Goal: Task Accomplishment & Management: Use online tool/utility

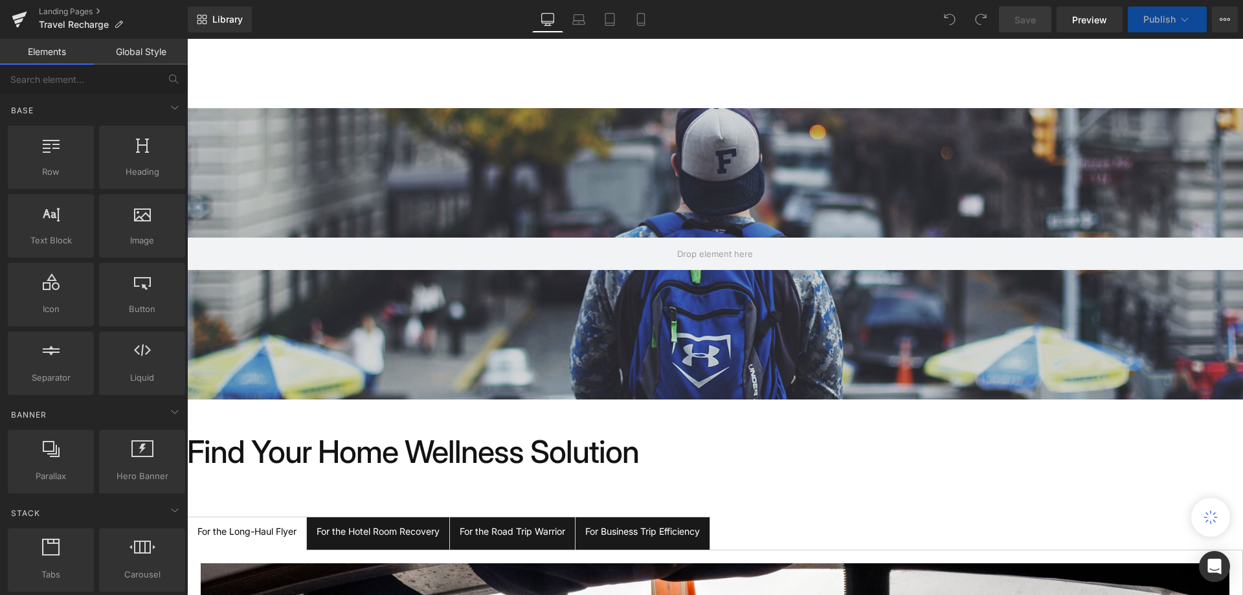
scroll to position [259, 0]
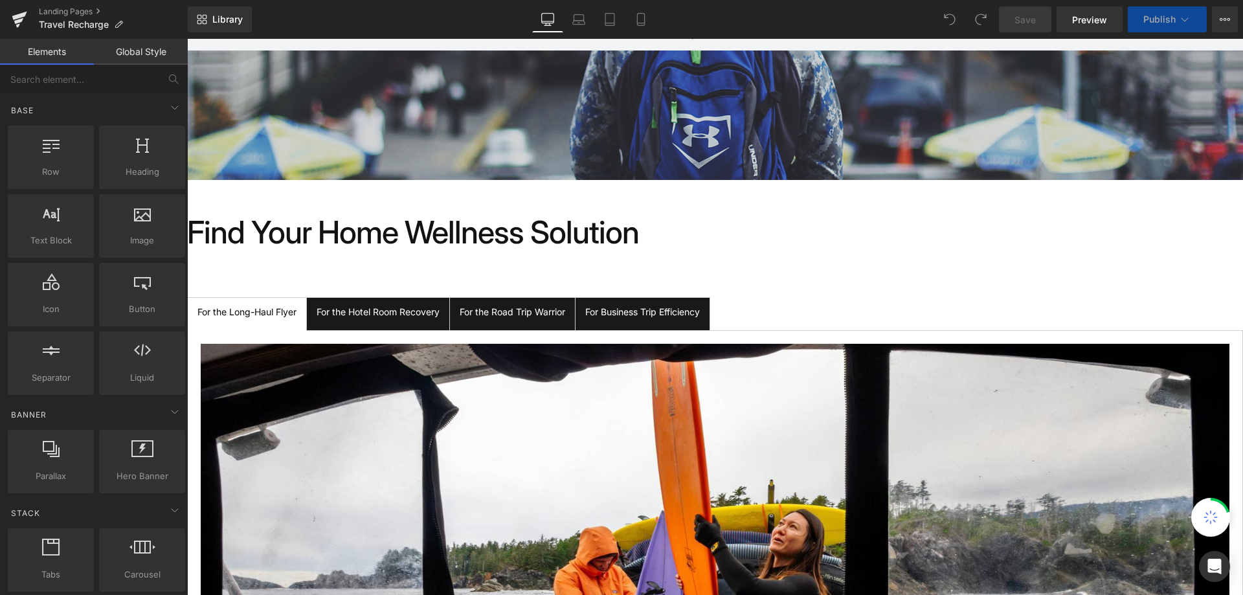
click at [187, 39] on div at bounding box center [187, 39] width 0 height 0
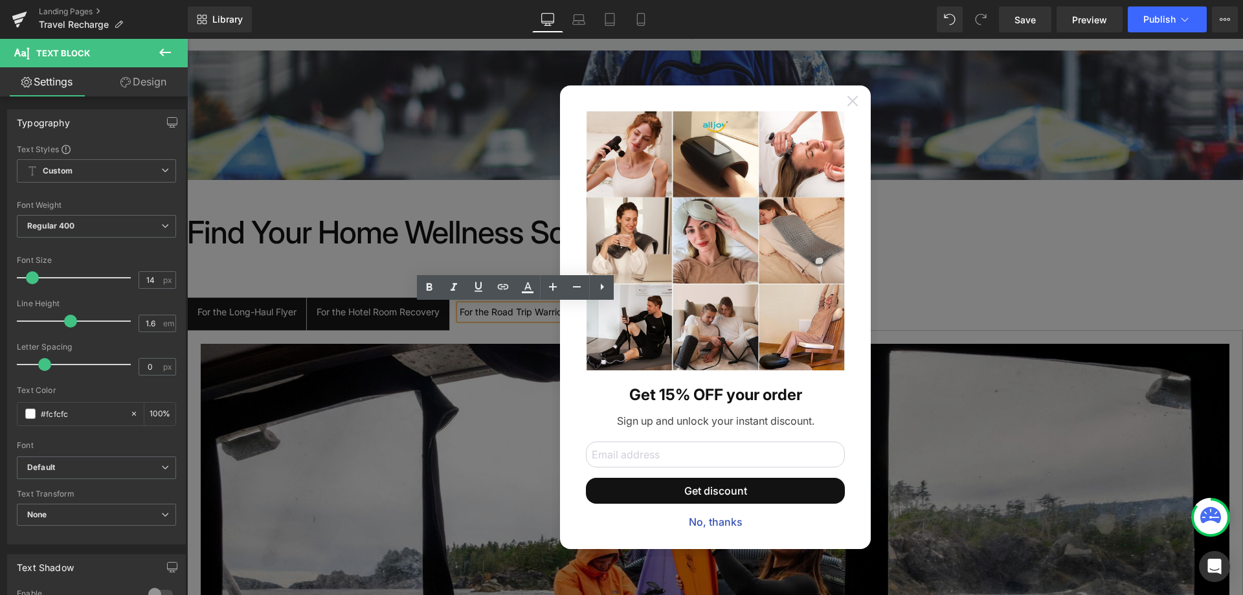
click at [847, 105] on icon at bounding box center [852, 101] width 10 height 10
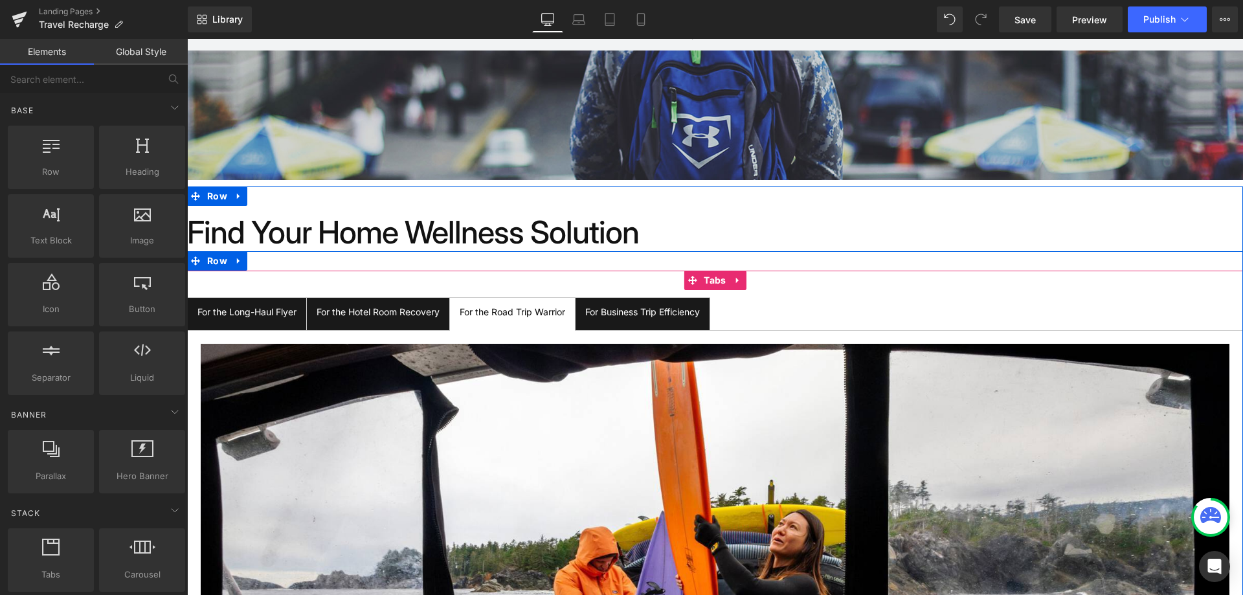
click at [432, 321] on span "For the Hotel Room Recovery Text Block" at bounding box center [378, 314] width 142 height 32
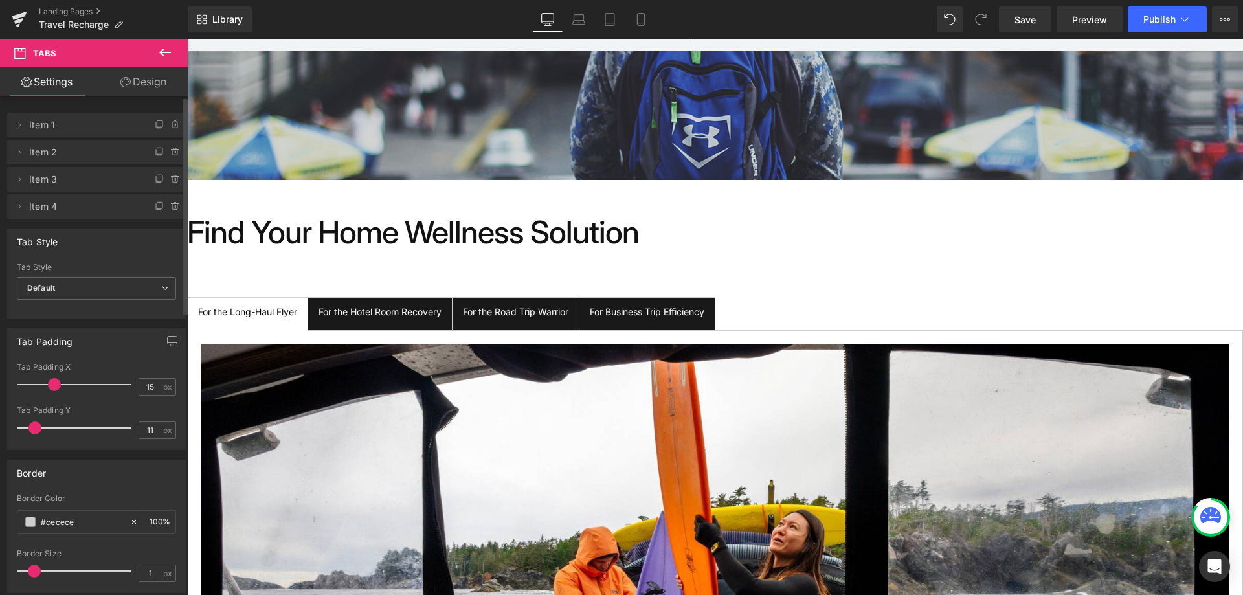
drag, startPoint x: 37, startPoint y: 388, endPoint x: 51, endPoint y: 386, distance: 14.4
click at [51, 386] on span at bounding box center [54, 384] width 13 height 13
click at [63, 385] on span at bounding box center [67, 384] width 13 height 13
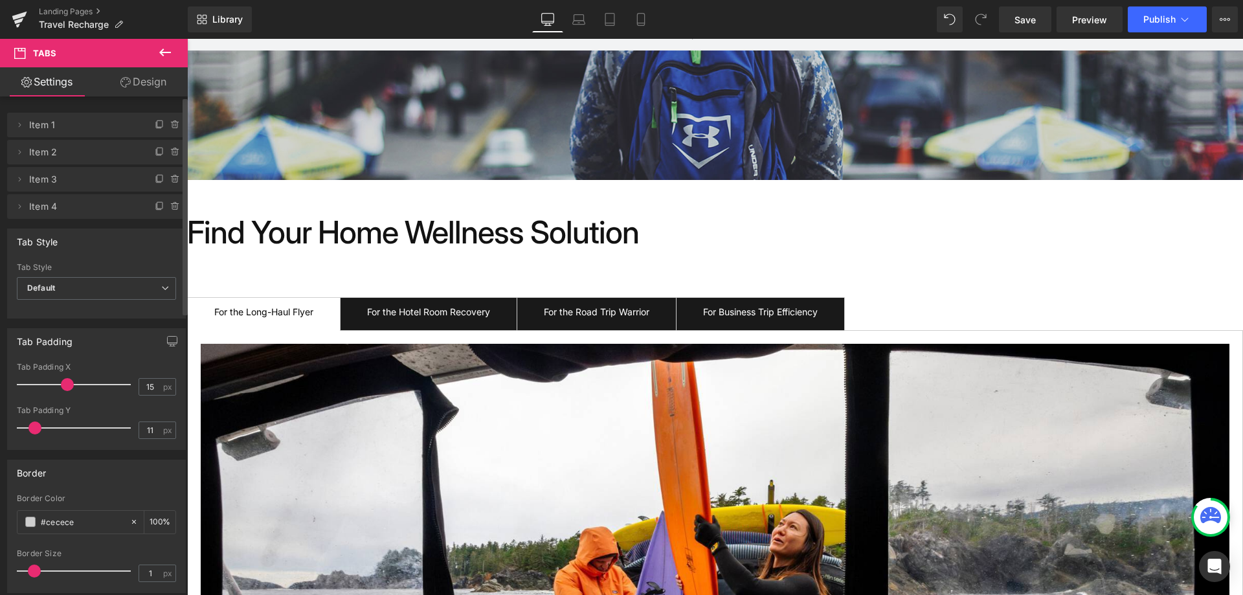
drag, startPoint x: 63, startPoint y: 385, endPoint x: 30, endPoint y: 386, distance: 33.7
click at [61, 386] on span at bounding box center [67, 384] width 13 height 13
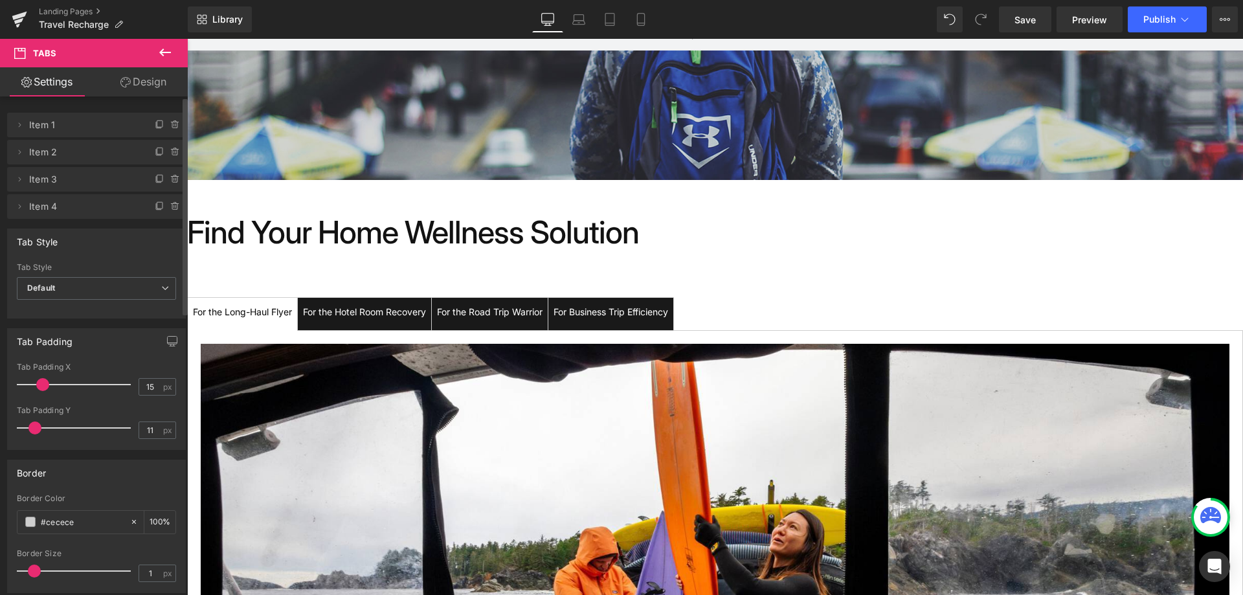
click at [42, 385] on div at bounding box center [76, 384] width 107 height 26
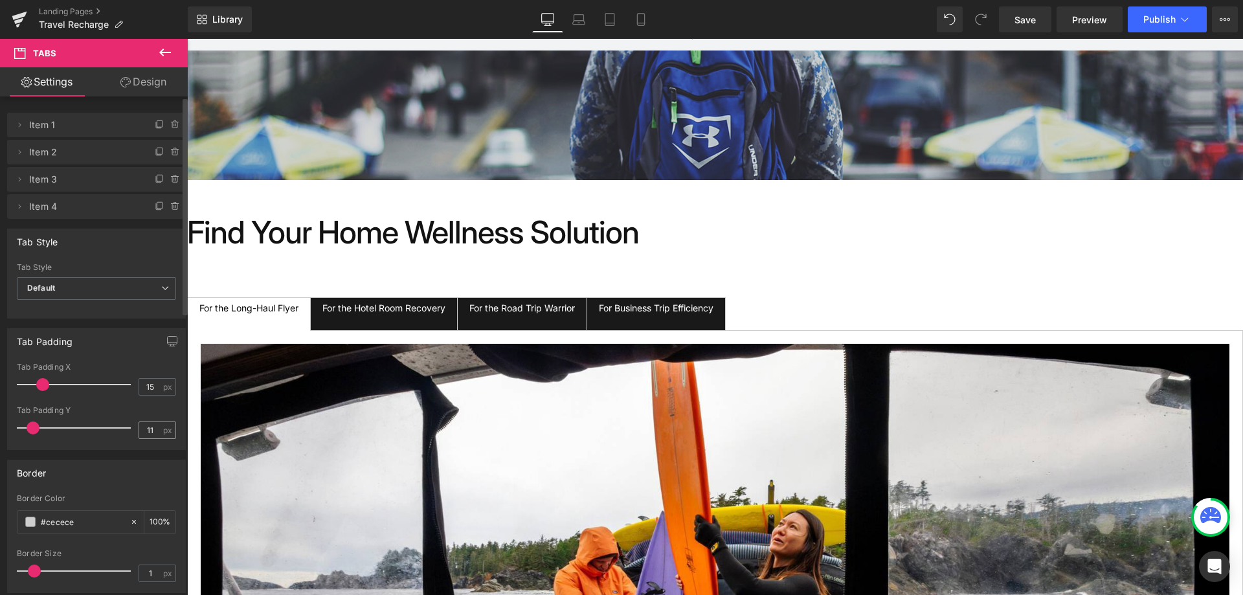
drag, startPoint x: 37, startPoint y: 428, endPoint x: 144, endPoint y: 436, distance: 107.1
click at [38, 430] on span at bounding box center [33, 427] width 13 height 13
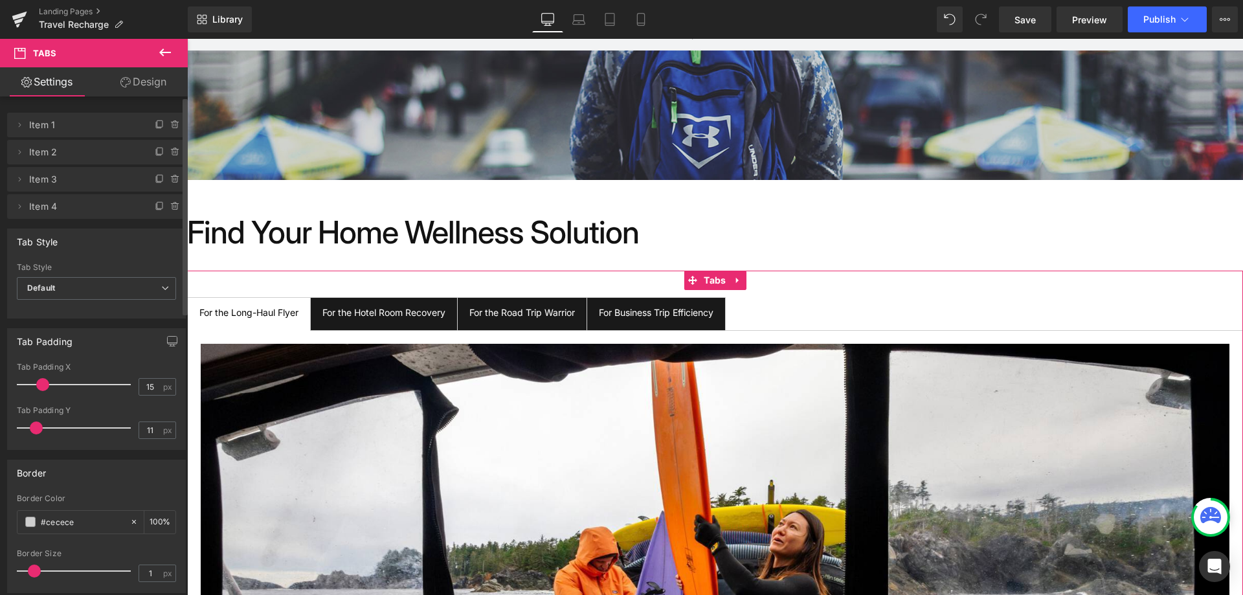
click at [133, 466] on div "Border" at bounding box center [96, 472] width 177 height 25
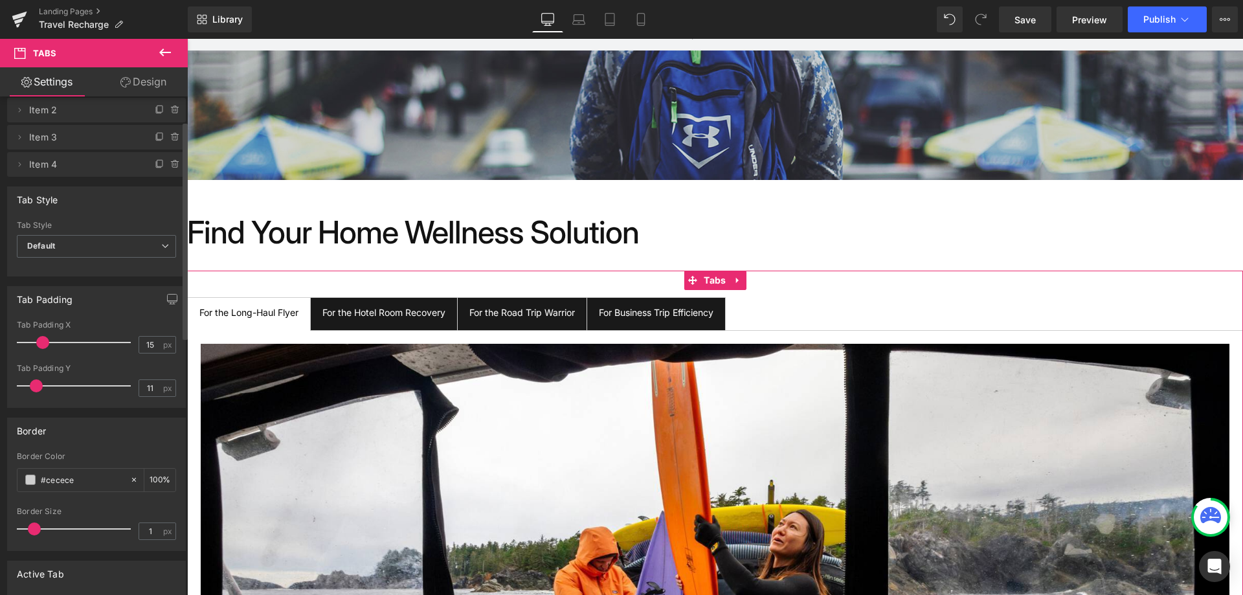
scroll to position [65, 0]
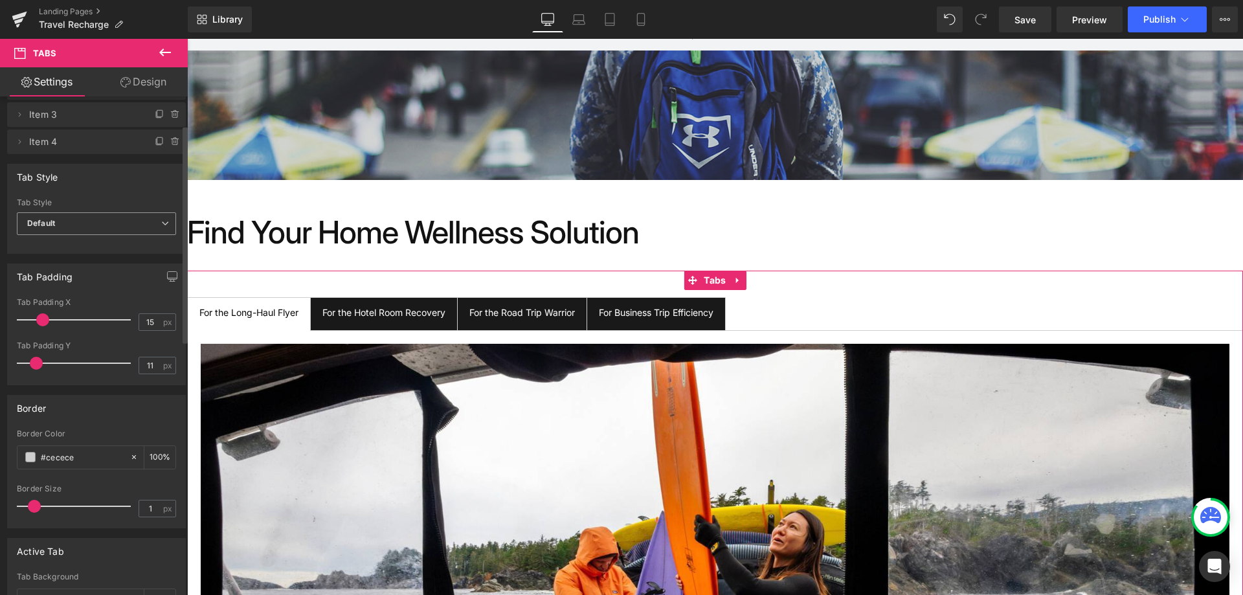
click at [157, 218] on span "Default" at bounding box center [96, 223] width 159 height 23
click at [144, 263] on li "Underline" at bounding box center [94, 265] width 154 height 19
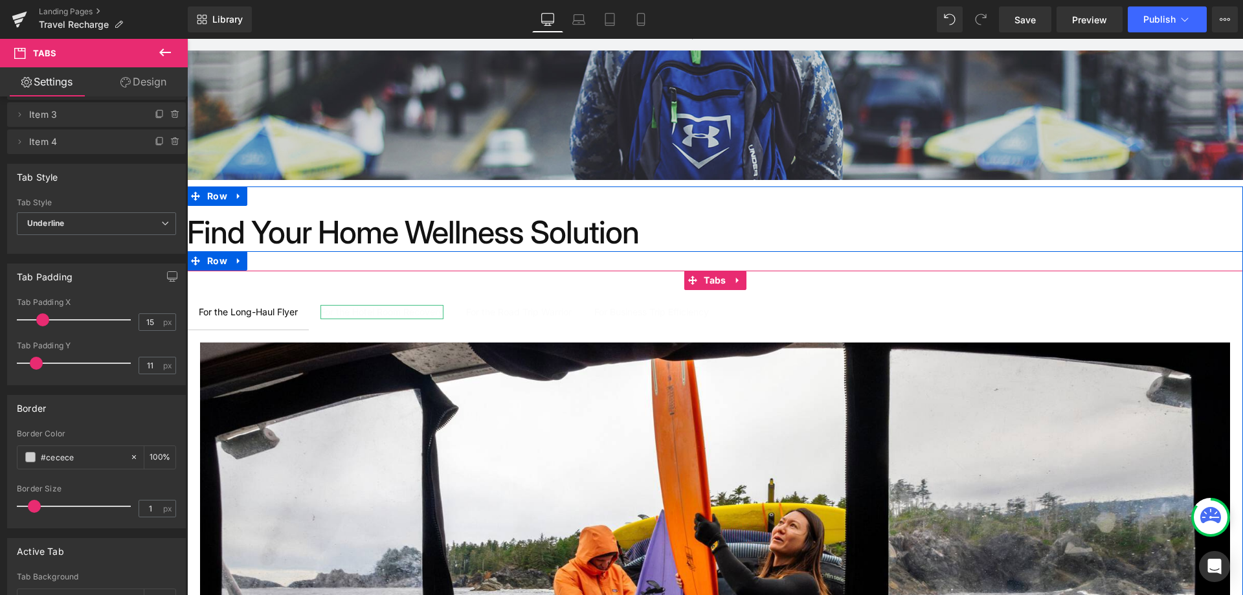
click at [366, 311] on div "For the Hotel Room Recovery" at bounding box center [381, 312] width 123 height 14
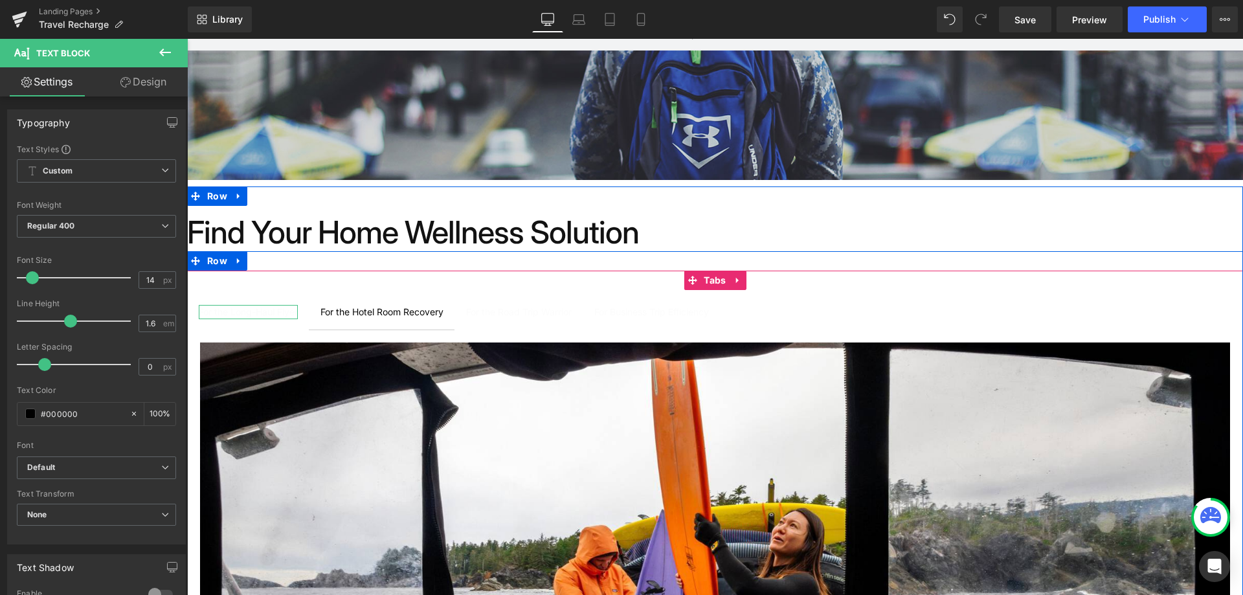
click at [267, 308] on div "For the Long-Haul Flyer" at bounding box center [248, 312] width 99 height 14
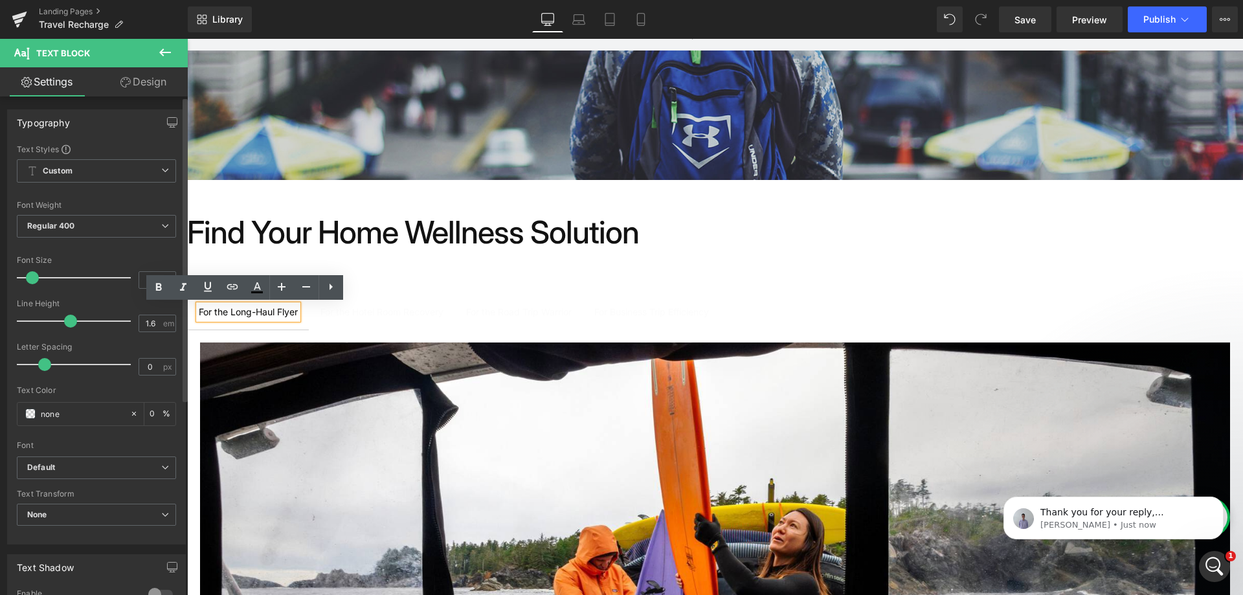
scroll to position [0, 0]
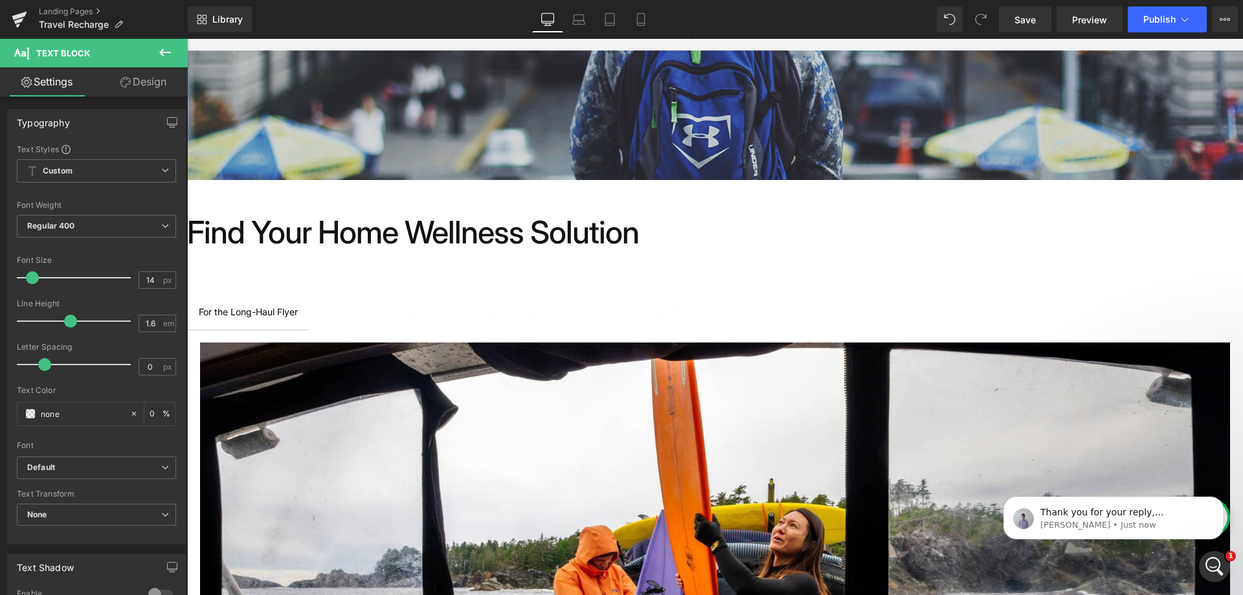
click at [137, 80] on link "Design" at bounding box center [143, 81] width 94 height 29
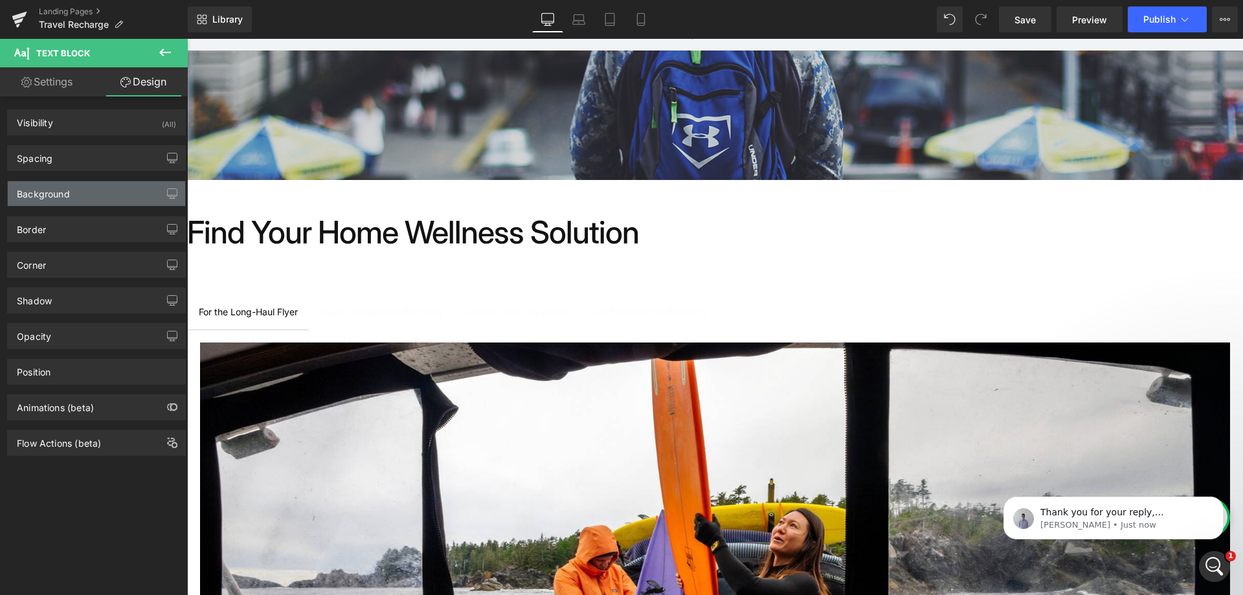
click at [104, 194] on div "Background" at bounding box center [96, 193] width 177 height 25
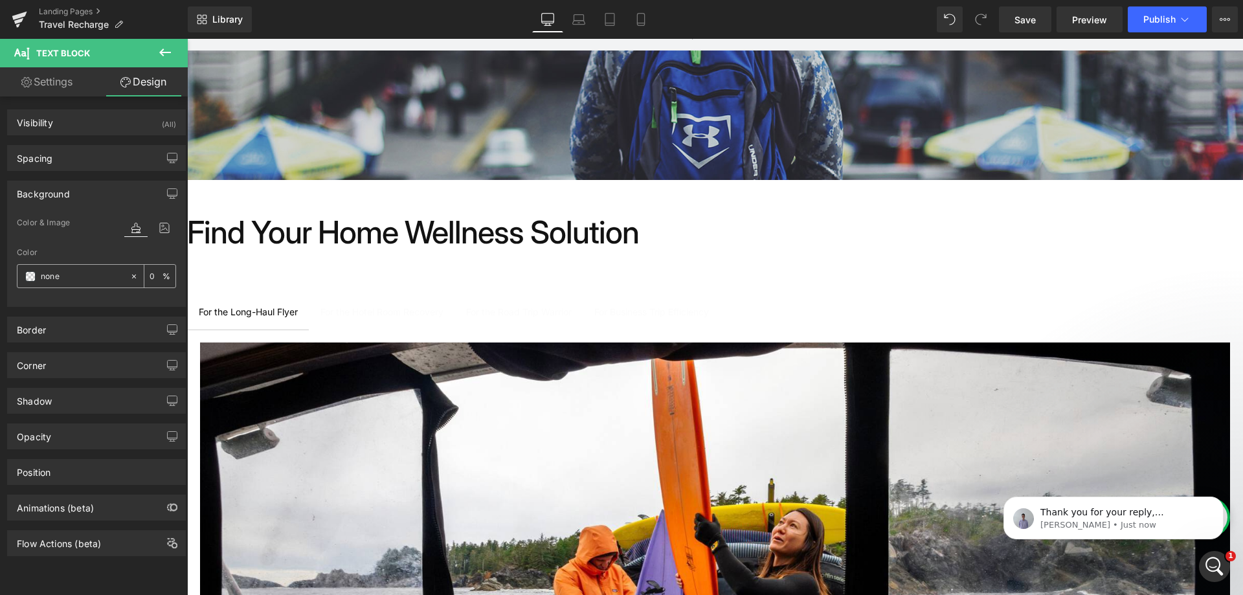
click at [67, 282] on input "text" at bounding box center [82, 276] width 83 height 14
click at [31, 271] on span at bounding box center [30, 276] width 10 height 10
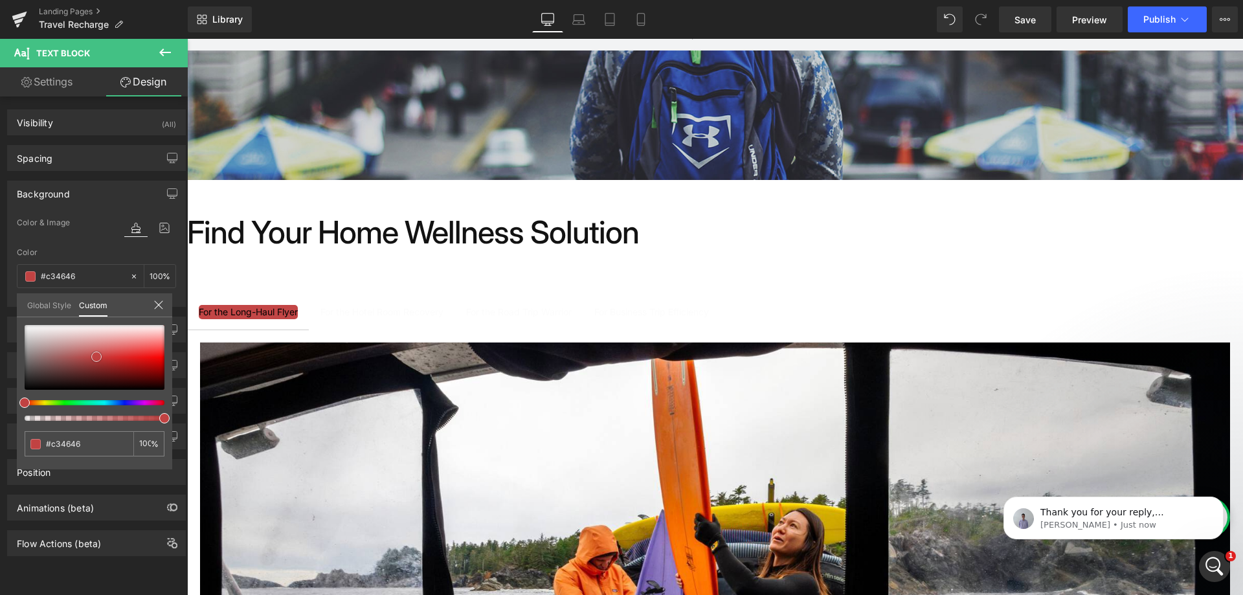
click at [96, 357] on div at bounding box center [95, 357] width 140 height 65
drag, startPoint x: 96, startPoint y: 355, endPoint x: 15, endPoint y: 392, distance: 89.5
click at [15, 307] on div "Background Color & Image color Color % Image Replace Image Upload image or Brow…" at bounding box center [97, 239] width 194 height 136
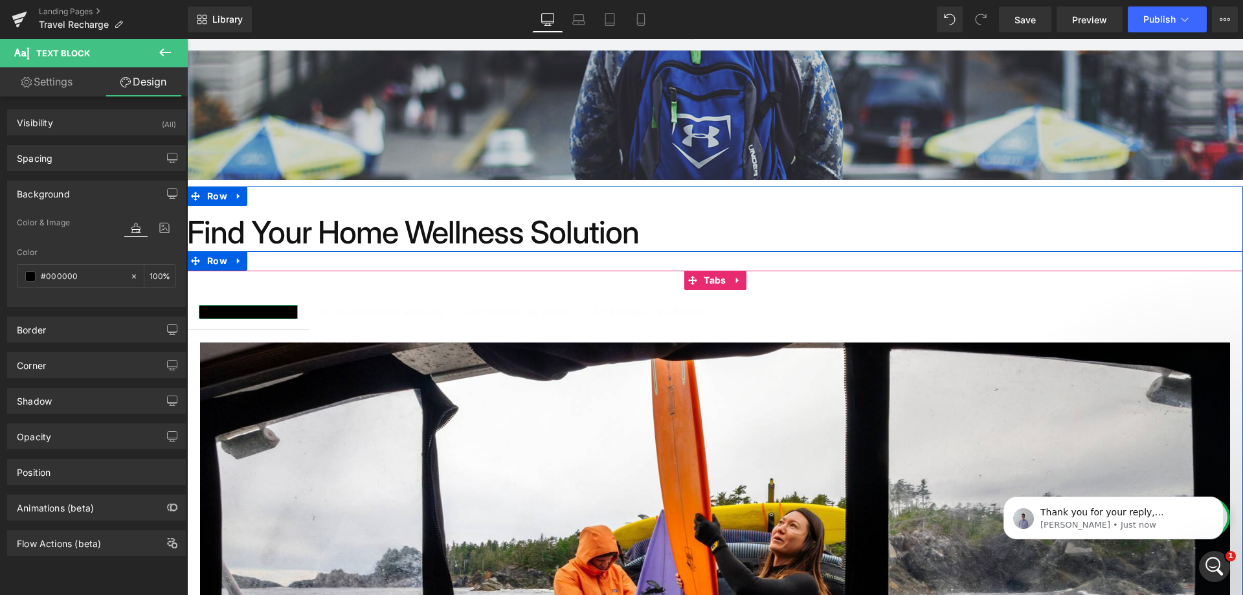
click at [263, 317] on div at bounding box center [248, 317] width 99 height 3
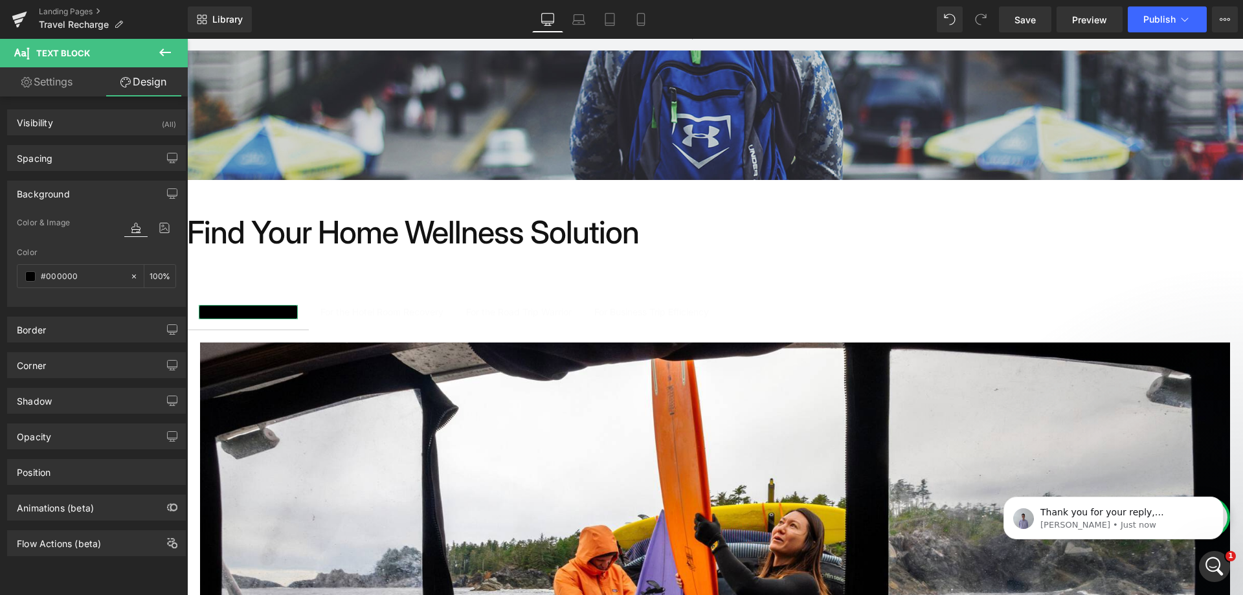
click at [36, 81] on link "Settings" at bounding box center [47, 81] width 94 height 29
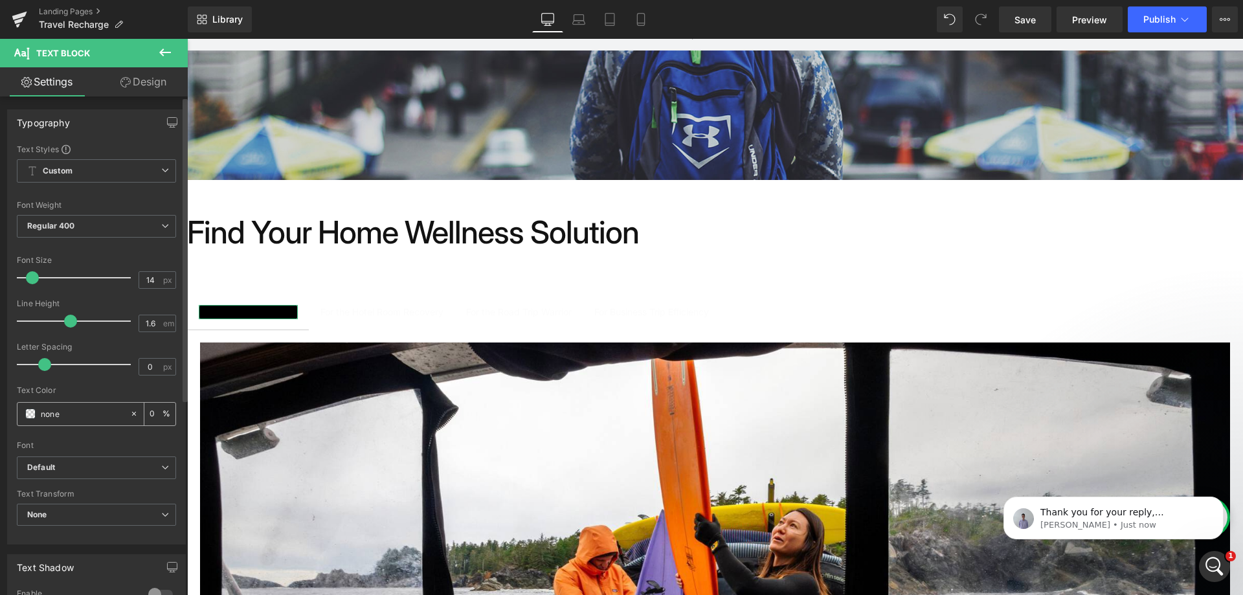
click at [71, 405] on div "none" at bounding box center [73, 414] width 112 height 23
click at [56, 411] on input "none" at bounding box center [82, 413] width 83 height 14
click at [34, 414] on span at bounding box center [30, 413] width 10 height 10
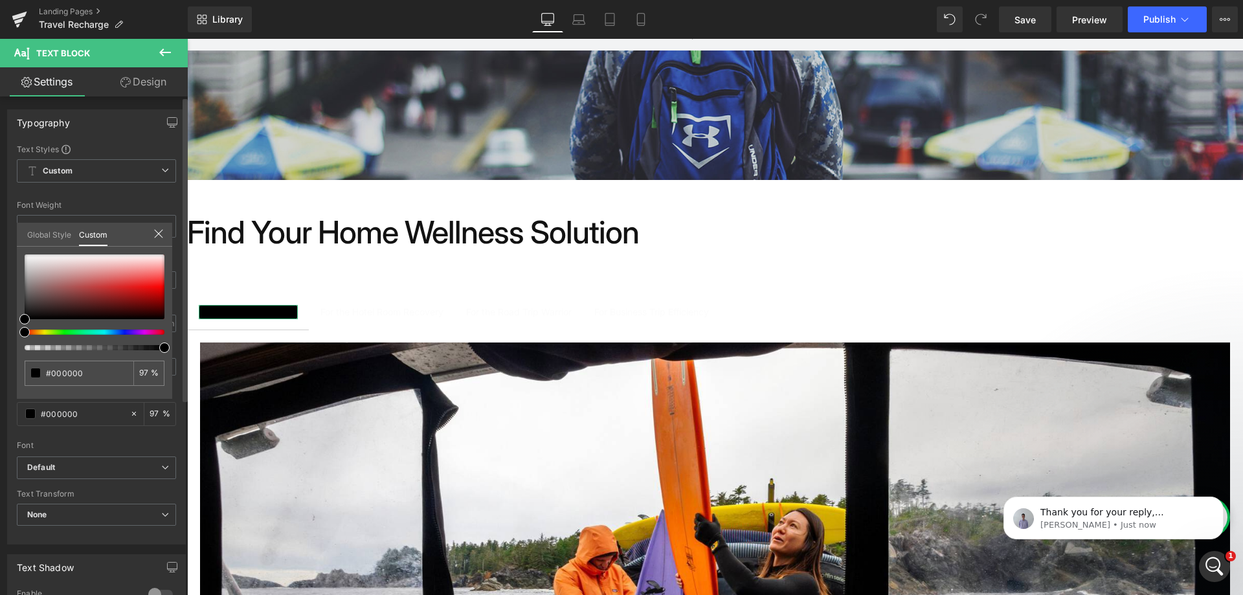
drag, startPoint x: 27, startPoint y: 346, endPoint x: 175, endPoint y: 351, distance: 148.9
click at [175, 351] on div "Typography Text Styles Custom Custom Setup Global Style Custom Setup Global Sty…" at bounding box center [97, 322] width 194 height 445
drag, startPoint x: 22, startPoint y: 316, endPoint x: 1, endPoint y: 231, distance: 88.1
click at [1, 231] on div "Typography Text Styles Custom Custom Setup Global Style Custom Setup Global Sty…" at bounding box center [97, 322] width 194 height 445
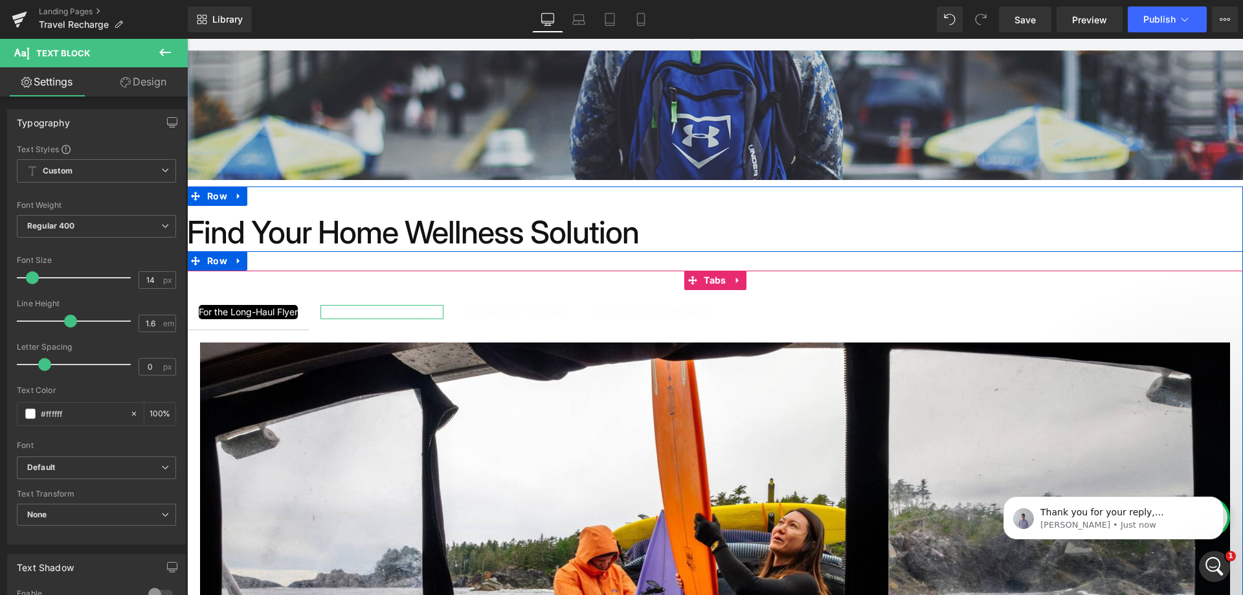
click at [380, 312] on div "For the Hotel Room Recovery" at bounding box center [381, 312] width 123 height 14
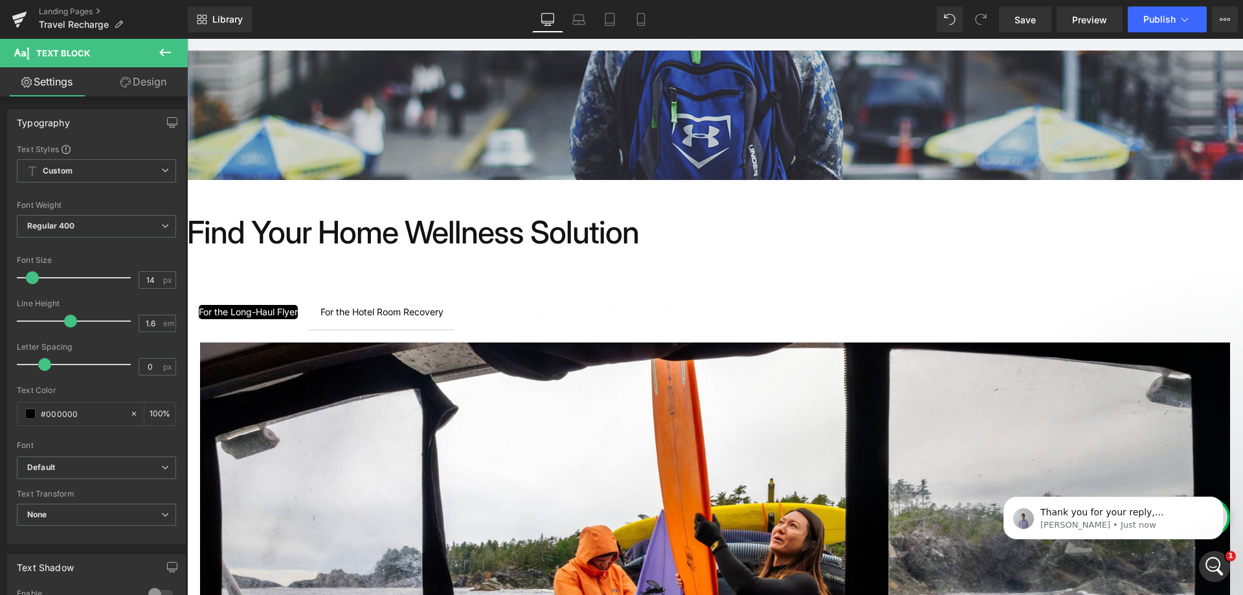
click at [150, 80] on link "Design" at bounding box center [143, 81] width 94 height 29
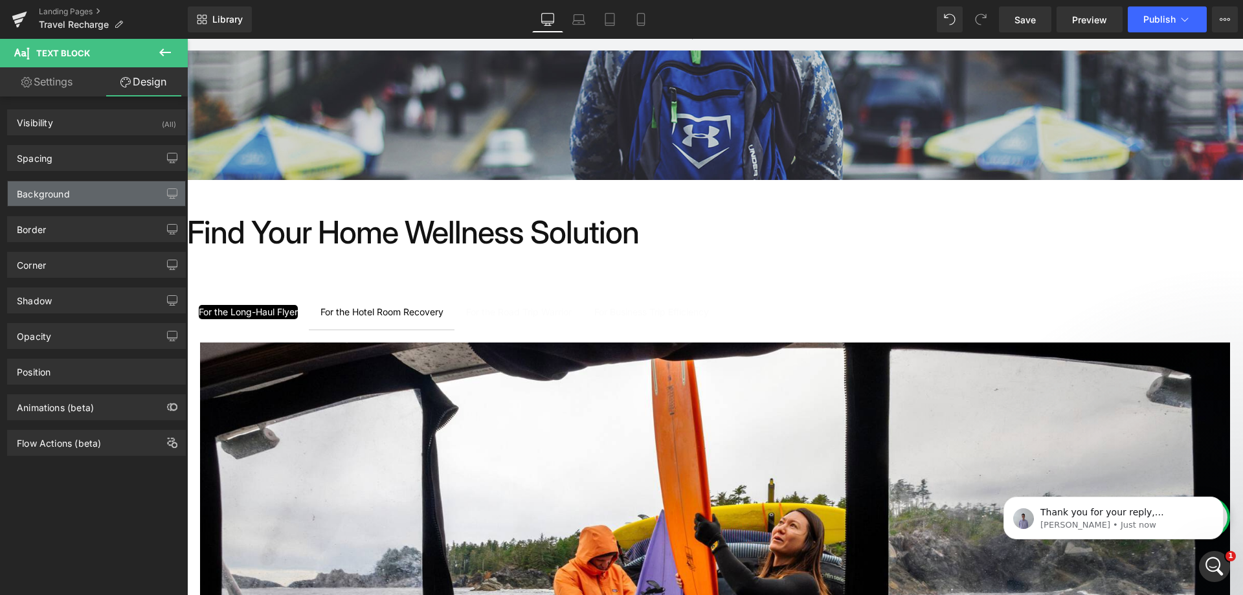
click at [87, 192] on div "Background" at bounding box center [96, 193] width 177 height 25
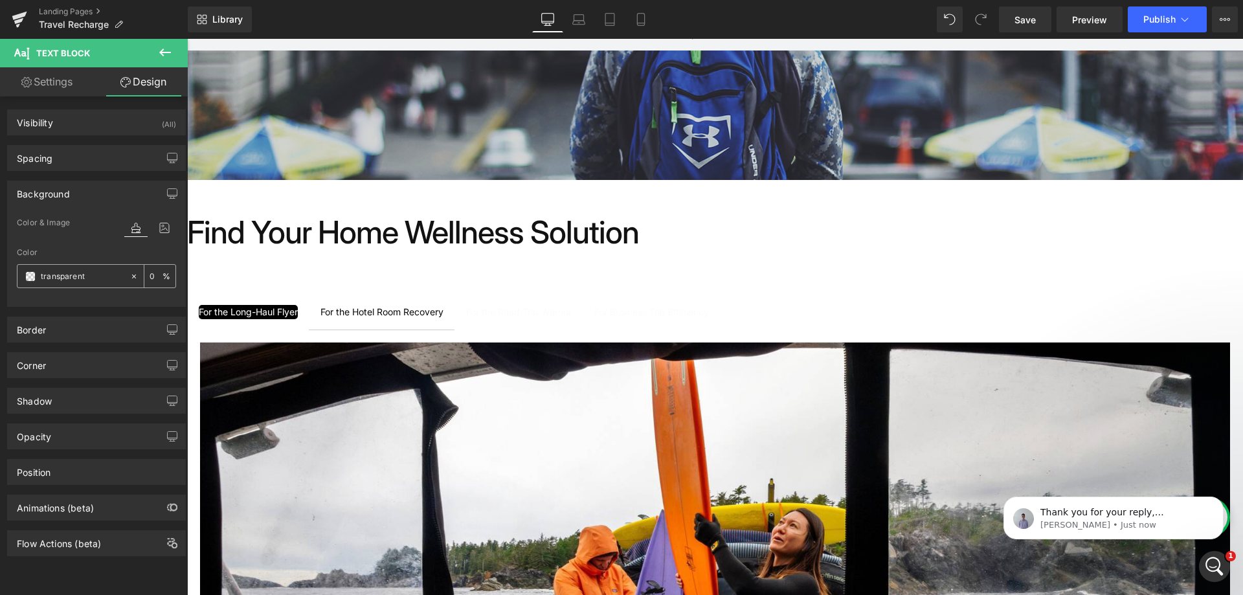
click at [129, 274] on icon at bounding box center [133, 276] width 9 height 9
click at [29, 274] on span at bounding box center [30, 276] width 10 height 10
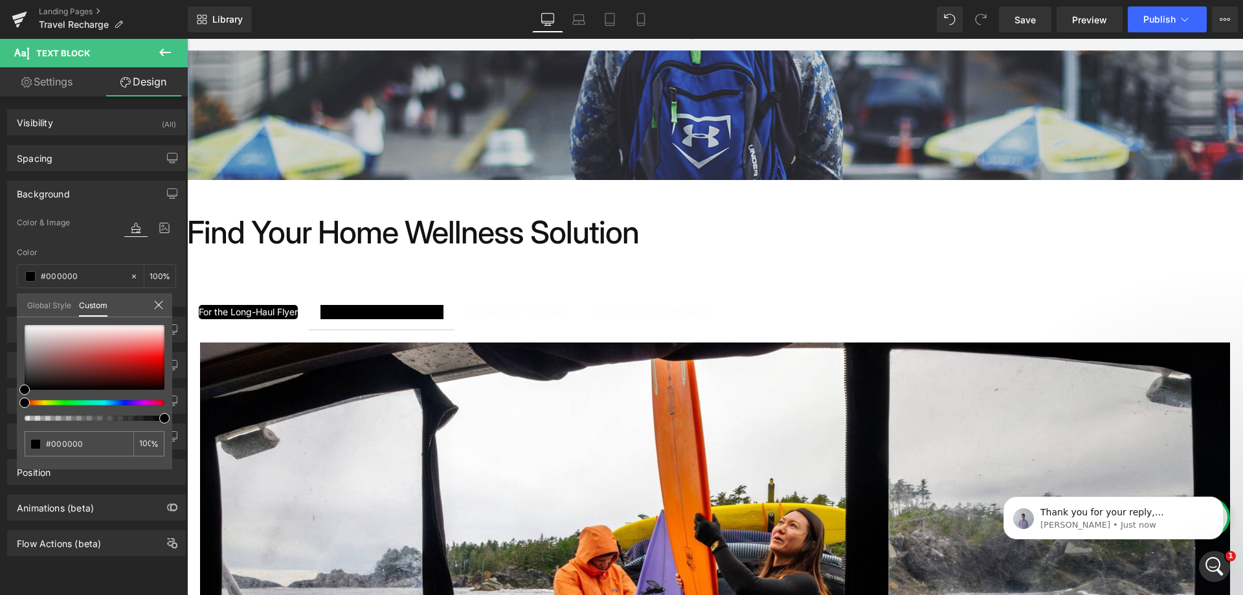
drag, startPoint x: 209, startPoint y: 456, endPoint x: 191, endPoint y: 416, distance: 44.0
click at [160, 302] on icon at bounding box center [158, 305] width 10 height 10
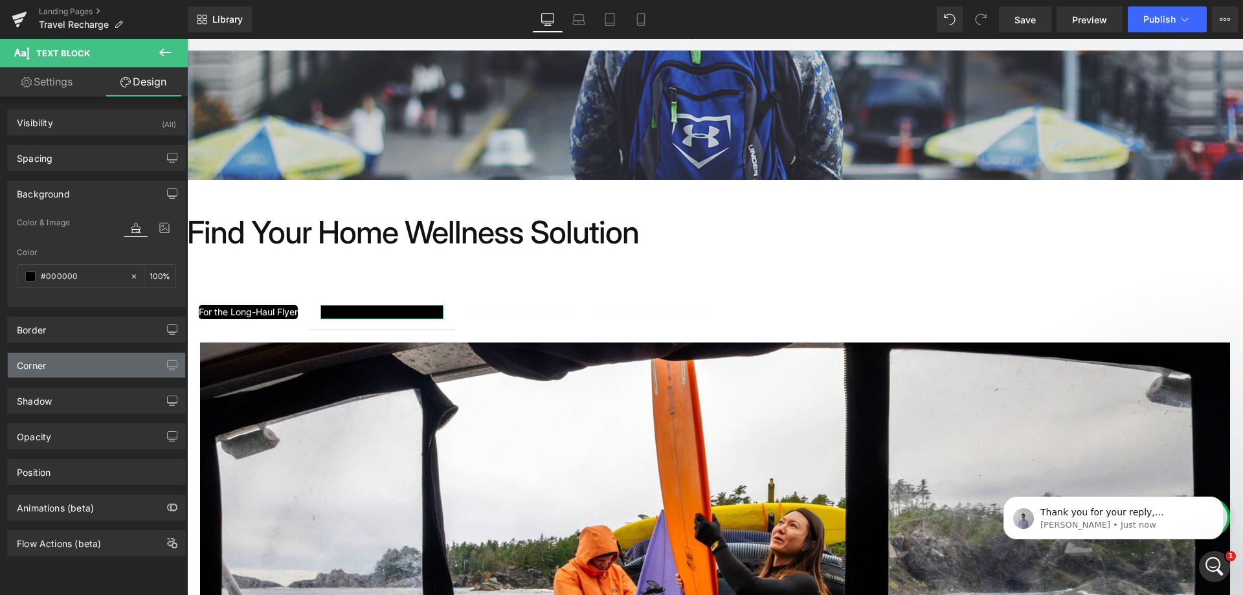
click at [97, 372] on div "Corner" at bounding box center [96, 365] width 177 height 25
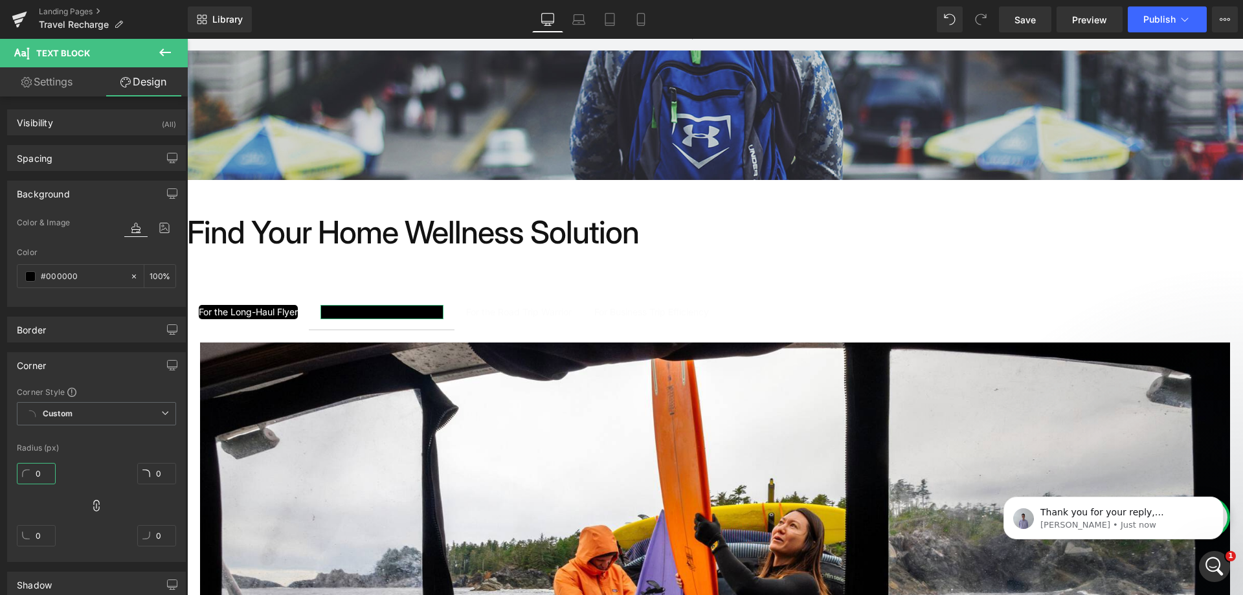
click at [46, 476] on input "0" at bounding box center [36, 473] width 39 height 21
type input "5"
click at [111, 461] on div "5 0 0 0" at bounding box center [96, 510] width 159 height 104
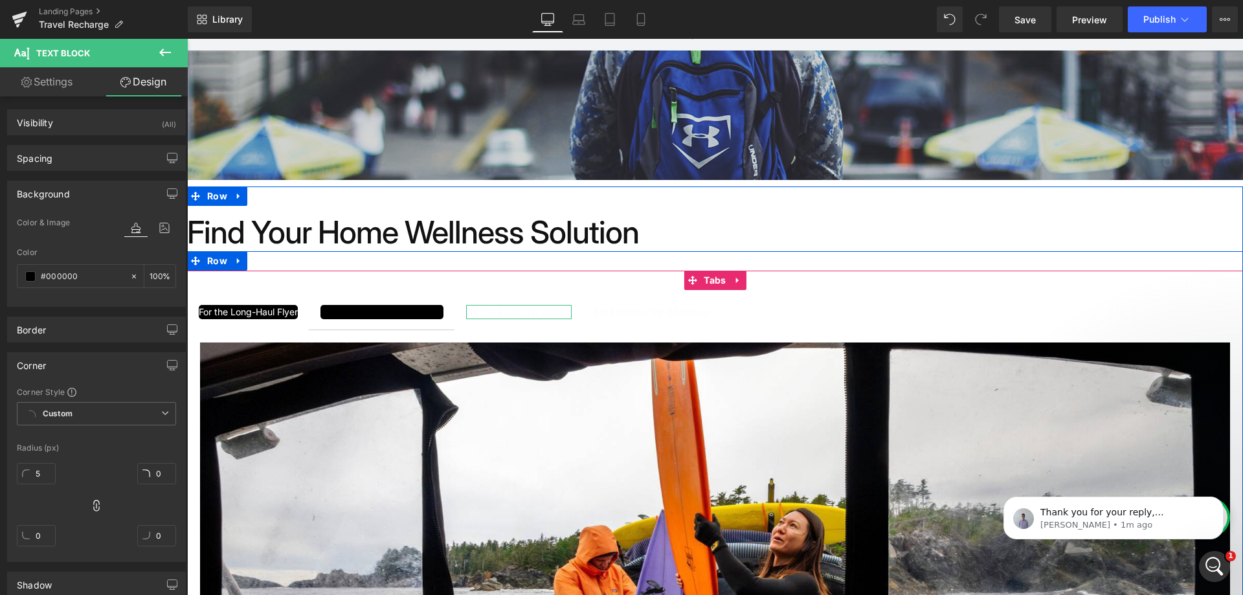
click at [501, 309] on div "For the Road Trip Warrior" at bounding box center [518, 312] width 105 height 14
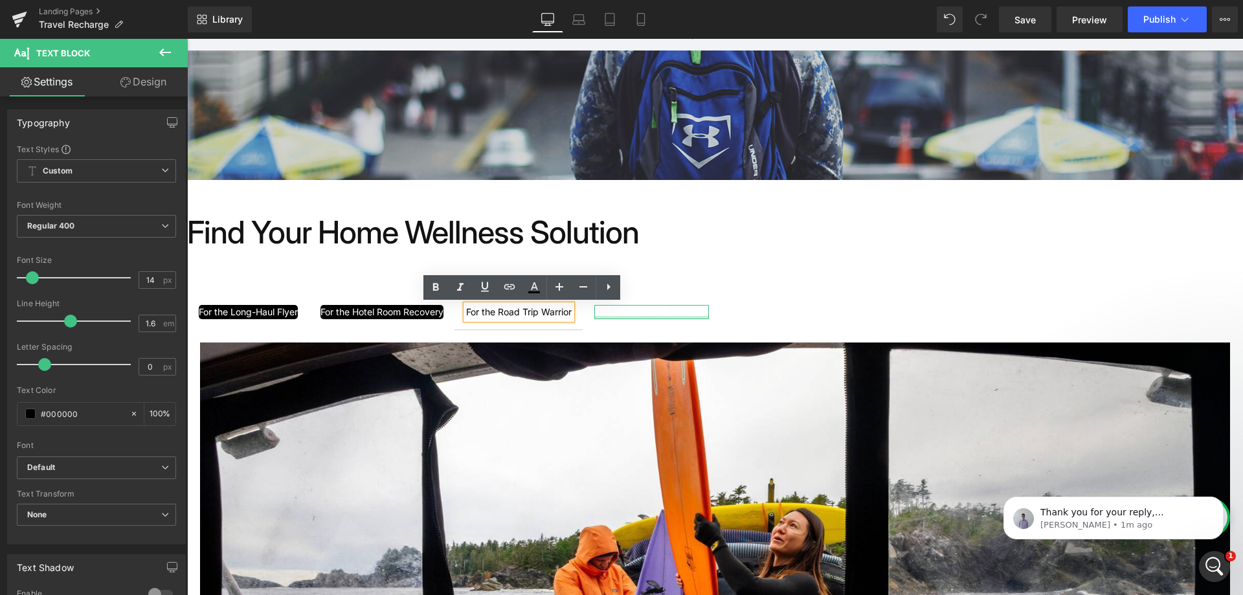
click at [618, 318] on div at bounding box center [651, 317] width 115 height 3
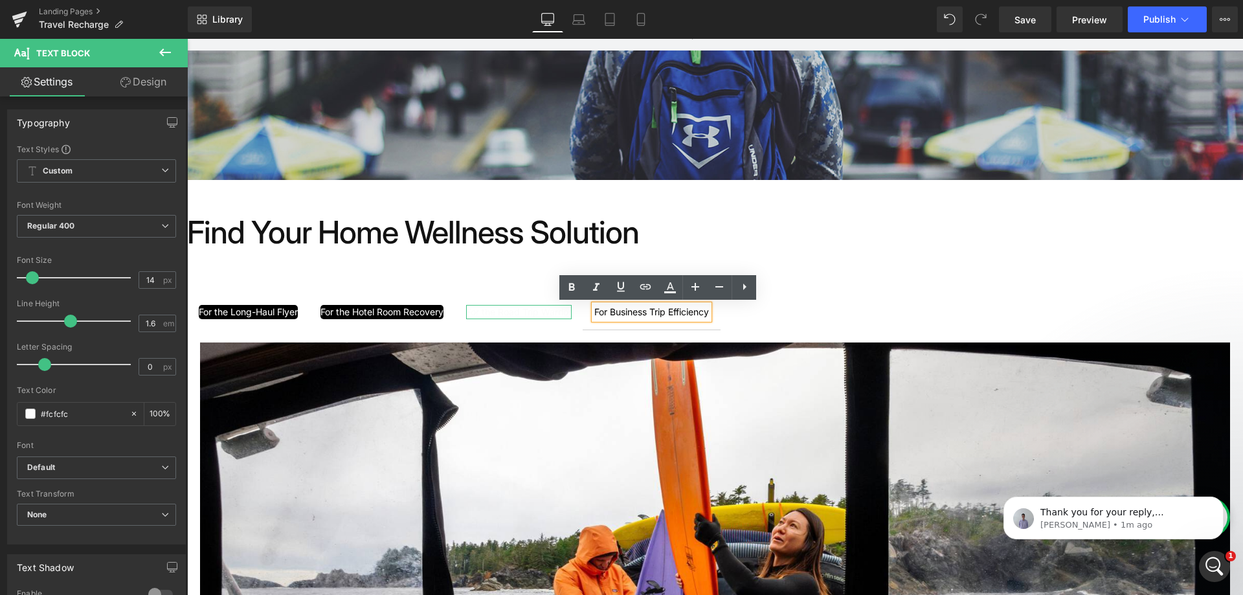
click at [505, 310] on div "For the Road Trip Warrior" at bounding box center [518, 312] width 105 height 14
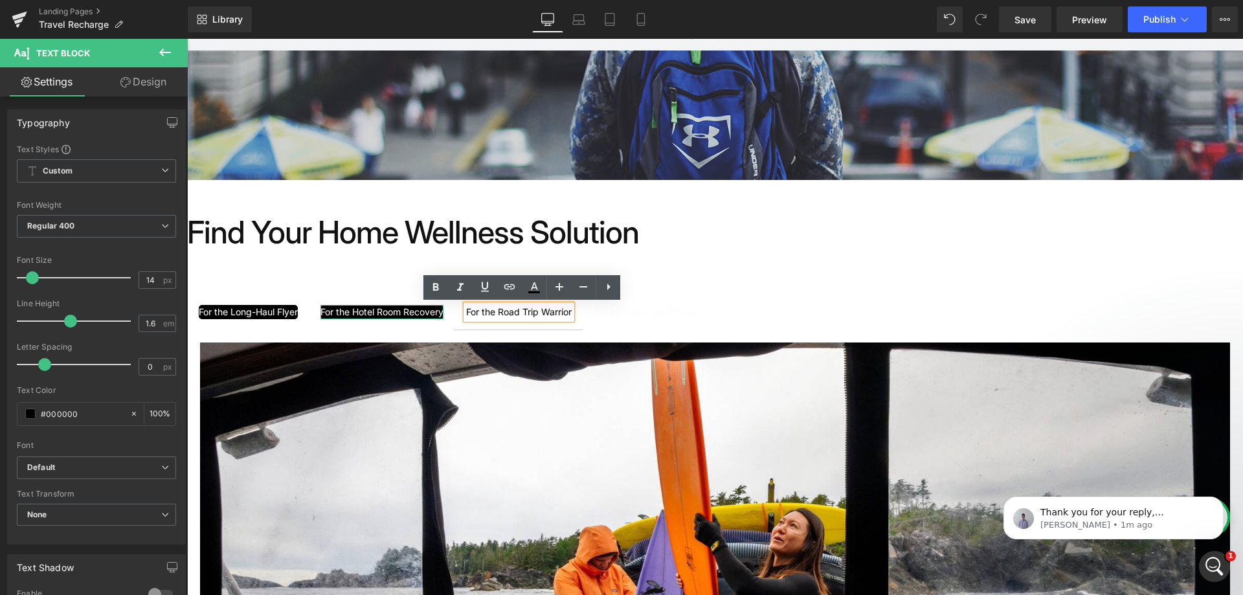
click at [412, 312] on div "For the Hotel Room Recovery" at bounding box center [381, 312] width 123 height 14
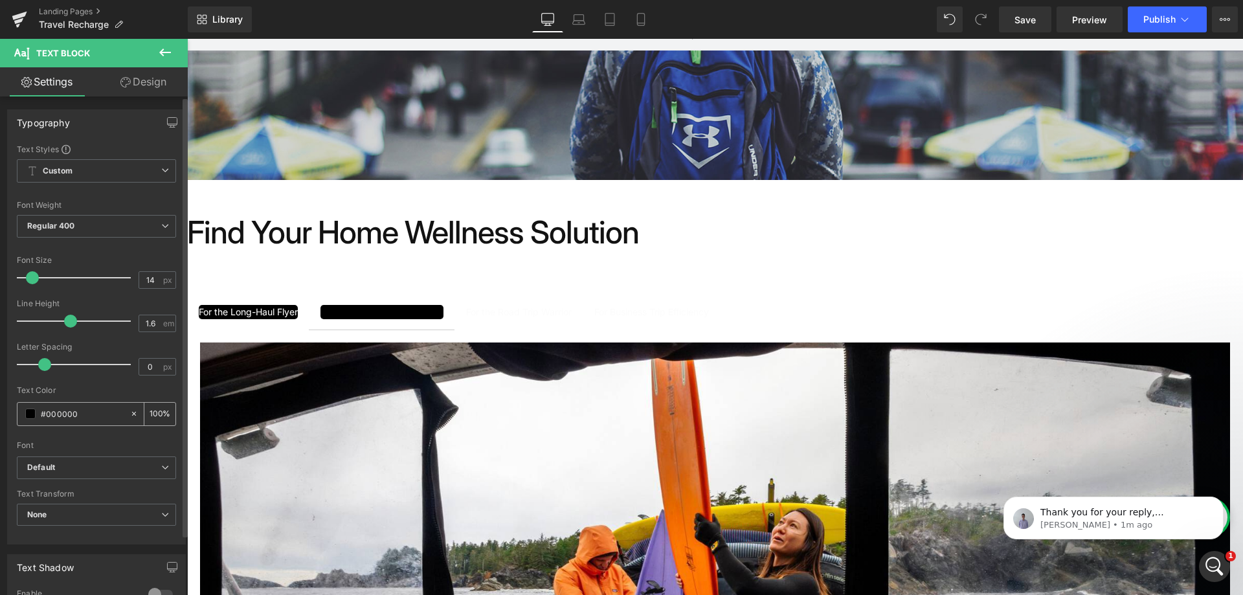
click at [63, 408] on input "#000000" at bounding box center [82, 413] width 83 height 14
click at [30, 415] on span at bounding box center [30, 413] width 10 height 10
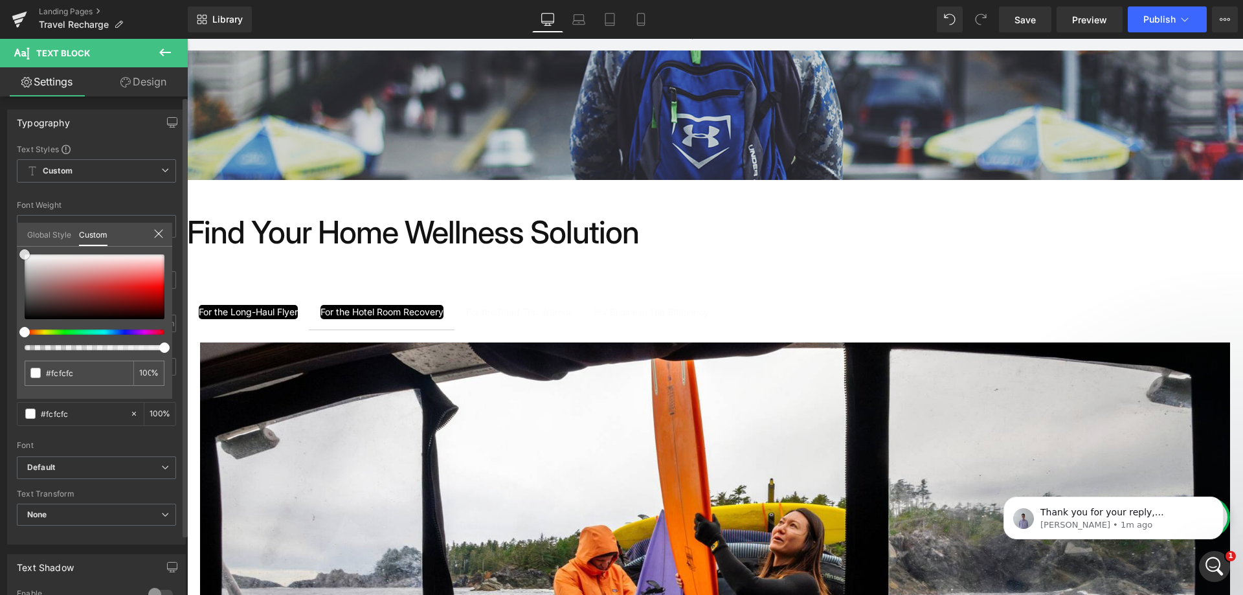
drag, startPoint x: 26, startPoint y: 316, endPoint x: 23, endPoint y: 250, distance: 66.7
click at [23, 250] on span at bounding box center [24, 254] width 10 height 10
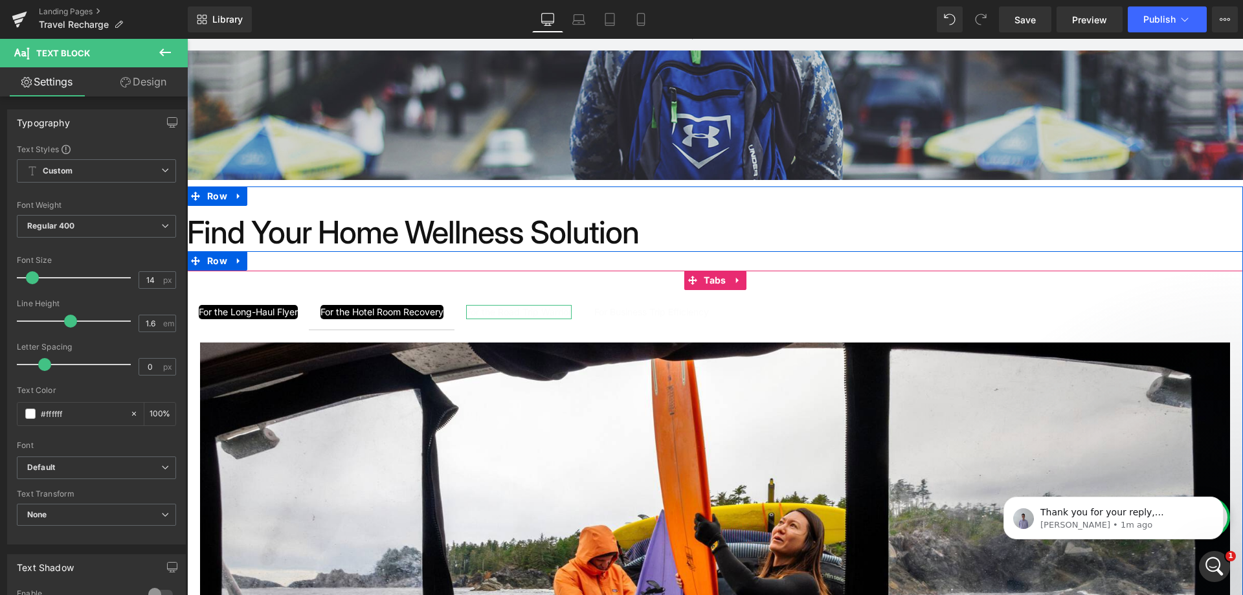
click at [524, 313] on div "For the Road Trip Warrior" at bounding box center [518, 312] width 105 height 14
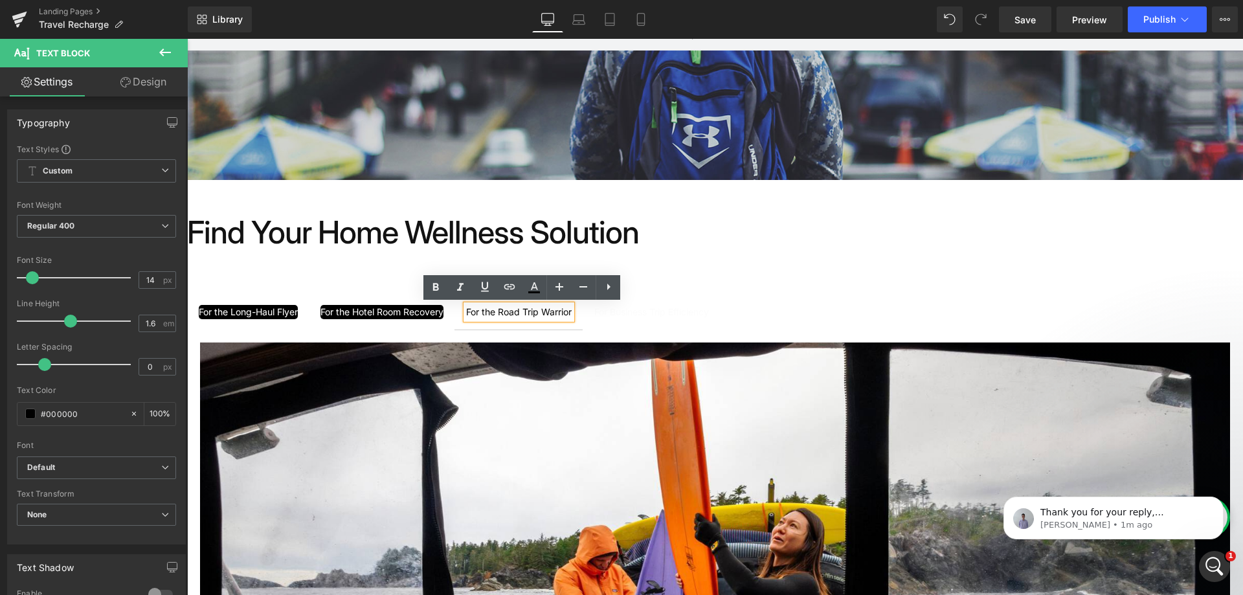
click at [403, 304] on span "For the Hotel Room Recovery Text Block" at bounding box center [382, 313] width 146 height 32
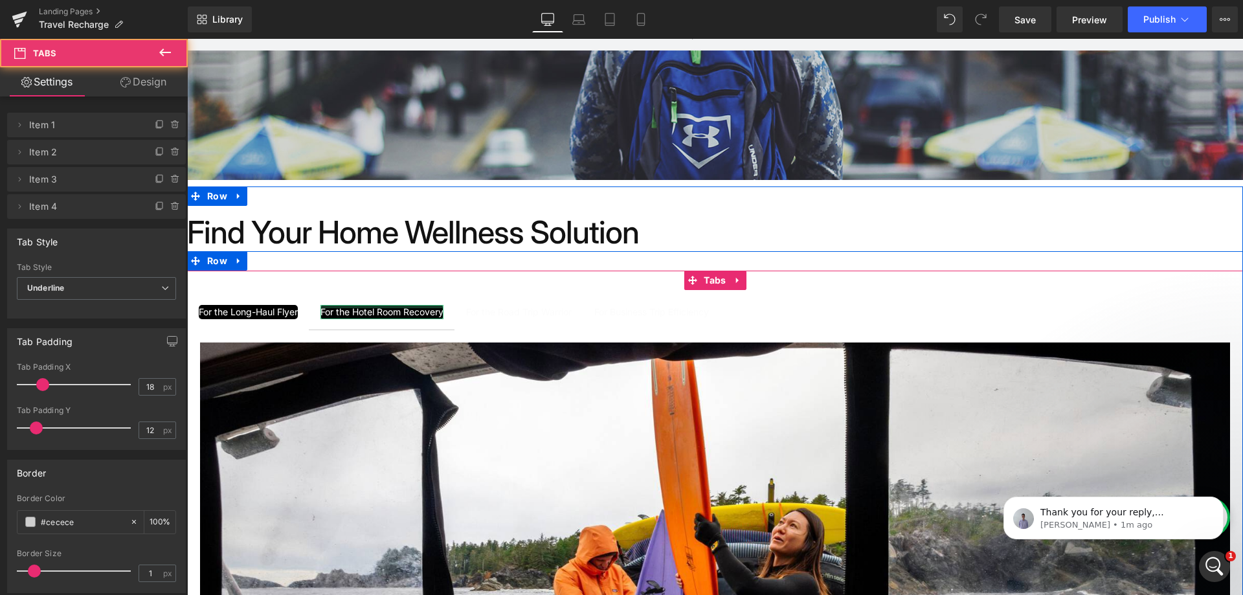
click at [403, 307] on div at bounding box center [381, 306] width 123 height 3
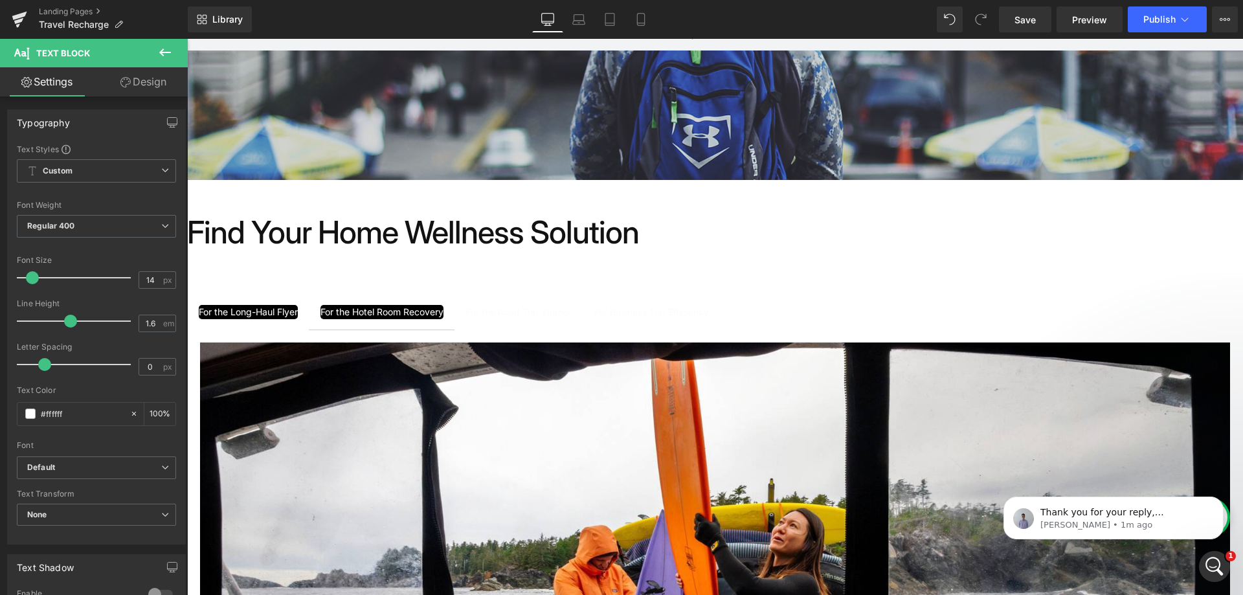
click at [254, 312] on div "For the Long-Haul Flyer" at bounding box center [248, 312] width 99 height 14
click at [33, 415] on span at bounding box center [30, 413] width 10 height 10
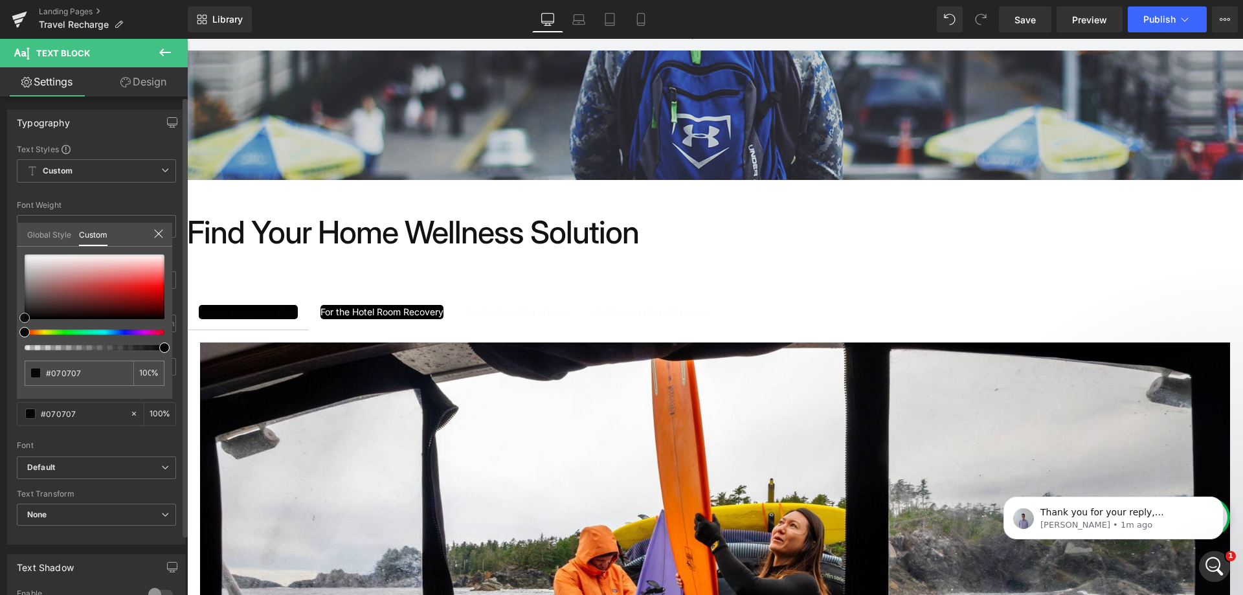
drag, startPoint x: 32, startPoint y: 307, endPoint x: 14, endPoint y: 318, distance: 20.9
click at [14, 318] on div "Typography Text Styles Custom Custom Setup Global Style Custom Setup Global Sty…" at bounding box center [97, 322] width 194 height 445
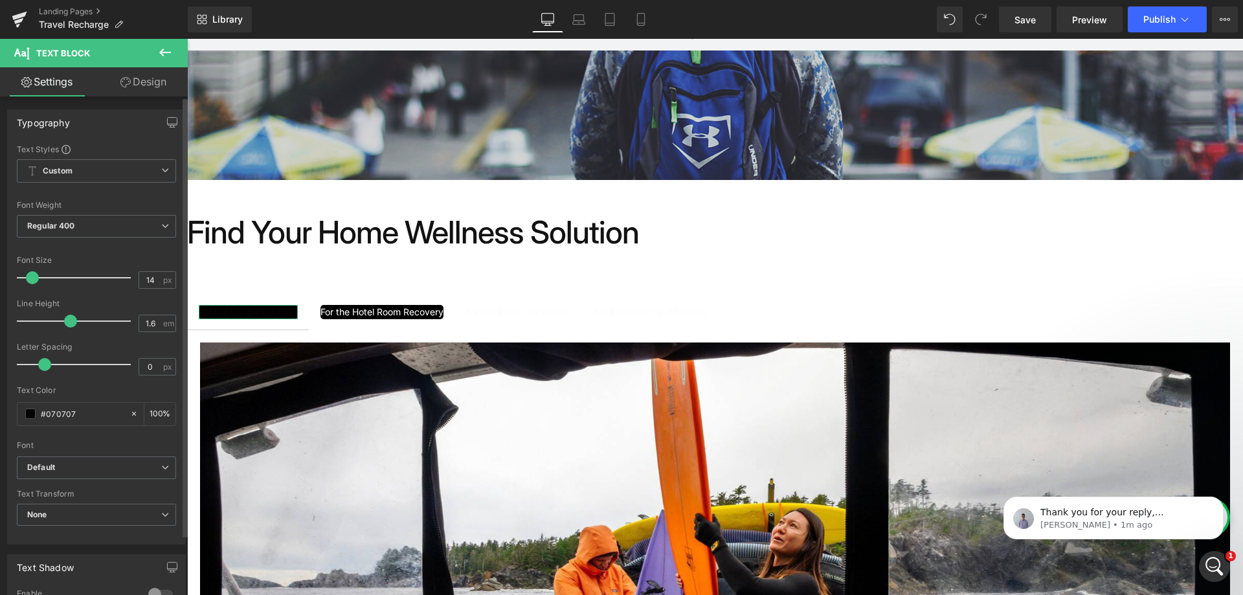
click at [137, 93] on link "Design" at bounding box center [143, 81] width 94 height 29
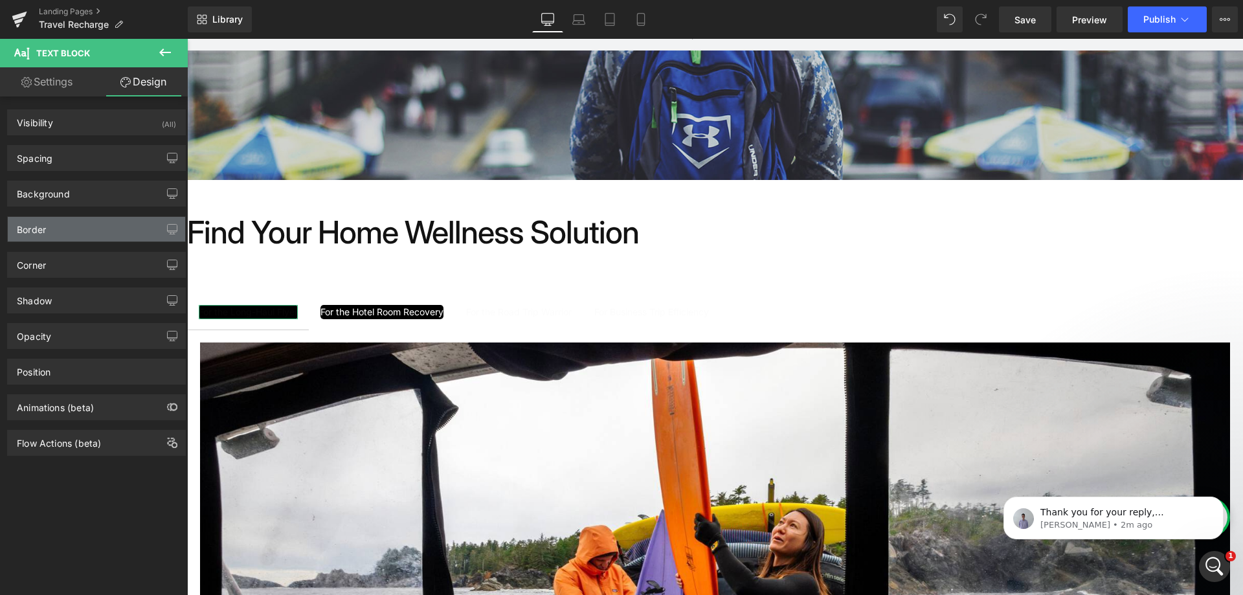
click at [102, 239] on div "Border" at bounding box center [96, 229] width 177 height 25
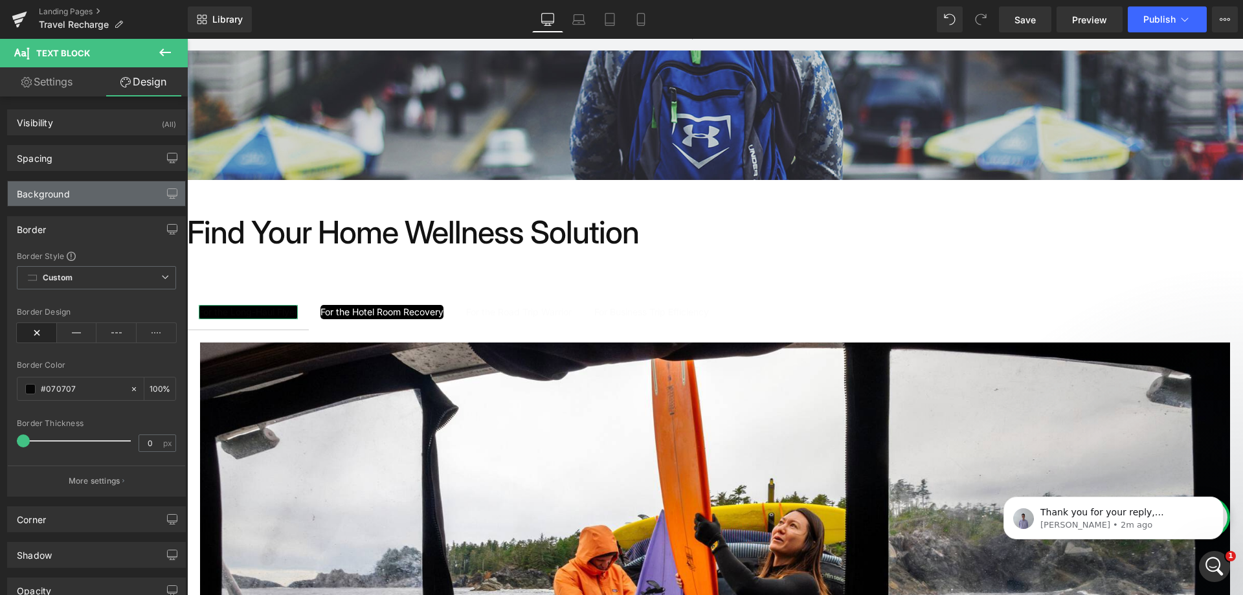
click at [96, 191] on div "Background" at bounding box center [96, 193] width 177 height 25
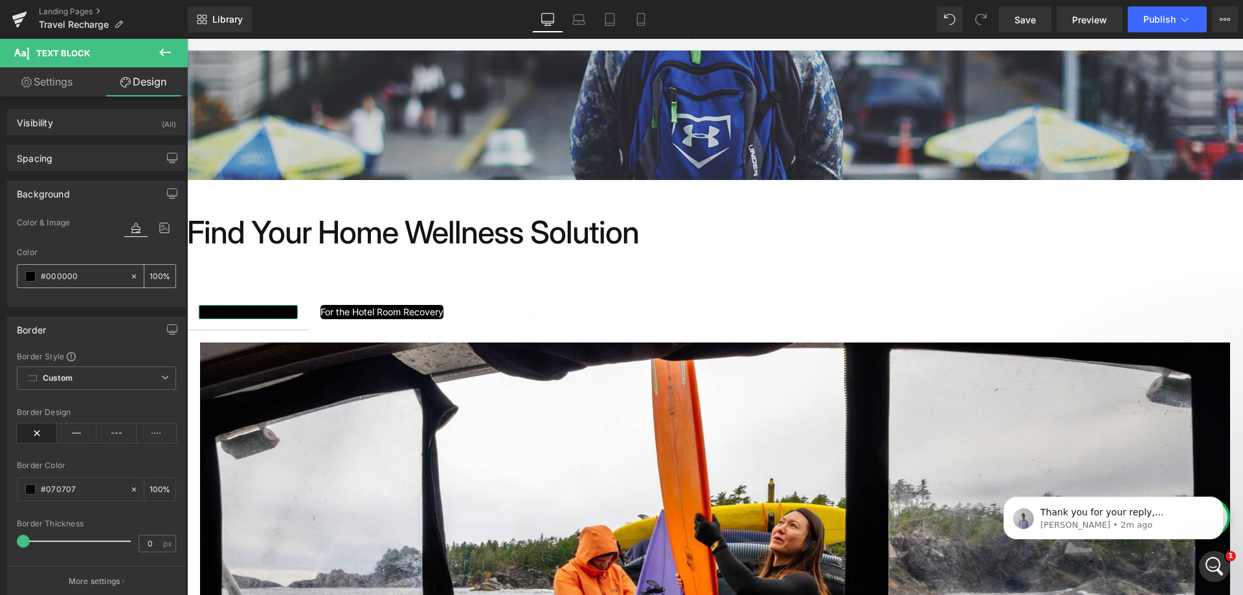
click at [68, 276] on input "#000000" at bounding box center [82, 276] width 83 height 14
click at [23, 274] on div "#000000" at bounding box center [73, 276] width 112 height 23
click at [28, 274] on span at bounding box center [30, 276] width 10 height 10
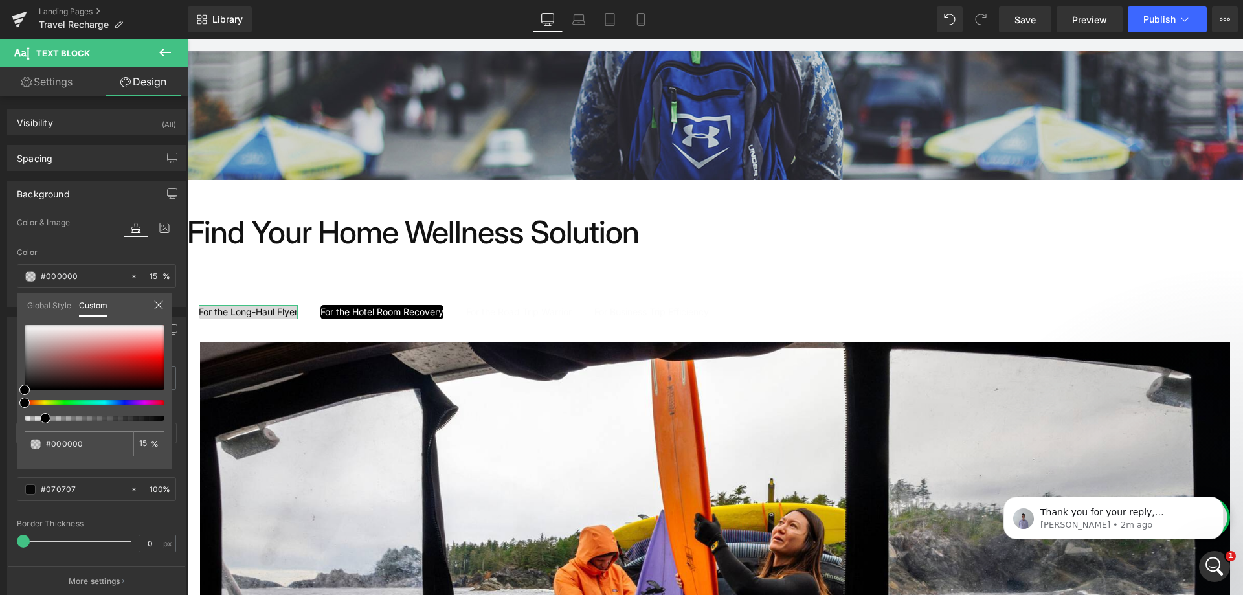
drag, startPoint x: 162, startPoint y: 417, endPoint x: 39, endPoint y: 419, distance: 123.0
click at [39, 419] on div at bounding box center [89, 418] width 140 height 5
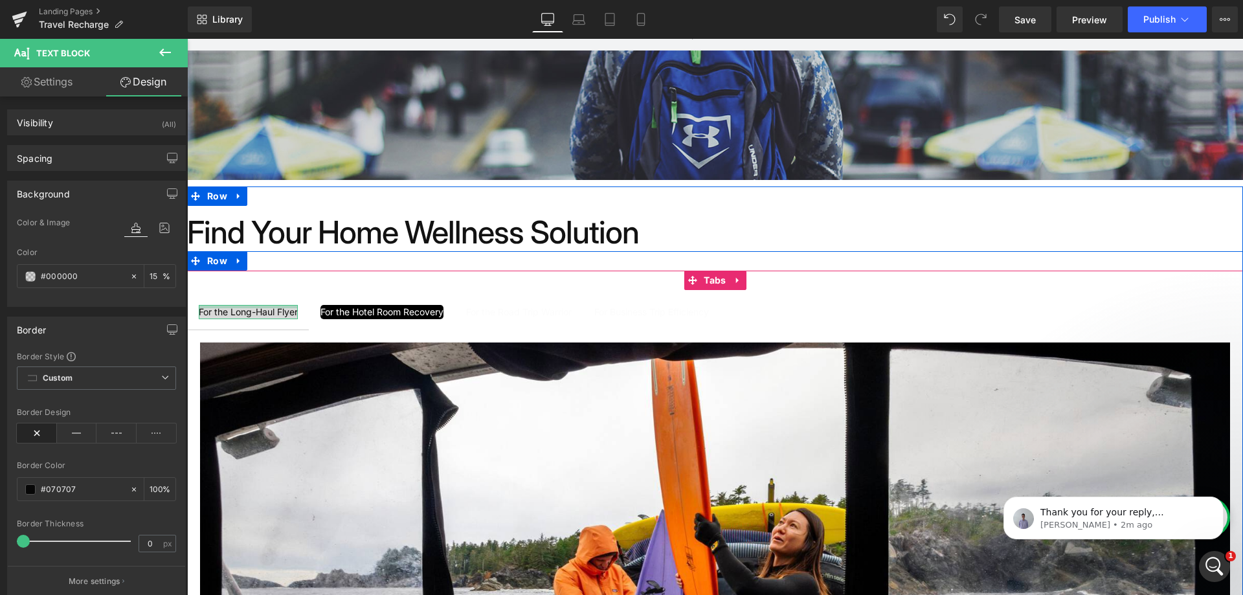
click at [276, 308] on div "For the Long-Haul Flyer" at bounding box center [248, 312] width 99 height 14
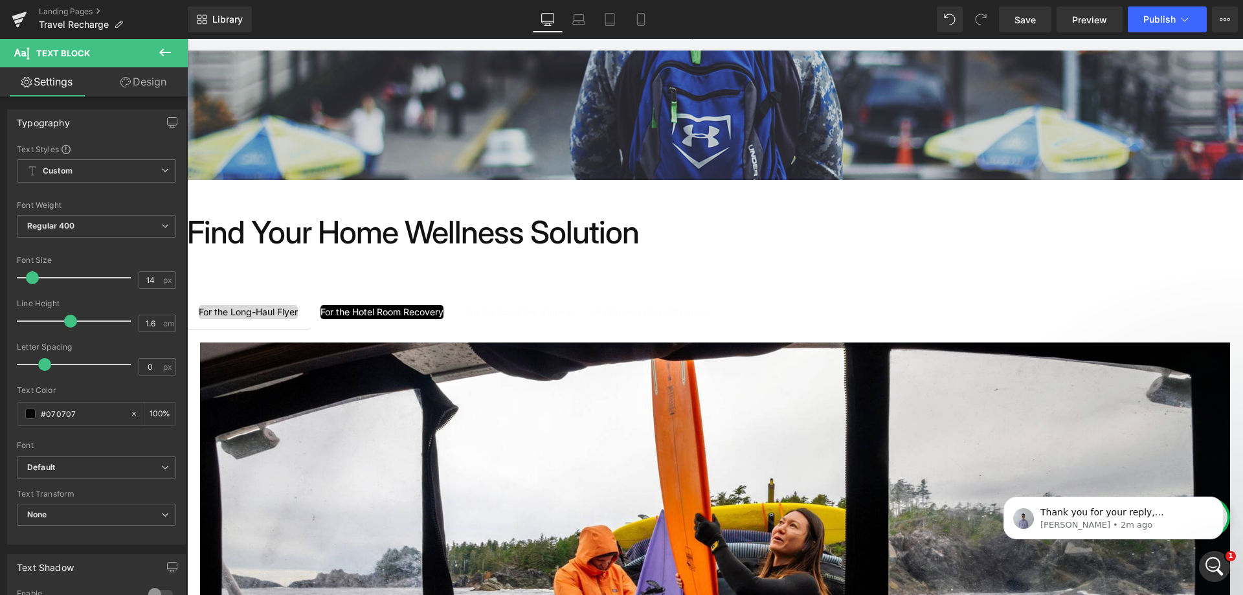
click at [137, 85] on link "Design" at bounding box center [143, 81] width 94 height 29
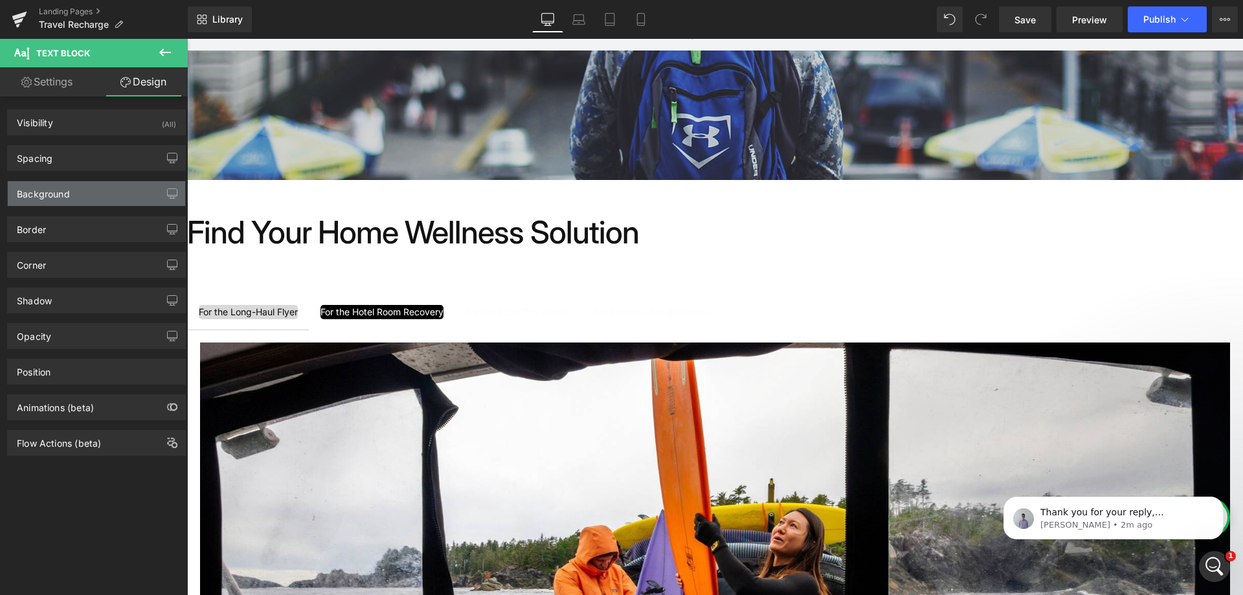
click at [84, 192] on div "Background" at bounding box center [96, 193] width 177 height 25
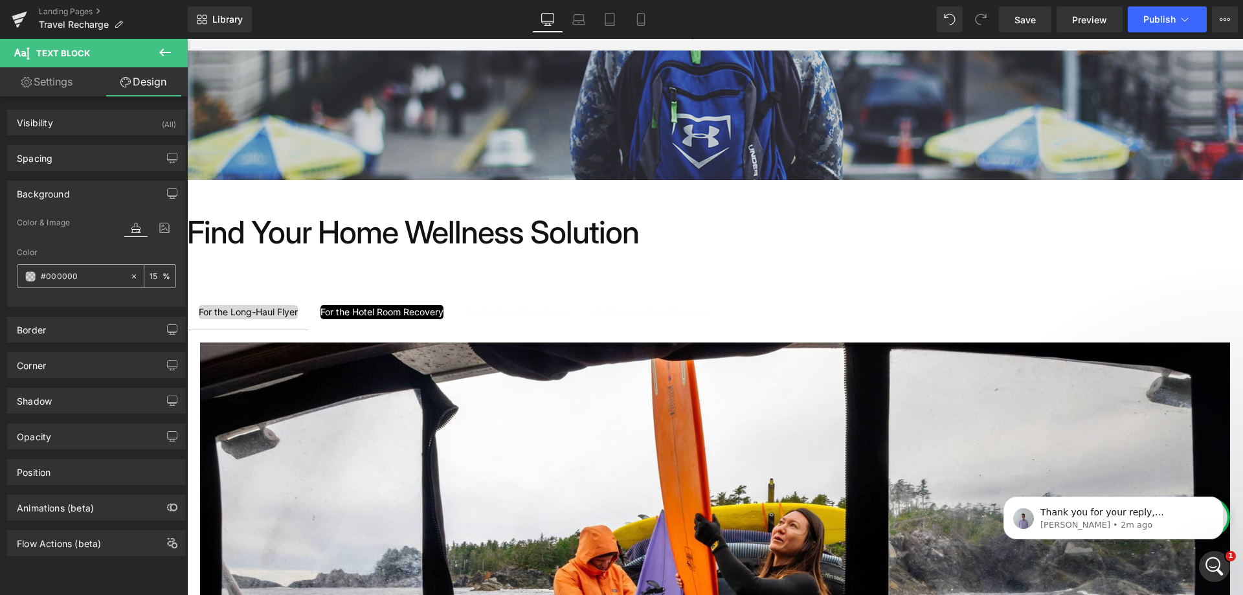
click at [123, 280] on div at bounding box center [73, 276] width 112 height 23
click at [129, 279] on icon at bounding box center [133, 276] width 9 height 9
click at [28, 280] on span at bounding box center [30, 276] width 10 height 10
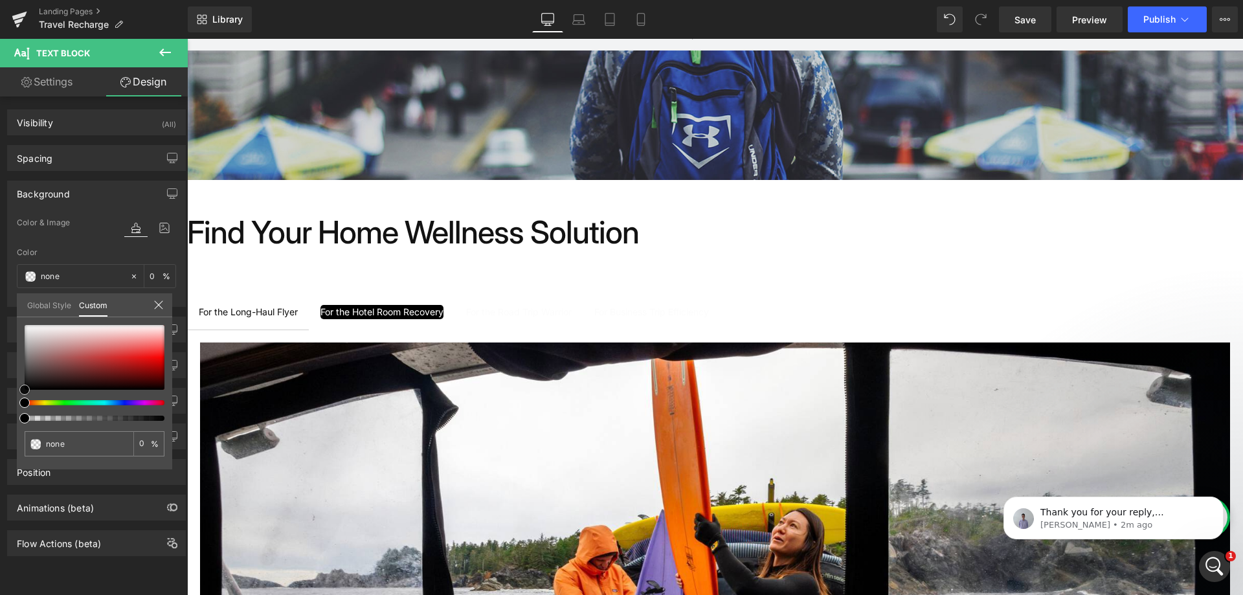
click at [27, 377] on div at bounding box center [95, 357] width 140 height 65
drag, startPoint x: 27, startPoint y: 380, endPoint x: 21, endPoint y: 355, distance: 25.3
click at [21, 355] on span at bounding box center [24, 353] width 10 height 10
drag, startPoint x: 162, startPoint y: 418, endPoint x: 85, endPoint y: 413, distance: 77.2
click at [85, 413] on div at bounding box center [95, 373] width 140 height 96
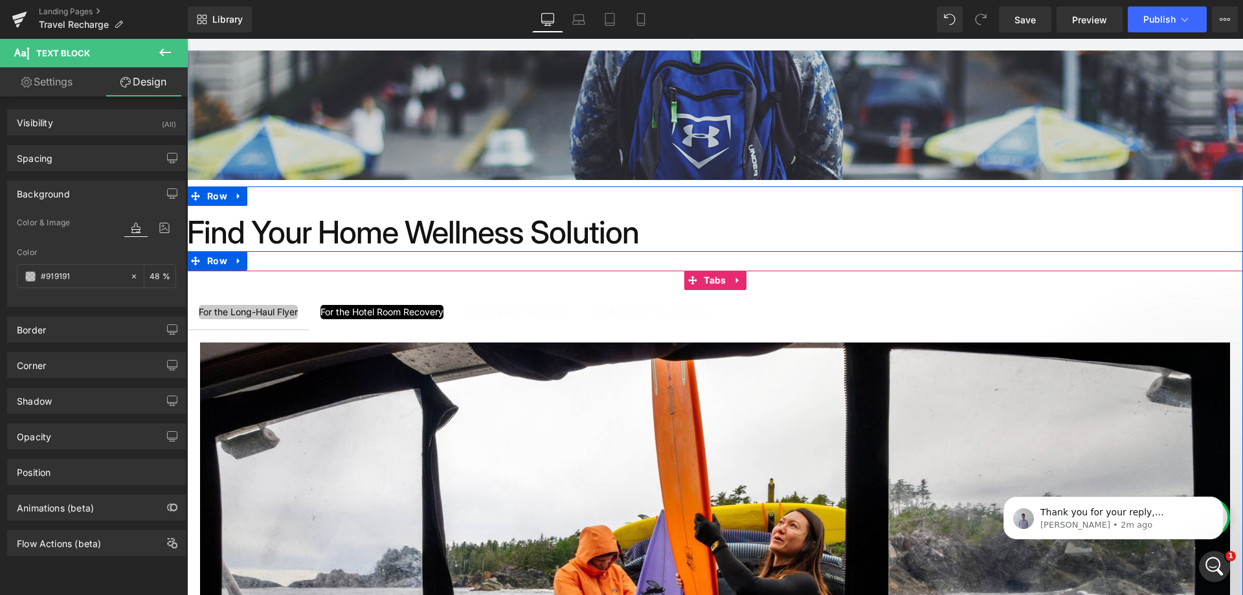
click at [187, 39] on div at bounding box center [187, 39] width 0 height 0
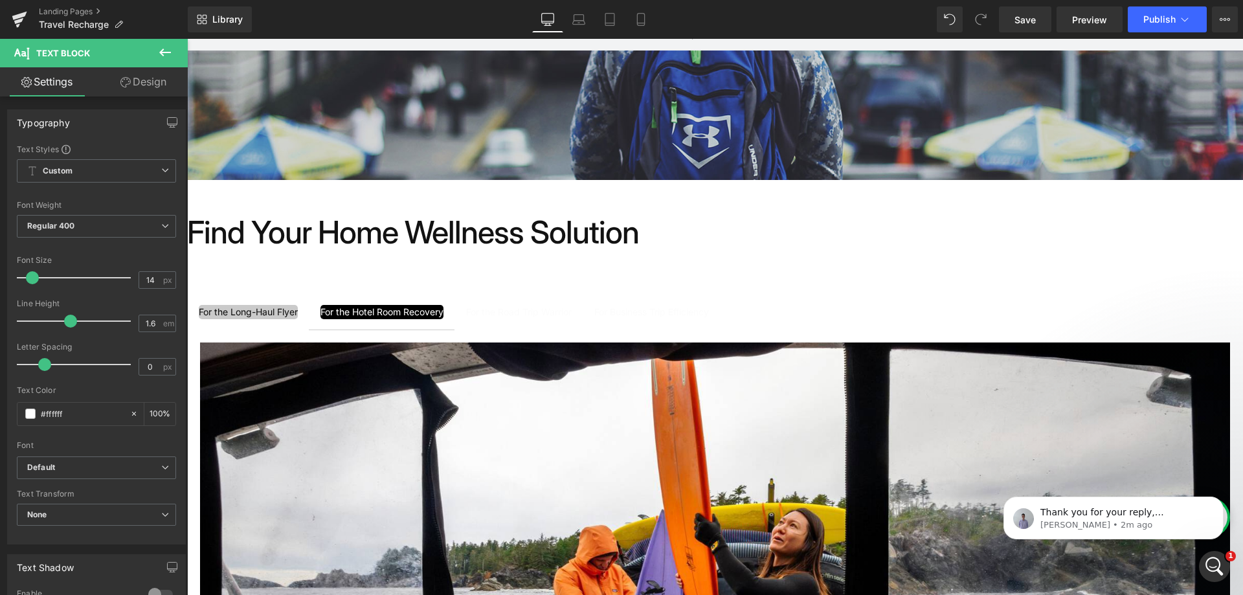
click at [146, 83] on link "Design" at bounding box center [143, 81] width 94 height 29
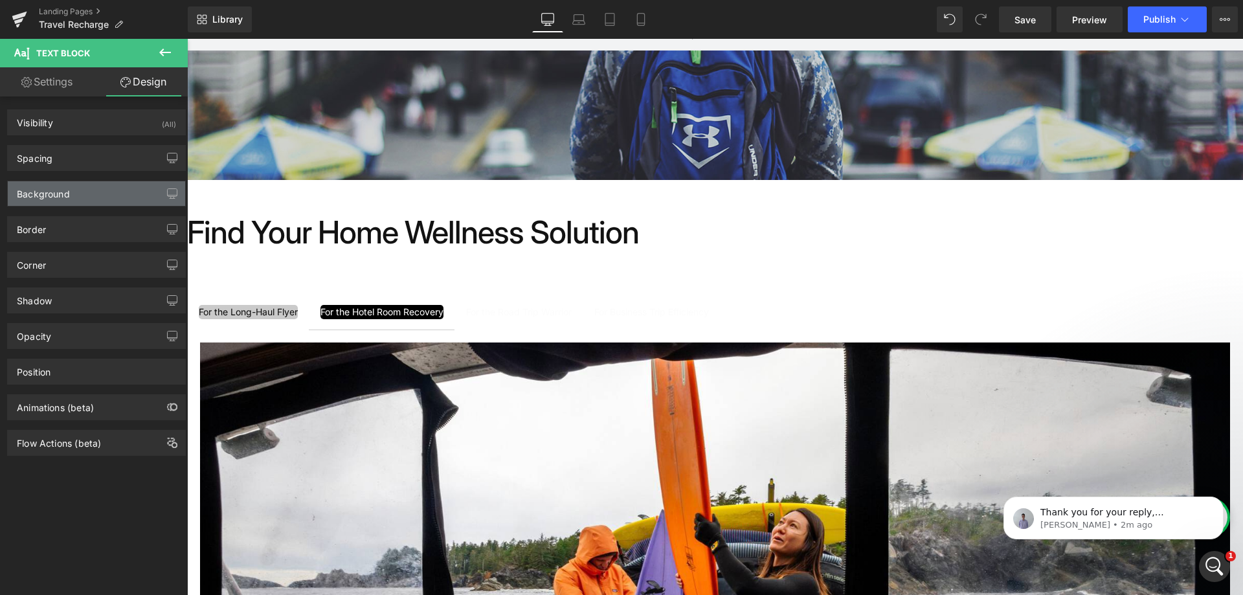
click at [96, 194] on div "Background" at bounding box center [96, 193] width 177 height 25
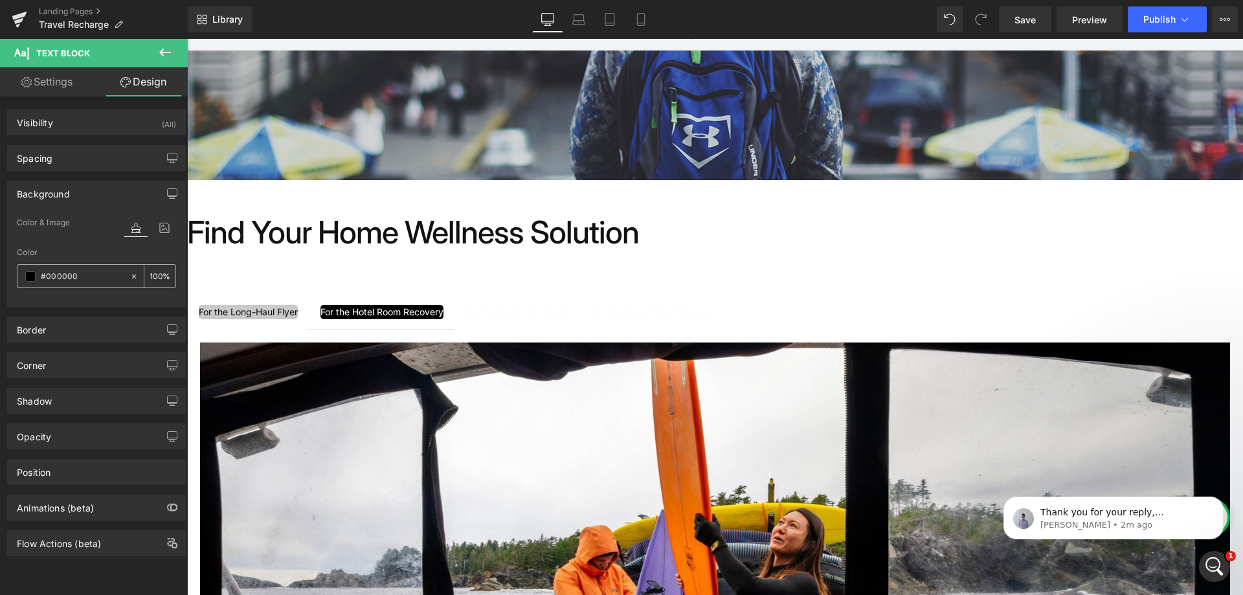
click at [67, 278] on input "text" at bounding box center [82, 276] width 83 height 14
click at [129, 273] on icon at bounding box center [133, 276] width 9 height 9
click at [37, 274] on div at bounding box center [73, 276] width 112 height 23
click at [26, 269] on div at bounding box center [73, 276] width 112 height 23
click at [27, 274] on span at bounding box center [30, 276] width 10 height 10
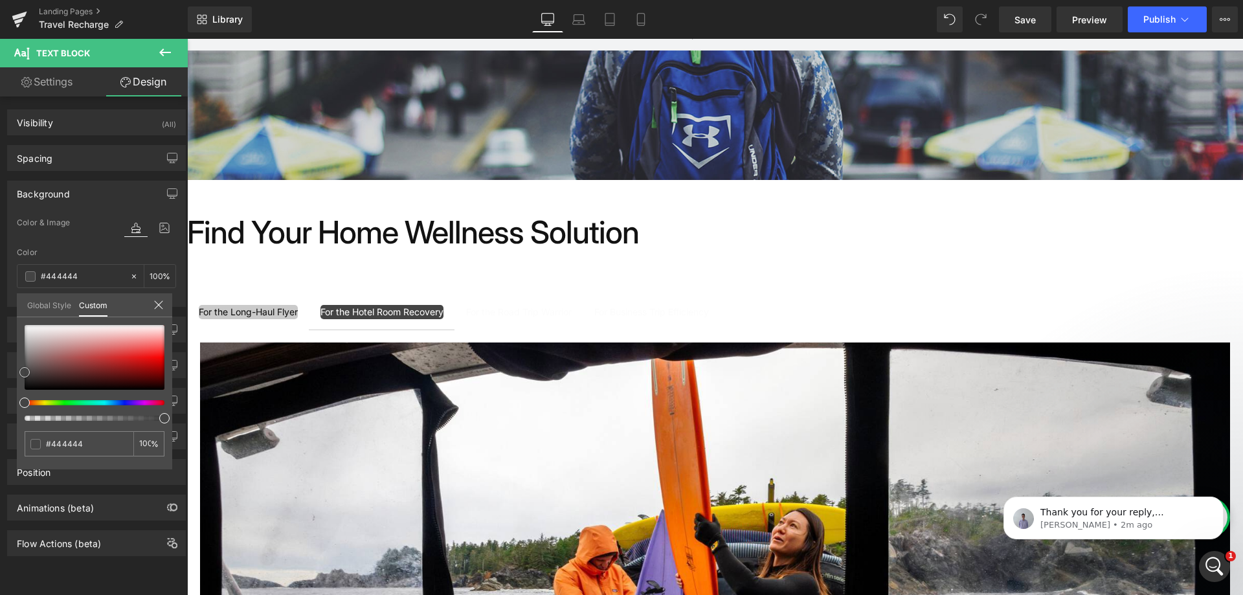
drag, startPoint x: 33, startPoint y: 360, endPoint x: 20, endPoint y: 372, distance: 17.9
click at [25, 372] on div at bounding box center [95, 357] width 140 height 65
drag, startPoint x: 163, startPoint y: 416, endPoint x: 91, endPoint y: 414, distance: 72.5
click at [91, 414] on div at bounding box center [95, 373] width 140 height 96
drag, startPoint x: 25, startPoint y: 371, endPoint x: 14, endPoint y: 361, distance: 14.6
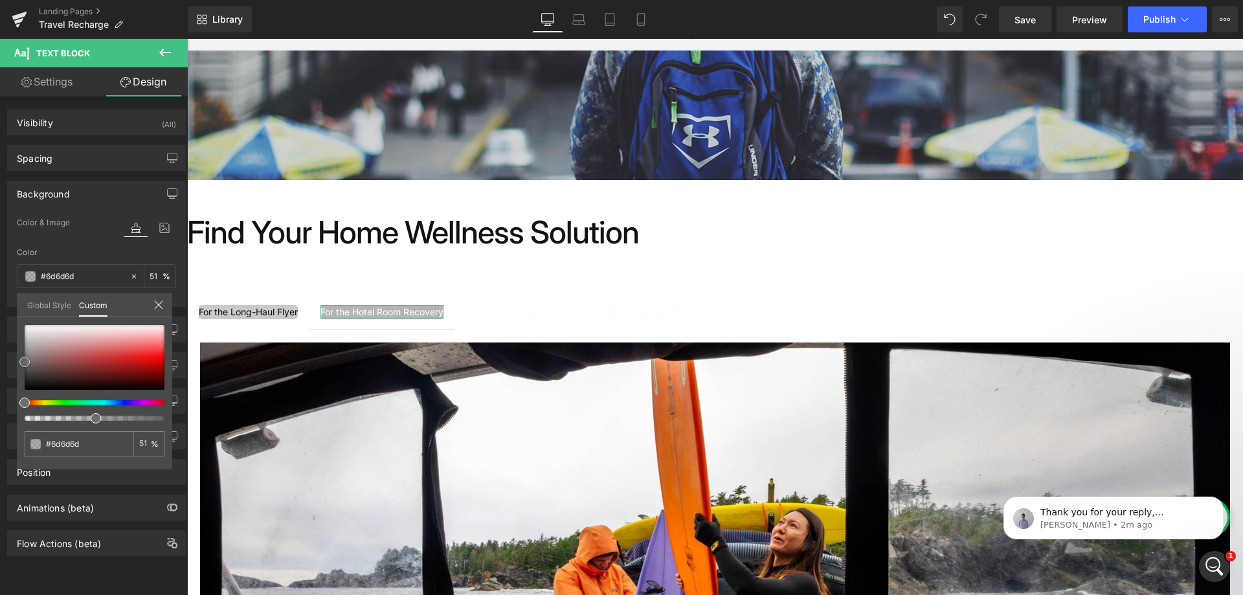
click at [14, 307] on div "Background Color & Image color Color % Image Replace Image Upload image or Brow…" at bounding box center [97, 239] width 194 height 136
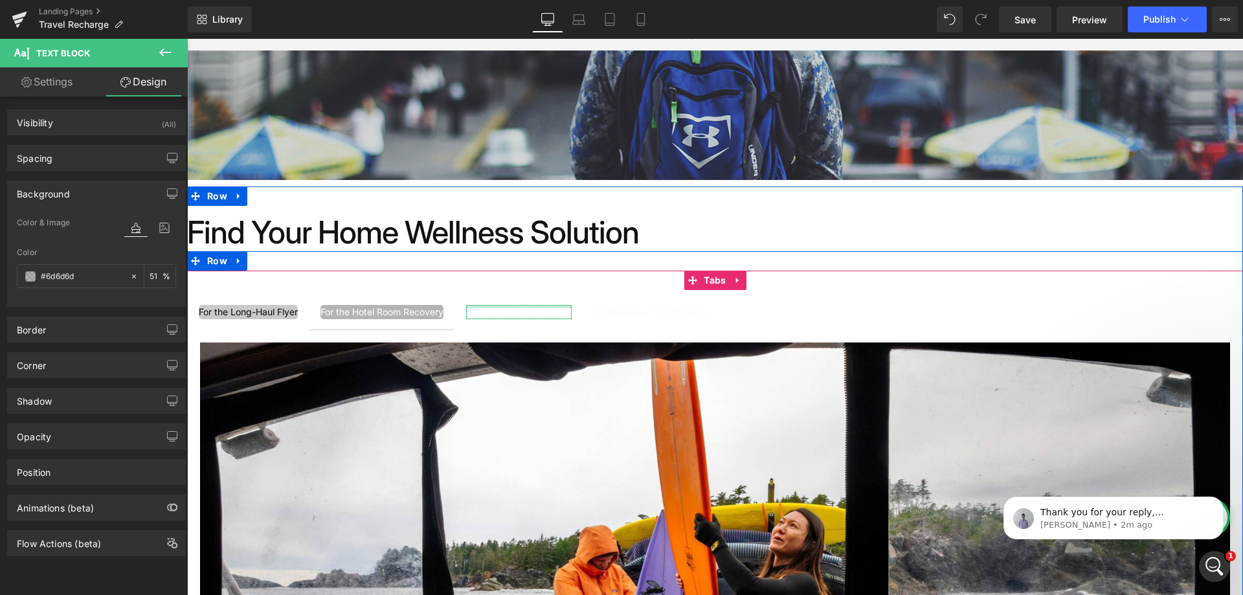
click at [392, 305] on div "For the Hotel Room Recovery Text Block" at bounding box center [381, 312] width 123 height 14
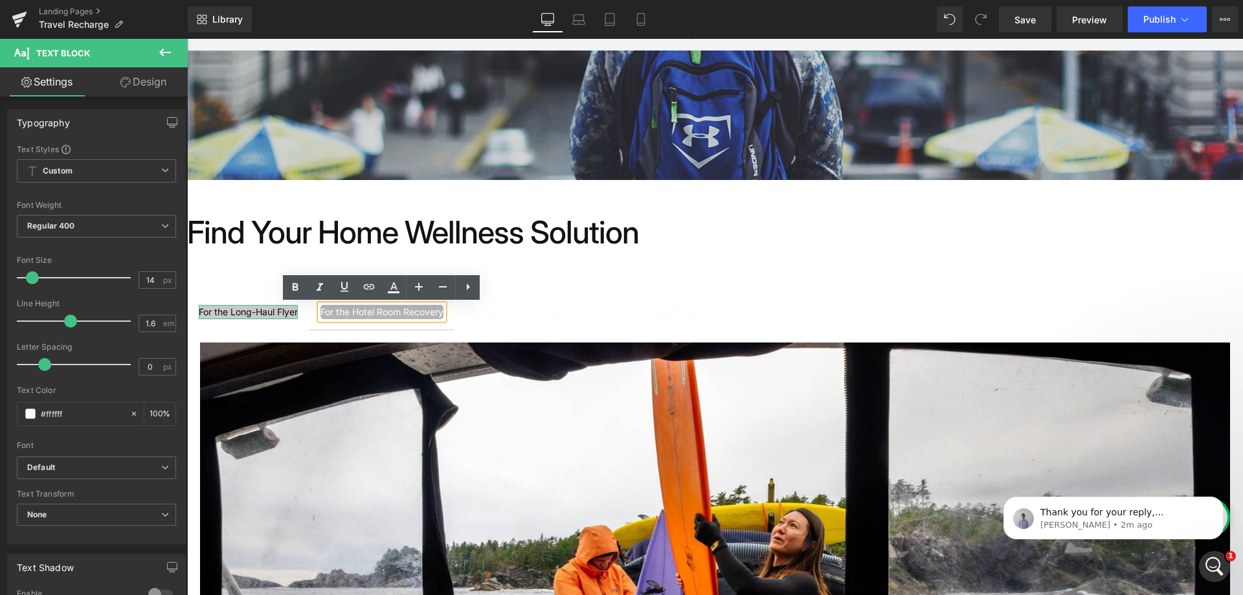
click at [256, 308] on div "For the Long-Haul Flyer" at bounding box center [248, 312] width 99 height 14
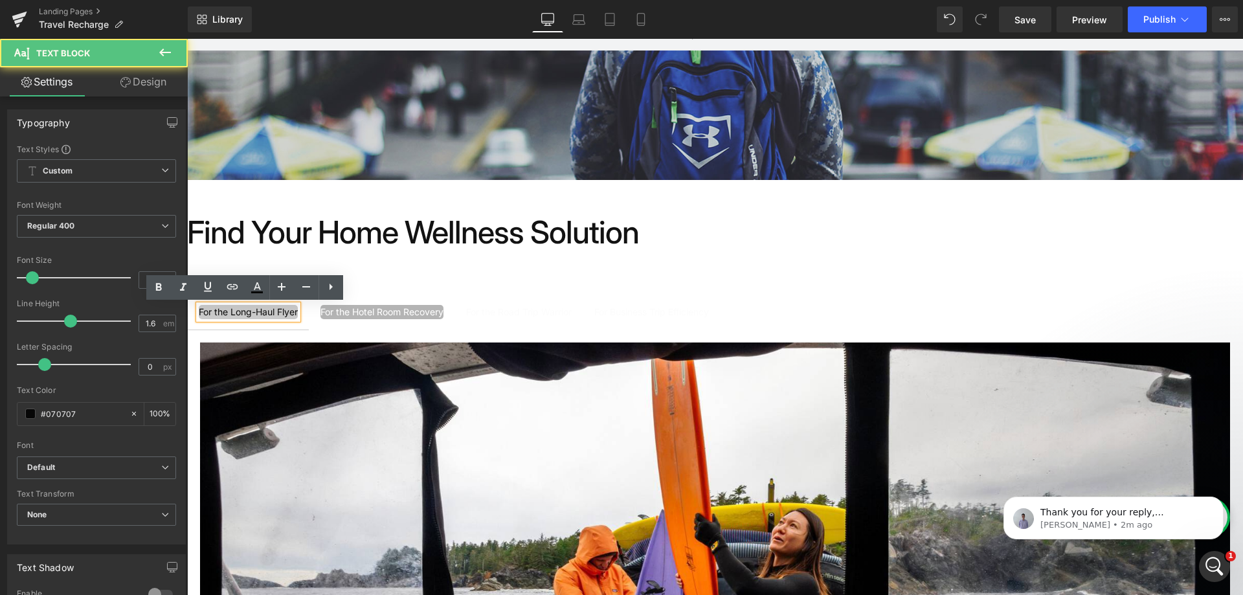
click at [386, 312] on div "For the Hotel Room Recovery" at bounding box center [381, 312] width 123 height 14
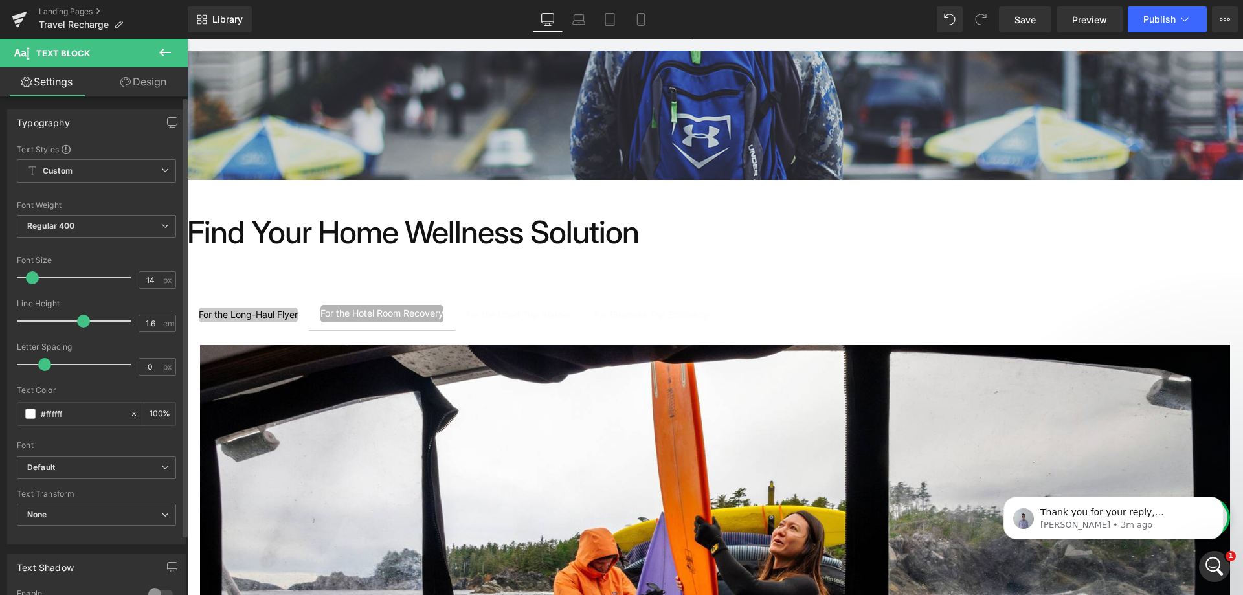
drag, startPoint x: 67, startPoint y: 324, endPoint x: 79, endPoint y: 324, distance: 12.3
click at [79, 324] on span at bounding box center [83, 321] width 13 height 13
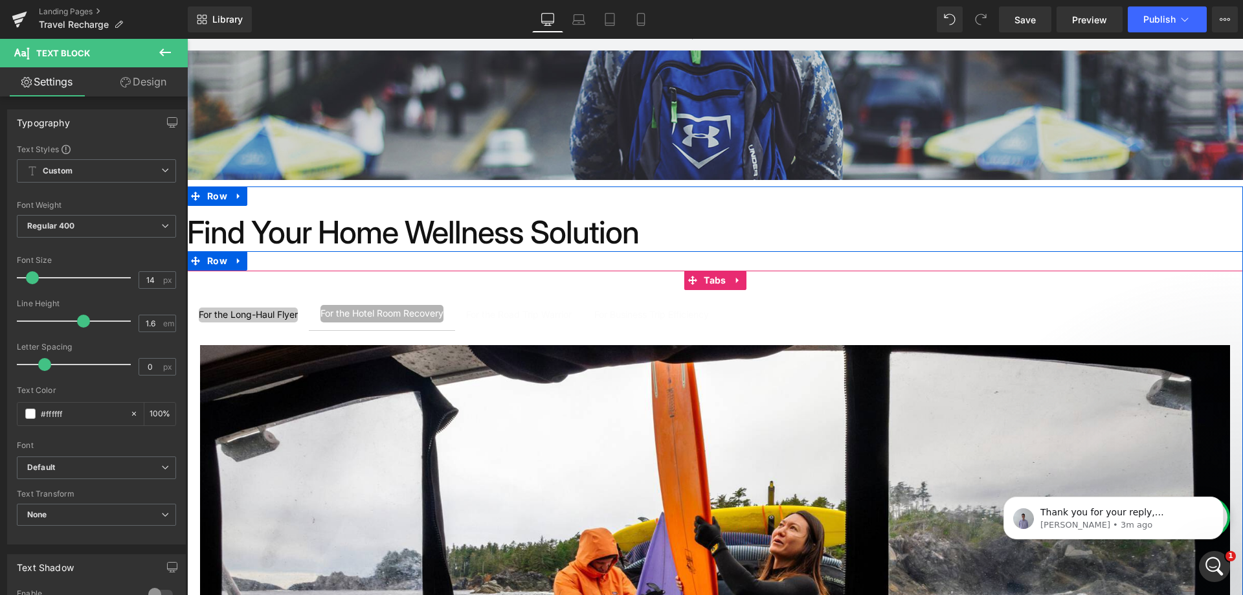
click at [537, 326] on span "For the Road Trip Warrior Text Block" at bounding box center [518, 316] width 129 height 32
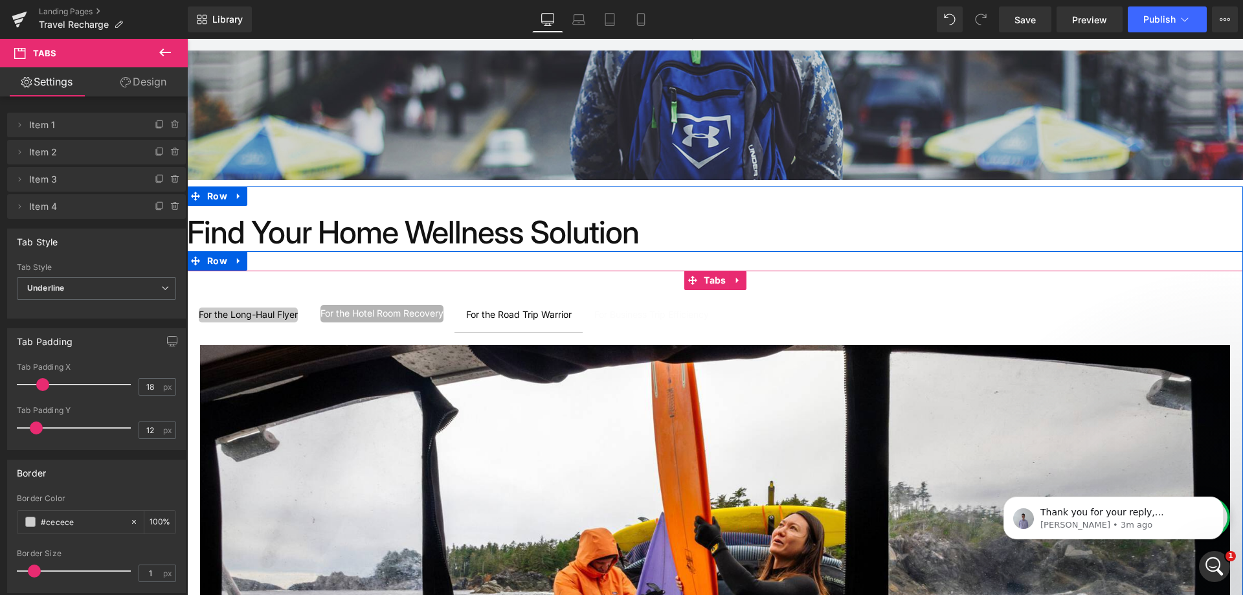
click at [187, 39] on div at bounding box center [187, 39] width 0 height 0
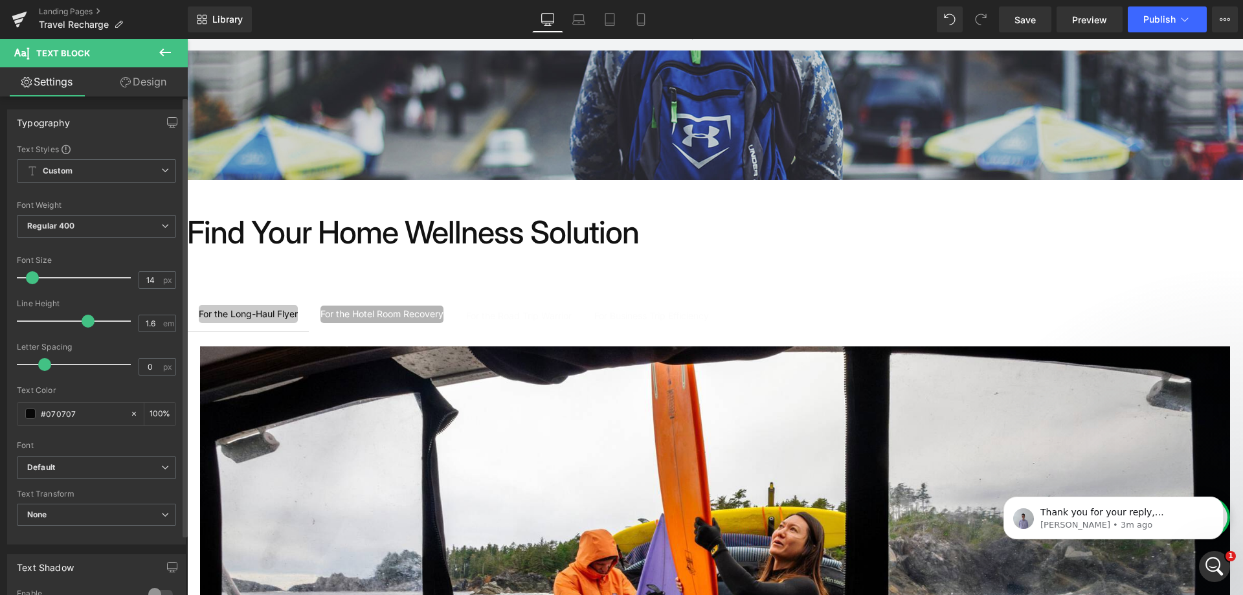
drag, startPoint x: 69, startPoint y: 319, endPoint x: 85, endPoint y: 320, distance: 16.8
click at [85, 320] on span at bounding box center [88, 321] width 13 height 13
click at [49, 360] on span at bounding box center [49, 364] width 13 height 13
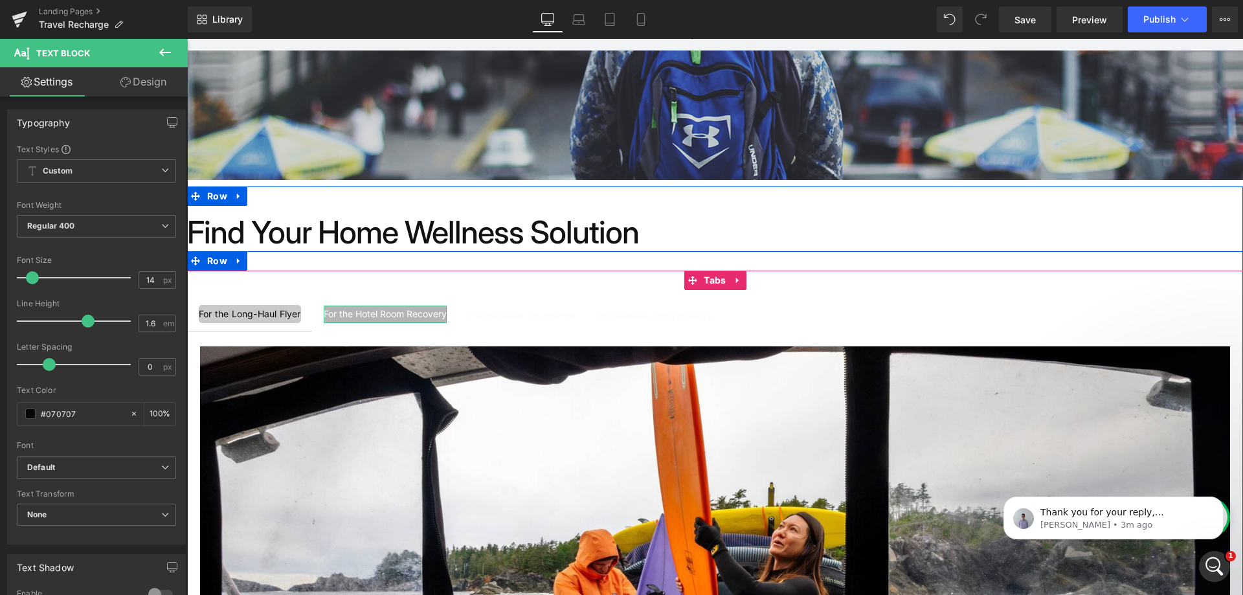
click at [376, 318] on div "For the Hotel Room Recovery" at bounding box center [385, 313] width 123 height 17
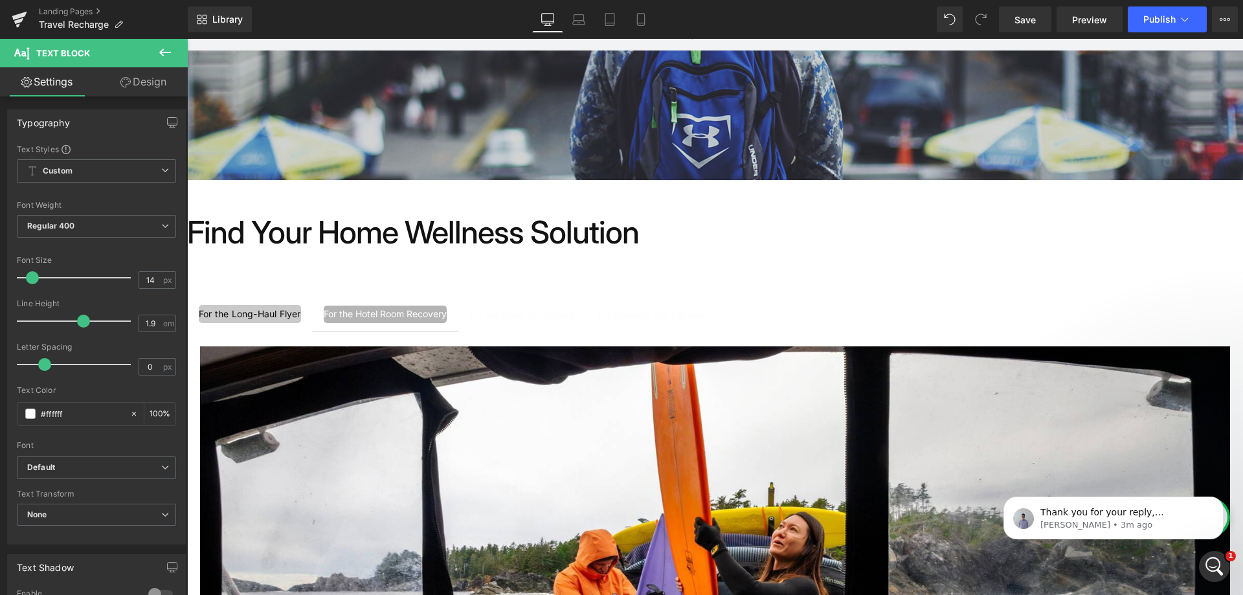
click at [148, 80] on link "Design" at bounding box center [143, 81] width 94 height 29
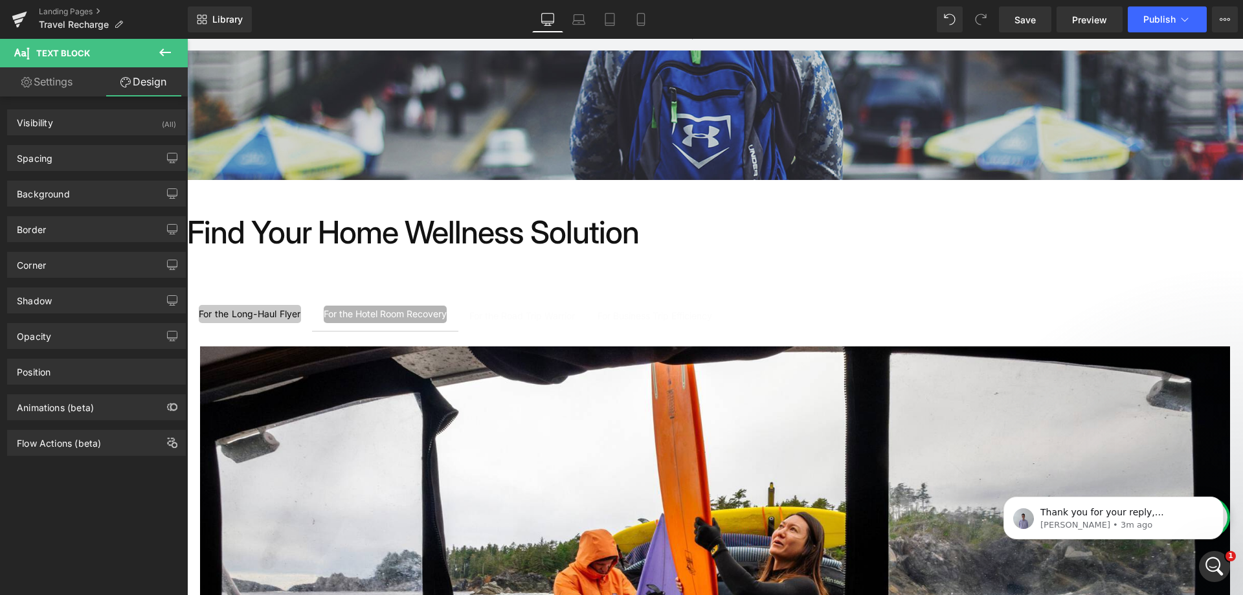
click at [255, 310] on div "For the Long-Haul Flyer" at bounding box center [250, 314] width 102 height 18
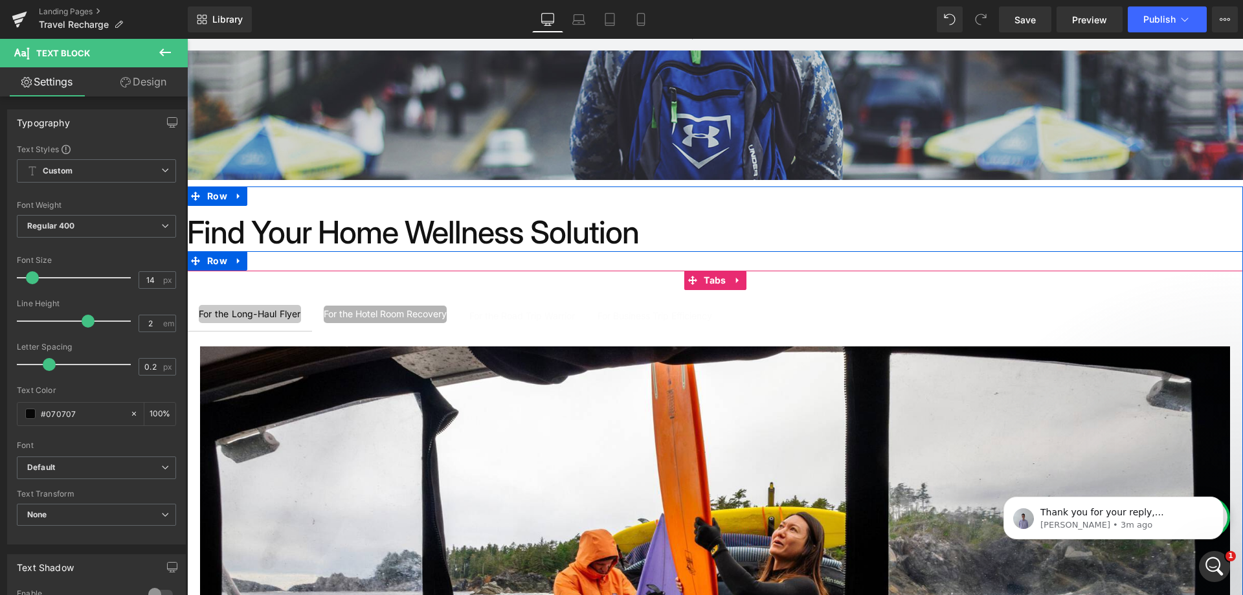
click at [507, 289] on div "For the Long-Haul Flyer Text Block For the Hotel Room Recovery Text Block For t…" at bounding box center [715, 606] width 1056 height 670
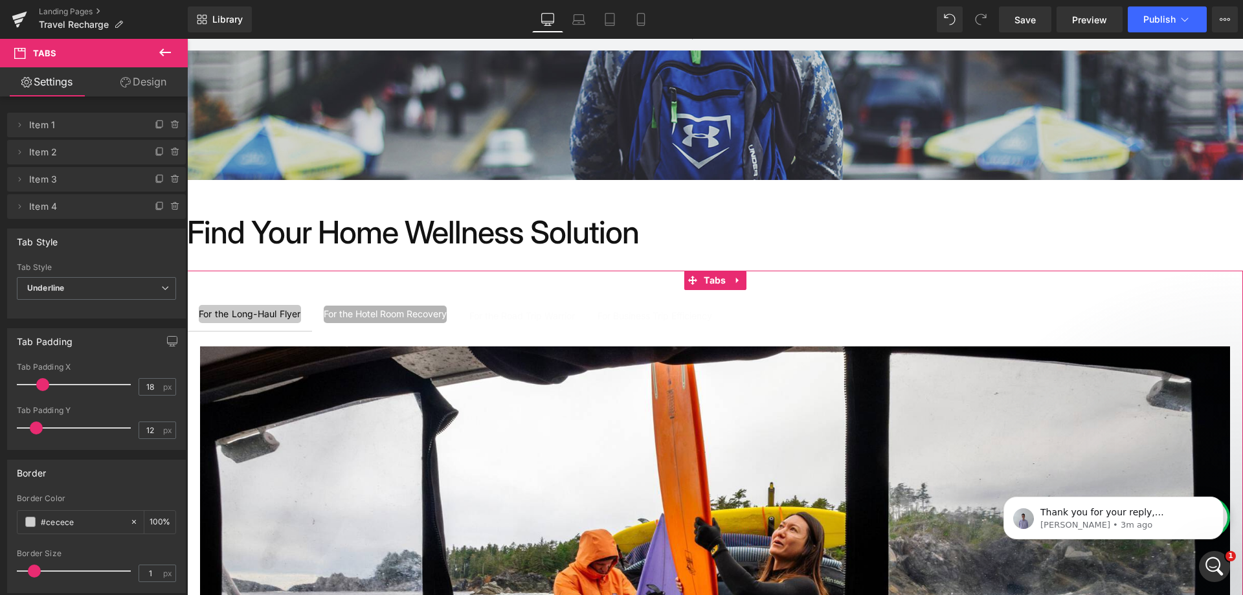
click at [142, 78] on link "Design" at bounding box center [143, 81] width 94 height 29
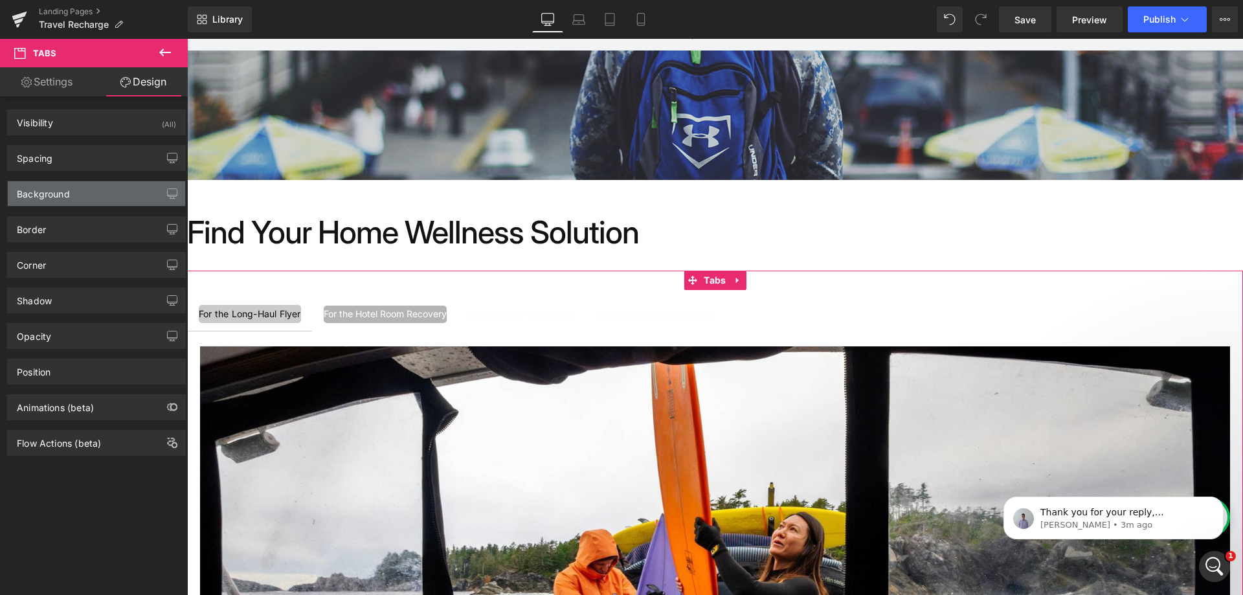
click at [100, 190] on div "Background" at bounding box center [96, 193] width 177 height 25
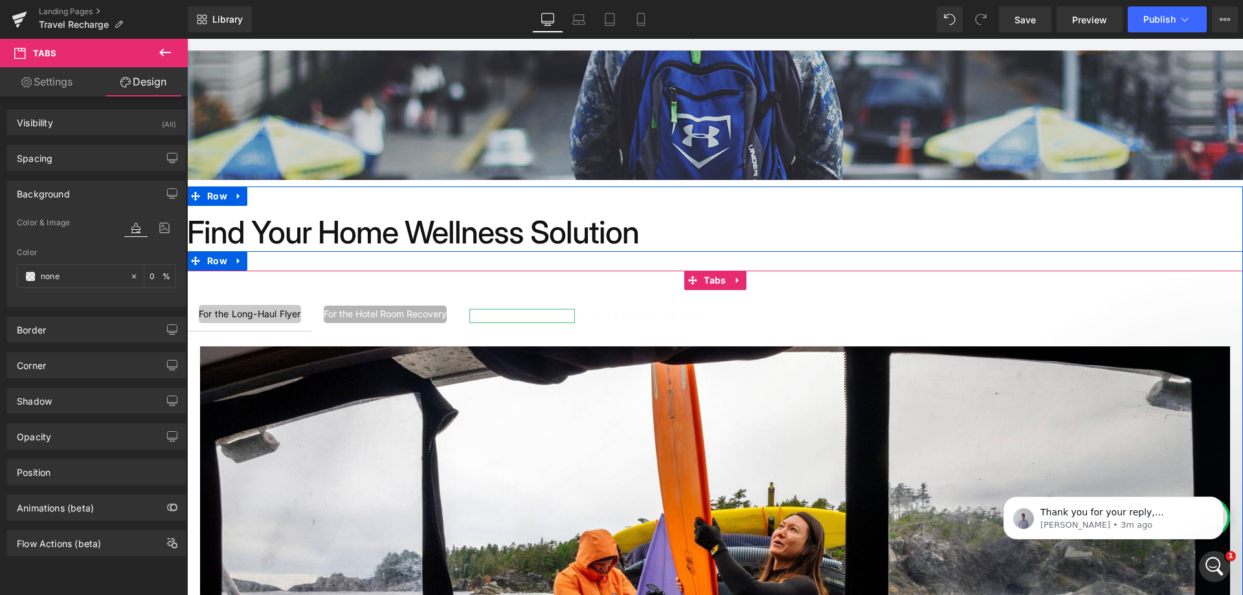
click at [527, 315] on div "For the Road Trip Warrior" at bounding box center [521, 316] width 105 height 14
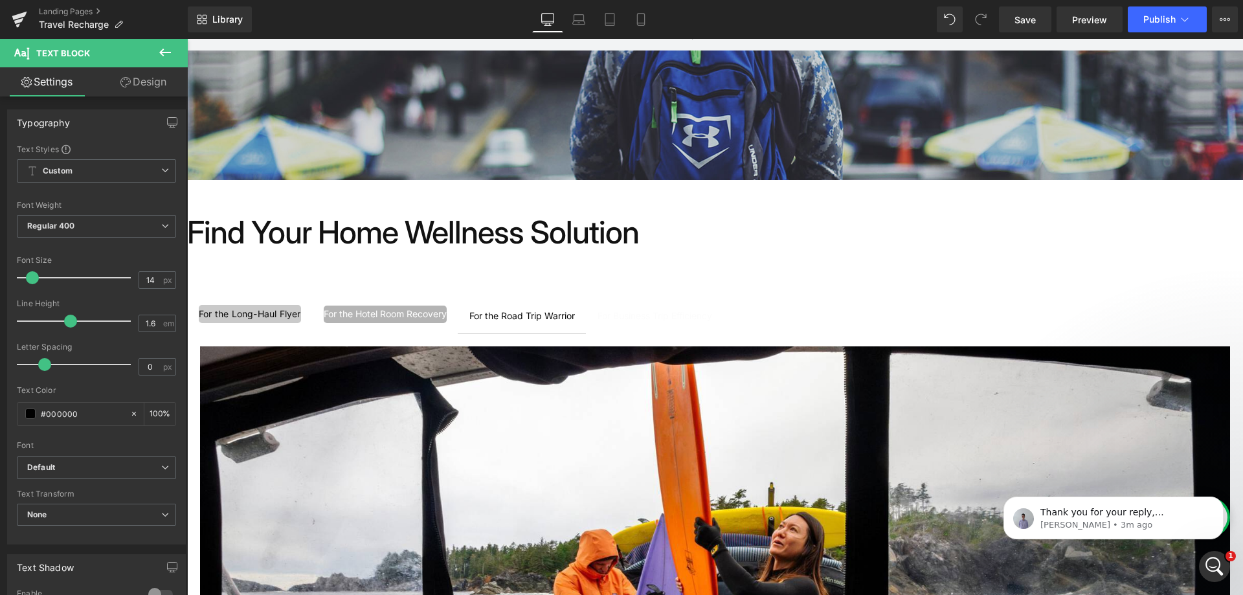
click at [133, 84] on link "Design" at bounding box center [143, 81] width 94 height 29
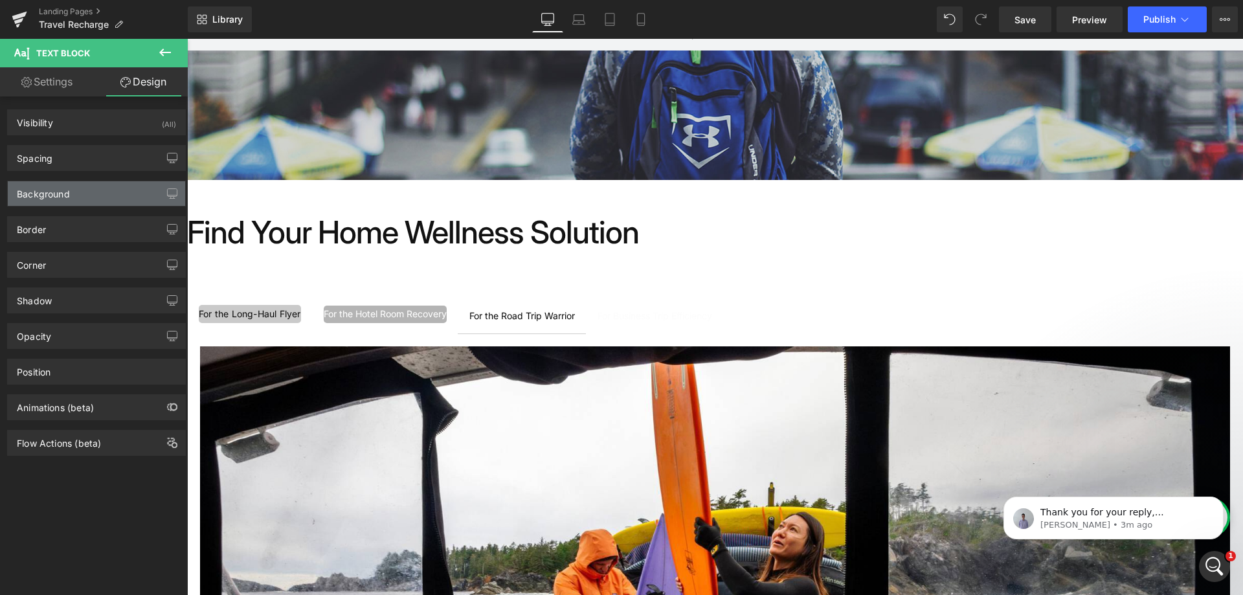
click at [81, 184] on div "Background" at bounding box center [96, 193] width 177 height 25
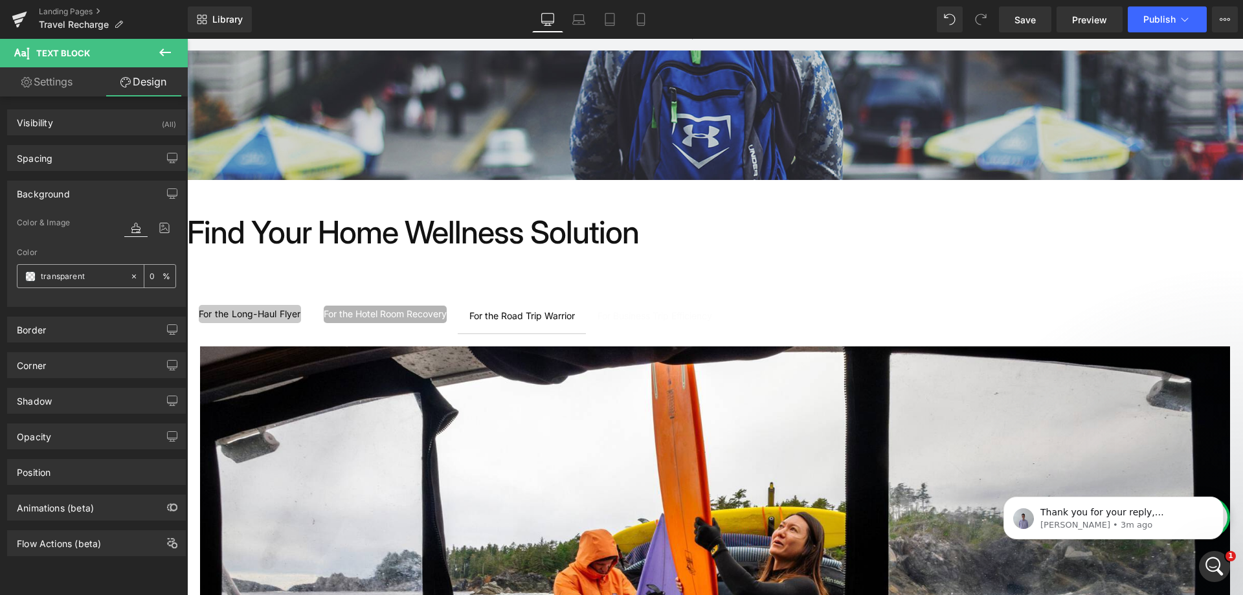
click at [129, 274] on icon at bounding box center [133, 276] width 9 height 9
click at [36, 278] on div "transparent" at bounding box center [73, 276] width 112 height 23
click at [33, 277] on span at bounding box center [30, 276] width 10 height 10
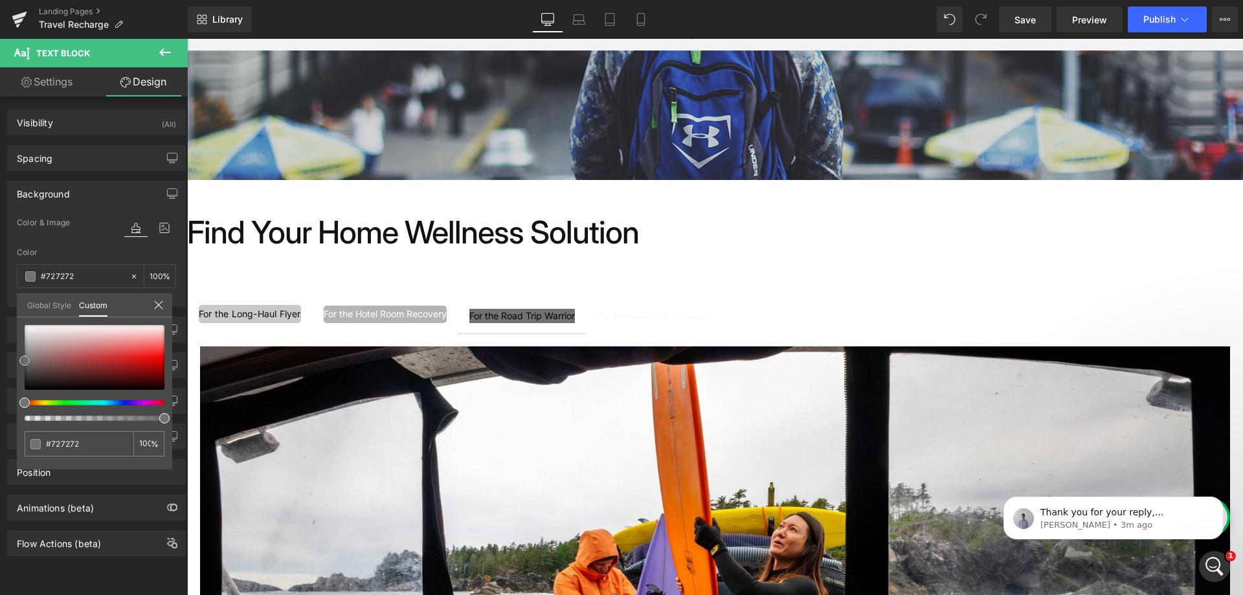
drag, startPoint x: 39, startPoint y: 364, endPoint x: 20, endPoint y: 360, distance: 19.3
click at [25, 360] on div at bounding box center [95, 357] width 140 height 65
drag, startPoint x: 165, startPoint y: 416, endPoint x: 59, endPoint y: 415, distance: 106.1
click at [59, 415] on span at bounding box center [62, 418] width 10 height 10
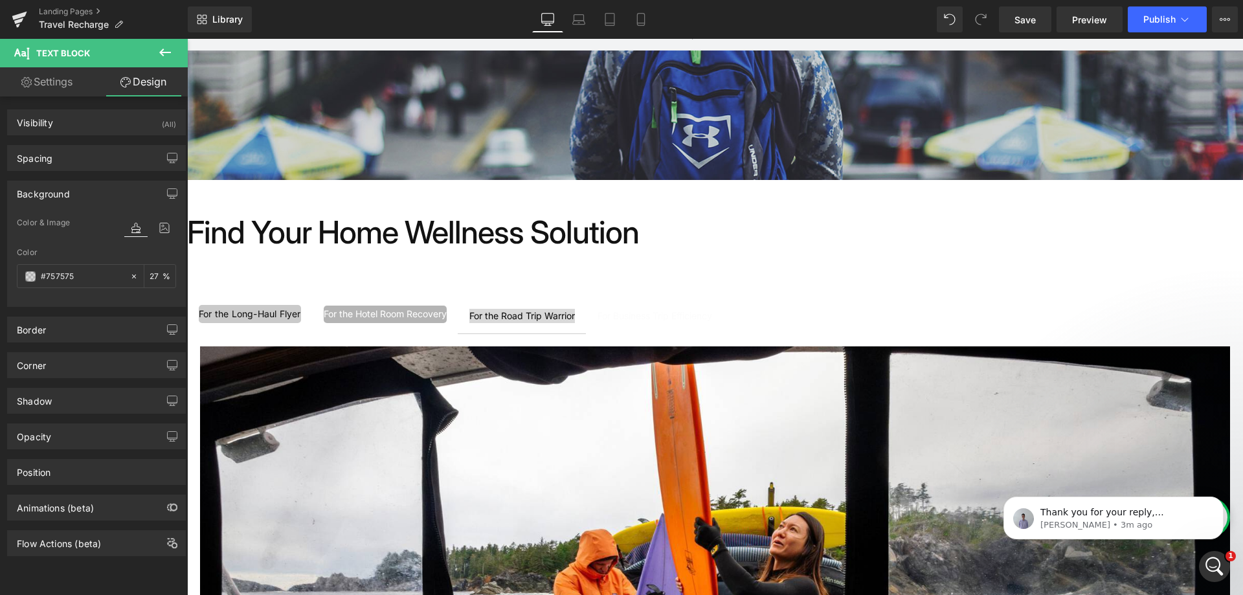
click at [513, 315] on div at bounding box center [715, 317] width 1056 height 556
click at [45, 83] on link "Settings" at bounding box center [47, 81] width 94 height 29
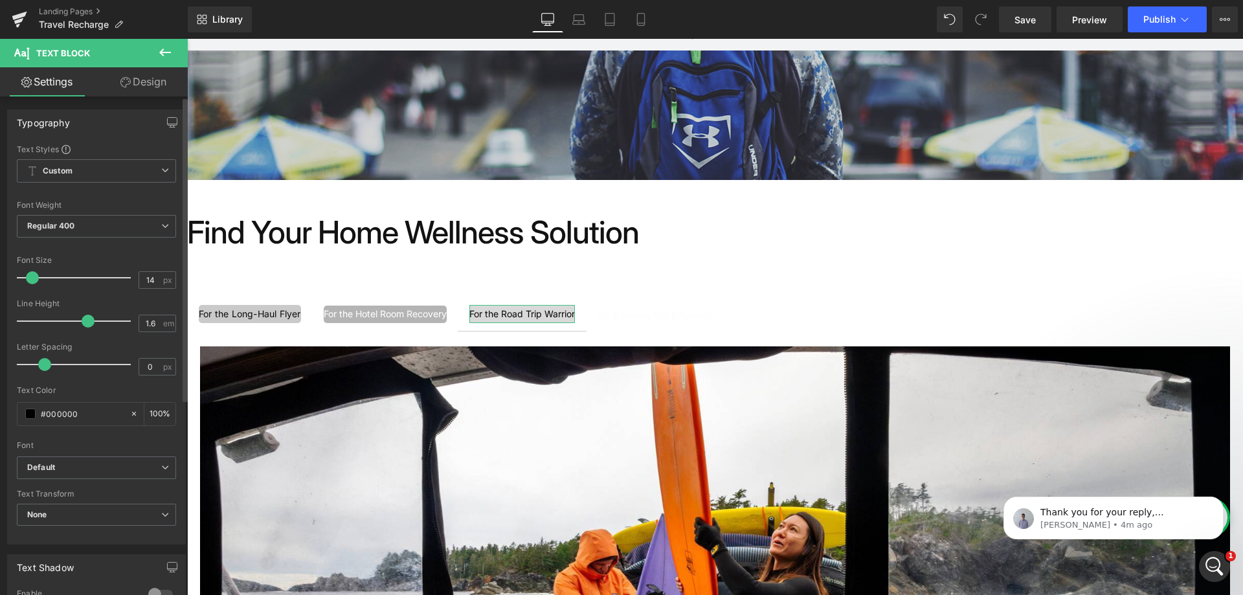
drag, startPoint x: 68, startPoint y: 316, endPoint x: 83, endPoint y: 316, distance: 14.9
click at [83, 316] on span at bounding box center [88, 321] width 13 height 13
click at [146, 85] on link "Design" at bounding box center [143, 81] width 94 height 29
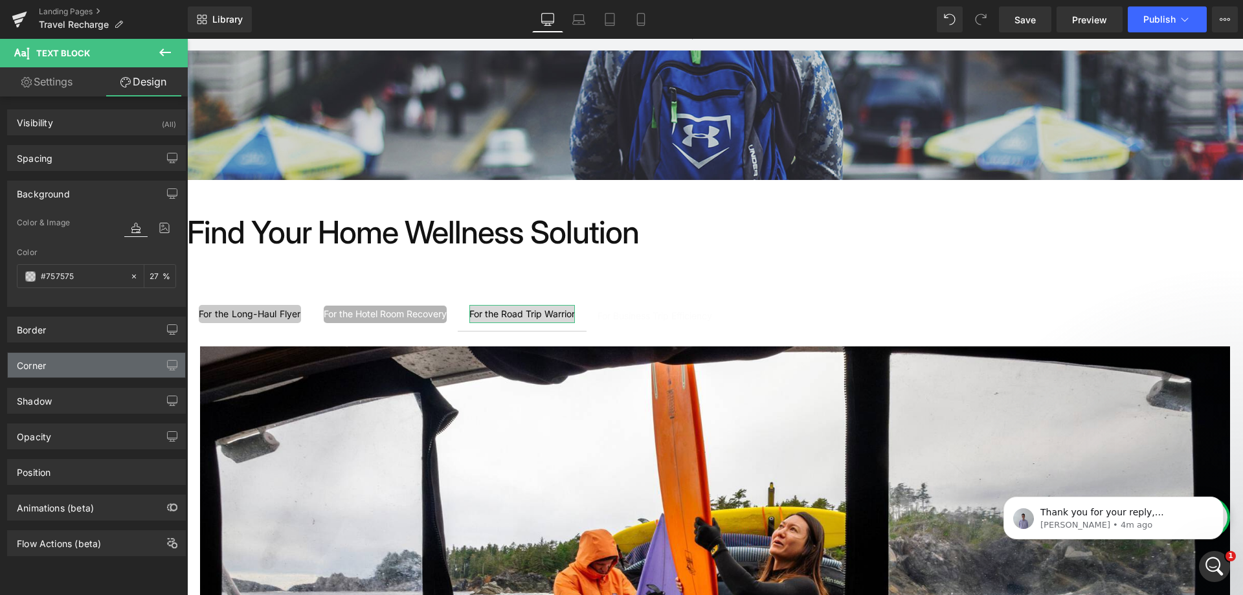
click at [63, 360] on div "Corner" at bounding box center [96, 365] width 177 height 25
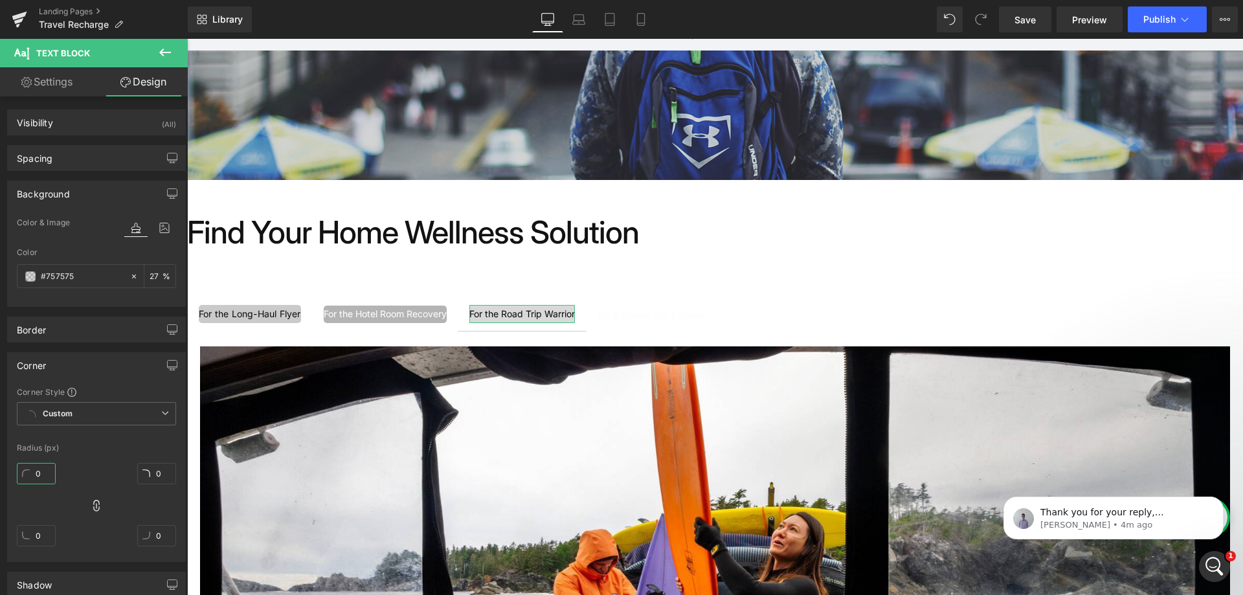
click at [47, 470] on input "0" at bounding box center [36, 473] width 39 height 21
type input "8"
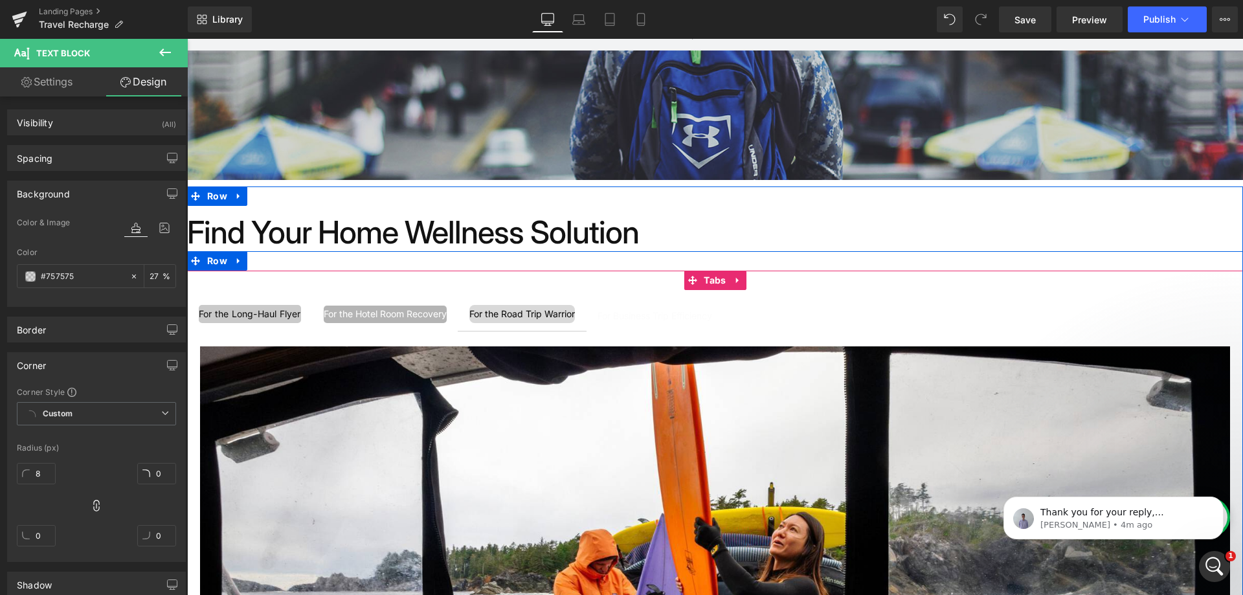
click at [364, 310] on div "For the Hotel Room Recovery" at bounding box center [385, 313] width 123 height 17
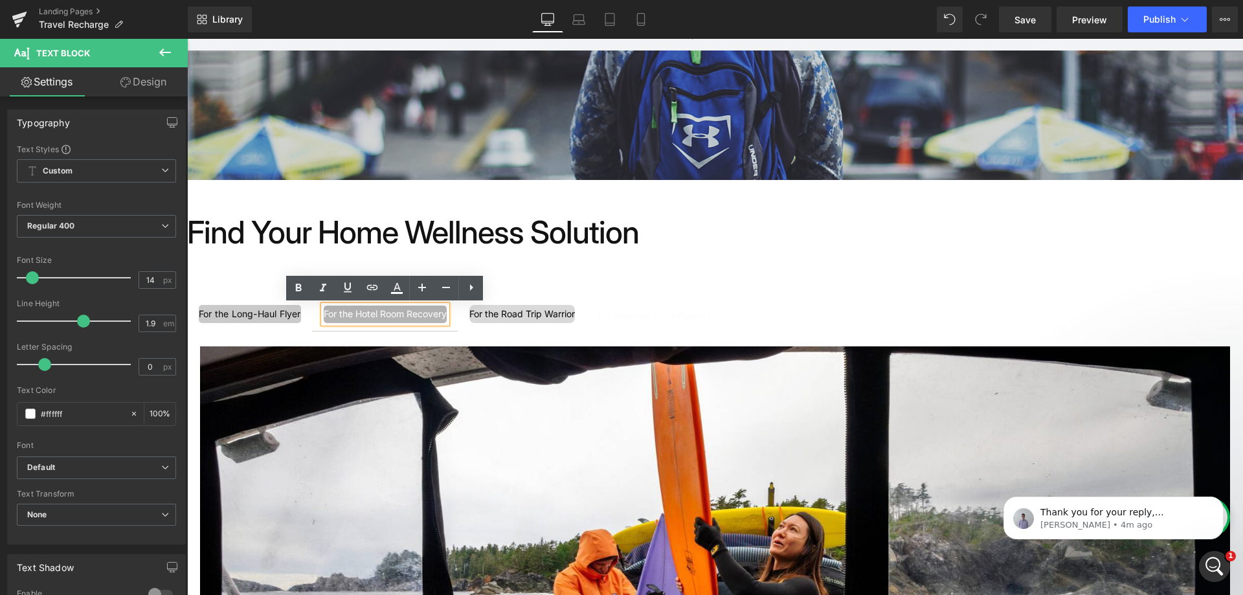
click at [324, 313] on div "For the Hotel Room Recovery" at bounding box center [385, 313] width 123 height 17
click at [445, 317] on div "For the Hotel Room Recovery" at bounding box center [385, 313] width 123 height 17
click at [447, 316] on div "For the Hotel Room Recovery" at bounding box center [385, 313] width 123 height 17
click at [447, 313] on div "For the Hotel Room Recovery" at bounding box center [385, 313] width 123 height 17
click at [292, 315] on div "For the Long-Haul Flyer" at bounding box center [250, 314] width 102 height 18
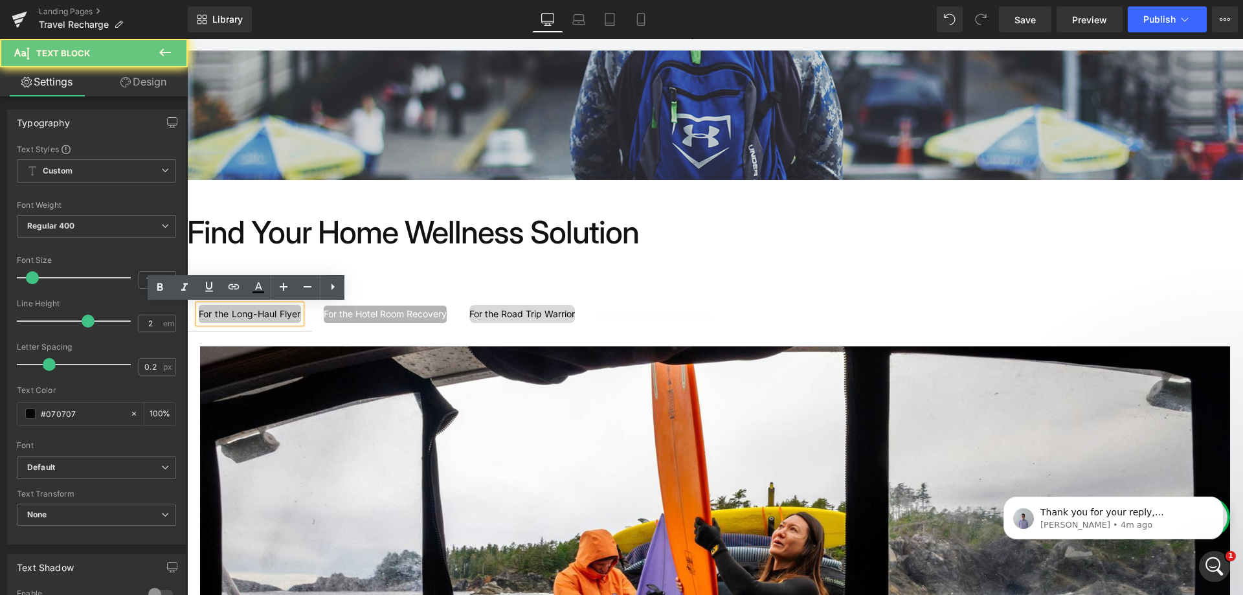
click at [294, 315] on div "For the Long-Haul Flyer" at bounding box center [250, 314] width 102 height 18
click at [296, 315] on div "For the Long-Haul Flyer" at bounding box center [250, 314] width 102 height 18
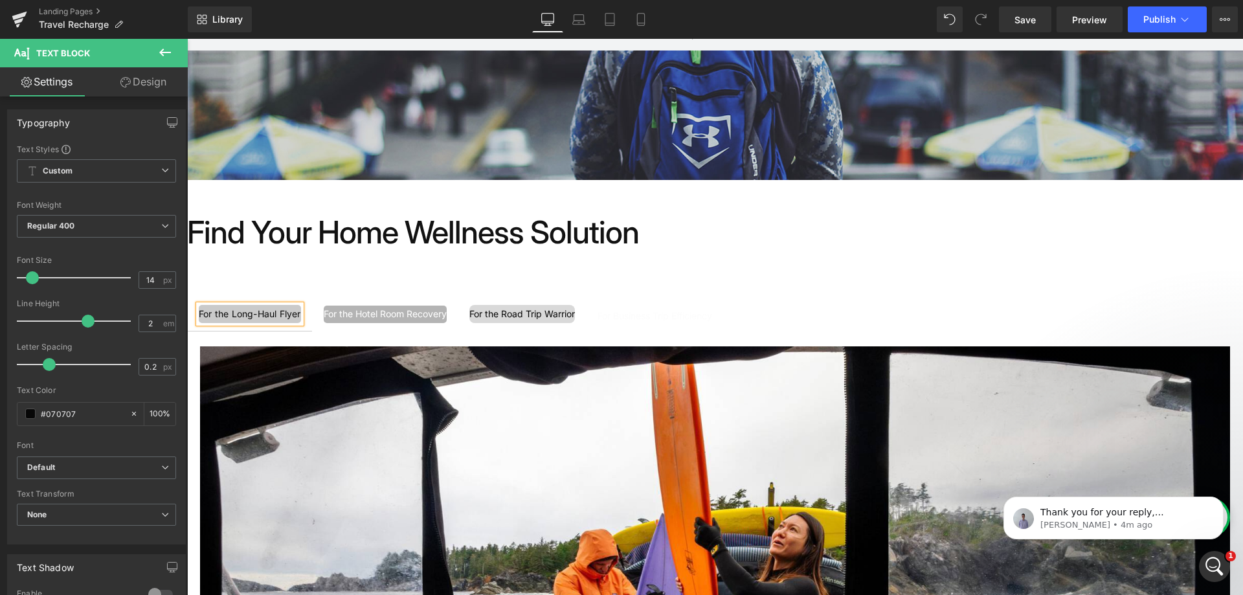
click at [199, 310] on div "For the Long-Haul Flyer" at bounding box center [250, 314] width 102 height 18
click at [486, 315] on div "For the Road Trip Warrior" at bounding box center [521, 314] width 105 height 18
click at [482, 313] on div "For the Road Trip Warrior" at bounding box center [521, 314] width 105 height 18
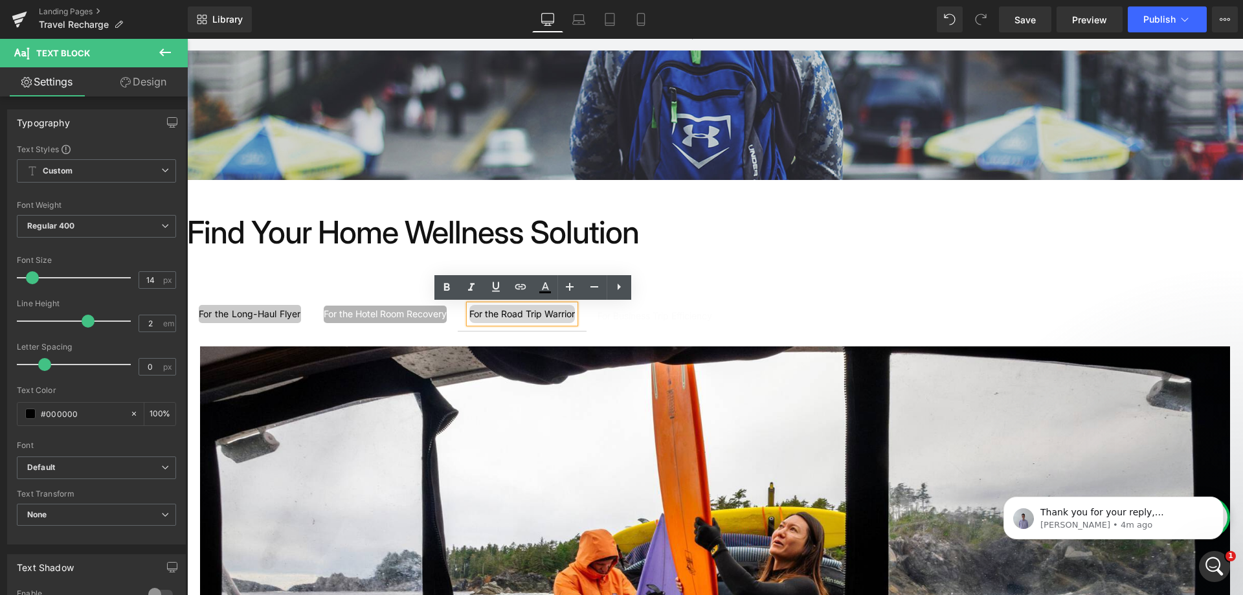
click at [480, 313] on div "For the Road Trip Warrior" at bounding box center [521, 314] width 105 height 18
click div "For the Road Trip Warrior"
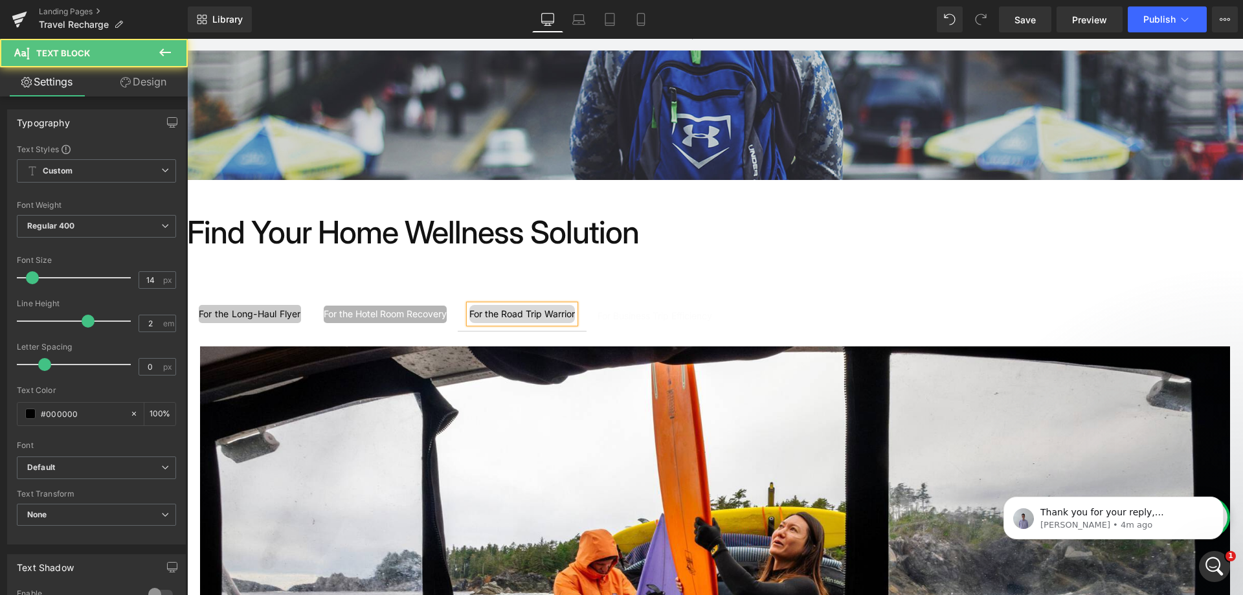
click div
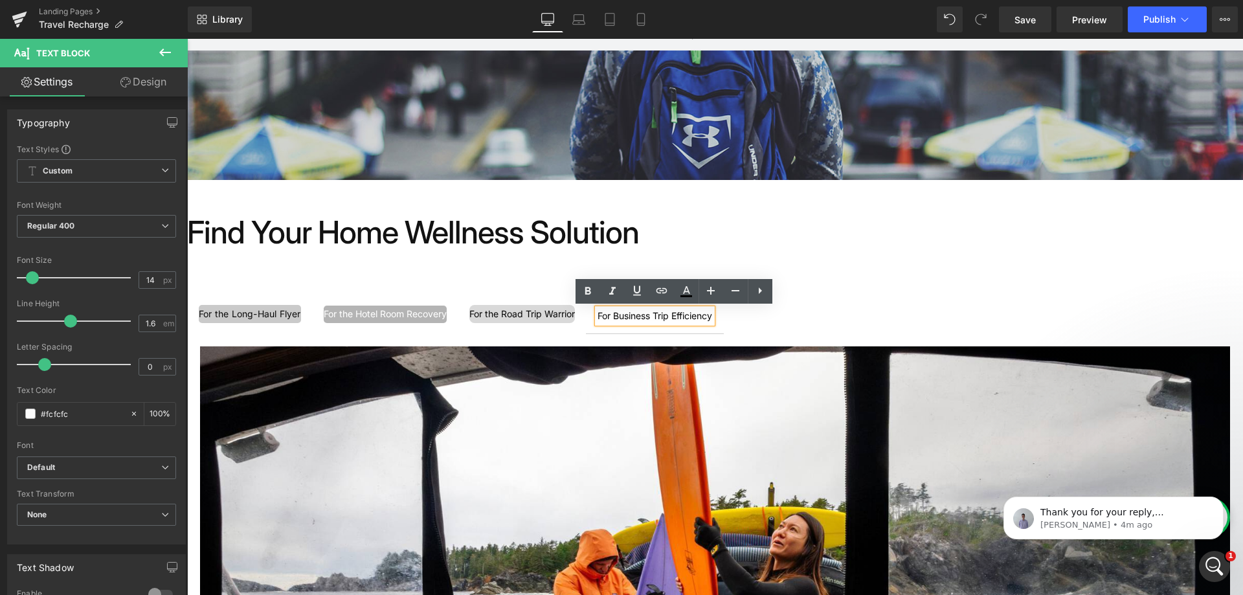
click div "For Business Trip Efficiency"
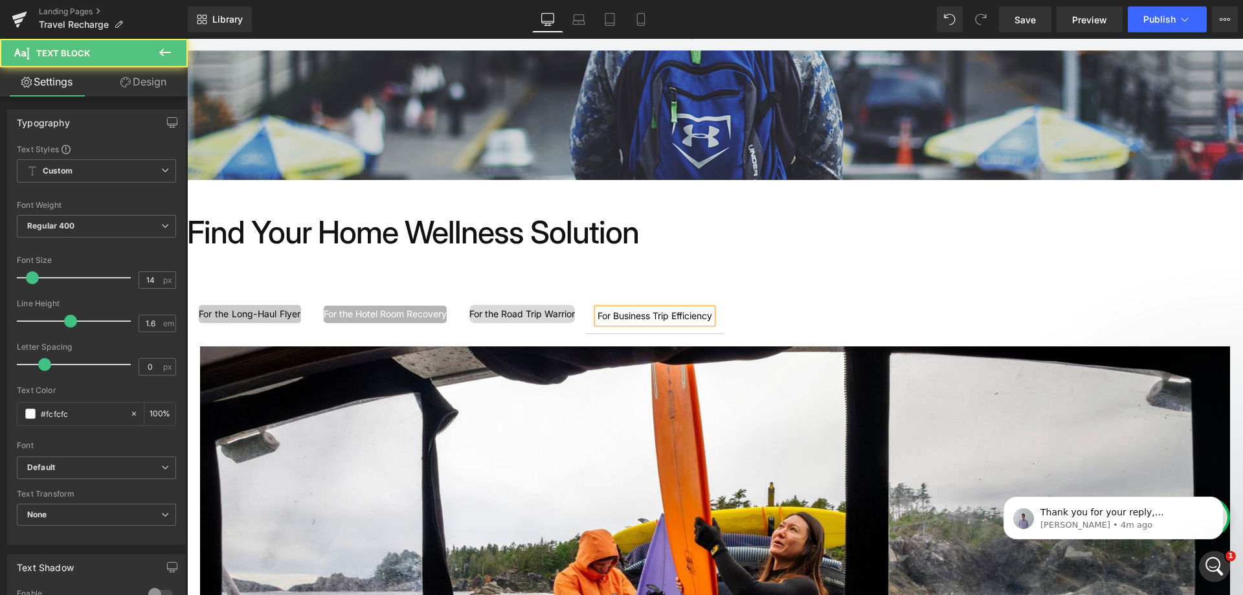
click div "For Business Trip Efficiency"
click ul "For the Long-Haul Flyer Text Block For the Hotel Room Recovery Text Block For t…"
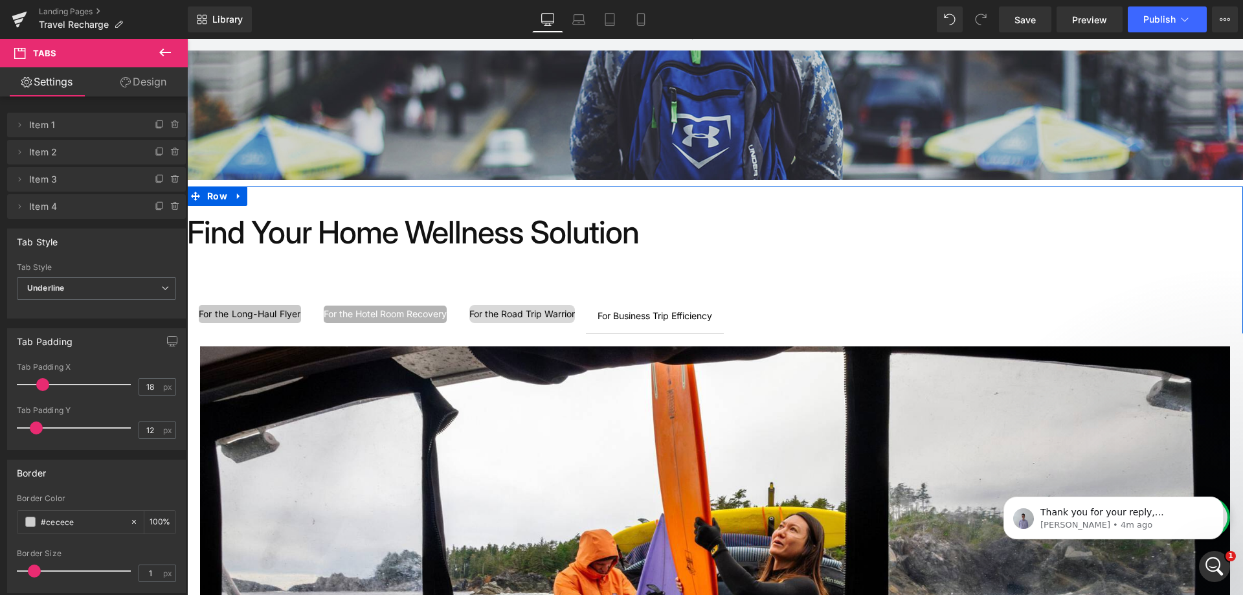
click div
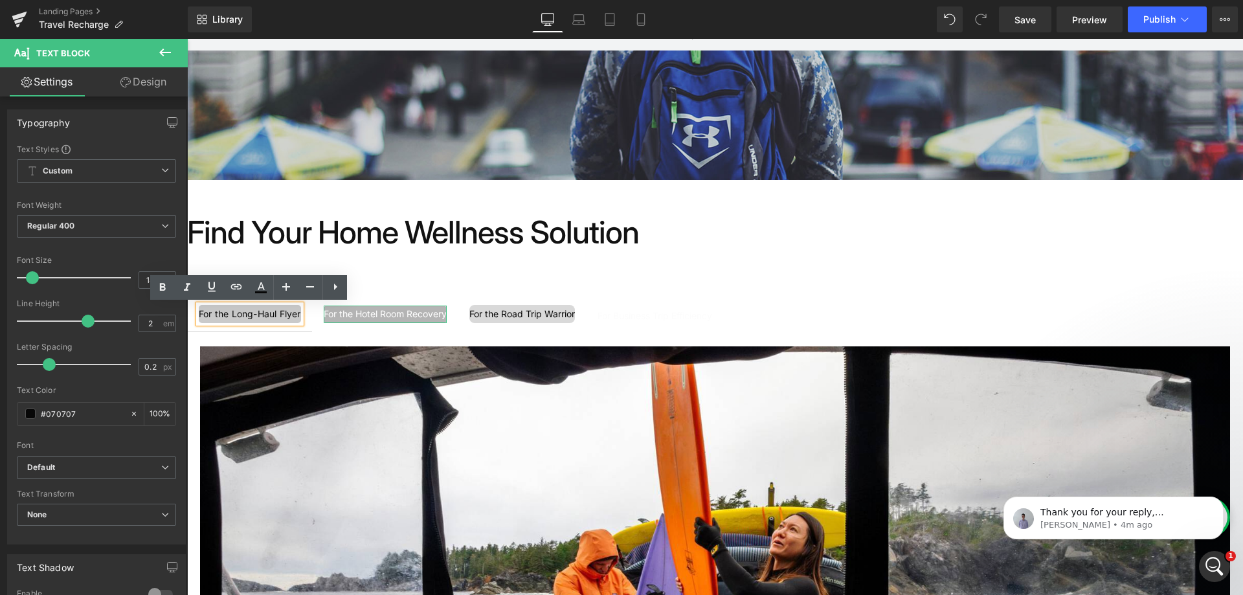
click at [371, 313] on div "For the Hotel Room Recovery" at bounding box center [385, 313] width 123 height 17
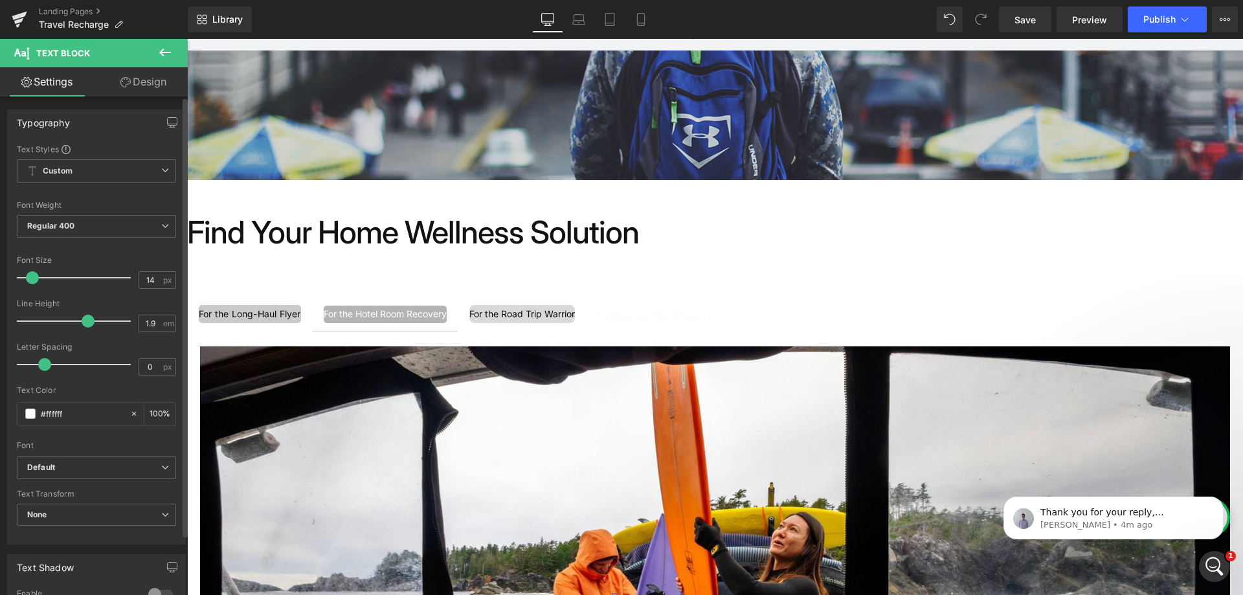
type input "2"
click at [87, 319] on span at bounding box center [88, 321] width 13 height 13
click at [33, 414] on span at bounding box center [30, 413] width 10 height 10
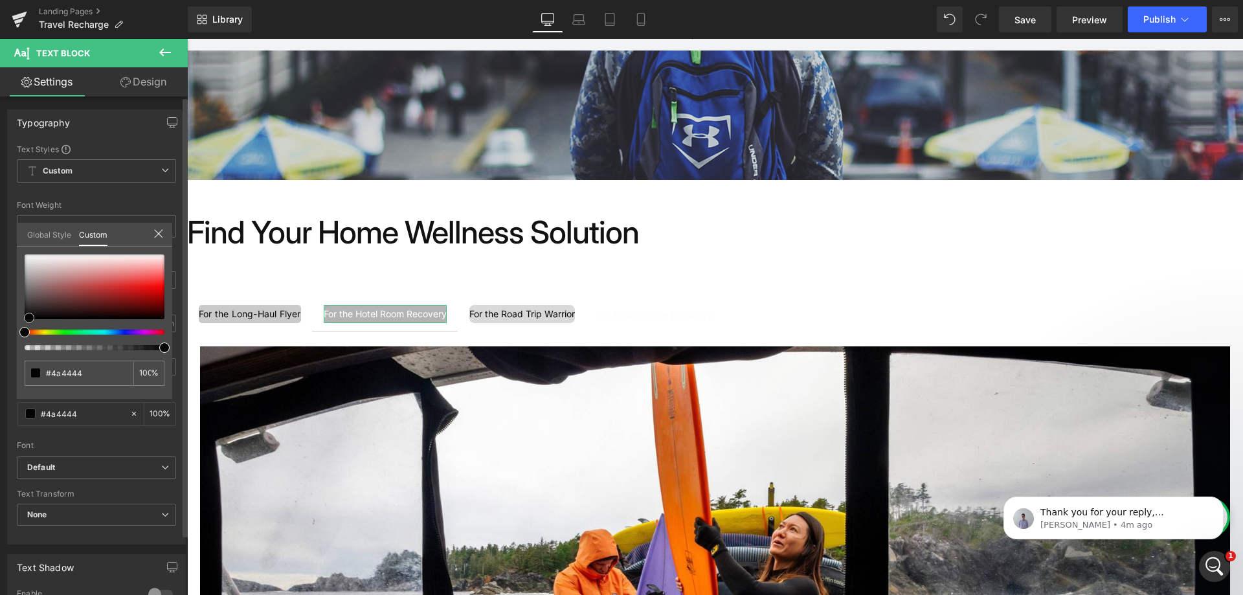
type input "#4a4444"
type input "#0a0909"
type input "#000000"
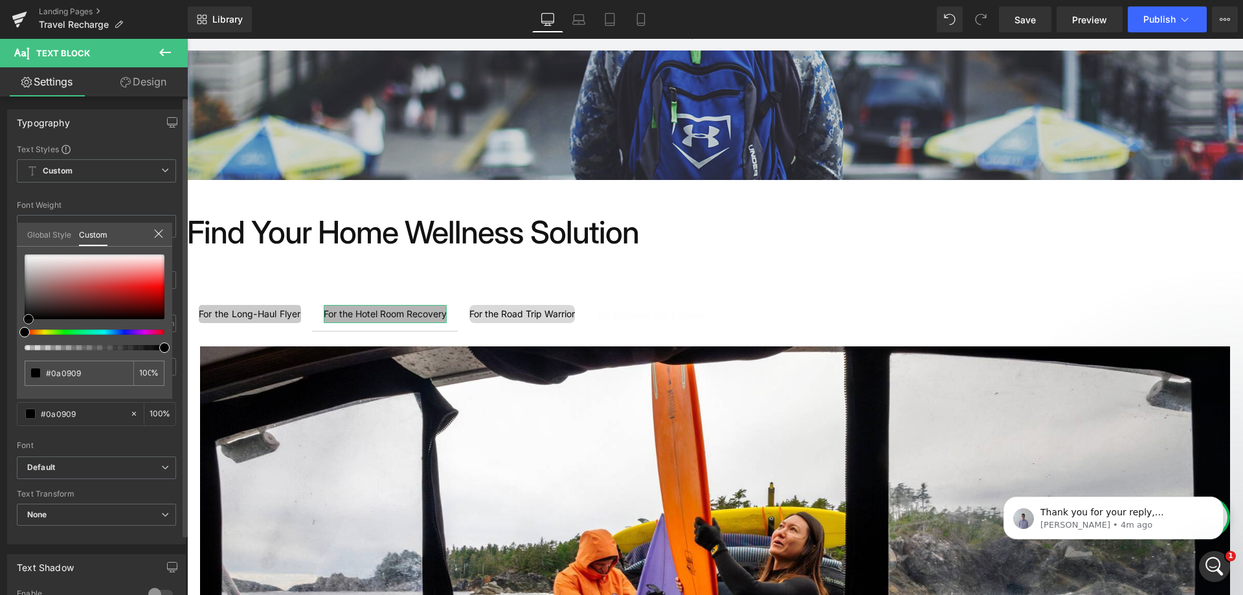
type input "#000000"
drag, startPoint x: 29, startPoint y: 318, endPoint x: 25, endPoint y: 330, distance: 12.9
click at [6, 331] on div "Typography Text Styles Custom Custom Setup Global Style Custom Setup Global Sty…" at bounding box center [97, 322] width 194 height 445
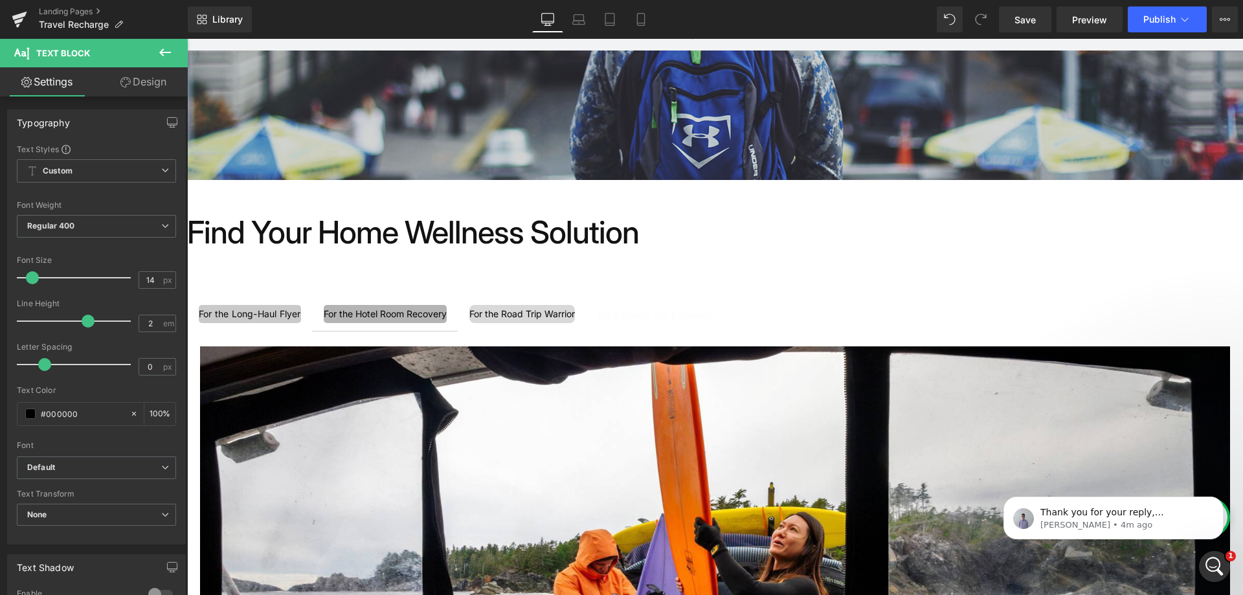
click at [126, 78] on icon at bounding box center [125, 82] width 10 height 10
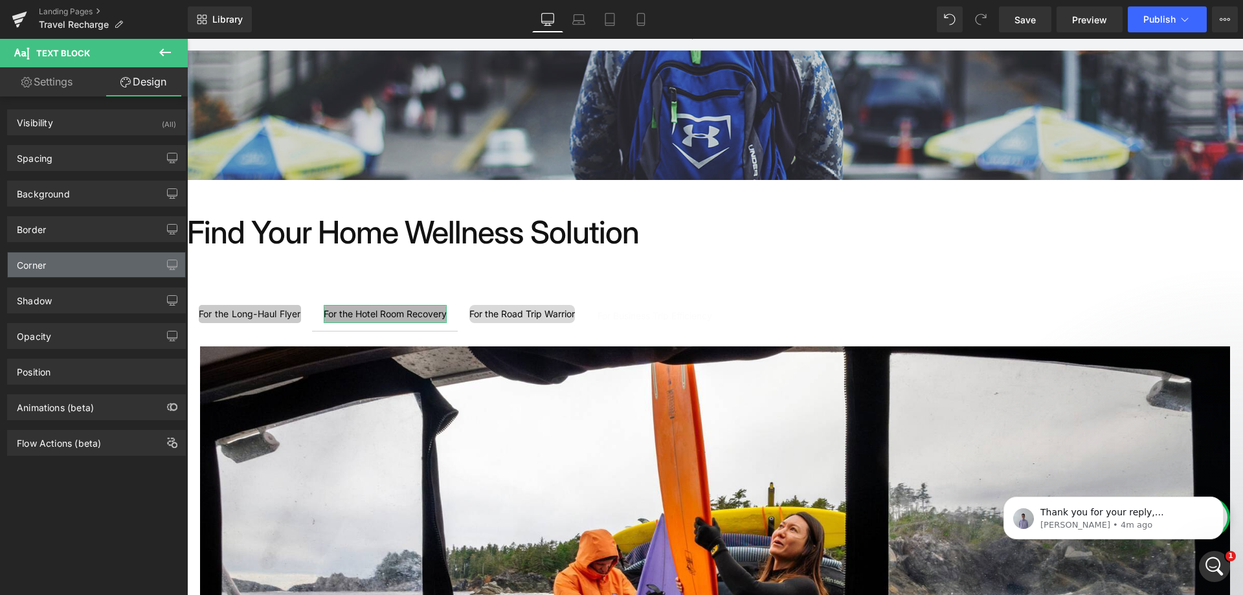
click at [83, 261] on div "Corner" at bounding box center [96, 264] width 177 height 25
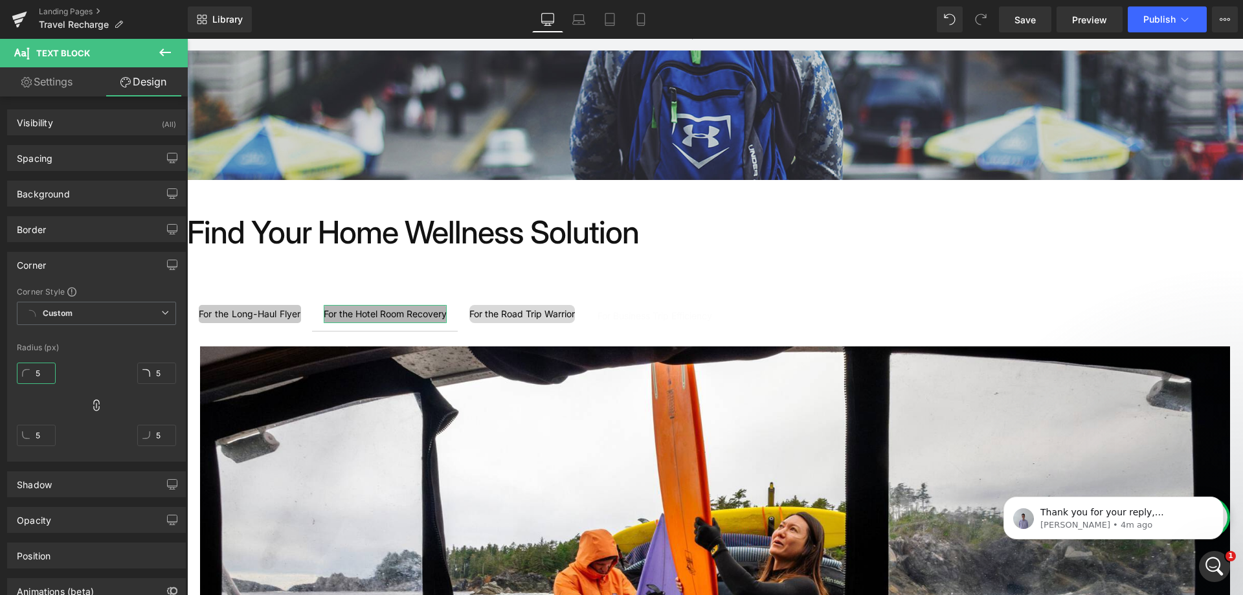
click at [45, 373] on input "5" at bounding box center [36, 372] width 39 height 21
type input "8"
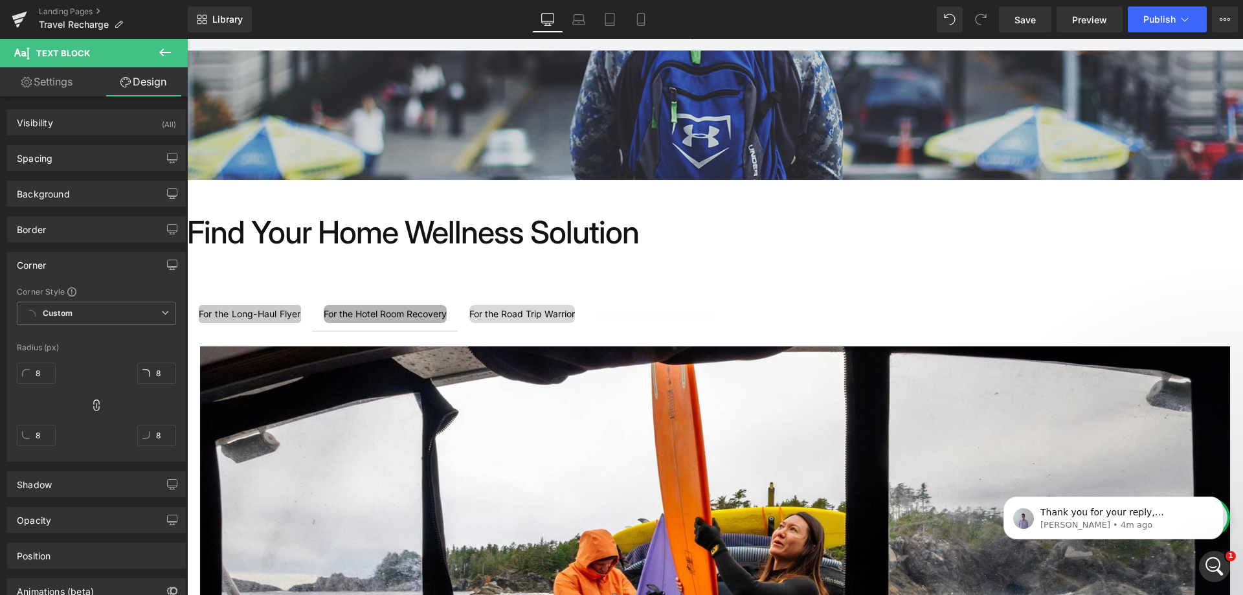
click at [533, 314] on div "For the Road Trip Warrior" at bounding box center [521, 314] width 105 height 18
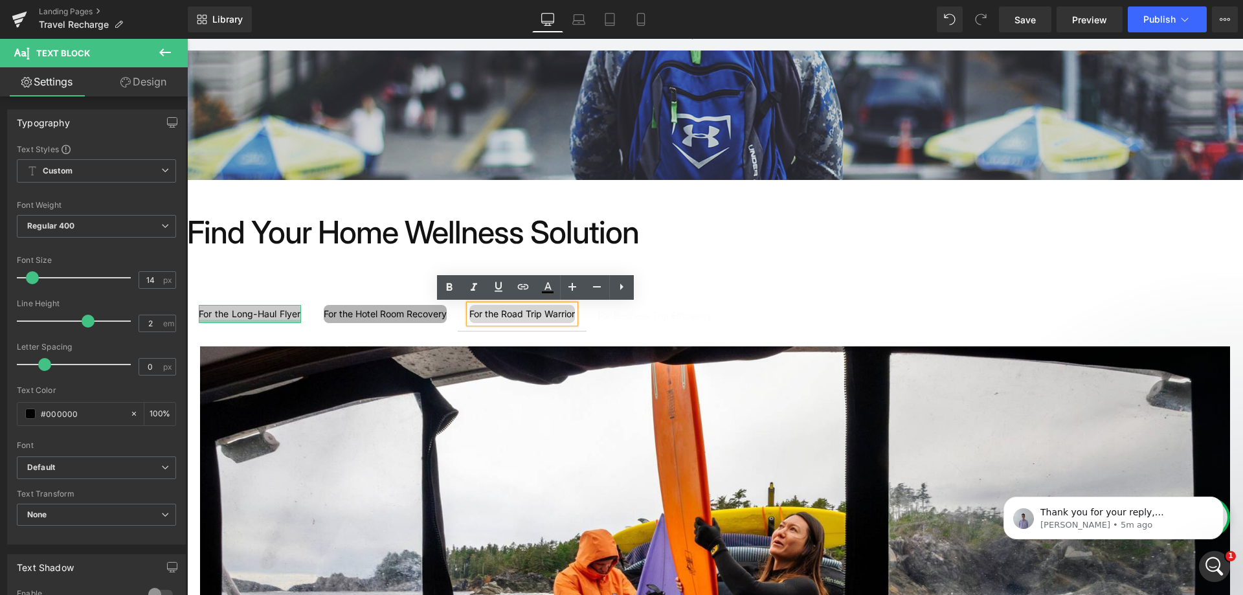
click at [273, 318] on div "For the Long-Haul Flyer" at bounding box center [250, 314] width 102 height 18
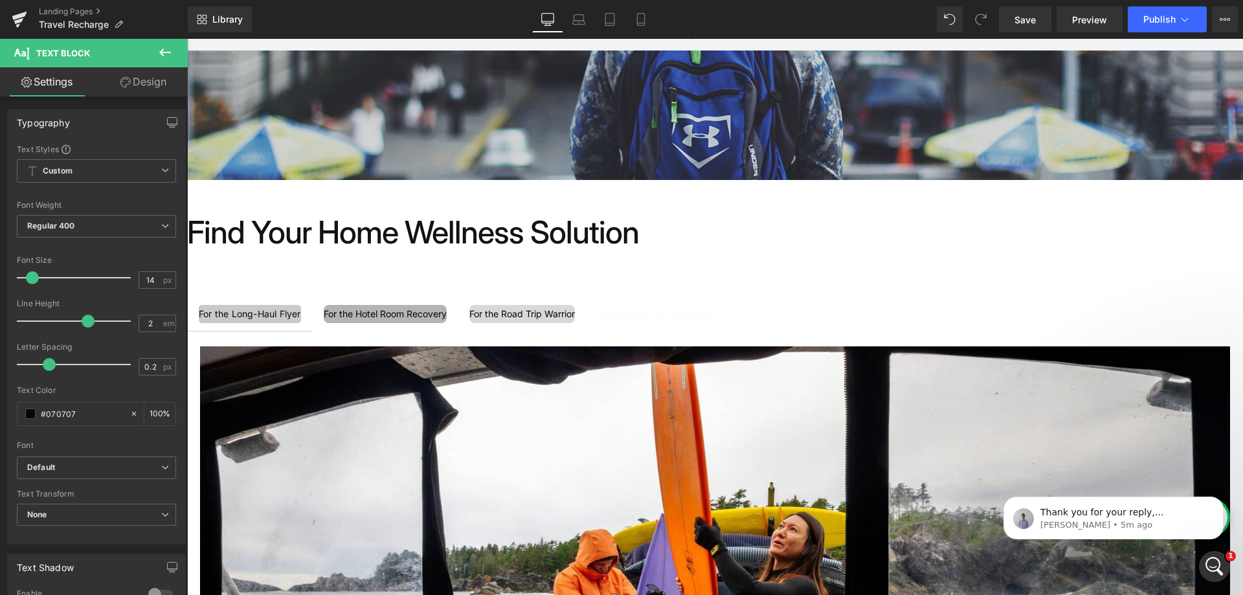
click at [138, 88] on link "Design" at bounding box center [143, 81] width 94 height 29
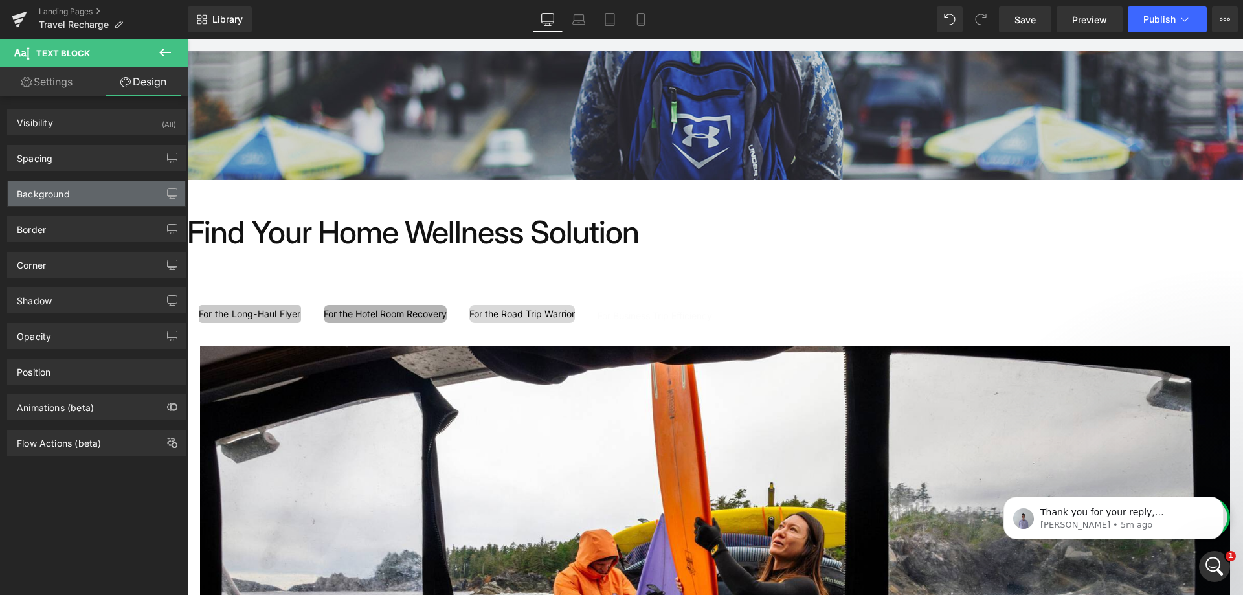
click at [100, 192] on div "Background" at bounding box center [96, 193] width 177 height 25
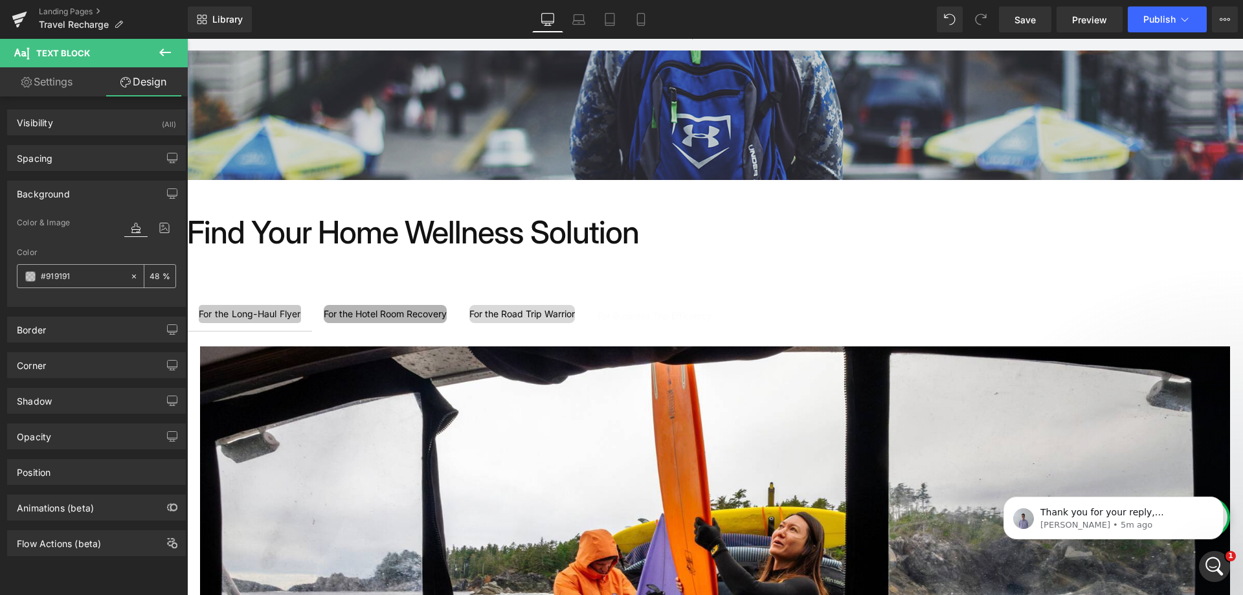
click at [65, 274] on input "#919191" at bounding box center [82, 276] width 83 height 14
click at [151, 278] on input "48" at bounding box center [156, 276] width 13 height 14
type input "20"
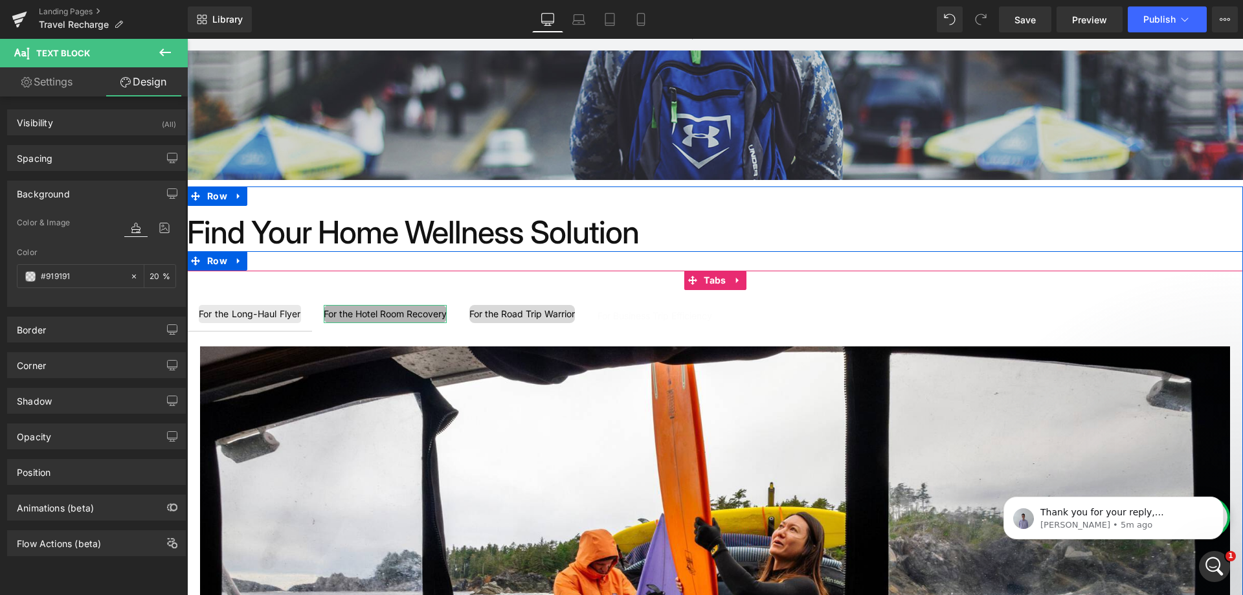
click at [422, 312] on div "For the Hotel Room Recovery" at bounding box center [385, 314] width 123 height 18
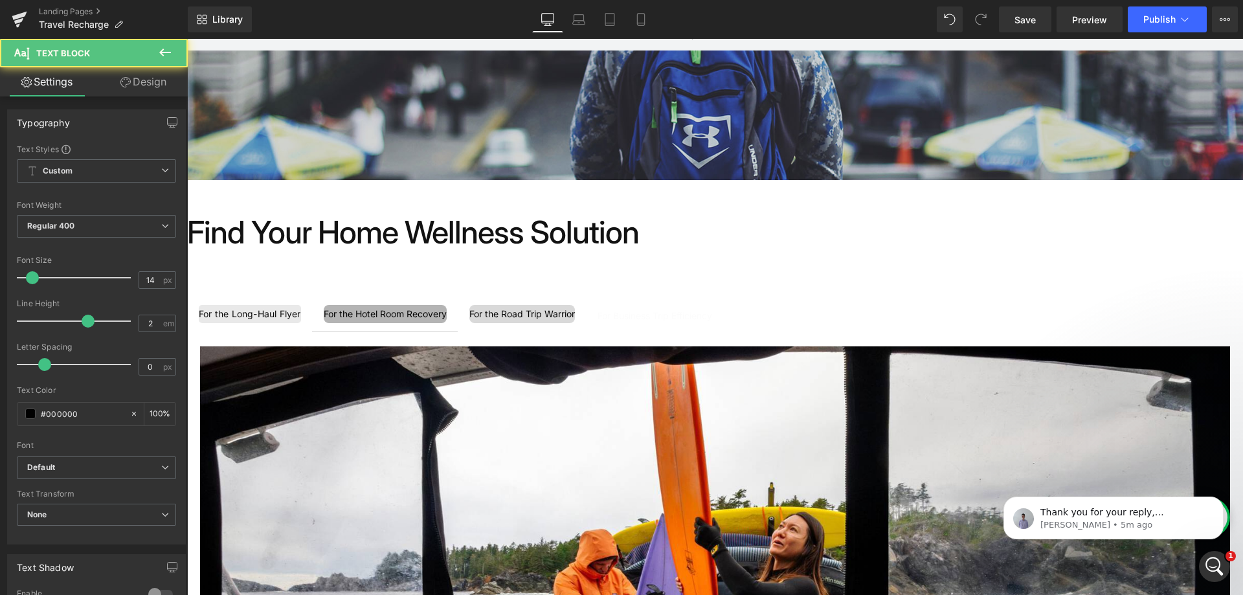
click at [159, 85] on link "Design" at bounding box center [143, 81] width 94 height 29
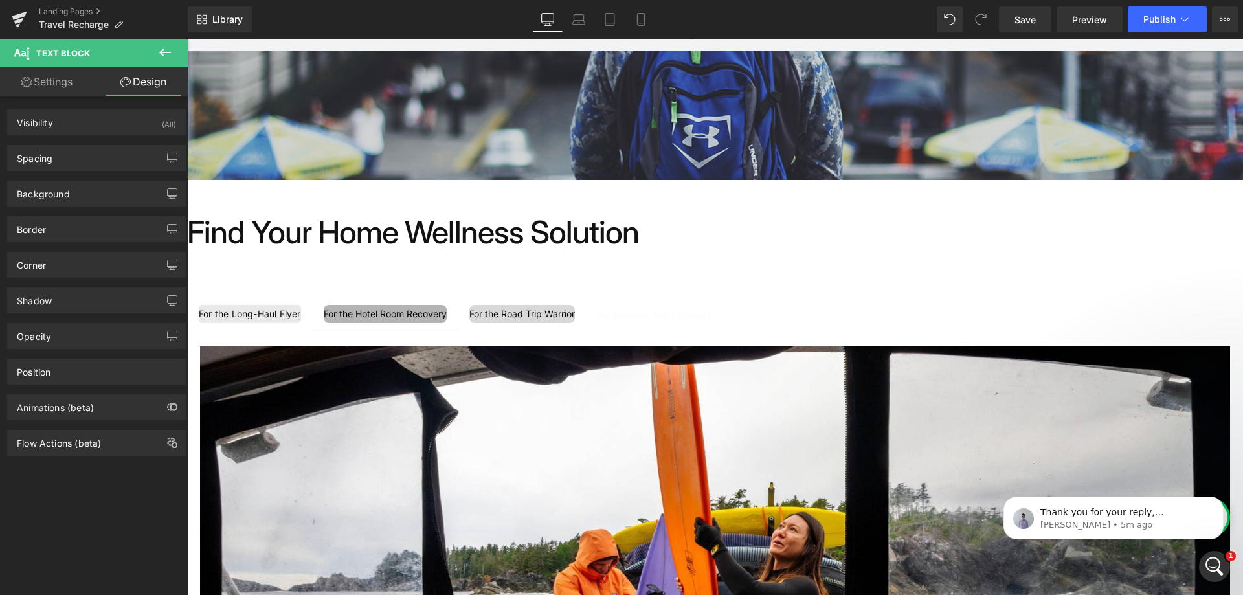
type input "8"
click at [59, 259] on div "Corner" at bounding box center [96, 264] width 177 height 25
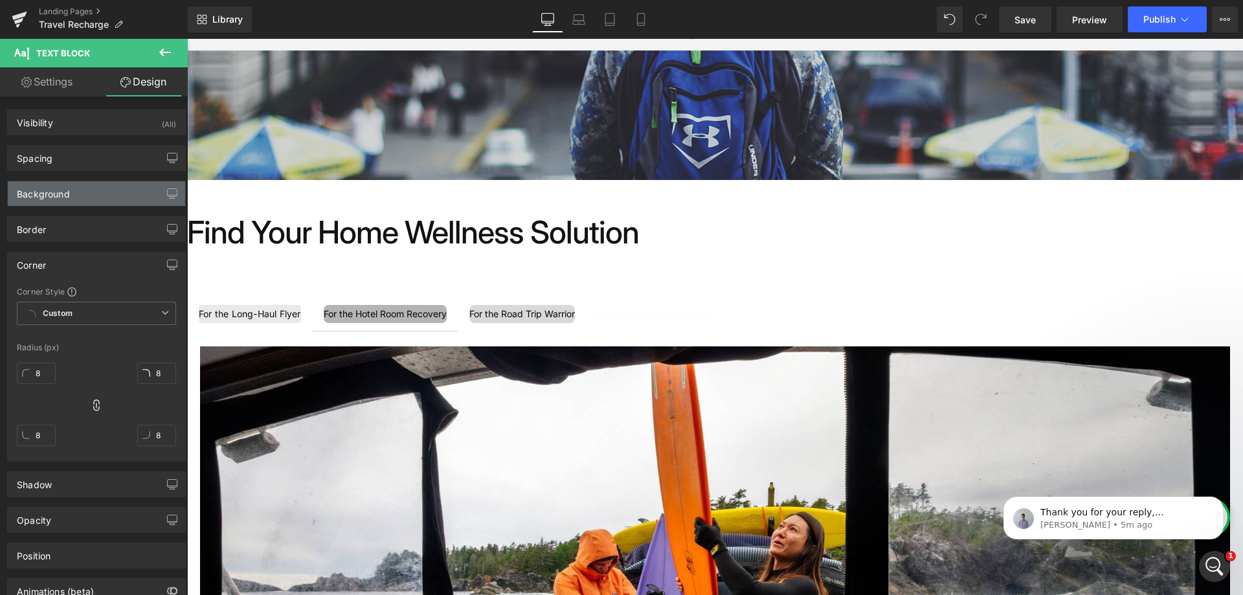
click at [105, 190] on div "Background" at bounding box center [96, 193] width 177 height 25
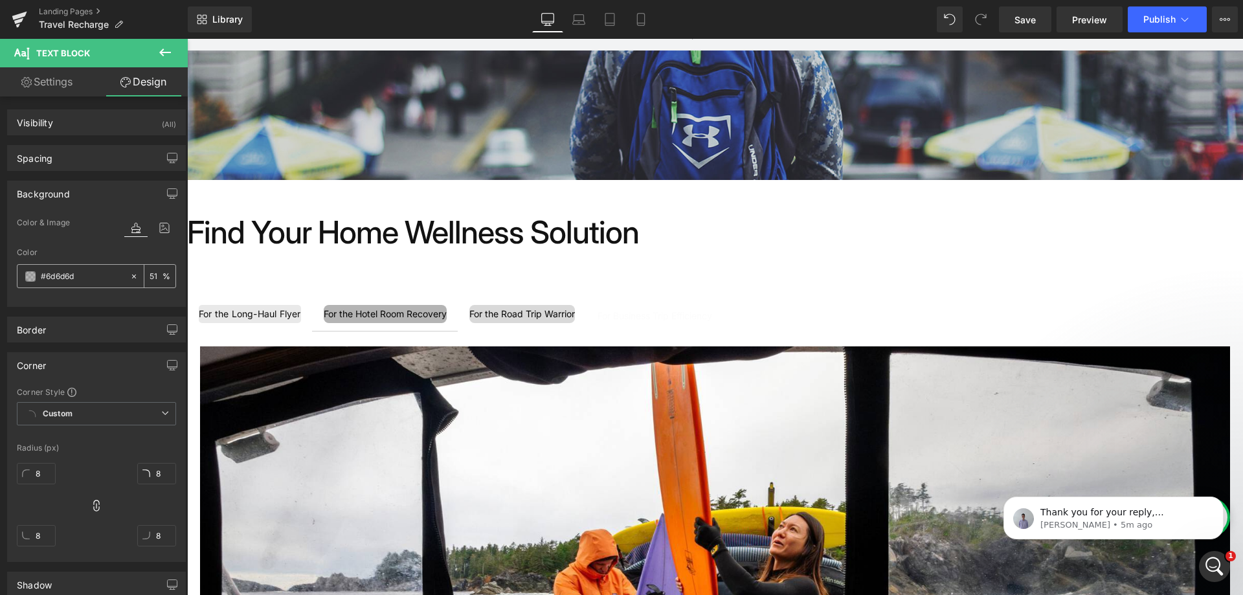
click at [101, 276] on input "#6d6d6d" at bounding box center [82, 276] width 83 height 14
paste input "919191"
type input "#919191"
type input "100"
type input "#919191"
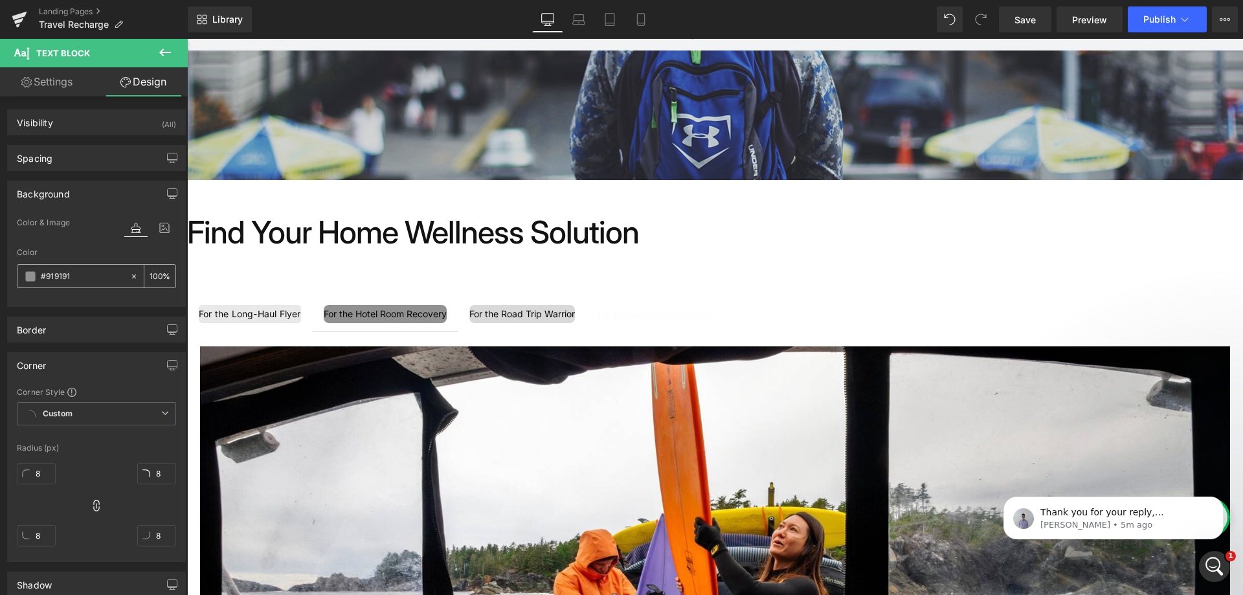
click at [154, 276] on input "100" at bounding box center [156, 276] width 13 height 14
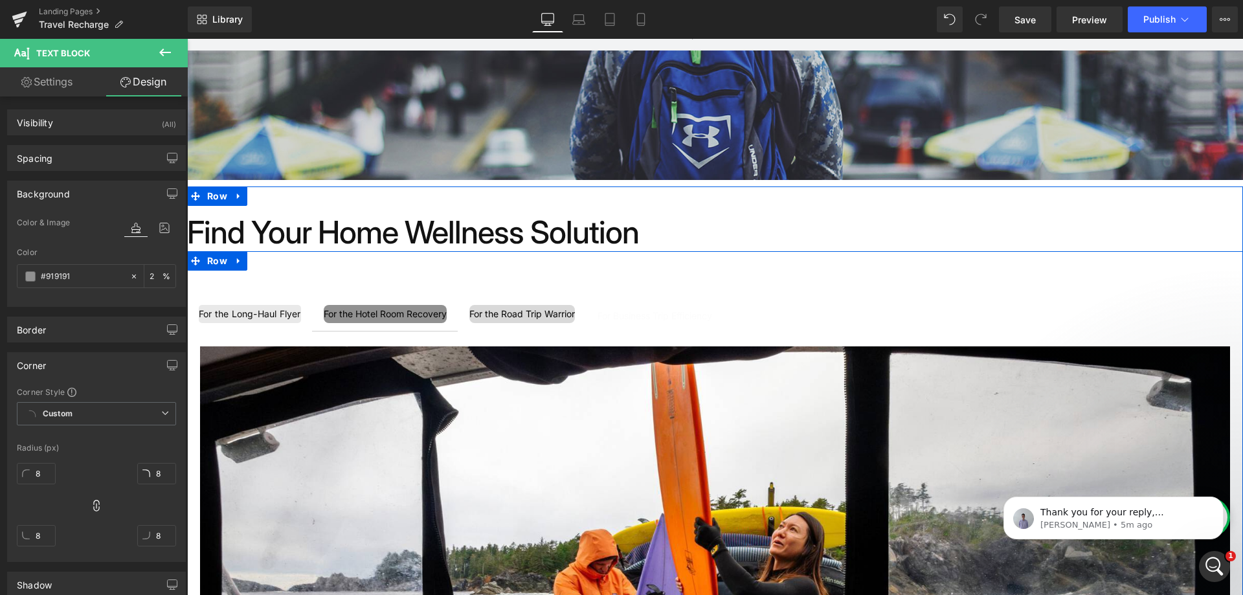
type input "20"
click at [538, 316] on div "For the Road Trip Warrior" at bounding box center [521, 314] width 105 height 18
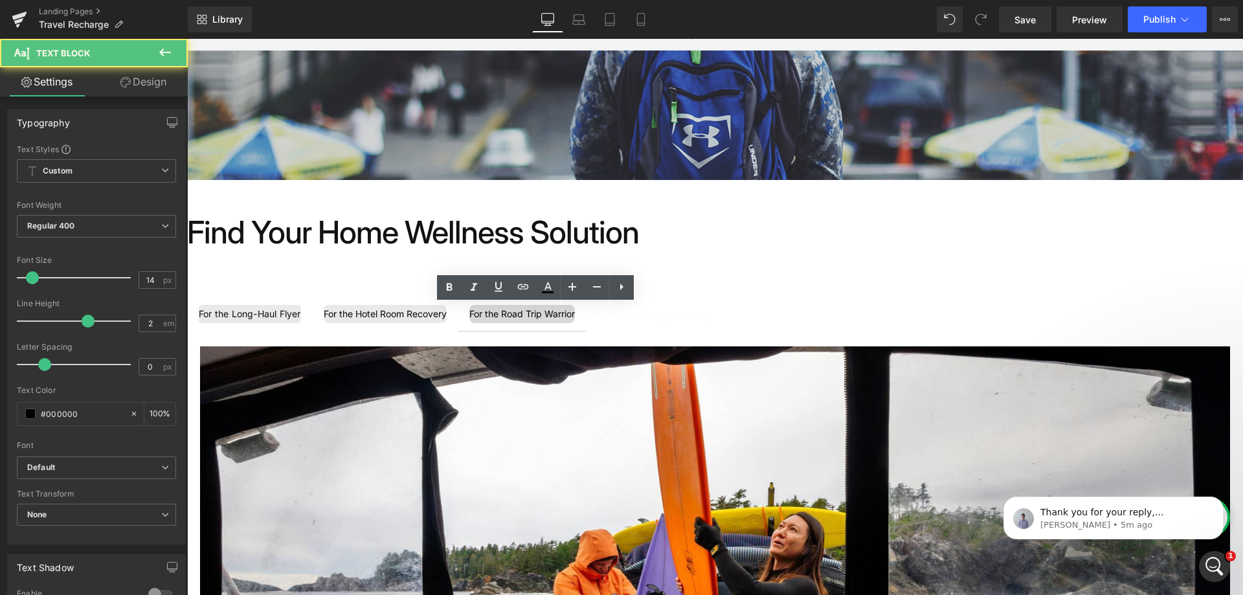
click at [141, 76] on link "Design" at bounding box center [143, 81] width 94 height 29
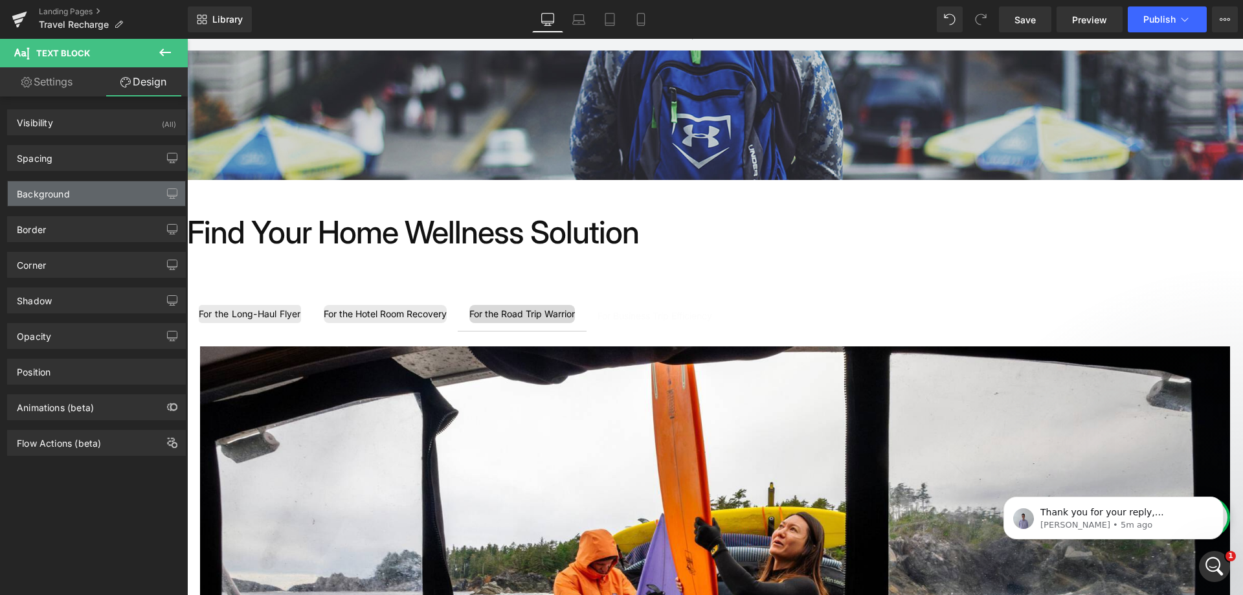
click at [103, 192] on div "Background" at bounding box center [96, 193] width 177 height 25
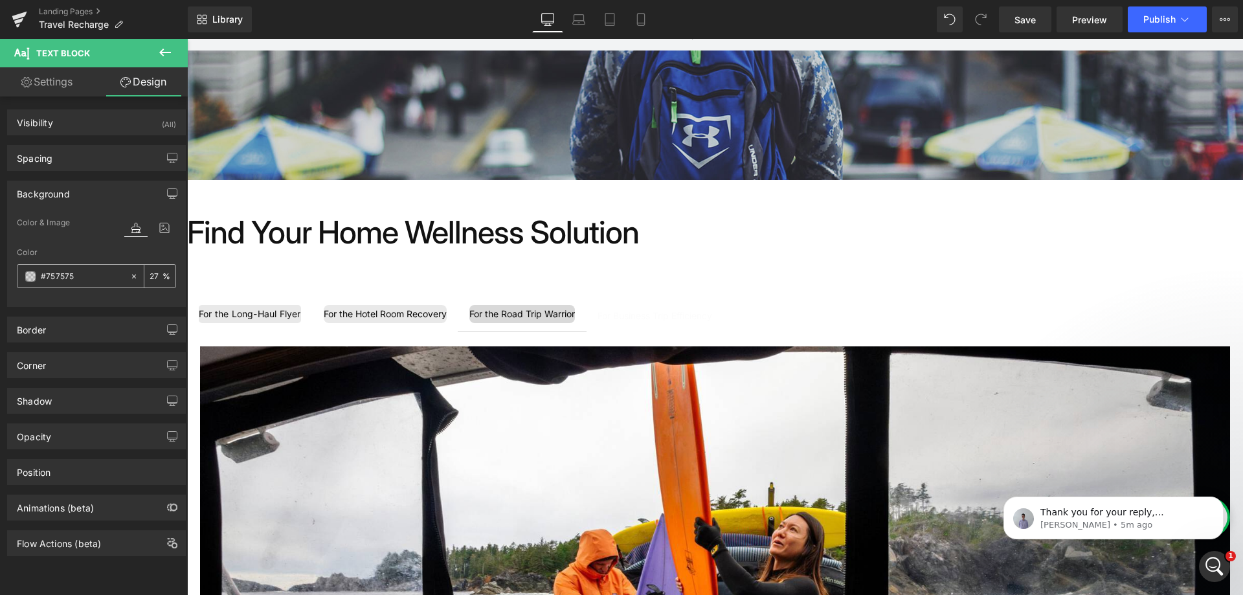
click at [78, 274] on input "#757575" at bounding box center [82, 276] width 83 height 14
paste input "919191"
type input "#919191"
type input "100"
type input "#919191"
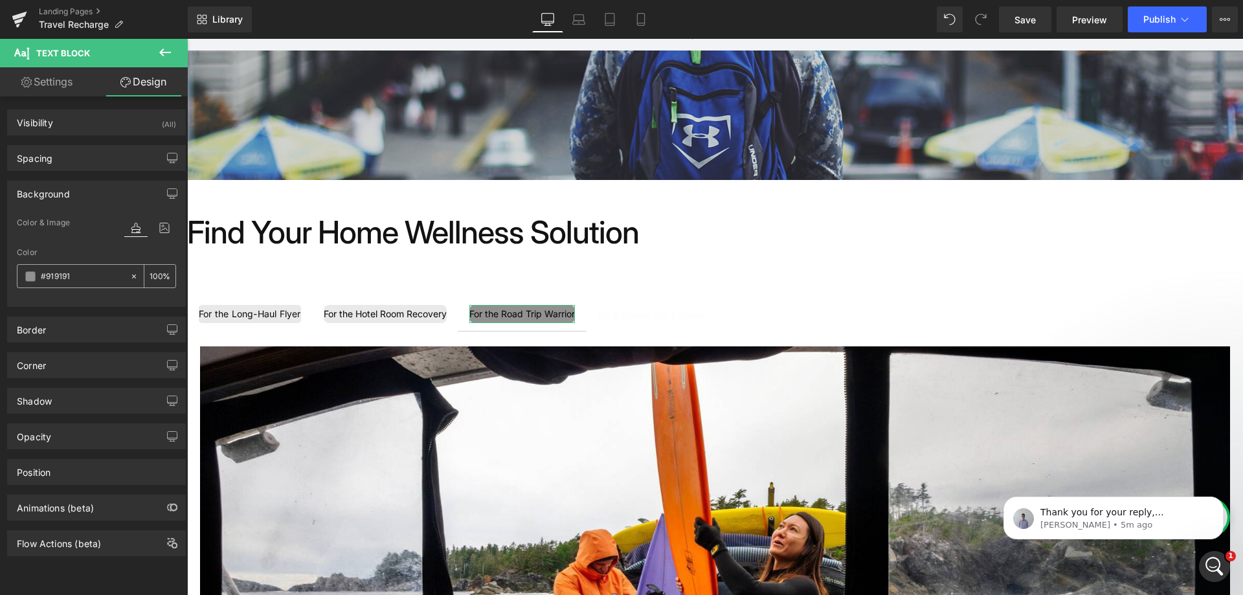
click at [153, 281] on input "100" at bounding box center [156, 276] width 13 height 14
type input "20"
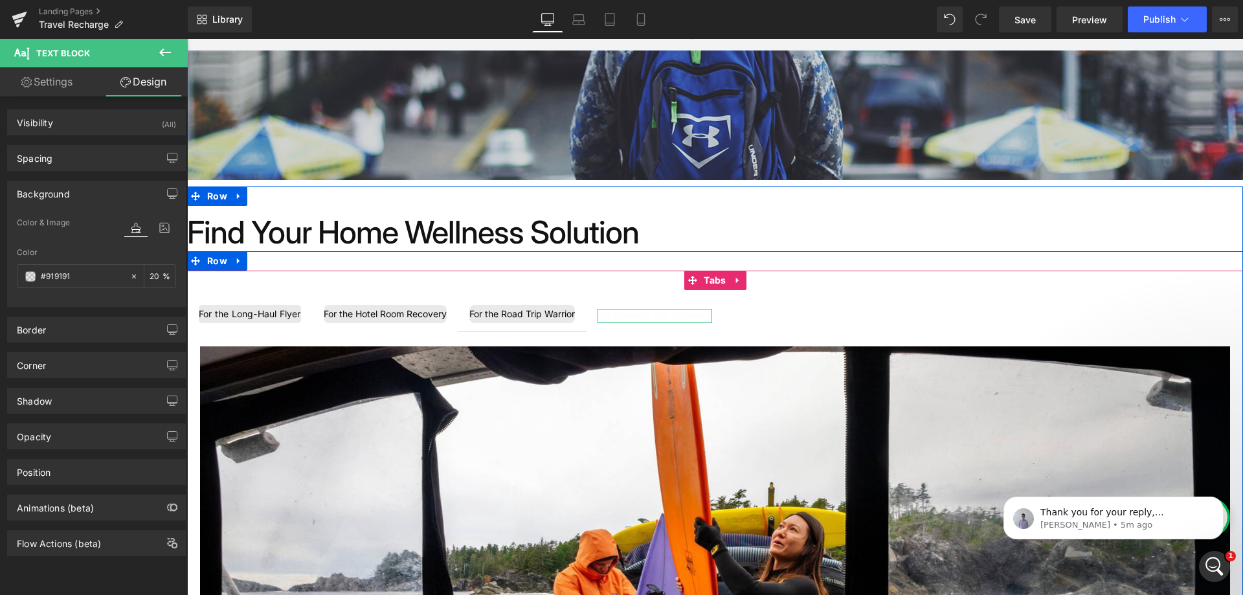
click at [638, 313] on div "For Business Trip Efficiency" at bounding box center [654, 316] width 115 height 14
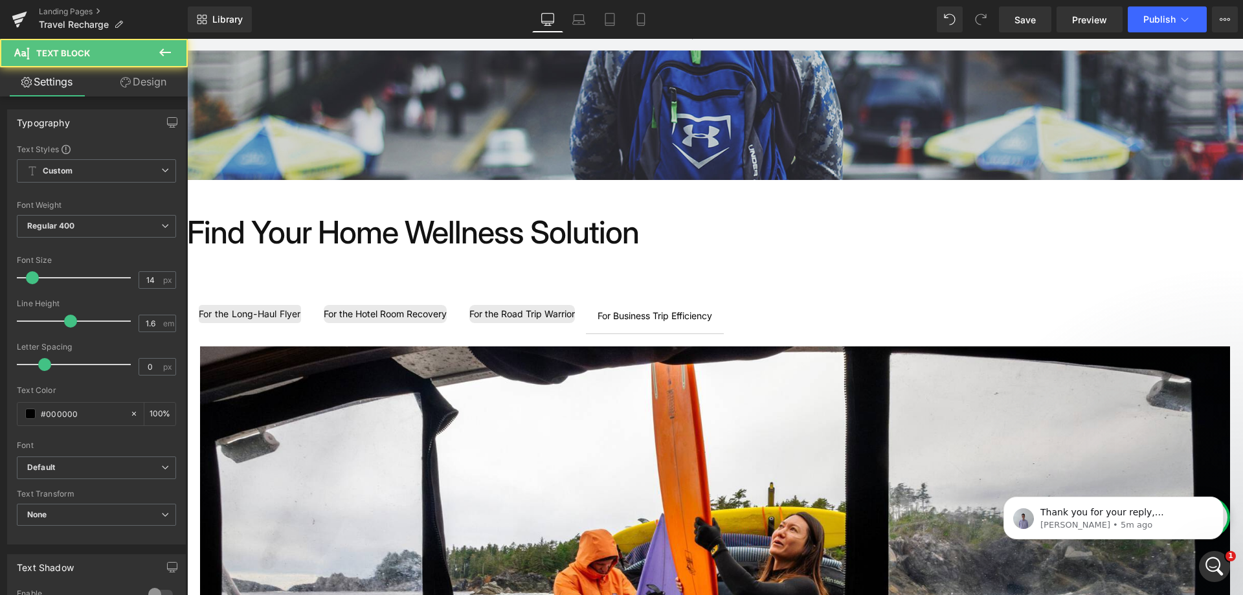
click at [154, 78] on link "Design" at bounding box center [143, 81] width 94 height 29
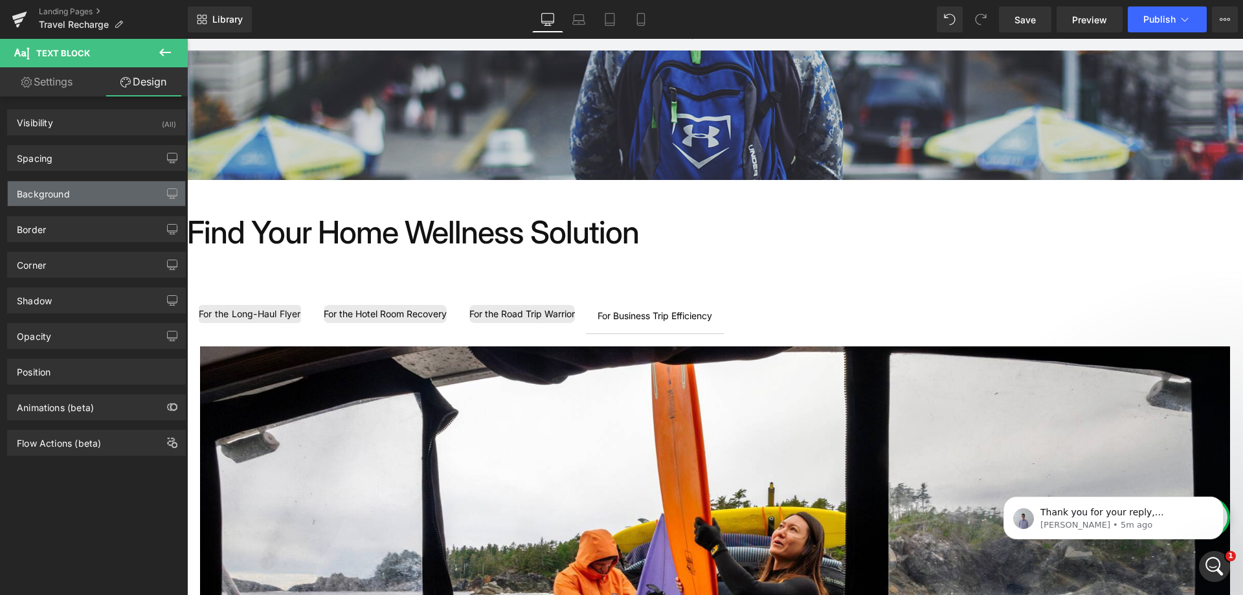
click at [115, 194] on div "Background" at bounding box center [96, 193] width 177 height 25
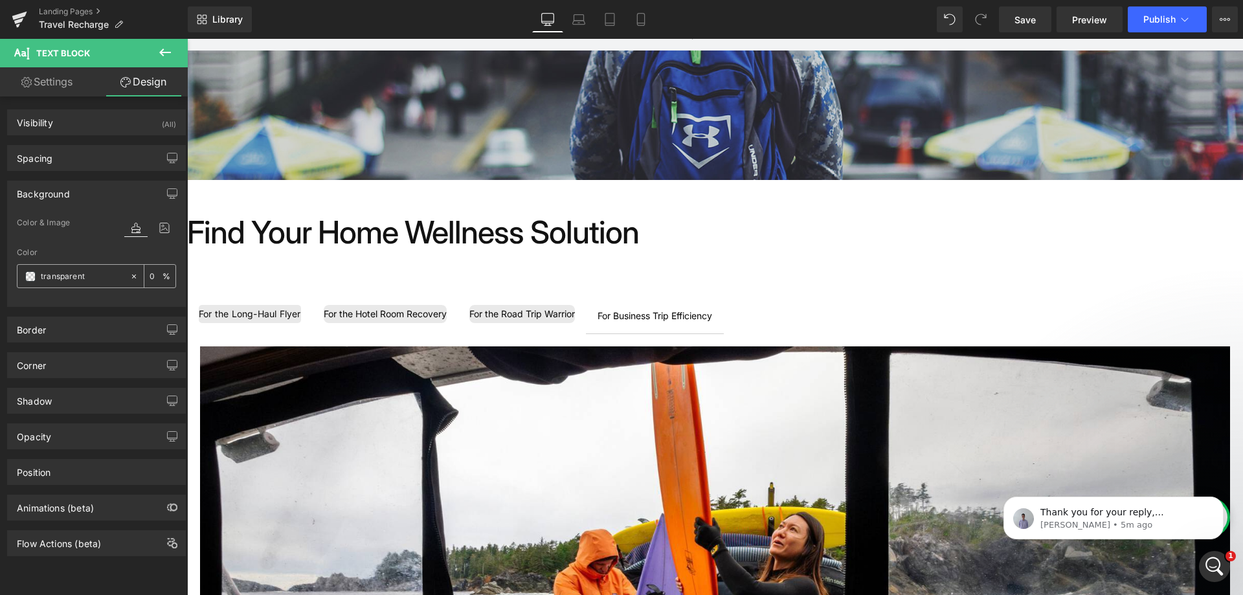
click at [90, 280] on input "transparent" at bounding box center [82, 276] width 83 height 14
paste input "#919191"
type input "#919191"
type input "100"
type input "#919191"
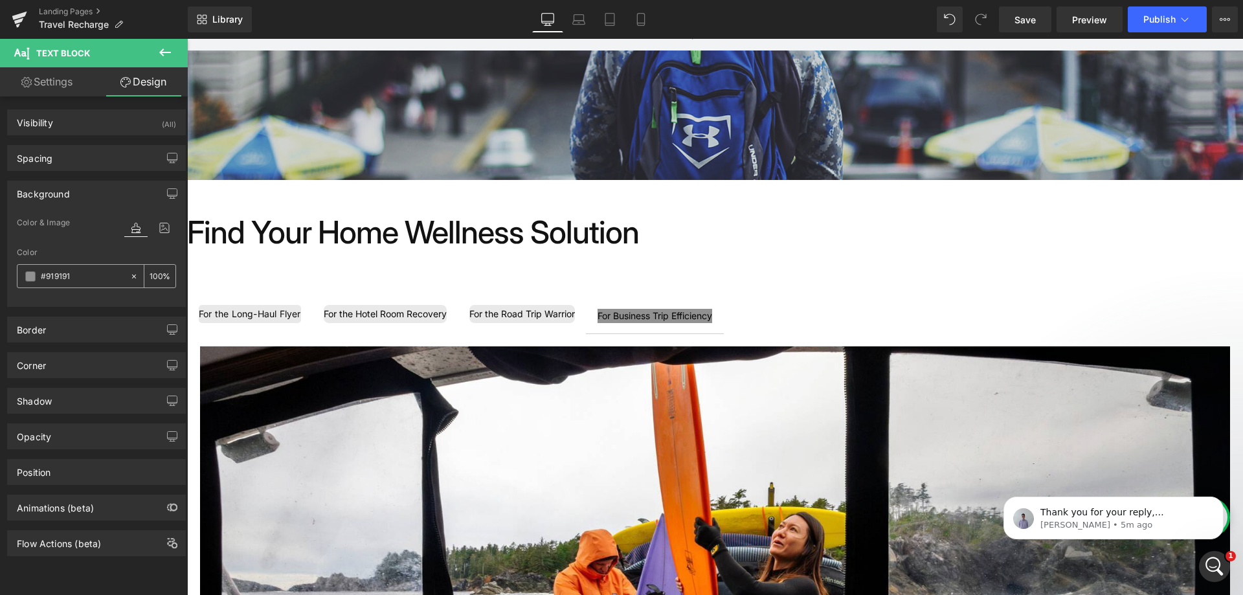
click at [158, 278] on div "100 %" at bounding box center [159, 276] width 31 height 23
click at [155, 278] on input "100" at bounding box center [156, 276] width 13 height 14
type input "20"
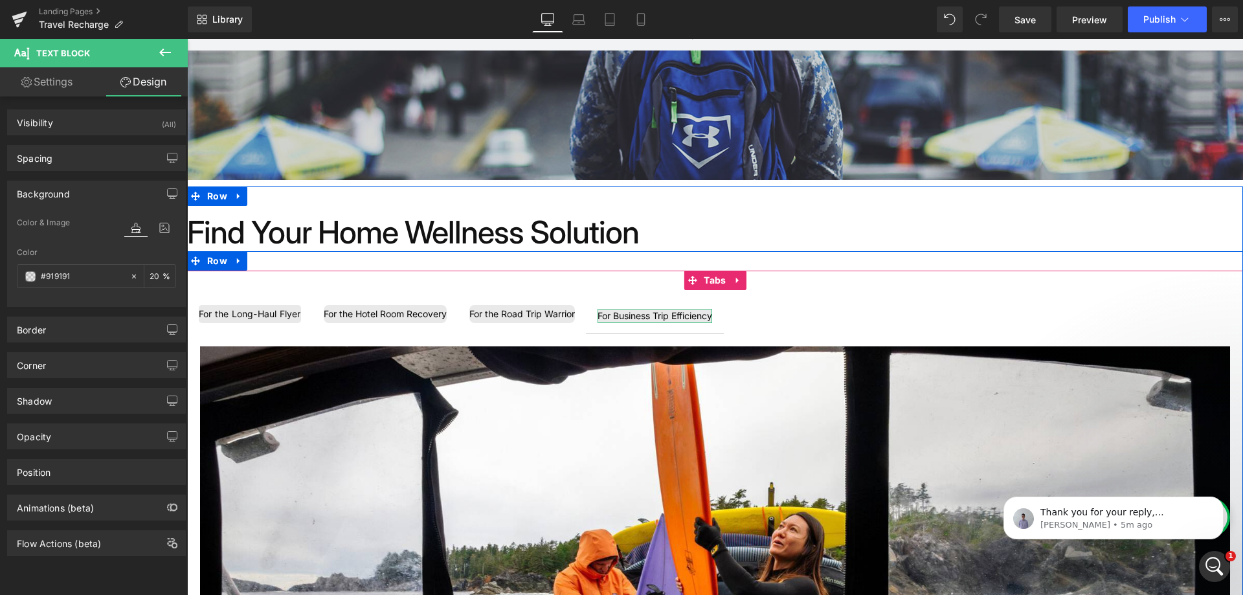
click at [637, 313] on div "For Business Trip Efficiency" at bounding box center [654, 316] width 115 height 14
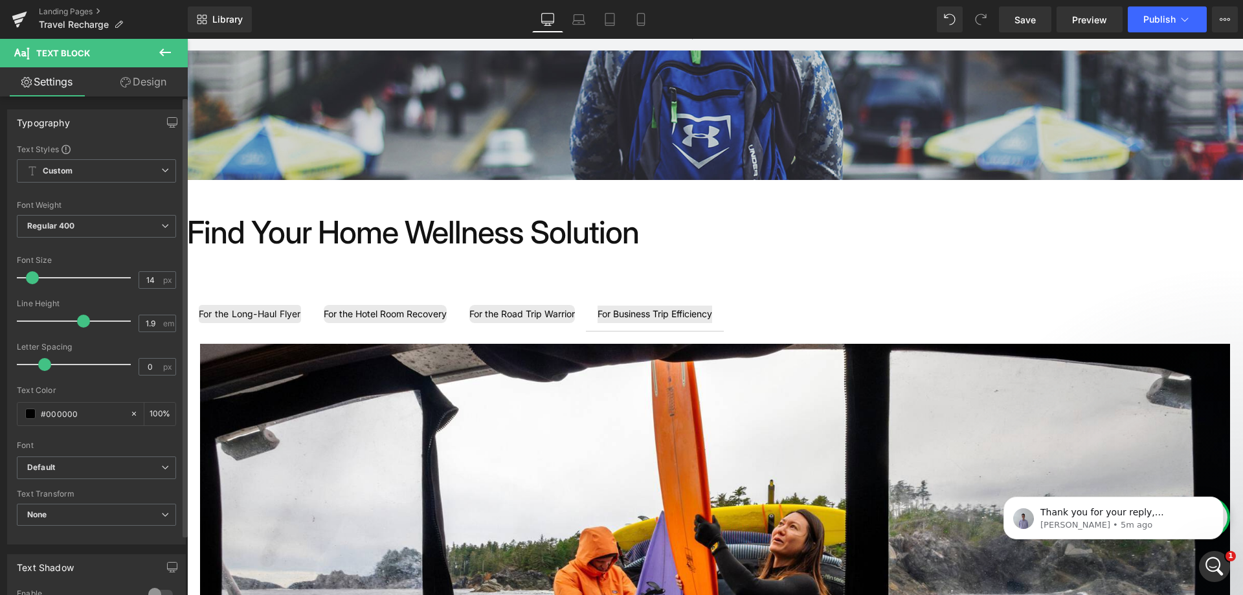
type input "2"
drag, startPoint x: 70, startPoint y: 323, endPoint x: 85, endPoint y: 326, distance: 15.9
click at [85, 326] on span at bounding box center [88, 321] width 13 height 13
click at [153, 82] on link "Design" at bounding box center [143, 81] width 94 height 29
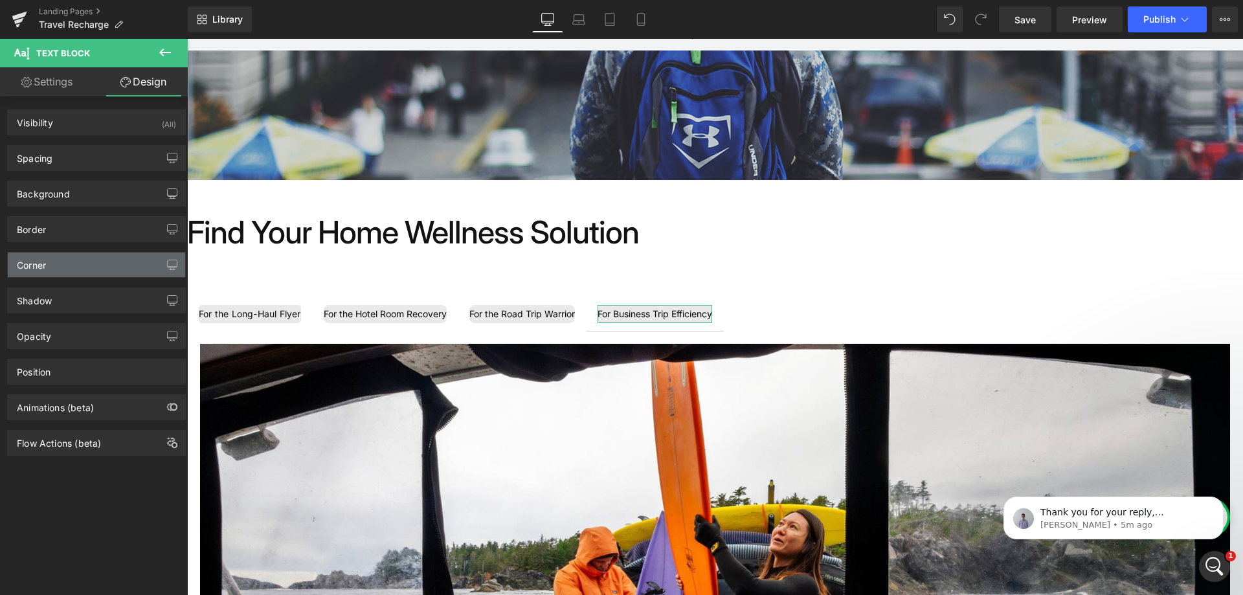
click at [94, 269] on div "Corner" at bounding box center [96, 264] width 177 height 25
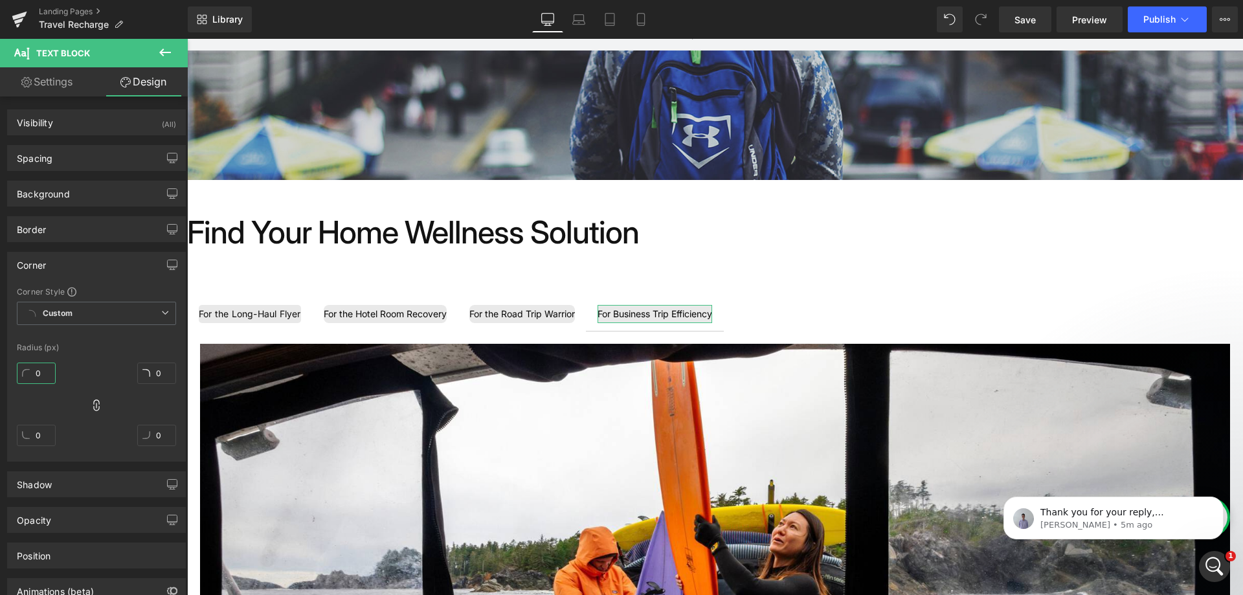
click at [41, 373] on input "0" at bounding box center [36, 372] width 39 height 21
type input "8"
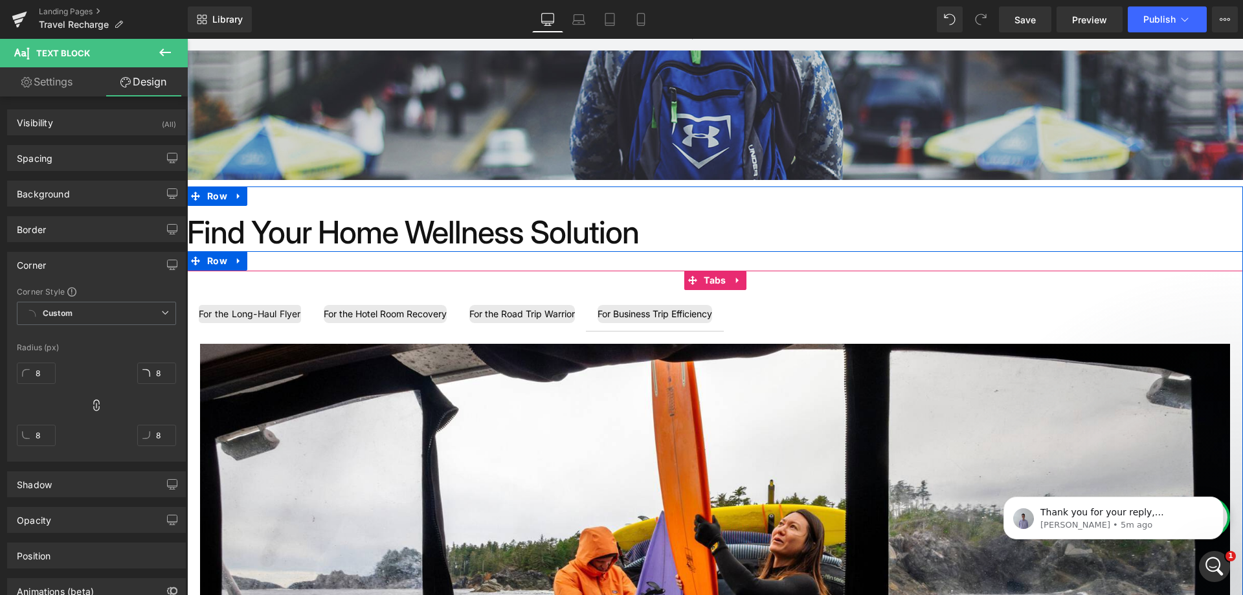
click at [819, 307] on ul "For the Long-Haul Flyer Text Block For the Hotel Room Recovery Text Block For t…" at bounding box center [715, 314] width 1056 height 34
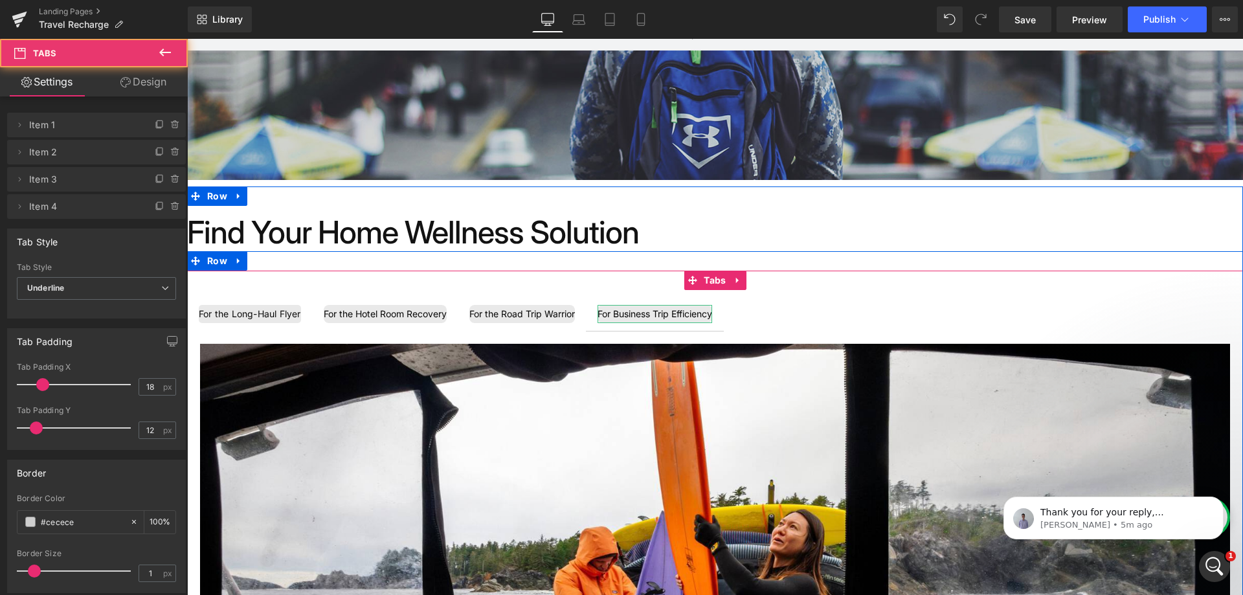
click at [667, 311] on div "For Business Trip Efficiency" at bounding box center [654, 314] width 115 height 18
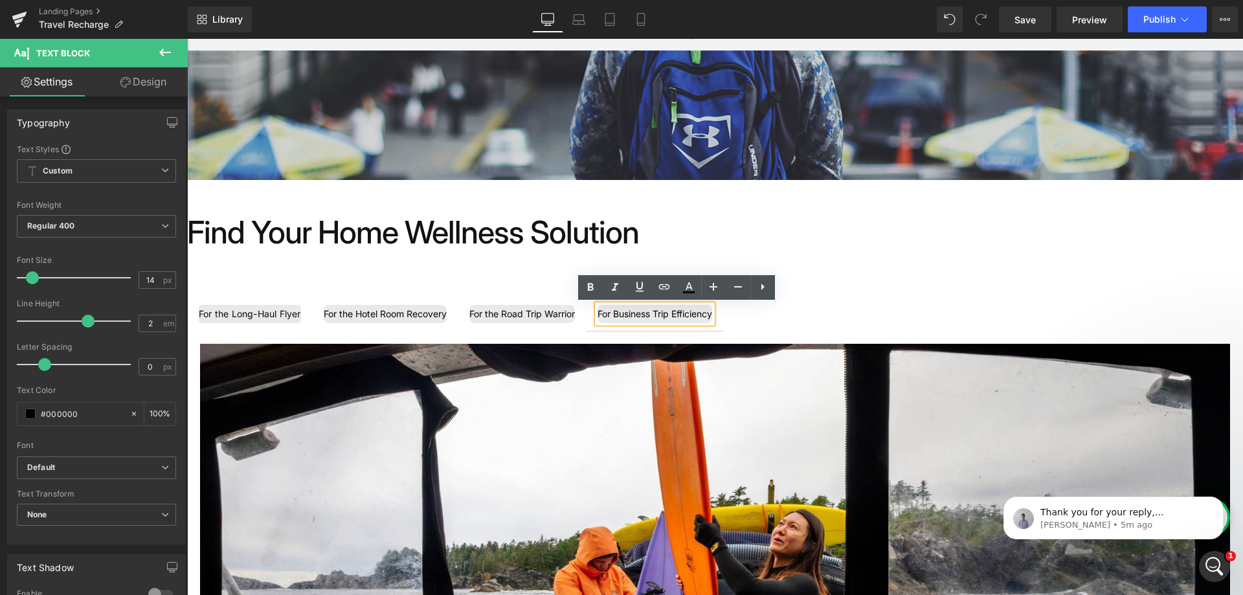
click at [915, 291] on div "For the Long-Haul Flyer Text Block For the Hotel Room Recovery Text Block For t…" at bounding box center [715, 605] width 1056 height 668
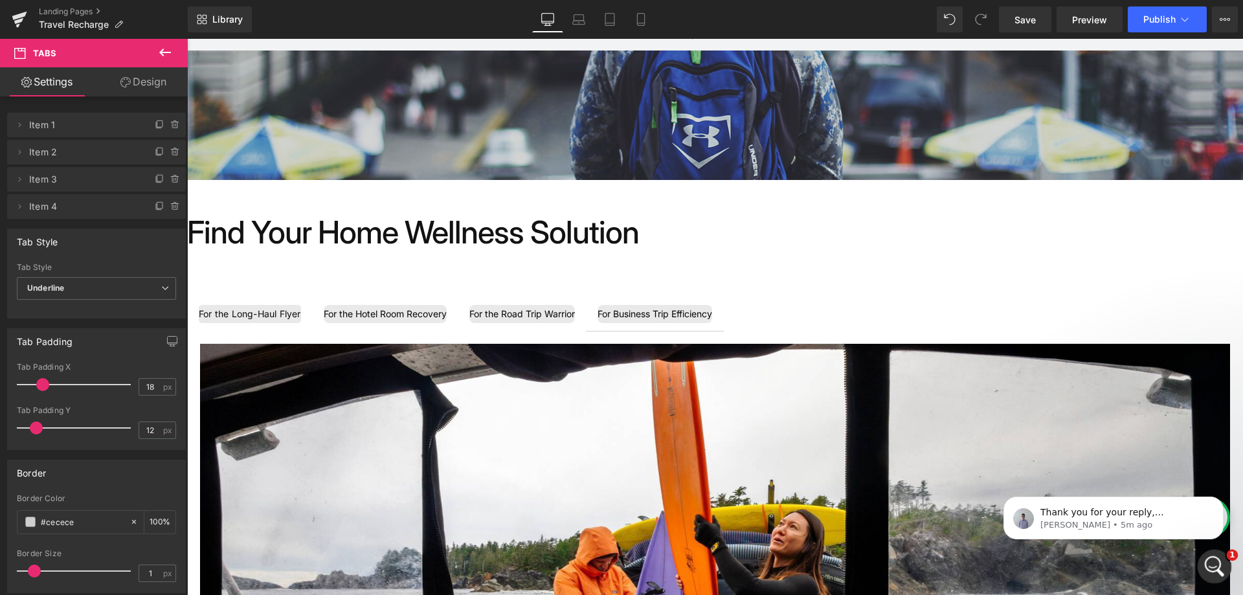
click at [1213, 558] on icon "Open Intercom Messenger" at bounding box center [1212, 564] width 21 height 21
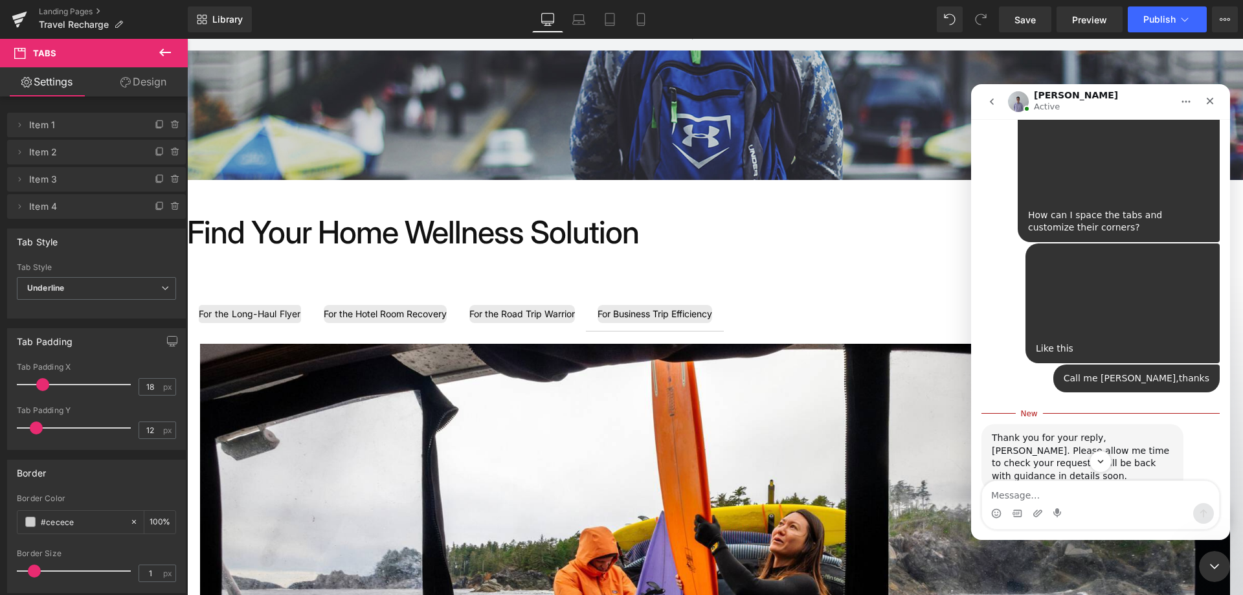
scroll to position [518, 0]
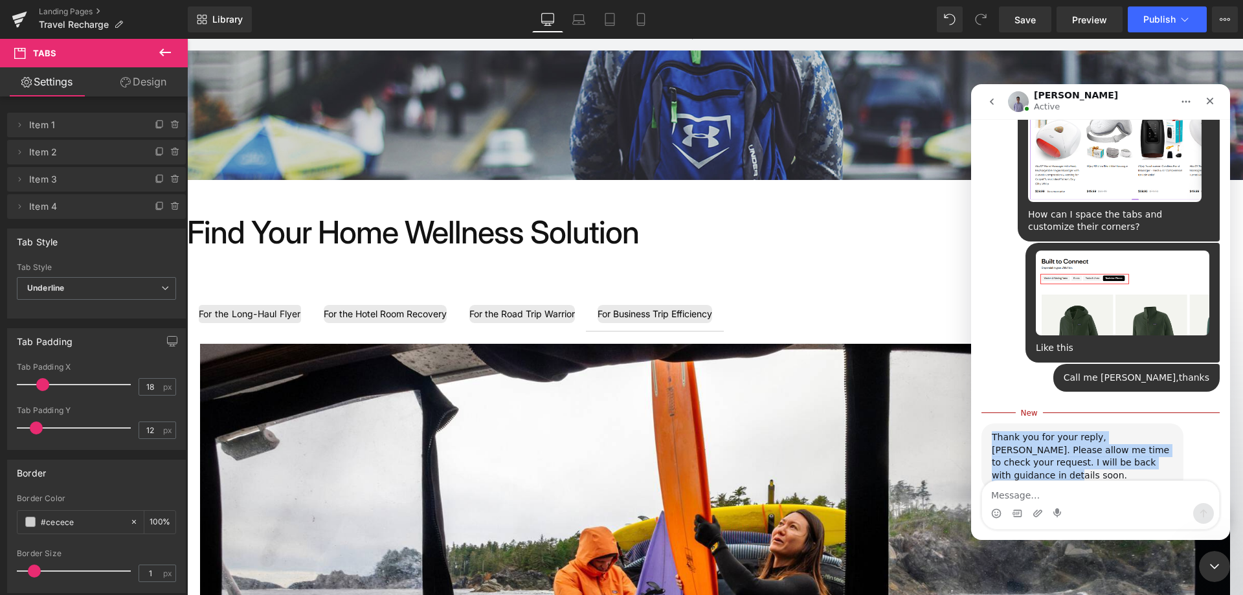
drag, startPoint x: 990, startPoint y: 398, endPoint x: 1107, endPoint y: 434, distance: 122.0
click at [1107, 434] on div "Thank you for your reply, Ron. Please allow me time to check your request. I wi…" at bounding box center [1082, 456] width 202 height 66
click at [1081, 431] on div "Thank you for your reply, [PERSON_NAME]. Please allow me time to check your req…" at bounding box center [1082, 456] width 181 height 50
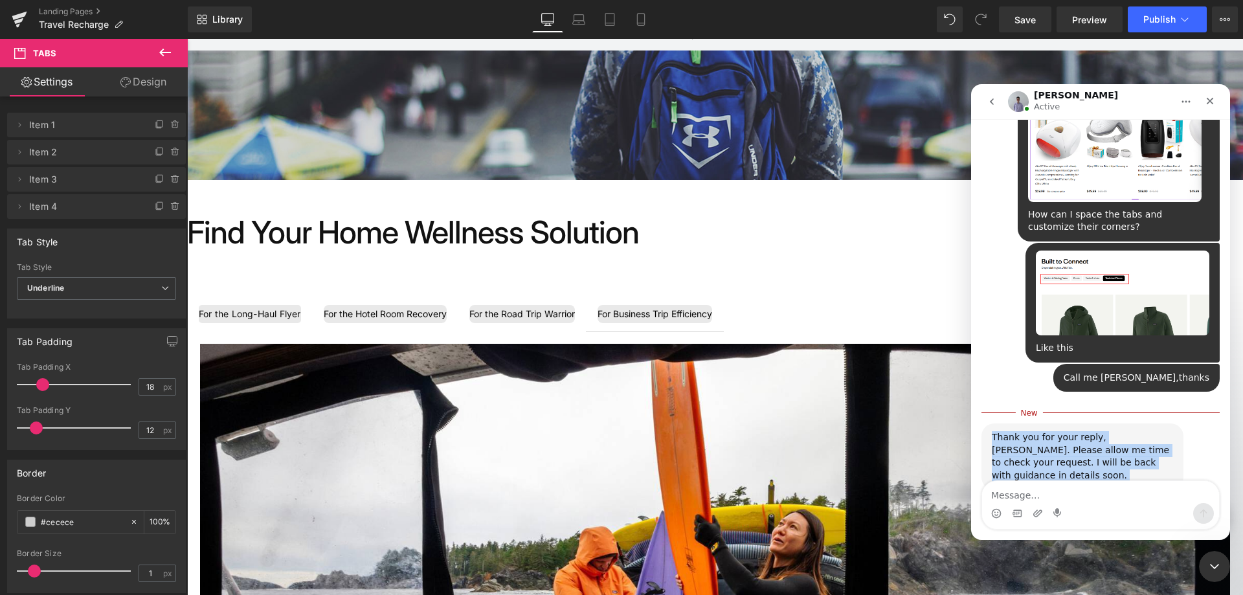
click at [1157, 435] on div "Thank you for your reply, [PERSON_NAME]. Please allow me time to check your req…" at bounding box center [1082, 456] width 181 height 50
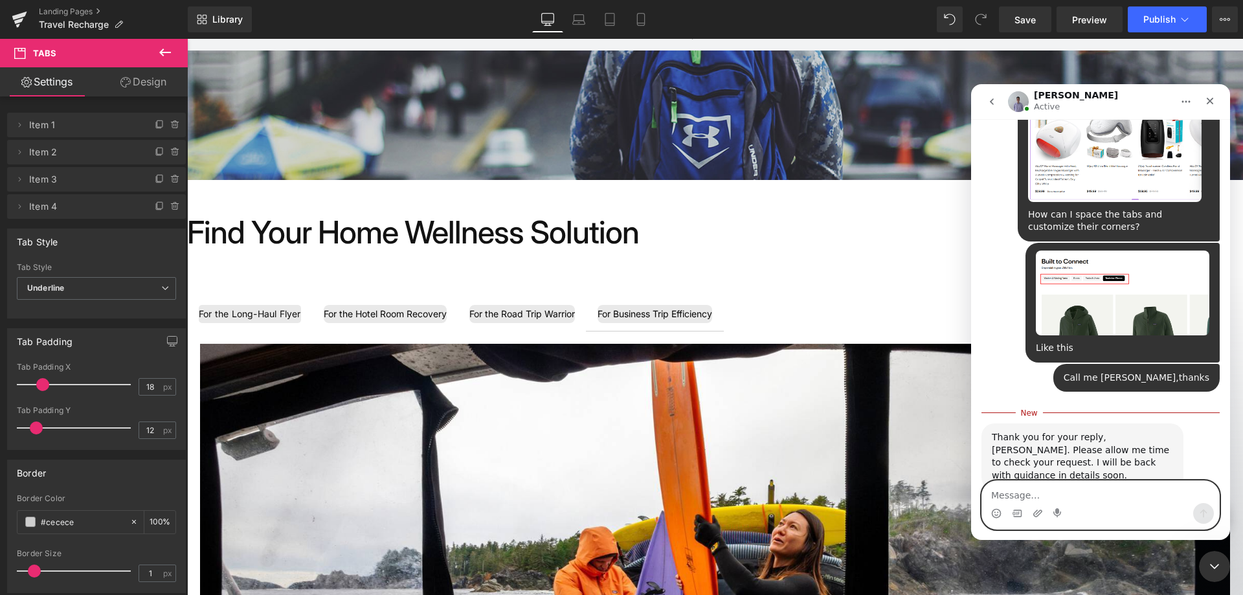
click at [1103, 487] on textarea "Message…" at bounding box center [1100, 492] width 237 height 22
type textarea "Ok,thank you"
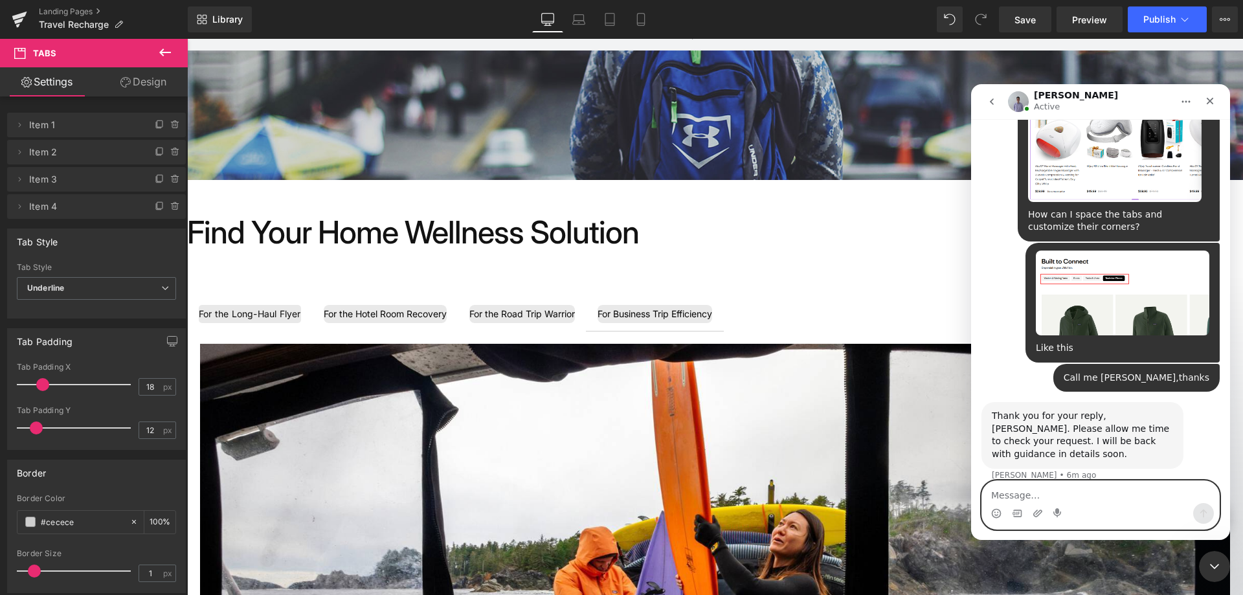
scroll to position [535, 0]
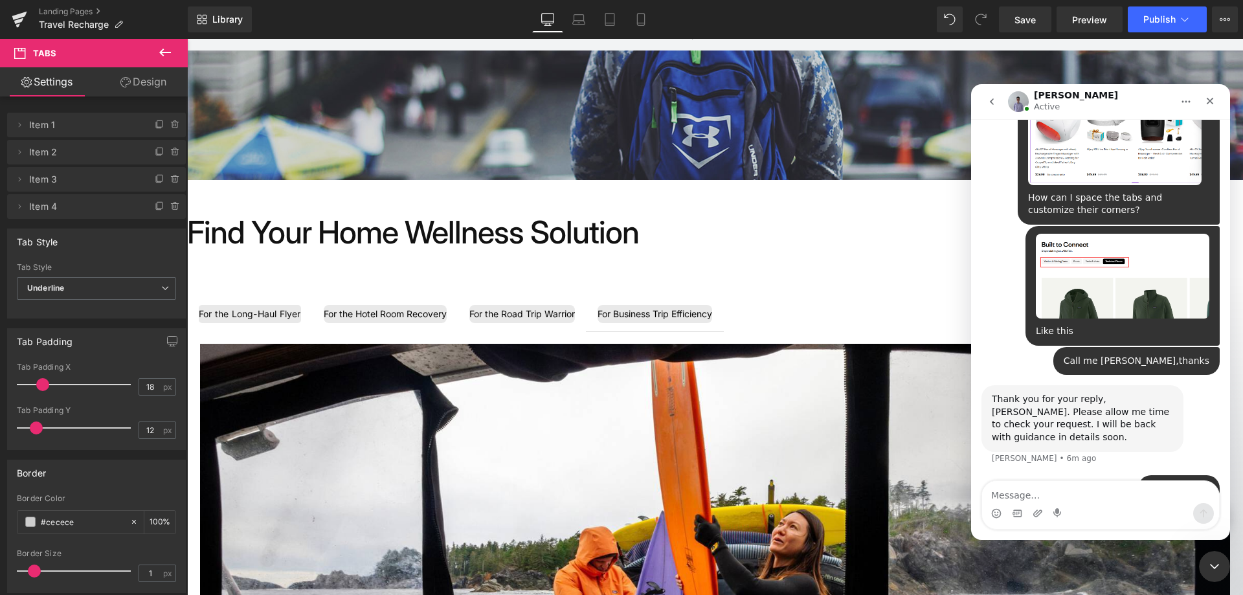
click at [837, 221] on div at bounding box center [621, 278] width 1243 height 556
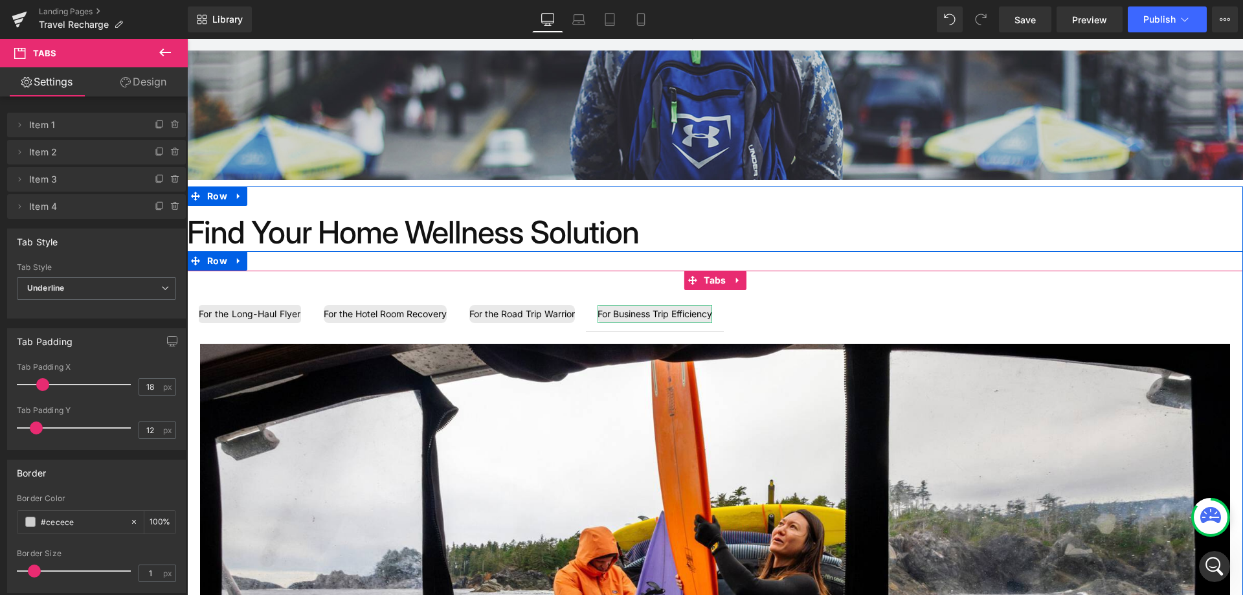
click at [712, 311] on div "For Business Trip Efficiency" at bounding box center [654, 314] width 115 height 18
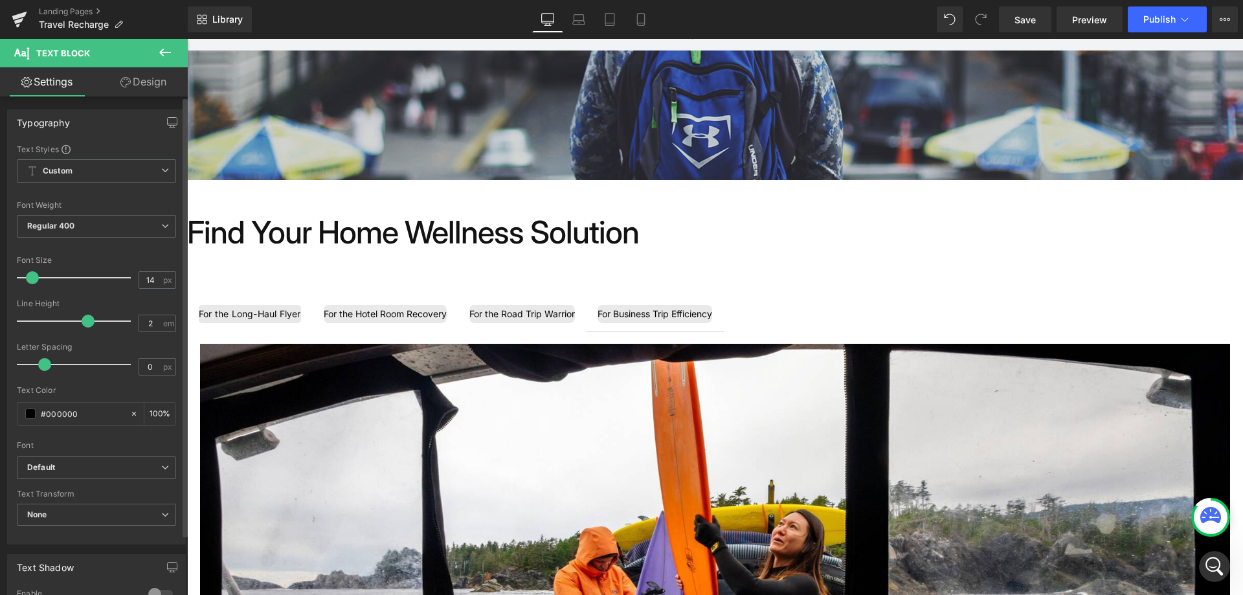
type input "2.5"
click at [104, 322] on div at bounding box center [76, 321] width 107 height 26
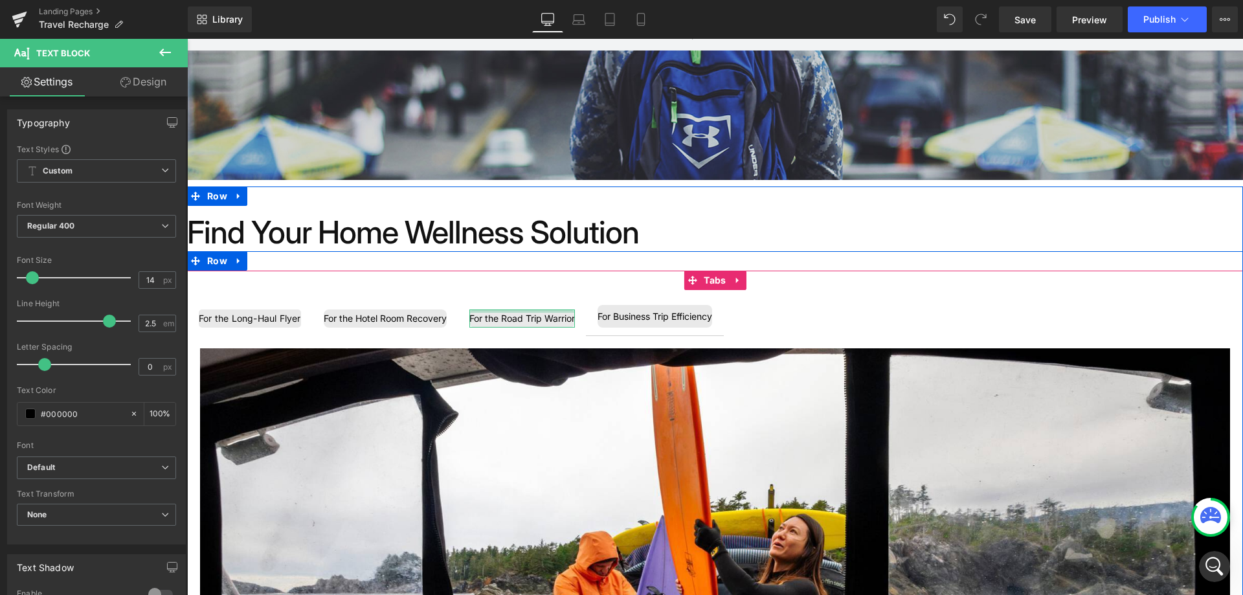
click at [548, 310] on div at bounding box center [521, 310] width 105 height 3
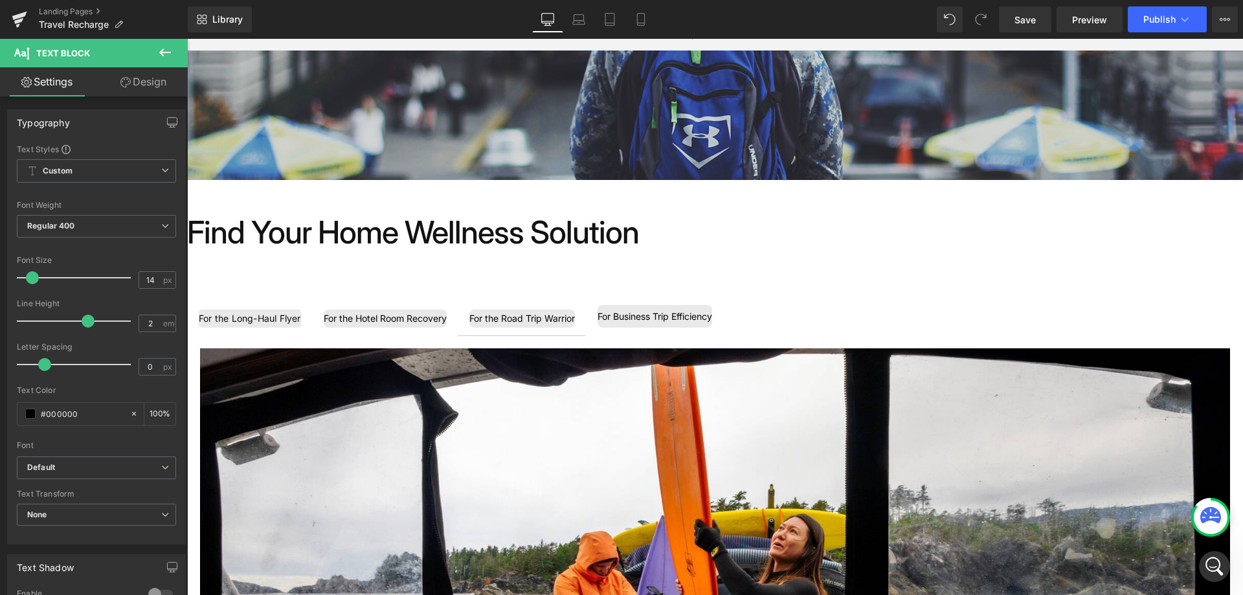
click at [662, 314] on div "For Business Trip Efficiency" at bounding box center [654, 316] width 115 height 23
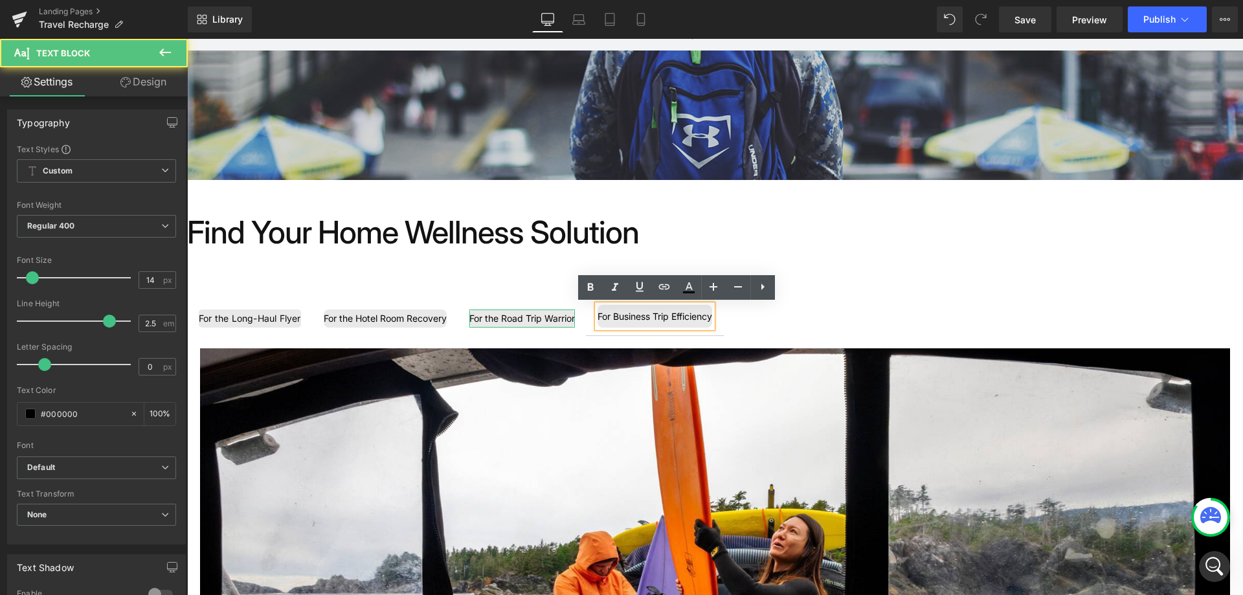
click at [535, 318] on div "For the Road Trip Warrior" at bounding box center [521, 318] width 105 height 18
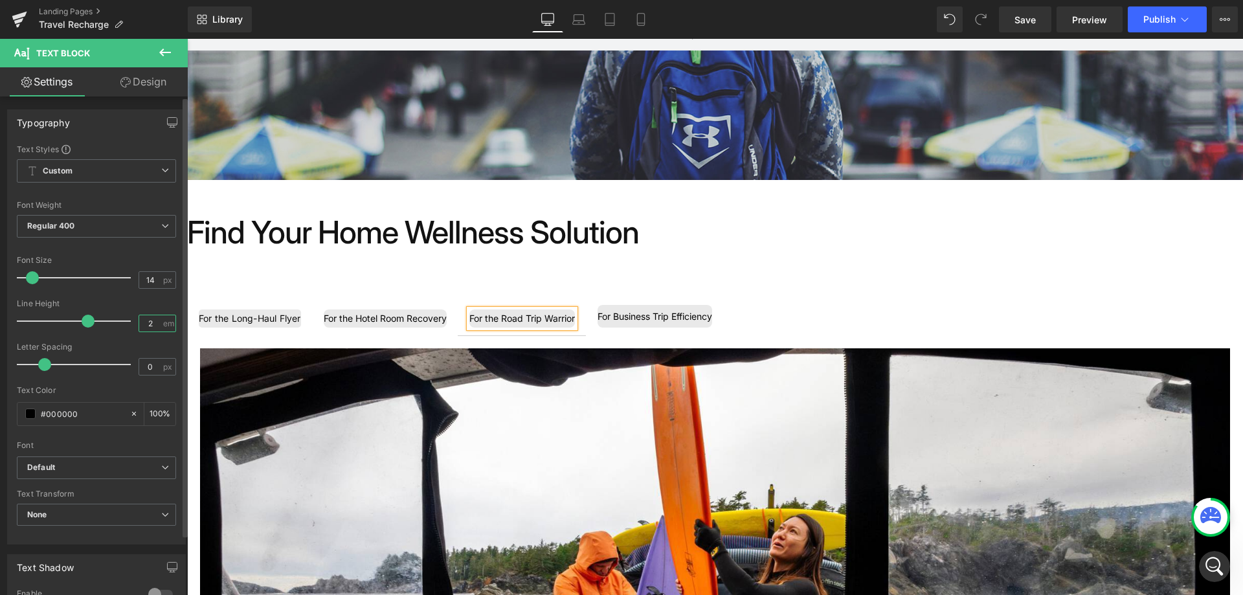
click at [148, 324] on input "2" at bounding box center [150, 323] width 23 height 16
type input "2.5"
click at [385, 303] on span "For the Hotel Room Recovery Text Block" at bounding box center [385, 319] width 146 height 34
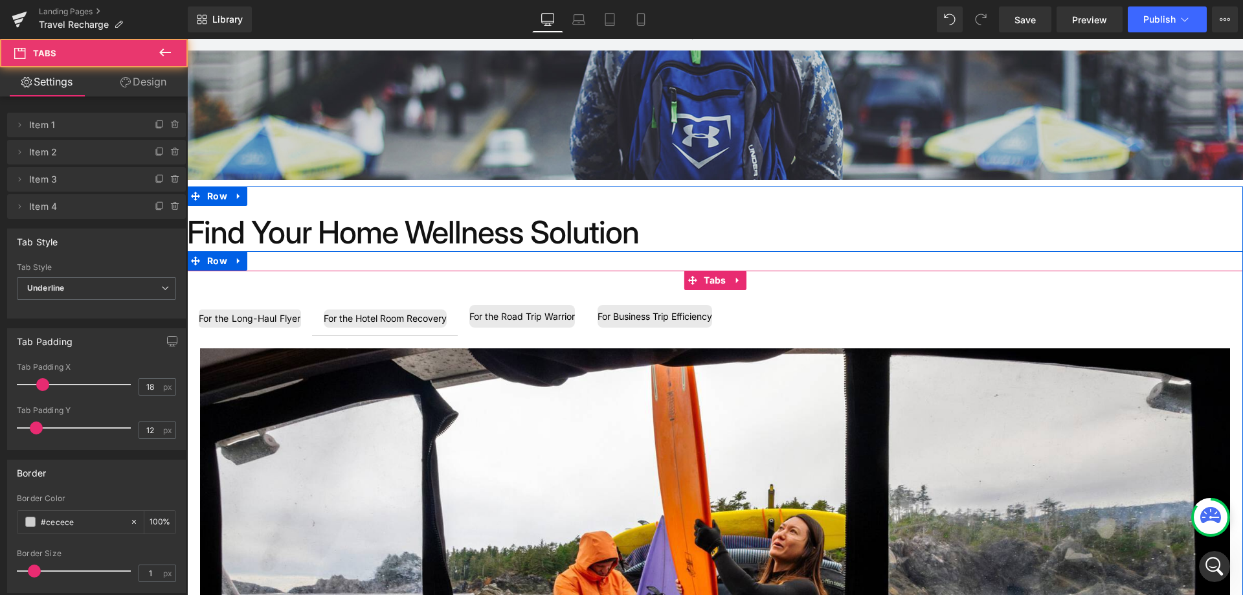
click at [385, 322] on div "For the Hotel Room Recovery" at bounding box center [385, 318] width 123 height 18
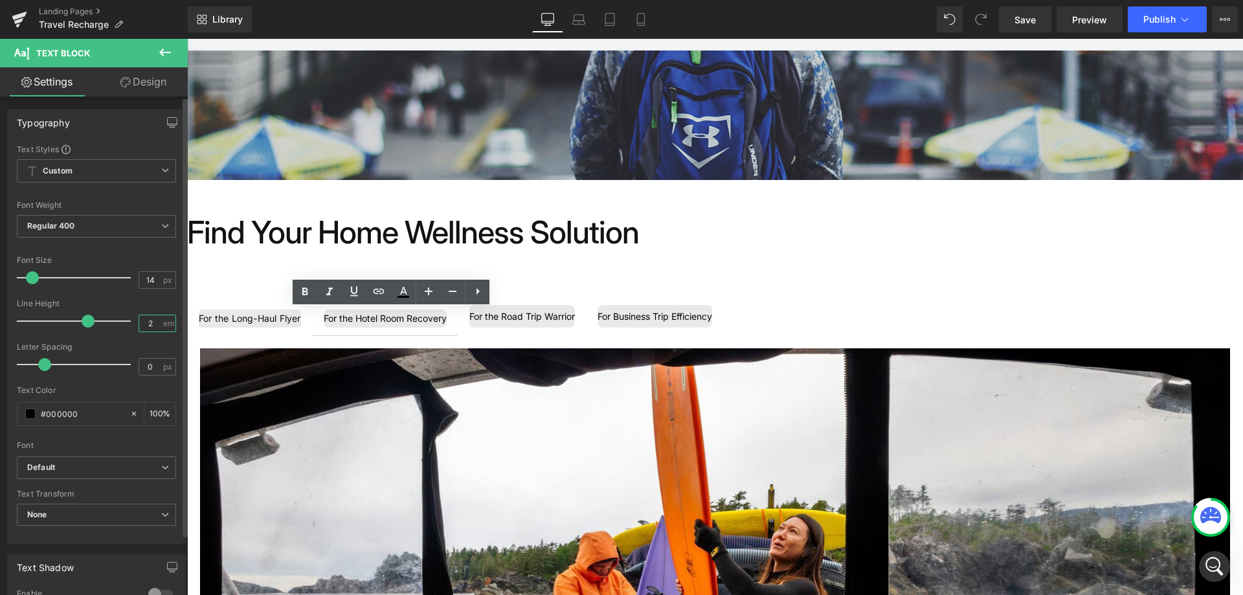
click at [154, 328] on input "2" at bounding box center [150, 323] width 23 height 16
type input "2.5"
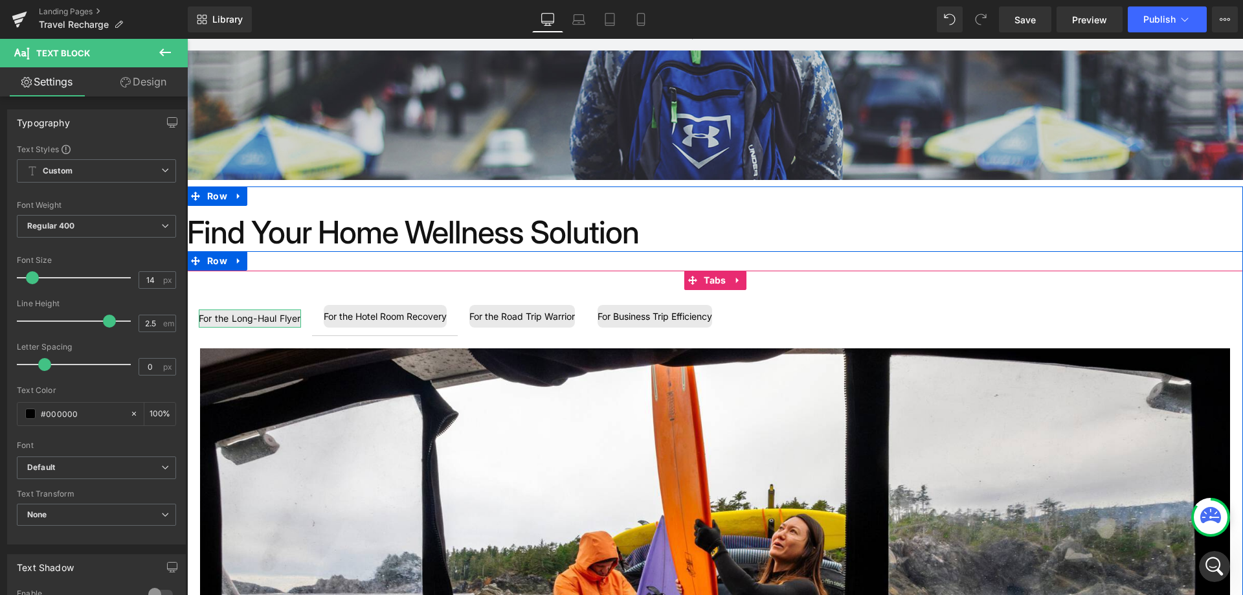
click at [232, 320] on div "For the Long-Haul Flyer" at bounding box center [250, 318] width 102 height 18
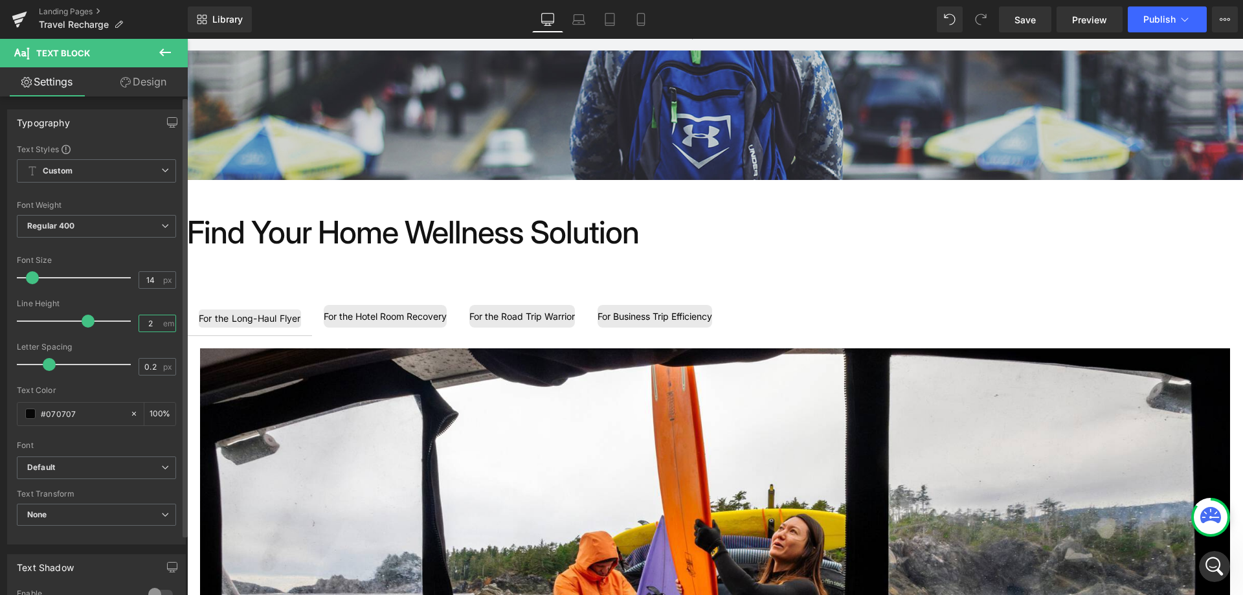
click at [148, 323] on input "2" at bounding box center [150, 323] width 23 height 16
type input "2.5"
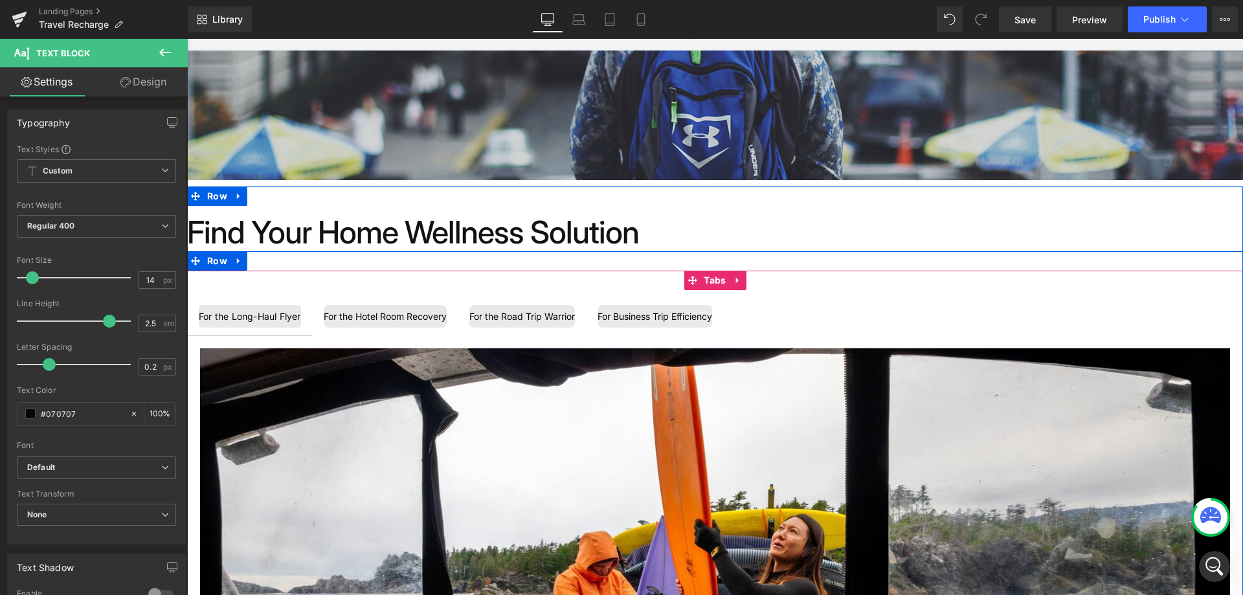
click at [316, 313] on span "For the Hotel Room Recovery Text Block" at bounding box center [385, 316] width 146 height 38
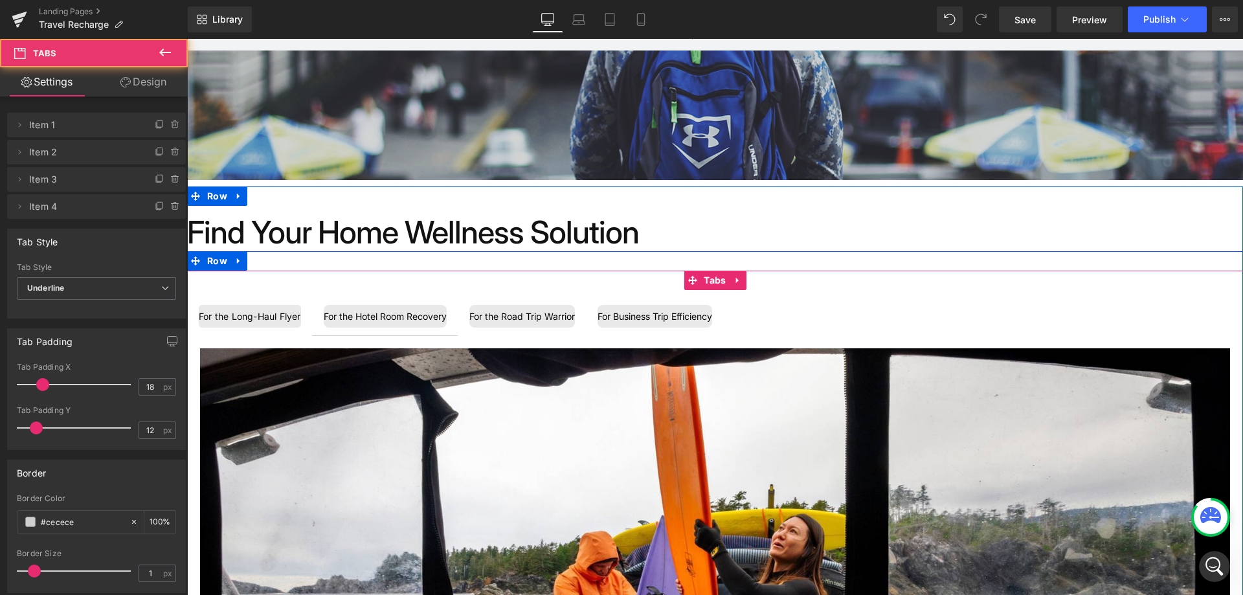
click at [247, 319] on div "For the Long-Haul Flyer" at bounding box center [250, 316] width 102 height 23
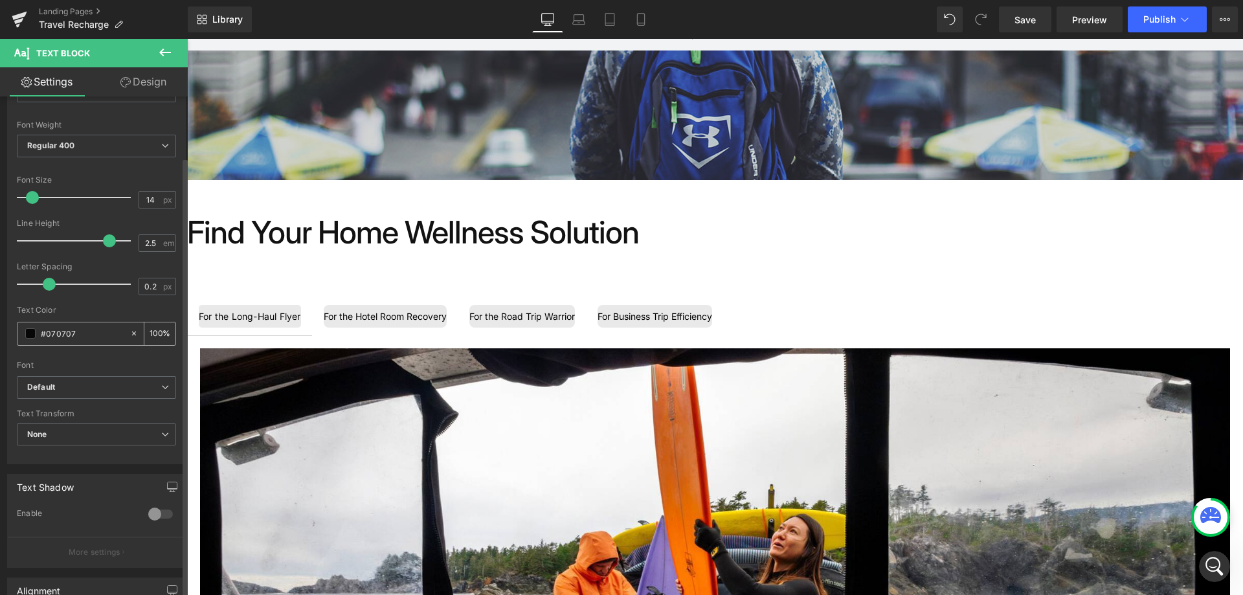
scroll to position [0, 0]
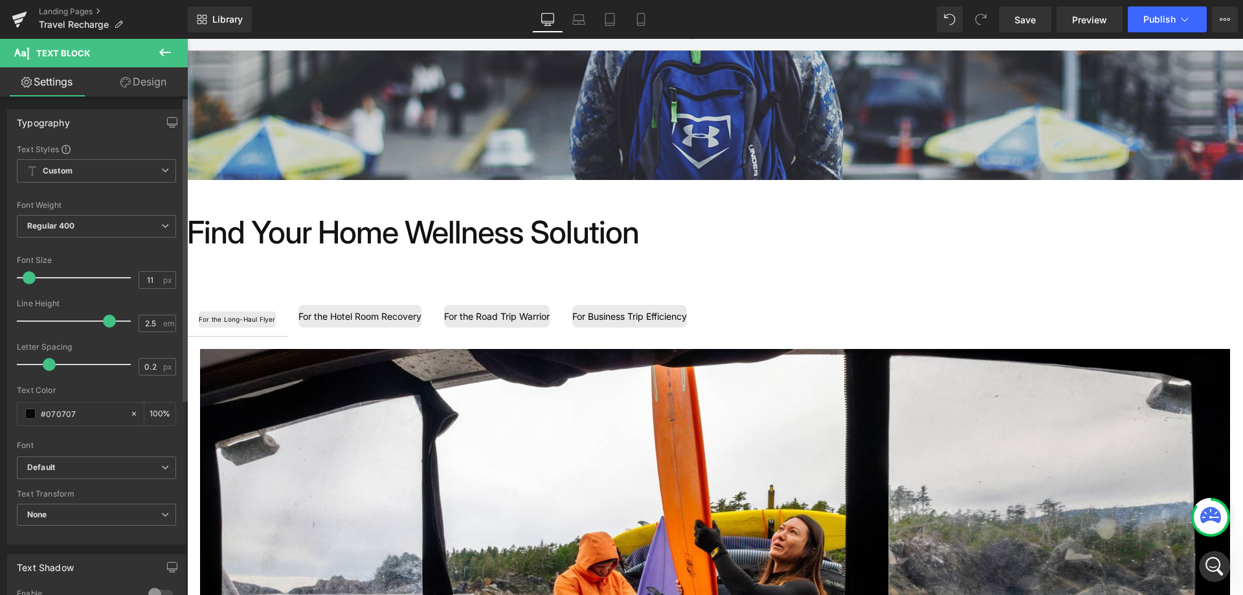
type input "12"
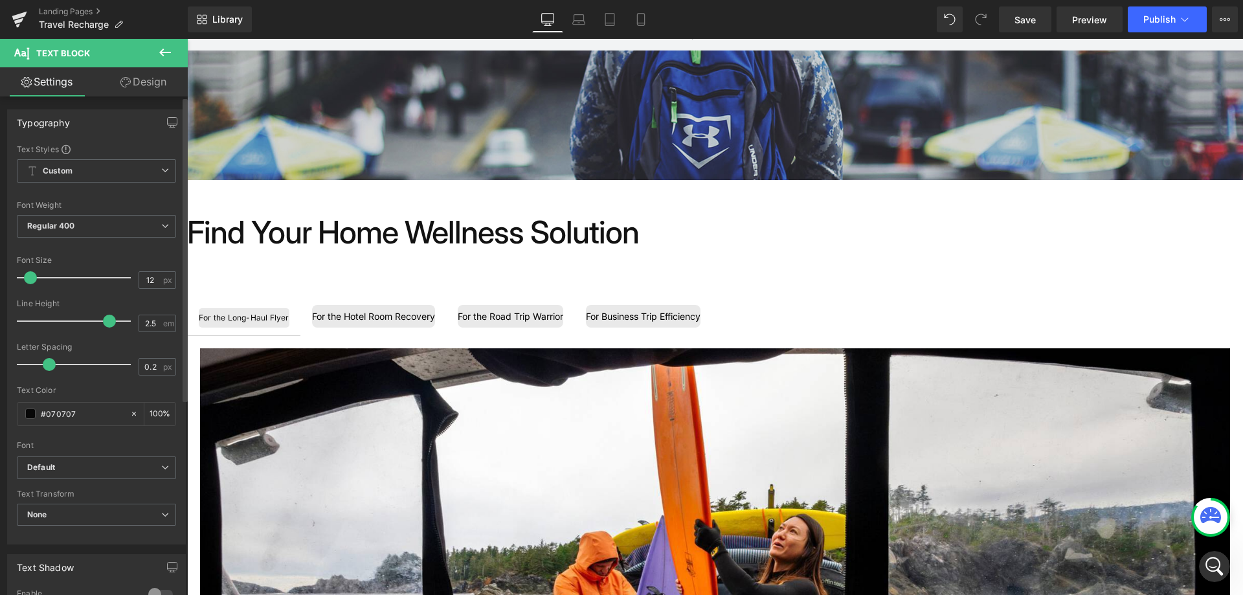
click at [25, 278] on span at bounding box center [30, 277] width 13 height 13
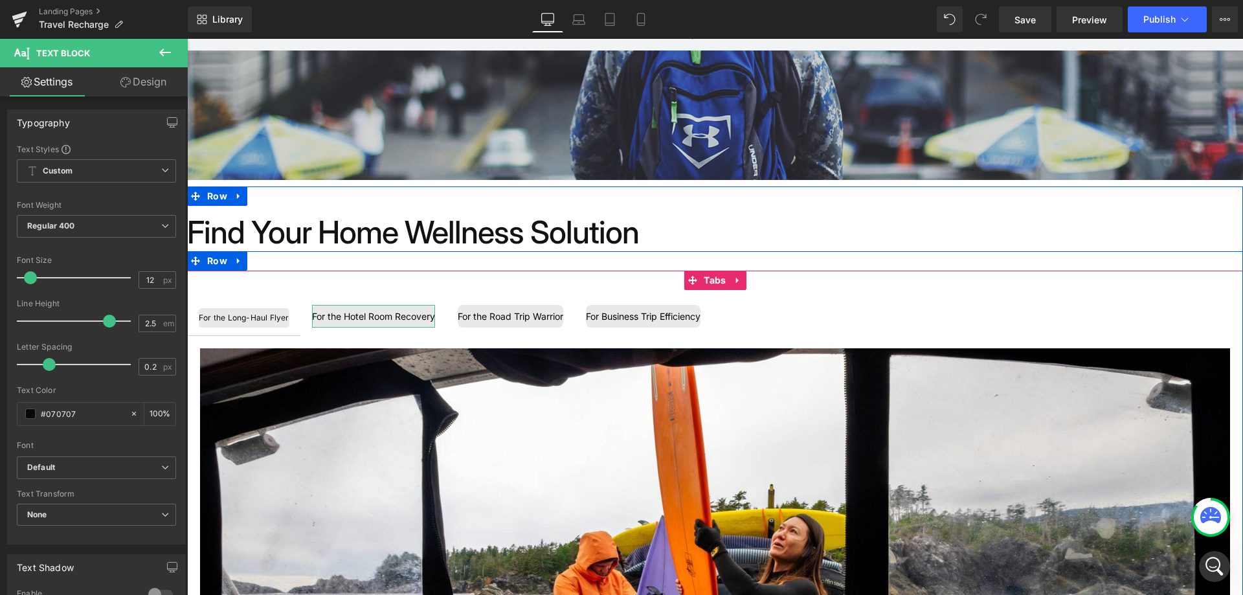
click at [367, 311] on div "For the Hotel Room Recovery" at bounding box center [373, 316] width 123 height 23
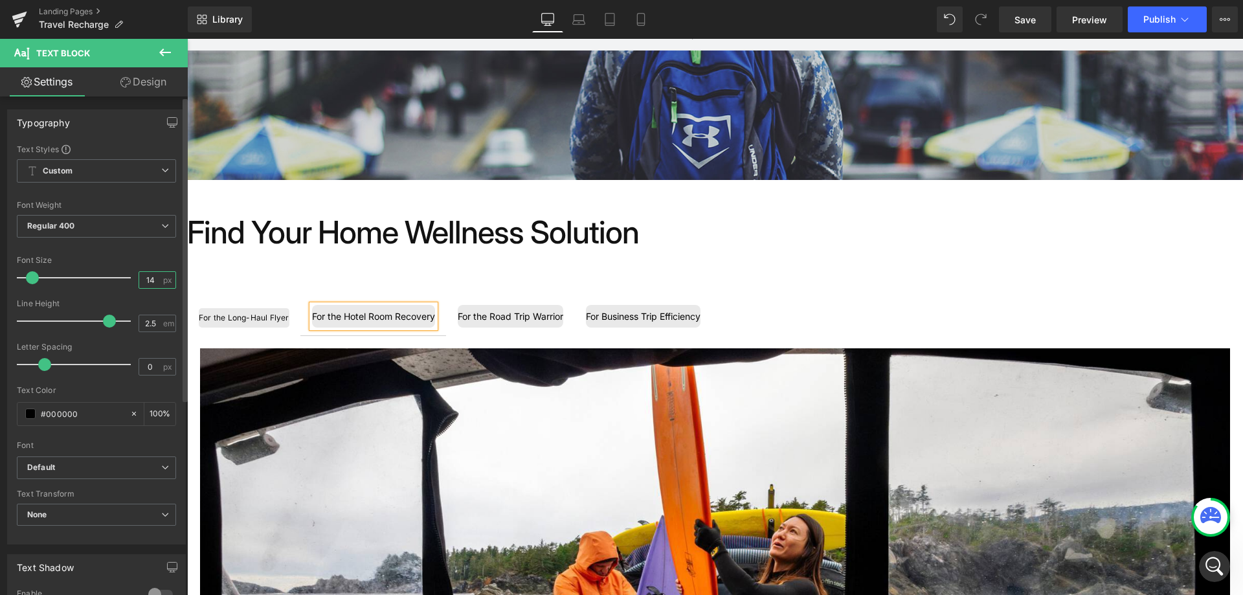
click at [151, 278] on input "14" at bounding box center [150, 280] width 23 height 16
type input "12"
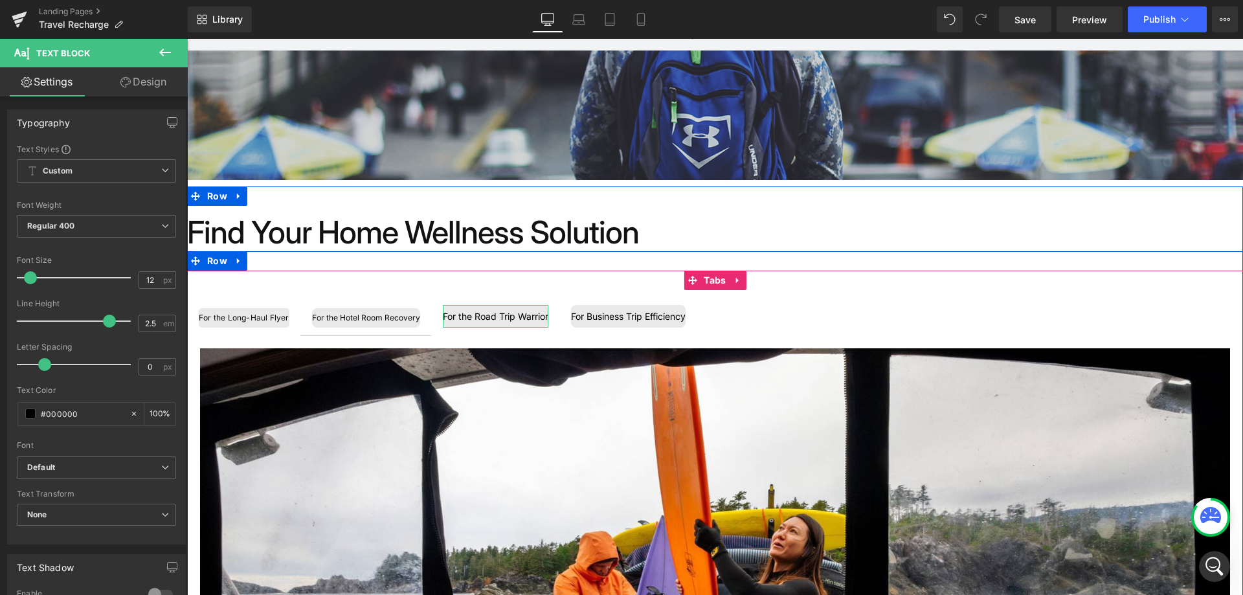
click at [506, 319] on div "For the Road Trip Warrior" at bounding box center [495, 316] width 105 height 23
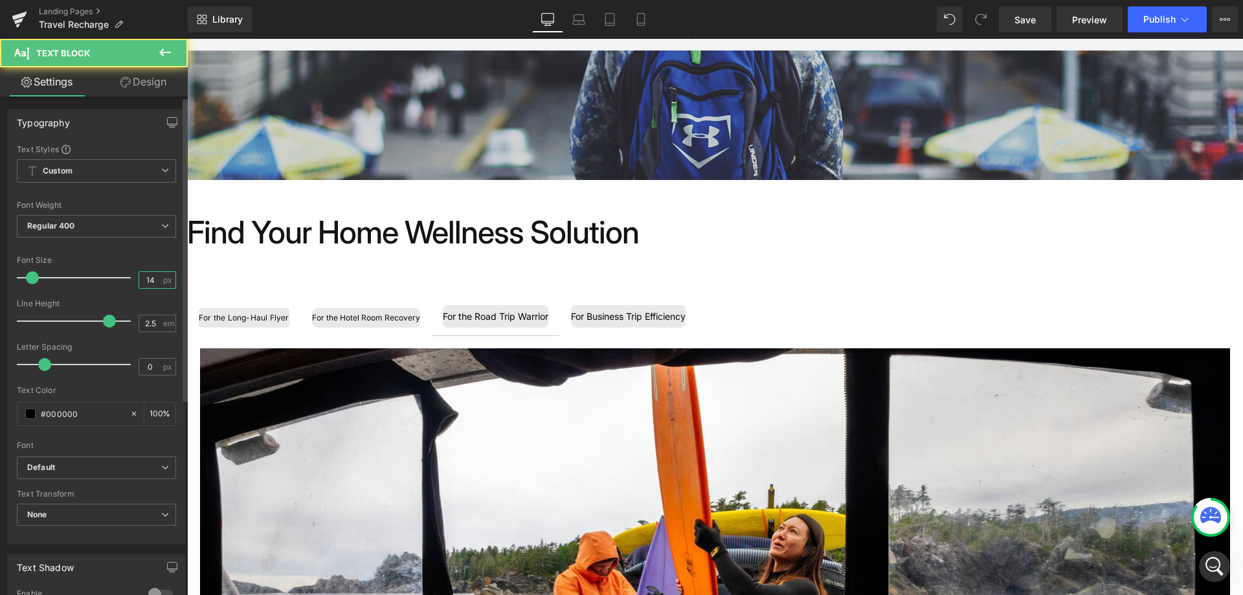
click at [153, 283] on input "14" at bounding box center [150, 280] width 23 height 16
type input "12"
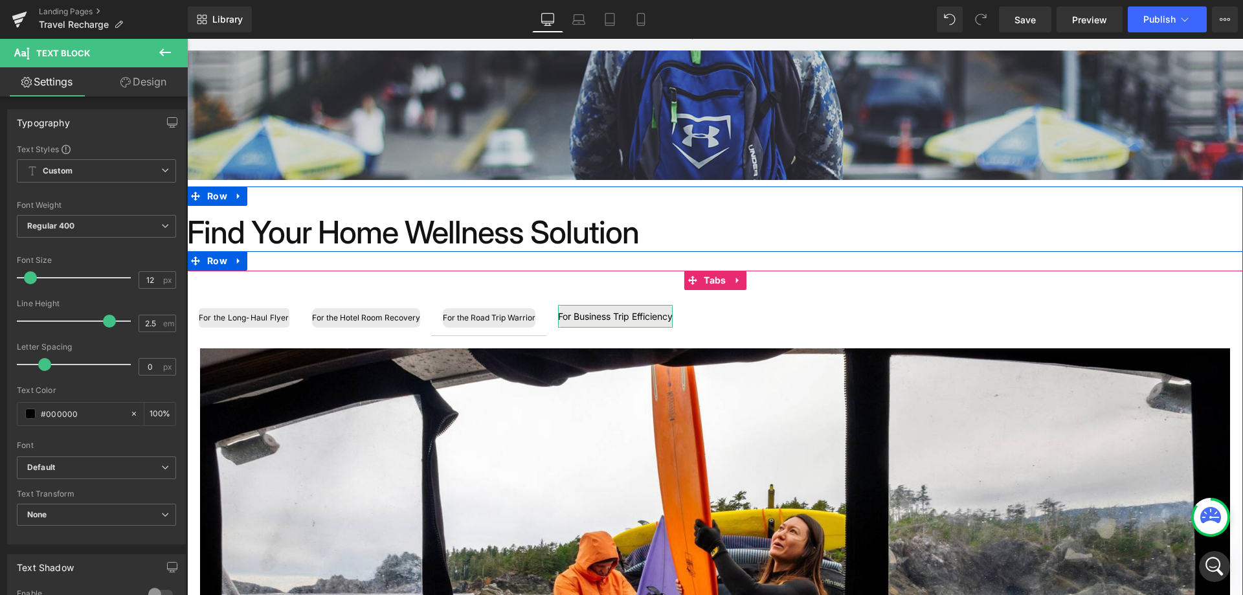
click at [645, 318] on div "For Business Trip Efficiency" at bounding box center [615, 316] width 115 height 23
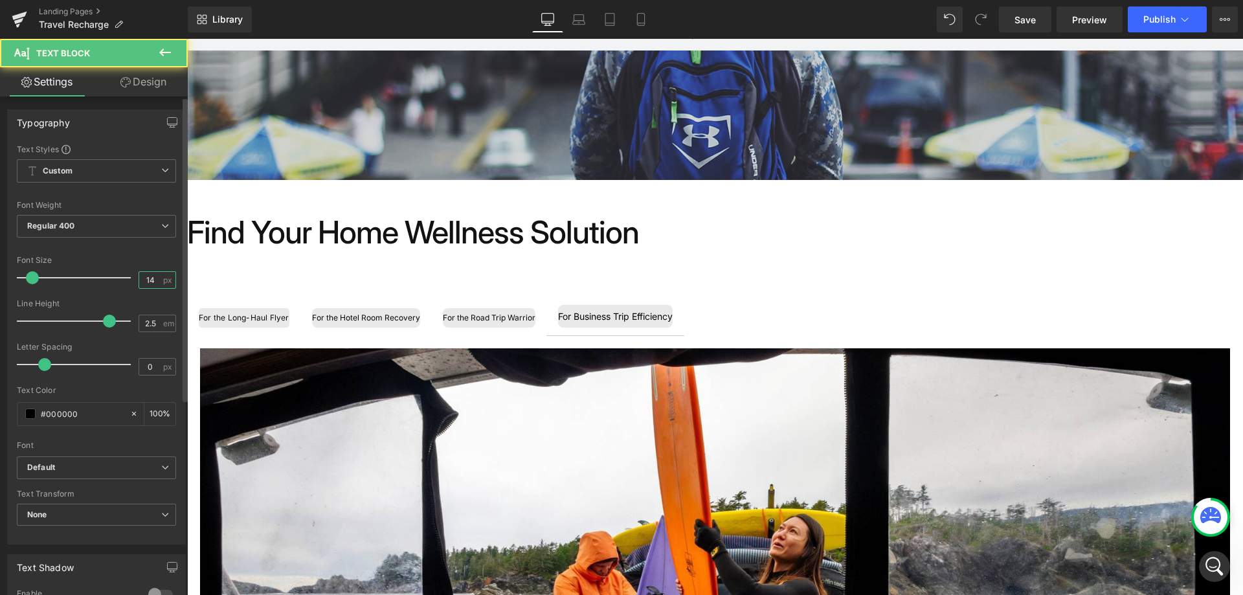
click at [150, 284] on input "14" at bounding box center [150, 280] width 23 height 16
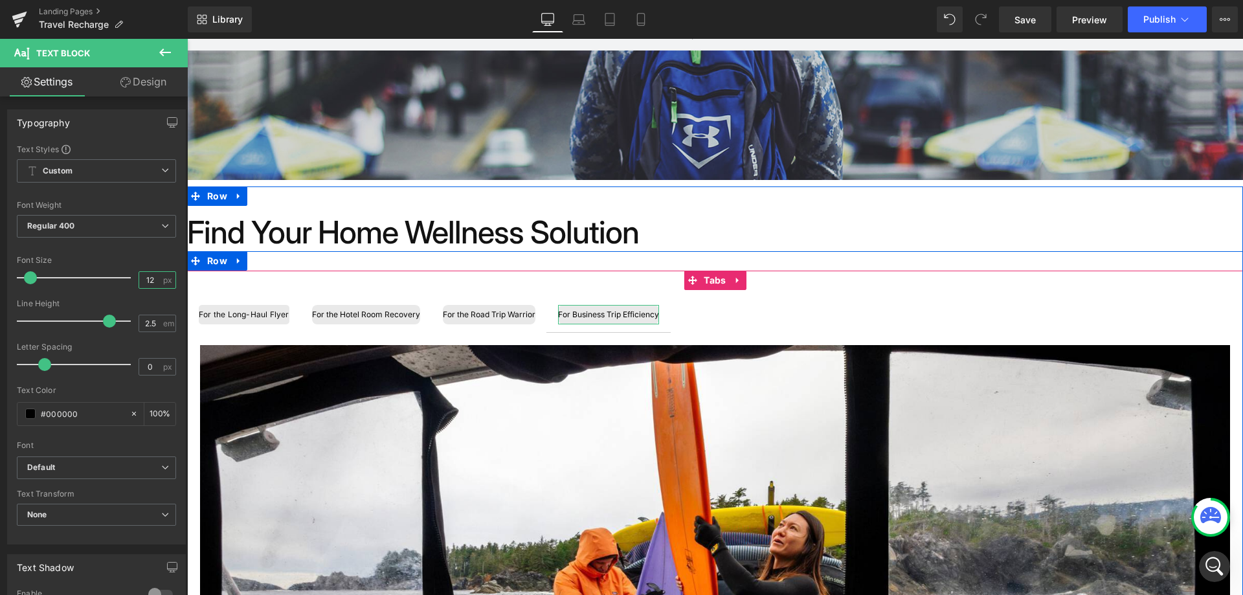
type input "12"
click at [592, 317] on div "For Business Trip Efficiency" at bounding box center [608, 314] width 101 height 19
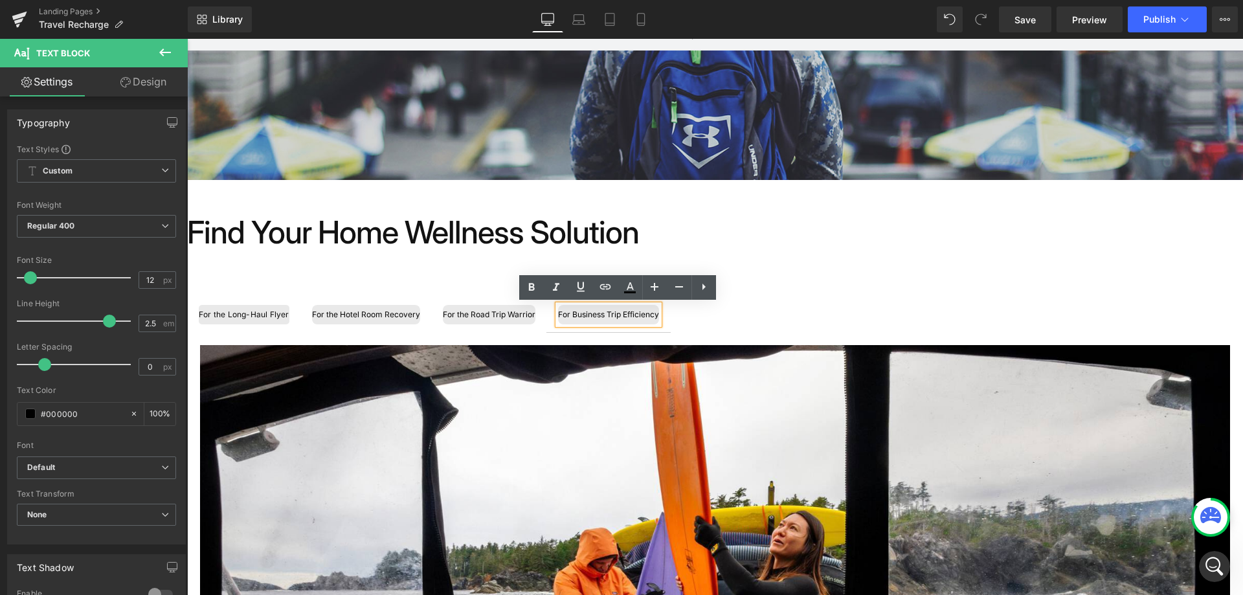
click at [553, 315] on span "For Business Trip Efficiency Text Block" at bounding box center [608, 314] width 124 height 35
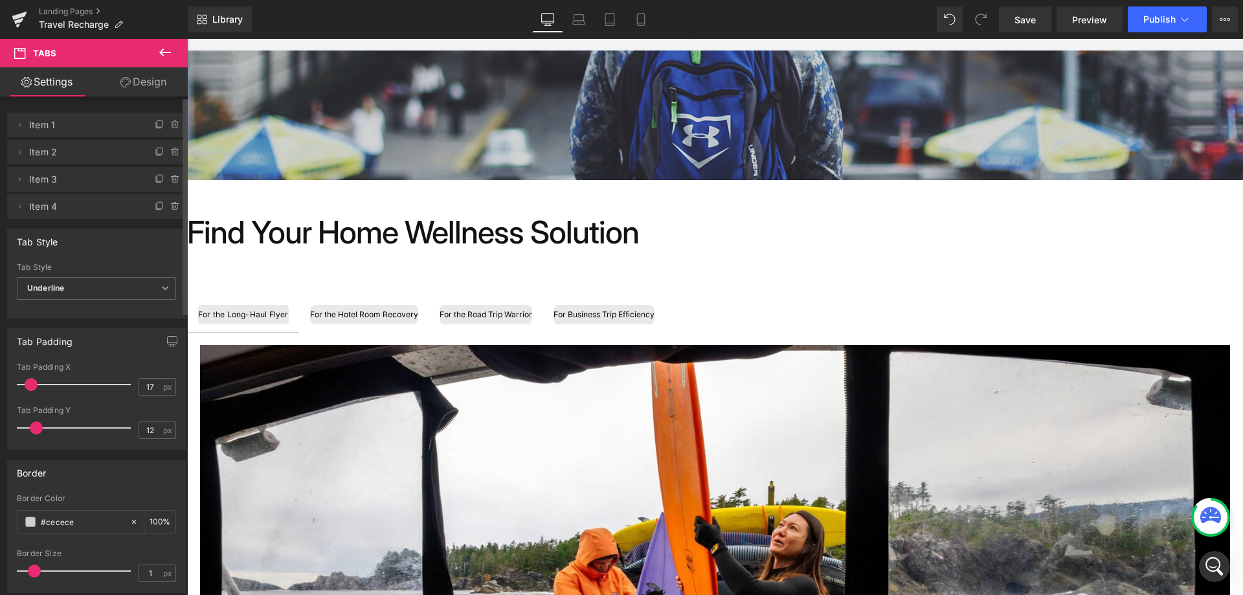
type input "7"
drag, startPoint x: 43, startPoint y: 383, endPoint x: 32, endPoint y: 387, distance: 12.3
click at [32, 387] on span at bounding box center [31, 384] width 13 height 13
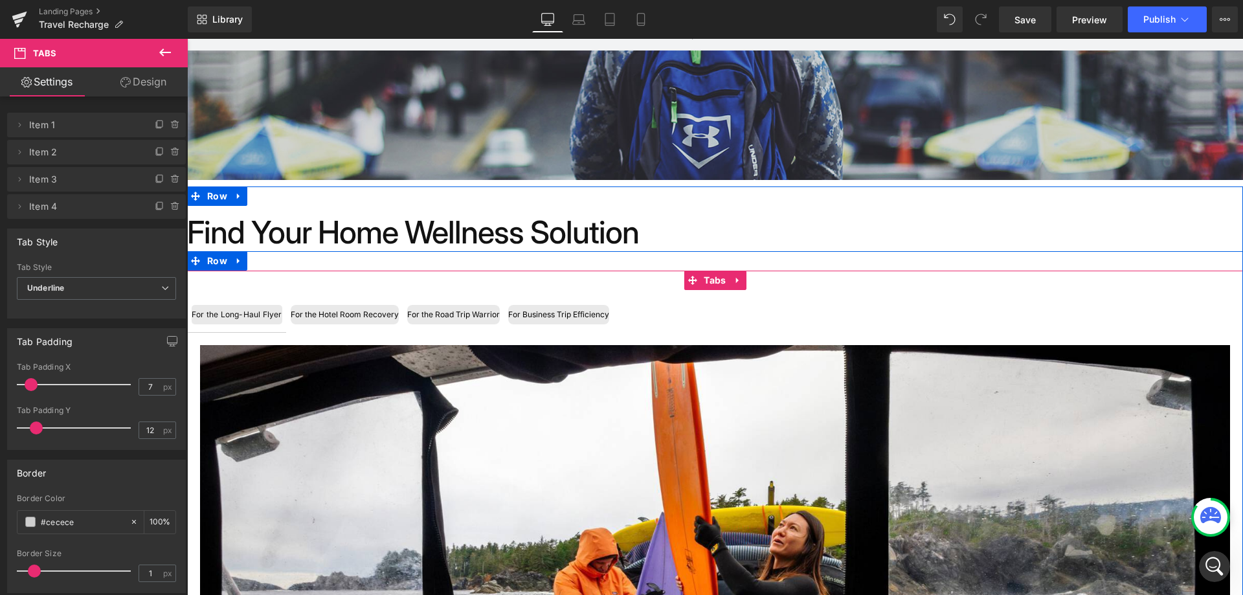
click at [654, 317] on ul "For the Long-Haul Flyer Text Block For the Hotel Room Recovery Text Block For t…" at bounding box center [715, 315] width 1056 height 36
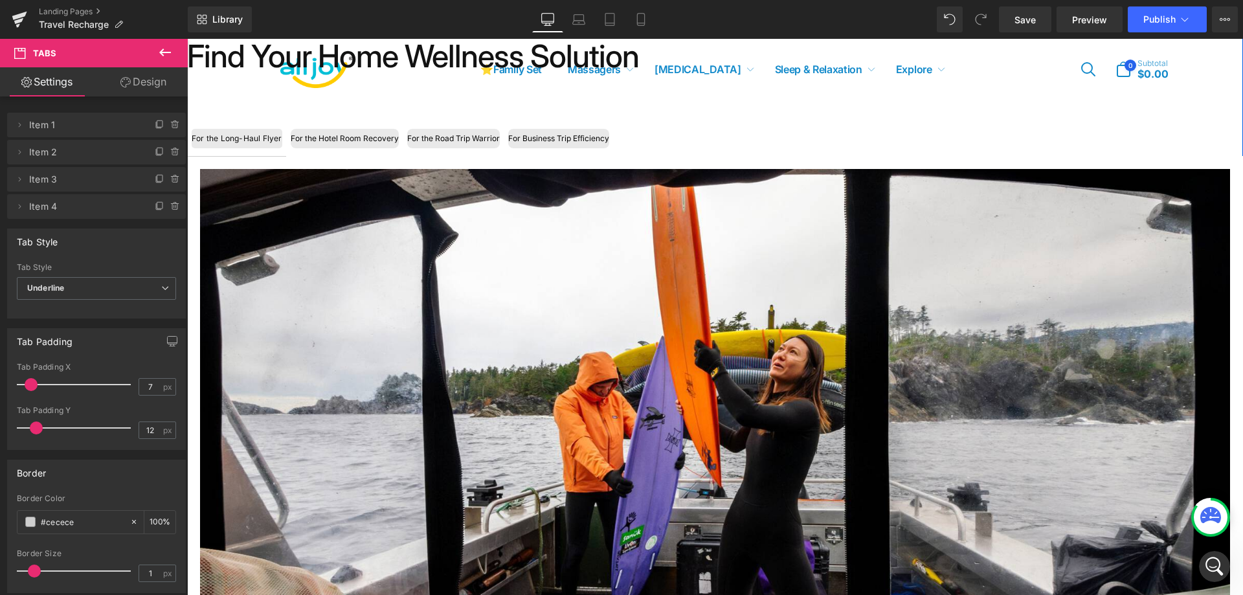
scroll to position [453, 0]
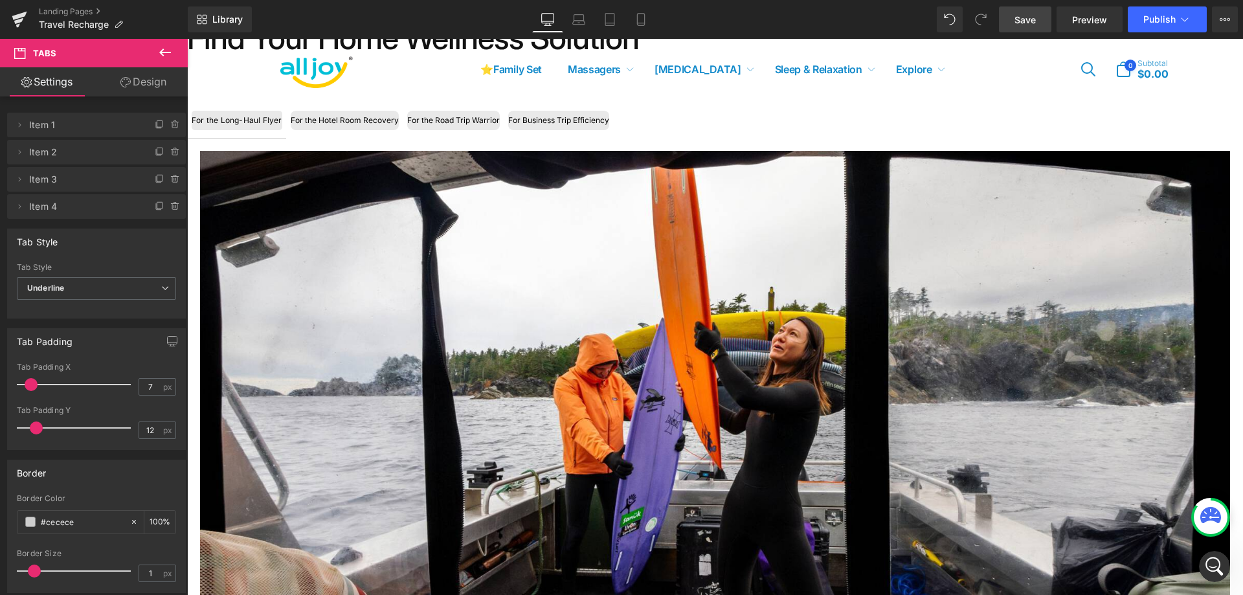
click at [1025, 23] on span "Save" at bounding box center [1024, 20] width 21 height 14
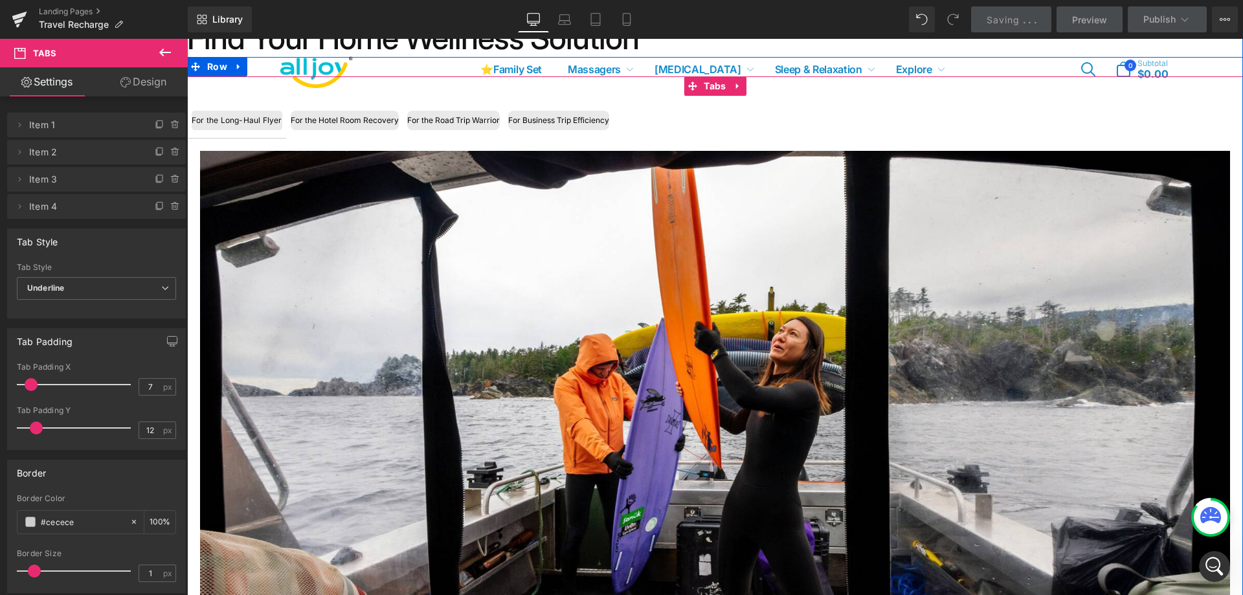
click at [581, 128] on div "For Business Trip Efficiency Text Block" at bounding box center [558, 120] width 101 height 19
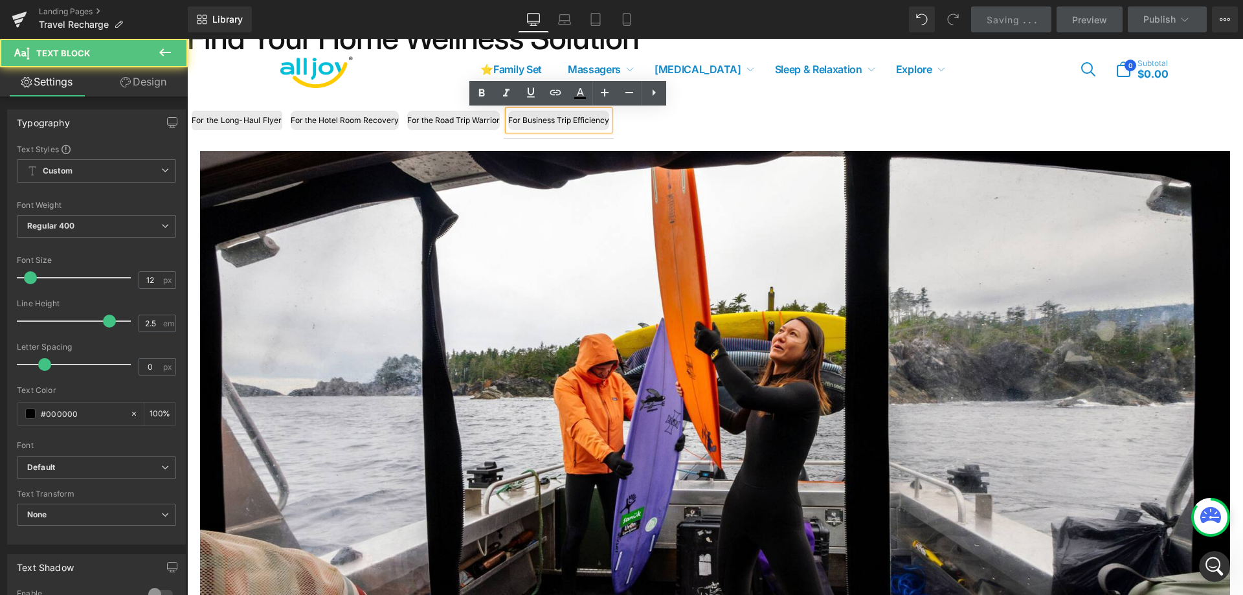
scroll to position [584, 0]
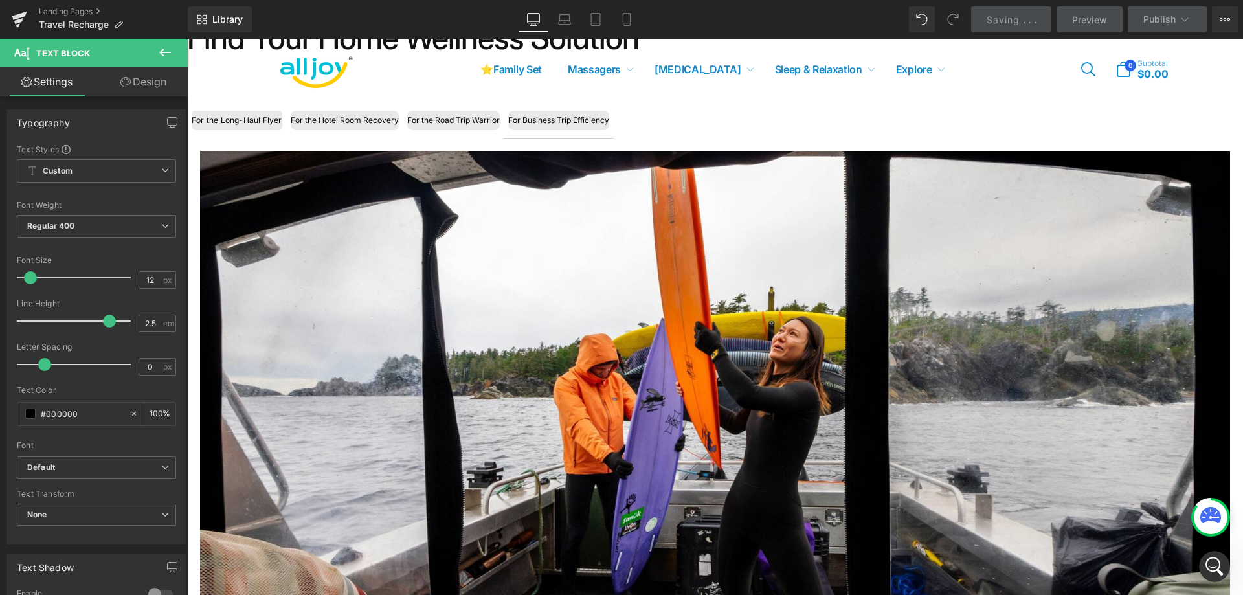
click at [143, 81] on link "Design" at bounding box center [143, 81] width 94 height 29
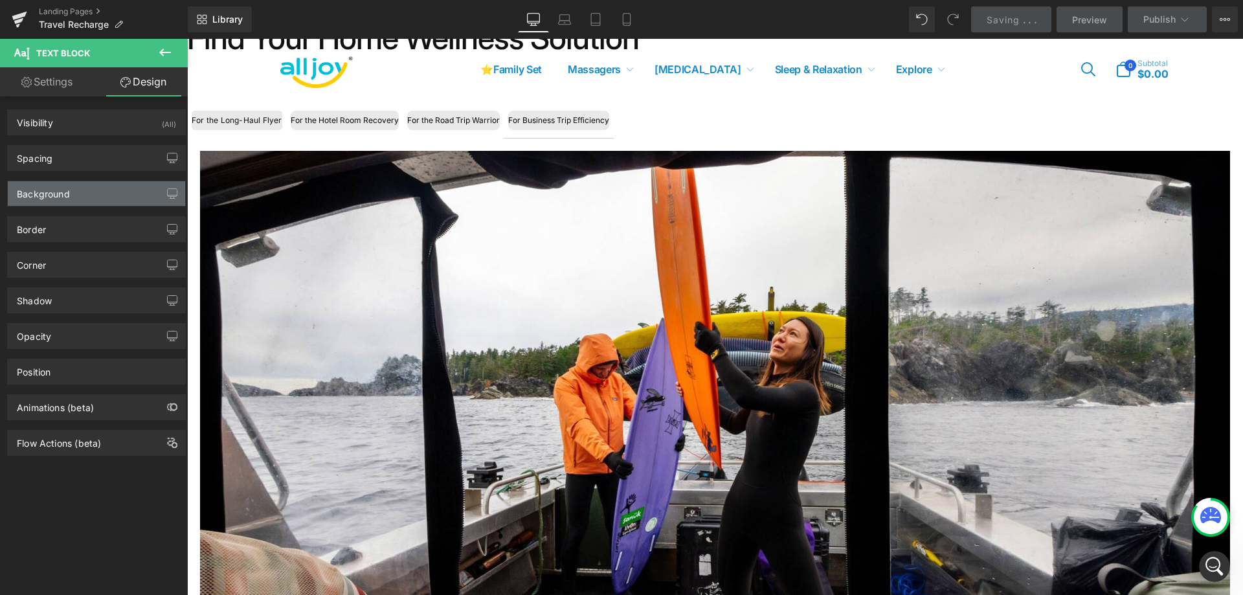
click at [101, 194] on div "Background" at bounding box center [96, 193] width 177 height 25
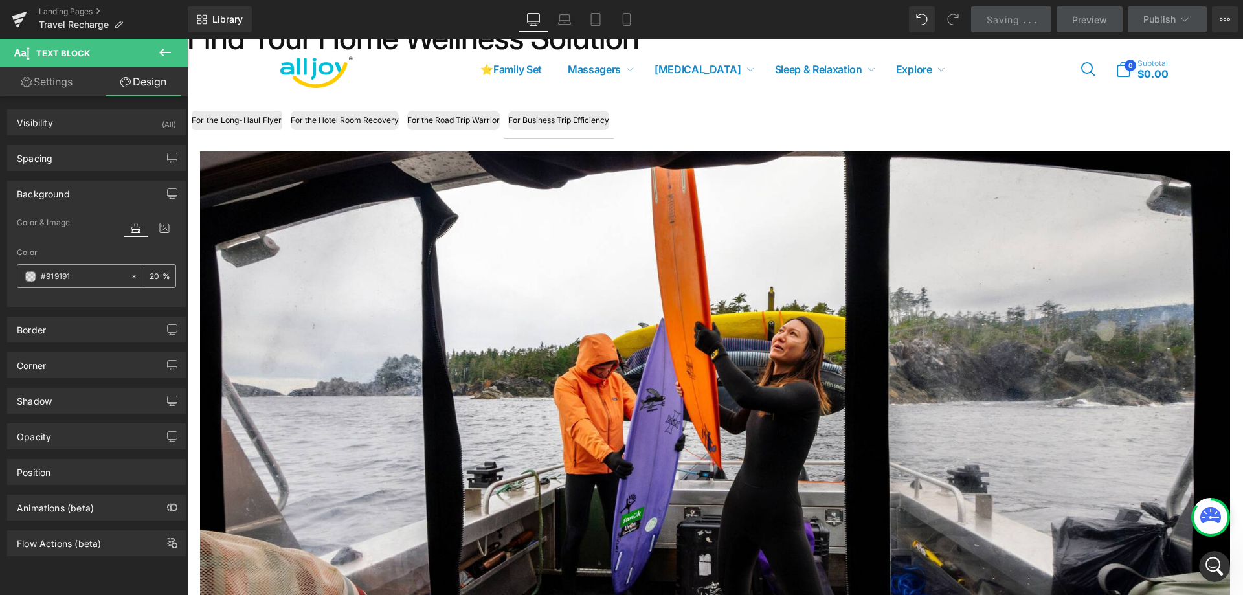
click at [155, 276] on input "20" at bounding box center [156, 276] width 13 height 14
type input "10"
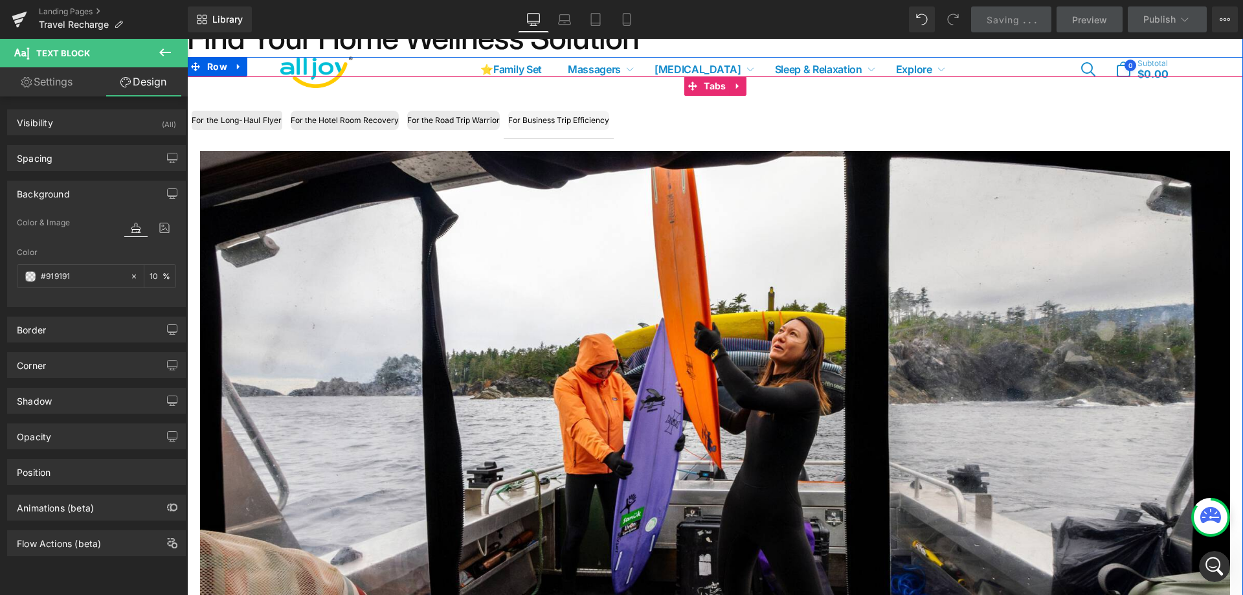
click at [445, 120] on div "For the Road Trip Warrior" at bounding box center [453, 120] width 93 height 19
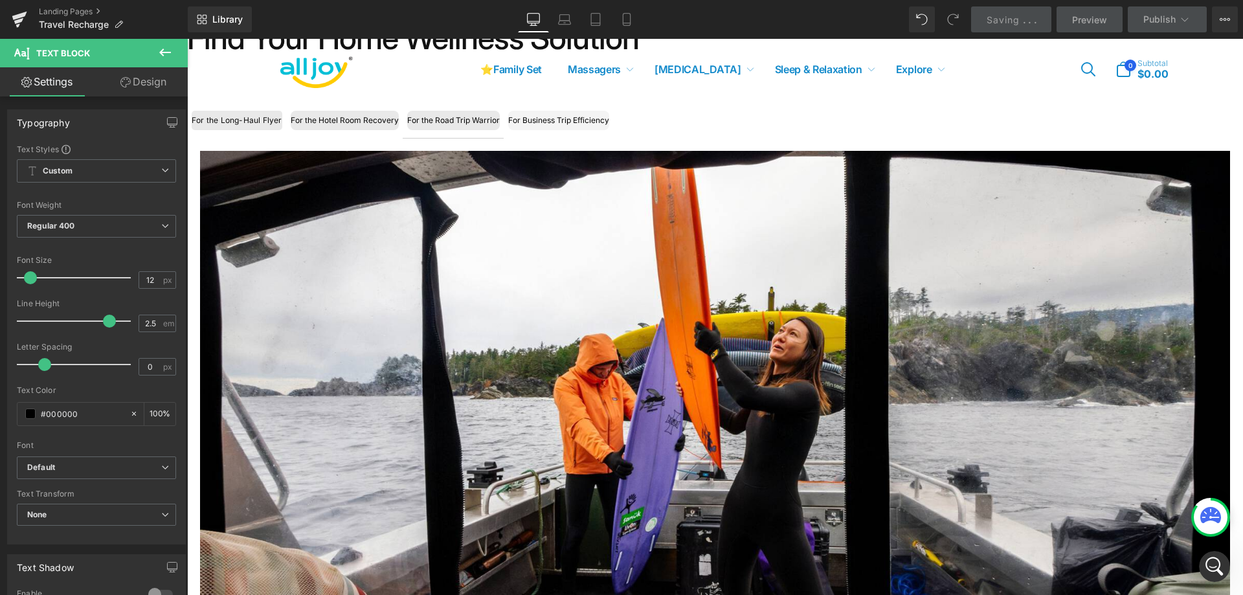
click at [173, 82] on link "Design" at bounding box center [143, 81] width 94 height 29
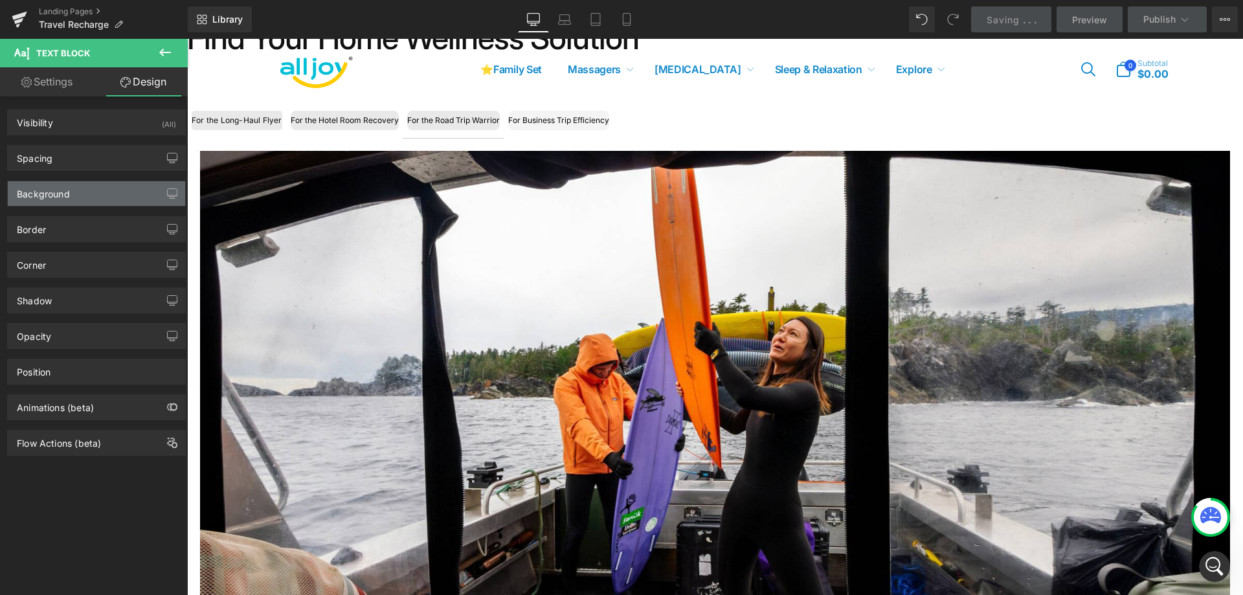
click at [116, 188] on div "Background" at bounding box center [96, 193] width 177 height 25
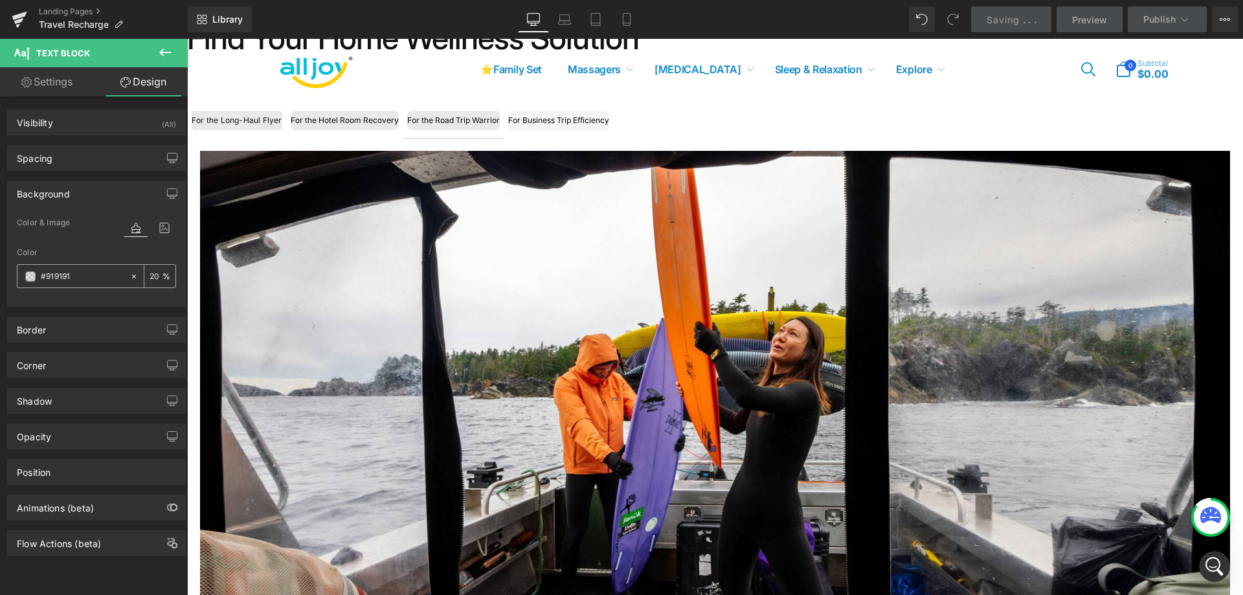
click at [151, 278] on input "20" at bounding box center [156, 276] width 13 height 14
type input "10"
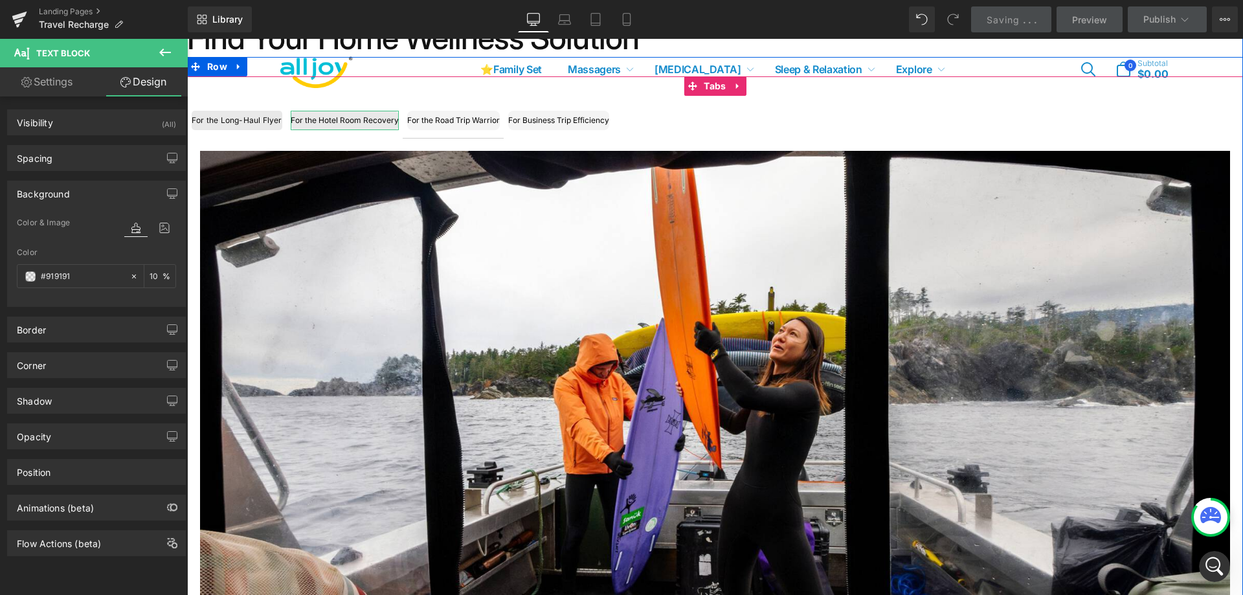
click at [384, 115] on div "For the Hotel Room Recovery" at bounding box center [345, 120] width 108 height 19
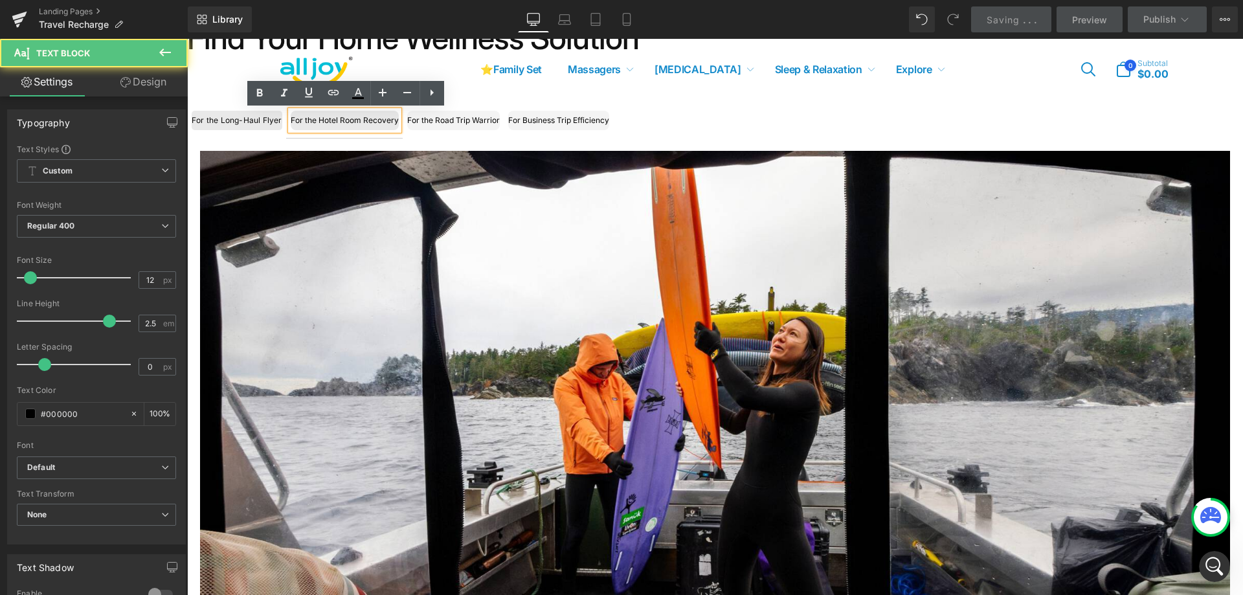
click at [160, 87] on link "Design" at bounding box center [143, 81] width 94 height 29
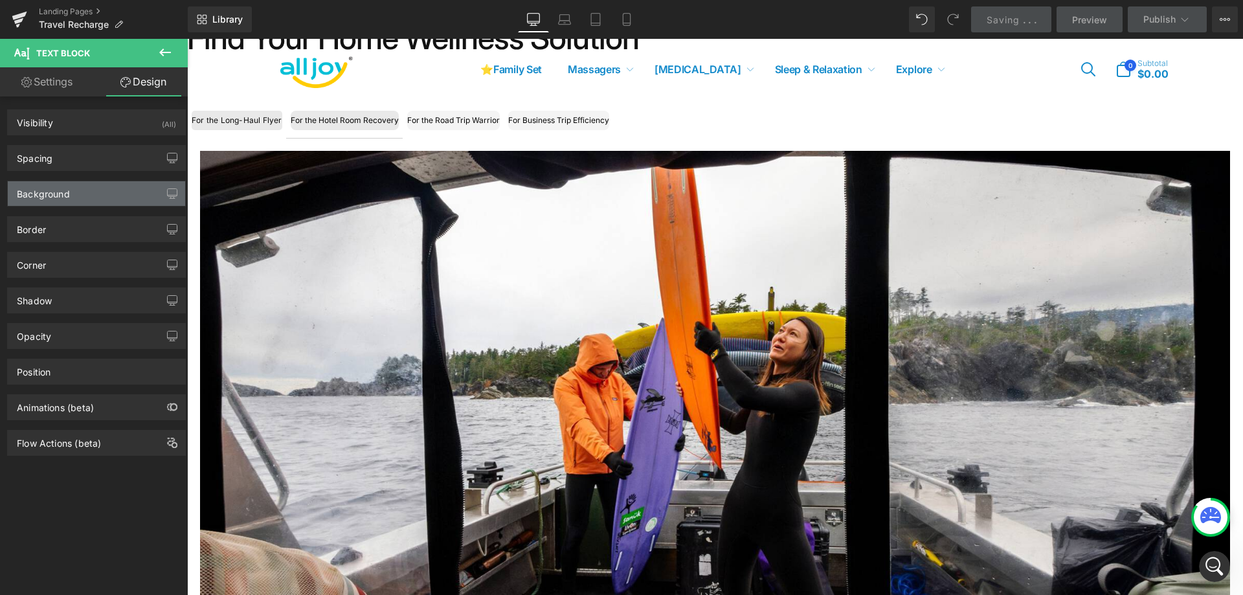
click at [127, 196] on div "Background" at bounding box center [96, 193] width 177 height 25
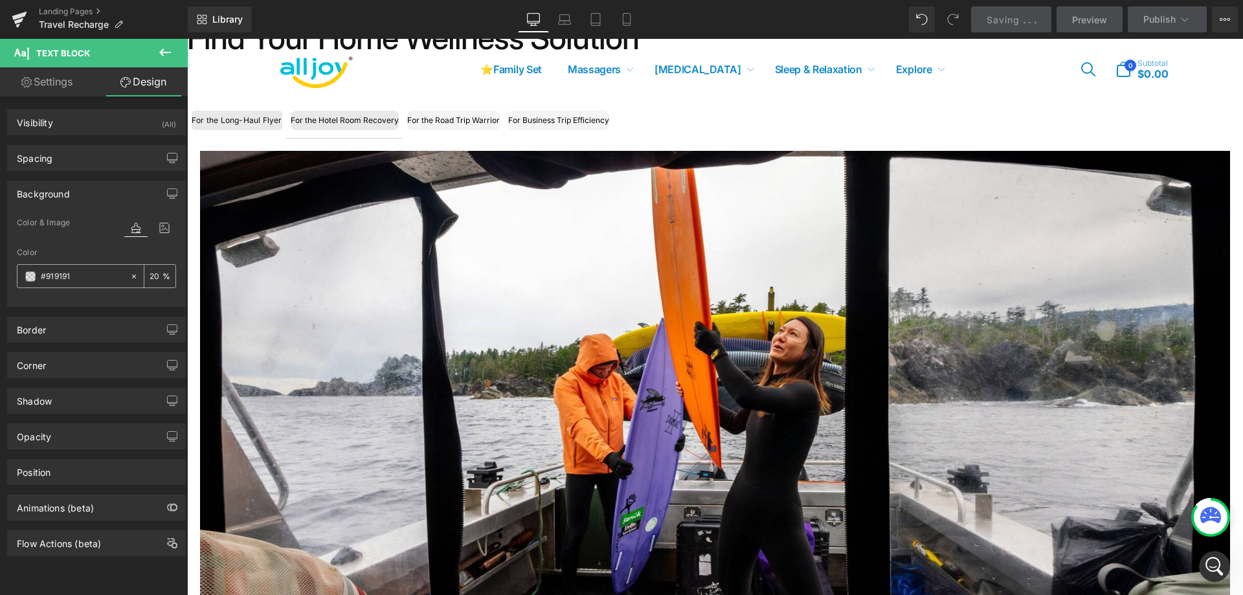
click at [155, 273] on input "20" at bounding box center [156, 276] width 13 height 14
type input "15"
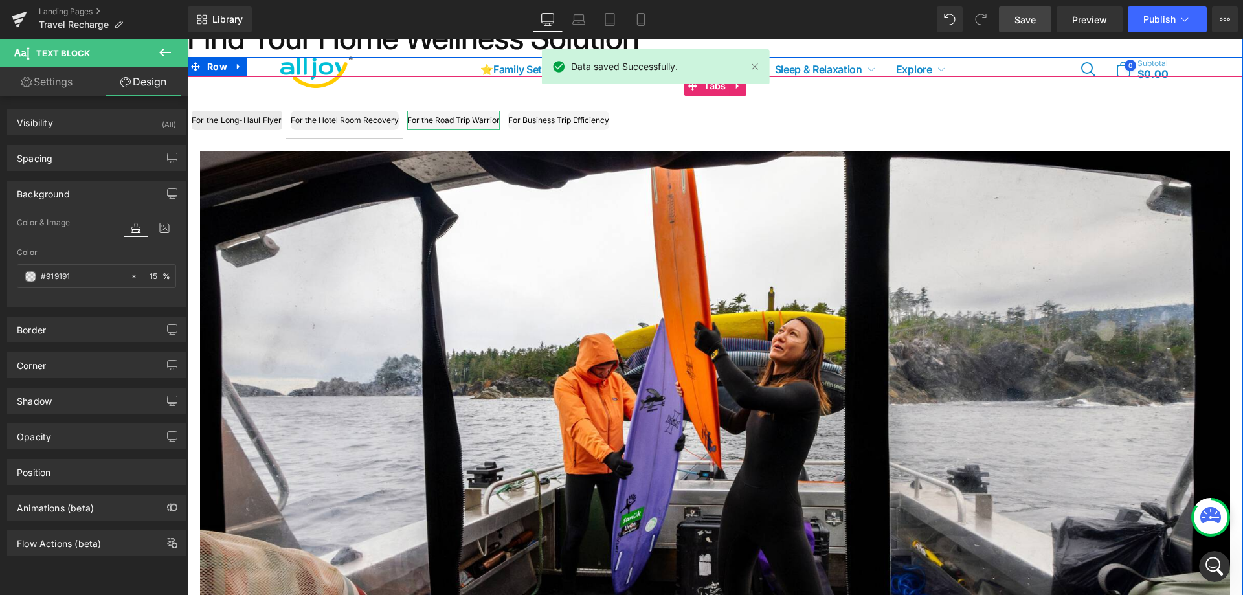
click at [442, 120] on div "For the Road Trip Warrior" at bounding box center [453, 120] width 93 height 19
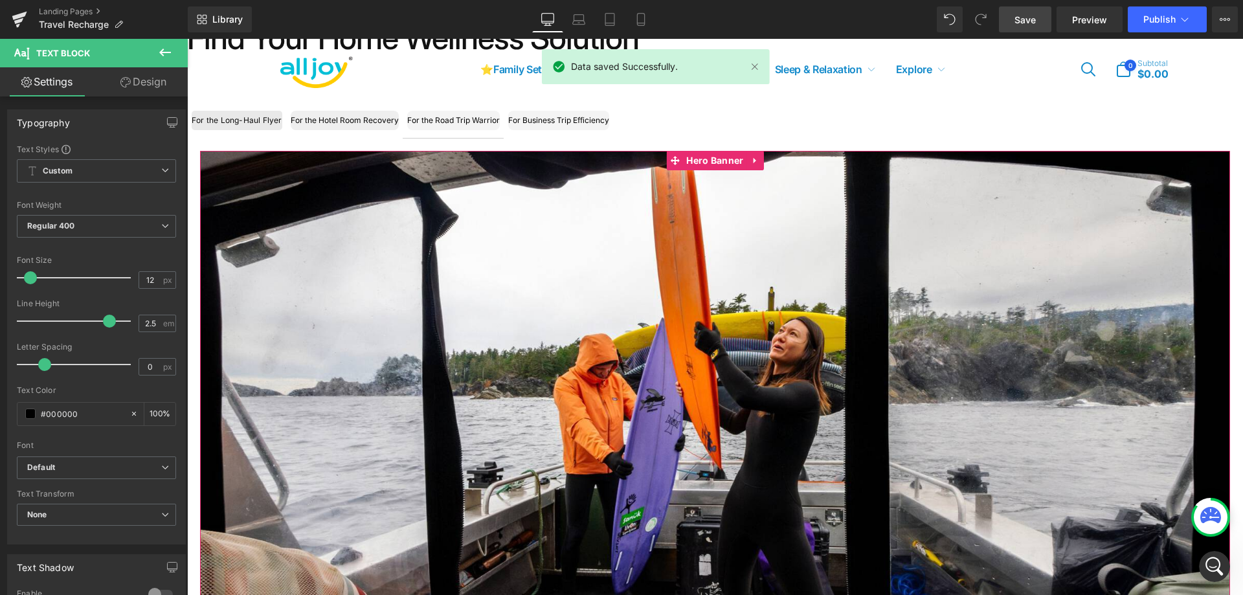
click at [151, 79] on link "Design" at bounding box center [143, 81] width 94 height 29
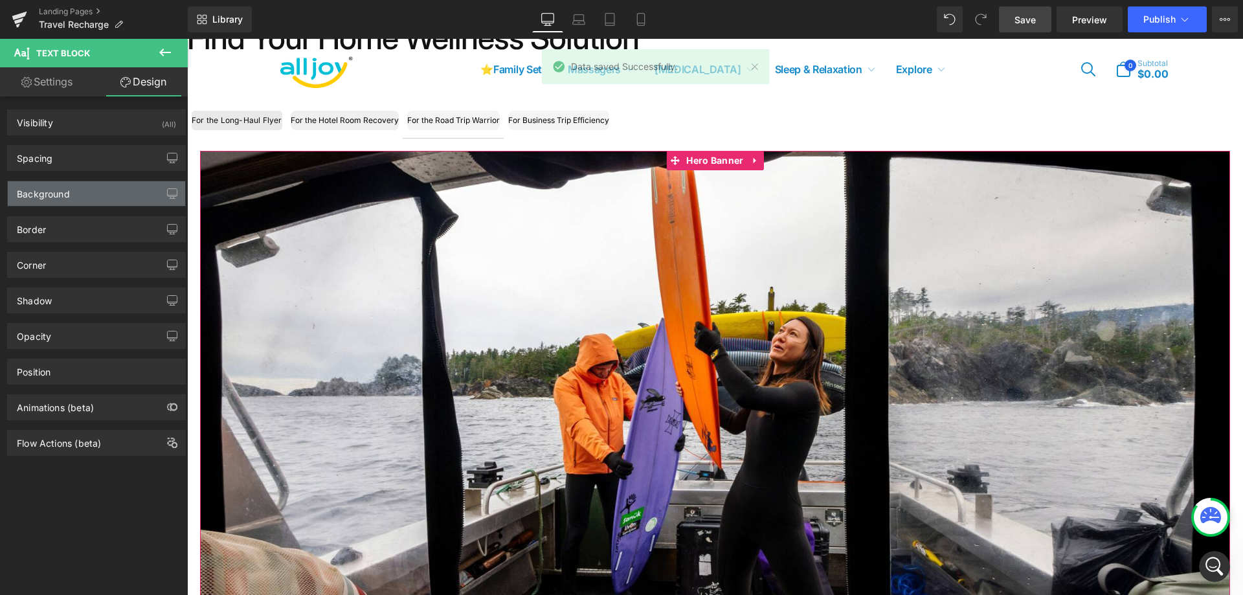
click at [128, 194] on div "Background" at bounding box center [96, 193] width 177 height 25
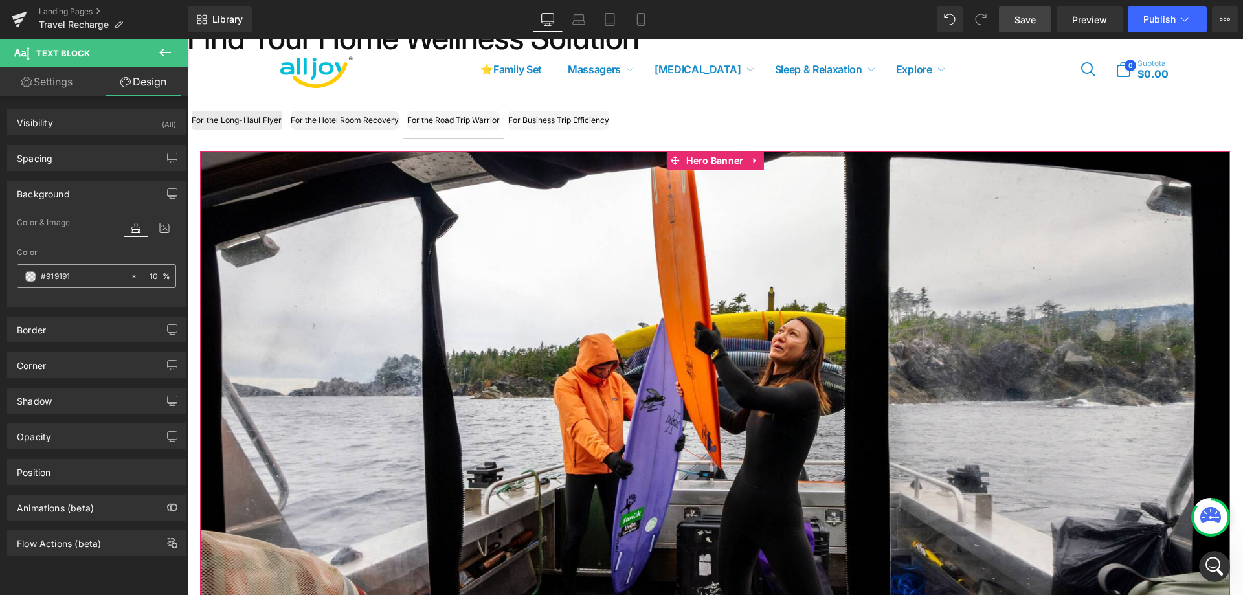
click at [156, 275] on input "10" at bounding box center [156, 276] width 13 height 14
type input "15"
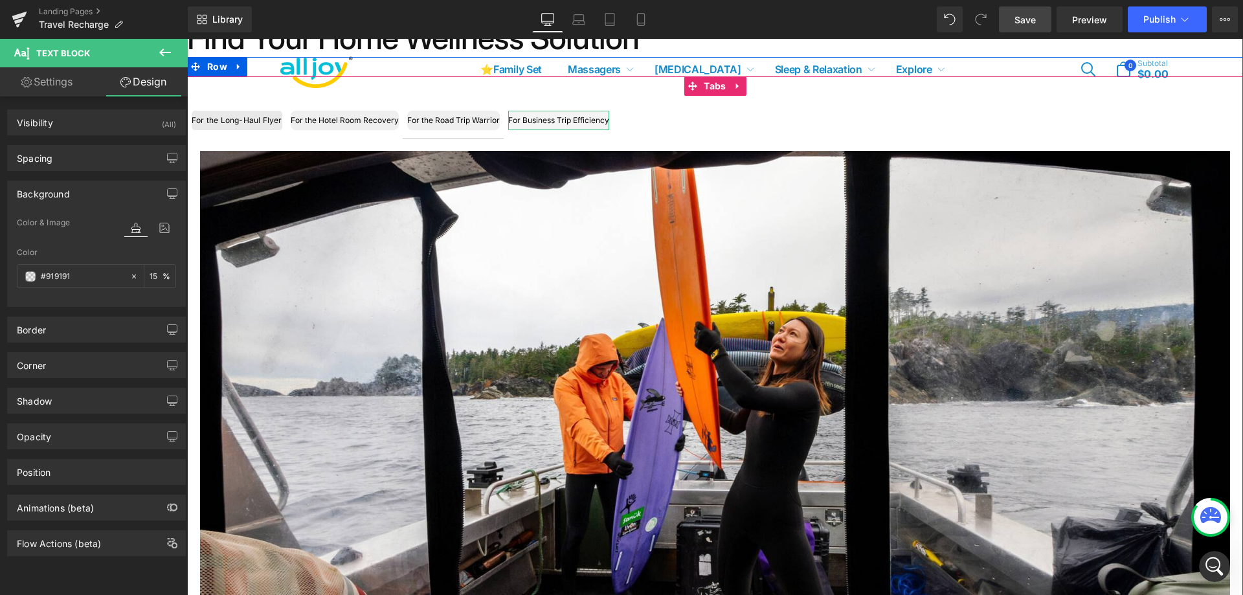
click at [555, 115] on div "For Business Trip Efficiency" at bounding box center [558, 120] width 101 height 19
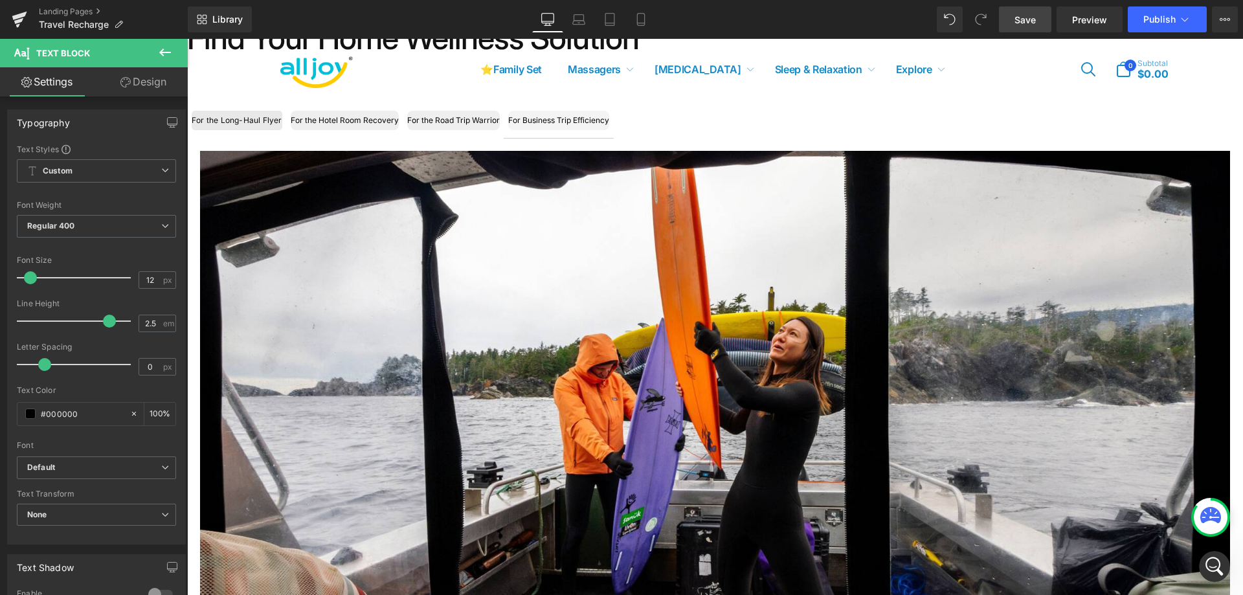
click at [144, 90] on link "Design" at bounding box center [143, 81] width 94 height 29
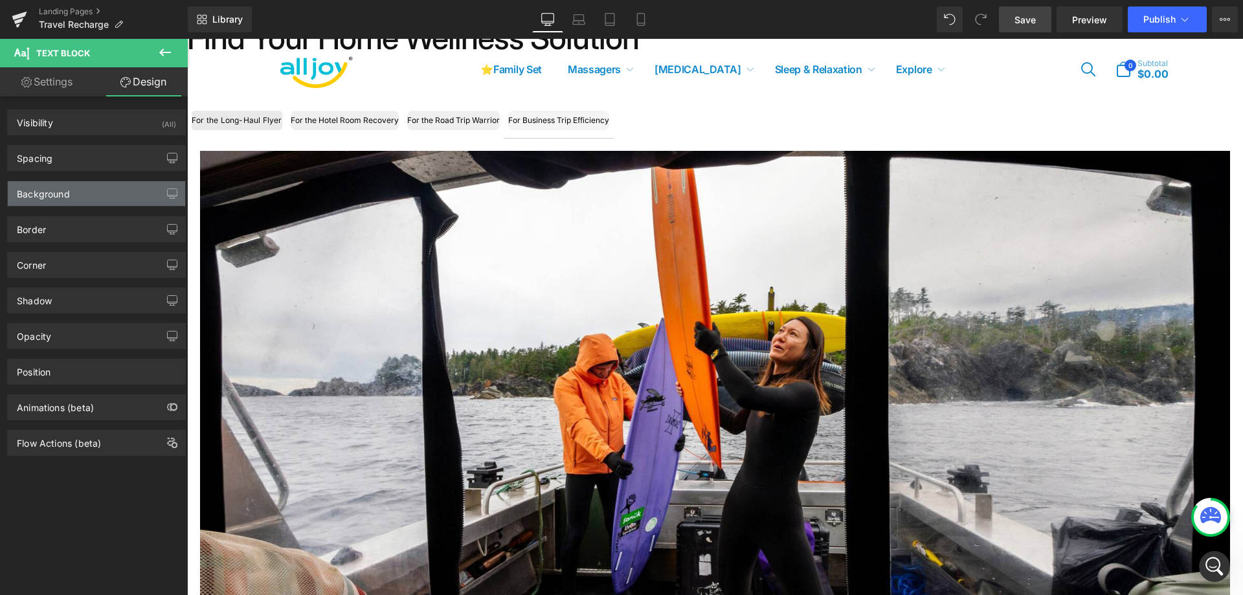
click at [144, 195] on div "Background" at bounding box center [96, 193] width 177 height 25
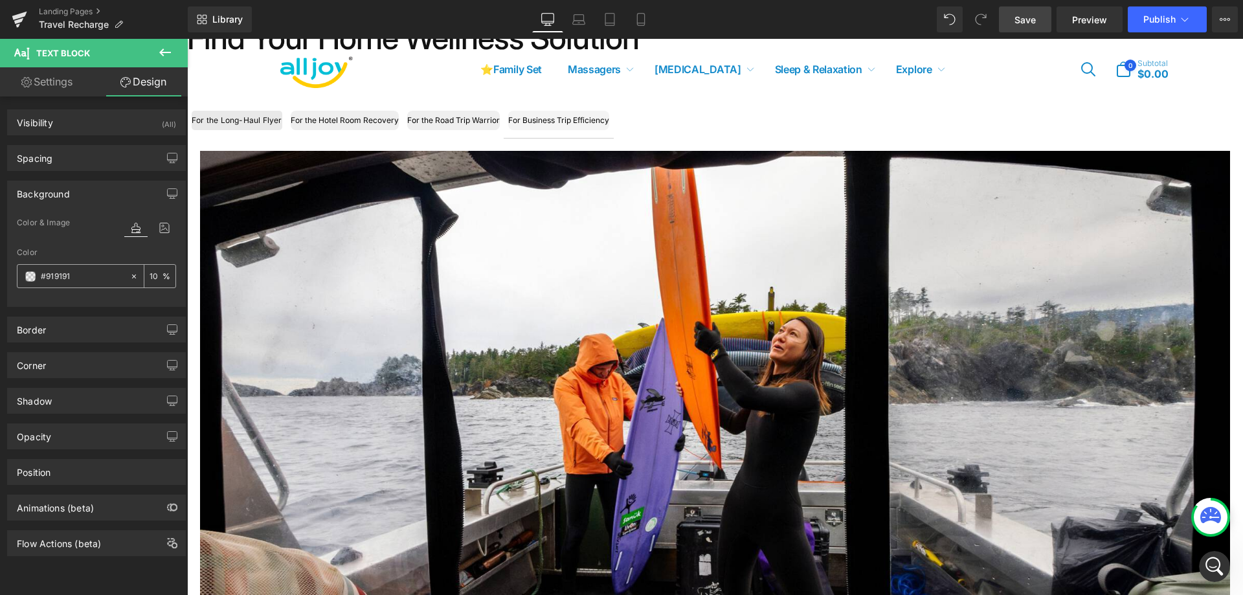
click at [158, 270] on div "10 %" at bounding box center [159, 276] width 31 height 23
click at [154, 274] on input "10" at bounding box center [156, 276] width 13 height 14
type input "15"
click at [247, 116] on div "For the Long-Haul Flyer" at bounding box center [237, 120] width 91 height 19
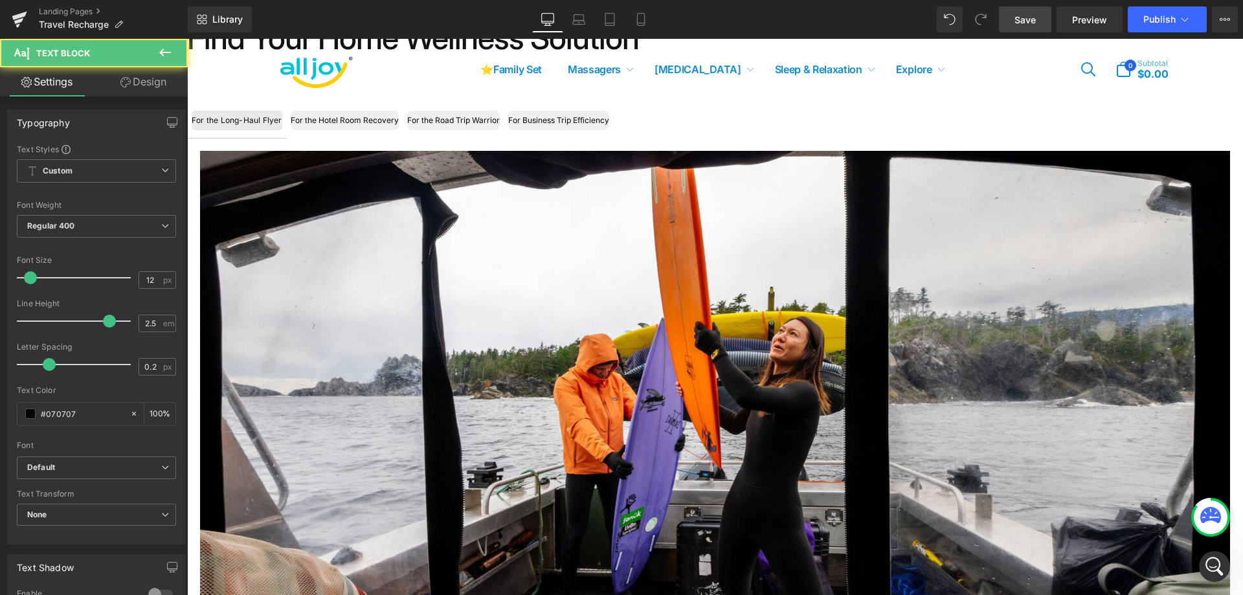
click at [151, 86] on link "Design" at bounding box center [143, 81] width 94 height 29
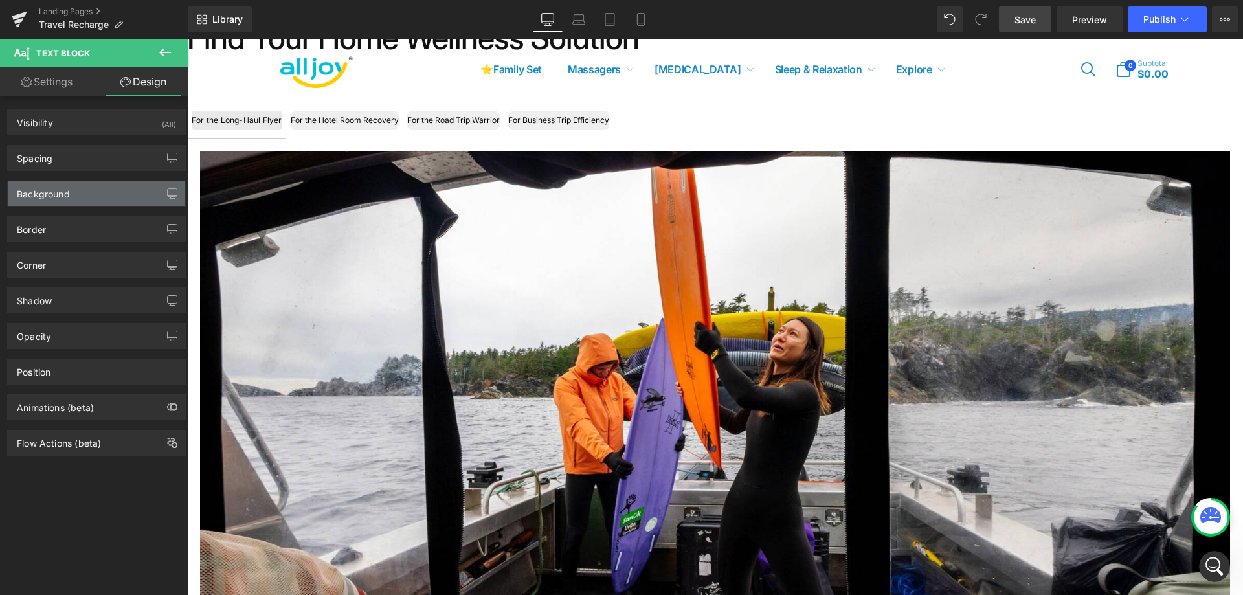
click at [133, 188] on div "Background" at bounding box center [96, 193] width 177 height 25
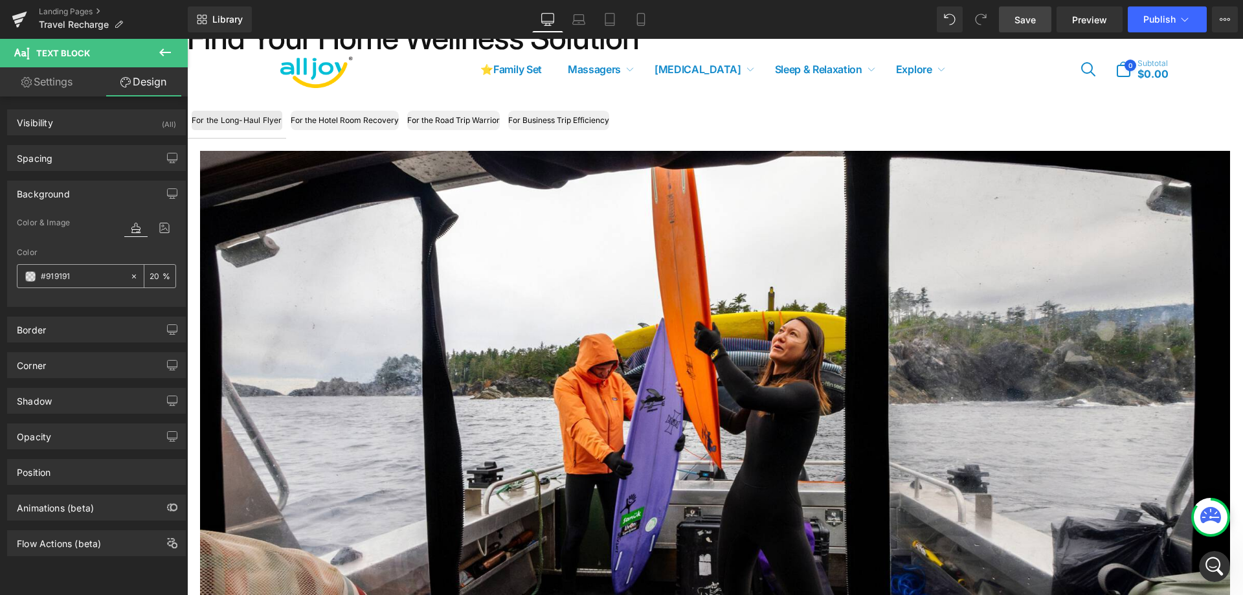
click at [157, 272] on div "20 %" at bounding box center [159, 276] width 31 height 23
click at [151, 276] on input "20" at bounding box center [156, 276] width 13 height 14
type input "15"
click at [118, 161] on div "Spacing" at bounding box center [96, 158] width 177 height 25
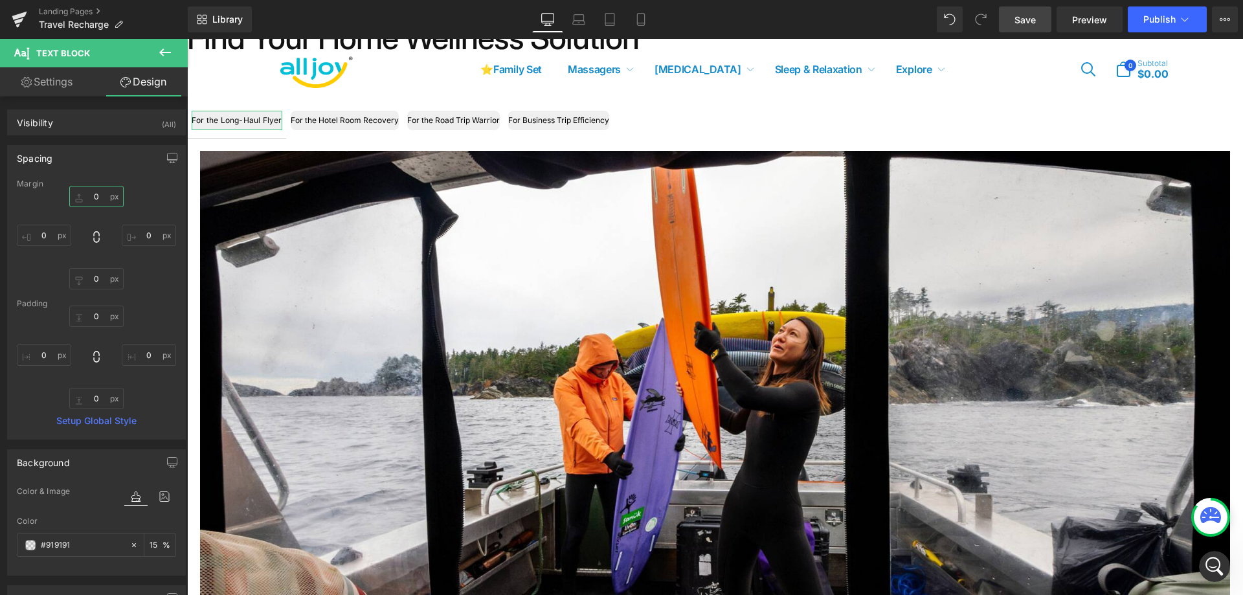
click at [95, 194] on input "0" at bounding box center [96, 196] width 54 height 21
click at [100, 238] on icon at bounding box center [96, 236] width 13 height 13
type input "0"
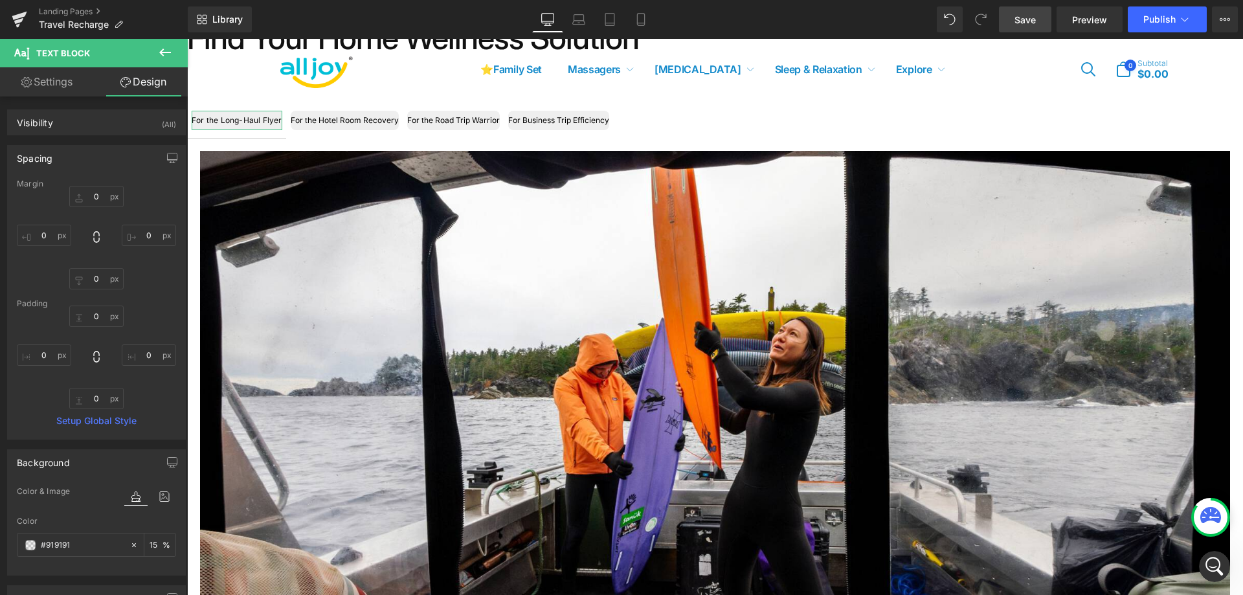
type input "0"
click at [96, 190] on input "0" at bounding box center [96, 196] width 54 height 21
type input "1"
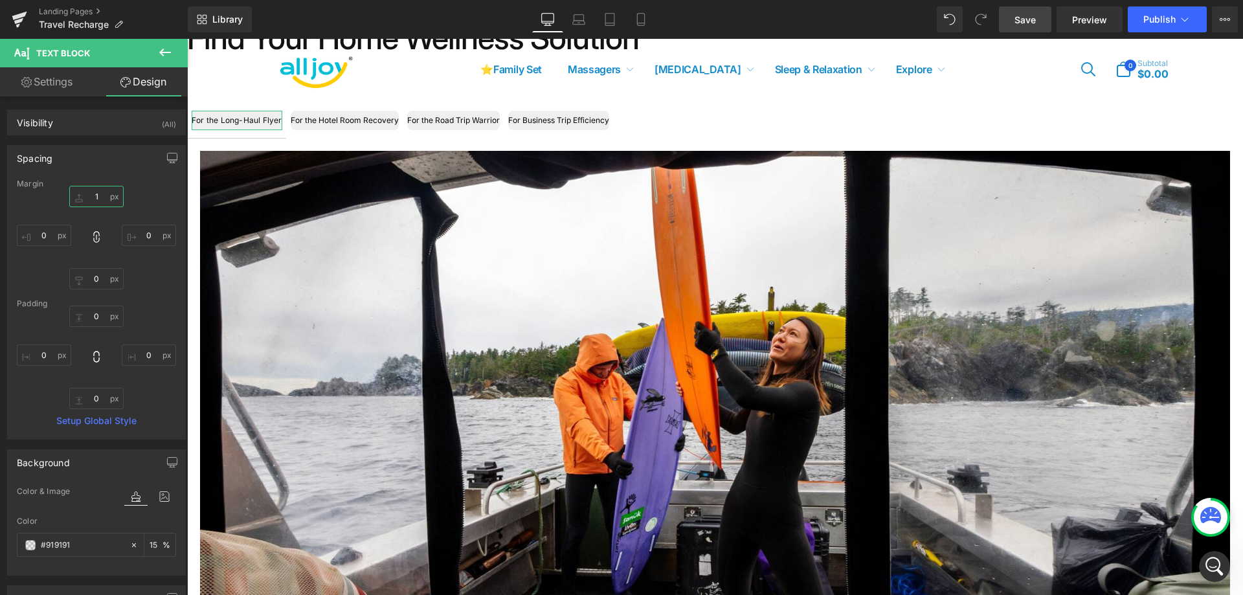
type input "1"
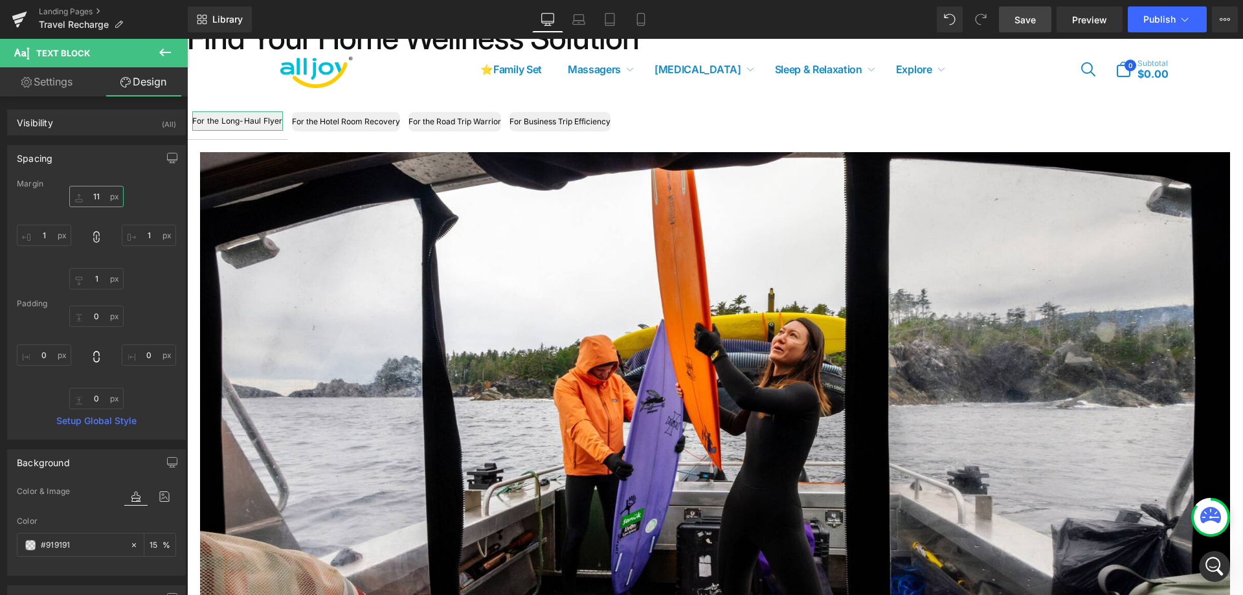
type input "11"
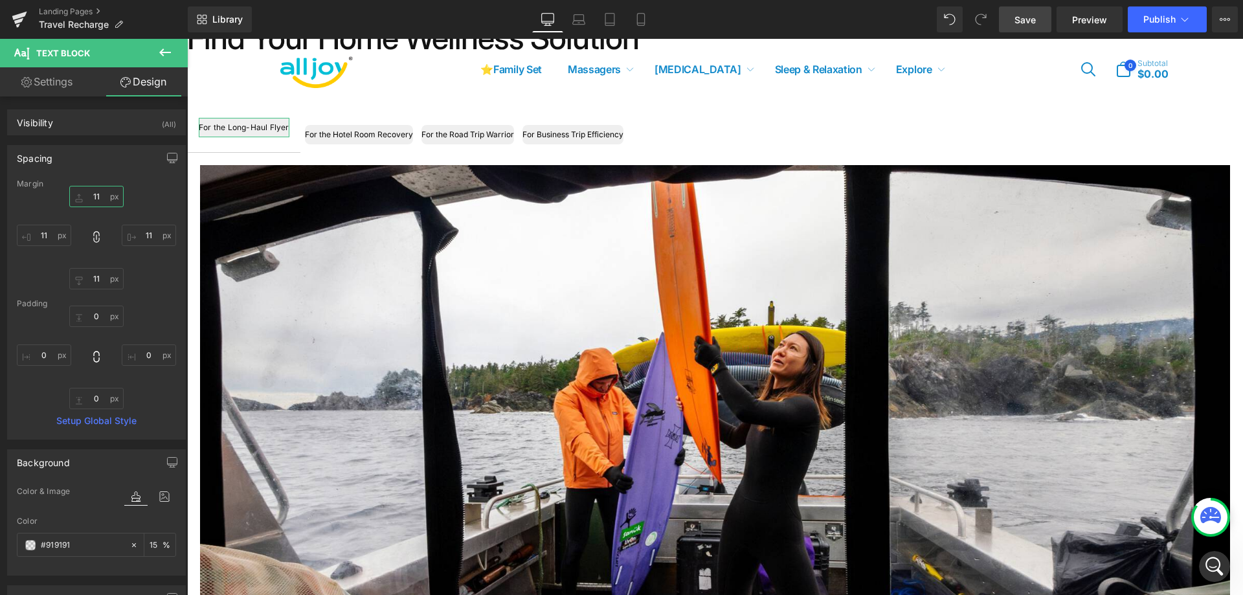
scroll to position [535, 0]
type input "111"
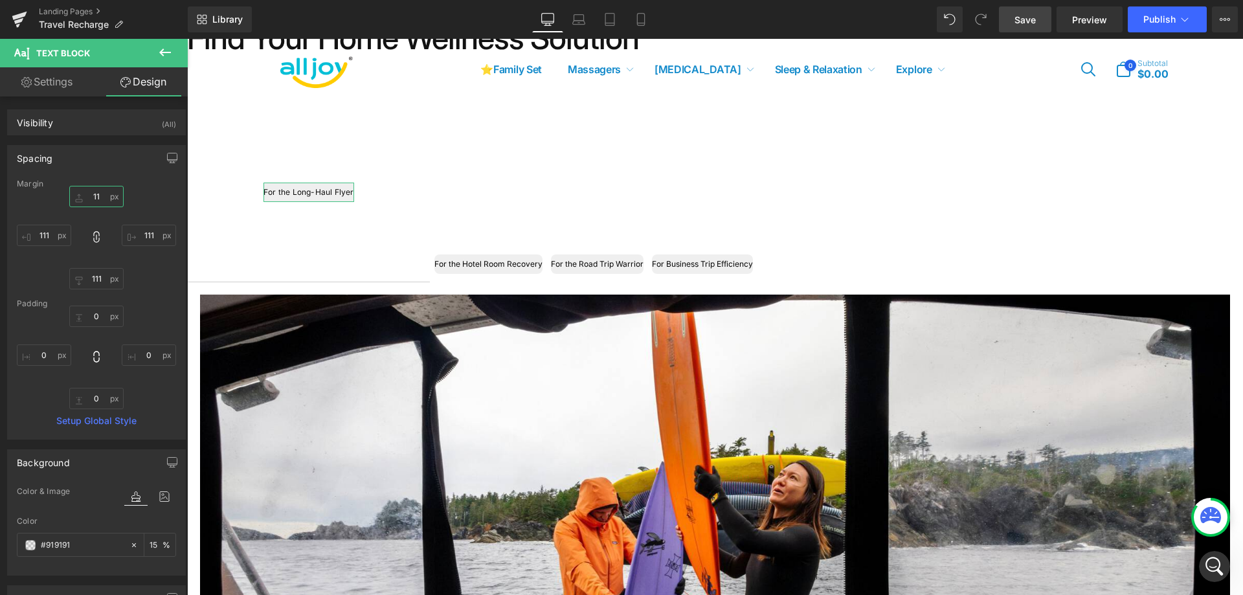
type input "11"
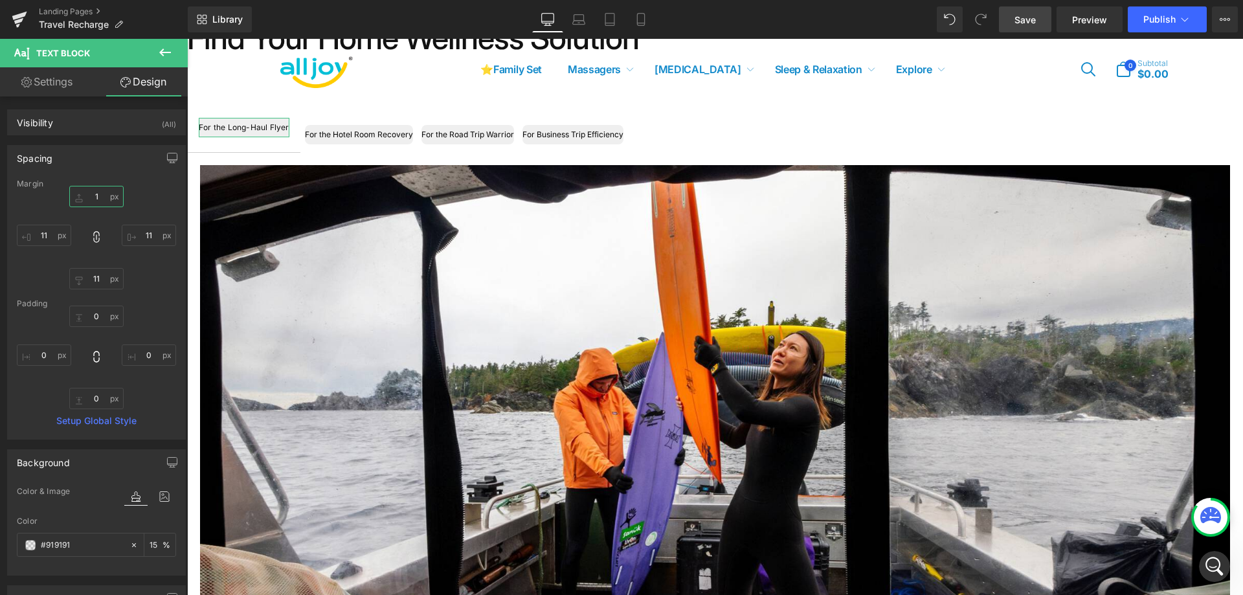
type input "1"
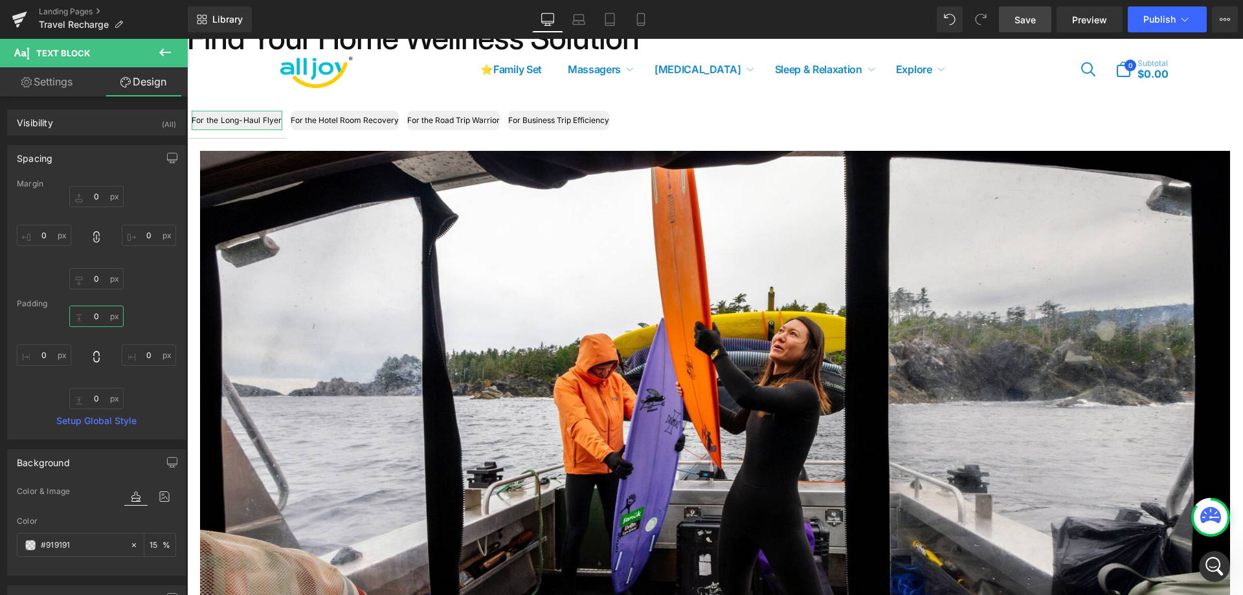
click at [98, 320] on input "0" at bounding box center [96, 315] width 54 height 21
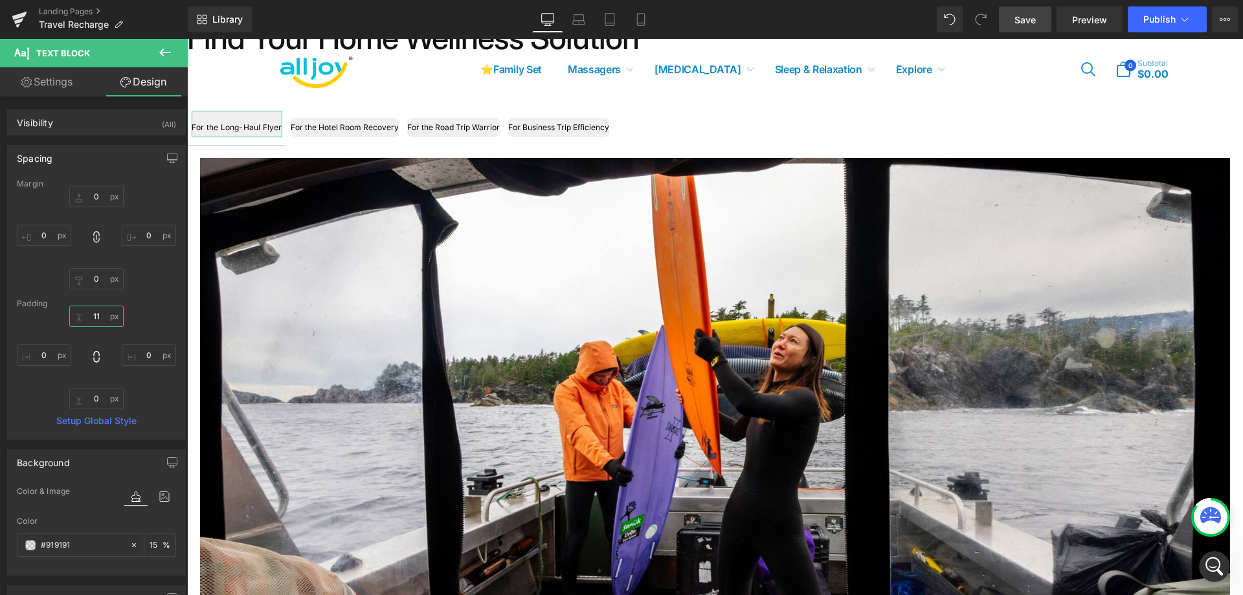
type input "1"
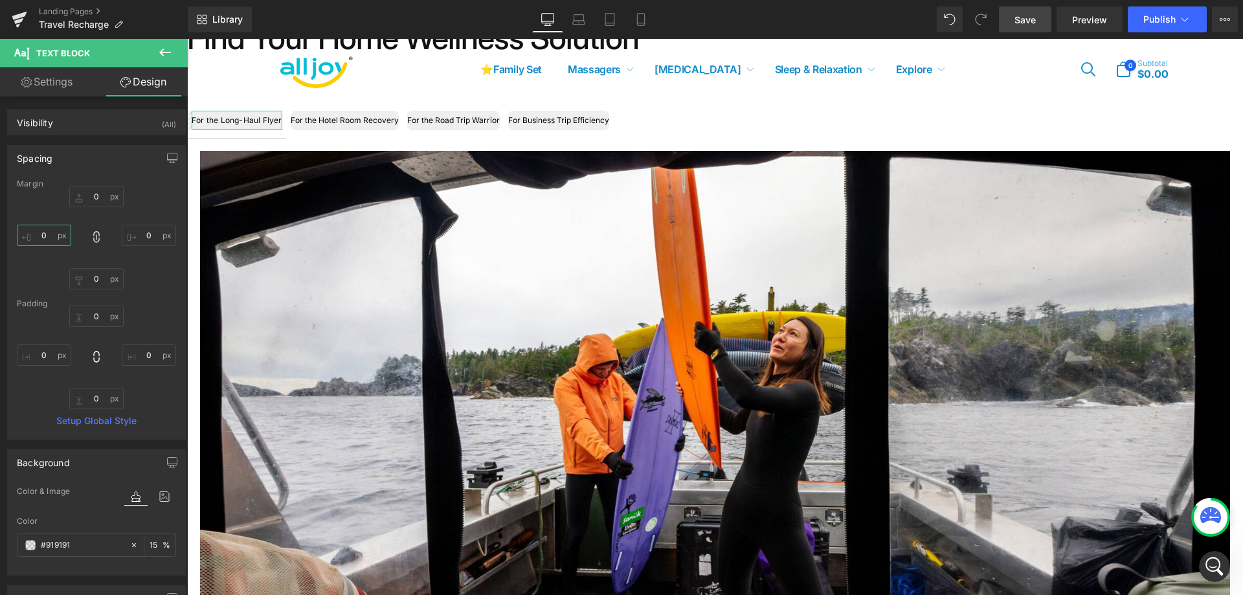
click at [54, 241] on input "text" at bounding box center [44, 235] width 54 height 21
type input "1"
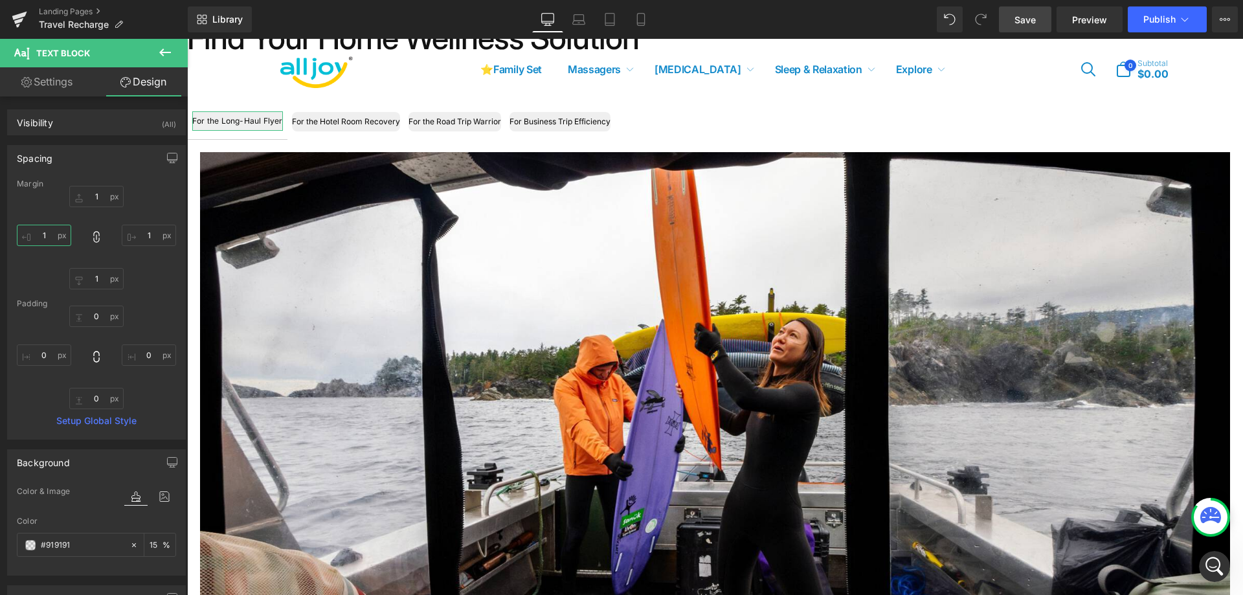
type input "11"
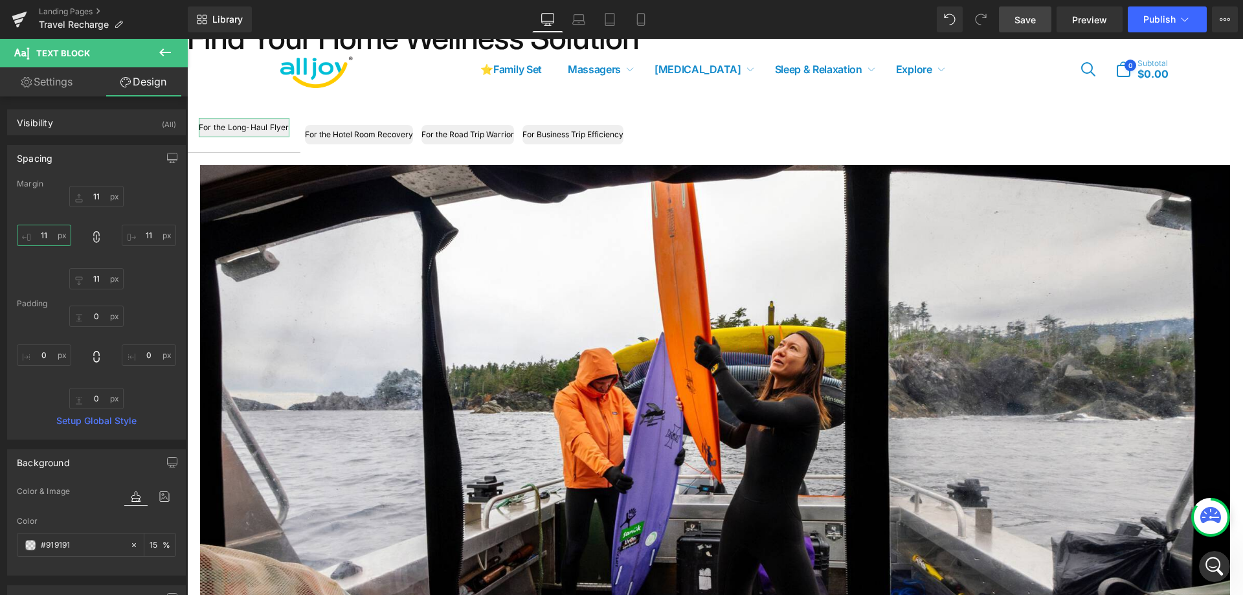
type input "1"
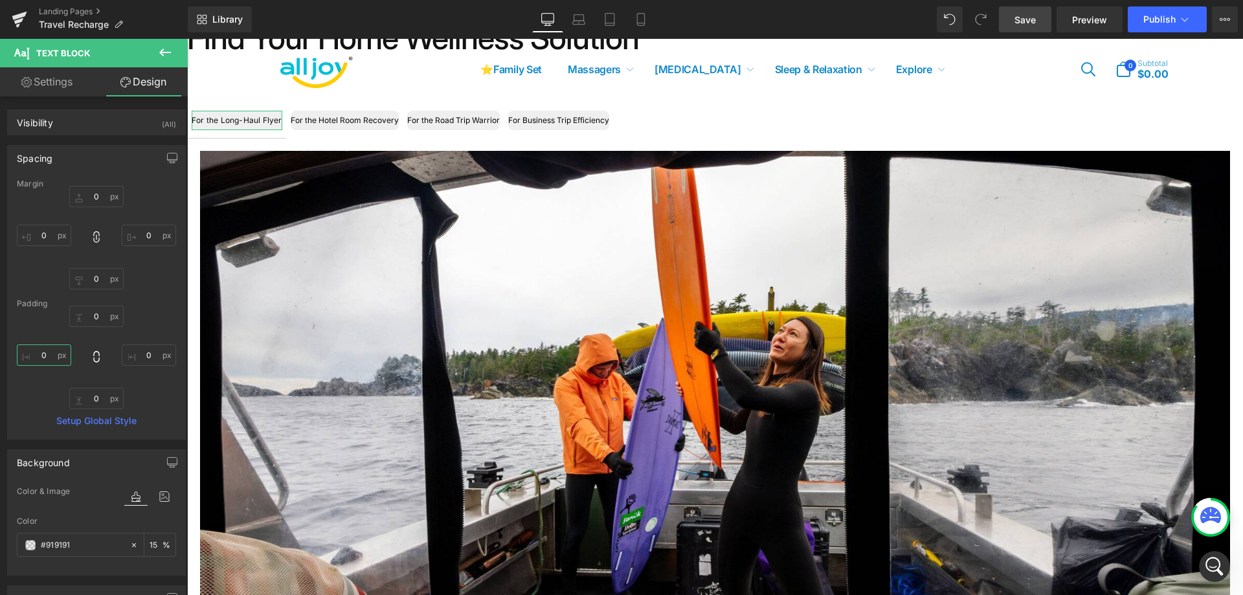
click at [56, 360] on input "0" at bounding box center [44, 354] width 54 height 21
type input "1"
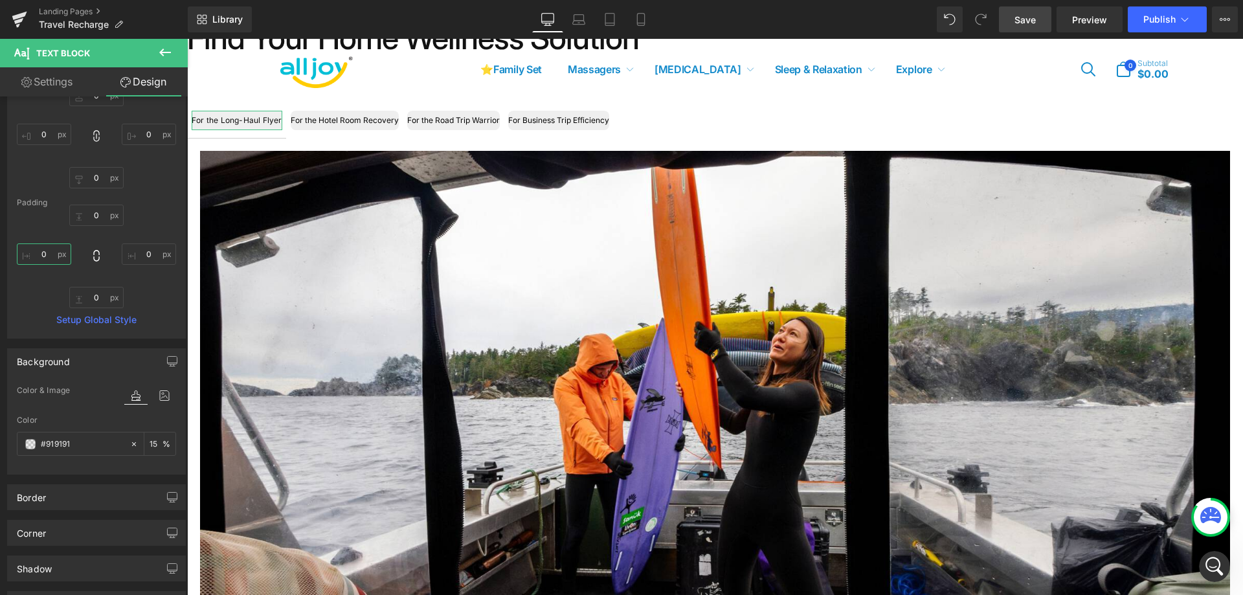
scroll to position [129, 0]
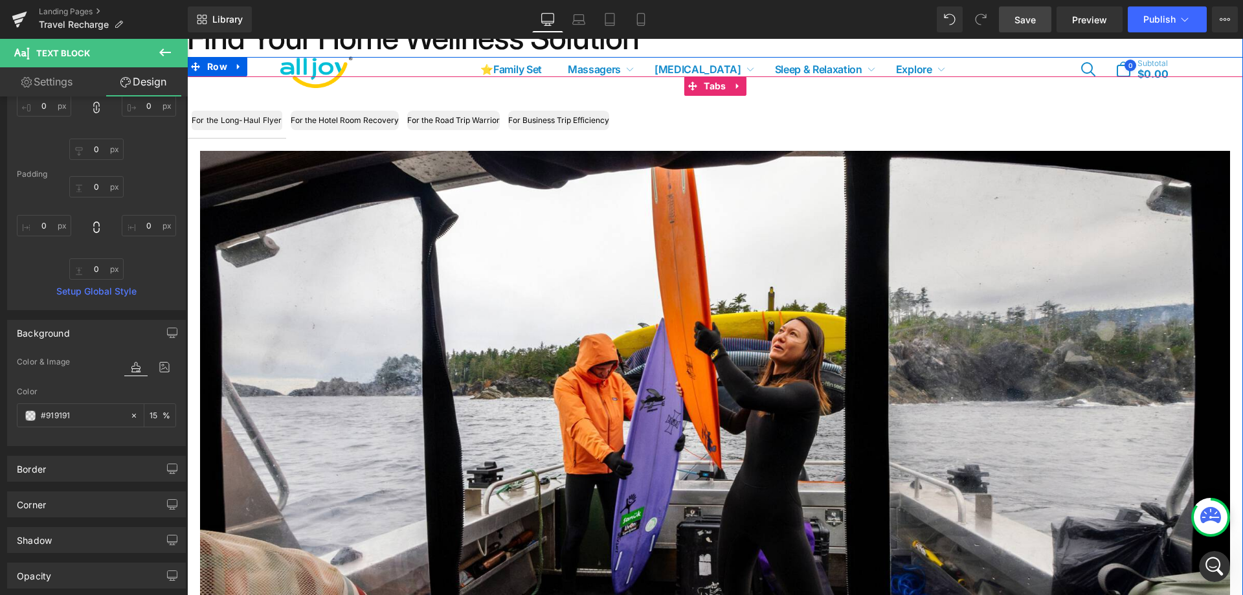
click at [744, 133] on ul "For the Long-Haul Flyer Text Block NaNpx NaNpx For the Hotel Room Recovery Text…" at bounding box center [715, 121] width 1056 height 36
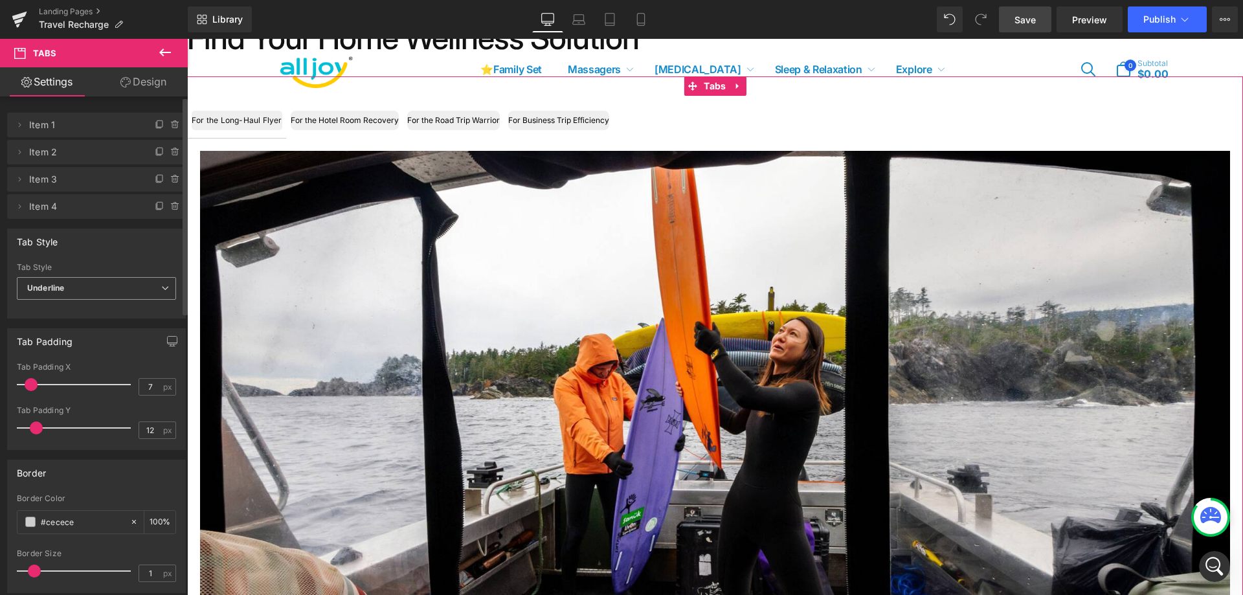
click at [104, 285] on span "Underline" at bounding box center [96, 288] width 159 height 23
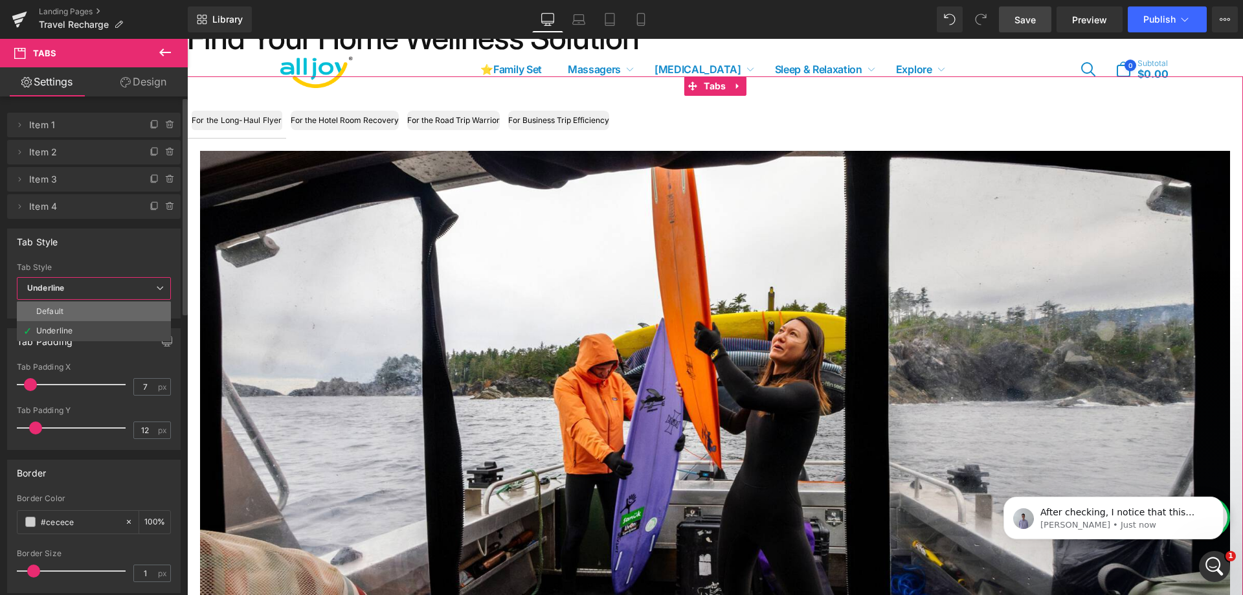
scroll to position [612, 0]
click at [101, 313] on li "Default" at bounding box center [94, 311] width 154 height 19
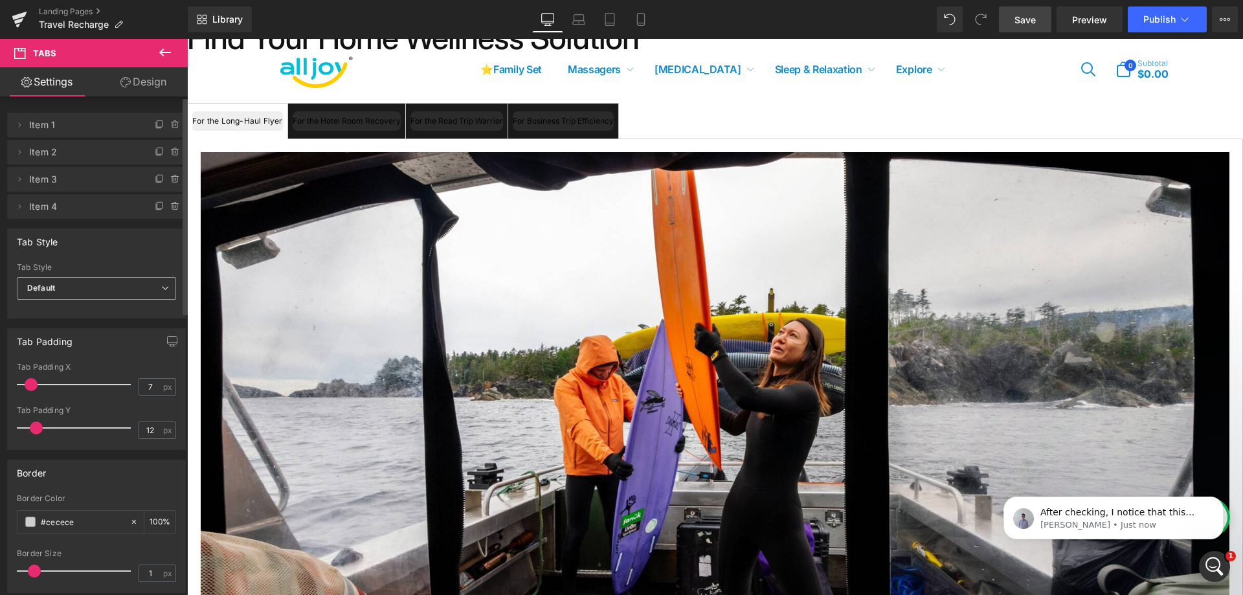
click at [138, 285] on span "Default" at bounding box center [96, 288] width 159 height 23
click at [94, 324] on li "Underline" at bounding box center [94, 330] width 154 height 19
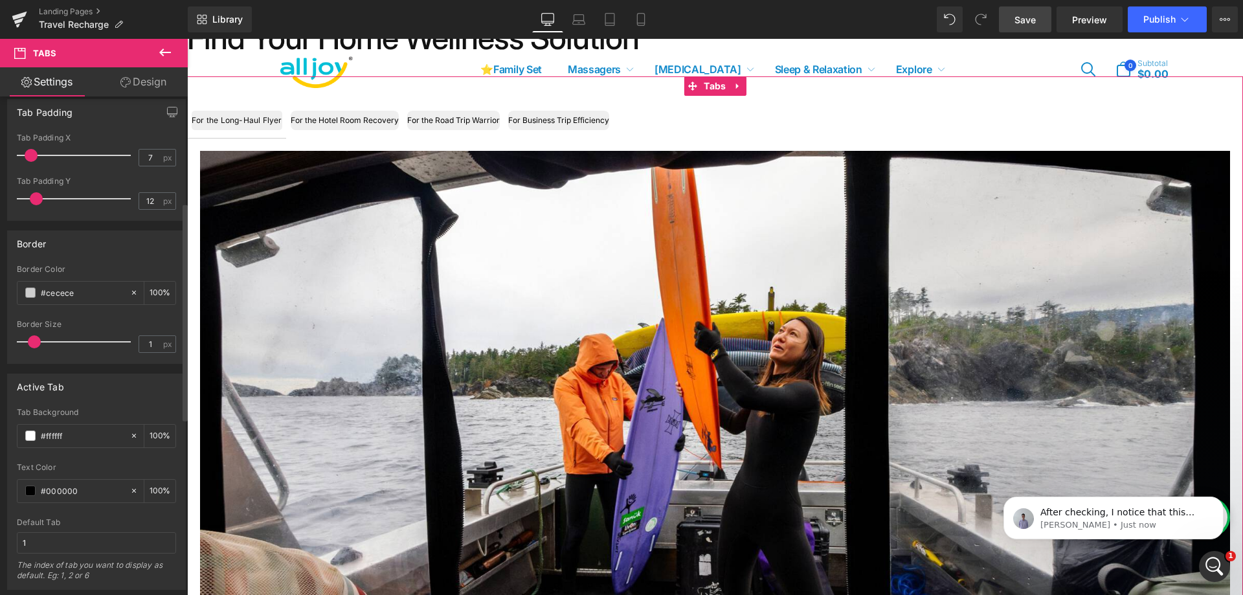
scroll to position [324, 0]
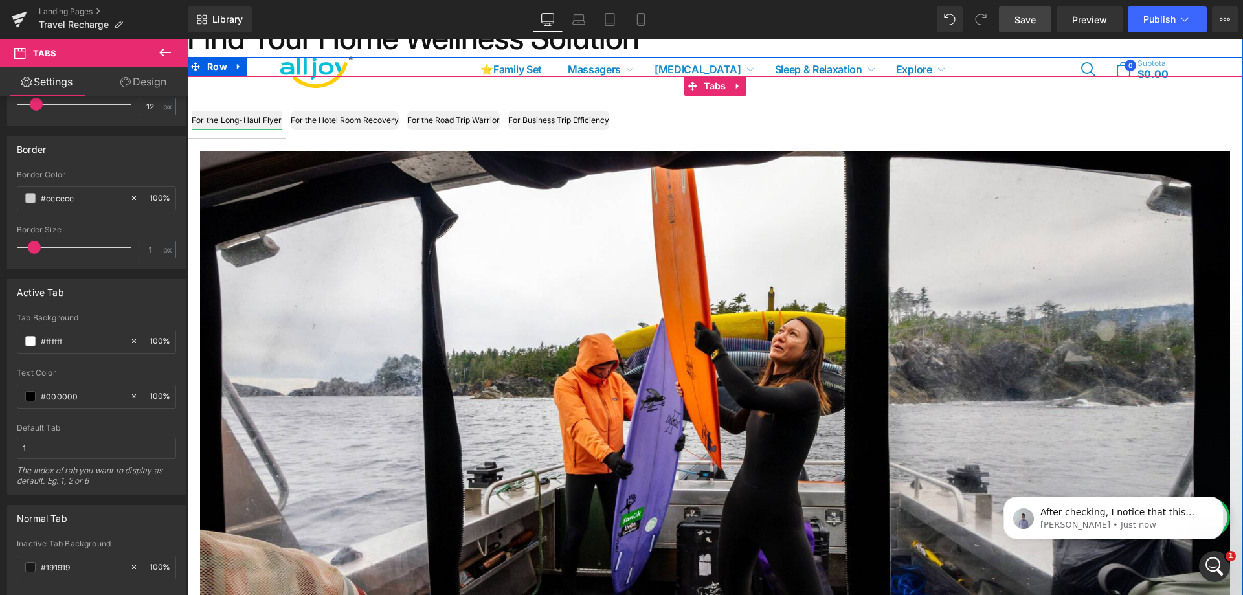
click at [260, 121] on div "For the Long-Haul Flyer" at bounding box center [237, 120] width 91 height 19
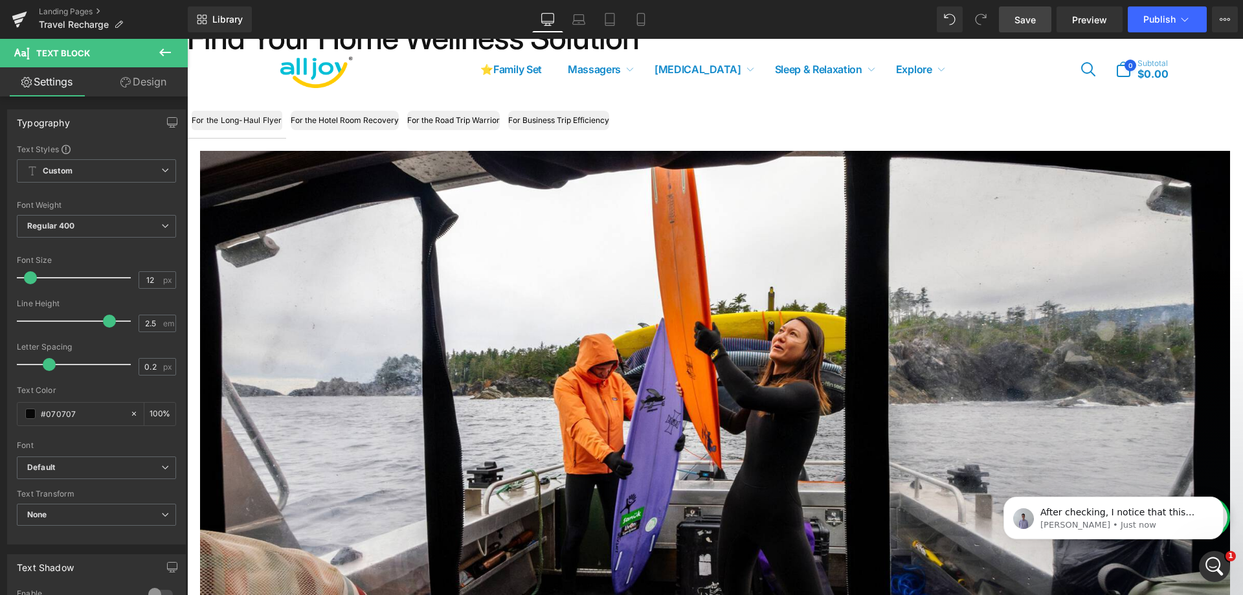
click at [171, 54] on icon at bounding box center [165, 53] width 16 height 16
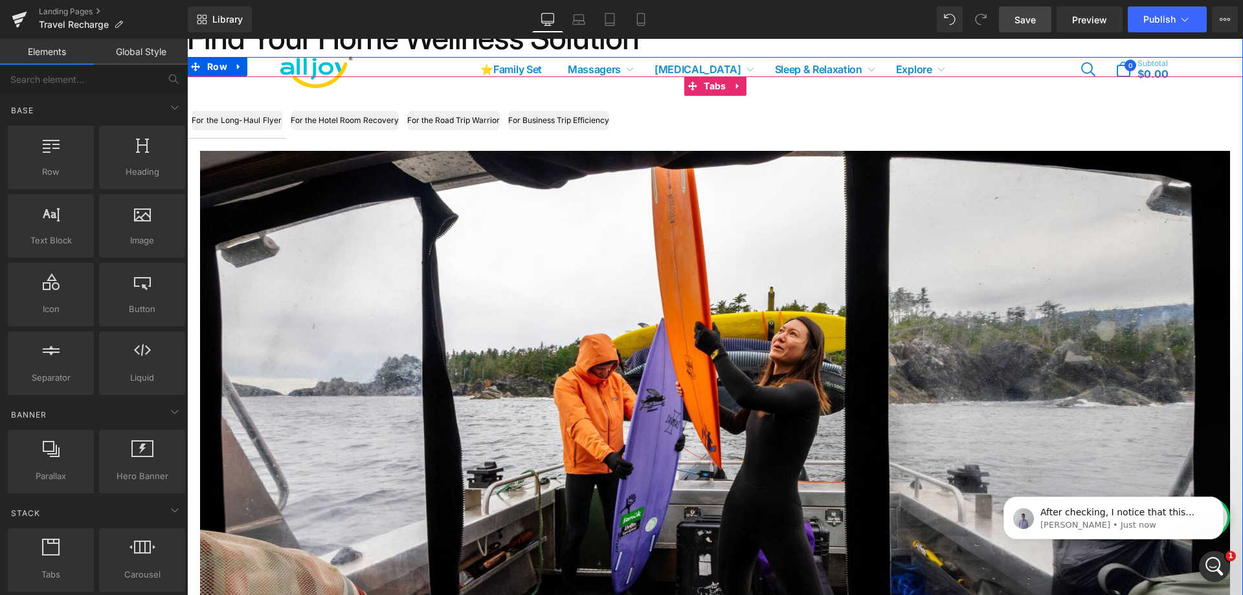
click at [223, 117] on div "For the Long-Haul Flyer" at bounding box center [237, 120] width 91 height 19
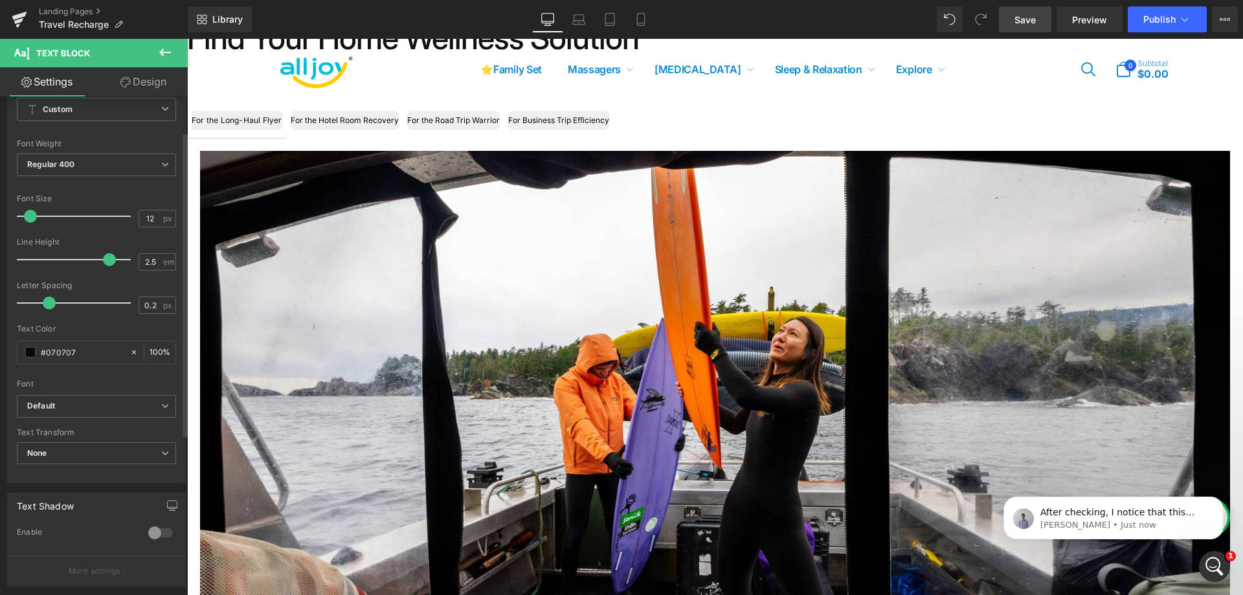
scroll to position [0, 0]
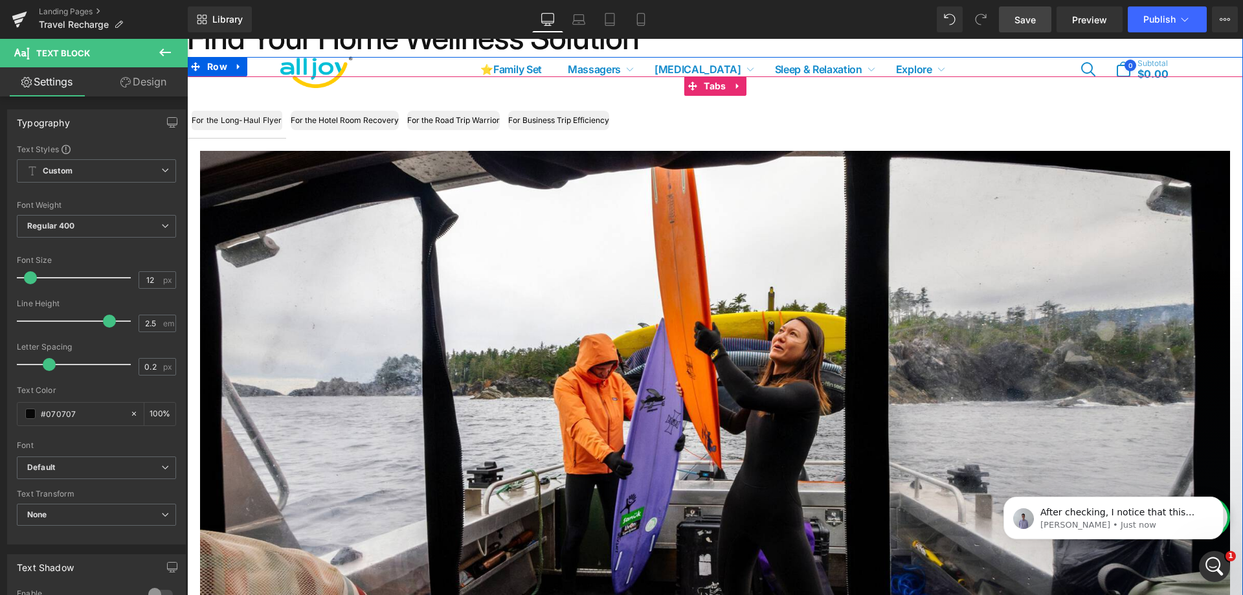
click at [242, 124] on div "For the Long-Haul Flyer" at bounding box center [237, 120] width 91 height 19
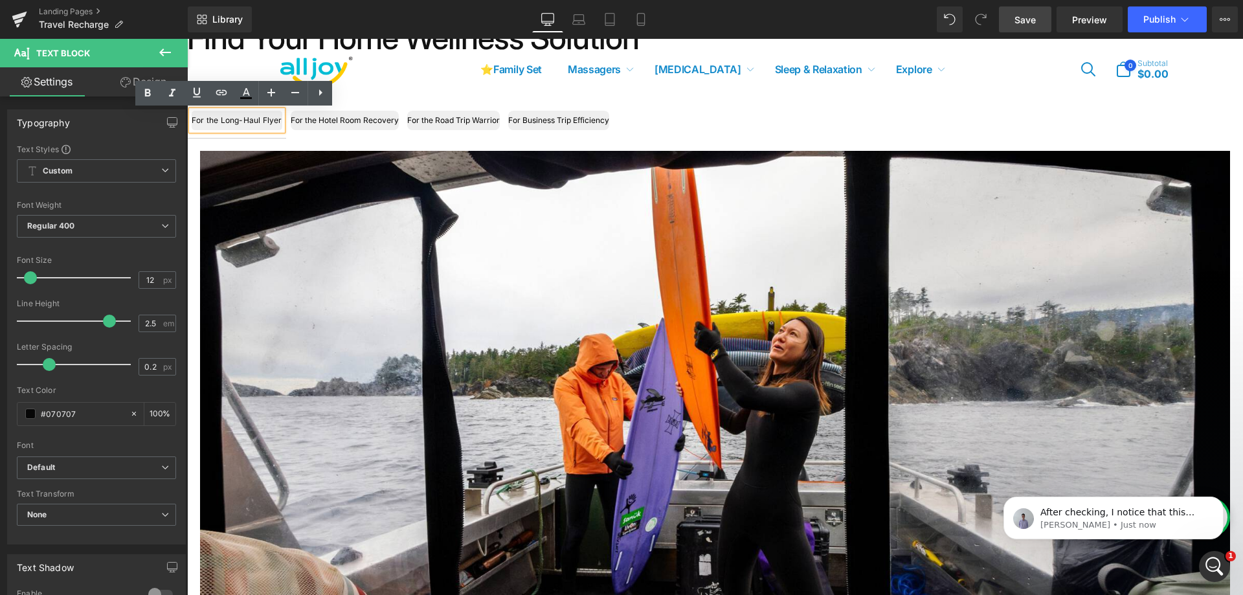
click at [648, 124] on ul "For the Long-Haul Flyer Text Block For the Hotel Room Recovery Text Block For t…" at bounding box center [715, 121] width 1056 height 36
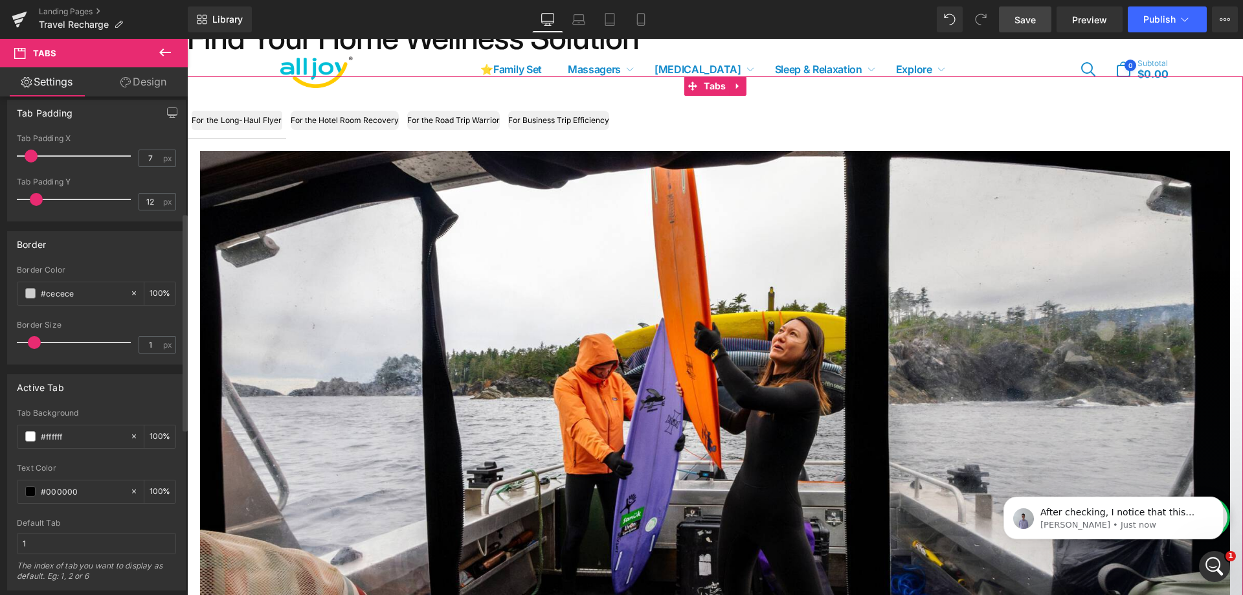
scroll to position [324, 0]
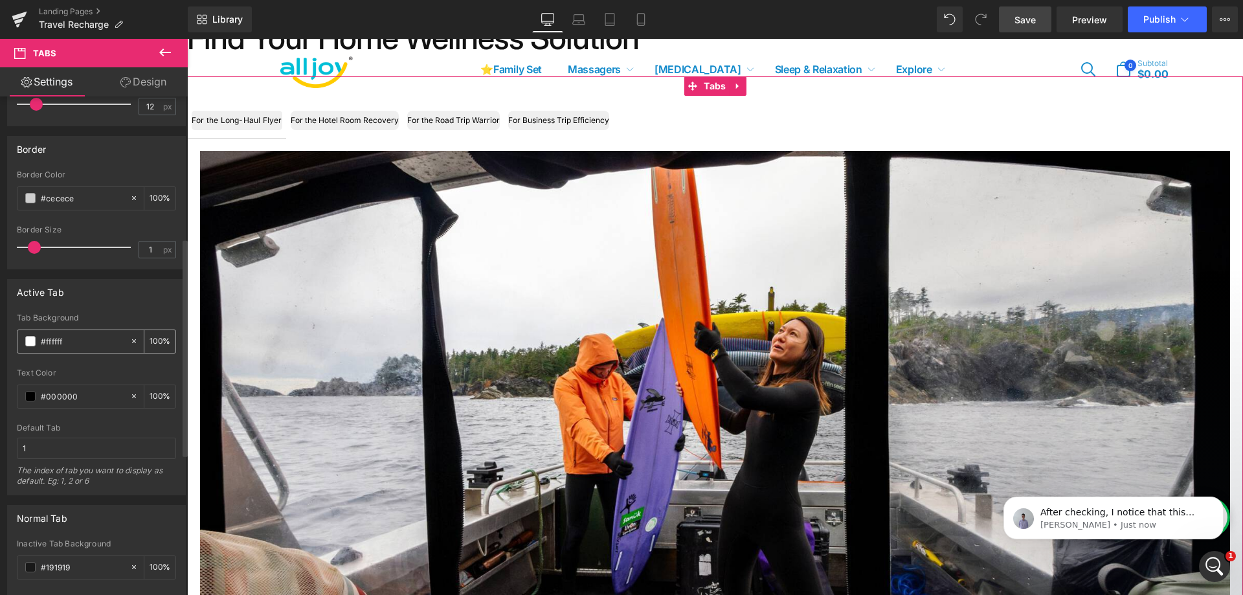
click at [56, 341] on input "#ffffff" at bounding box center [82, 341] width 83 height 14
click at [34, 340] on span at bounding box center [30, 341] width 10 height 10
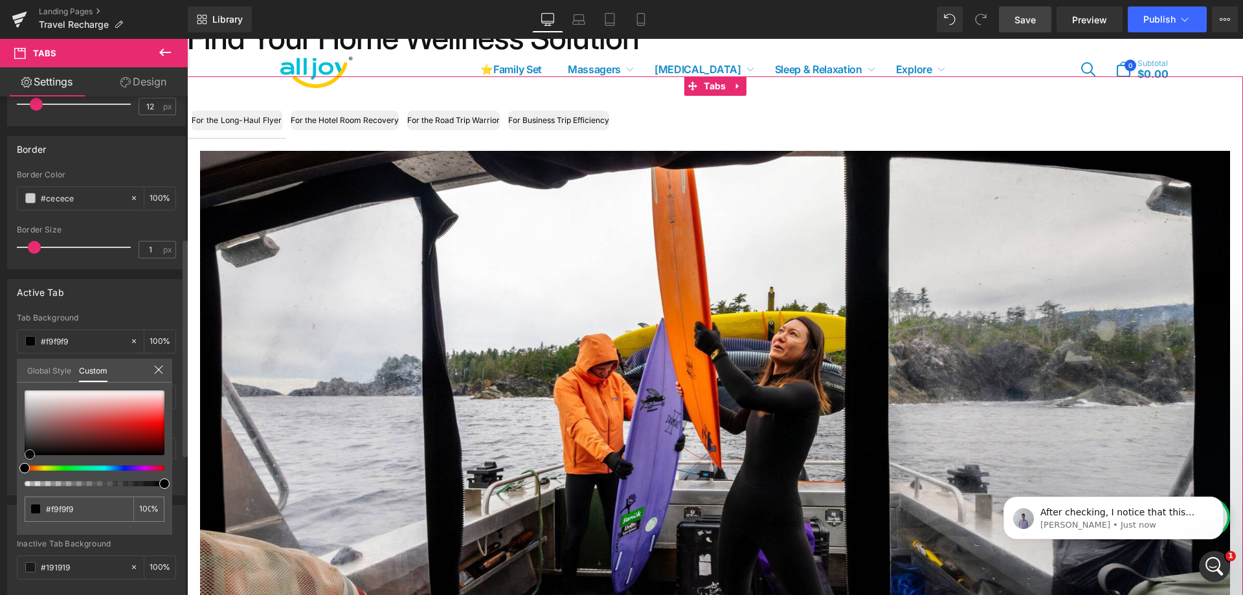
type input "#f9f9f9"
drag, startPoint x: 23, startPoint y: 389, endPoint x: 28, endPoint y: 453, distance: 64.3
click at [28, 453] on span at bounding box center [30, 454] width 10 height 10
click at [25, 455] on div at bounding box center [95, 422] width 140 height 65
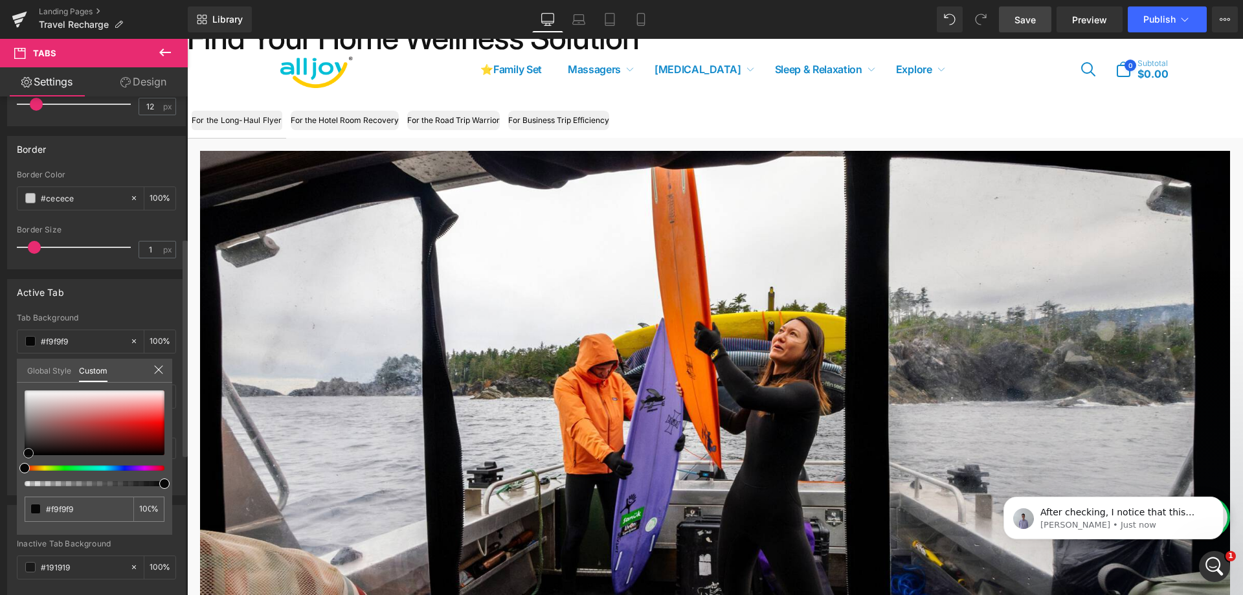
type input "#020202"
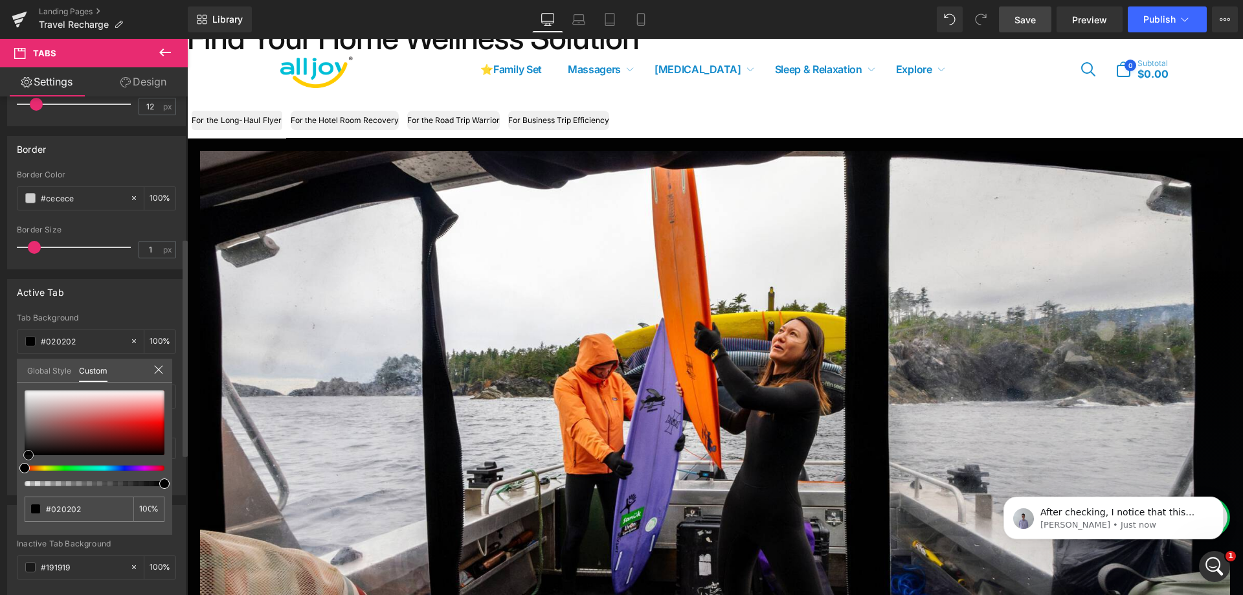
click at [28, 455] on div at bounding box center [95, 422] width 140 height 65
type input "#000000"
drag, startPoint x: 15, startPoint y: 458, endPoint x: 153, endPoint y: 375, distance: 160.8
click at [30, 450] on span at bounding box center [24, 455] width 10 height 10
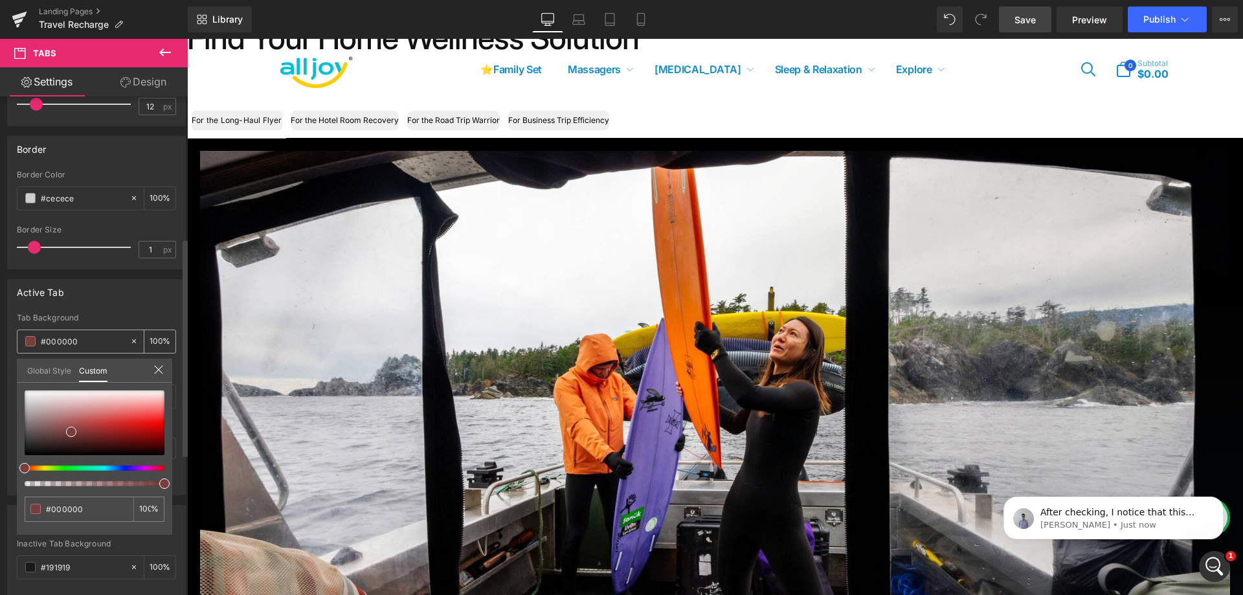
click at [159, 371] on icon at bounding box center [158, 369] width 10 height 10
click at [129, 345] on icon at bounding box center [133, 341] width 9 height 9
click at [132, 342] on icon at bounding box center [134, 341] width 4 height 4
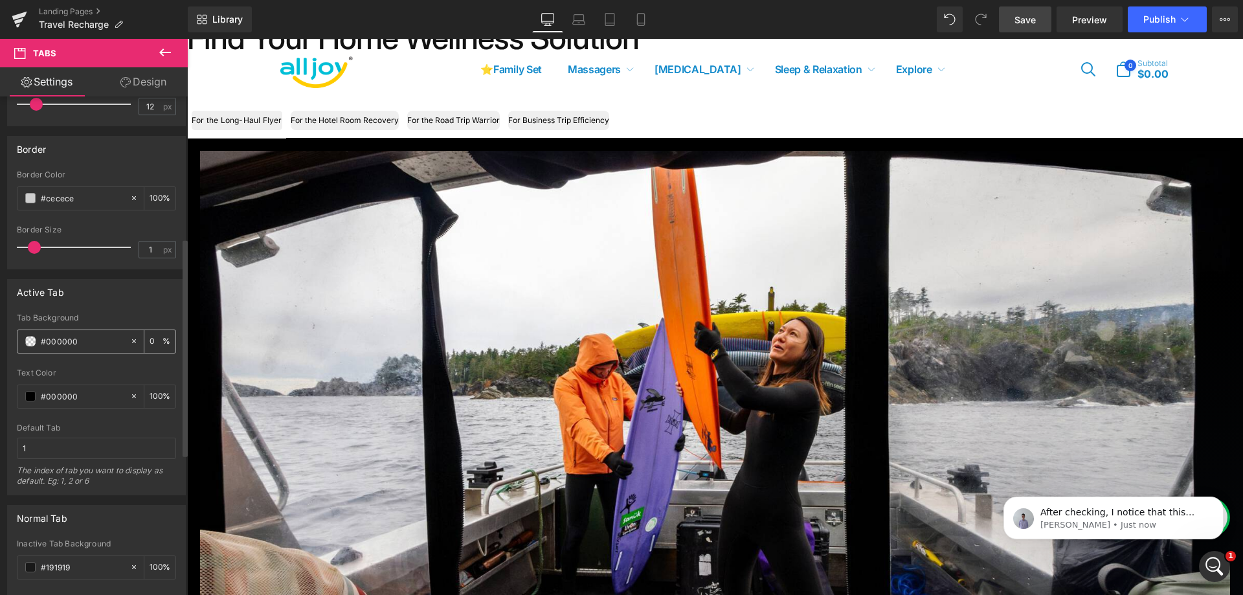
type input "none"
type input "0"
click at [132, 342] on icon at bounding box center [134, 341] width 4 height 4
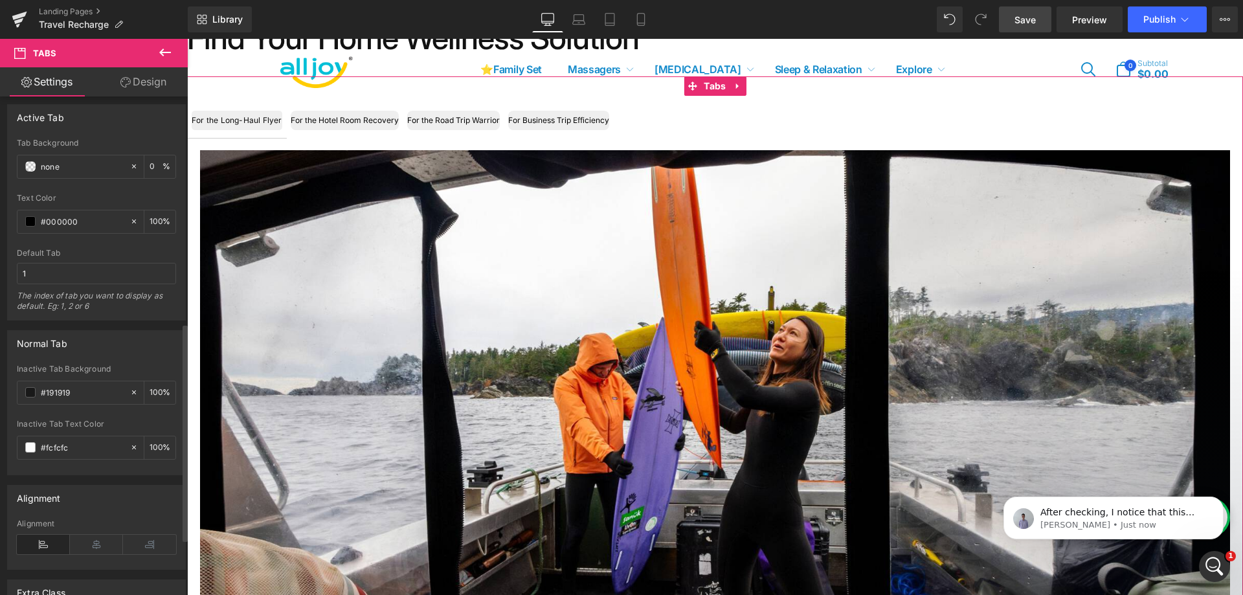
scroll to position [518, 0]
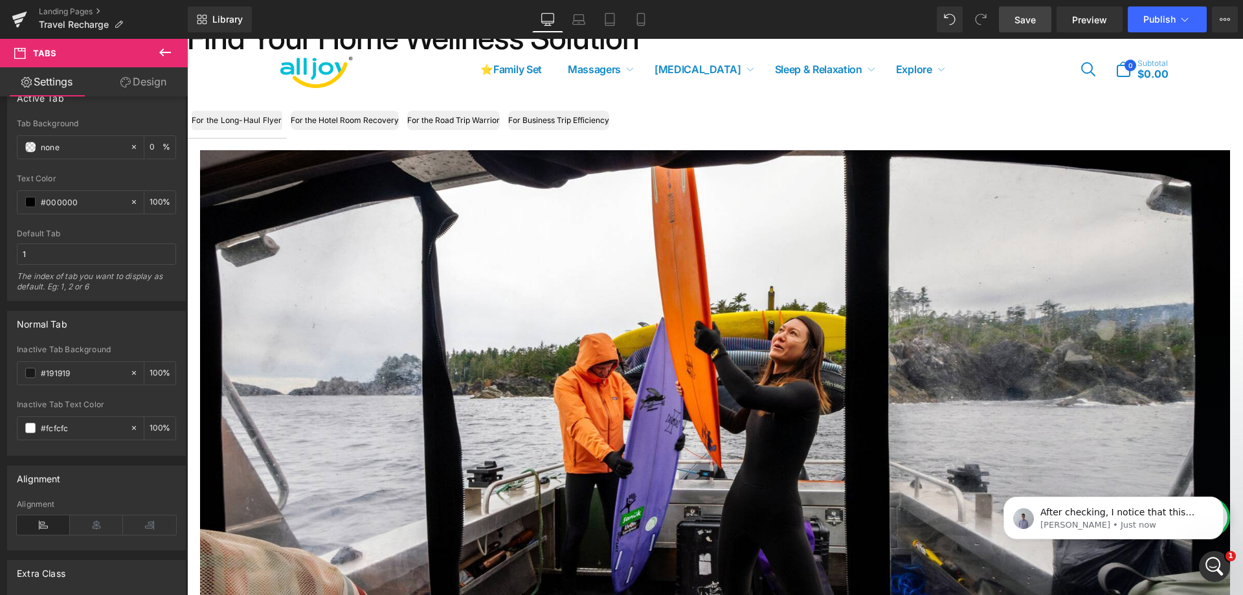
click at [187, 39] on div at bounding box center [187, 39] width 0 height 0
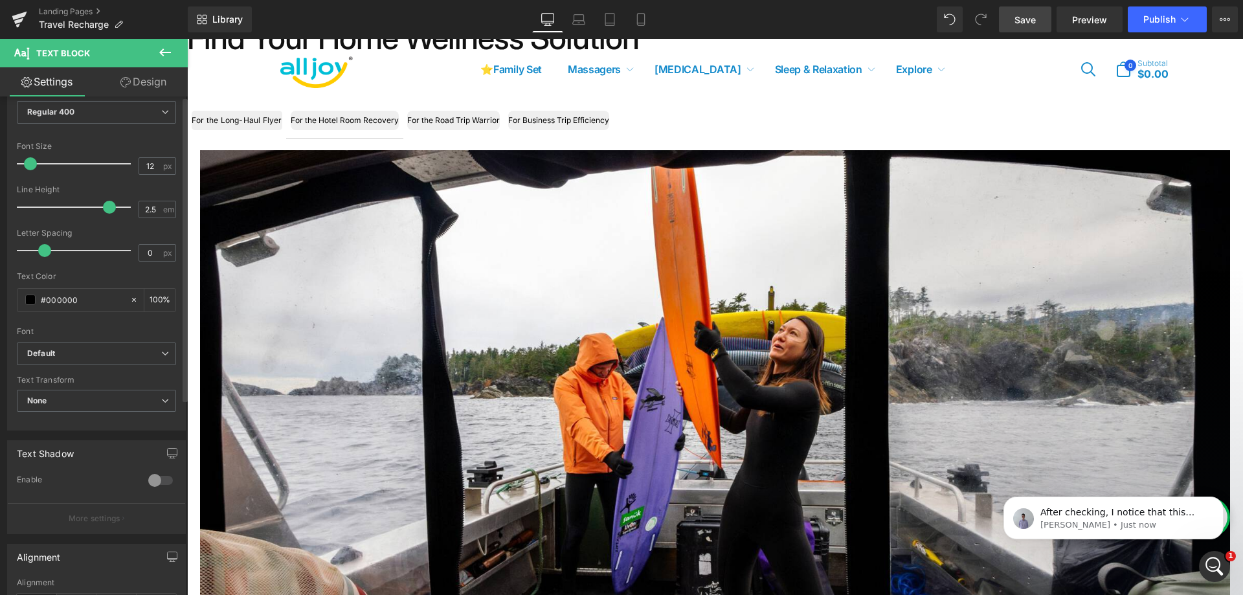
scroll to position [0, 0]
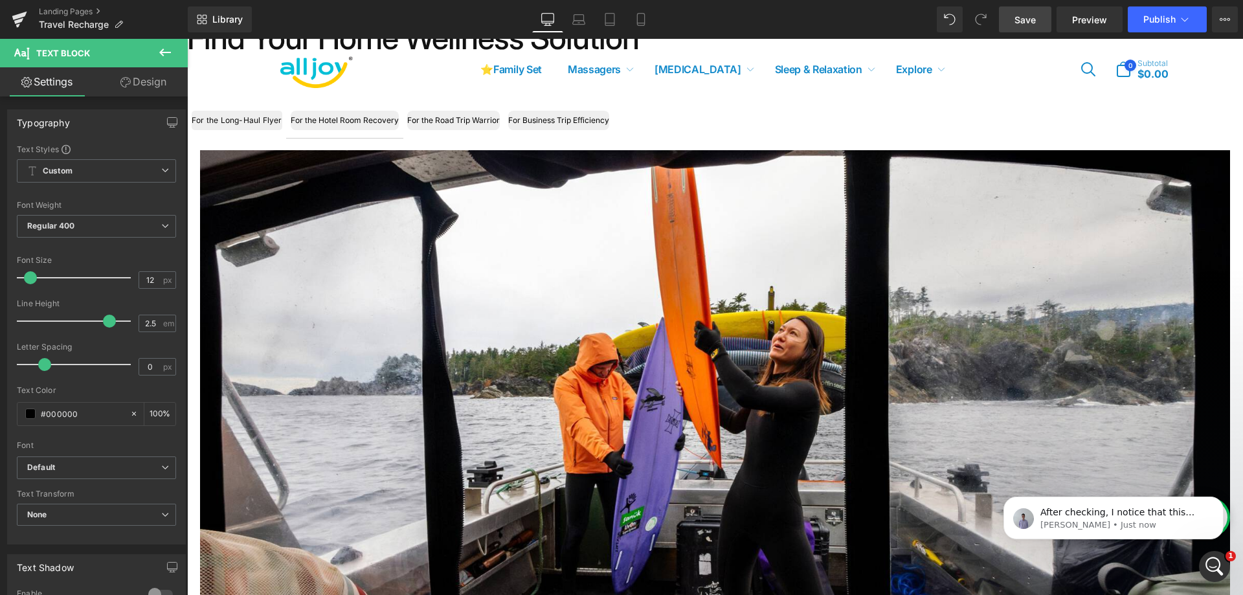
click at [146, 83] on link "Design" at bounding box center [143, 81] width 94 height 29
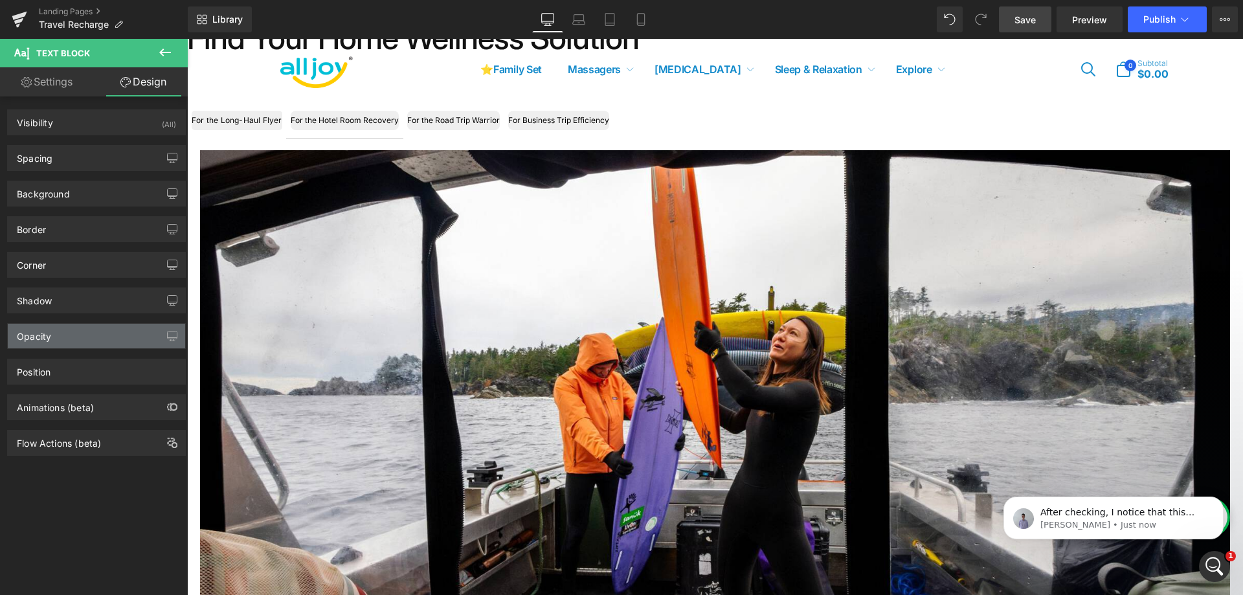
click at [69, 342] on div "Opacity" at bounding box center [96, 336] width 177 height 25
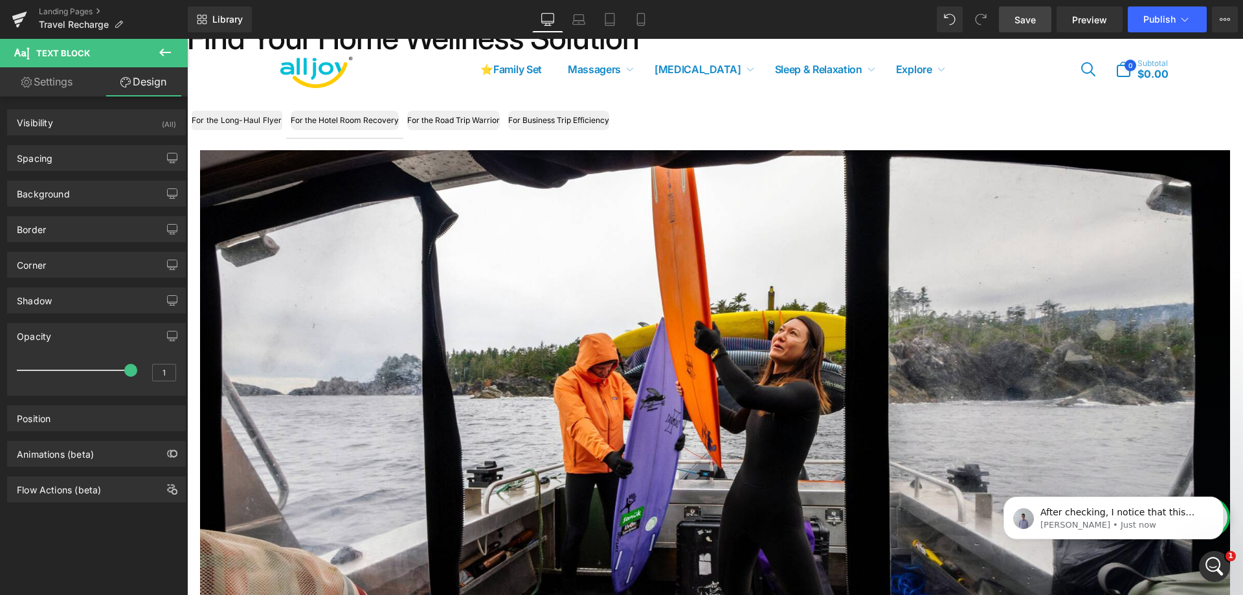
click at [69, 338] on div "Opacity" at bounding box center [96, 336] width 177 height 25
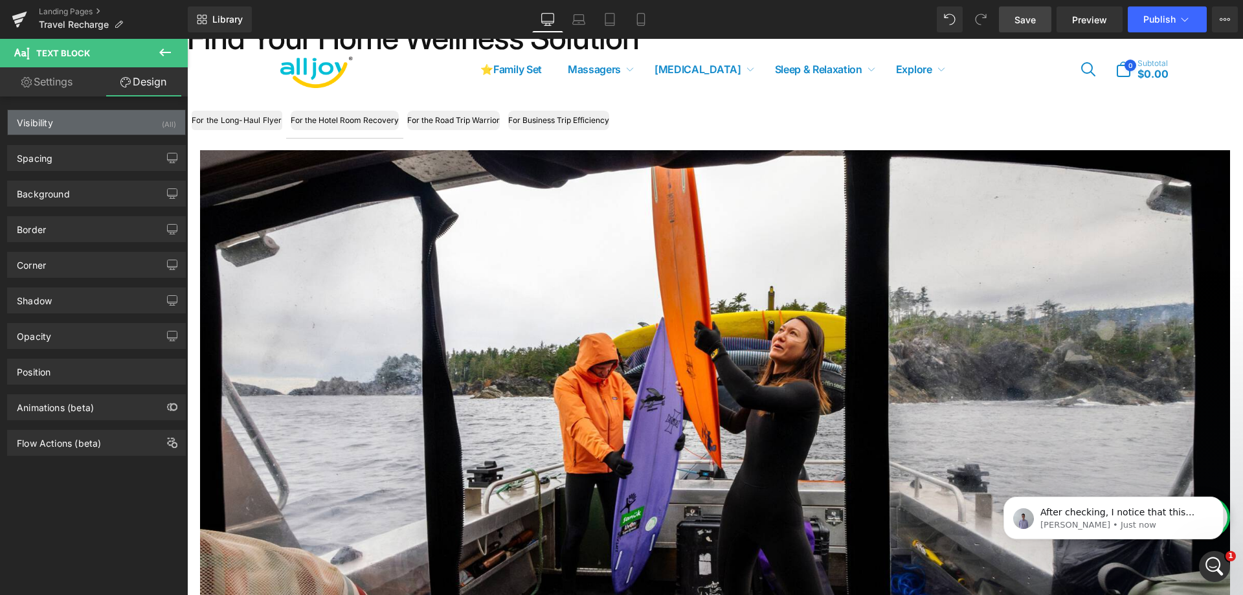
click at [73, 126] on div "Visibility (All)" at bounding box center [96, 122] width 177 height 25
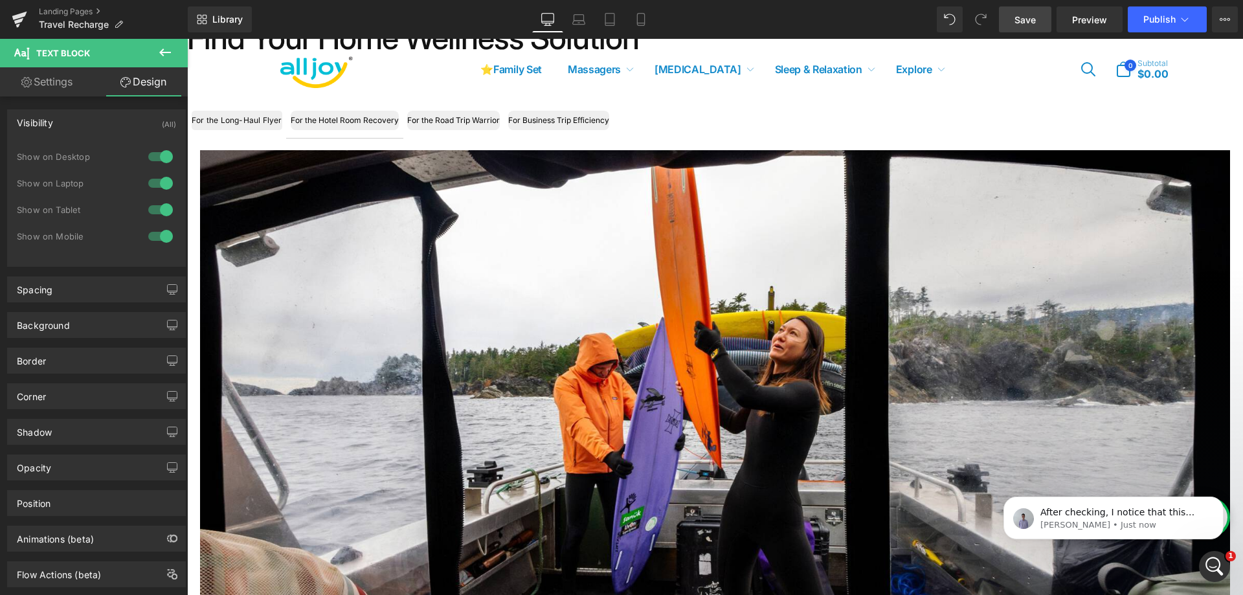
click at [73, 126] on div "Visibility (All)" at bounding box center [96, 122] width 177 height 25
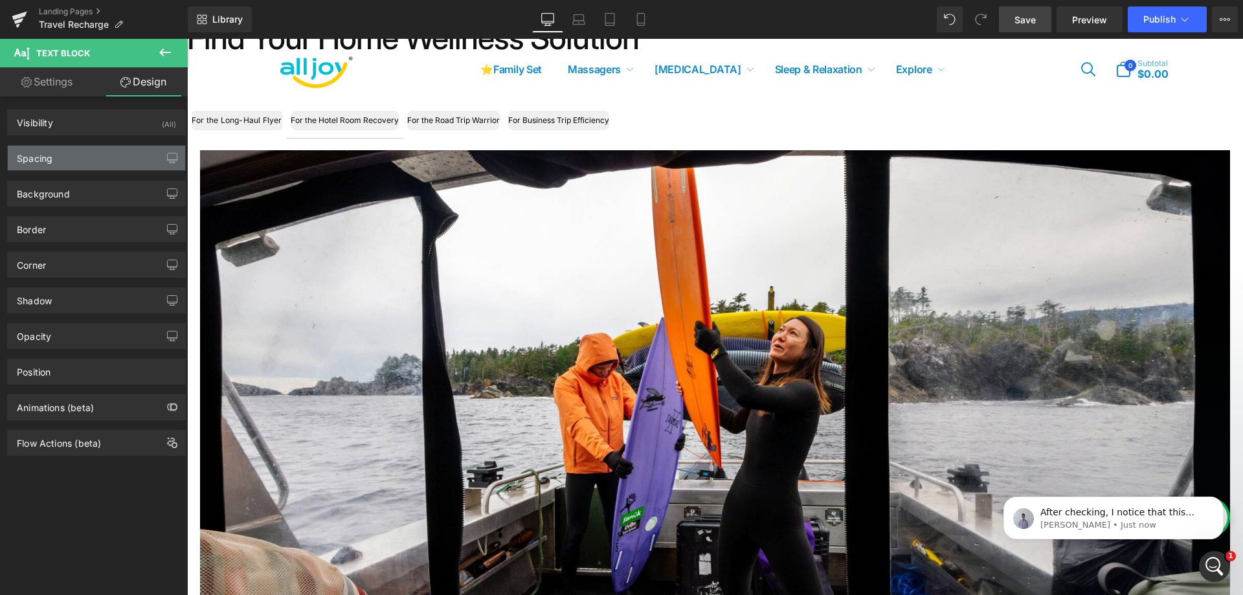
click at [73, 165] on div "Spacing" at bounding box center [96, 158] width 177 height 25
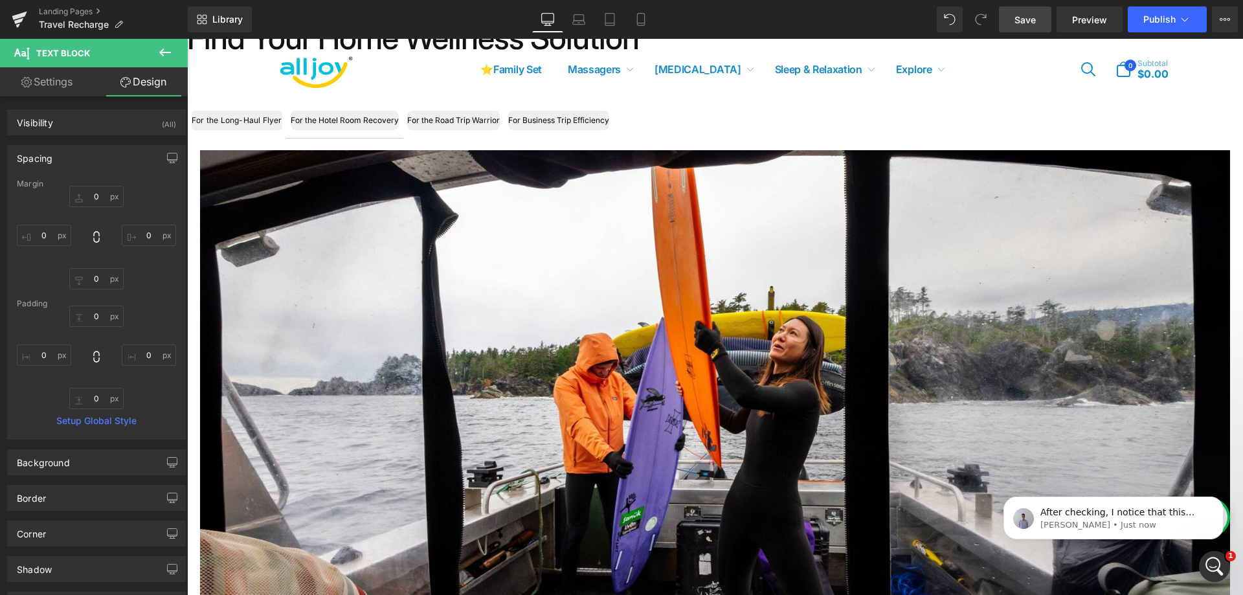
click at [75, 162] on div "Spacing" at bounding box center [96, 158] width 177 height 25
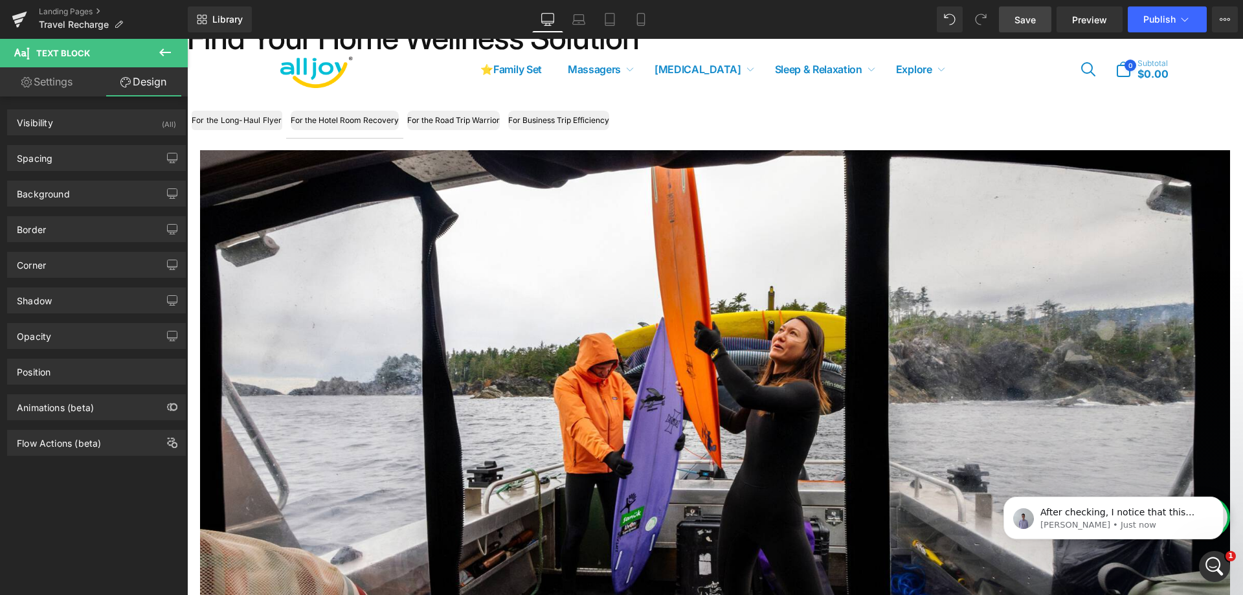
click at [72, 95] on link "Settings" at bounding box center [47, 81] width 94 height 29
type input "100"
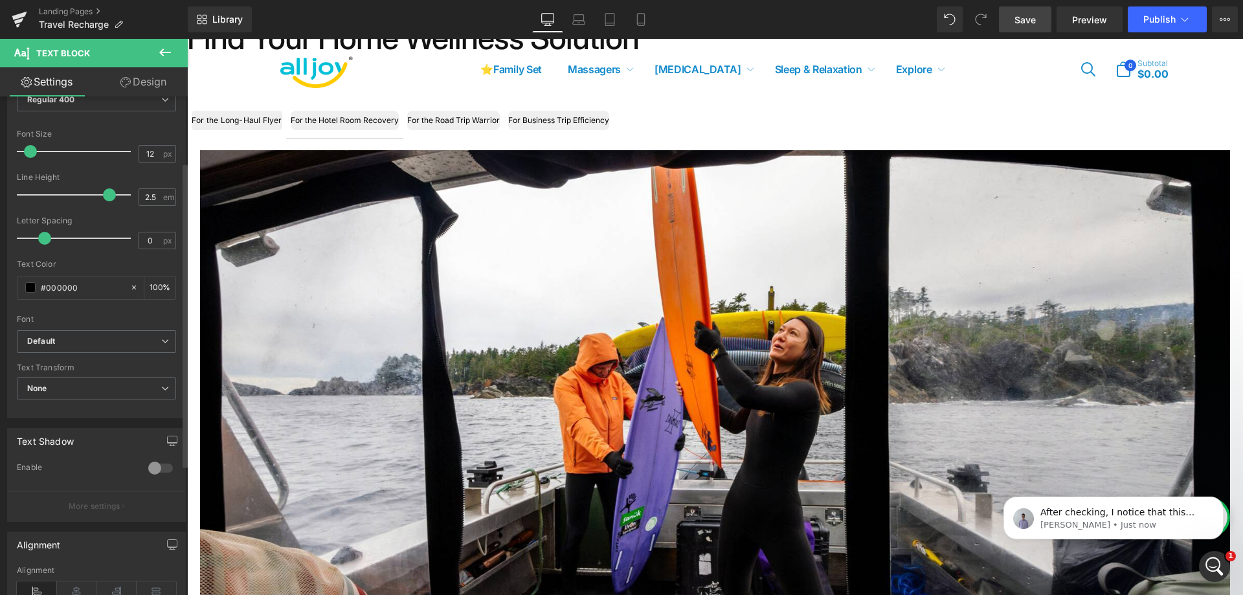
scroll to position [259, 0]
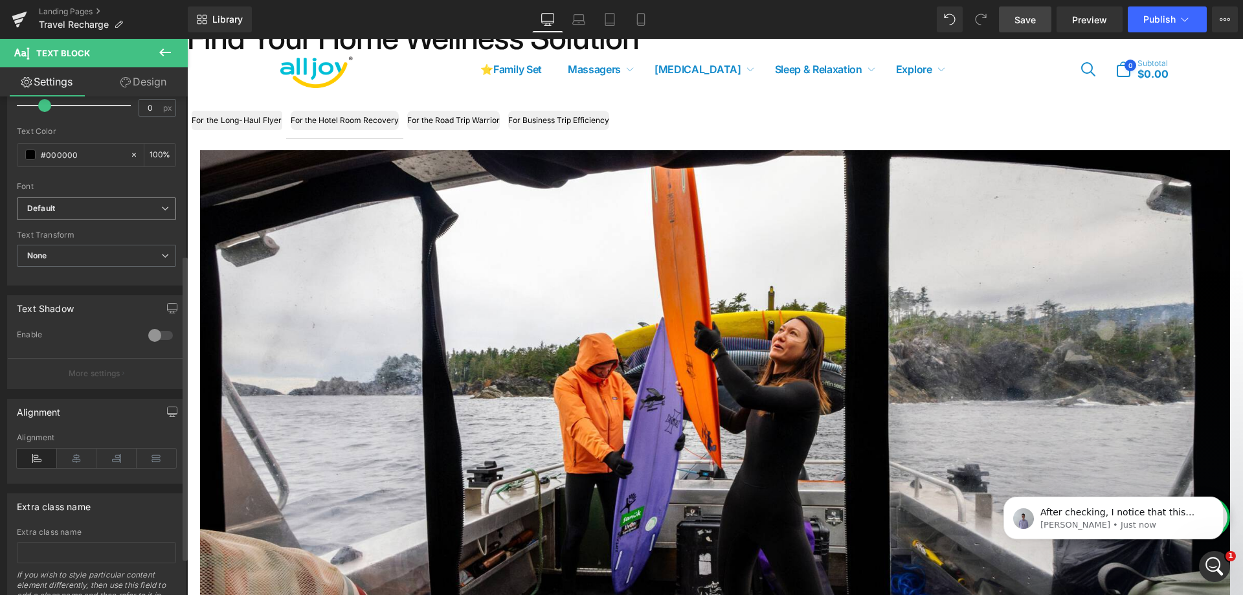
click at [123, 205] on b "Default" at bounding box center [94, 208] width 134 height 11
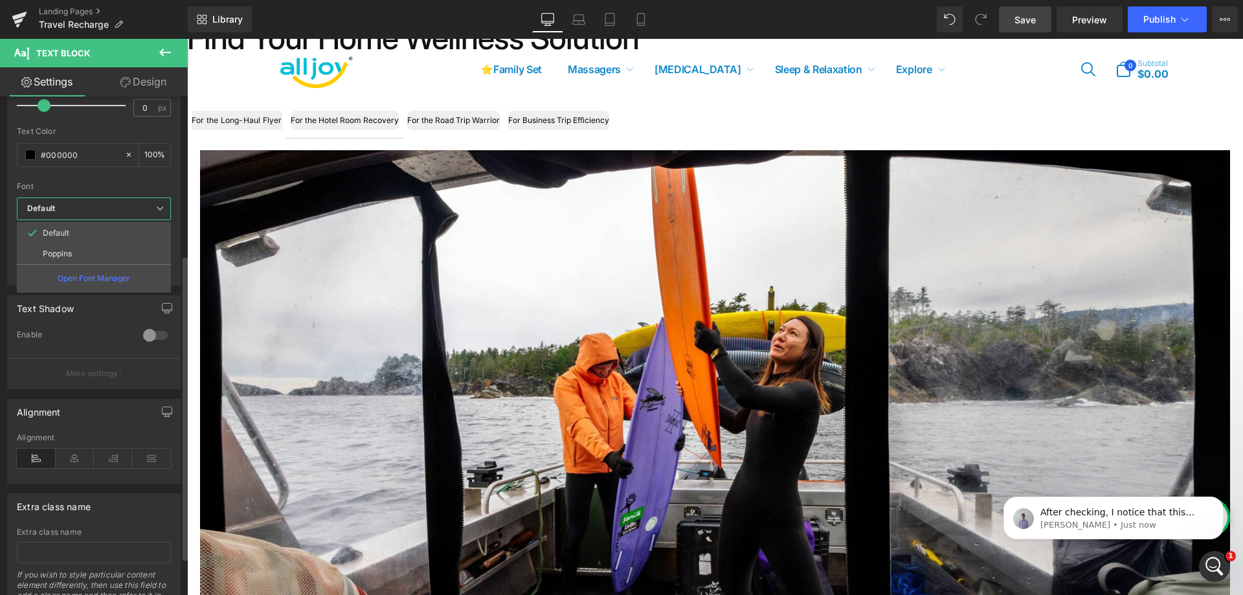
click at [123, 205] on b "Default" at bounding box center [91, 208] width 129 height 11
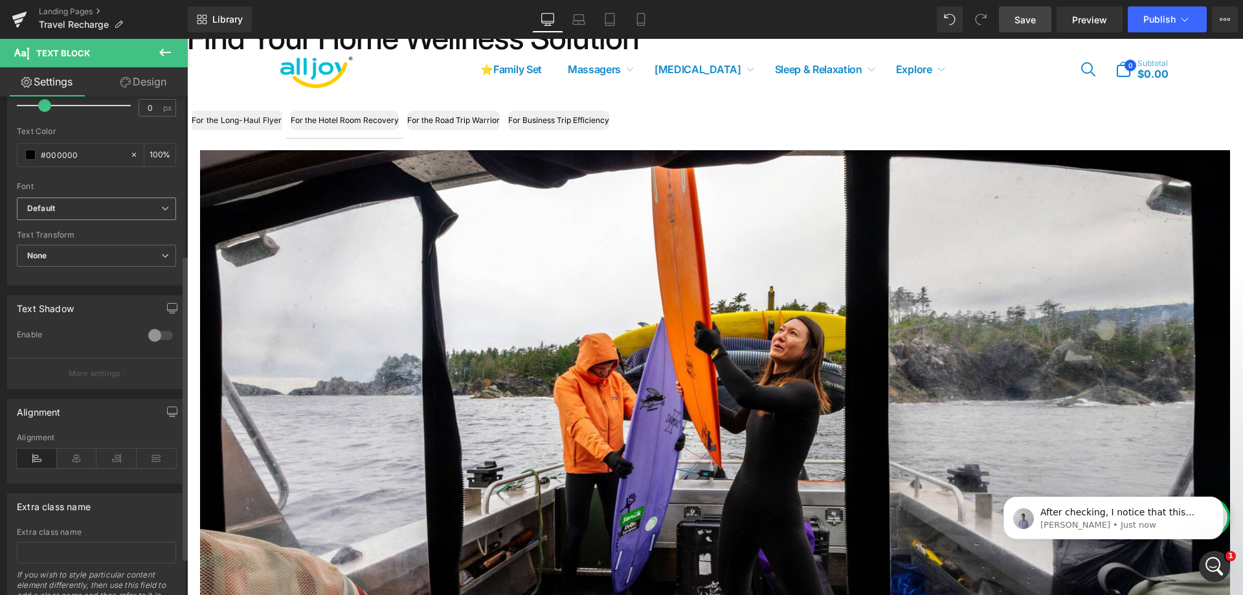
click at [123, 205] on b "Default" at bounding box center [94, 208] width 134 height 11
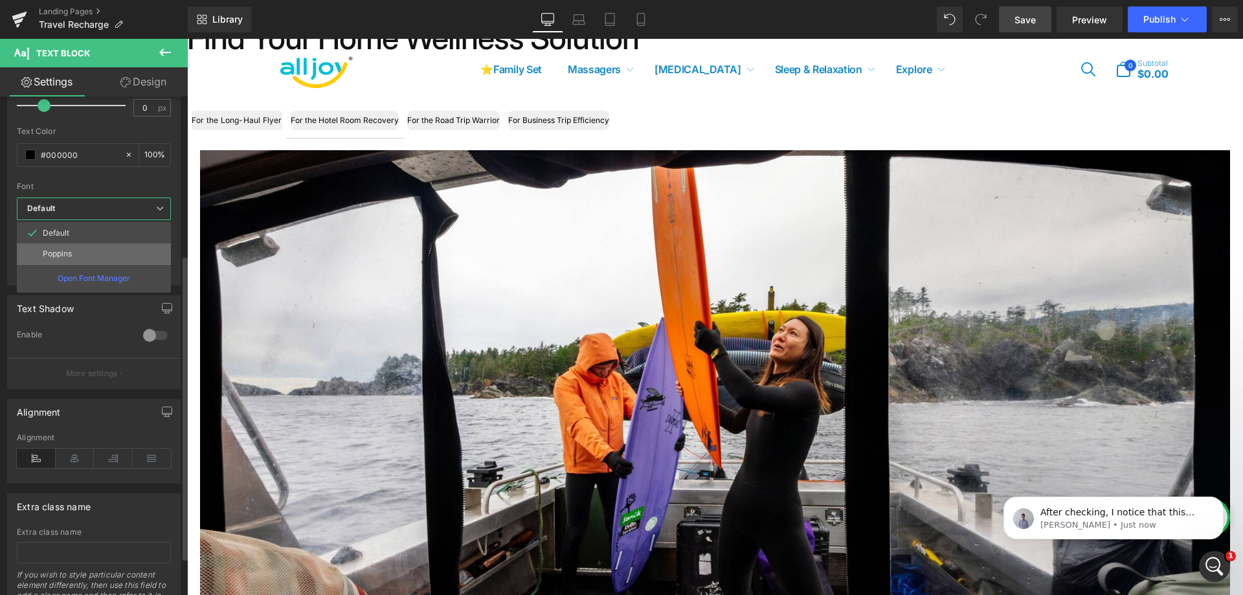
click at [117, 244] on li "Poppins" at bounding box center [94, 253] width 154 height 21
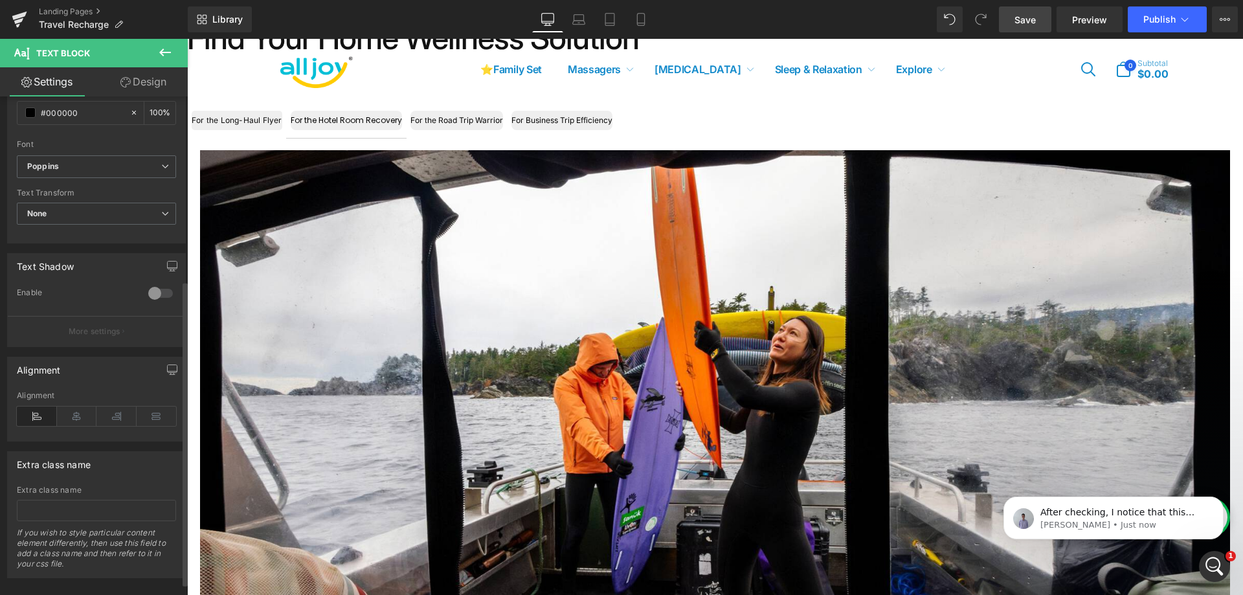
scroll to position [320, 0]
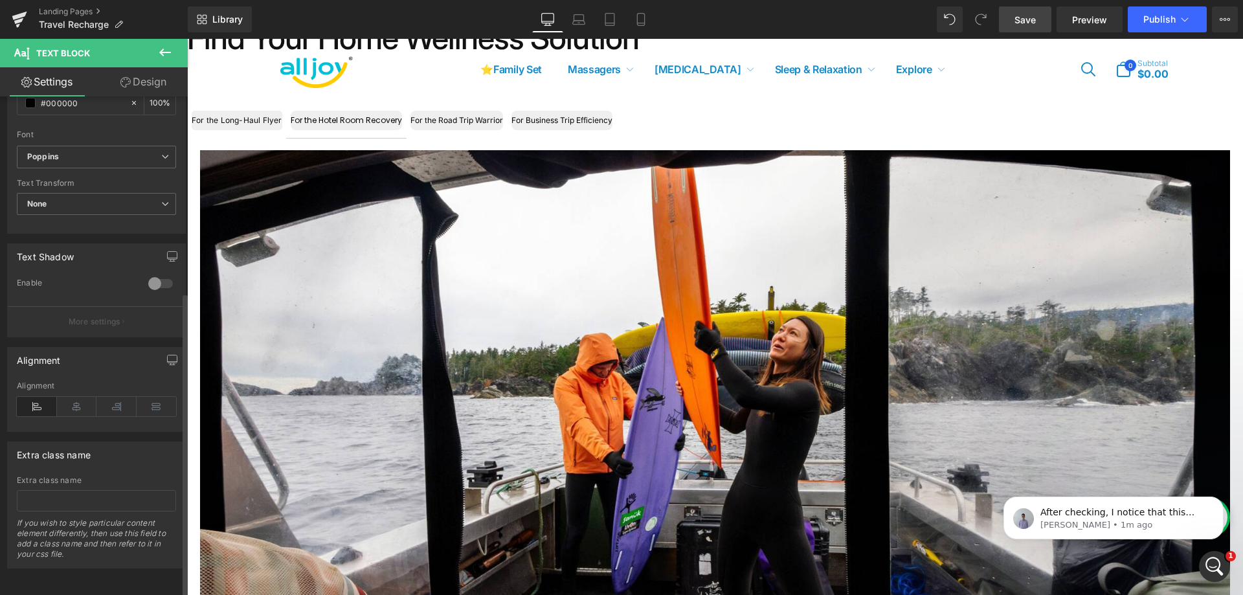
click at [152, 273] on div at bounding box center [160, 283] width 31 height 21
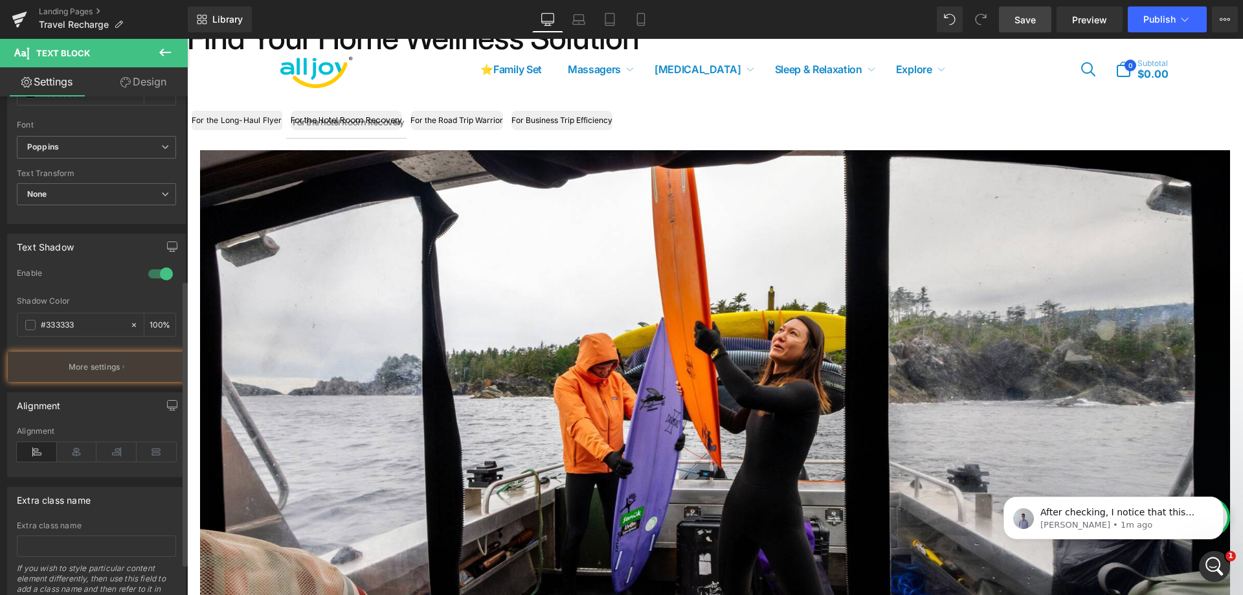
click at [152, 272] on div at bounding box center [160, 273] width 31 height 21
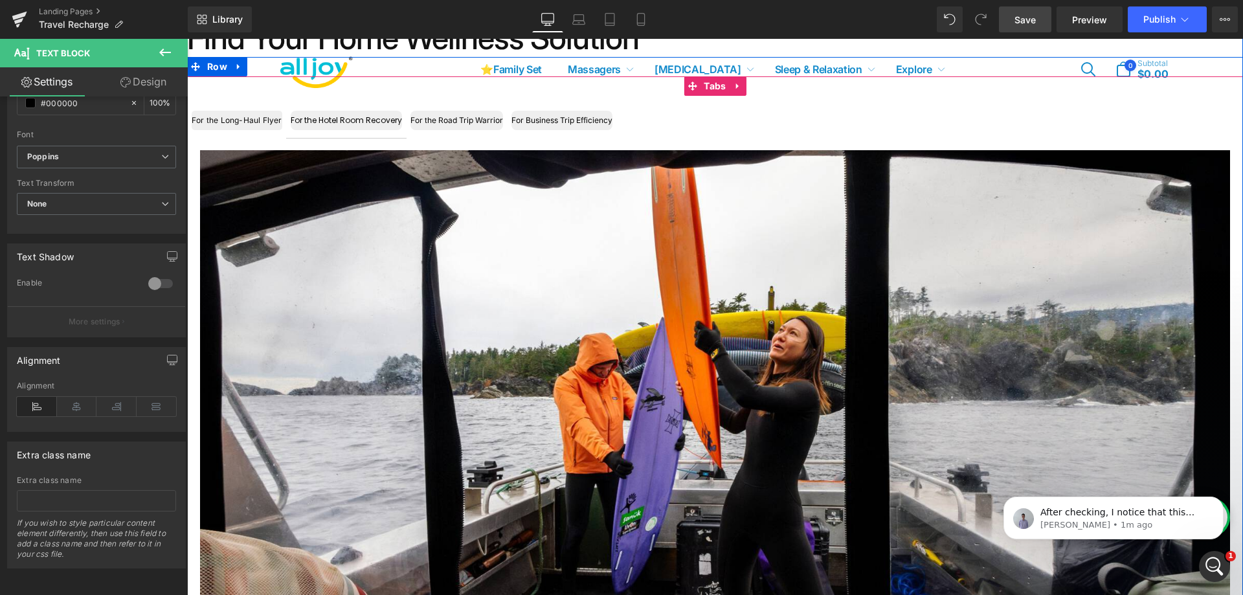
click at [278, 139] on div "Image Neck Massager Heading View Button Row Image Neck Massager Heading View Bu…" at bounding box center [715, 431] width 1056 height 588
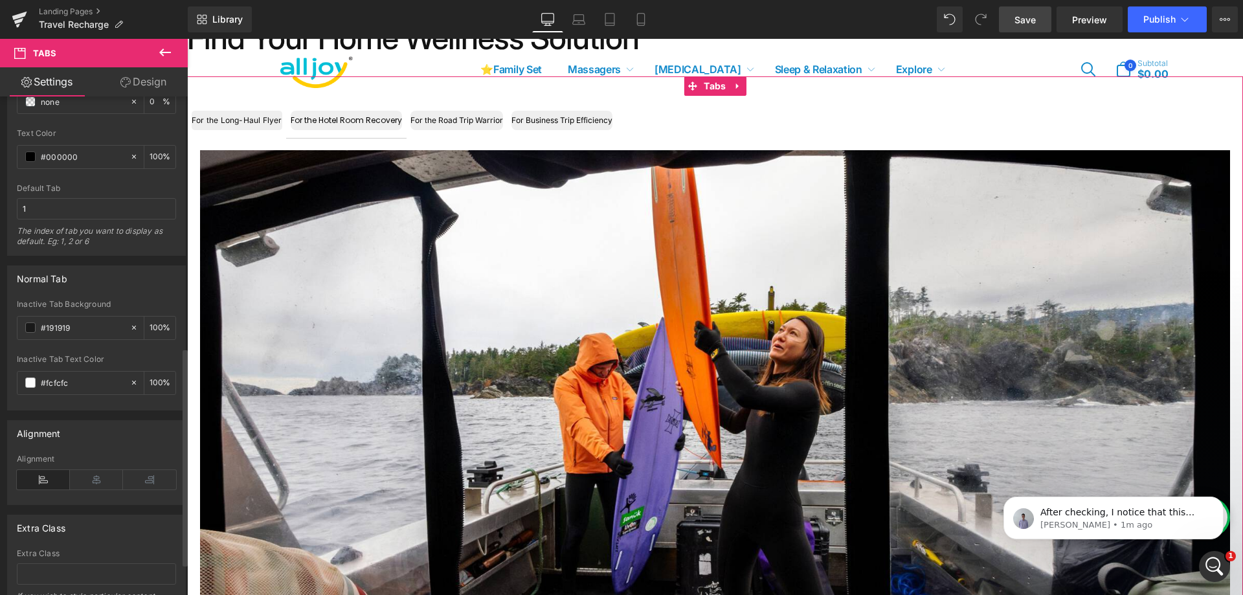
scroll to position [582, 0]
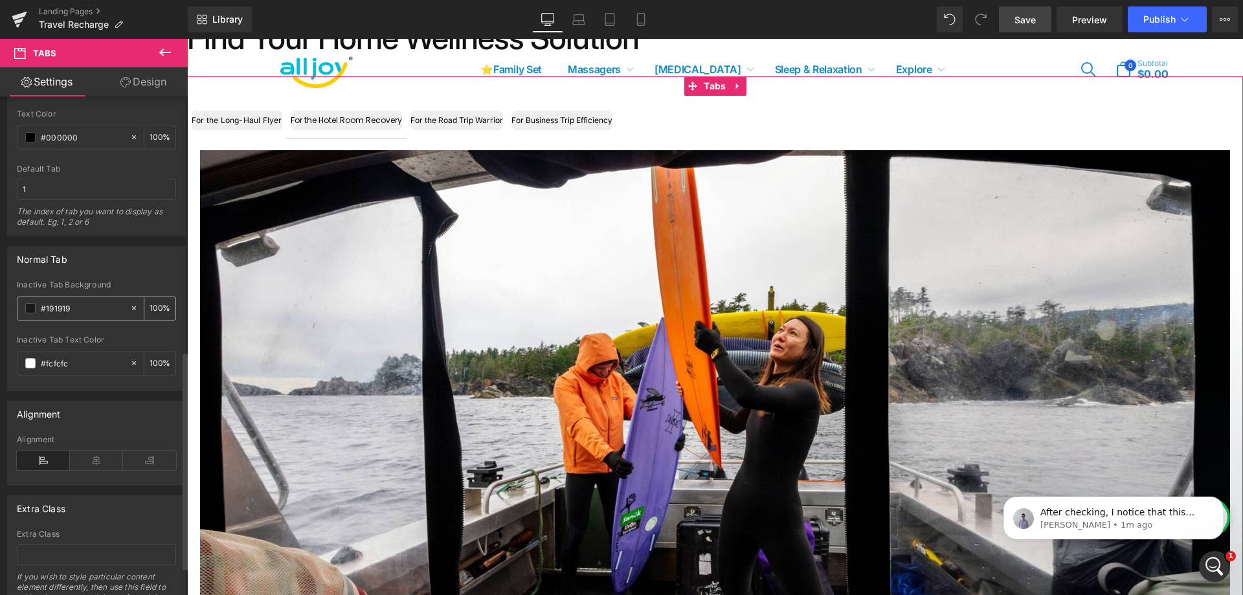
click at [129, 307] on icon at bounding box center [133, 308] width 9 height 9
type input "none"
type input "0"
click at [71, 305] on input "none" at bounding box center [82, 308] width 83 height 14
click at [34, 307] on span at bounding box center [30, 308] width 10 height 10
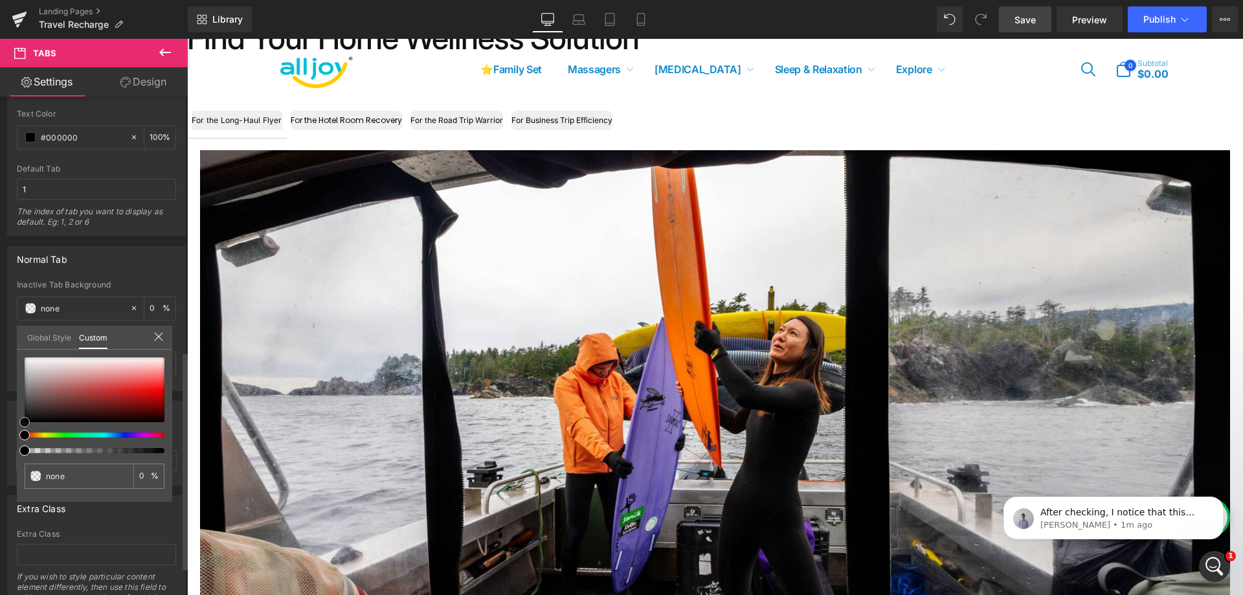
click at [98, 399] on div at bounding box center [95, 389] width 140 height 65
type input "#8c2b2b"
type input "100"
type input "#8c2b2b"
type input "100"
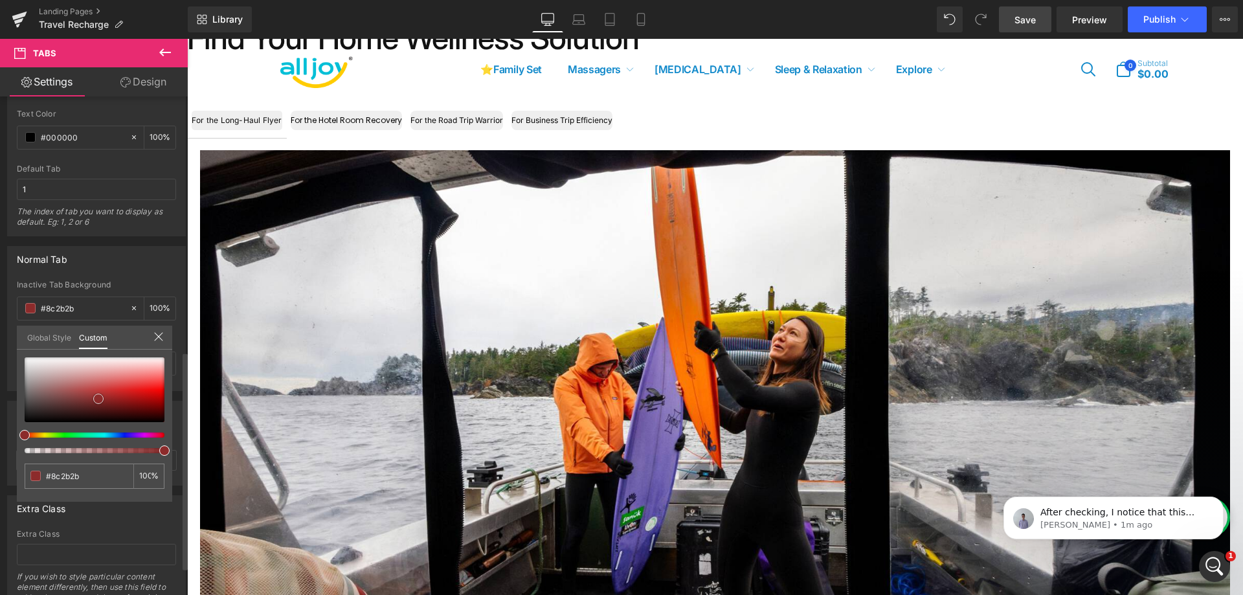
click at [136, 388] on div at bounding box center [95, 389] width 140 height 65
type input "#e72727"
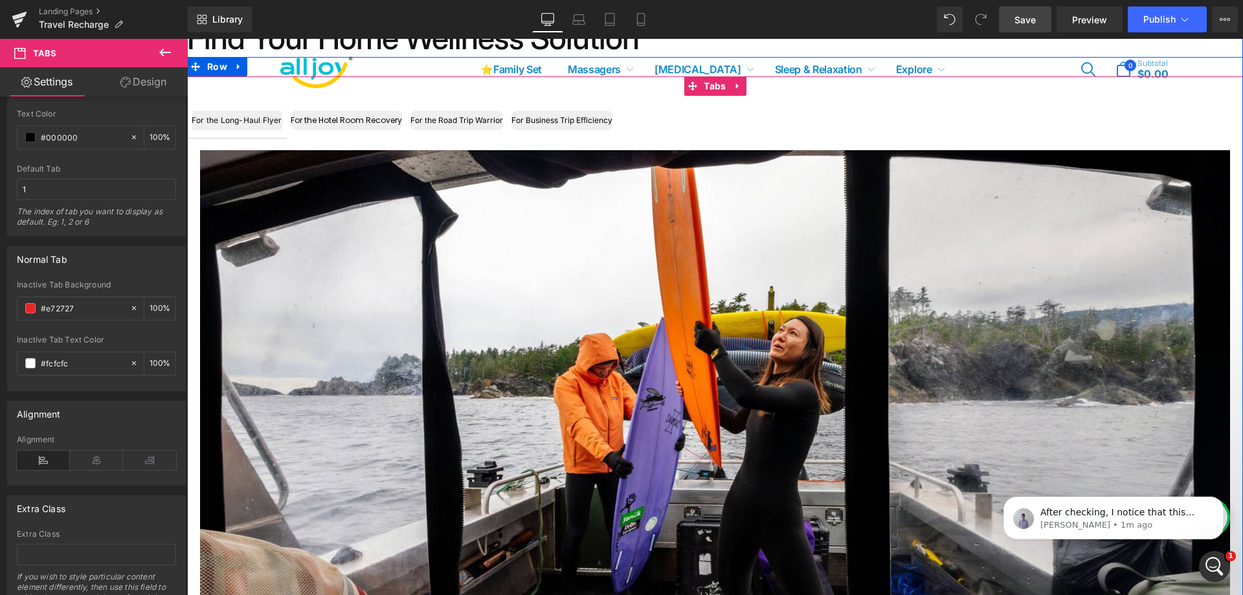
click at [346, 124] on div "For the Hotel Room Recovery" at bounding box center [346, 120] width 111 height 19
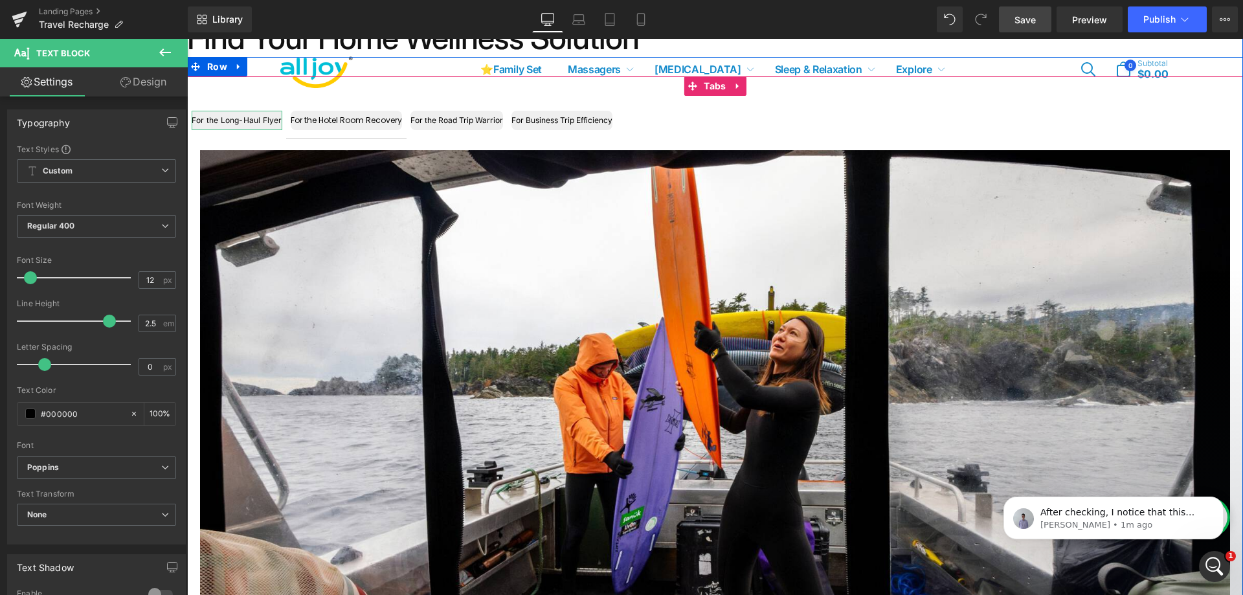
click at [248, 116] on div "For the Long-Haul Flyer" at bounding box center [237, 120] width 91 height 19
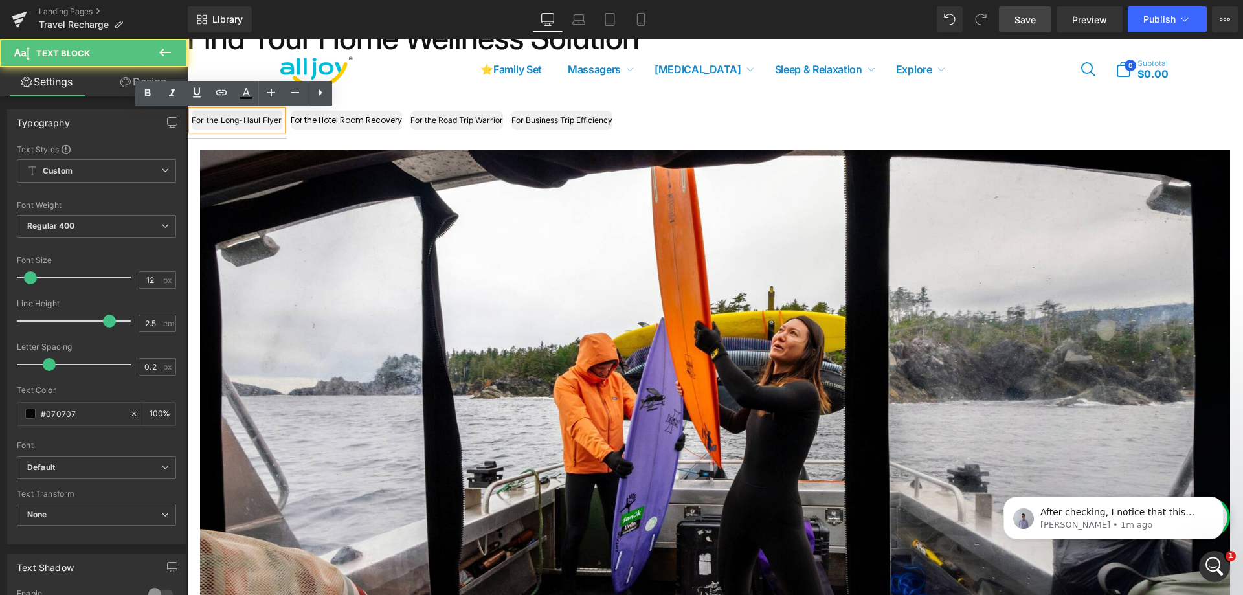
click at [275, 137] on span "For the Long-Haul Flyer Text Block" at bounding box center [237, 120] width 100 height 35
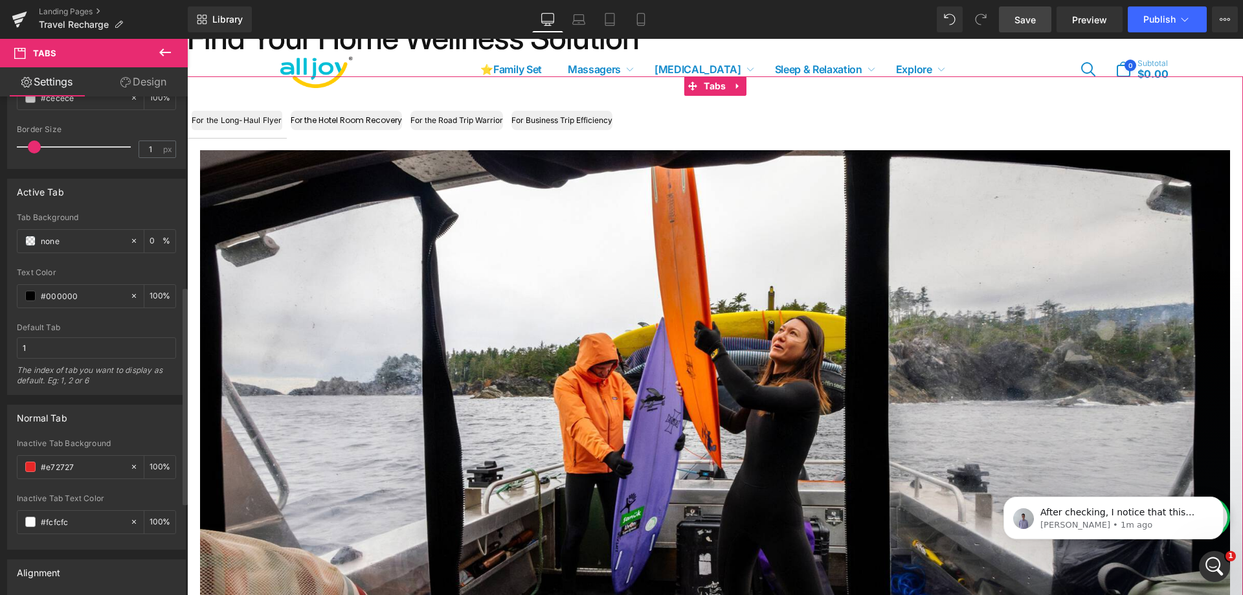
scroll to position [453, 0]
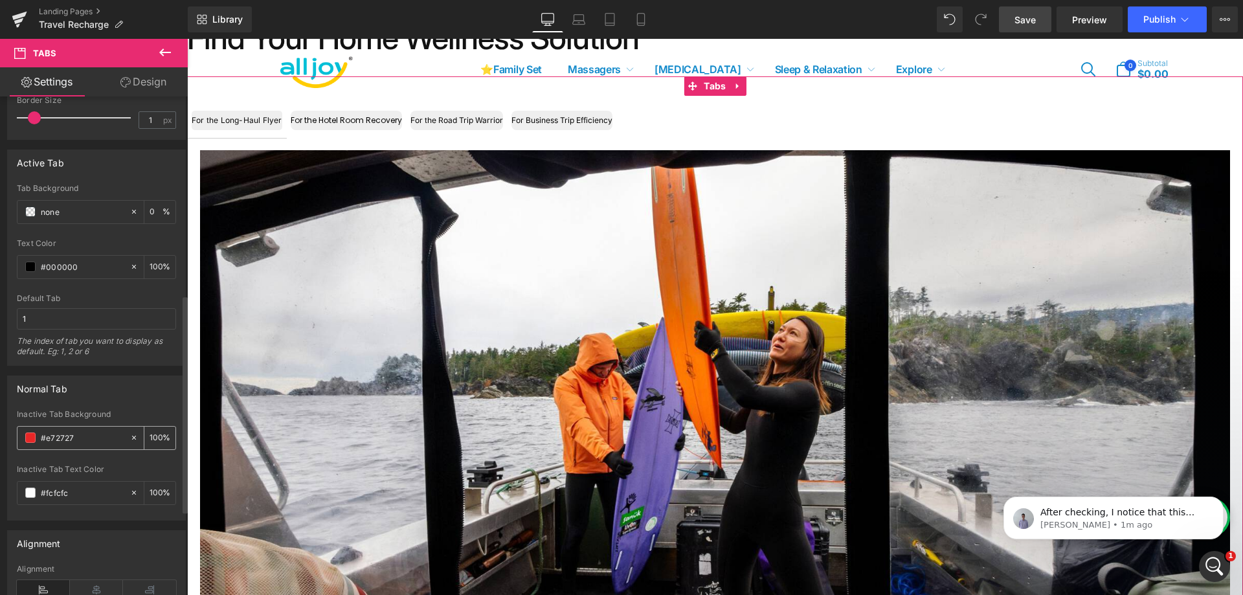
click at [129, 437] on icon at bounding box center [133, 437] width 9 height 9
type input "none"
type input "0"
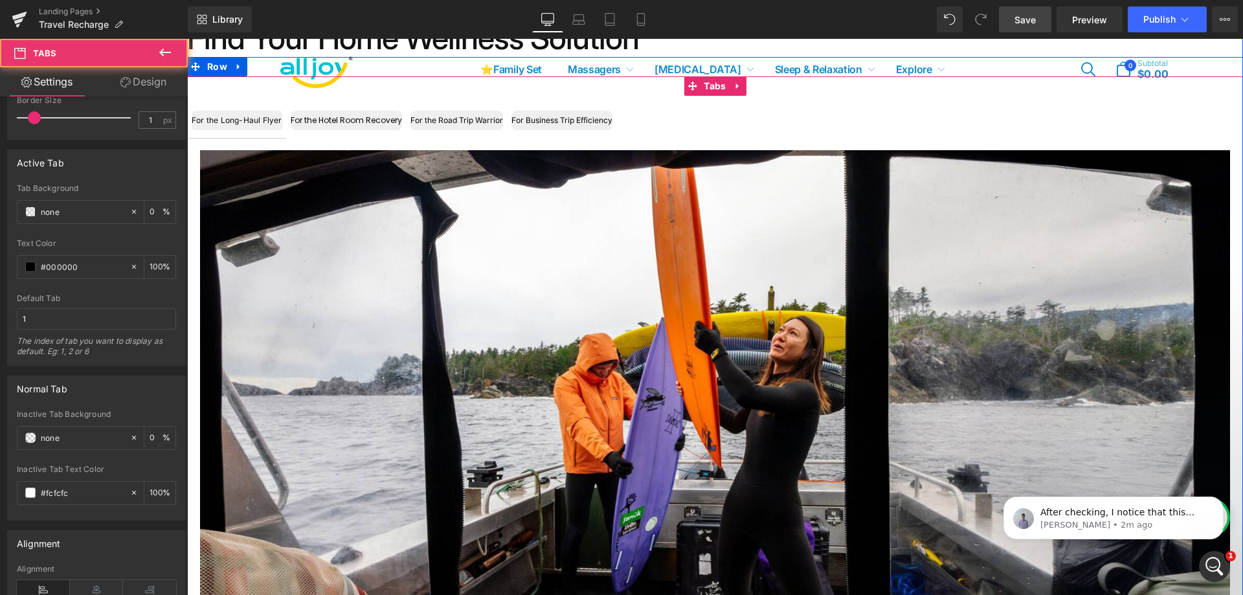
click at [670, 119] on ul "For the Long-Haul Flyer Text Block For the Hotel Room Recovery Text Block For t…" at bounding box center [715, 120] width 1056 height 35
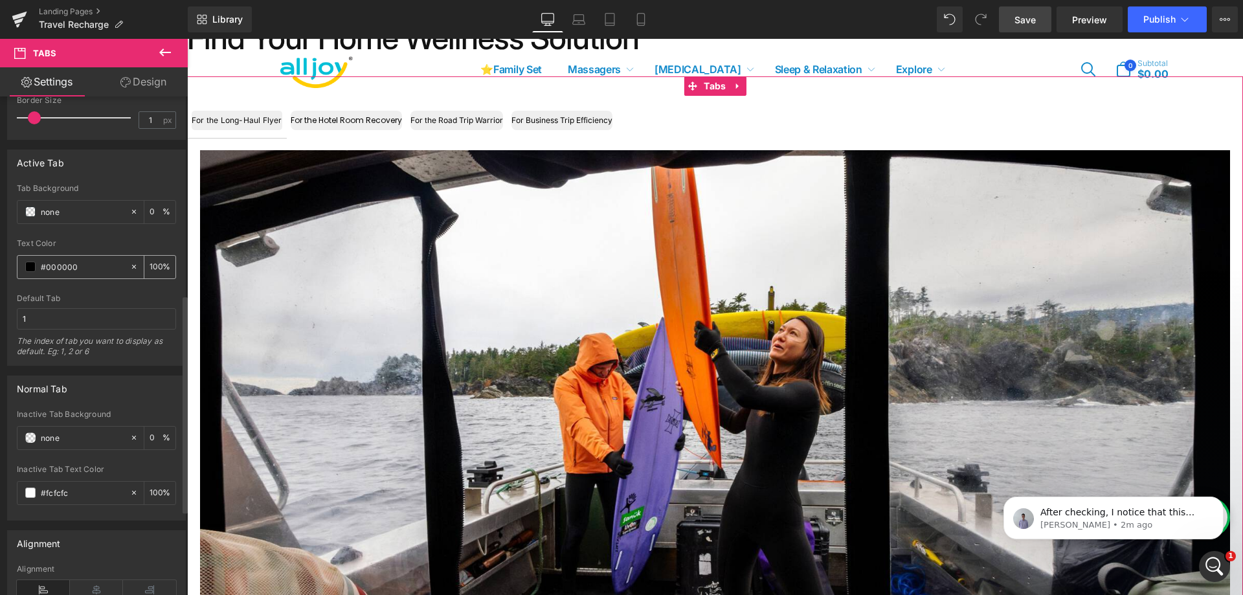
click at [26, 267] on span at bounding box center [30, 266] width 10 height 10
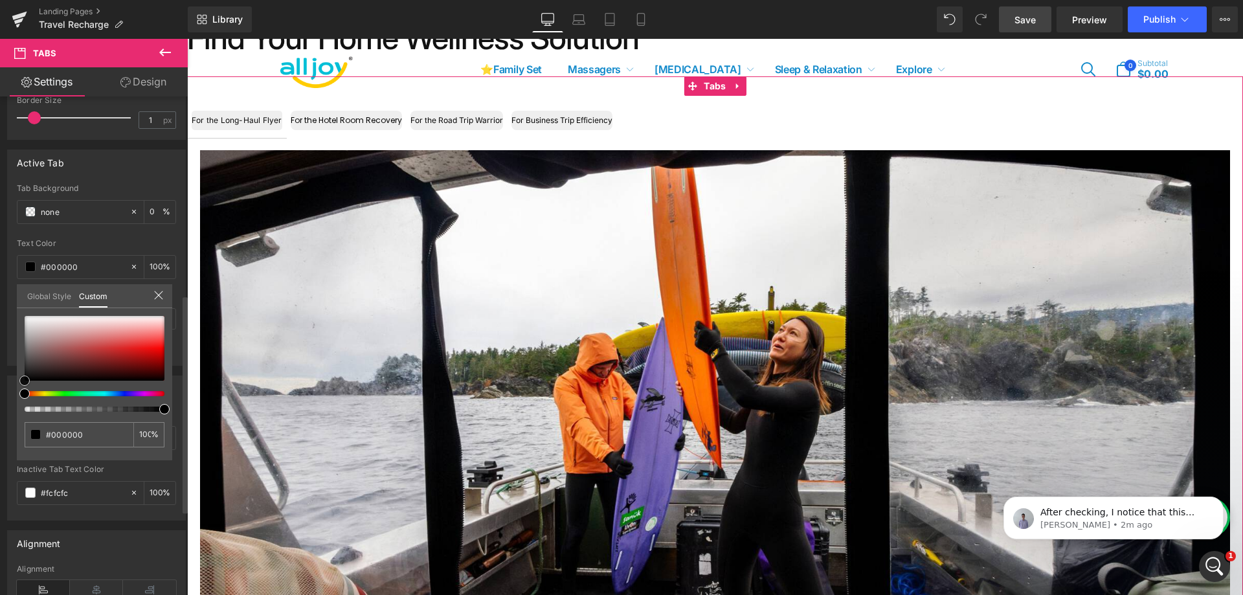
click at [36, 319] on div at bounding box center [95, 348] width 140 height 65
type input "#f5f3f3"
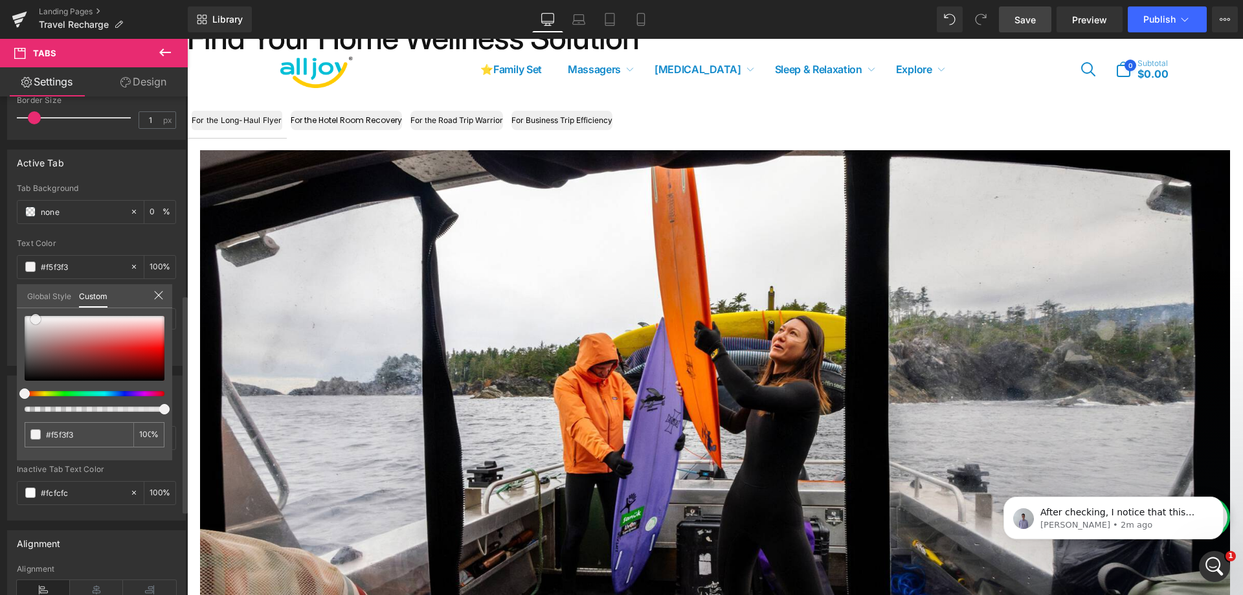
type input "#f3f1f1"
click at [36, 368] on div at bounding box center [95, 348] width 140 height 65
type input "#876c6c"
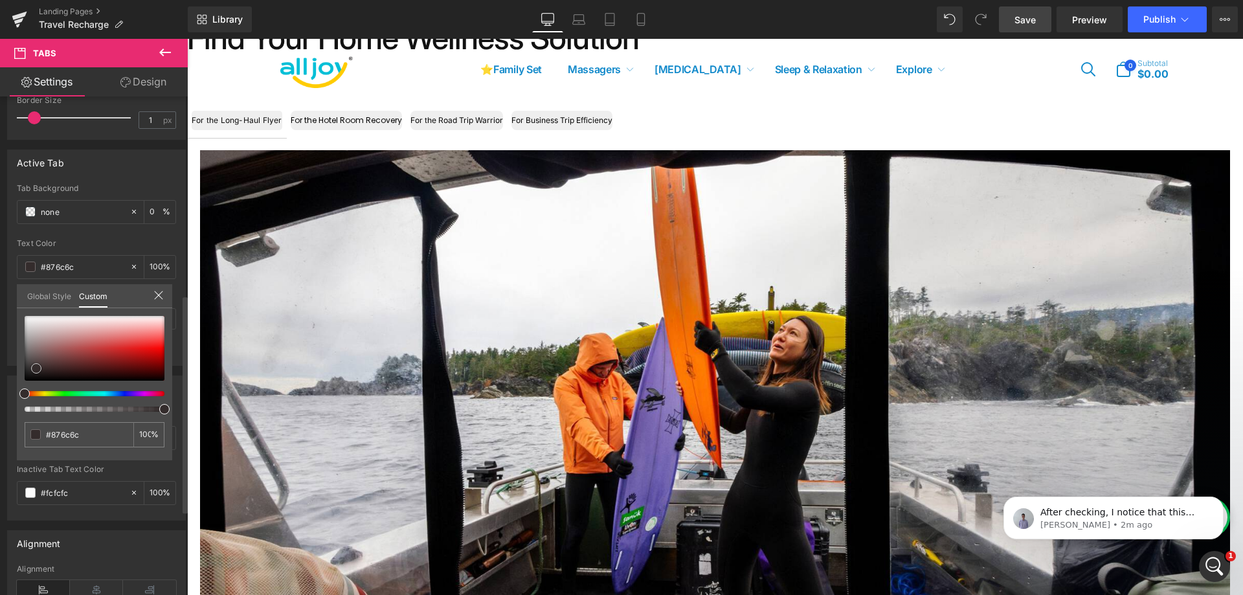
type input "#342c2c"
drag, startPoint x: 34, startPoint y: 374, endPoint x: 15, endPoint y: 381, distance: 20.5
click at [15, 366] on div "Active Tab none Tab Background none 0 % rgba(52, 44, 44, 1) Text Color #342c2c …" at bounding box center [97, 253] width 194 height 226
type input "#1b1717"
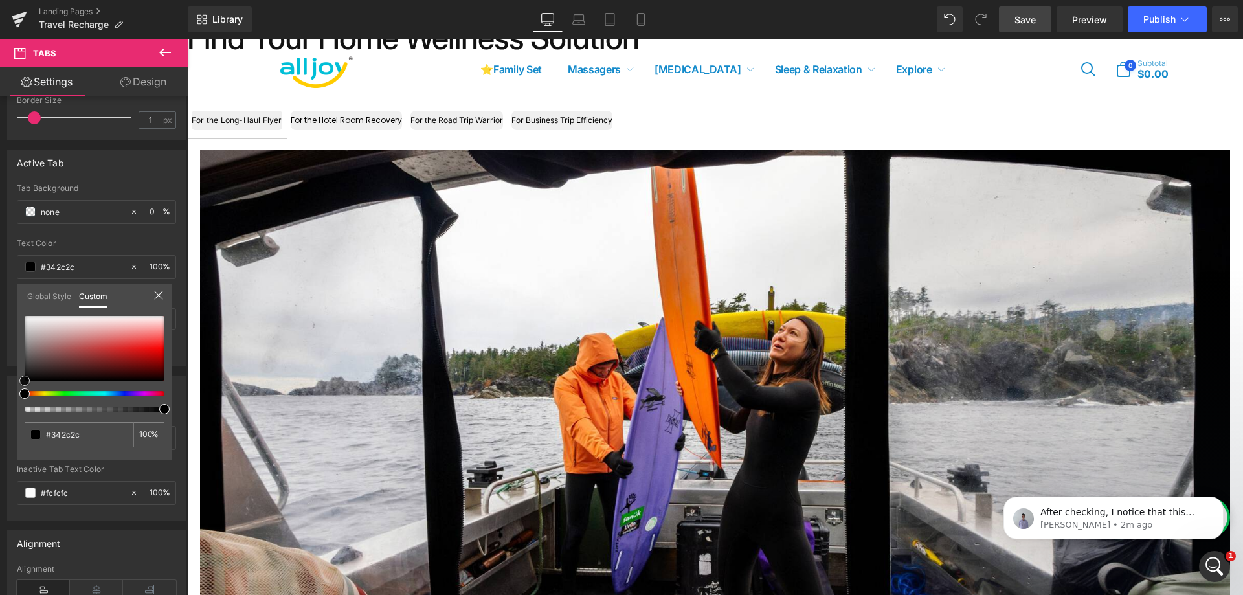
type input "#1b1717"
click at [329, 121] on div at bounding box center [715, 317] width 1056 height 556
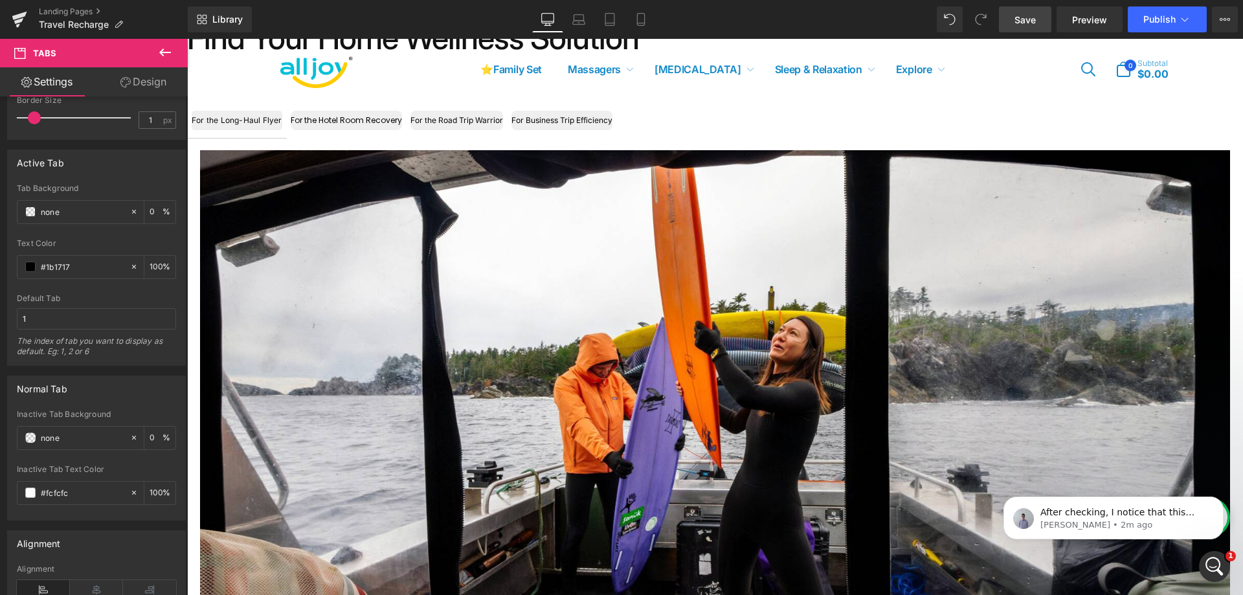
type input "#000000"
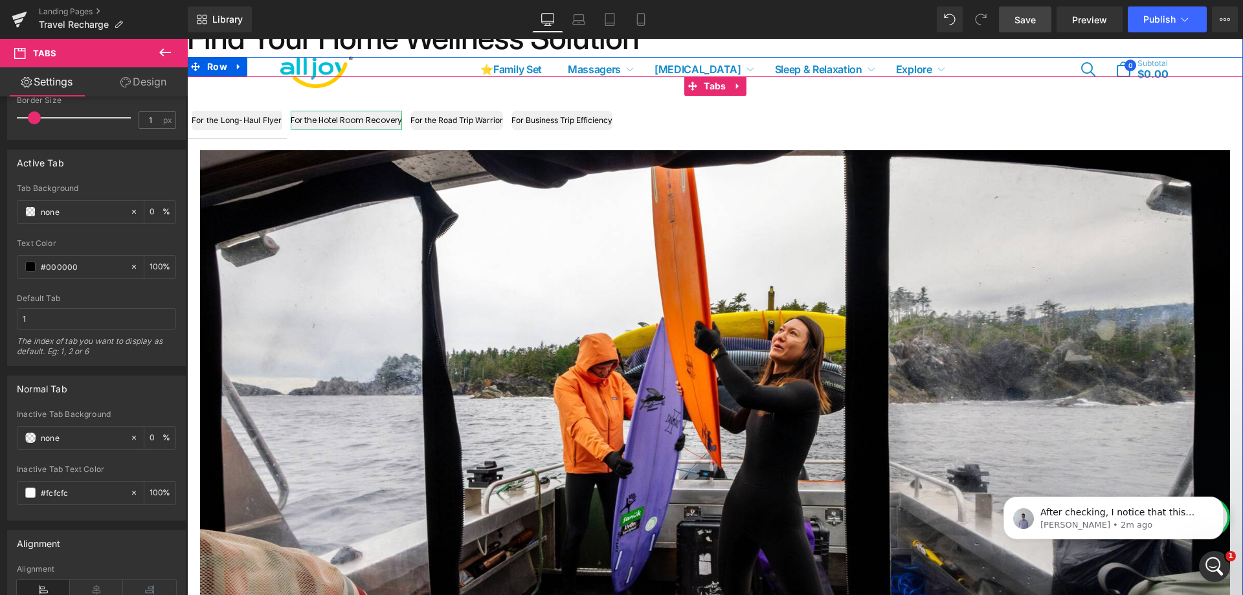
click at [329, 121] on div "For the Hotel Room Recovery" at bounding box center [346, 120] width 111 height 19
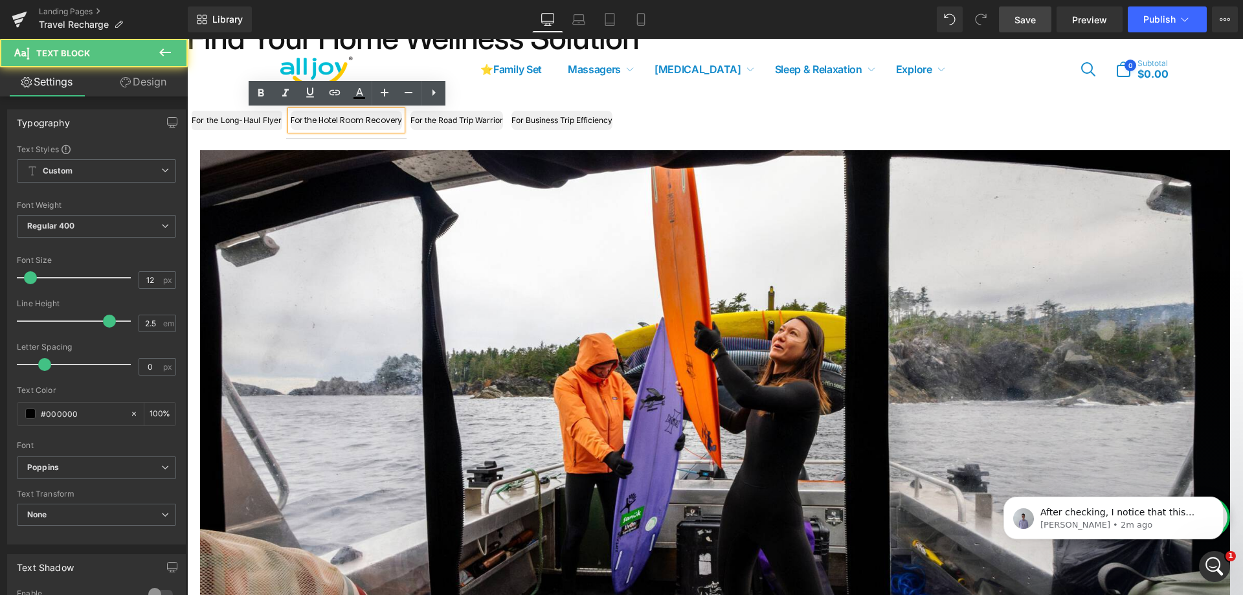
click at [187, 39] on div at bounding box center [187, 39] width 0 height 0
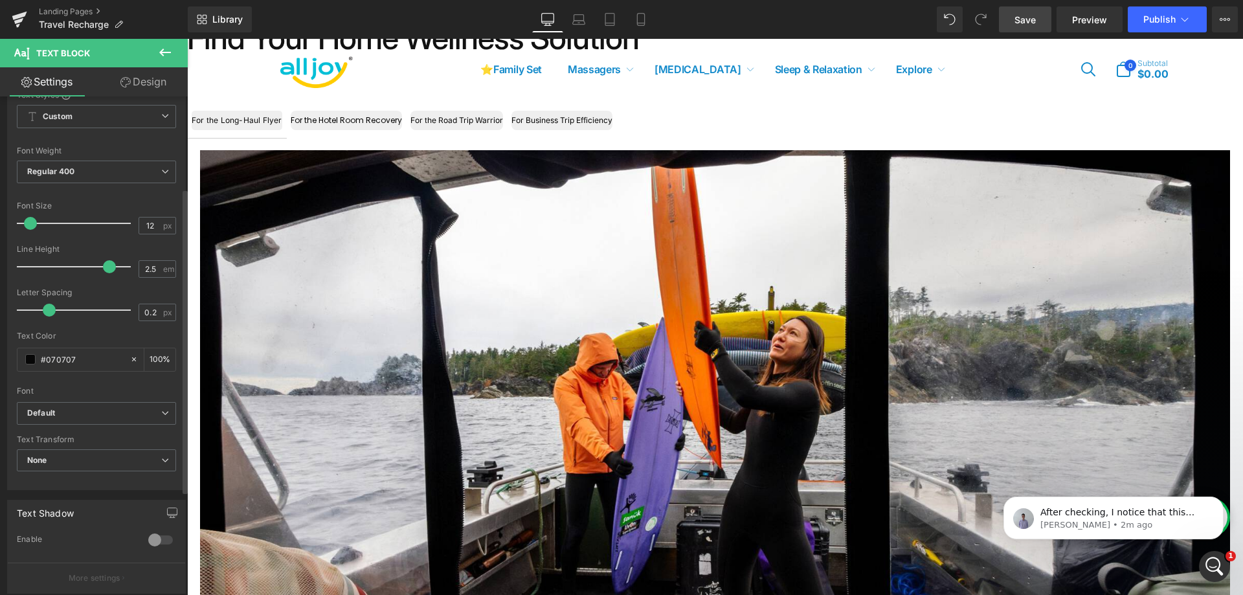
scroll to position [194, 0]
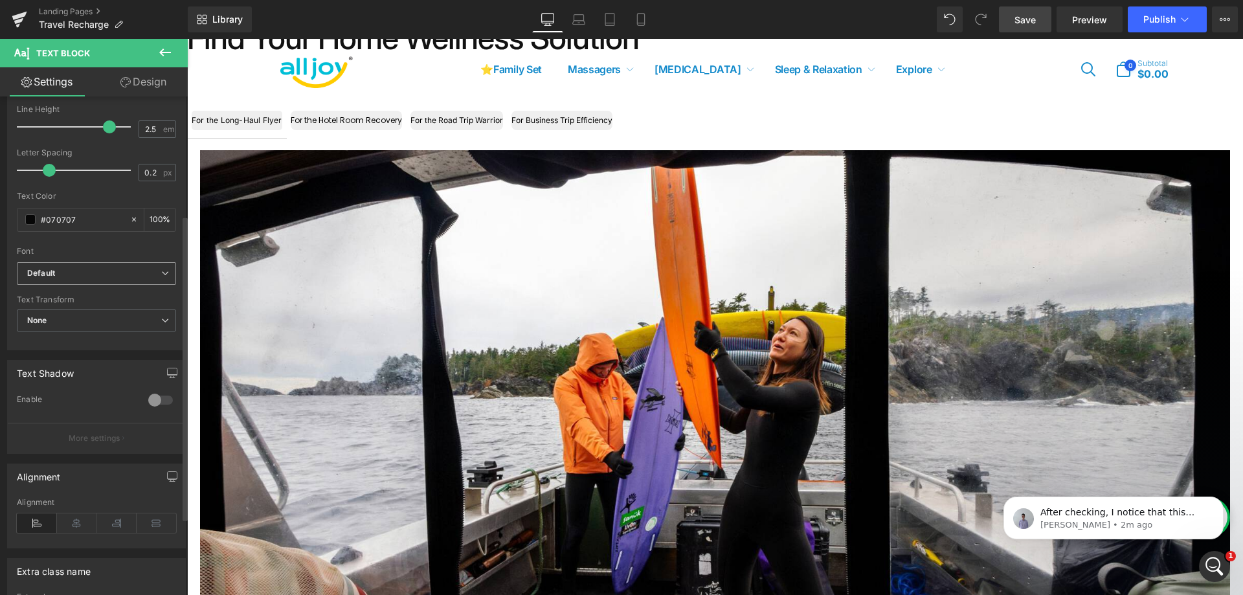
click at [126, 274] on b "Default" at bounding box center [94, 273] width 134 height 11
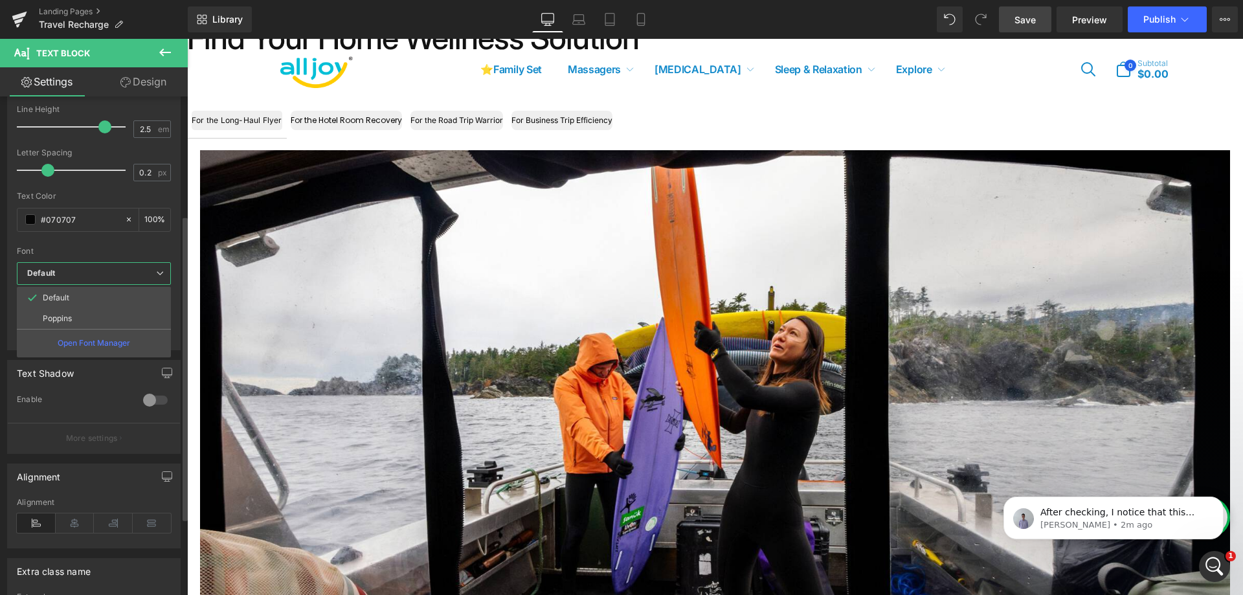
click at [126, 274] on b "Default" at bounding box center [91, 273] width 129 height 11
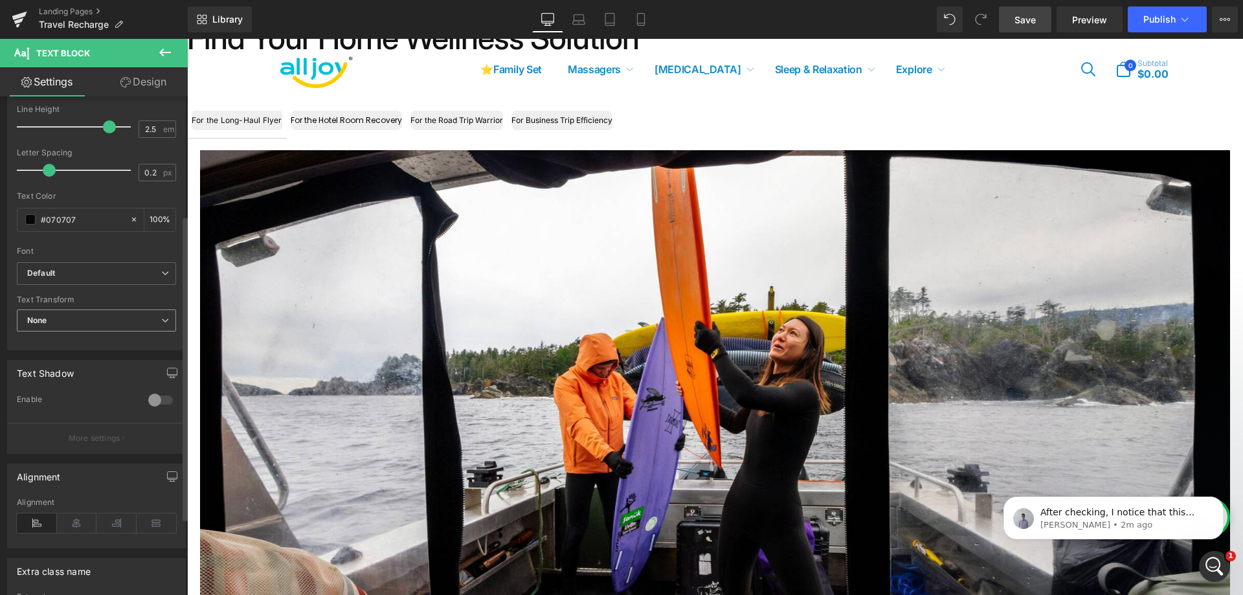
click at [121, 313] on span "None" at bounding box center [96, 320] width 159 height 23
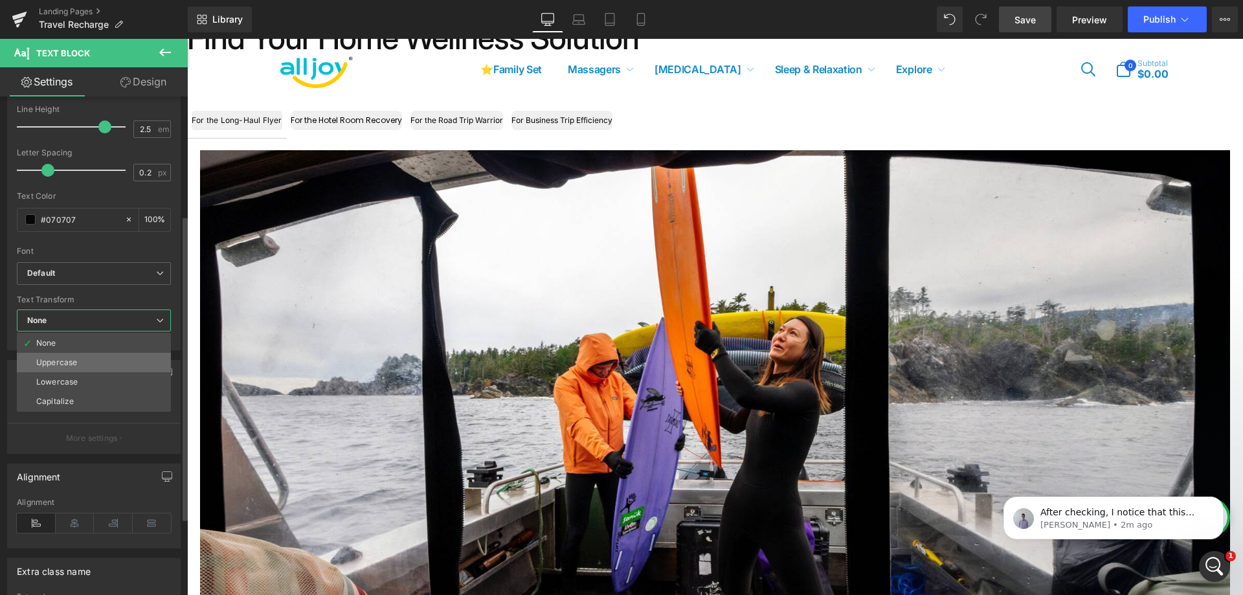
click at [103, 355] on li "Uppercase" at bounding box center [94, 362] width 154 height 19
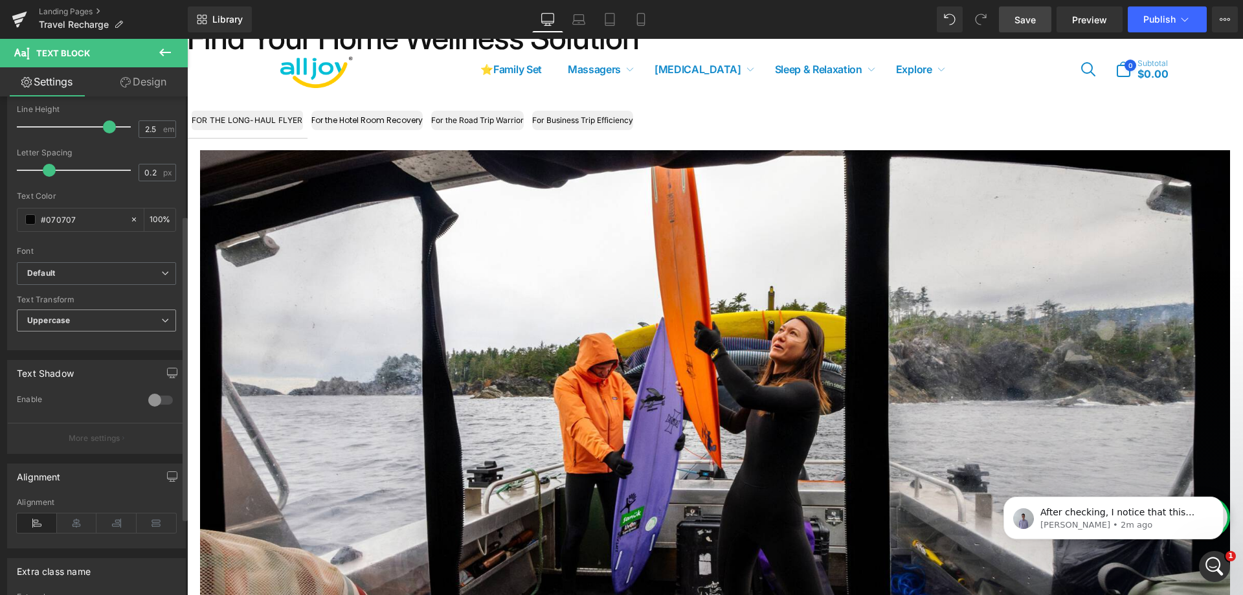
click at [116, 326] on span "Uppercase" at bounding box center [96, 320] width 159 height 23
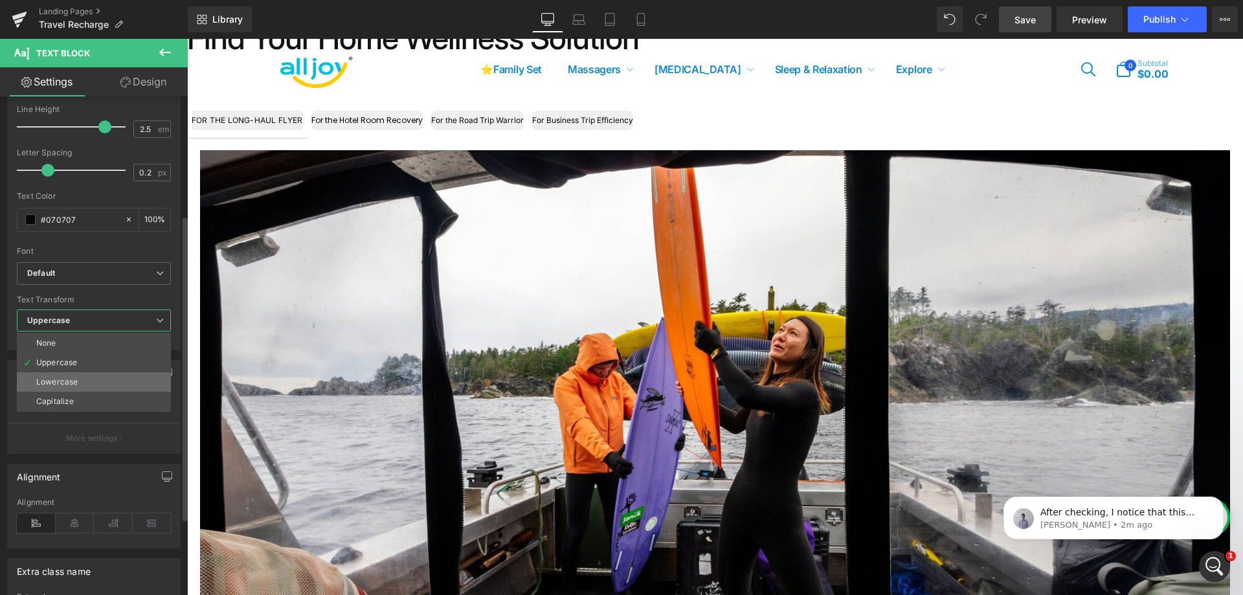
click at [95, 375] on li "Lowercase" at bounding box center [94, 381] width 154 height 19
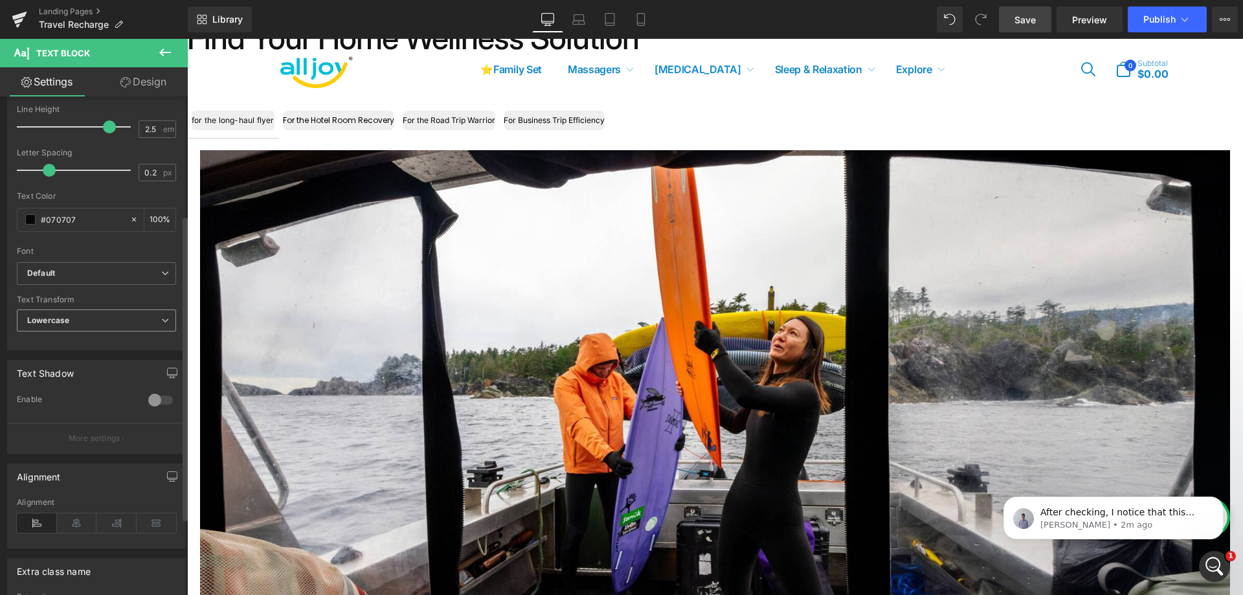
click at [118, 329] on span "Lowercase" at bounding box center [96, 320] width 159 height 23
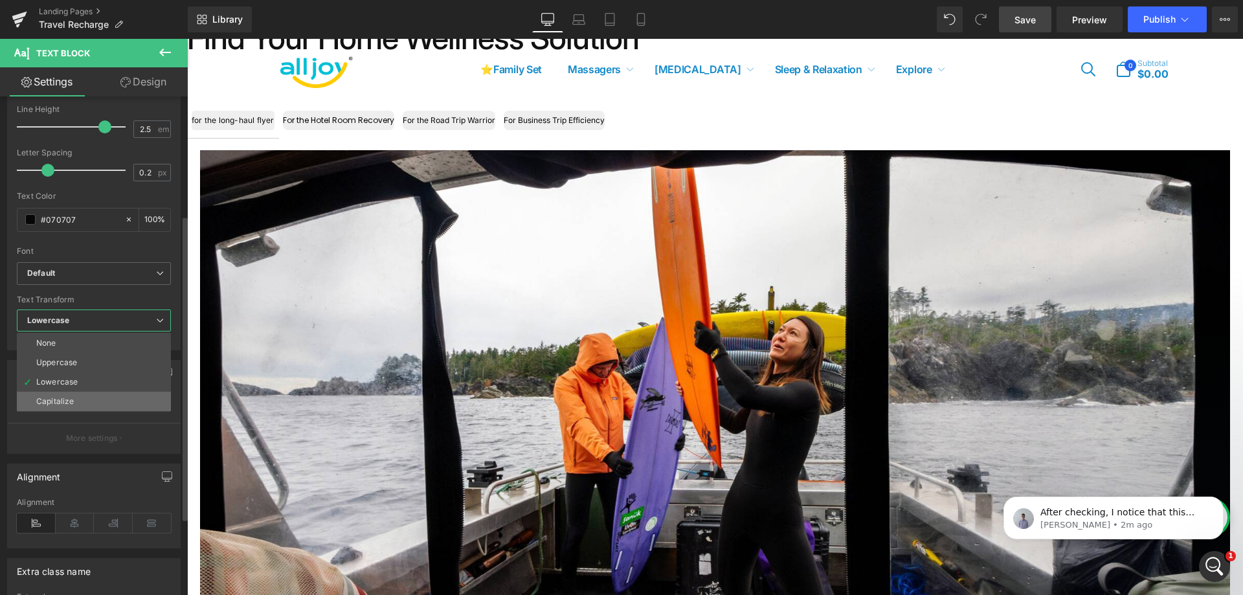
click at [93, 393] on li "Capitalize" at bounding box center [94, 401] width 154 height 19
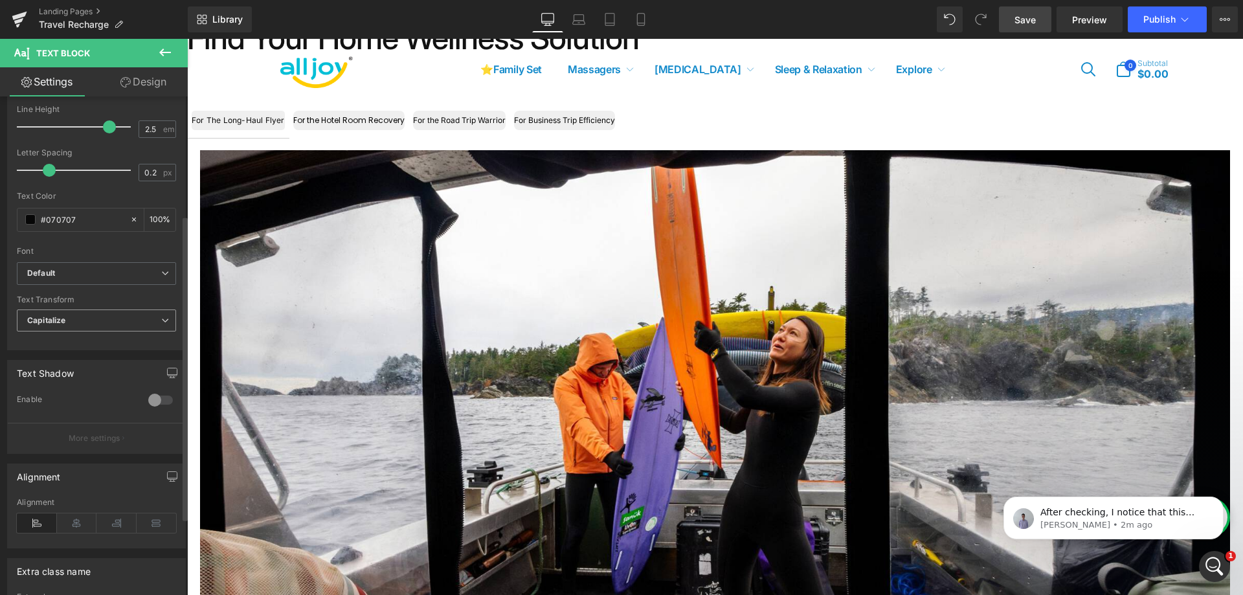
click at [121, 324] on span "Capitalize" at bounding box center [96, 320] width 159 height 23
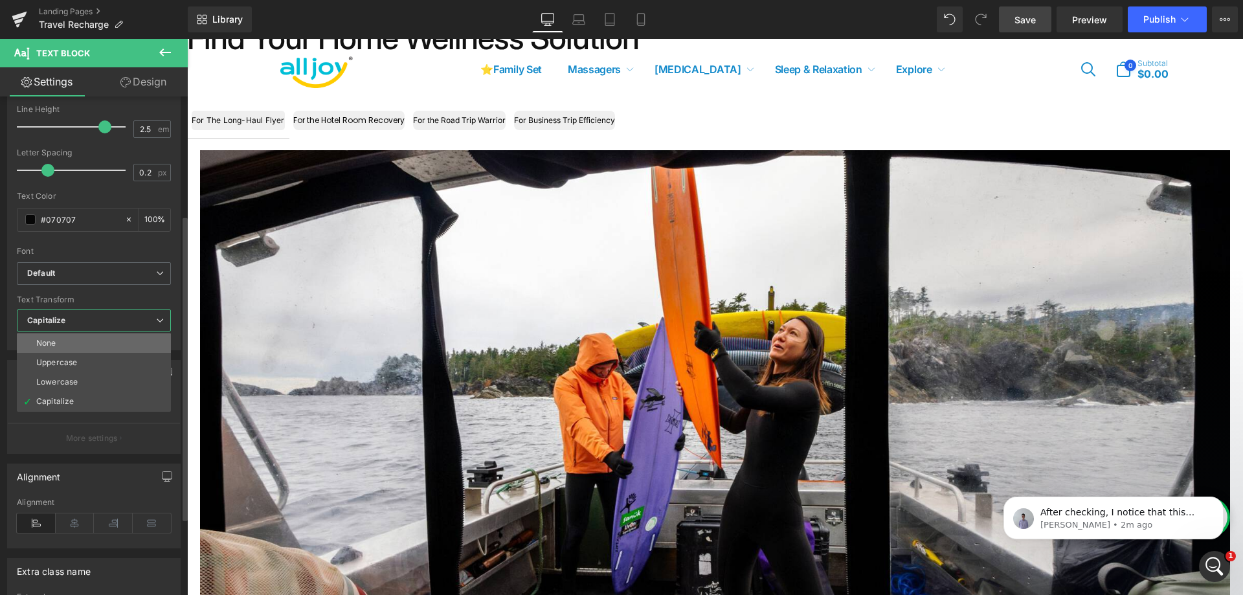
click at [110, 346] on li "None" at bounding box center [94, 342] width 154 height 19
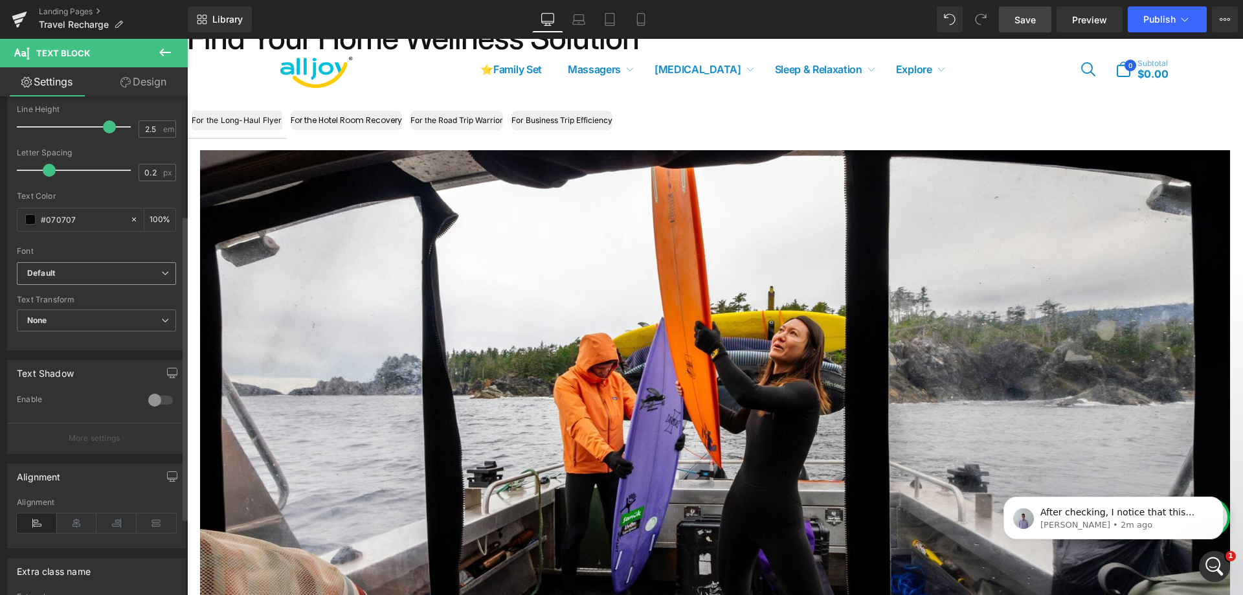
click at [138, 268] on b "Default" at bounding box center [94, 273] width 134 height 11
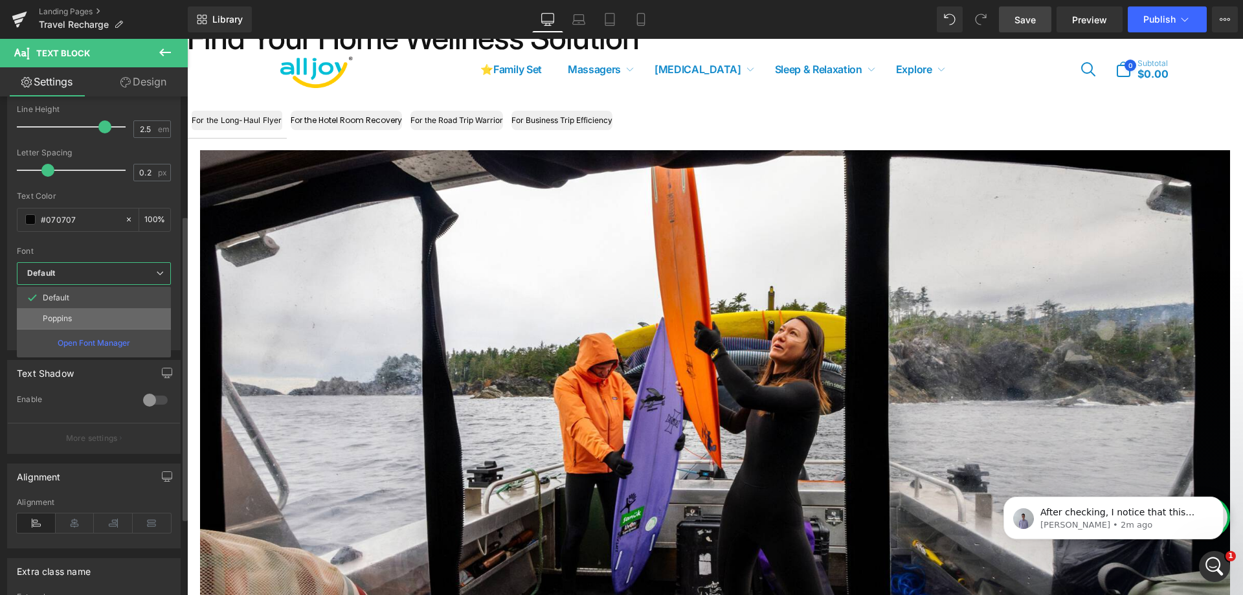
click at [116, 327] on li "Poppins" at bounding box center [94, 318] width 154 height 21
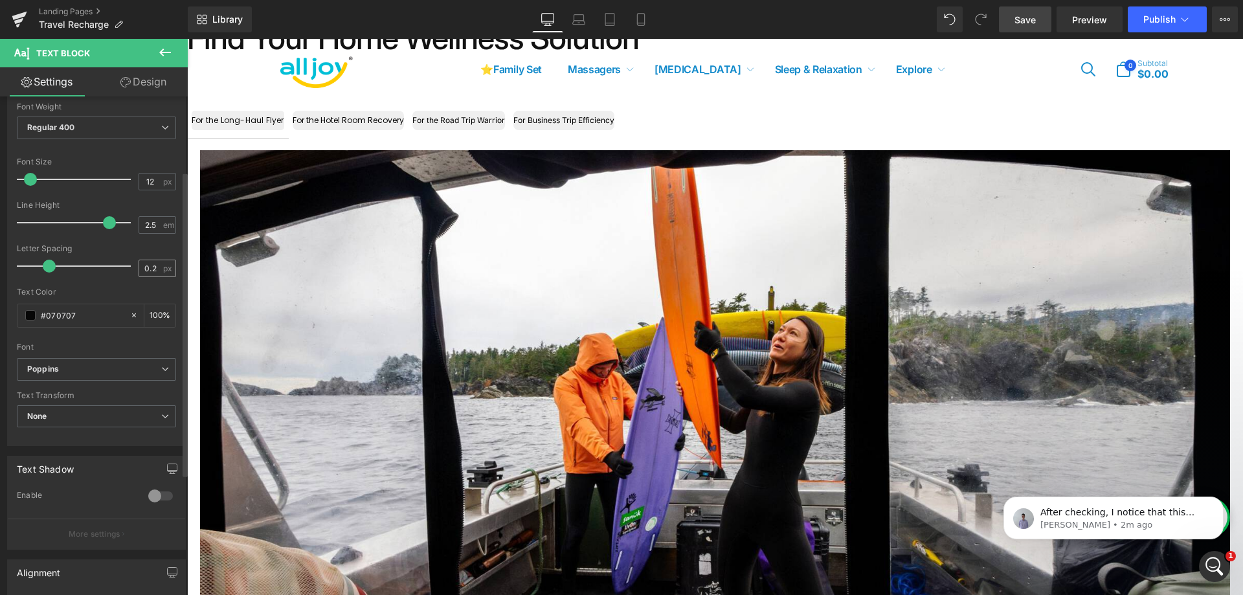
scroll to position [61, 0]
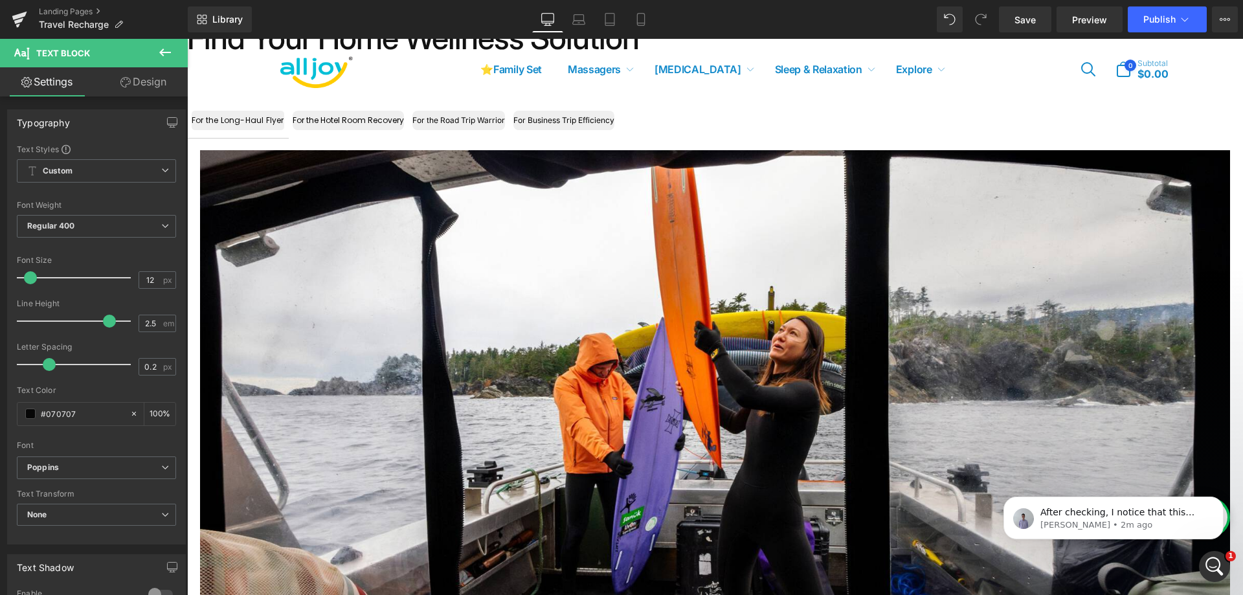
scroll to position [612, 0]
click at [83, 174] on span "Custom Setup Global Style" at bounding box center [96, 170] width 159 height 23
click at [101, 175] on span "Custom Setup Global Style" at bounding box center [94, 170] width 154 height 23
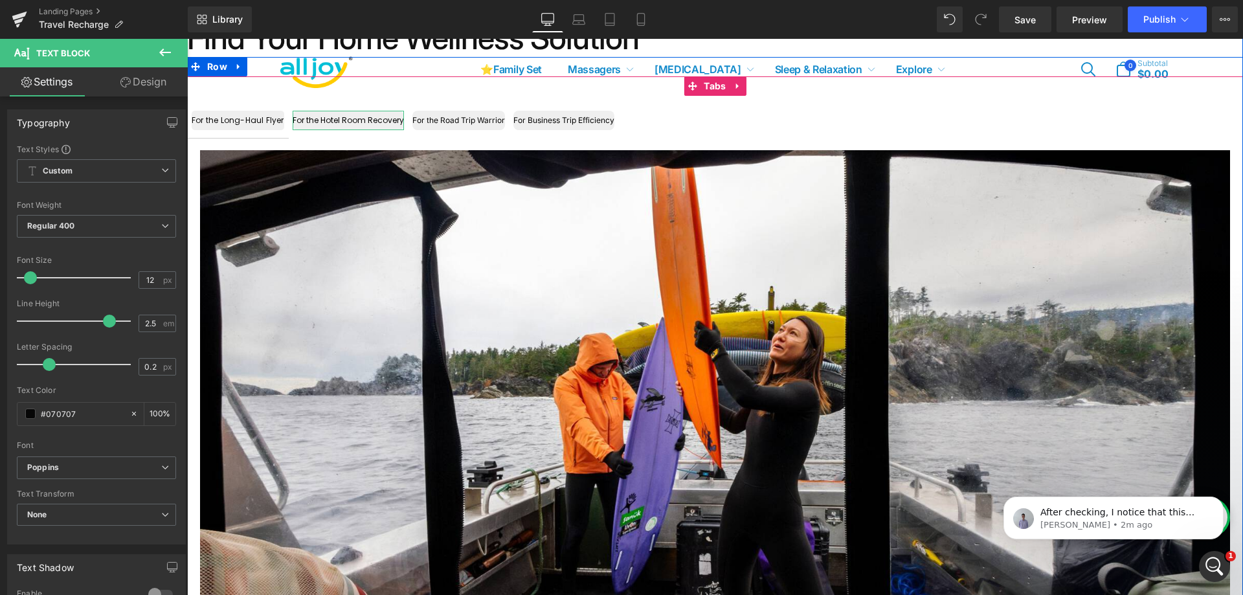
click at [311, 118] on div "For the Hotel Room Recovery" at bounding box center [348, 120] width 111 height 19
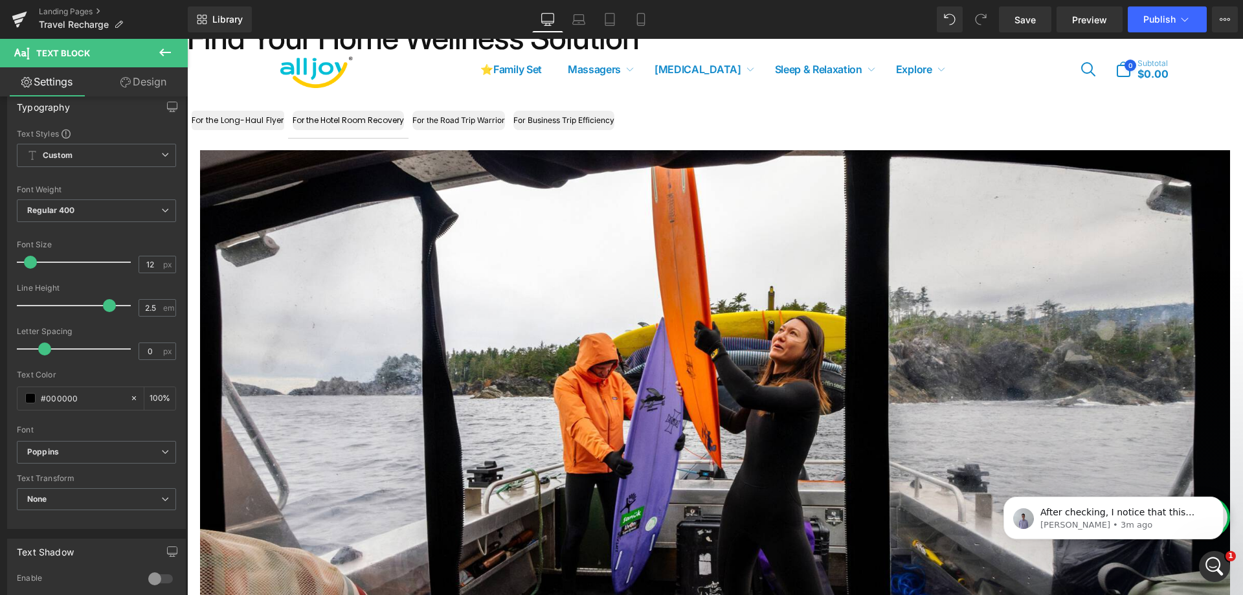
scroll to position [0, 0]
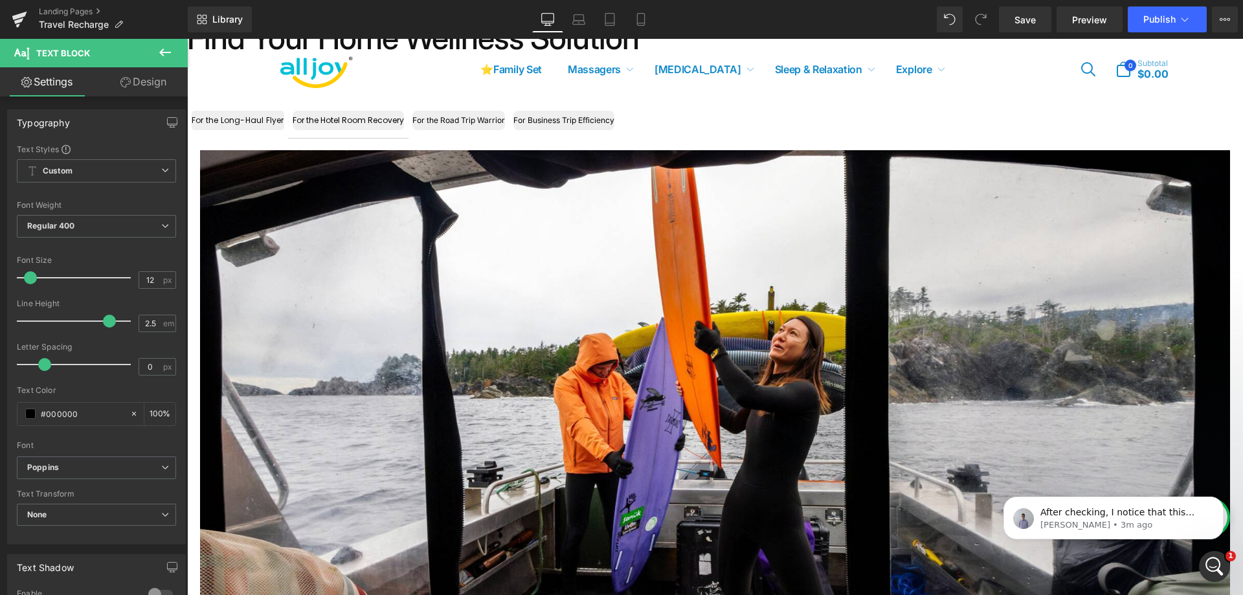
click at [792, 128] on ul "For the Long-Haul Flyer Text Block For the Hotel Room Recovery Text Block For t…" at bounding box center [715, 120] width 1056 height 35
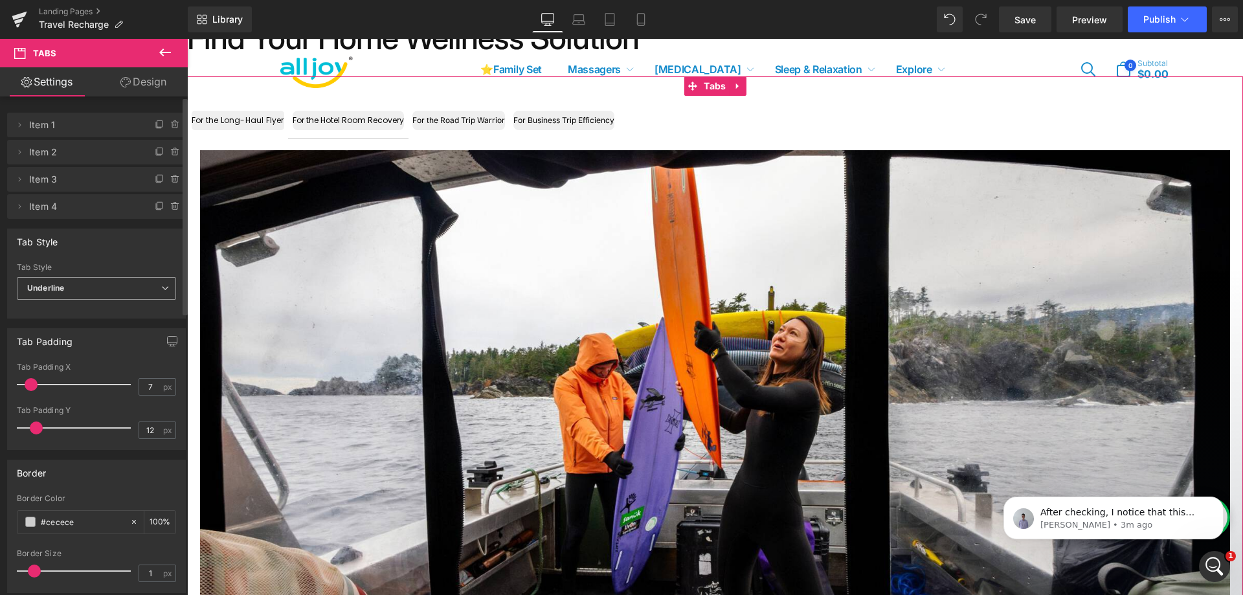
click at [101, 293] on span "Underline" at bounding box center [96, 288] width 159 height 23
click at [101, 315] on li "Default" at bounding box center [94, 311] width 154 height 19
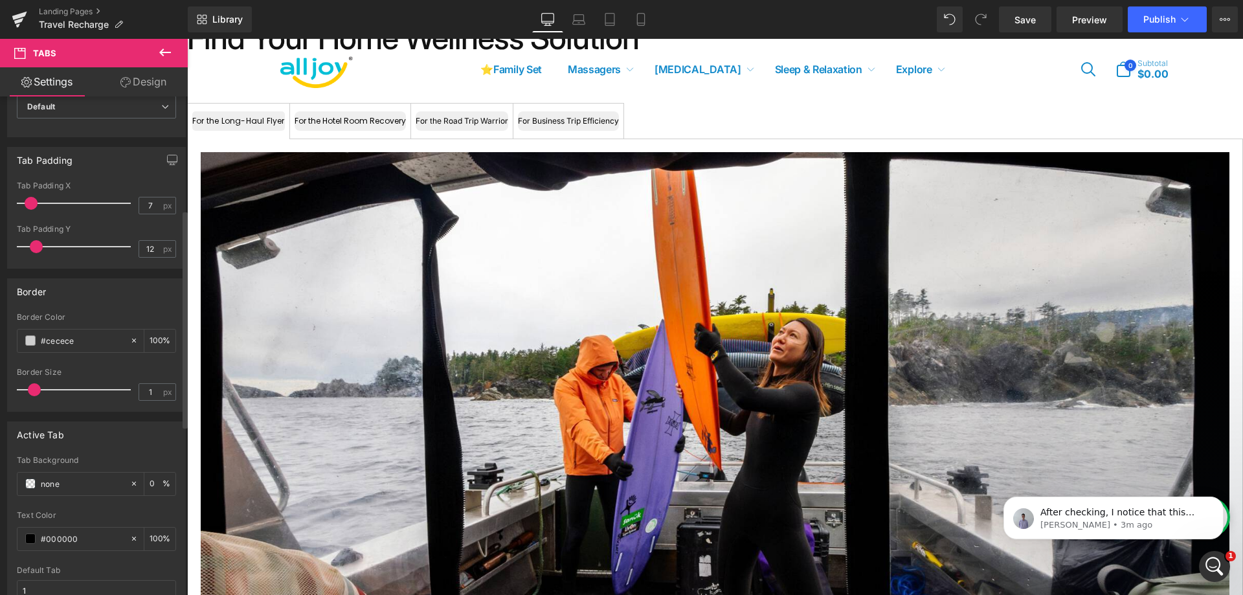
scroll to position [259, 0]
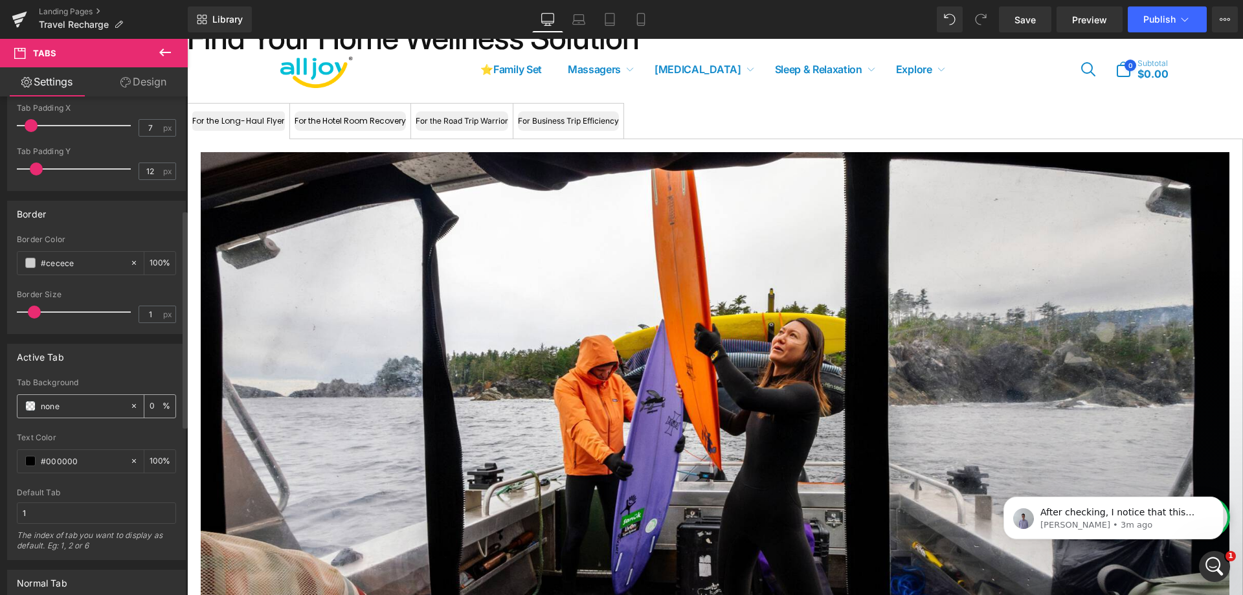
click at [28, 404] on span at bounding box center [30, 406] width 10 height 10
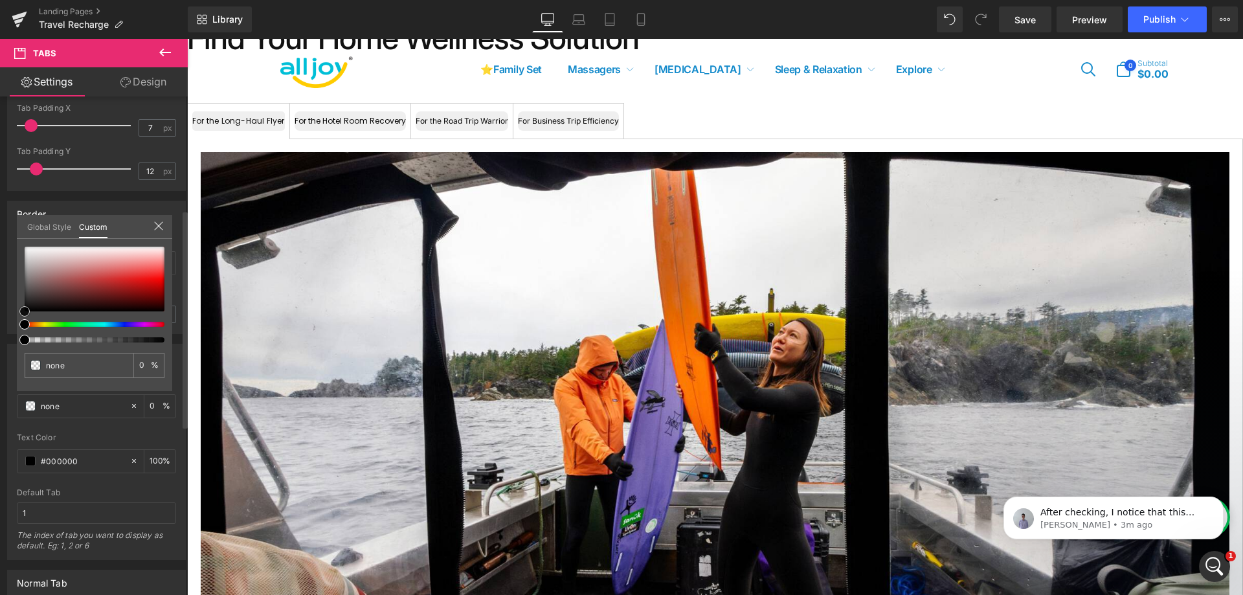
click at [67, 298] on div at bounding box center [95, 279] width 140 height 65
type input "#422323"
type input "100"
type input "#422323"
type input "100"
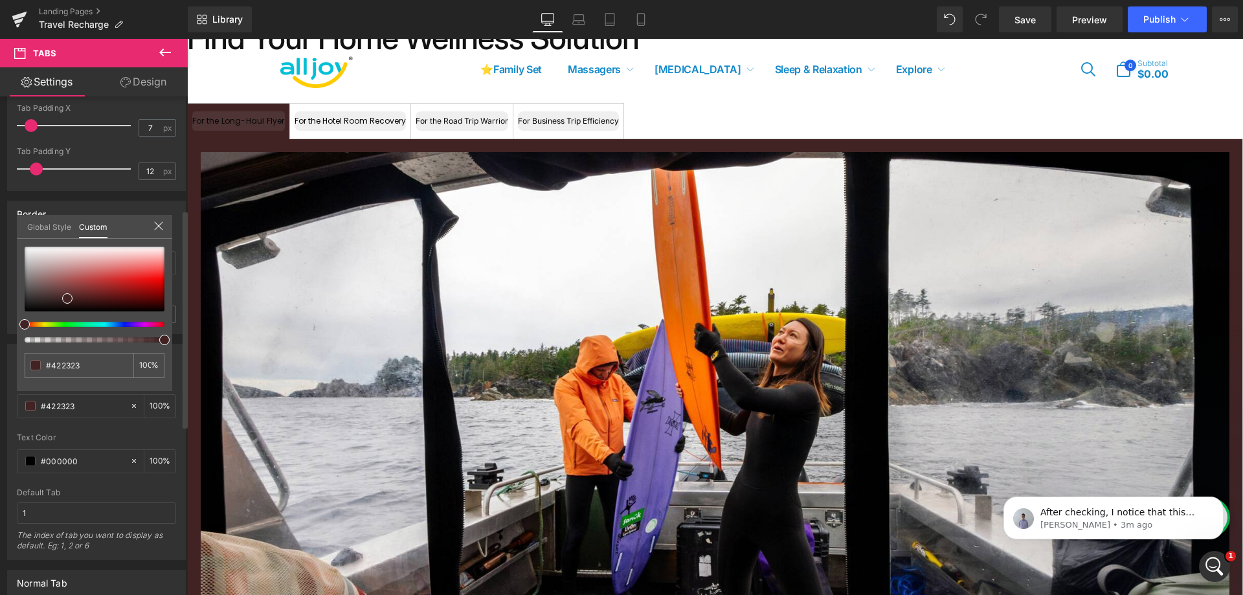
click at [54, 228] on link "Global Style" at bounding box center [49, 226] width 44 height 22
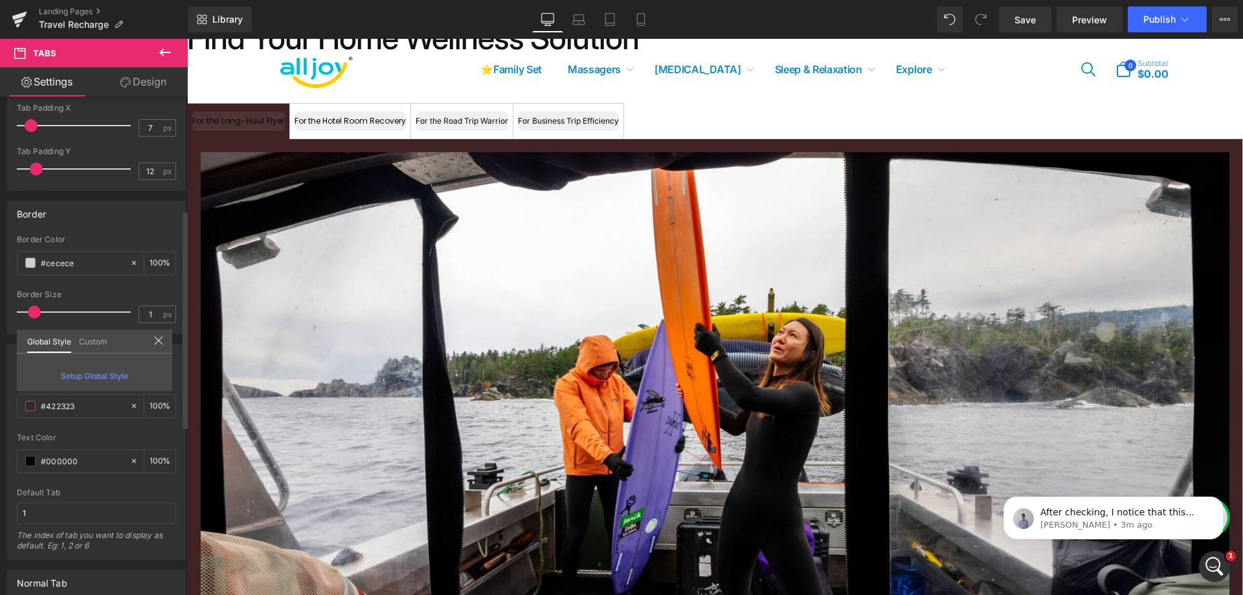
click at [104, 342] on link "Custom" at bounding box center [93, 340] width 28 height 22
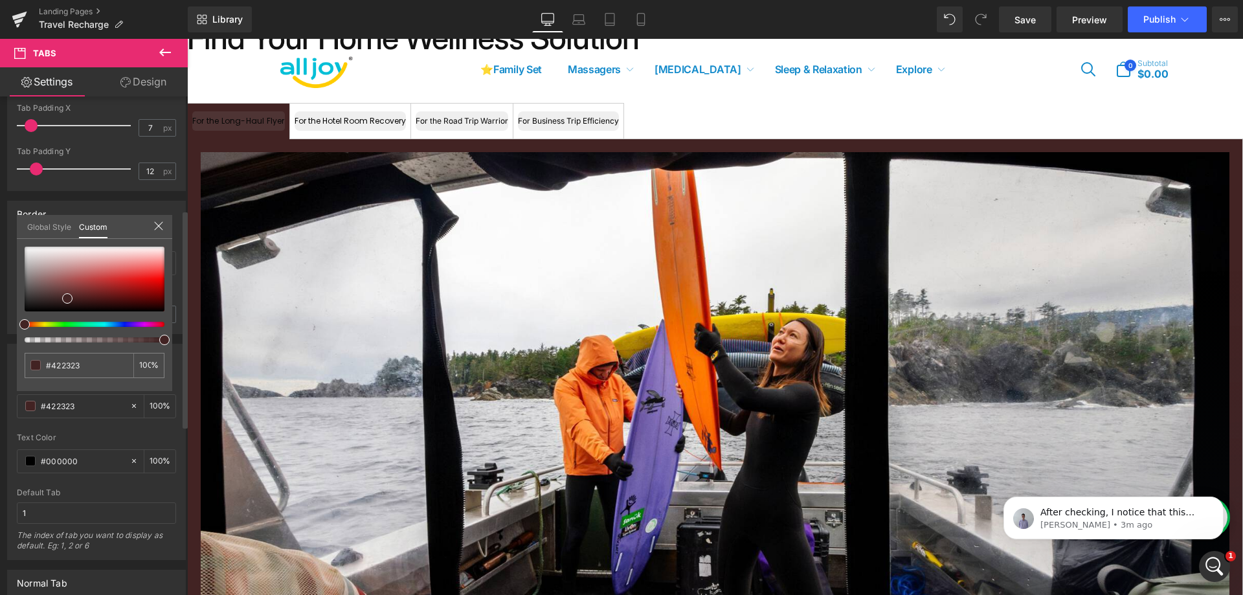
click at [158, 221] on icon at bounding box center [158, 226] width 10 height 10
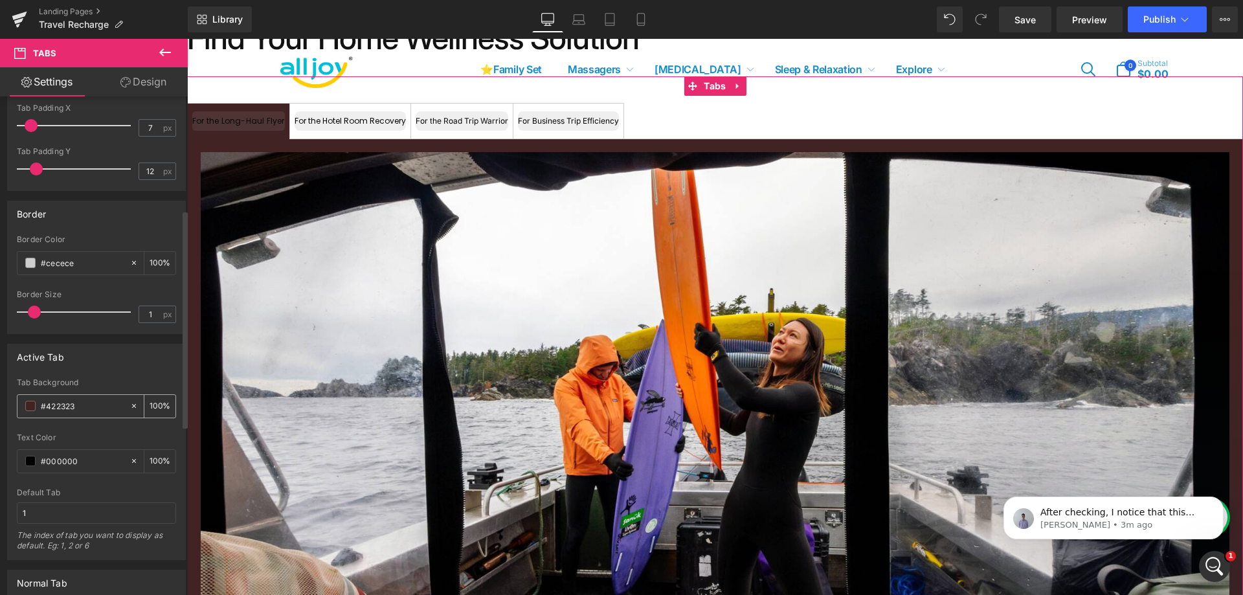
click at [129, 403] on icon at bounding box center [133, 405] width 9 height 9
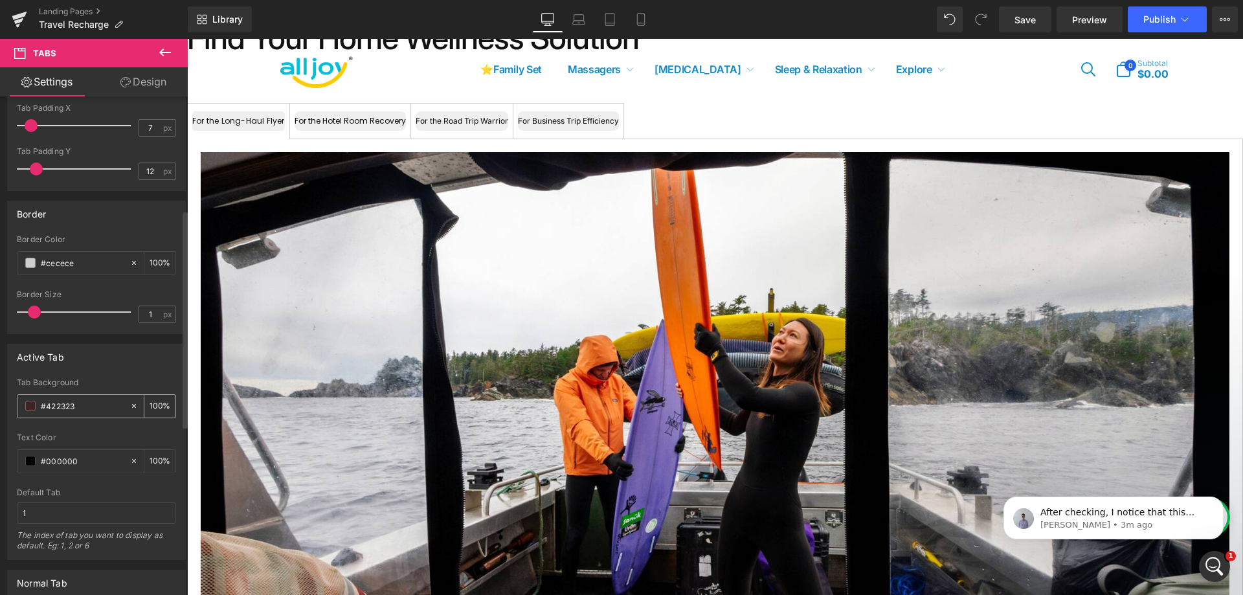
type input "none"
type input "0"
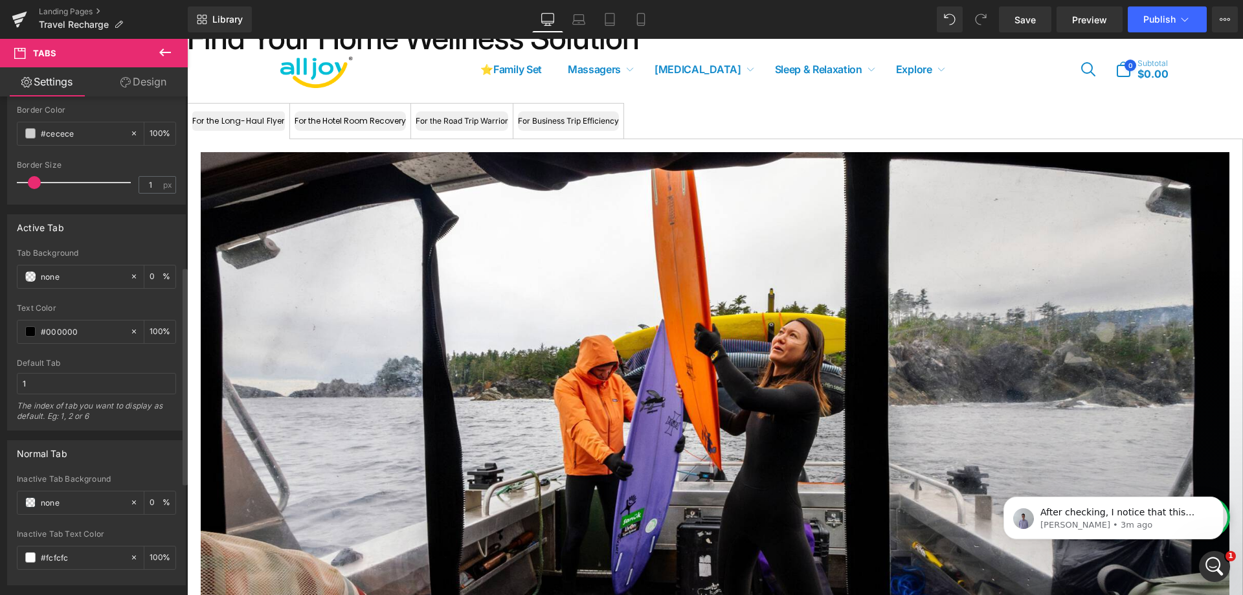
scroll to position [518, 0]
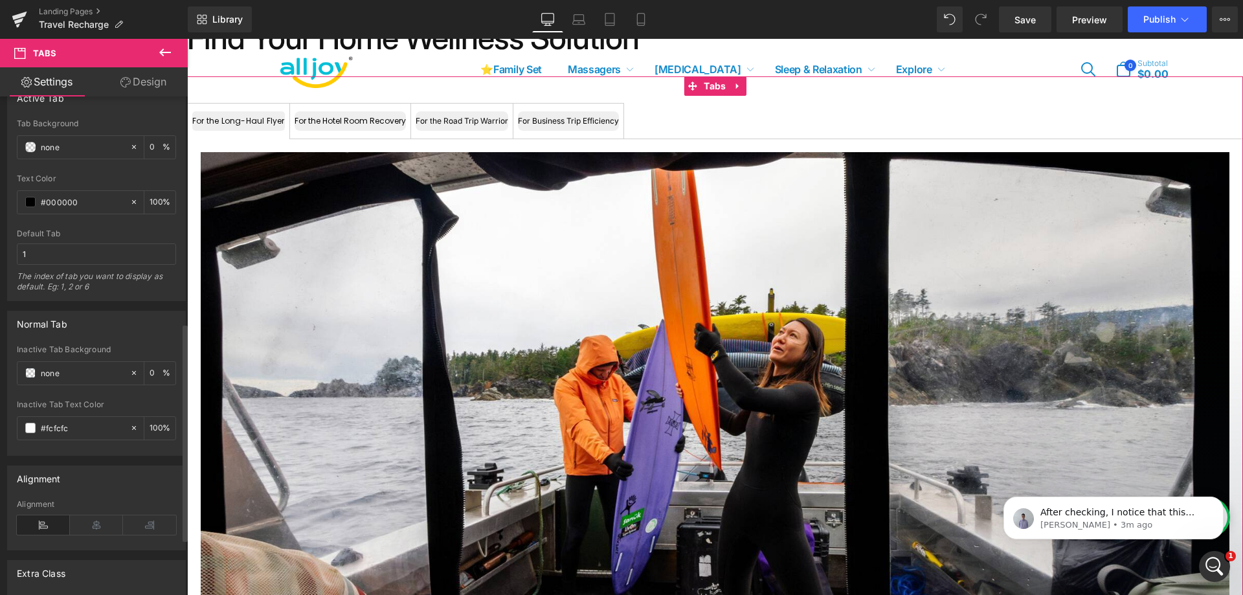
click at [129, 374] on icon at bounding box center [133, 372] width 9 height 9
click at [34, 372] on span at bounding box center [30, 373] width 10 height 10
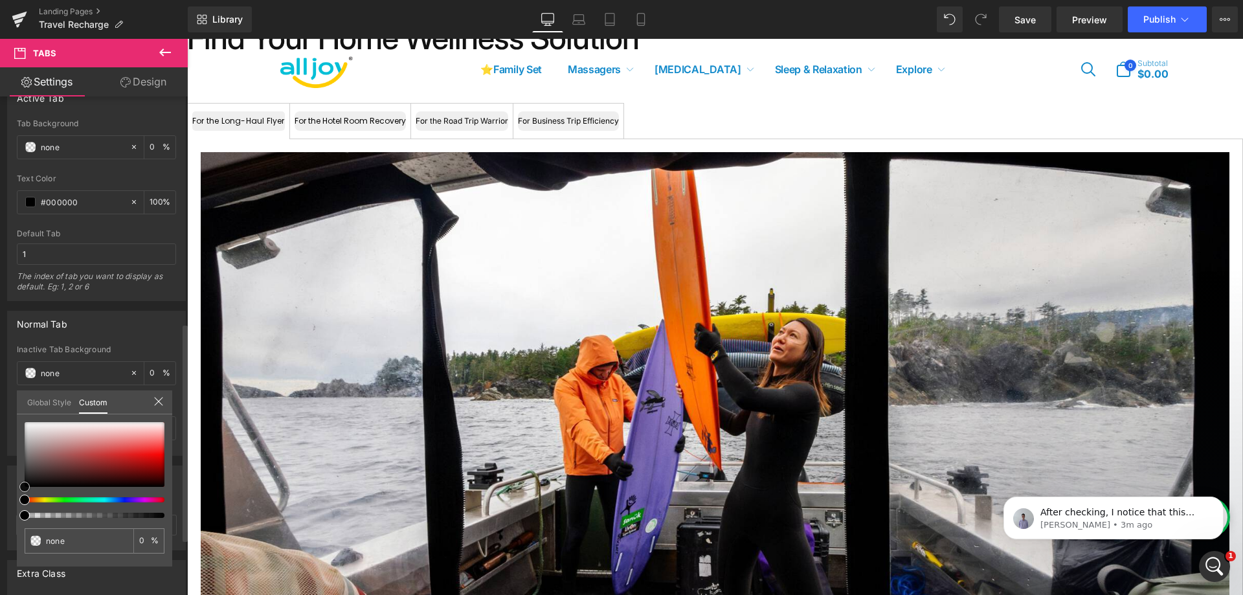
click at [128, 461] on div at bounding box center [95, 454] width 140 height 65
type input "#ad1919"
type input "100"
type input "#ad1919"
type input "100"
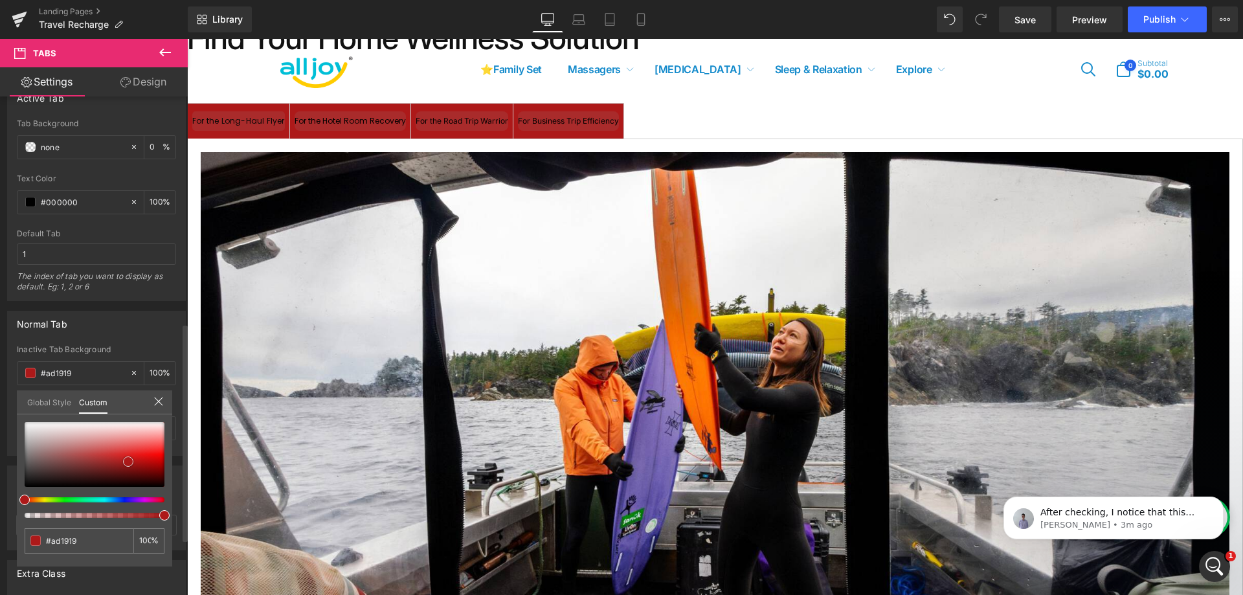
scroll to position [661, 0]
click at [79, 449] on div at bounding box center [95, 454] width 140 height 65
type input "#bd6a6a"
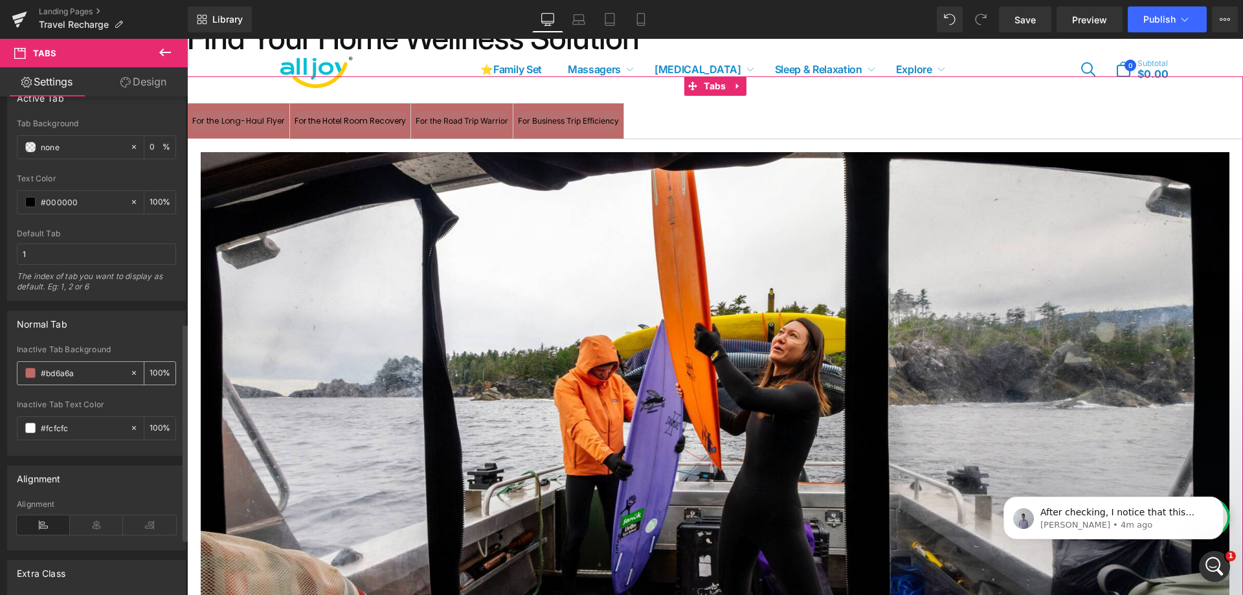
click at [129, 372] on icon at bounding box center [133, 372] width 9 height 9
type input "none"
type input "0"
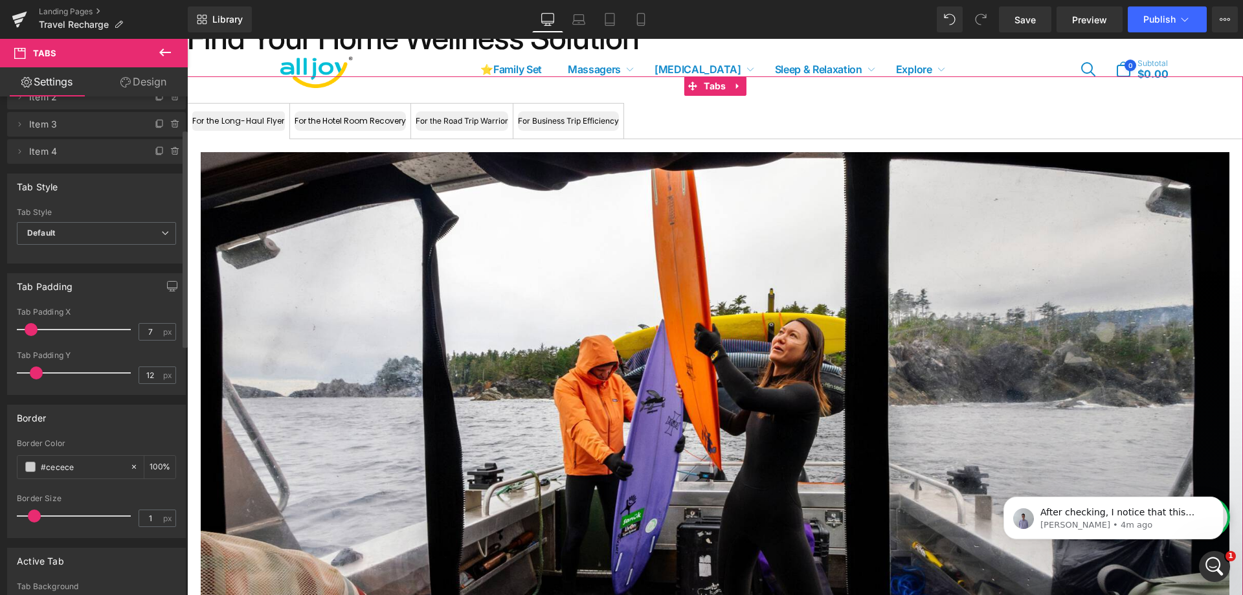
scroll to position [0, 0]
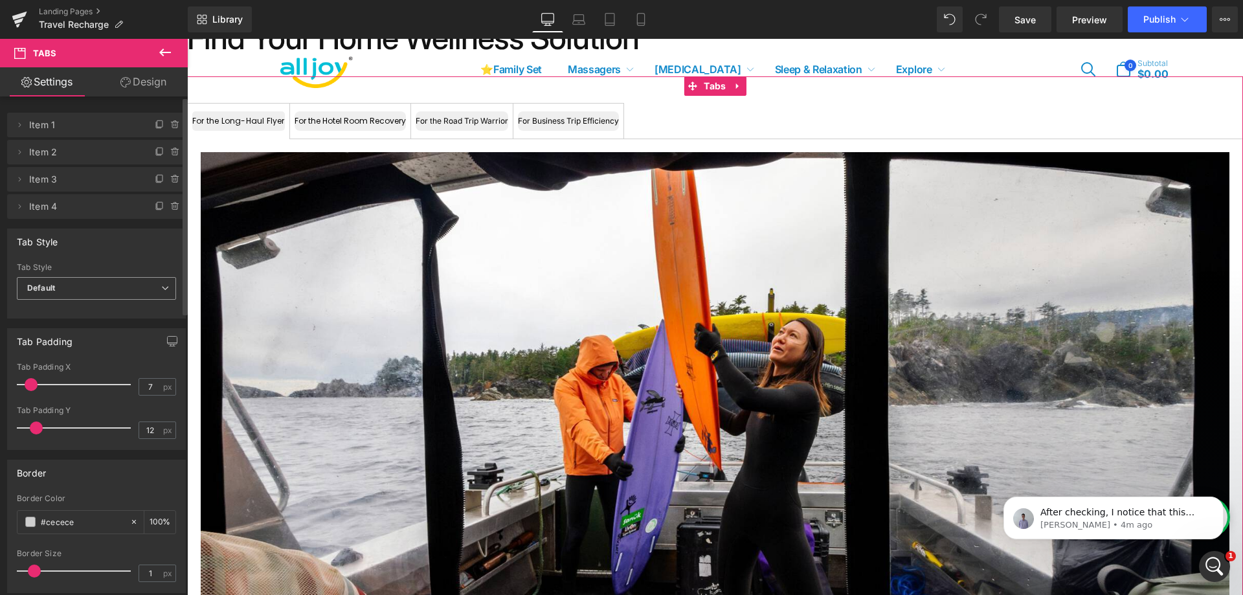
click at [120, 284] on span "Default" at bounding box center [96, 288] width 159 height 23
click at [126, 323] on li "Underline" at bounding box center [94, 330] width 154 height 19
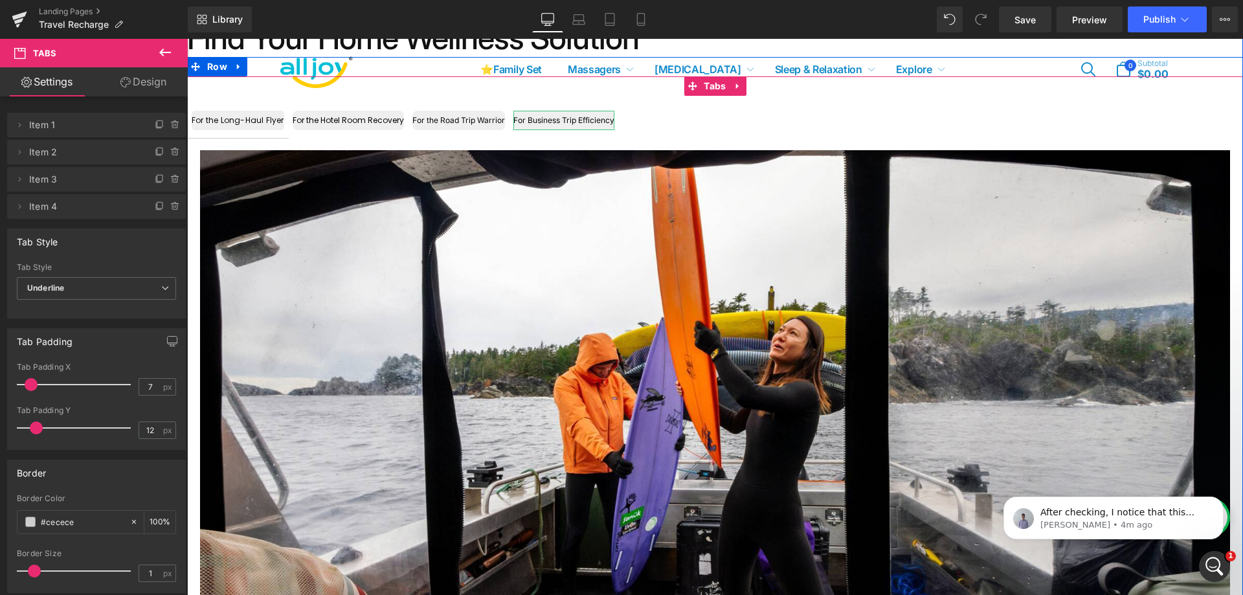
click at [590, 116] on div "For Business Trip Efficiency" at bounding box center [563, 120] width 101 height 19
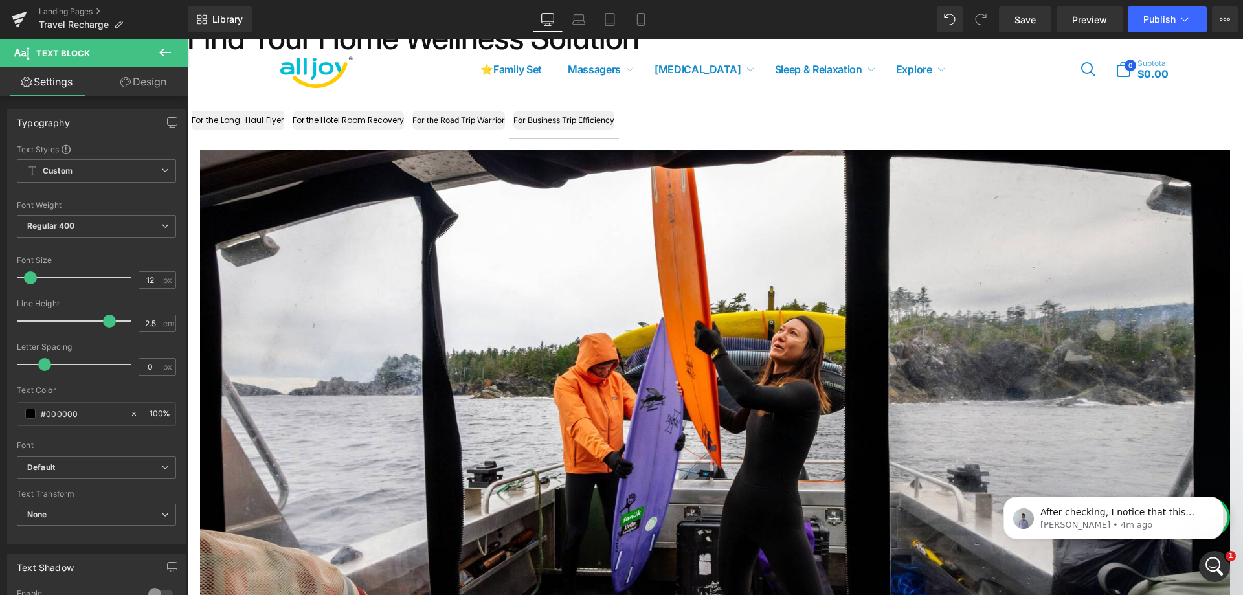
click at [146, 80] on link "Design" at bounding box center [143, 81] width 94 height 29
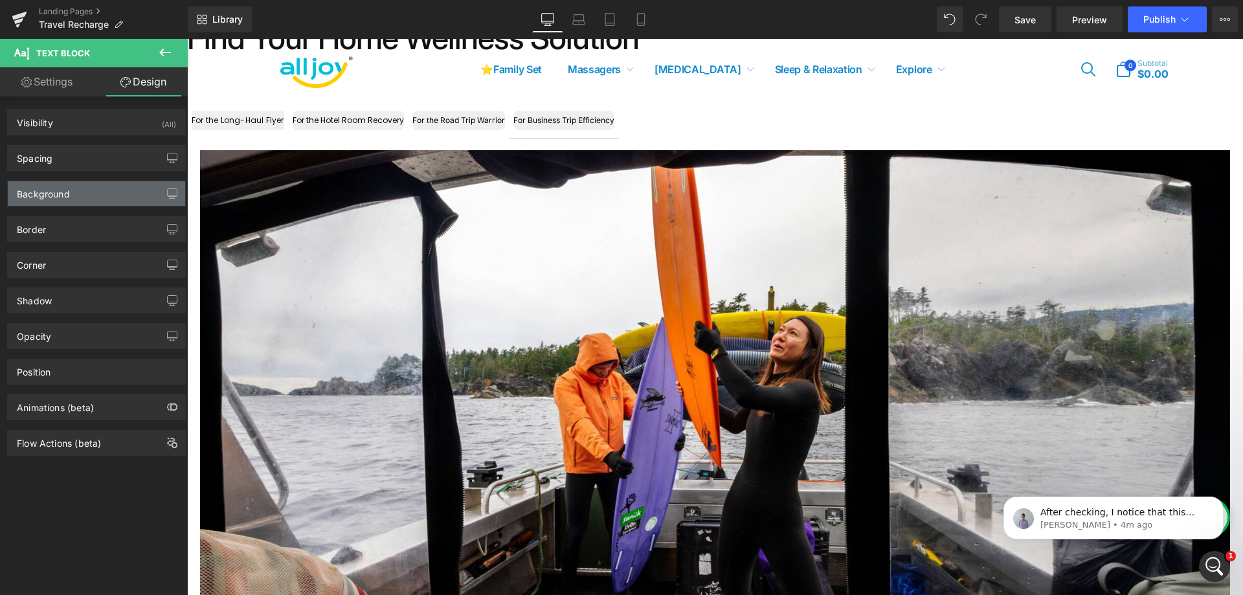
click at [72, 197] on div "Background" at bounding box center [96, 193] width 177 height 25
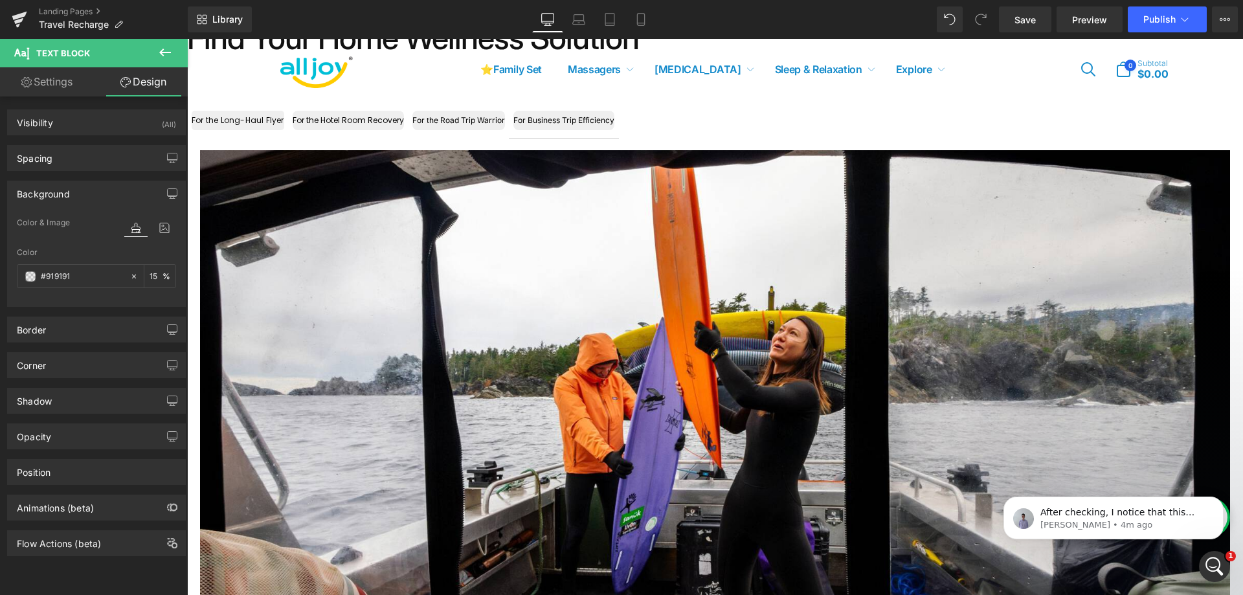
click at [77, 194] on div "Background" at bounding box center [96, 193] width 177 height 25
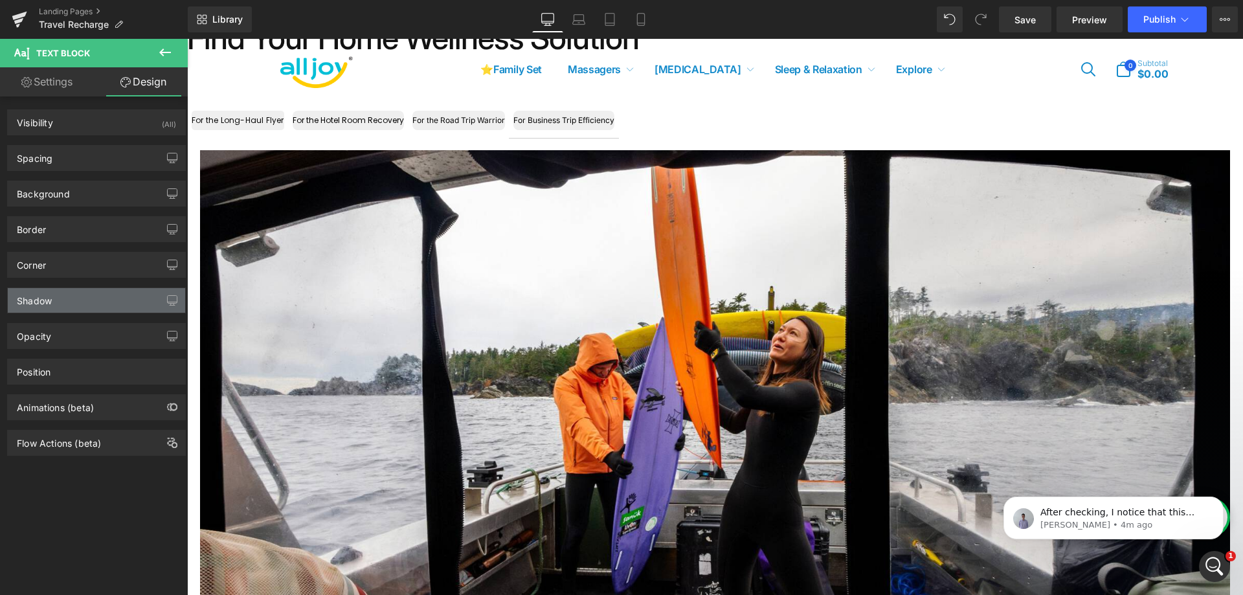
click at [61, 305] on div "Shadow" at bounding box center [96, 300] width 177 height 25
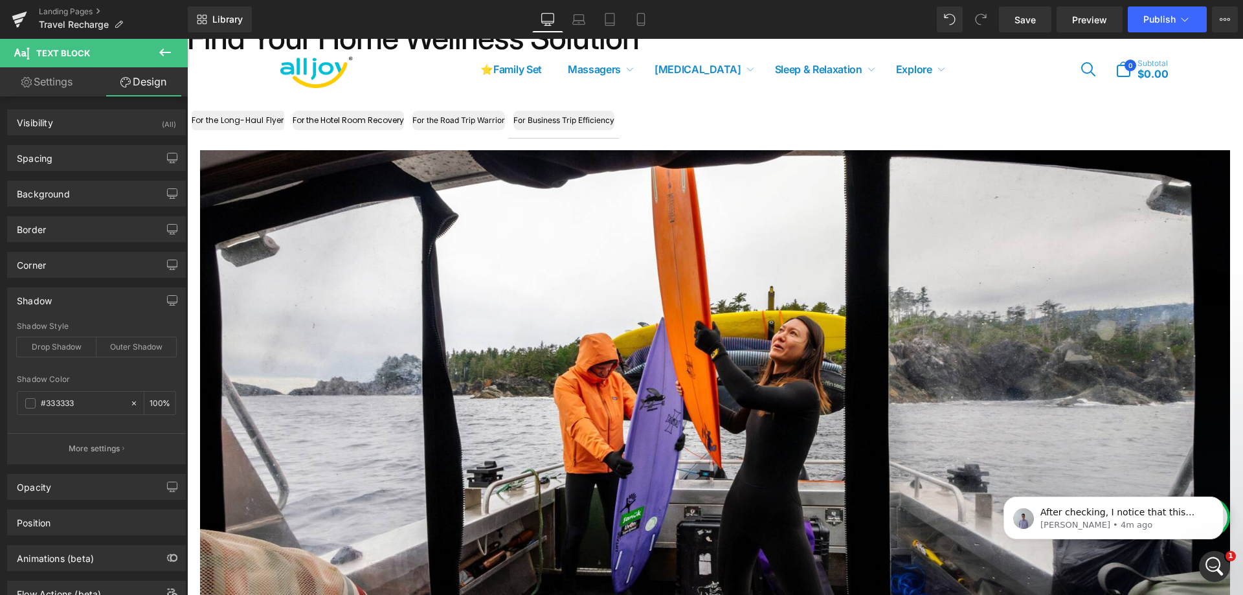
click at [61, 305] on div "Shadow" at bounding box center [96, 300] width 177 height 25
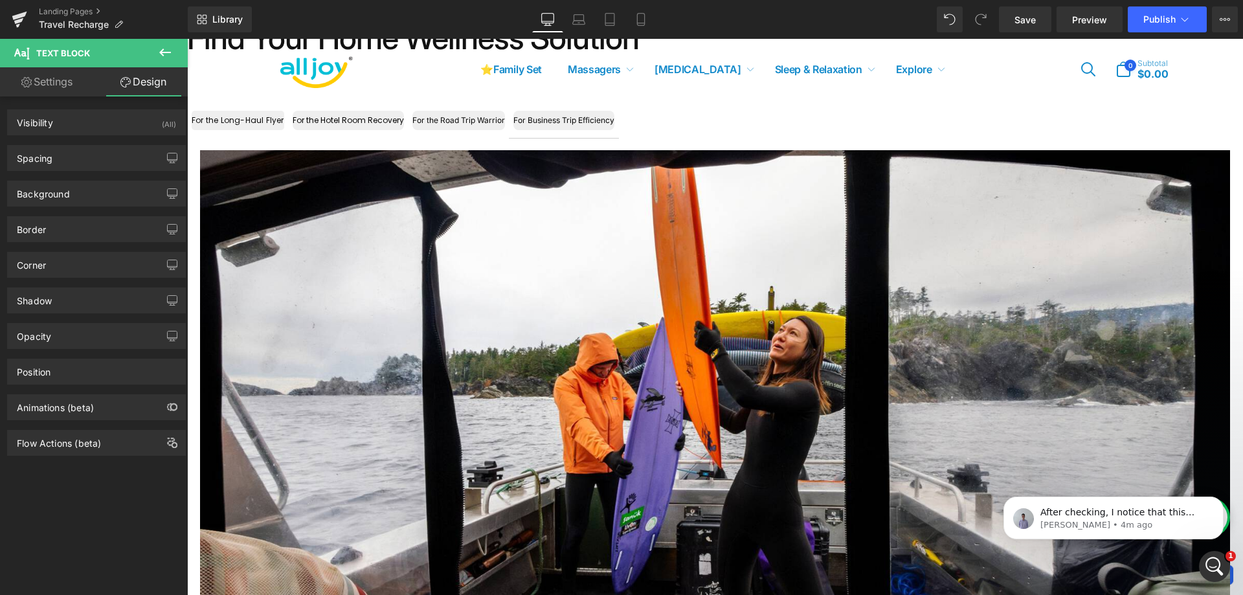
scroll to position [259, 0]
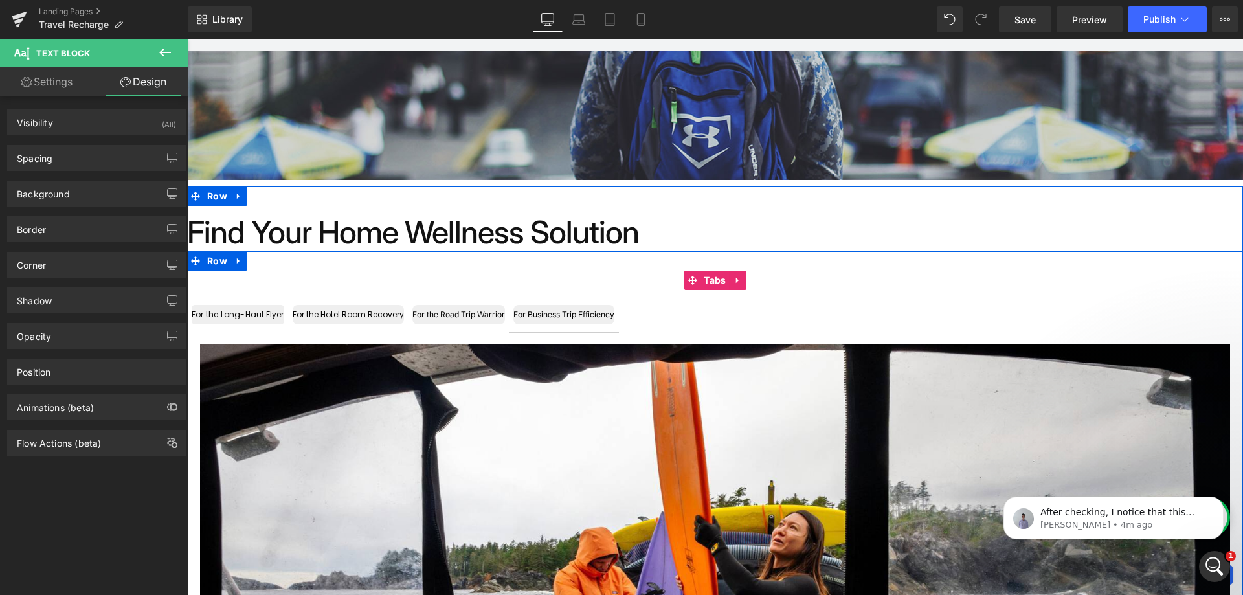
click at [472, 318] on div "For the Road Trip Warrior" at bounding box center [458, 314] width 93 height 19
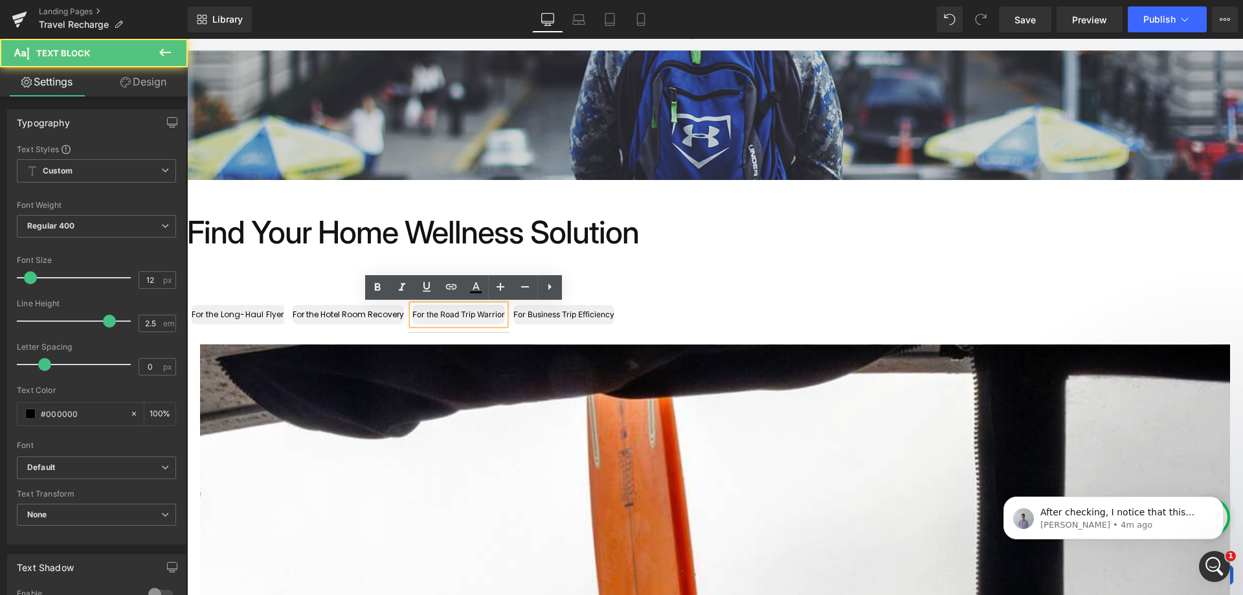
click at [370, 320] on div "For the Hotel Room Recovery" at bounding box center [348, 314] width 111 height 19
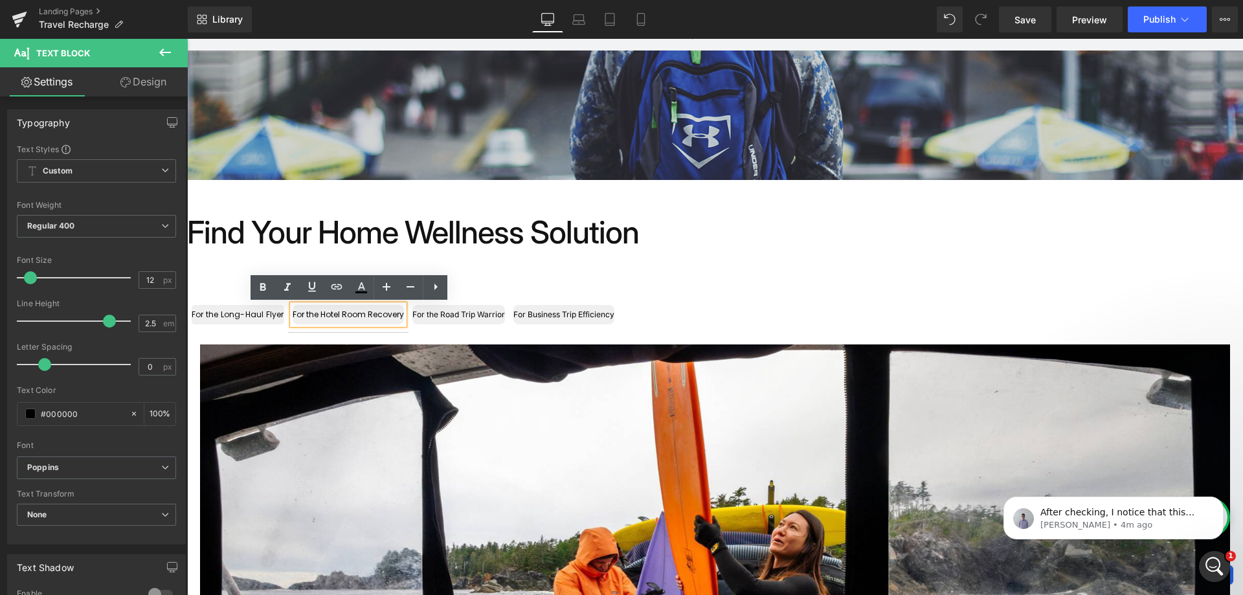
click at [240, 320] on div "For the Long-Haul Flyer Text Block" at bounding box center [238, 314] width 93 height 19
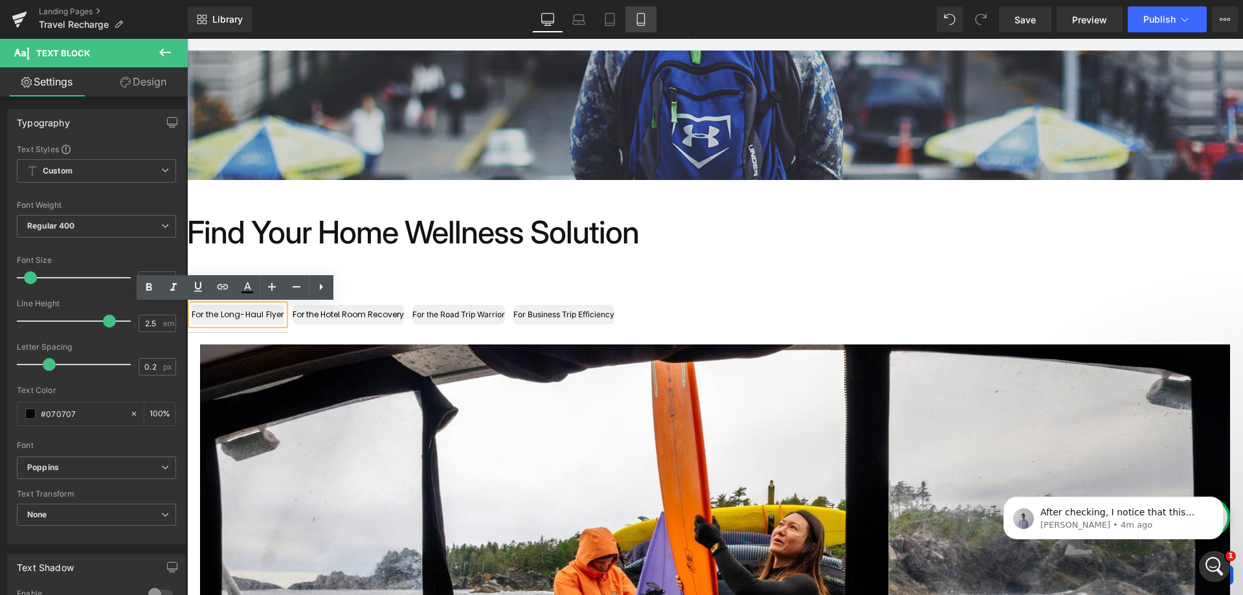
click at [650, 25] on link "Mobile" at bounding box center [640, 19] width 31 height 26
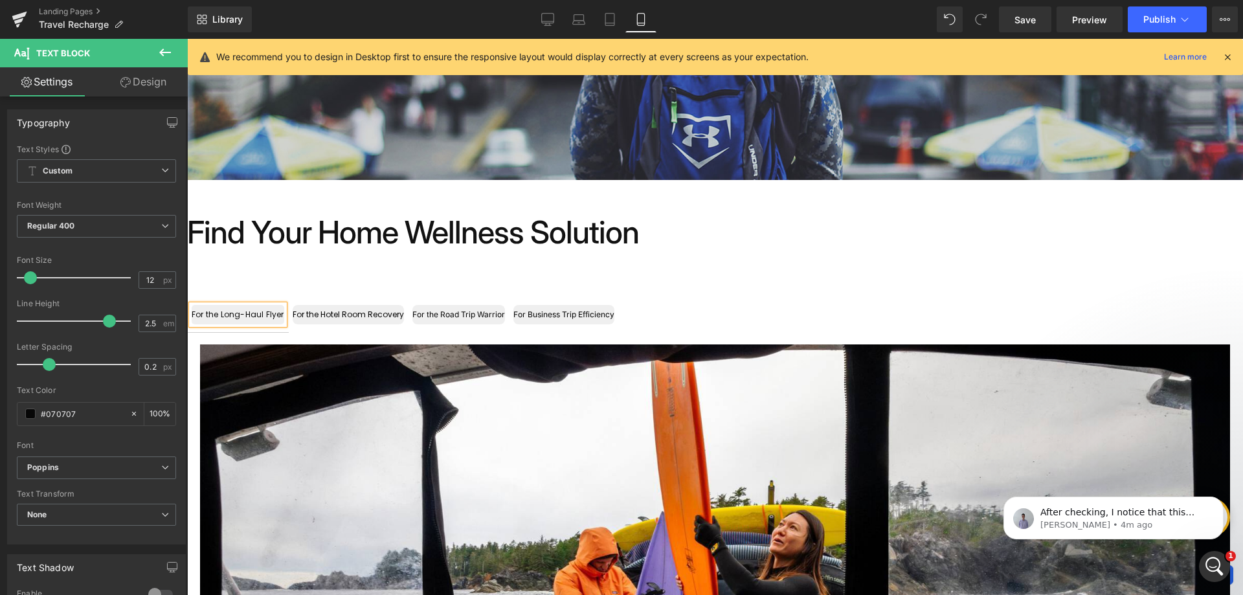
type input "100"
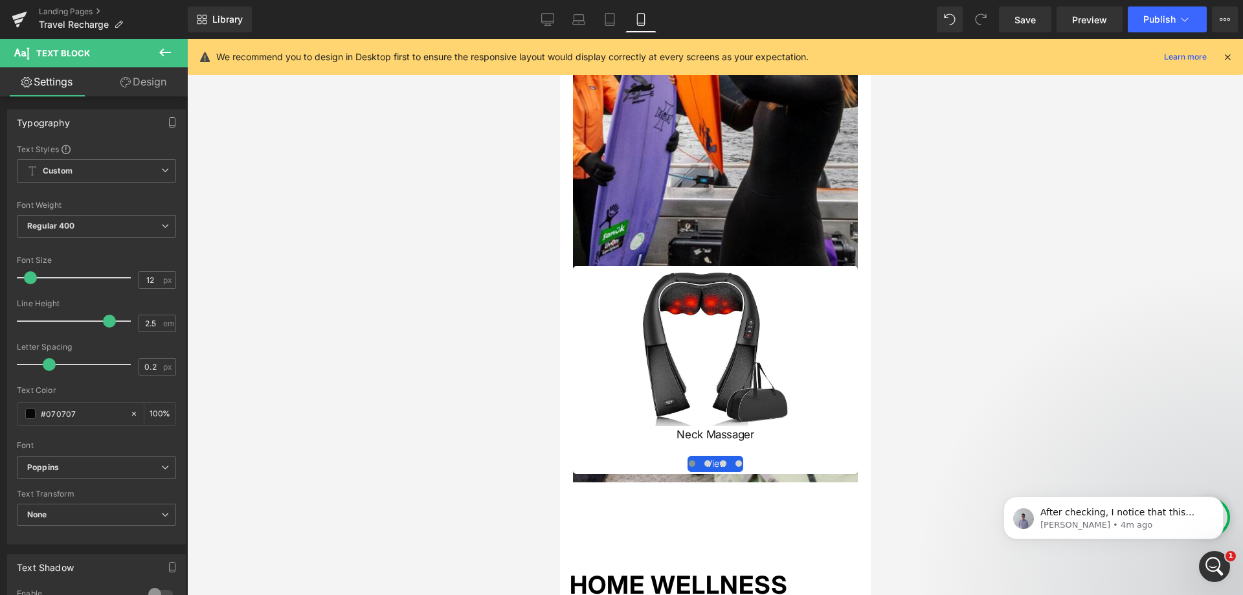
scroll to position [941, 0]
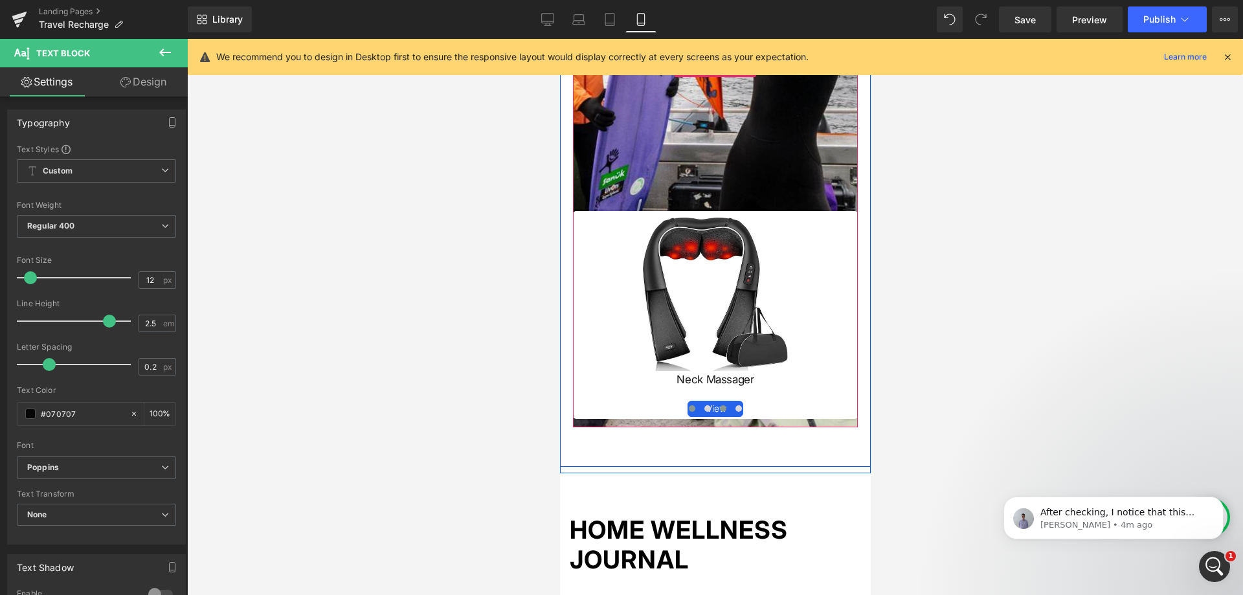
click at [718, 404] on button at bounding box center [723, 408] width 16 height 13
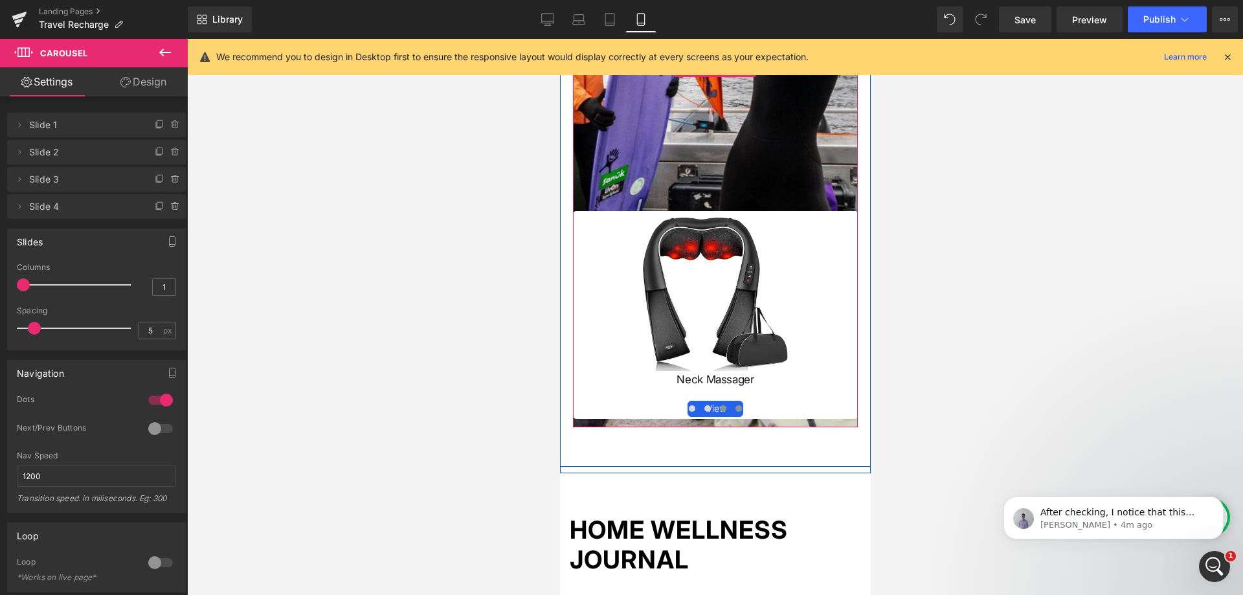
click at [735, 409] on span at bounding box center [738, 408] width 6 height 6
click at [688, 407] on span at bounding box center [691, 408] width 6 height 6
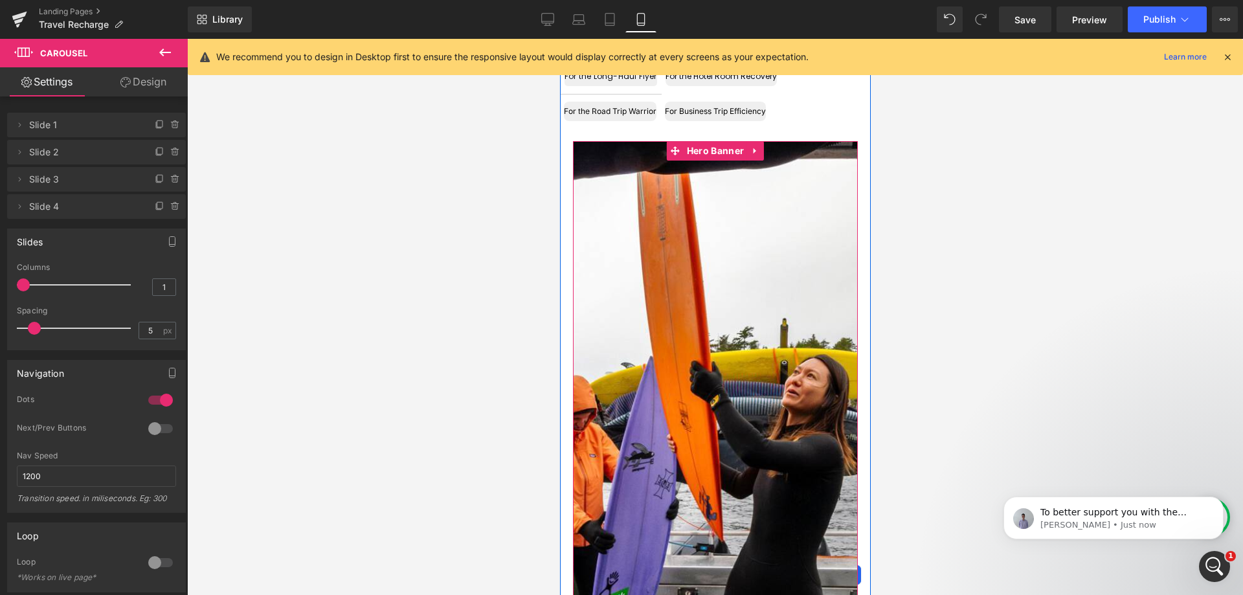
scroll to position [423, 0]
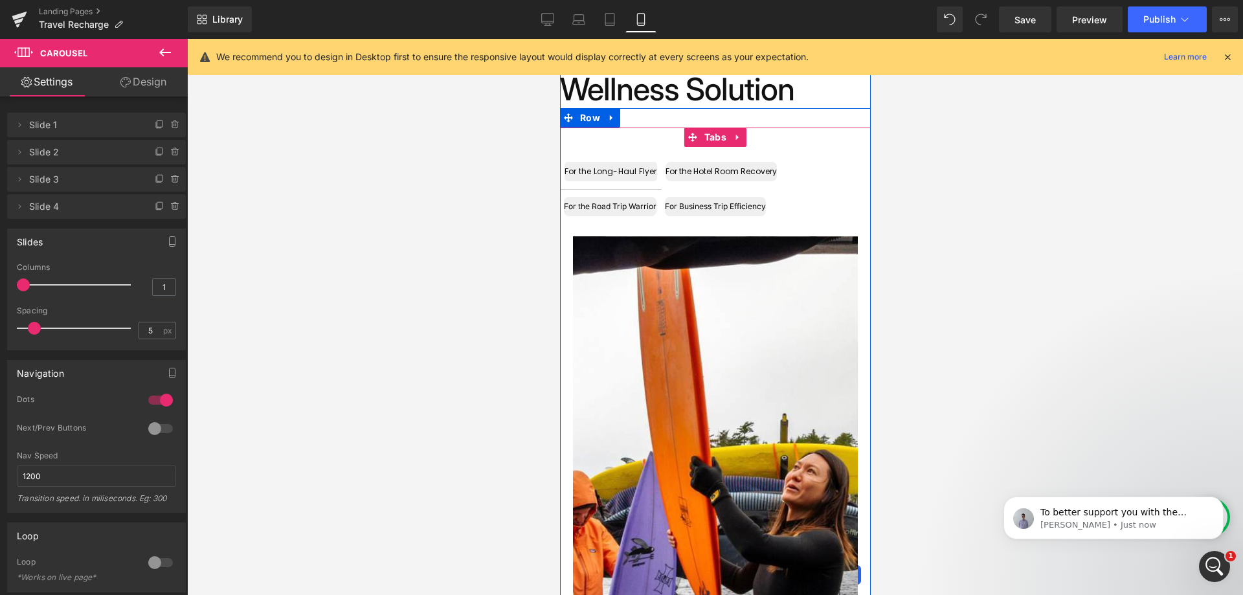
click at [792, 195] on ul "For the Long-Haul Flyer Text Block For the Hotel Room Recovery Text Block For t…" at bounding box center [714, 189] width 311 height 70
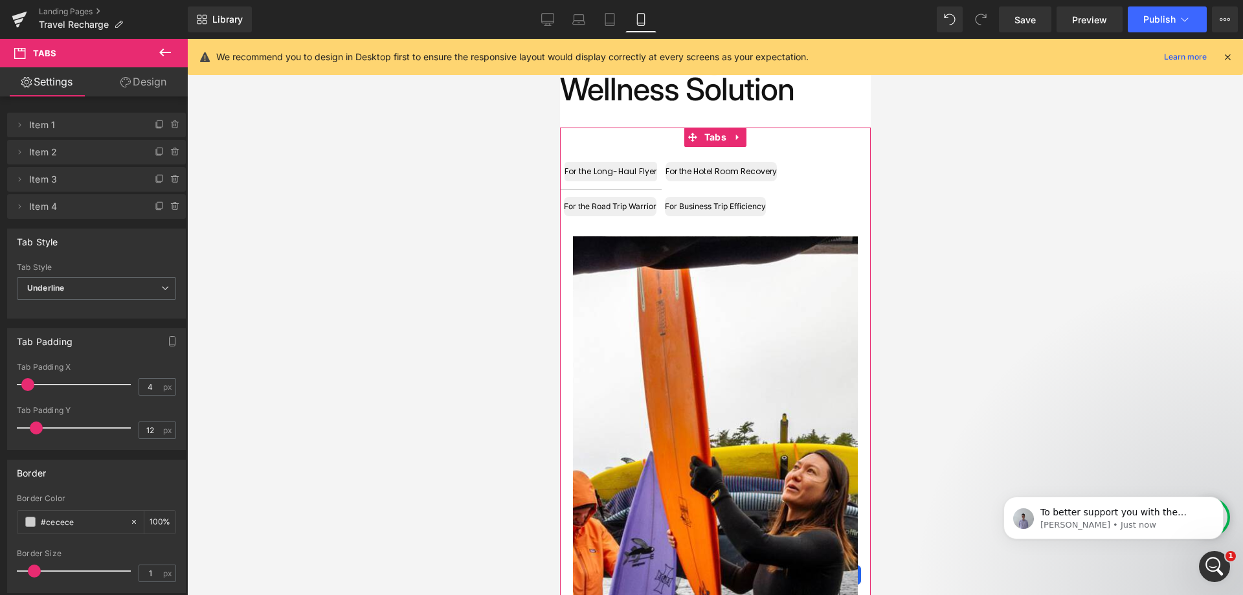
drag, startPoint x: 28, startPoint y: 388, endPoint x: 10, endPoint y: 390, distance: 18.2
click at [10, 390] on div "4px Tab Padding X 4 px 12px Tab Padding Y 12 px" at bounding box center [96, 405] width 177 height 87
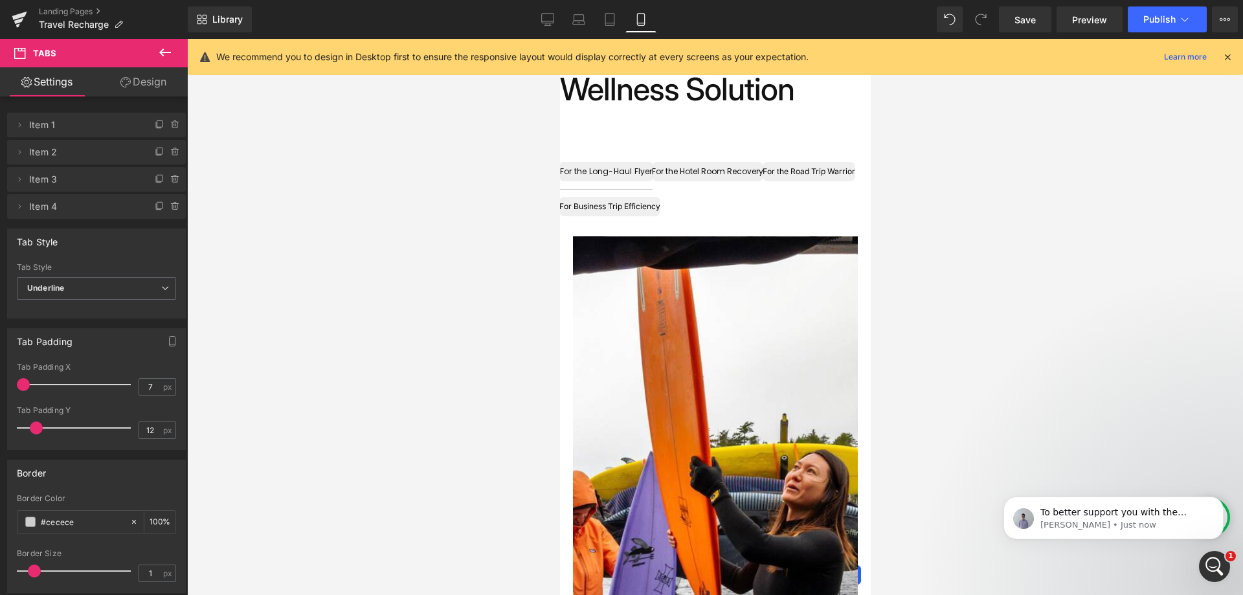
drag, startPoint x: 22, startPoint y: 383, endPoint x: 290, endPoint y: 352, distance: 269.7
click at [30, 383] on span at bounding box center [23, 384] width 13 height 13
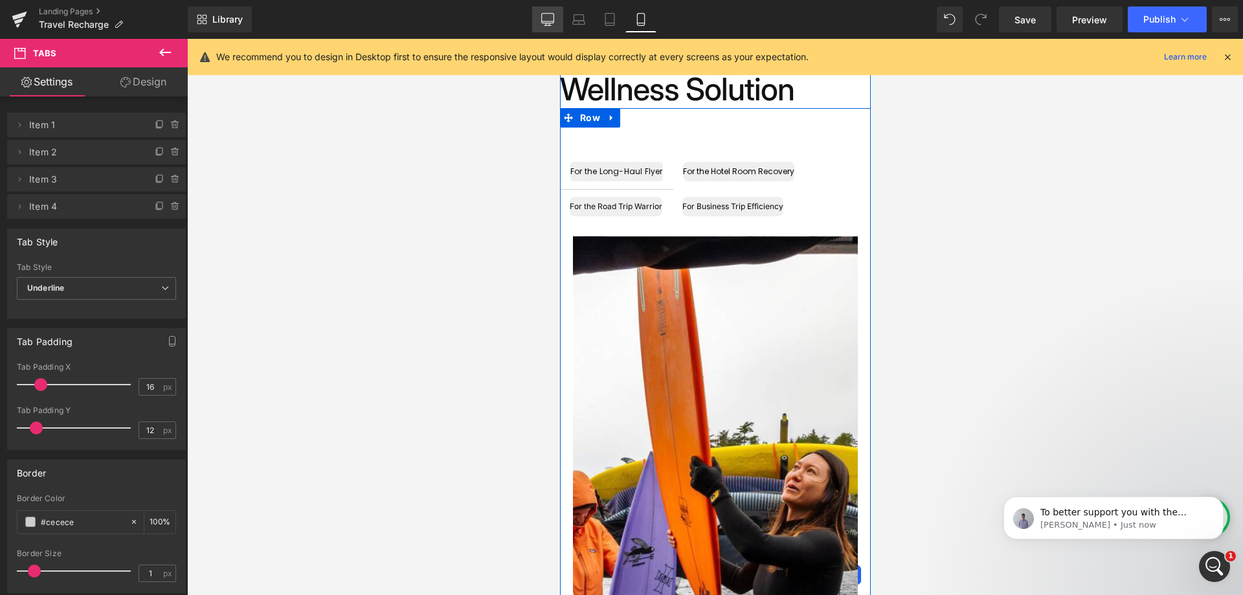
click at [552, 17] on icon at bounding box center [547, 19] width 13 height 13
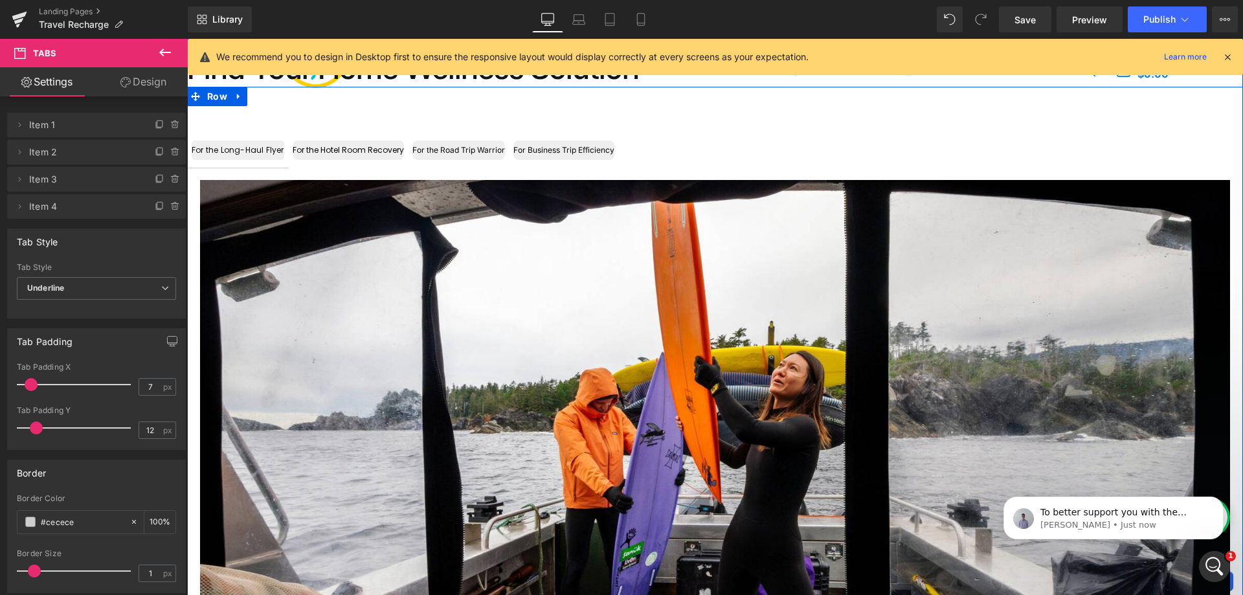
scroll to position [402, 0]
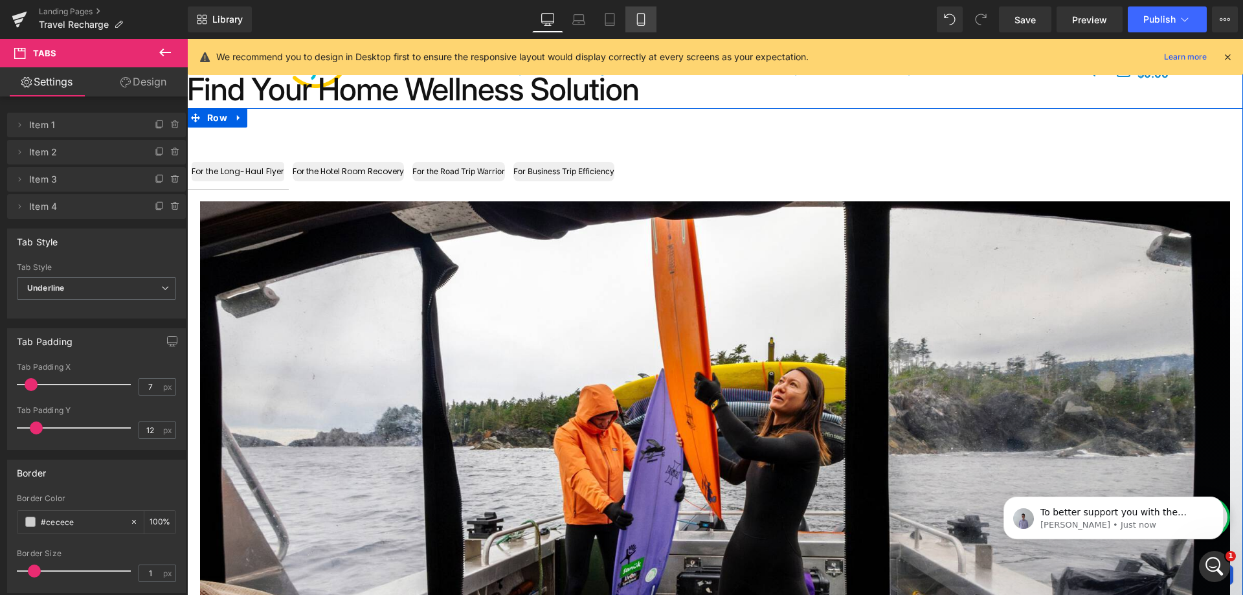
click at [636, 23] on icon at bounding box center [640, 19] width 13 height 13
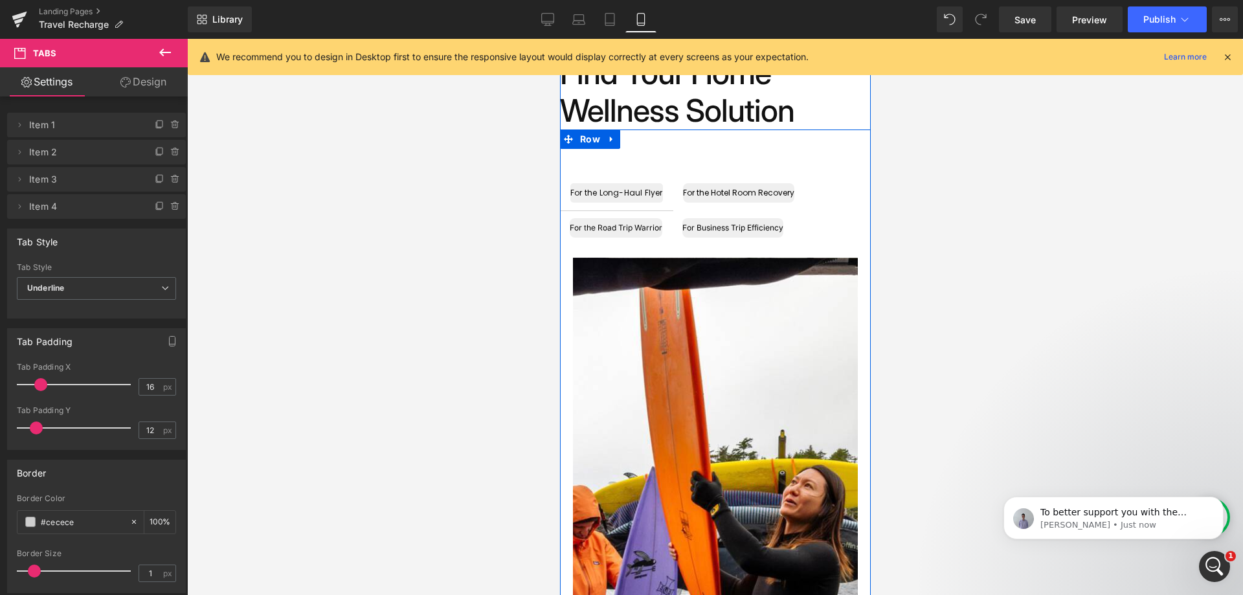
scroll to position [423, 0]
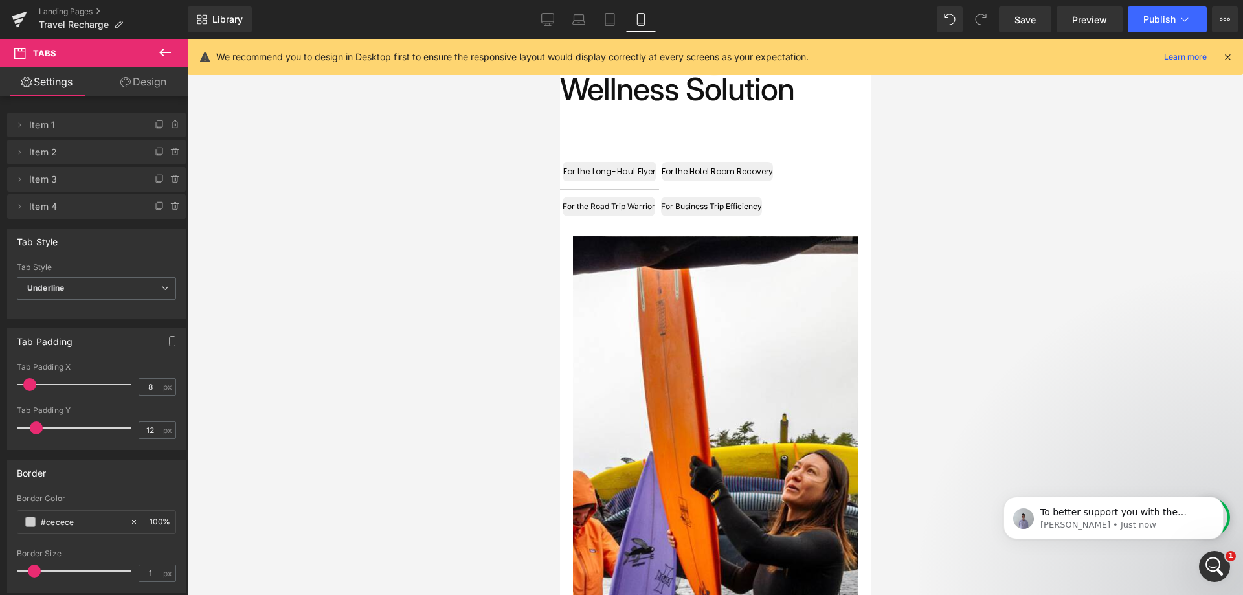
drag, startPoint x: 44, startPoint y: 386, endPoint x: 34, endPoint y: 386, distance: 10.4
click at [34, 386] on span at bounding box center [29, 384] width 13 height 13
type input "6"
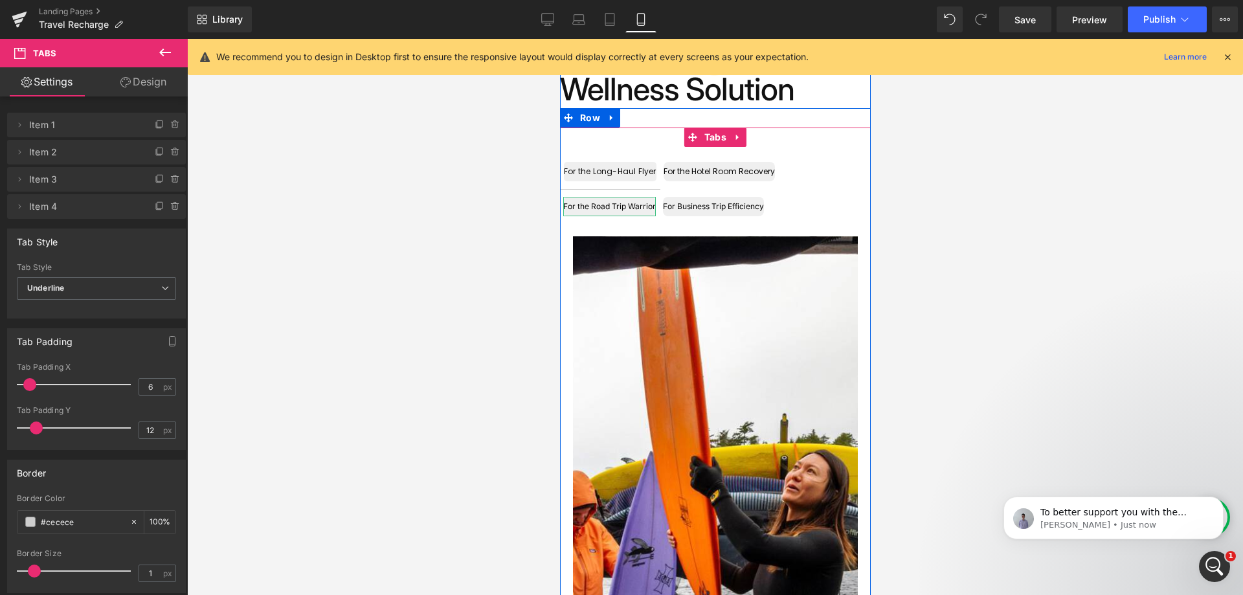
click at [628, 203] on div "For the Road Trip Warrior" at bounding box center [608, 206] width 93 height 19
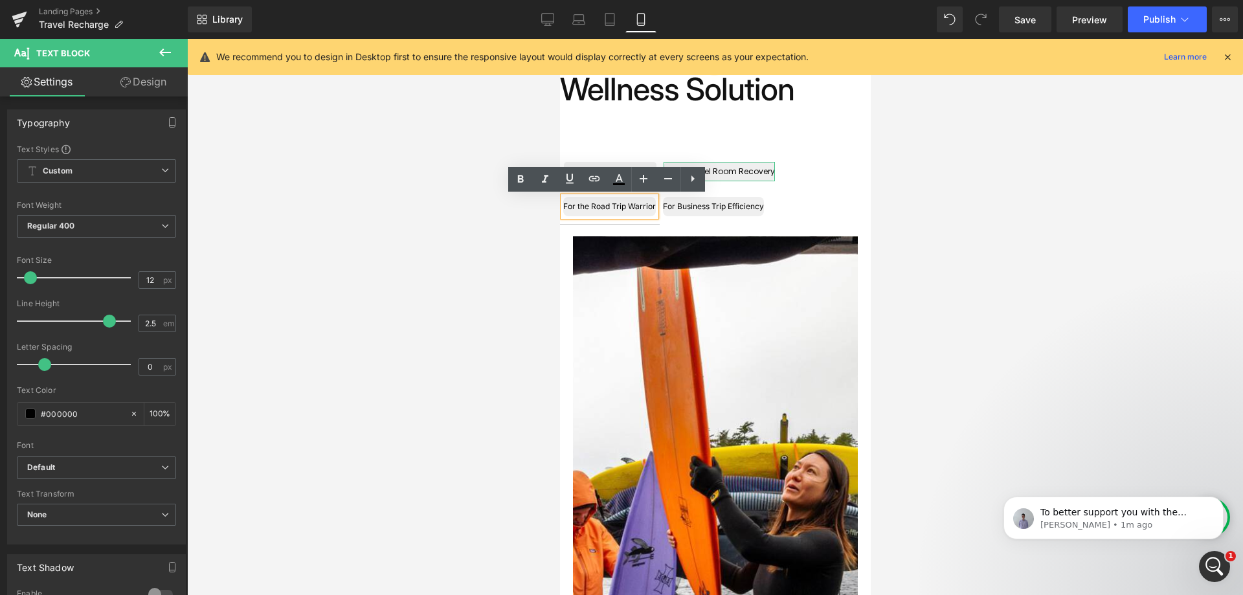
click at [731, 172] on div "For the Hotel Room Recovery" at bounding box center [718, 171] width 111 height 19
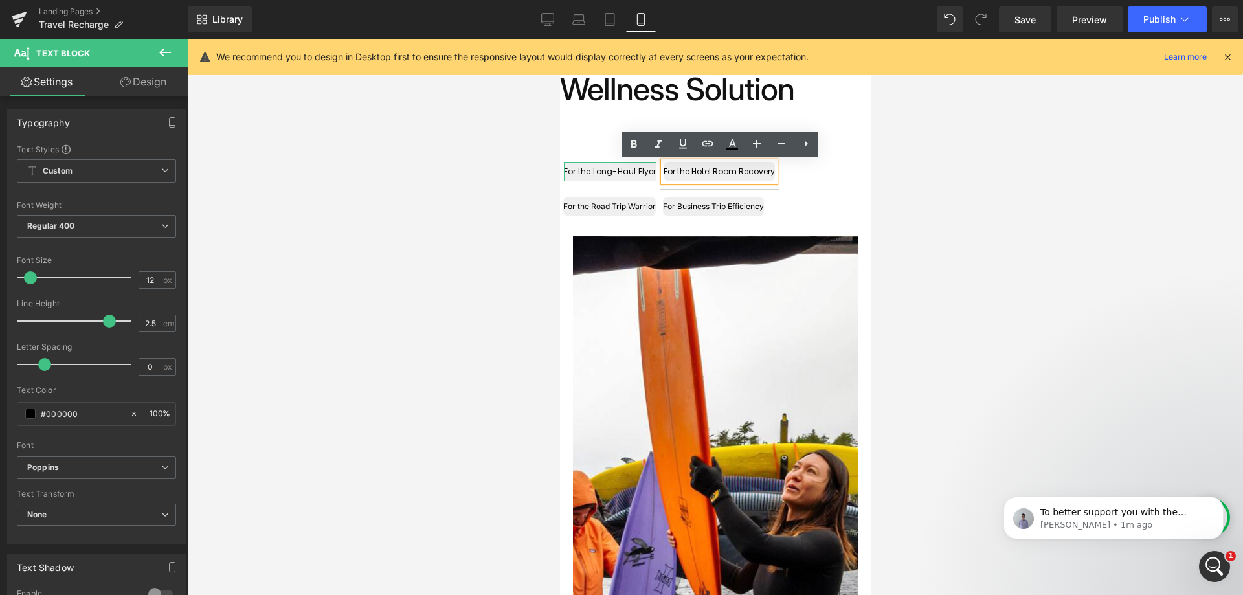
click at [617, 177] on div "For the Long-Haul Flyer" at bounding box center [609, 171] width 93 height 19
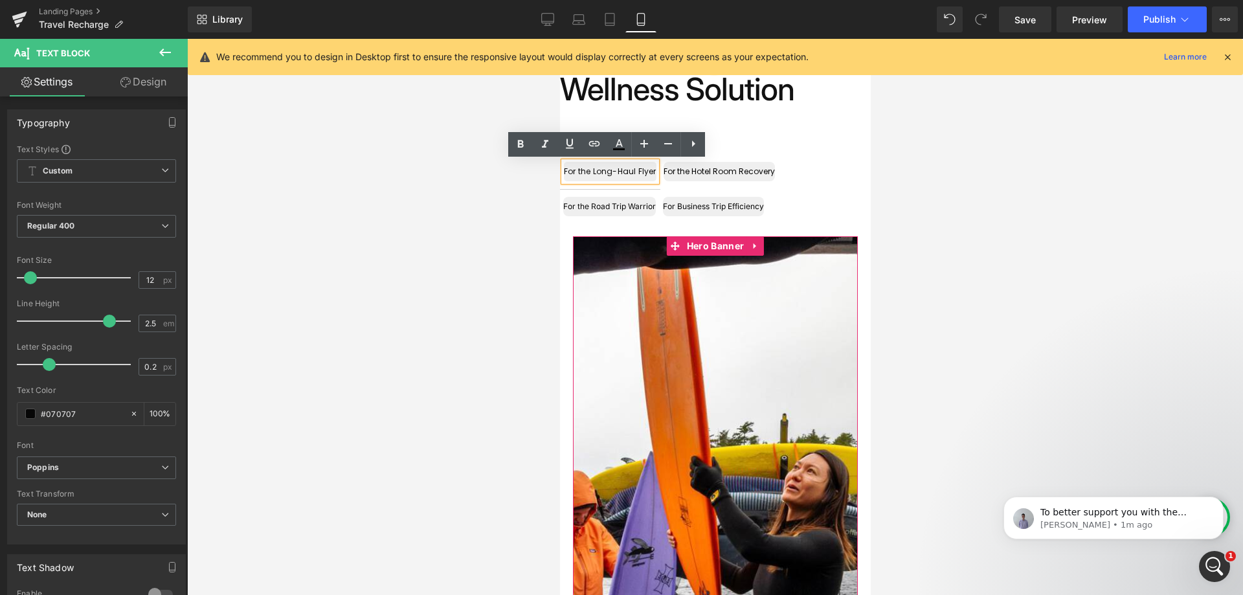
click at [731, 347] on div at bounding box center [714, 590] width 285 height 709
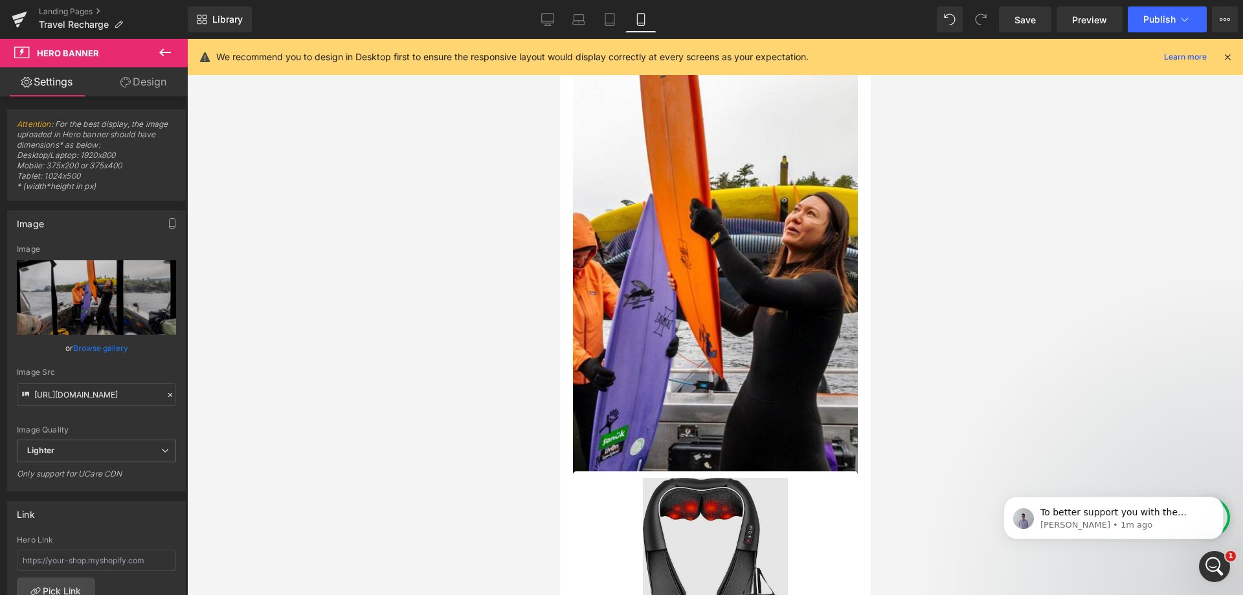
scroll to position [812, 0]
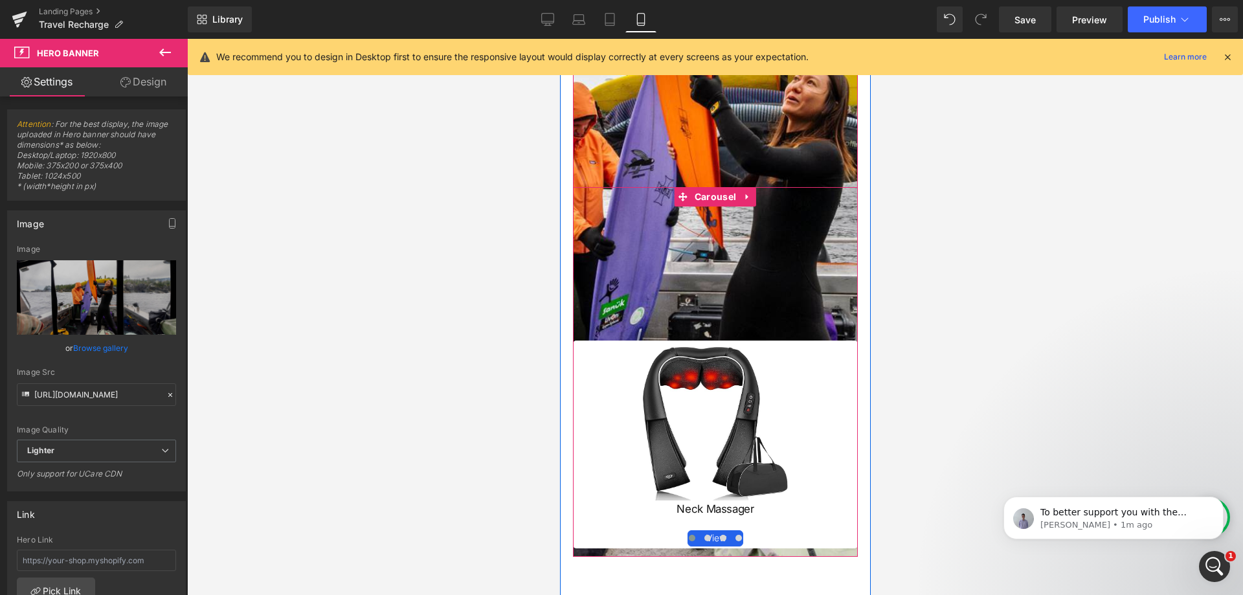
click at [711, 252] on div "Image Neck Massager Heading View Button Row Image Neck Massager Heading View Bu…" at bounding box center [714, 372] width 285 height 370
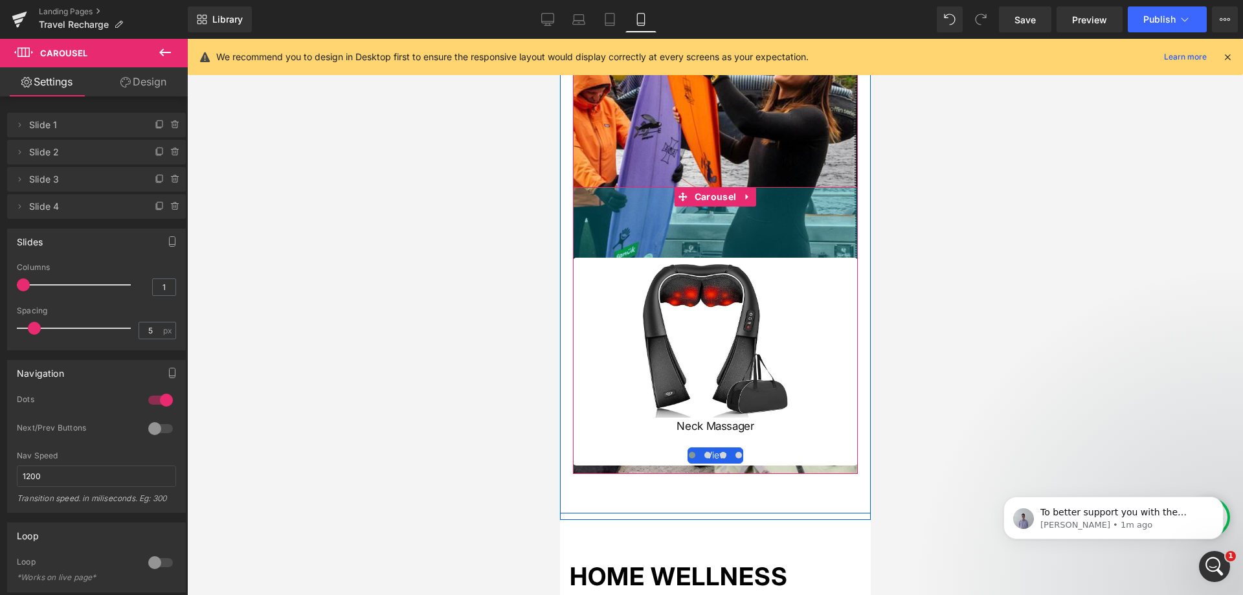
drag, startPoint x: 660, startPoint y: 190, endPoint x: 661, endPoint y: 107, distance: 82.8
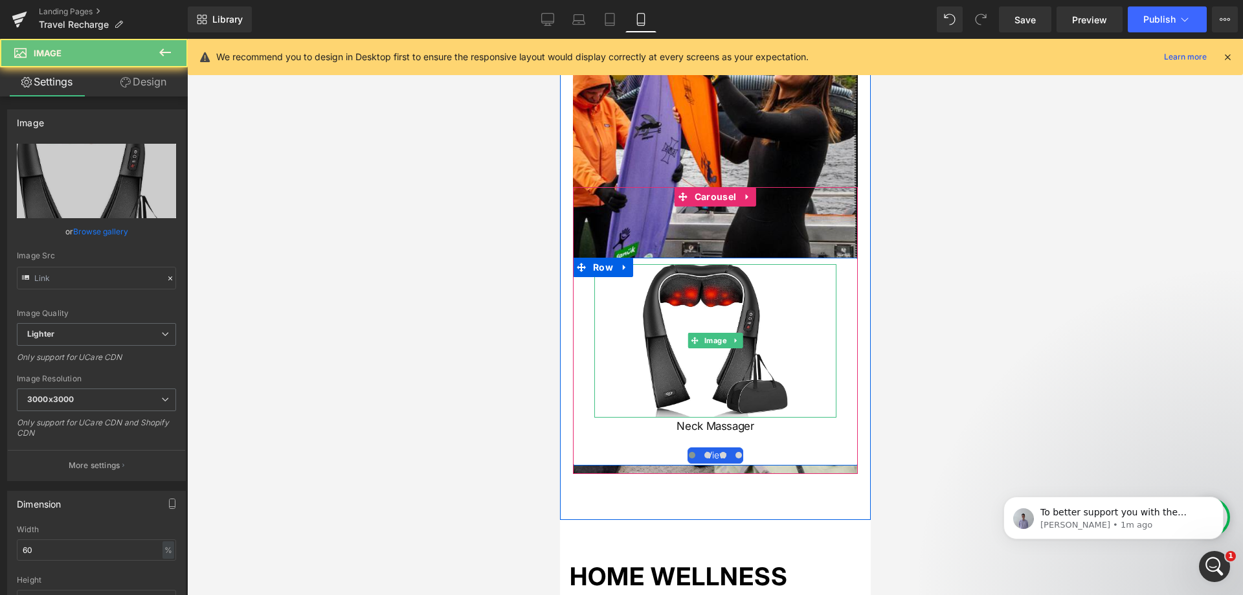
type input "[URL][DOMAIN_NAME]"
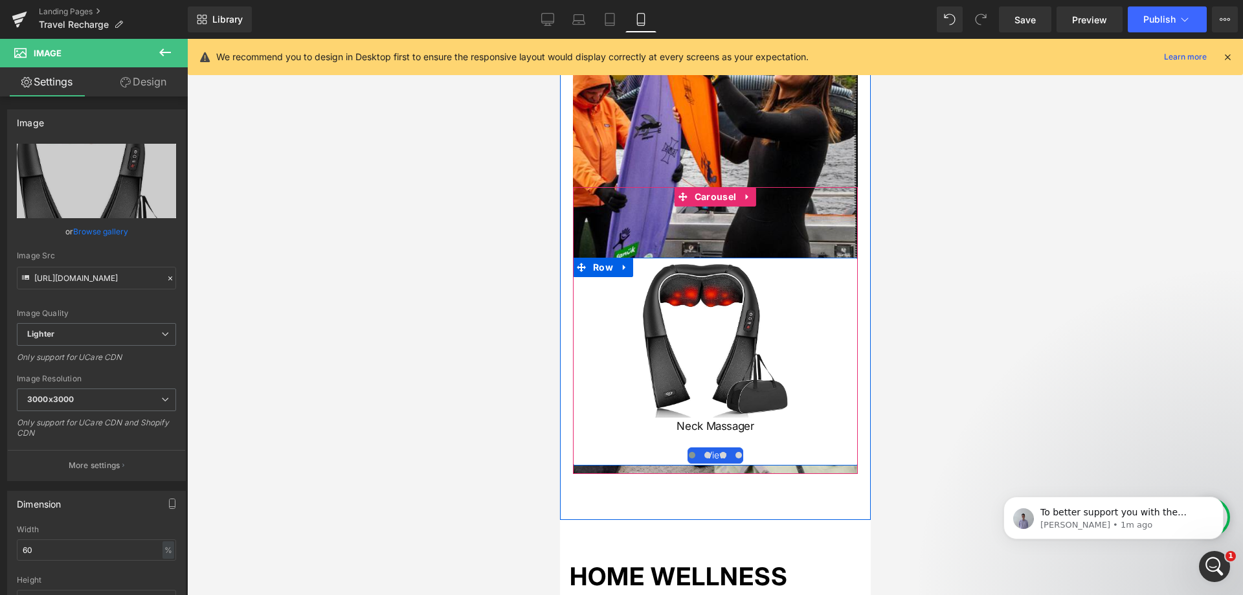
click at [589, 442] on div "Neck Massager" at bounding box center [714, 432] width 261 height 48
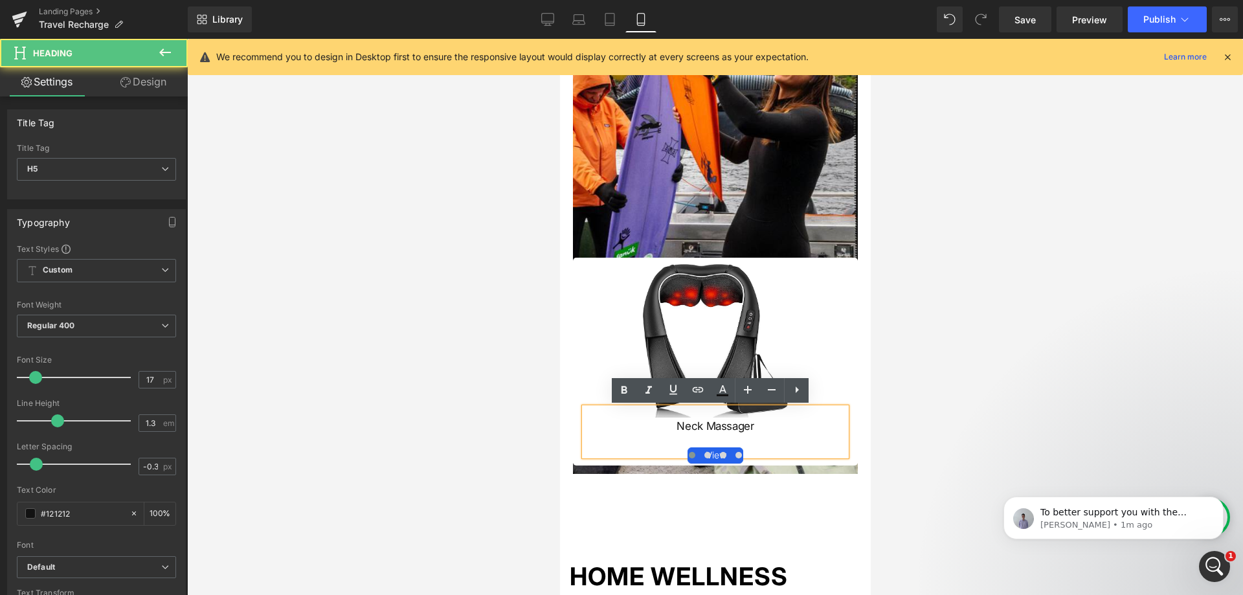
click at [578, 386] on div "Image" at bounding box center [714, 341] width 285 height 154
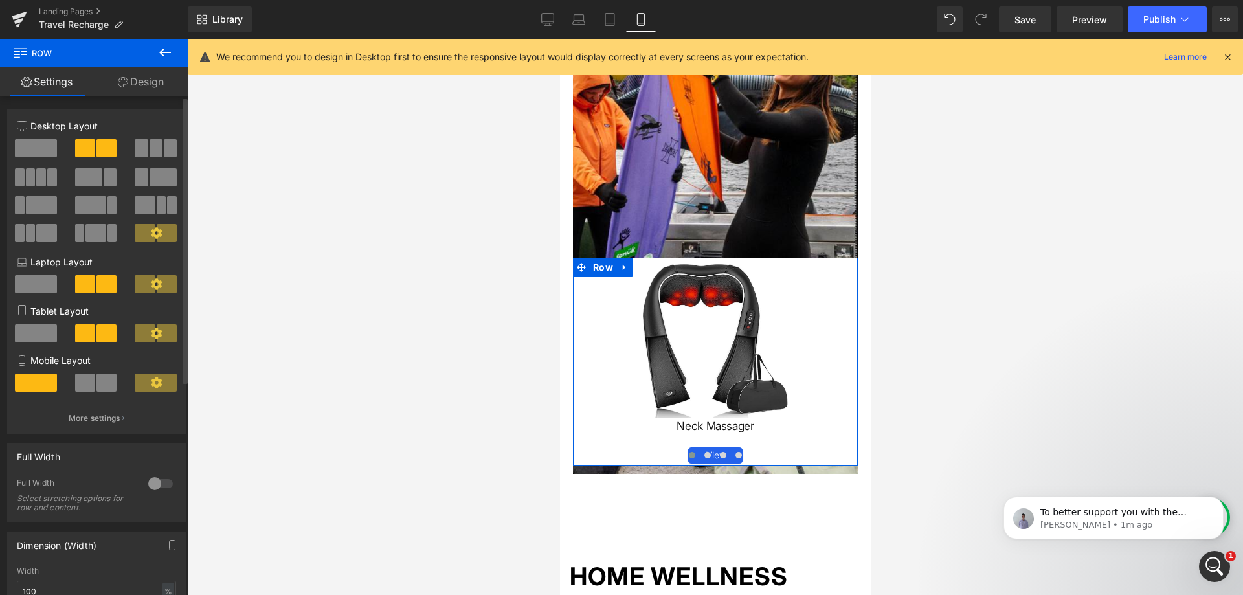
click at [153, 478] on div at bounding box center [160, 483] width 31 height 21
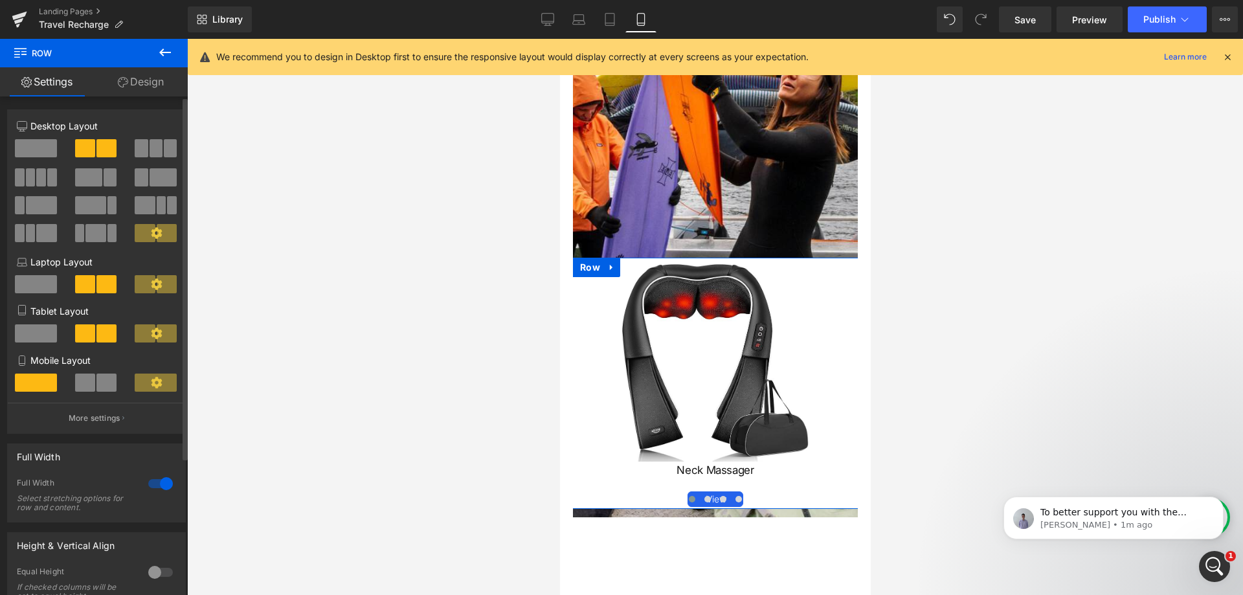
click at [153, 478] on div at bounding box center [160, 483] width 31 height 21
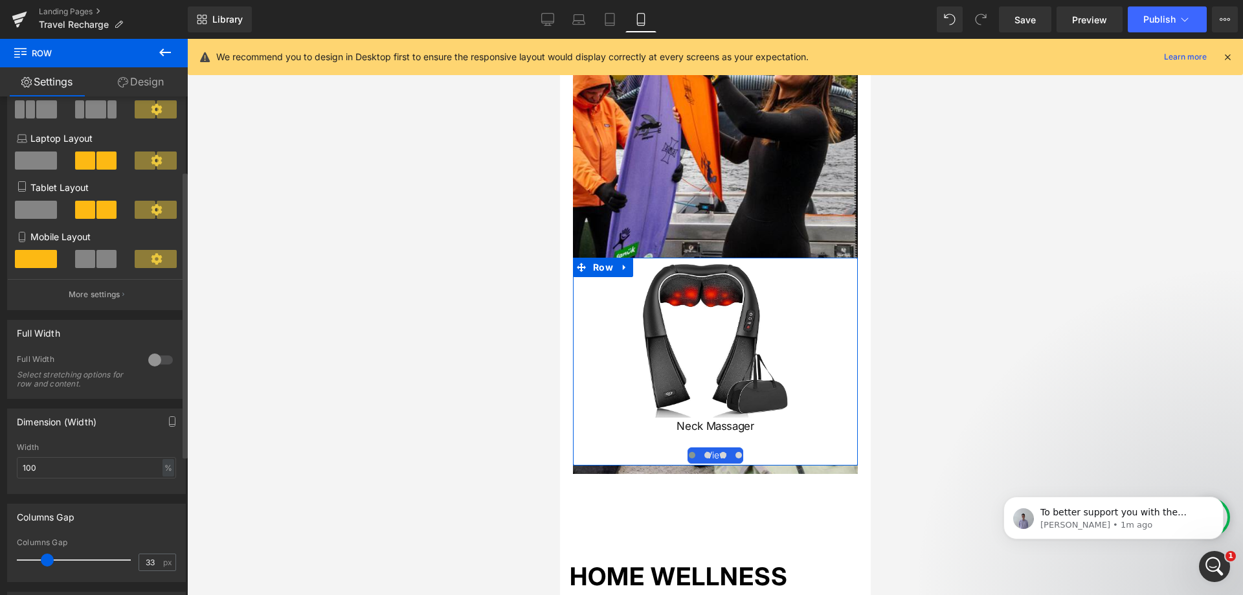
scroll to position [129, 0]
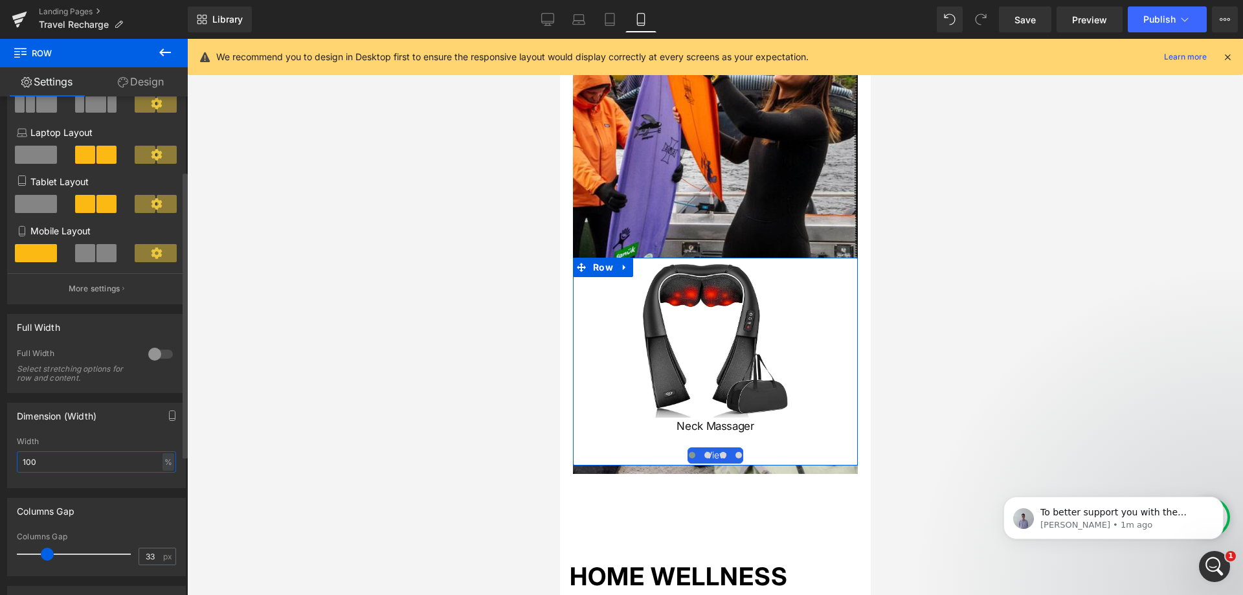
click at [107, 467] on input "100" at bounding box center [96, 461] width 159 height 21
type input "1"
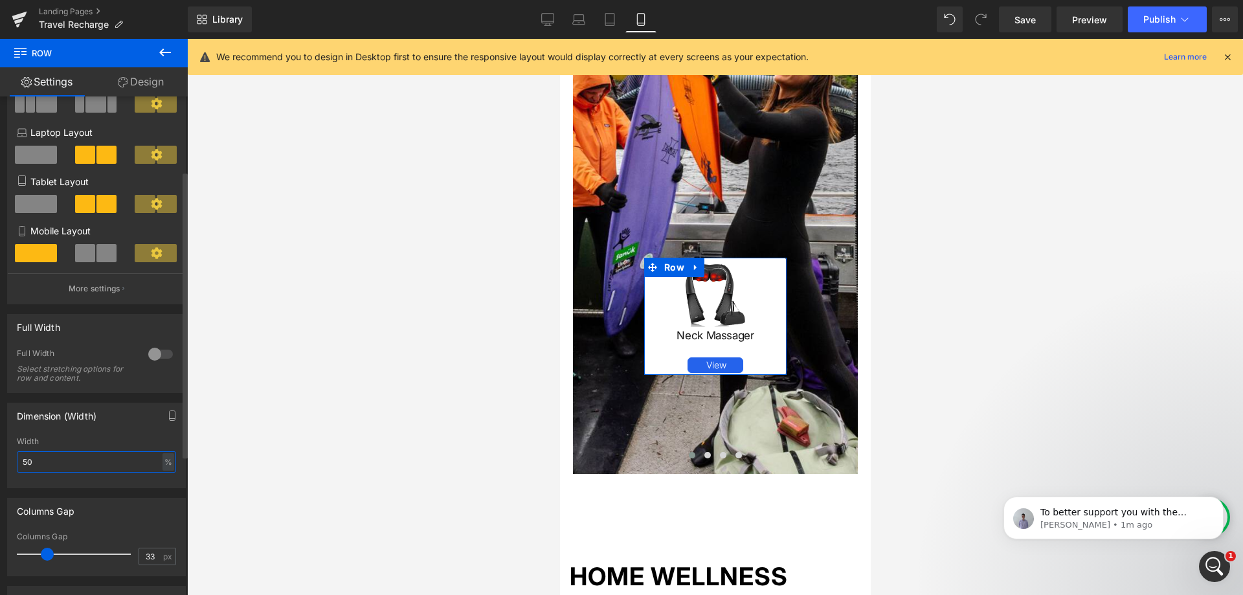
type input "5"
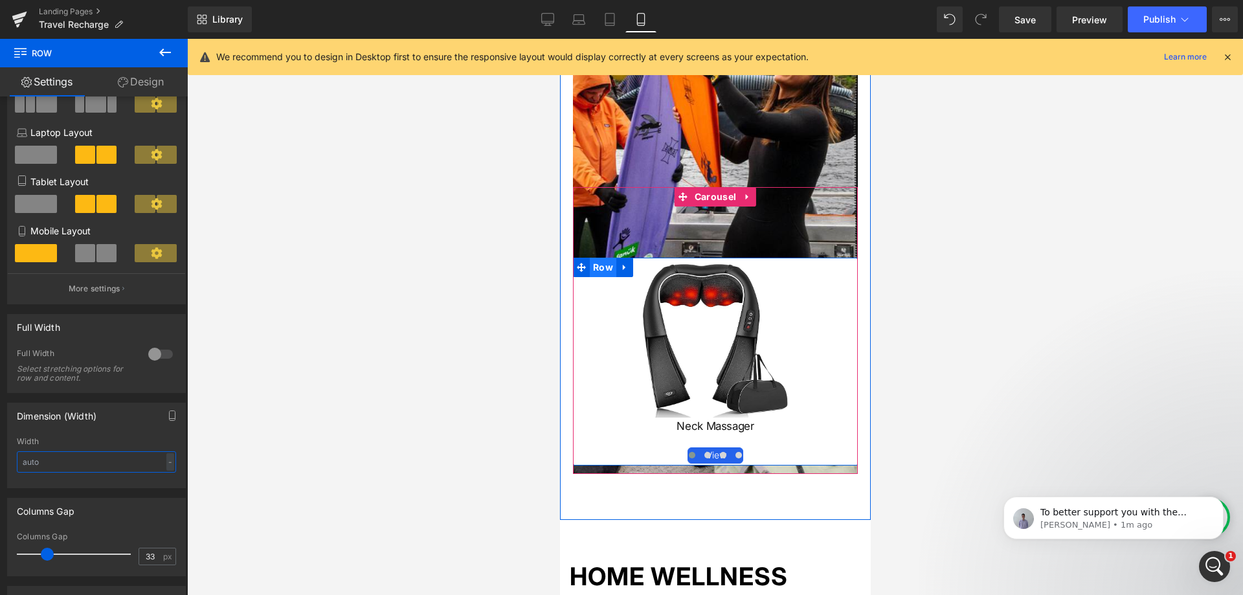
click at [591, 273] on span "Row" at bounding box center [602, 267] width 27 height 19
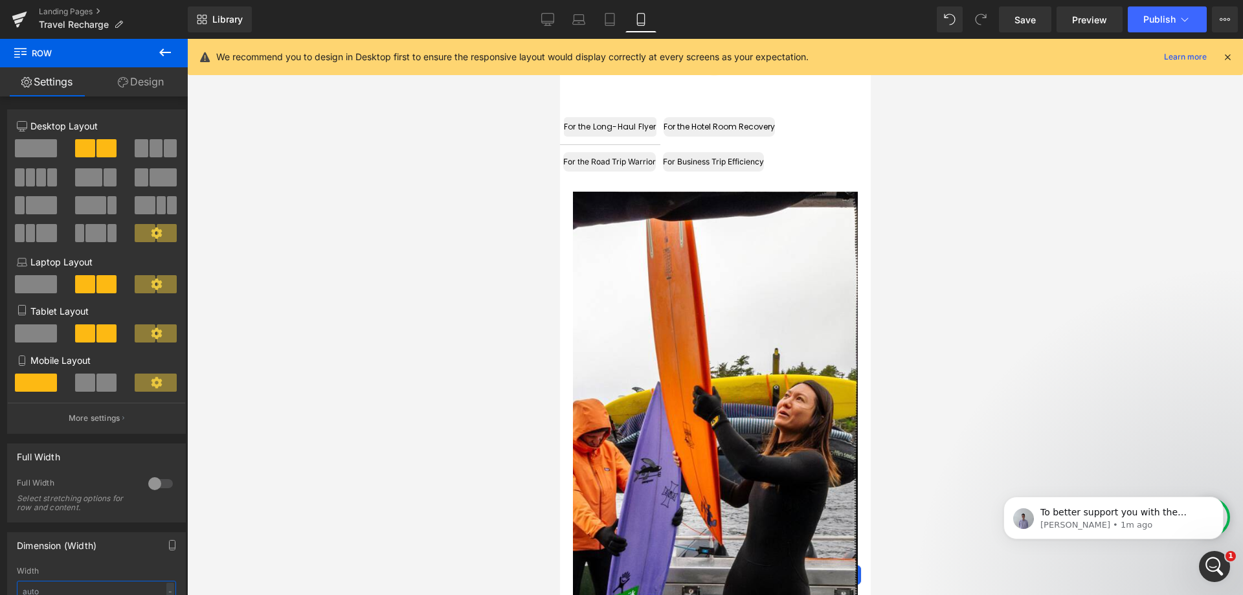
scroll to position [359, 0]
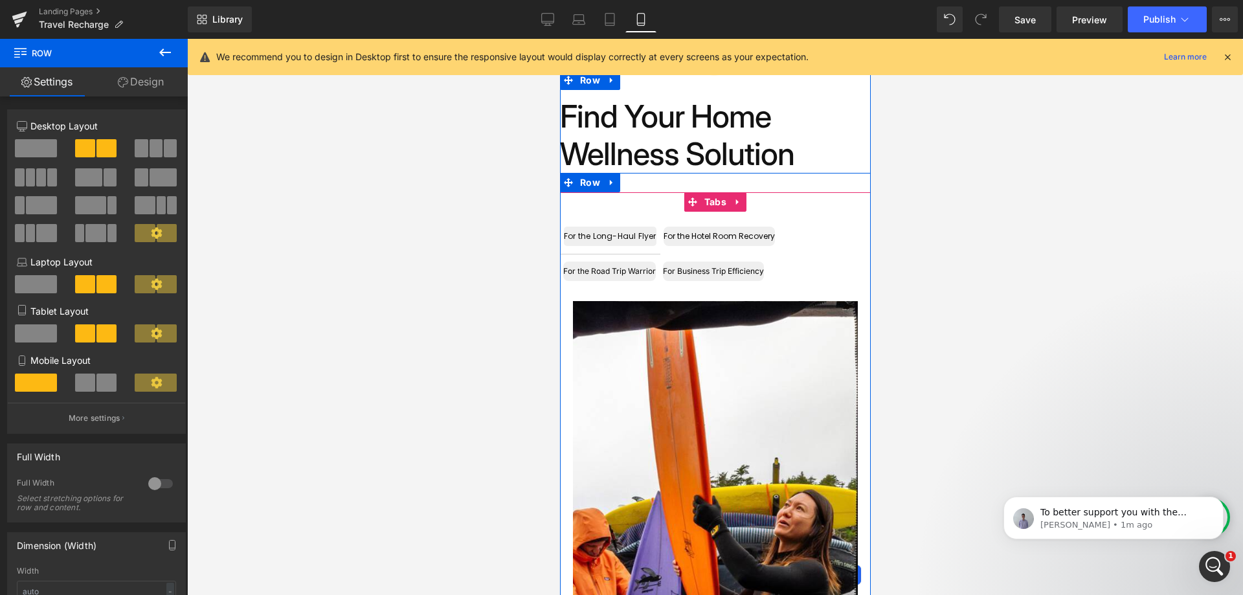
click at [781, 253] on ul "For the Long-Haul Flyer Text Block For the Hotel Room Recovery Text Block For t…" at bounding box center [714, 254] width 311 height 70
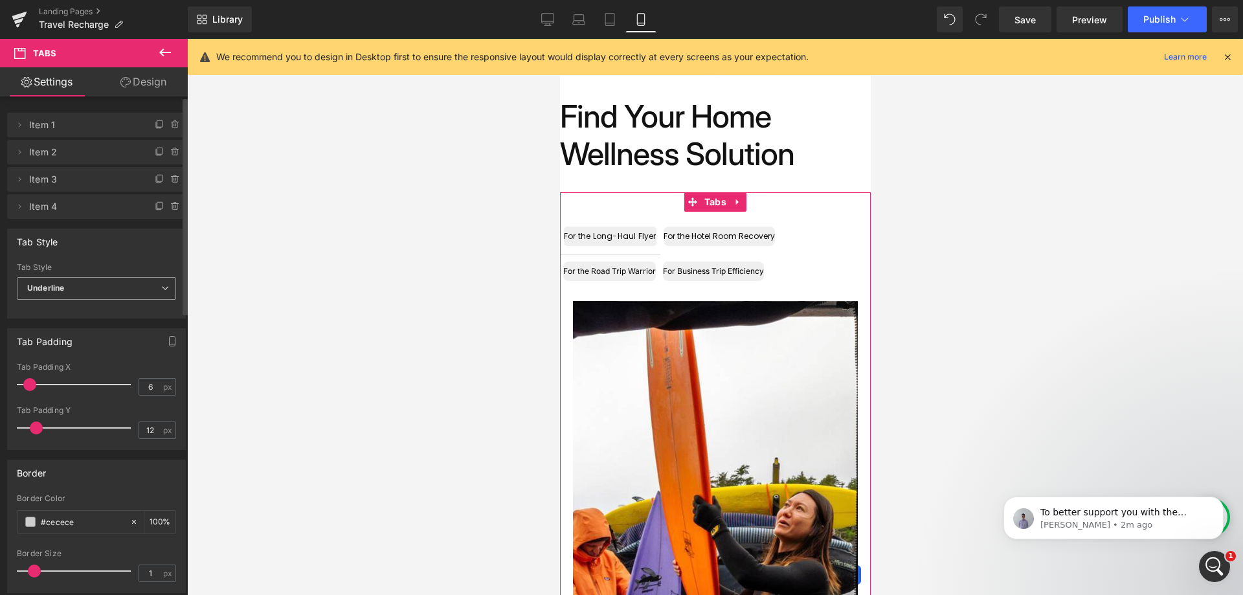
click at [114, 285] on span "Underline" at bounding box center [96, 288] width 159 height 23
click at [107, 305] on li "Default" at bounding box center [94, 311] width 154 height 19
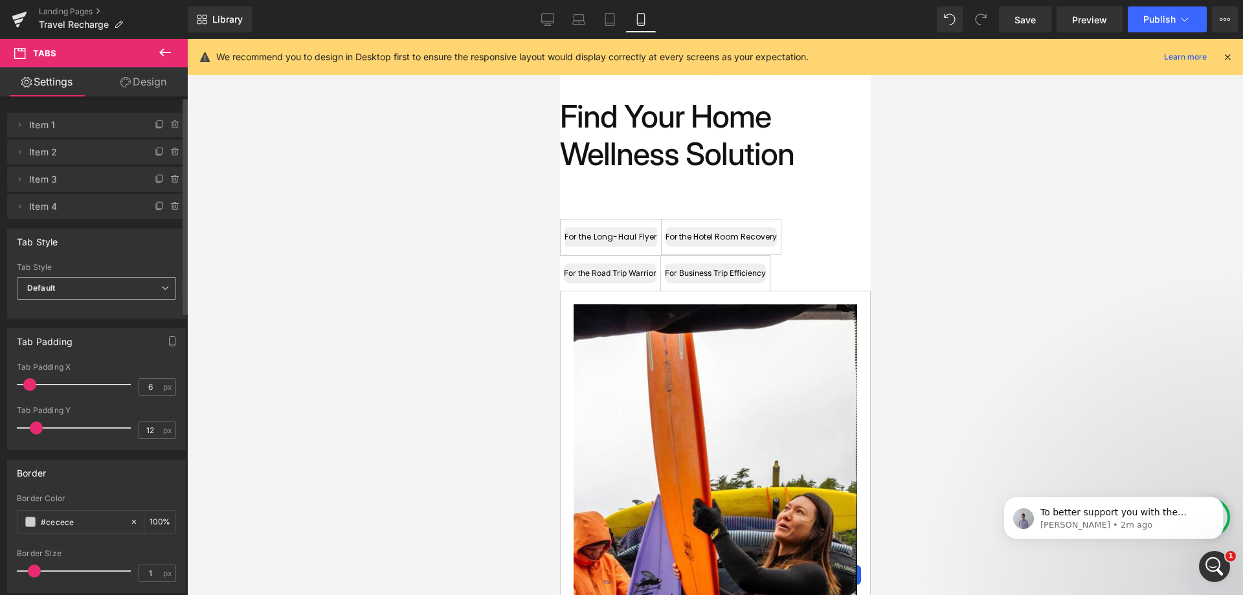
click at [114, 288] on span "Default" at bounding box center [96, 288] width 159 height 23
click at [101, 332] on li "Underline" at bounding box center [94, 330] width 154 height 19
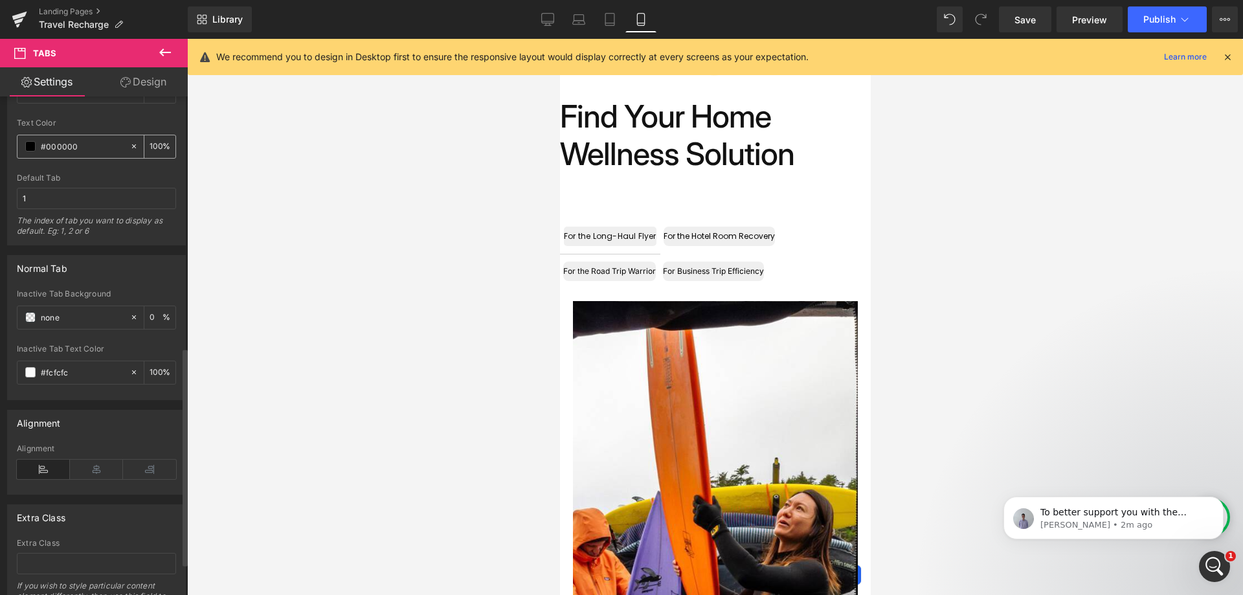
scroll to position [646, 0]
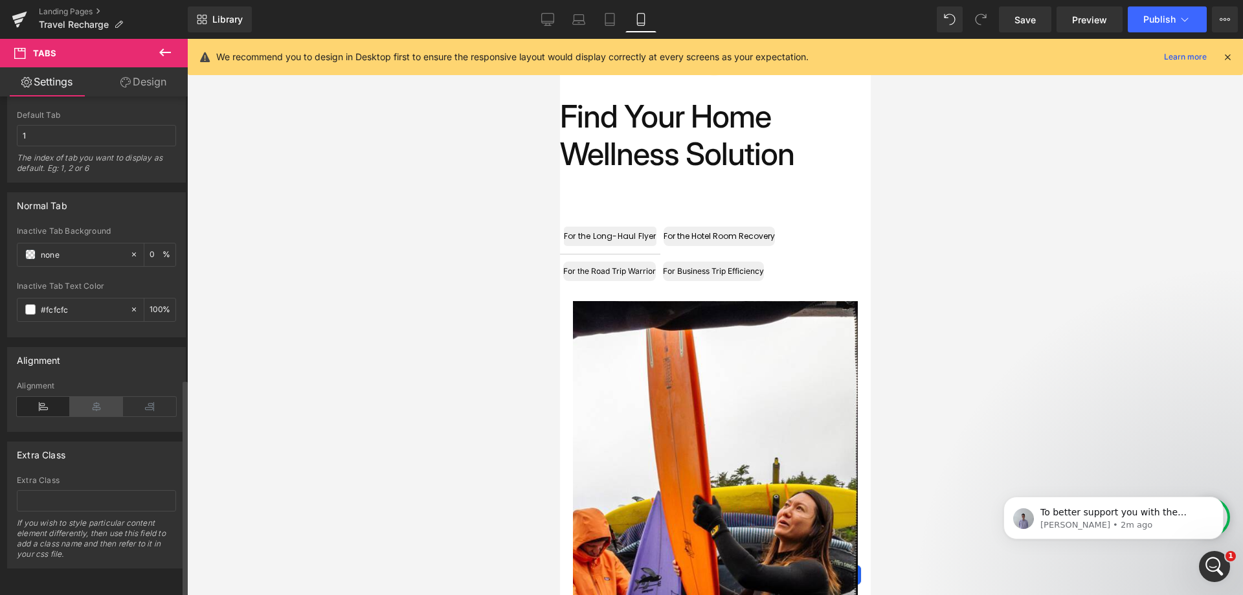
click at [98, 404] on icon at bounding box center [96, 406] width 53 height 19
click at [50, 398] on icon at bounding box center [43, 406] width 53 height 19
click at [1204, 553] on body "To better support you with the request, I would like to check your Theme sectio…" at bounding box center [1113, 514] width 249 height 80
click at [1215, 559] on icon "Open Intercom Messenger" at bounding box center [1212, 564] width 21 height 21
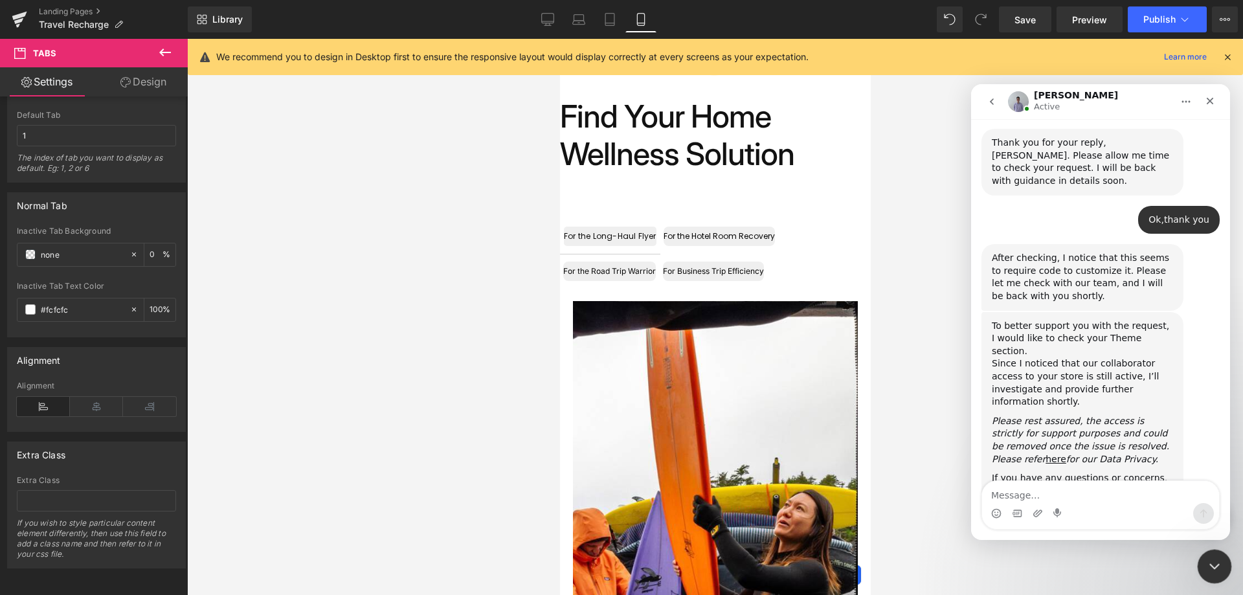
scroll to position [793, 0]
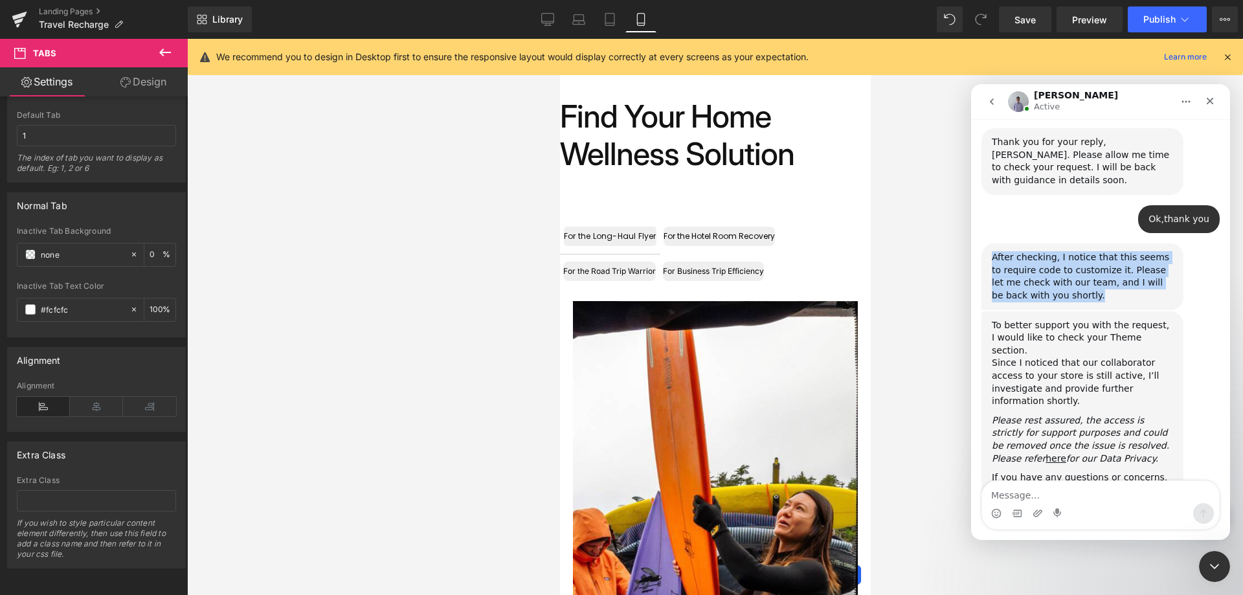
drag, startPoint x: 992, startPoint y: 214, endPoint x: 1151, endPoint y: 261, distance: 166.1
click at [1151, 261] on div "After checking, I notice that this seems to require code to customize it. Pleas…" at bounding box center [1082, 276] width 181 height 50
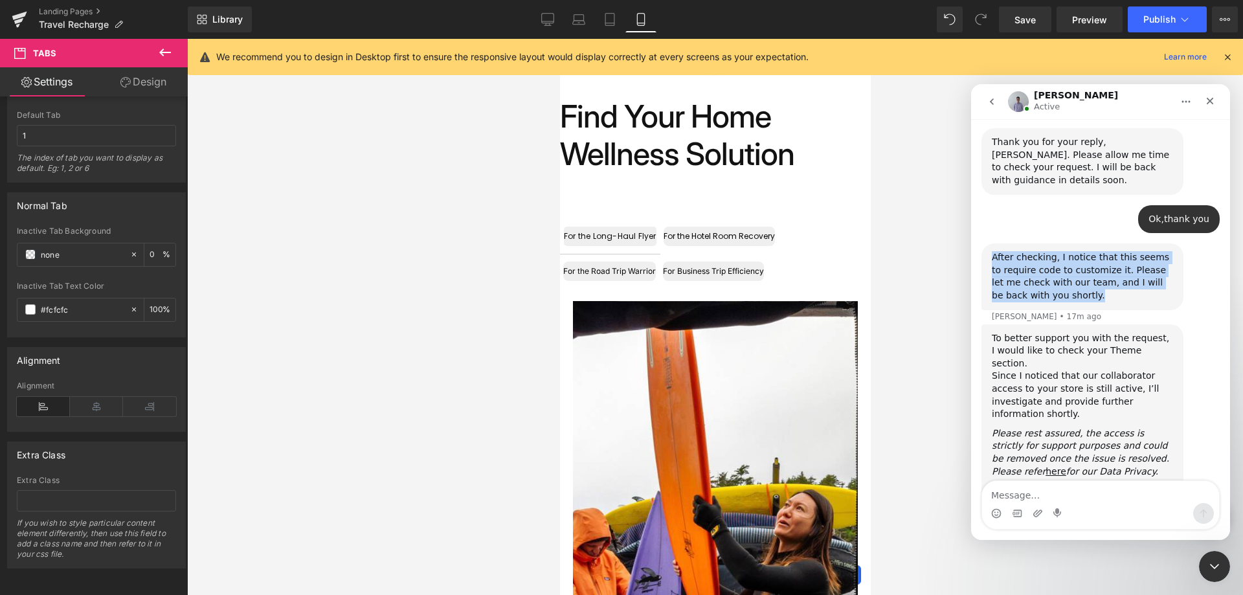
copy div "After checking, I notice that this seems to require code to customize it. Pleas…"
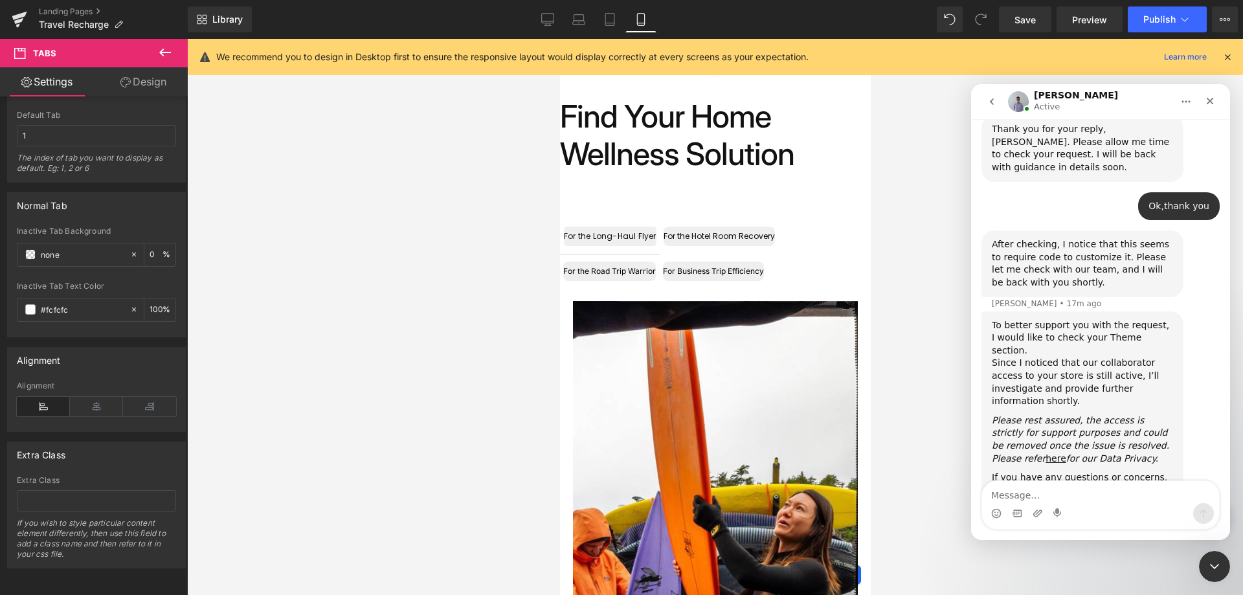
click at [1158, 357] on div "Since I noticed that our collaborator access to your store is still active, I’l…" at bounding box center [1082, 382] width 181 height 50
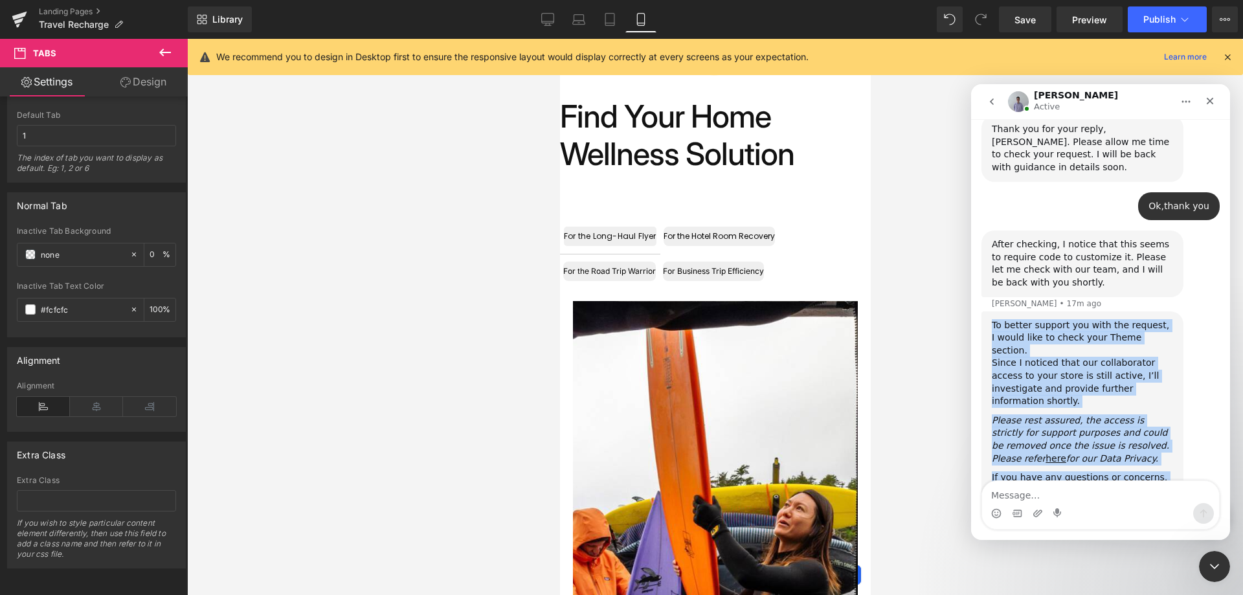
drag, startPoint x: 992, startPoint y: 280, endPoint x: 1165, endPoint y: 449, distance: 241.2
click at [1165, 449] on div "To better support you with the request, I would like to check your Theme sectio…" at bounding box center [1082, 408] width 202 height 194
copy div "To better support you with the request, I would like to check your Theme sectio…"
drag, startPoint x: 1125, startPoint y: 410, endPoint x: 1116, endPoint y: 429, distance: 21.2
click at [1125, 415] on icon "Please rest assured, the access is strictly for support purposes and could be r…" at bounding box center [1080, 439] width 177 height 49
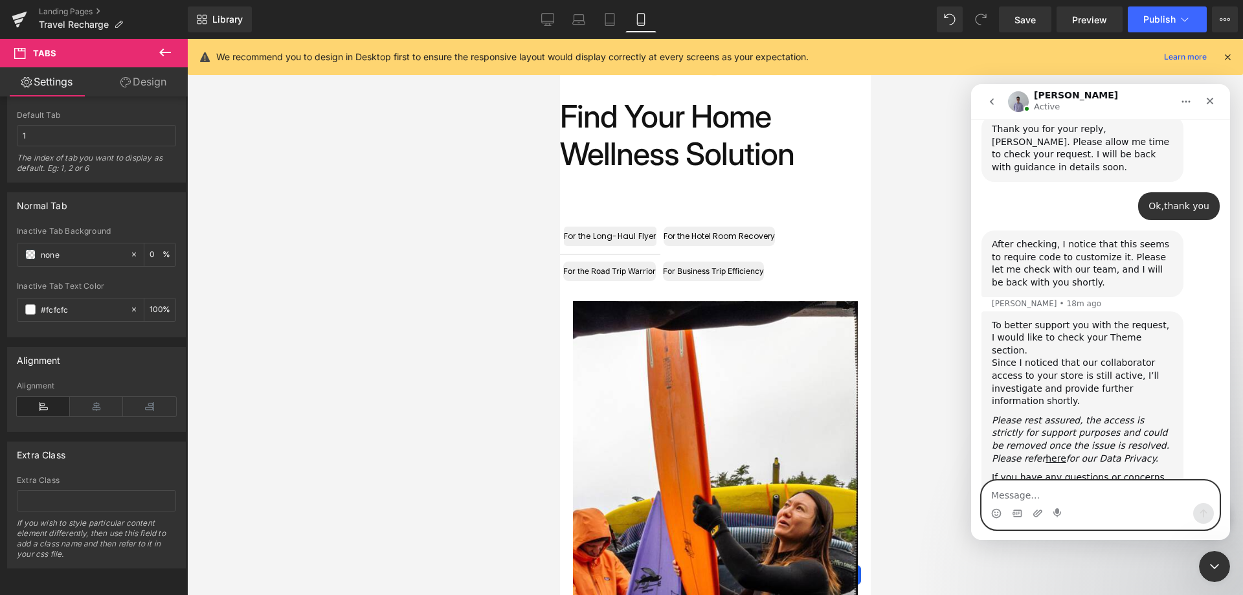
click at [1105, 495] on textarea "Message…" at bounding box center [1100, 492] width 237 height 22
click at [1105, 495] on textarea "Ok,just do it" at bounding box center [1100, 492] width 237 height 22
type textarea "Ok,just do it"
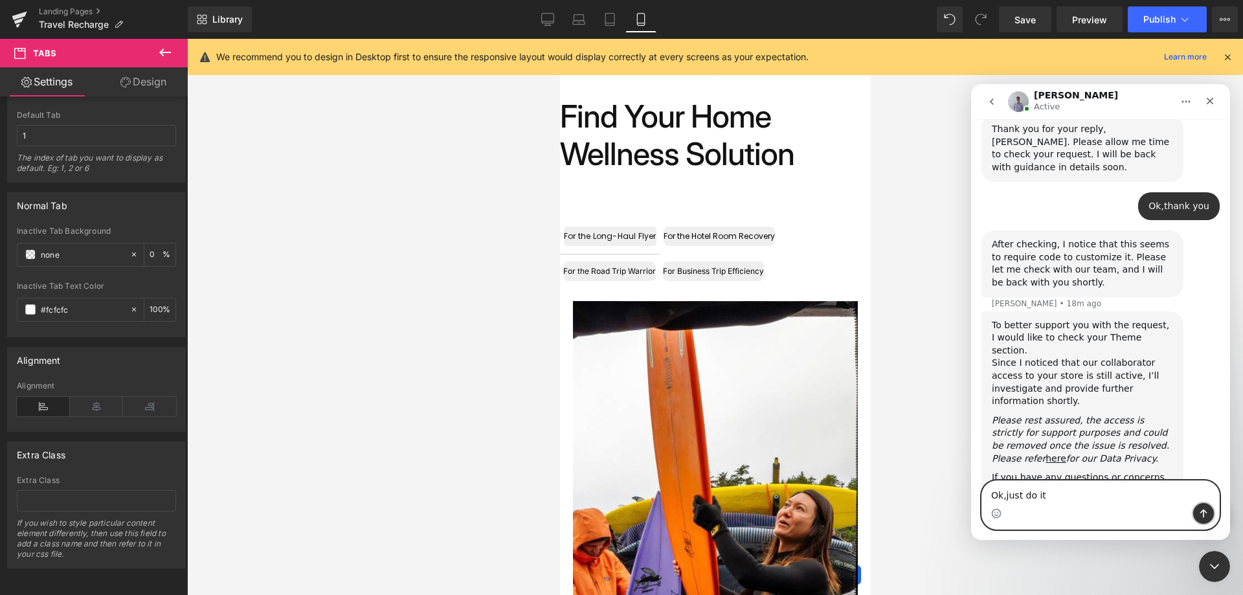
click at [1210, 519] on button "Send a message…" at bounding box center [1203, 513] width 21 height 21
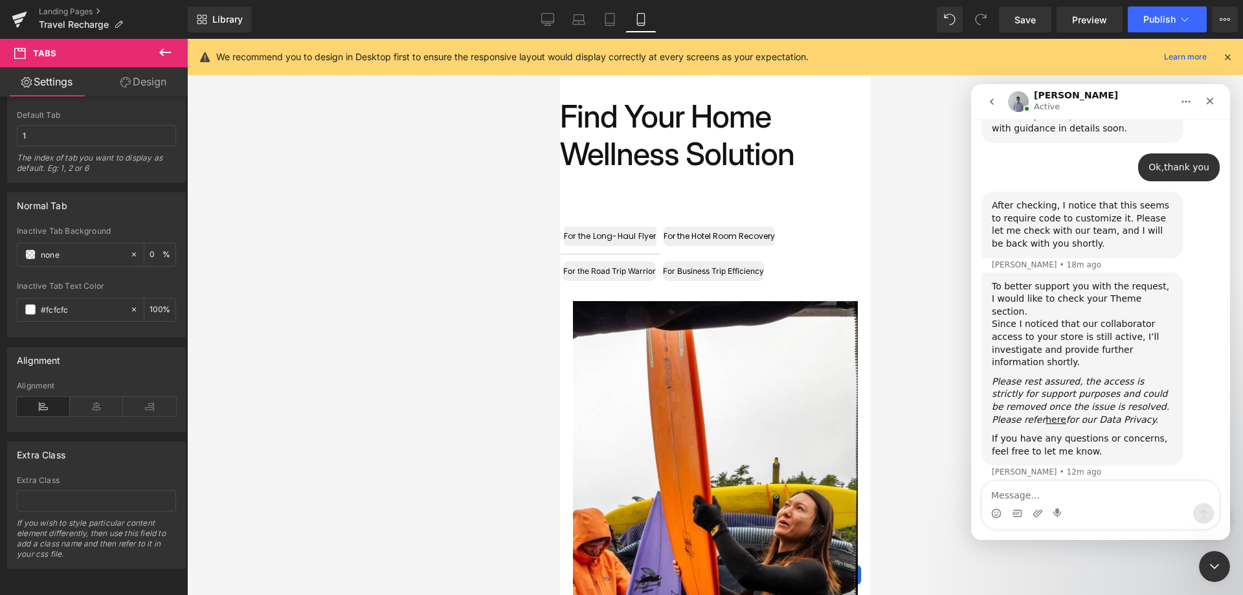
click at [474, 241] on div at bounding box center [621, 278] width 1243 height 556
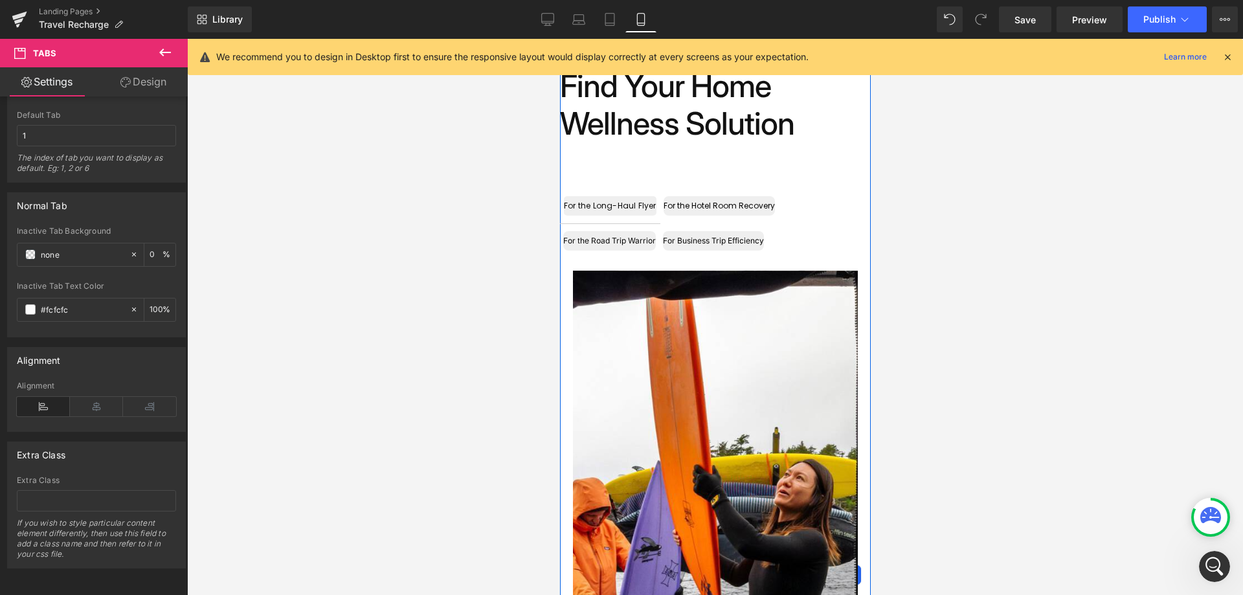
scroll to position [229, 0]
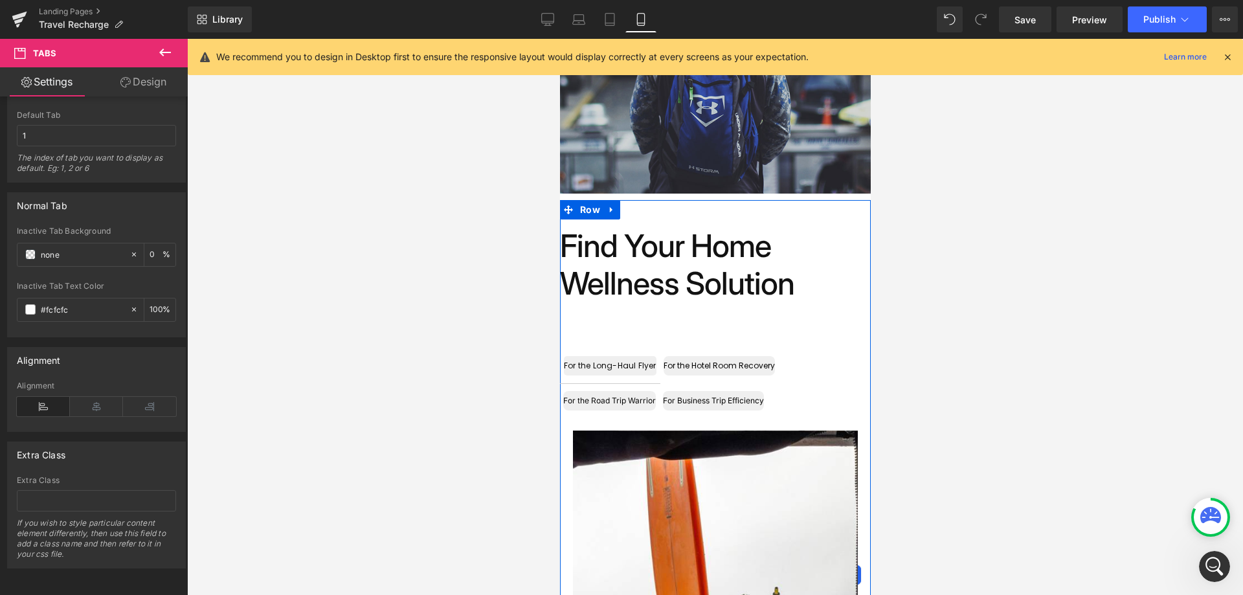
click at [709, 260] on h1 "Find Your Home Wellness Solution" at bounding box center [714, 264] width 311 height 74
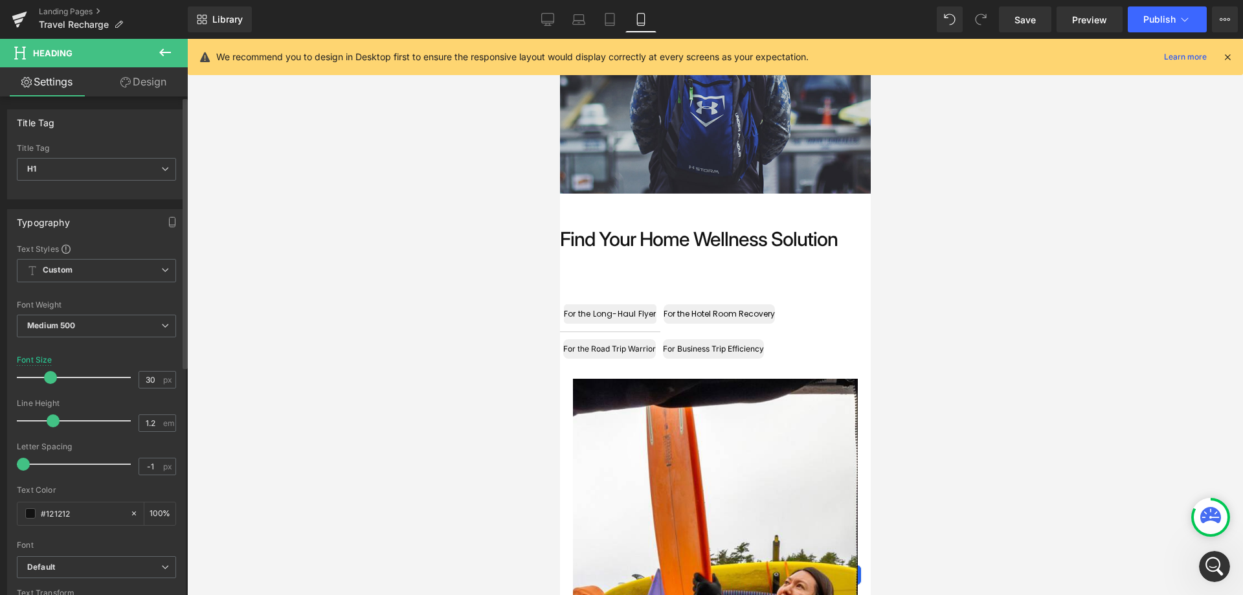
drag, startPoint x: 74, startPoint y: 375, endPoint x: 54, endPoint y: 377, distance: 19.5
click at [54, 377] on span at bounding box center [50, 377] width 13 height 13
click at [65, 378] on div at bounding box center [76, 377] width 107 height 26
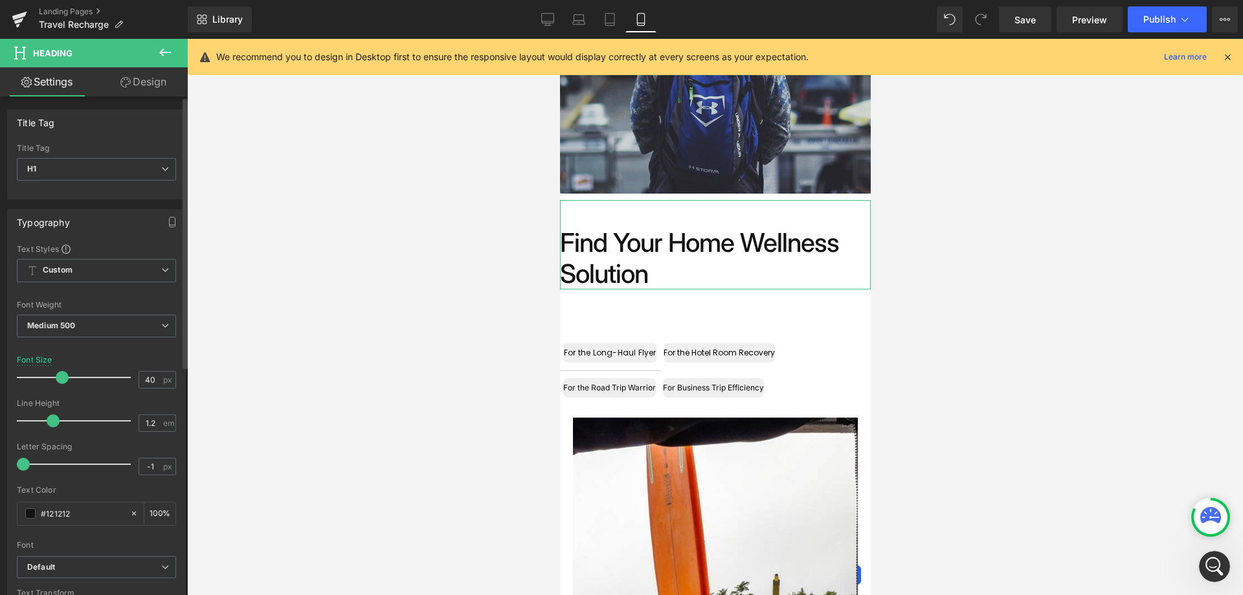
type input "39"
click at [58, 378] on span at bounding box center [60, 377] width 13 height 13
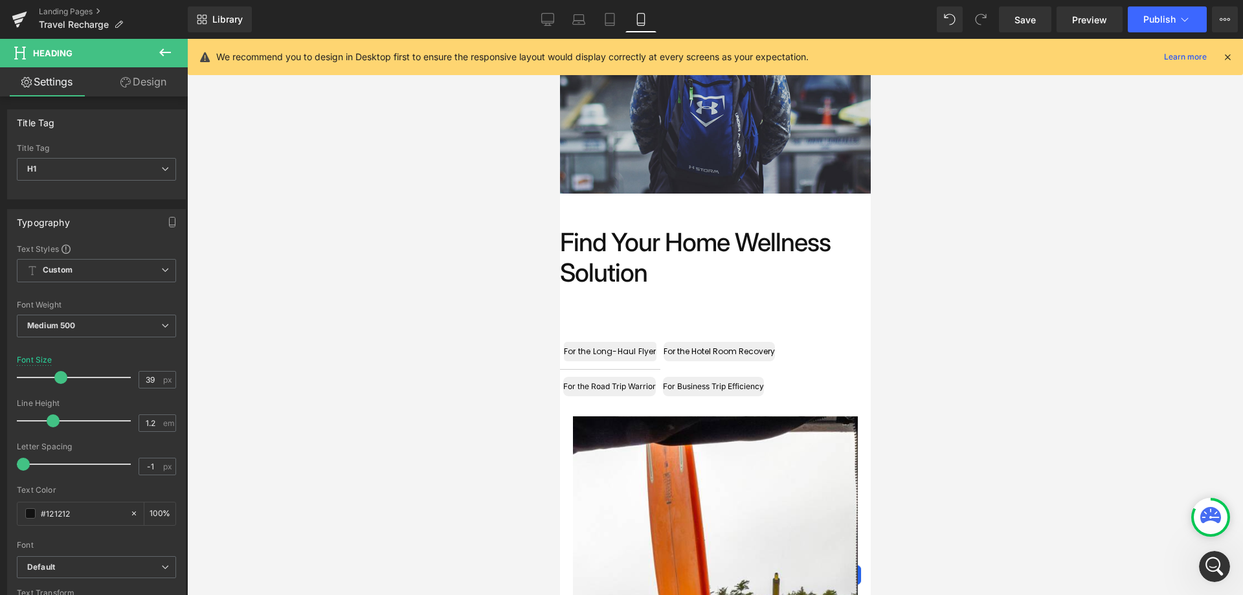
click at [560, 270] on h1 "Find Your Home Wellness Solution" at bounding box center [714, 257] width 311 height 61
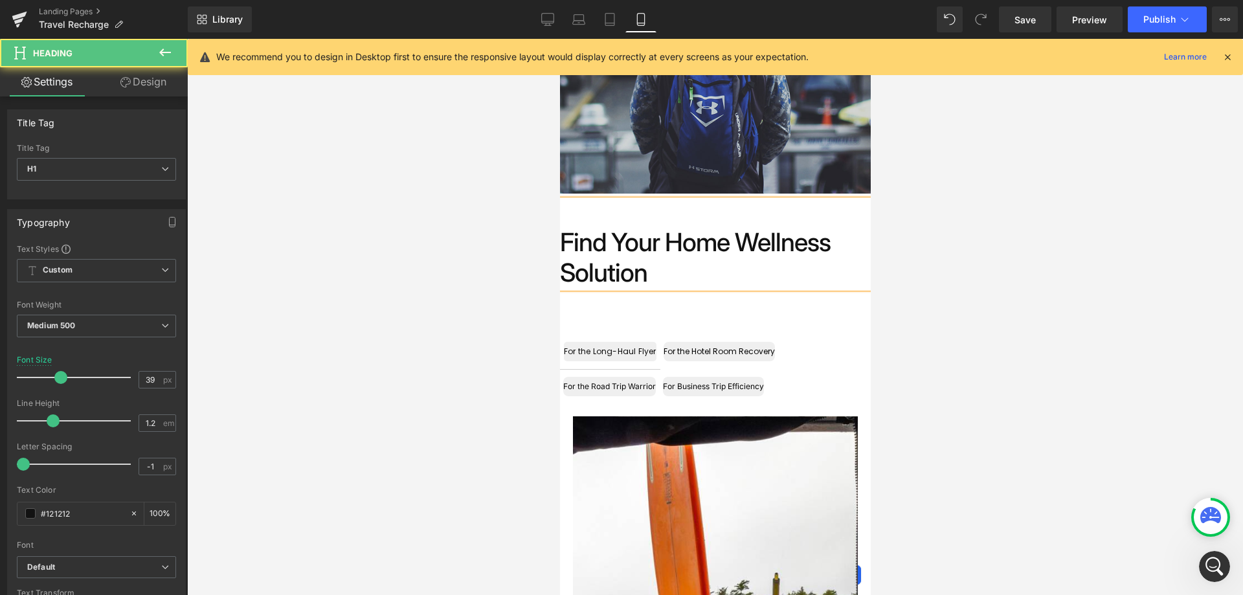
click at [562, 273] on h1 "Find Your Home Wellness Solution" at bounding box center [714, 257] width 311 height 61
click at [562, 272] on h1 "Find Your Home Wellness Solution" at bounding box center [714, 257] width 311 height 61
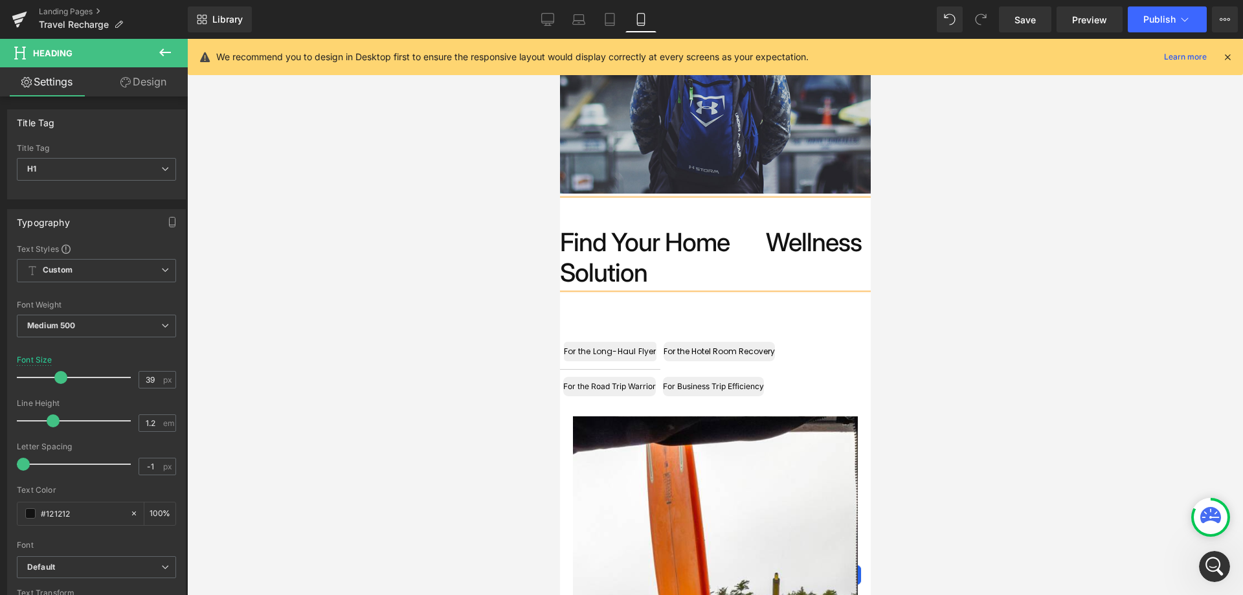
click at [458, 272] on div at bounding box center [715, 317] width 1056 height 556
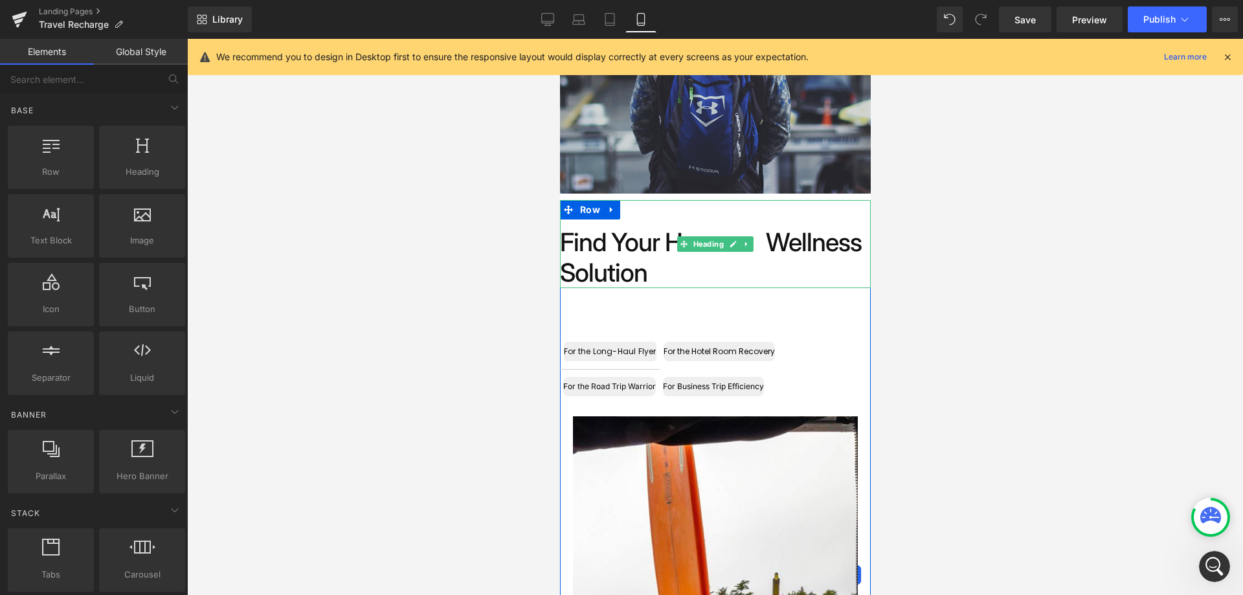
click at [799, 270] on h1 "Find Your Home Wellness Solution" at bounding box center [714, 257] width 311 height 61
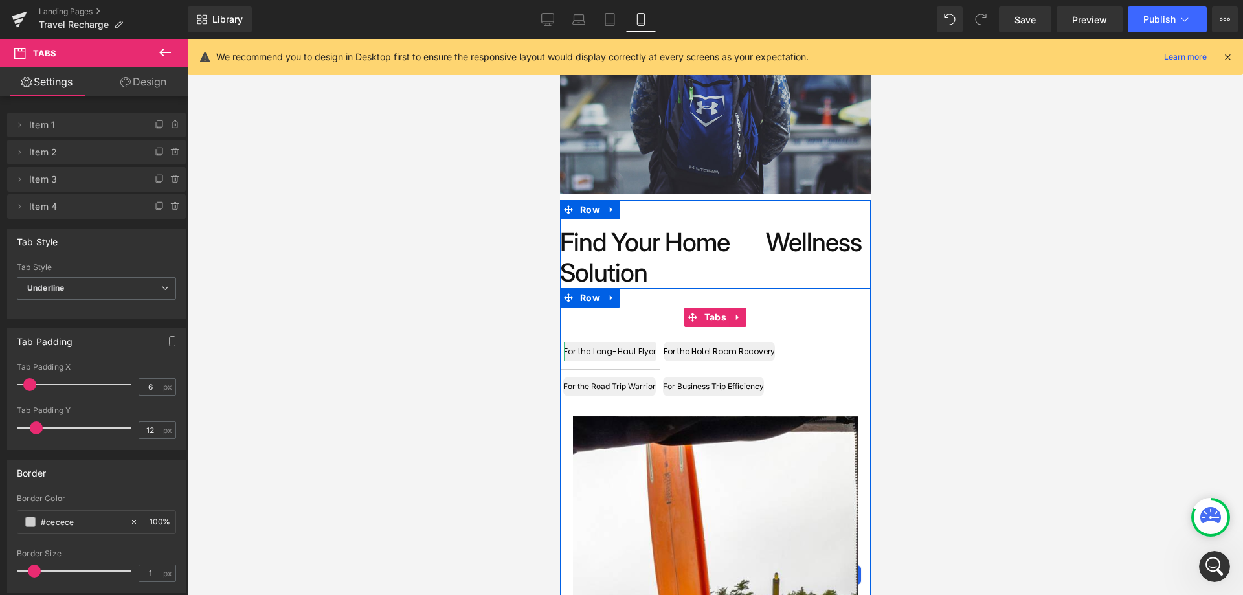
click at [633, 348] on div "For the Long-Haul Flyer" at bounding box center [609, 351] width 93 height 19
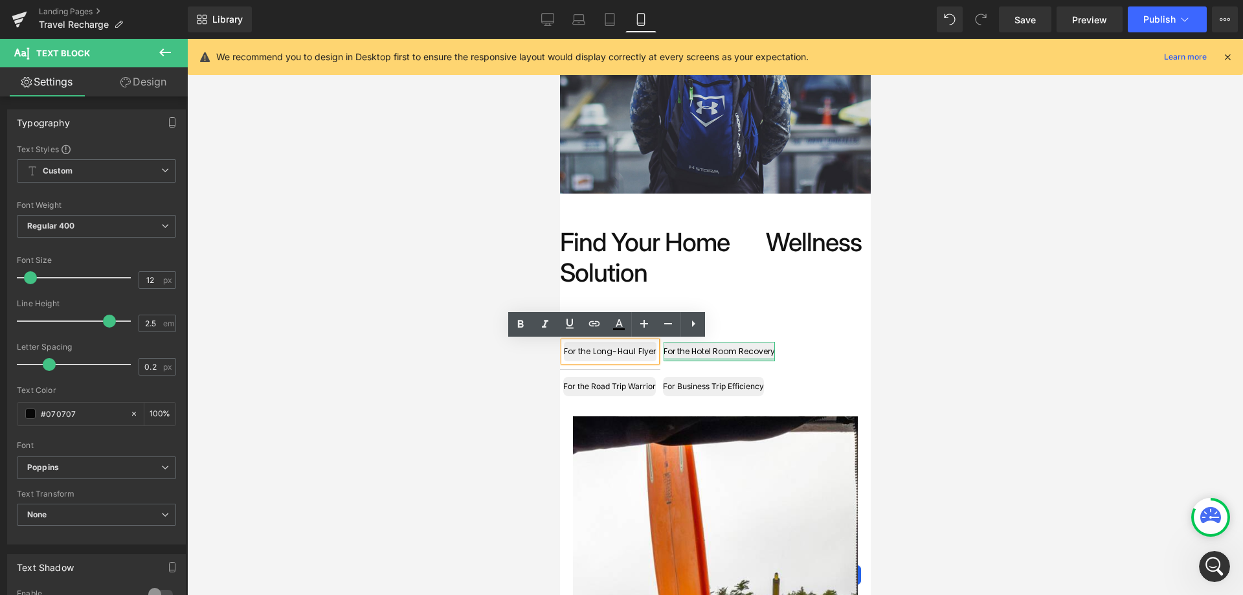
click at [733, 358] on div at bounding box center [718, 359] width 111 height 3
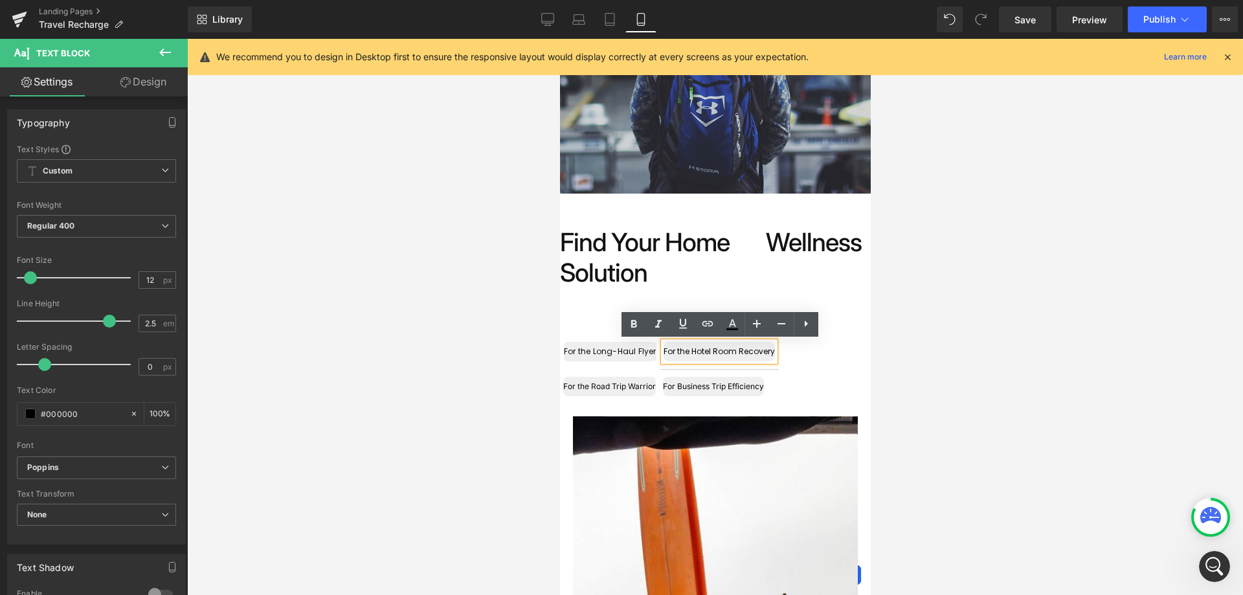
click at [816, 368] on ul "For the Long-Haul Flyer Text Block For the Hotel Room Recovery Text Block For t…" at bounding box center [714, 369] width 311 height 70
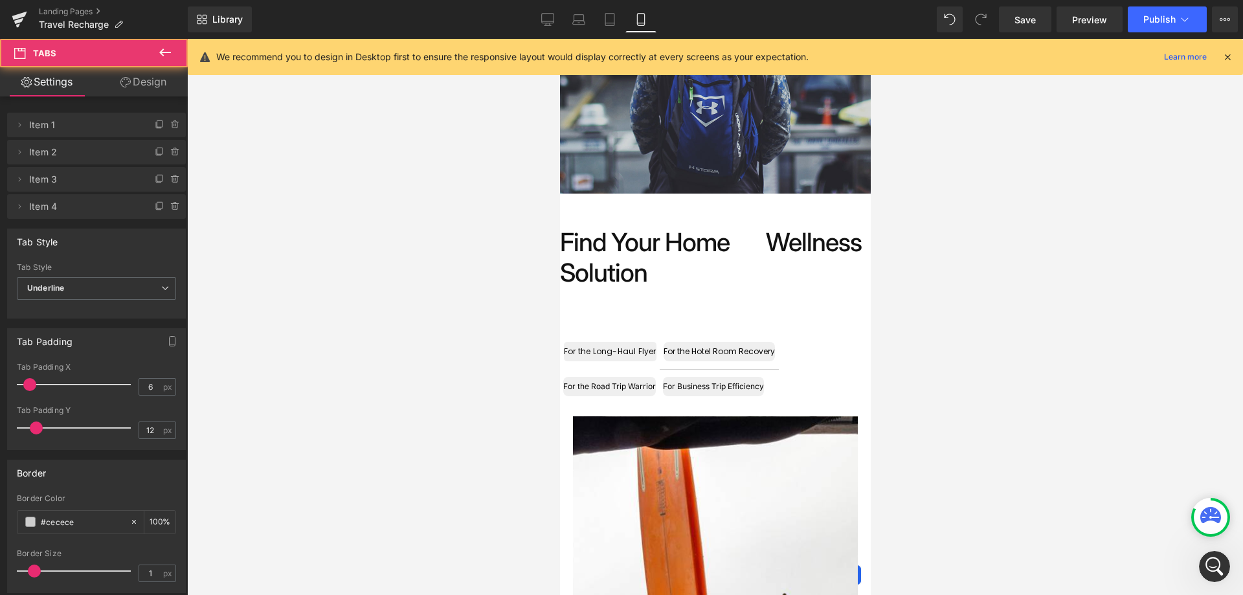
click at [815, 358] on ul "For the Long-Haul Flyer Text Block For the Hotel Room Recovery Text Block For t…" at bounding box center [714, 369] width 311 height 70
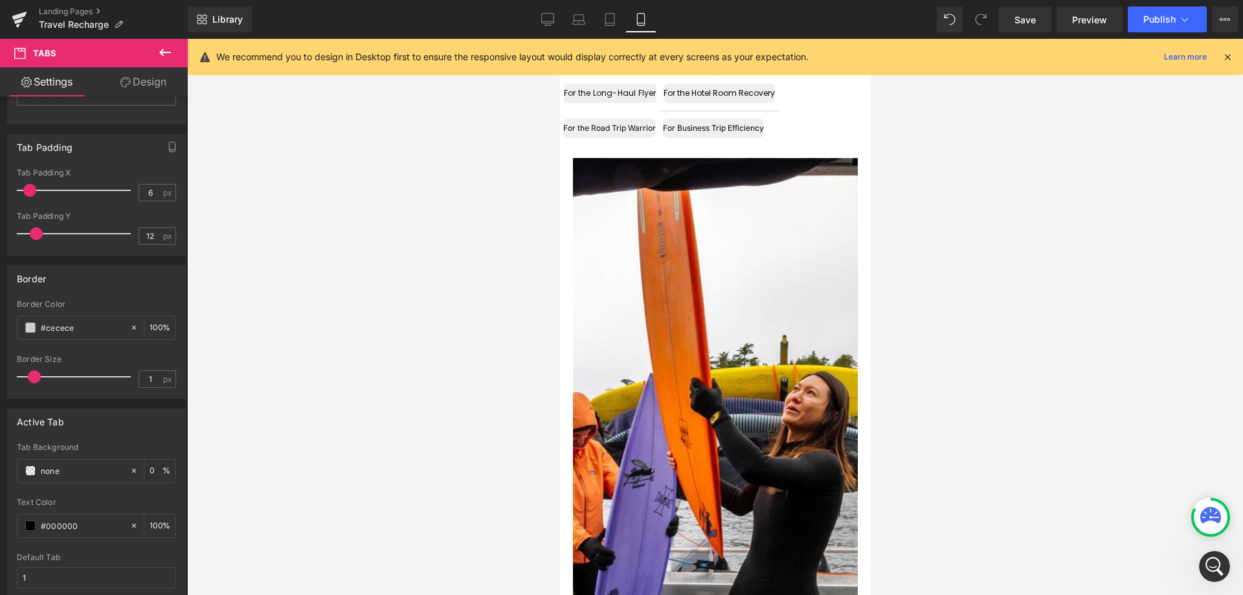
scroll to position [488, 0]
click at [759, 370] on div at bounding box center [714, 511] width 285 height 709
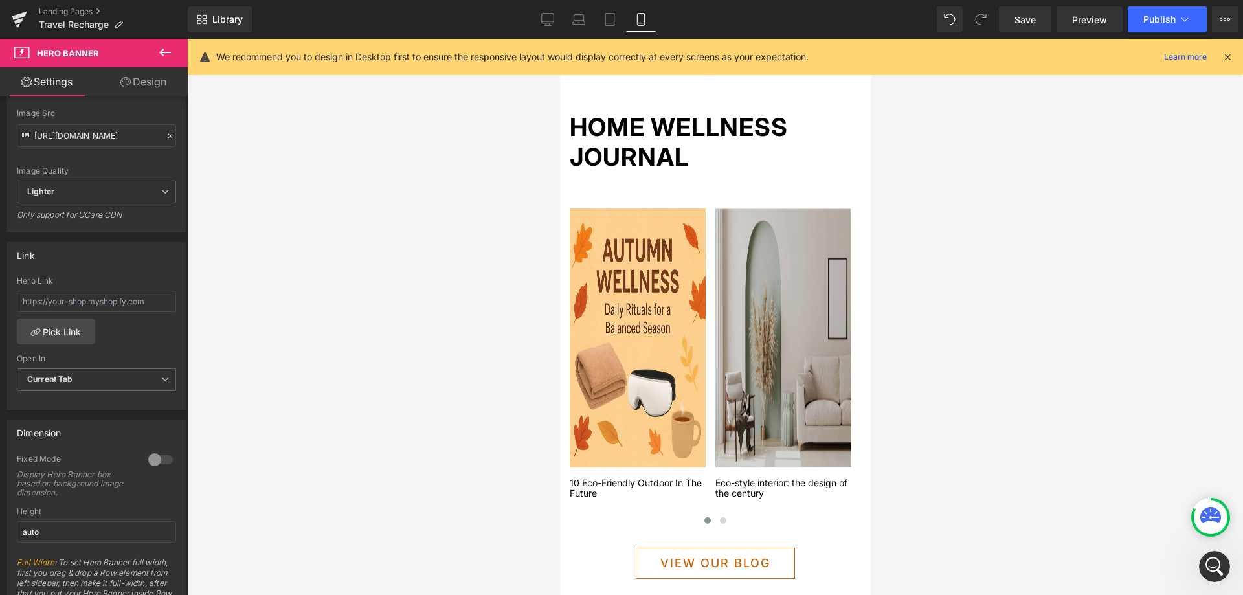
scroll to position [1265, 0]
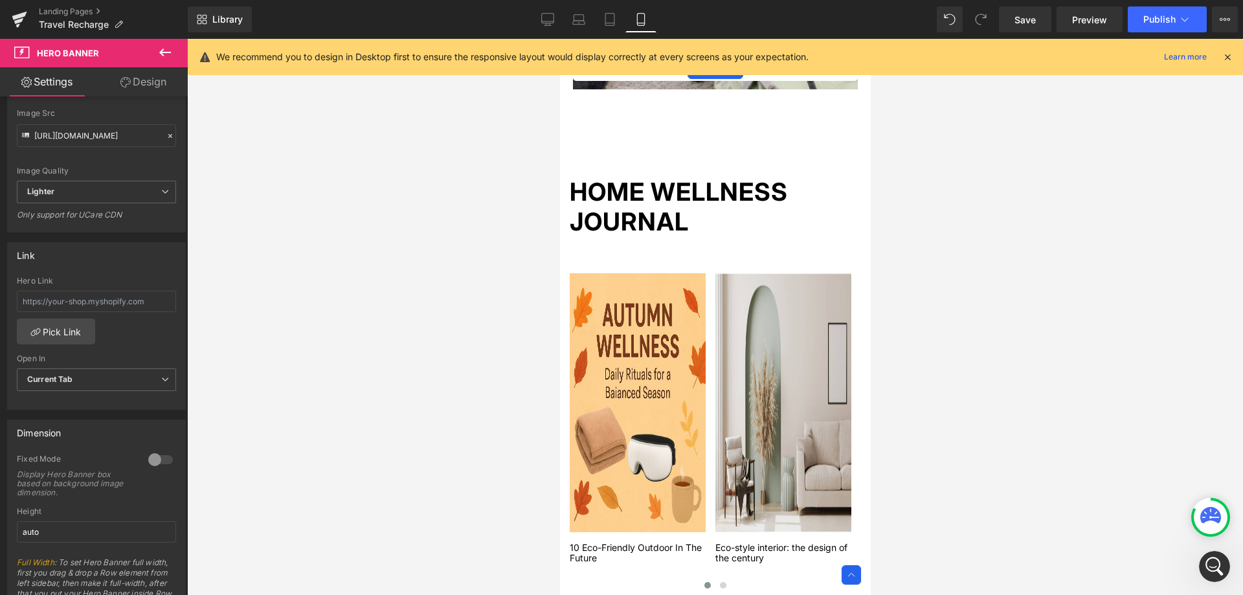
click at [769, 258] on div "Image 10 Eco-Friendly Outdoor In The Future Text Block Image Eco-style interior…" at bounding box center [714, 400] width 291 height 327
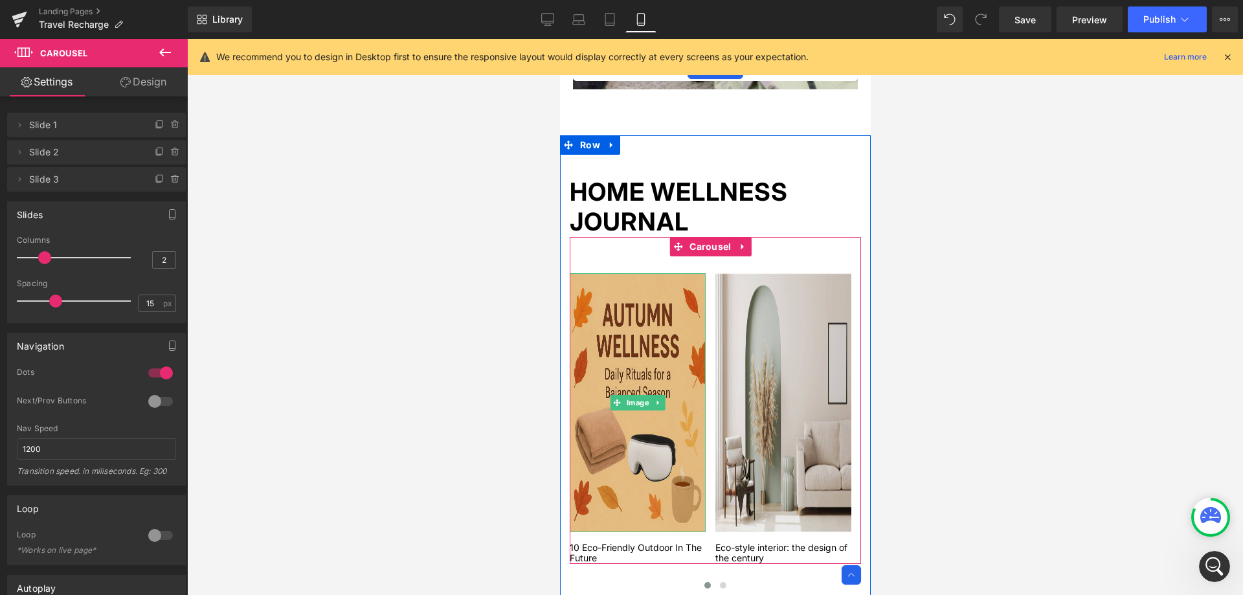
click at [659, 351] on img at bounding box center [637, 402] width 136 height 259
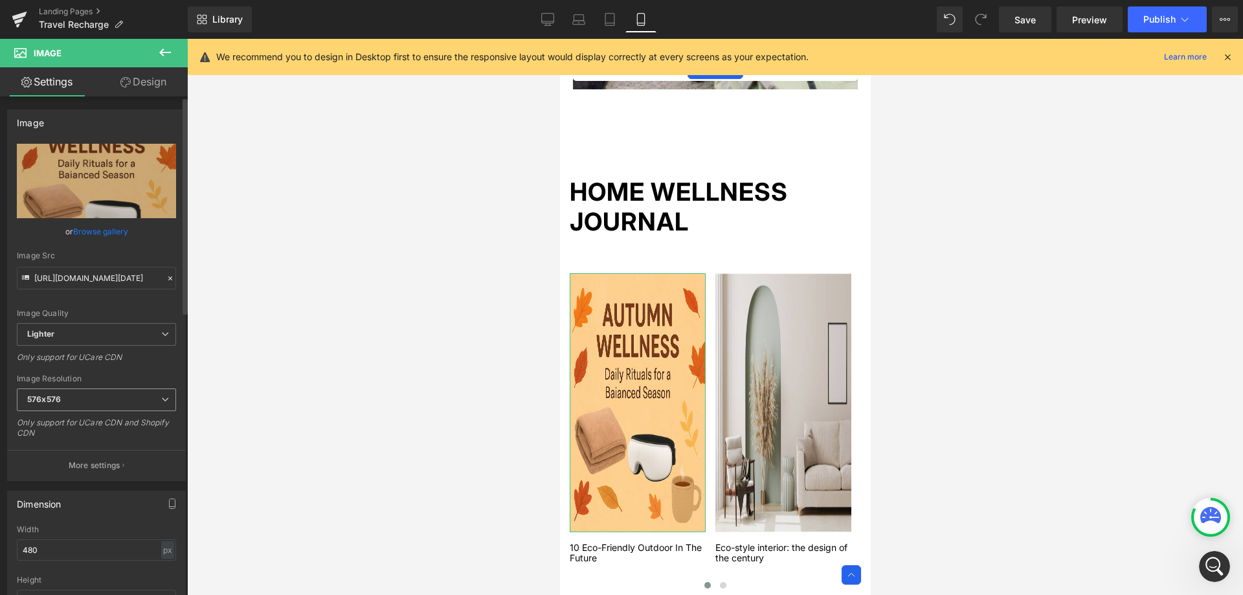
click at [105, 393] on span "576x576" at bounding box center [96, 399] width 159 height 23
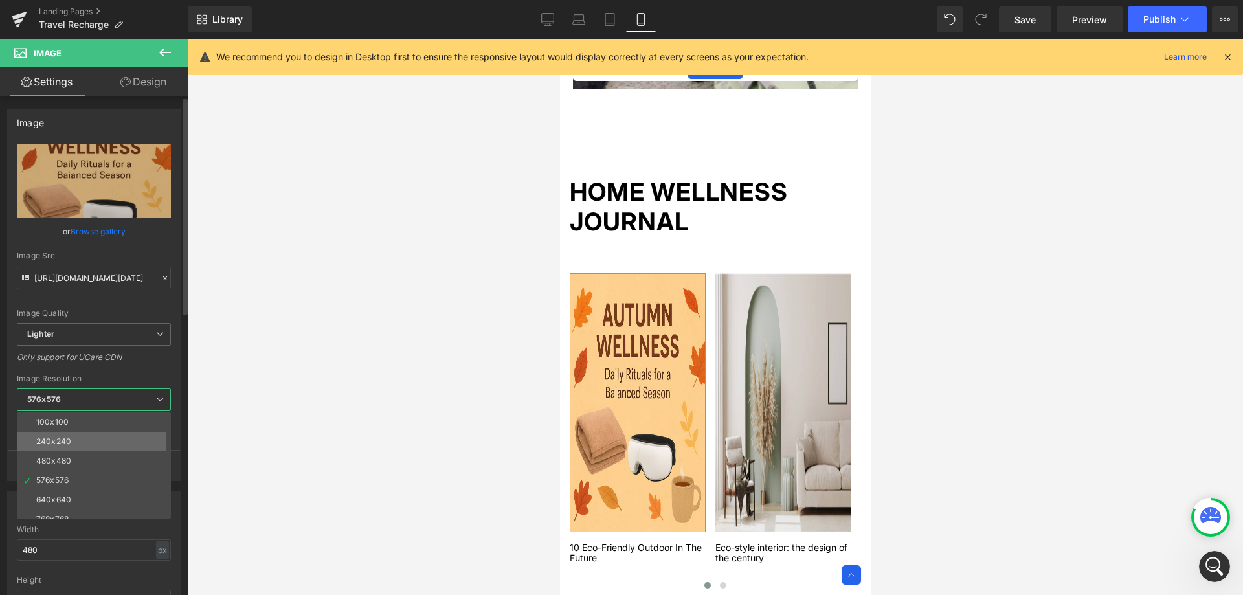
click at [98, 435] on li "240x240" at bounding box center [97, 441] width 160 height 19
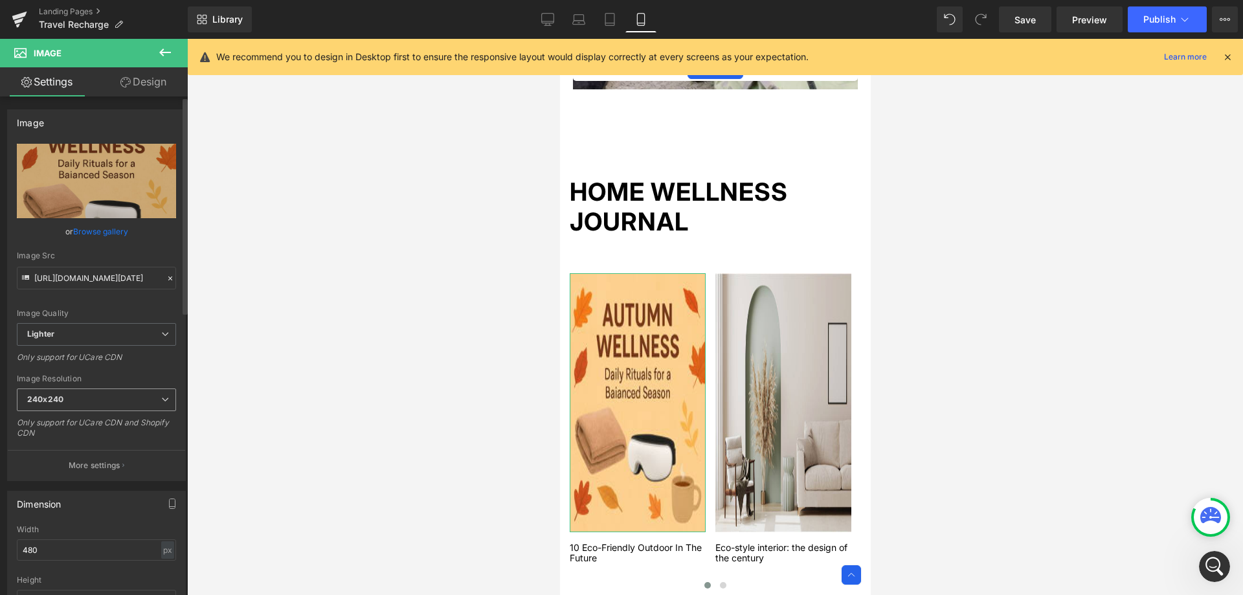
type input "[URL][DOMAIN_NAME][DATE]"
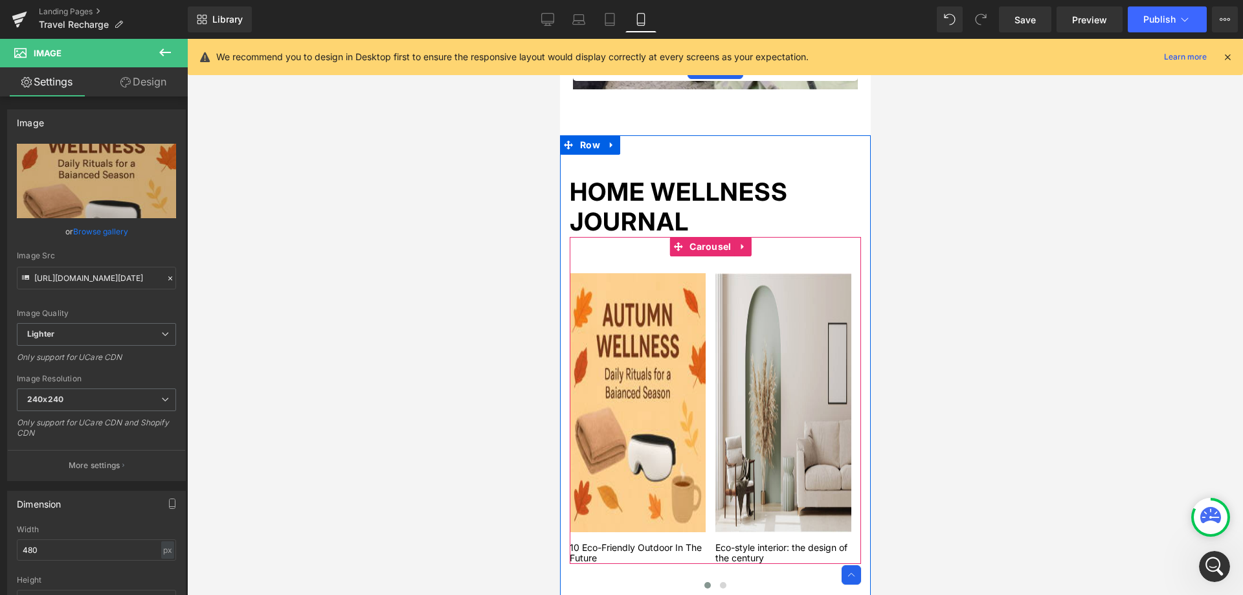
click at [726, 263] on div "Image 10 Eco-Friendly Outdoor In The Future Text Block Image Eco-style interior…" at bounding box center [714, 400] width 291 height 327
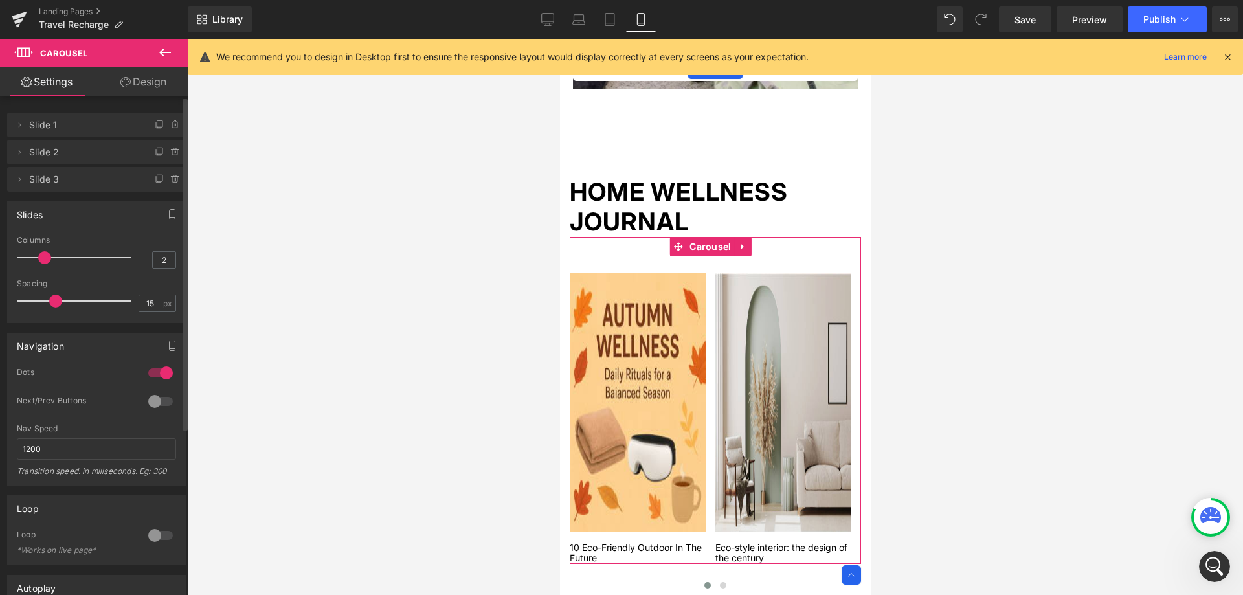
type input "1"
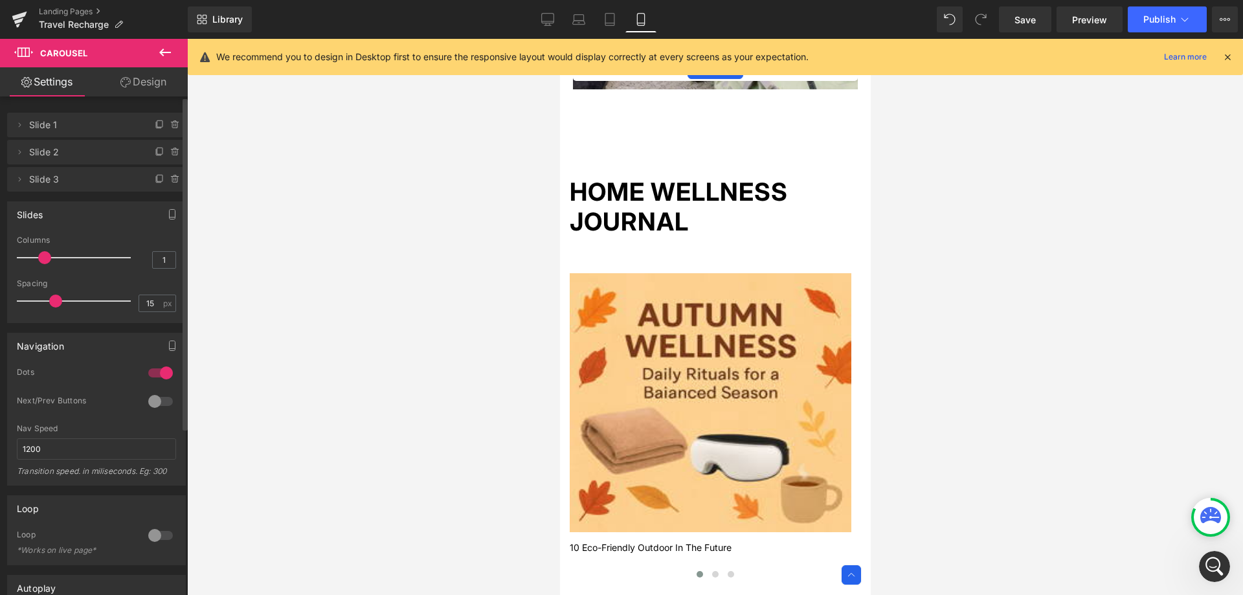
drag, startPoint x: 46, startPoint y: 261, endPoint x: 30, endPoint y: 261, distance: 16.2
click at [30, 261] on div at bounding box center [76, 258] width 107 height 26
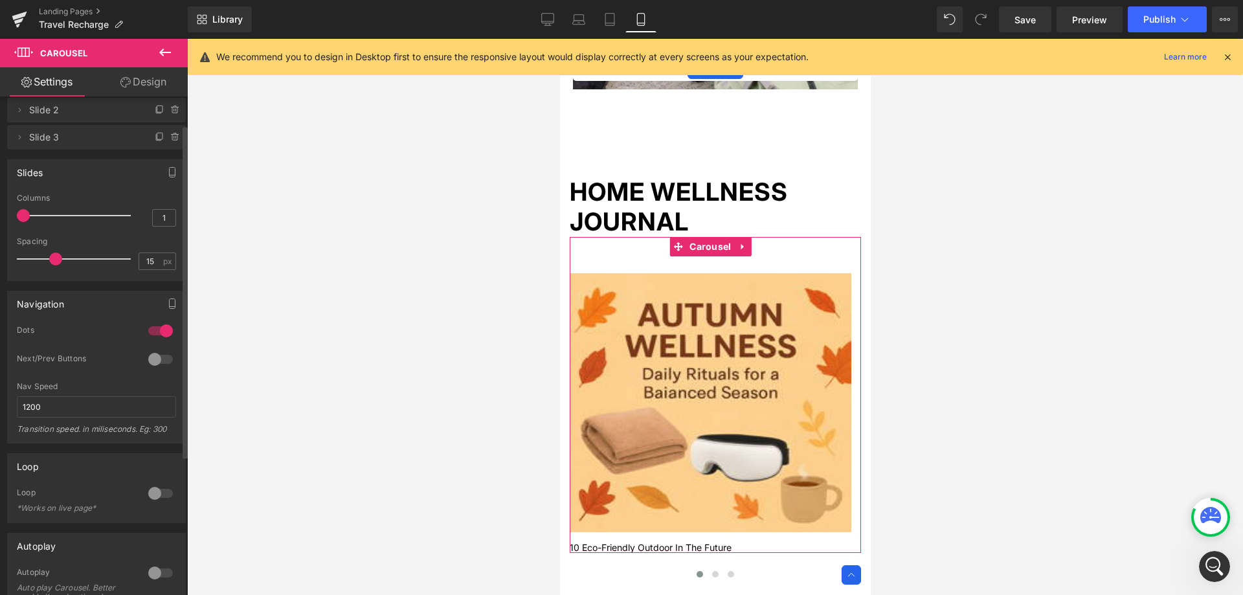
scroll to position [65, 0]
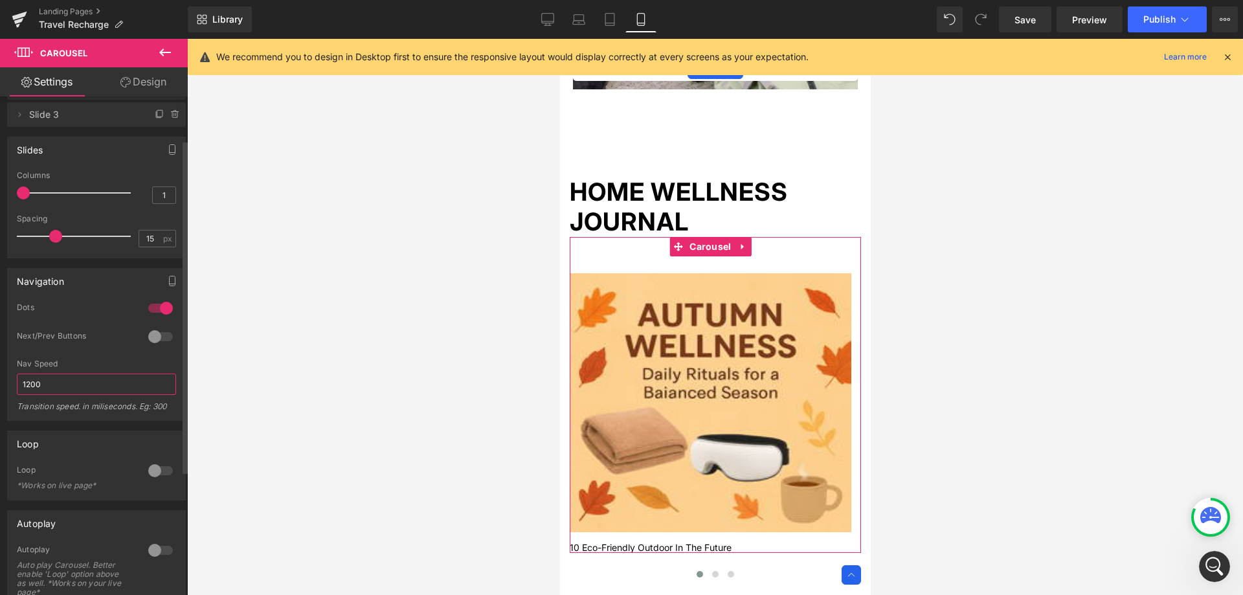
click at [62, 384] on input "1200" at bounding box center [96, 383] width 159 height 21
click at [162, 337] on div at bounding box center [160, 336] width 31 height 21
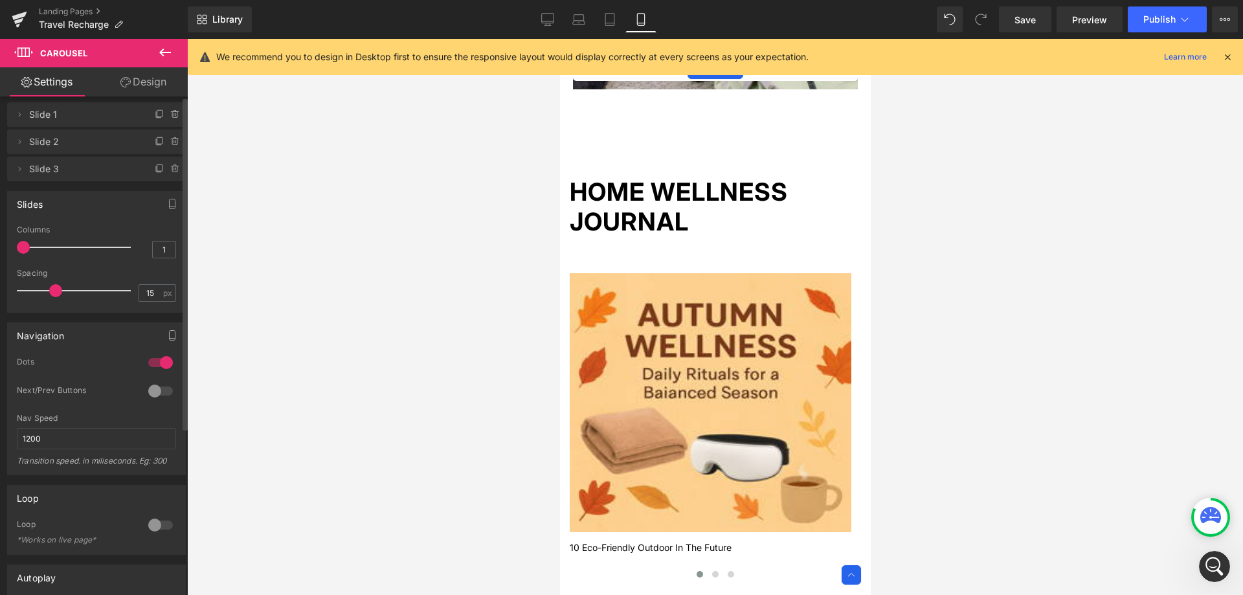
scroll to position [0, 0]
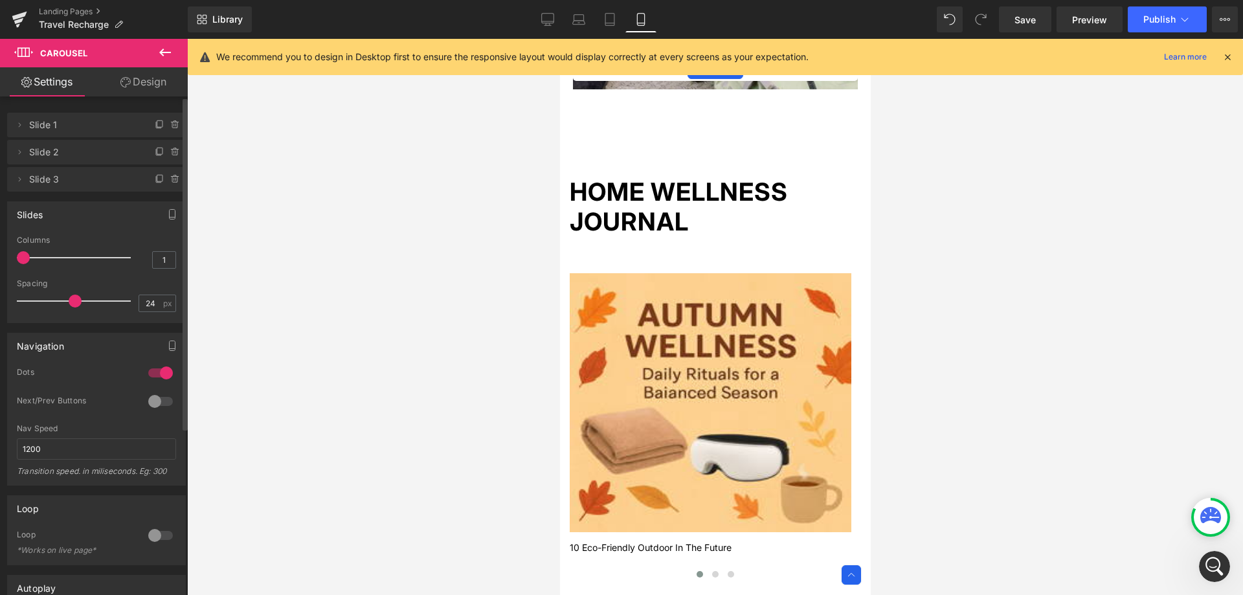
drag, startPoint x: 53, startPoint y: 299, endPoint x: 72, endPoint y: 300, distance: 19.4
click at [72, 300] on span at bounding box center [75, 300] width 13 height 13
drag, startPoint x: 72, startPoint y: 300, endPoint x: 32, endPoint y: 301, distance: 40.1
click at [32, 301] on span at bounding box center [34, 300] width 13 height 13
type input "6"
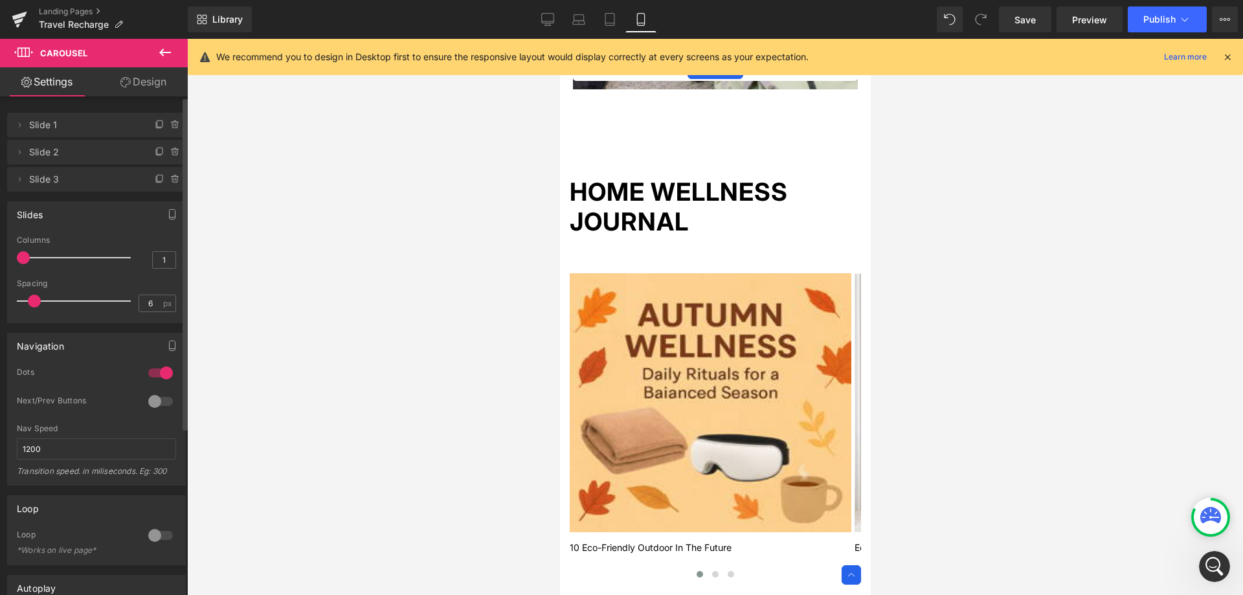
click at [37, 302] on span at bounding box center [34, 300] width 13 height 13
type input "2"
click at [35, 253] on div at bounding box center [76, 258] width 107 height 26
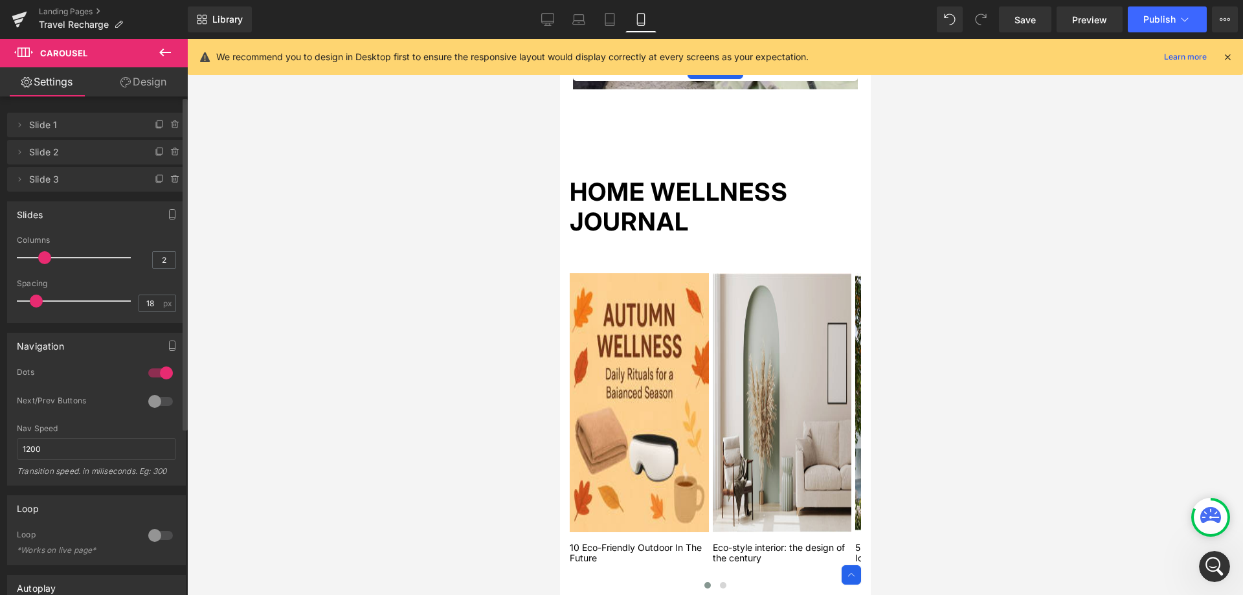
click at [60, 298] on div at bounding box center [76, 301] width 107 height 26
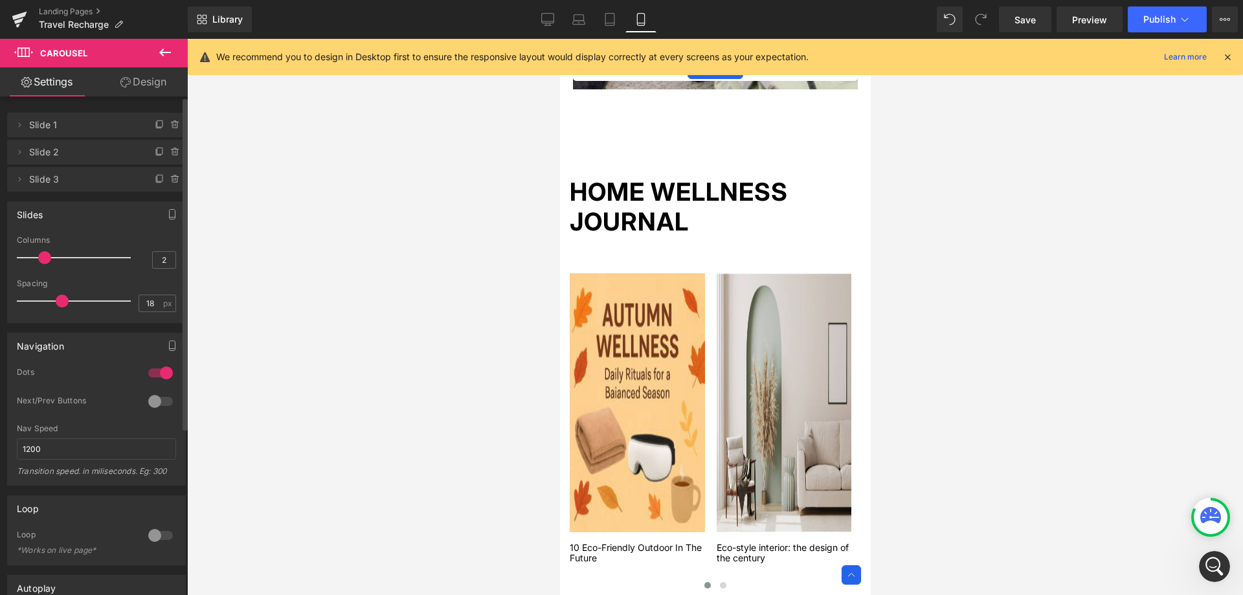
type input "17"
click at [58, 299] on span at bounding box center [59, 300] width 13 height 13
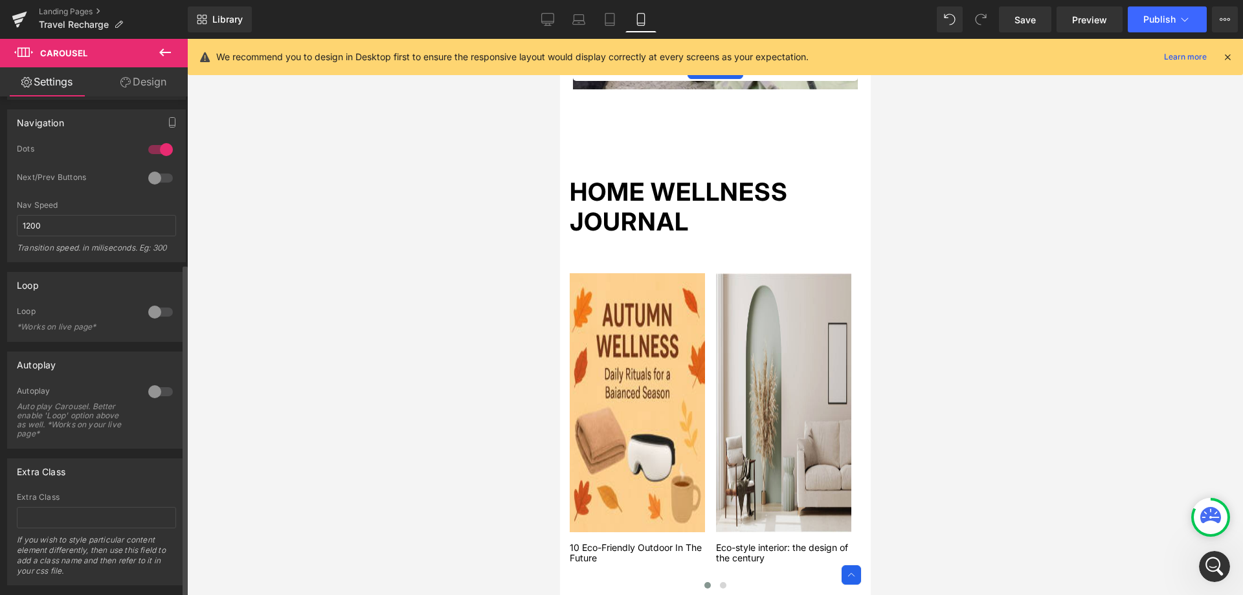
scroll to position [250, 0]
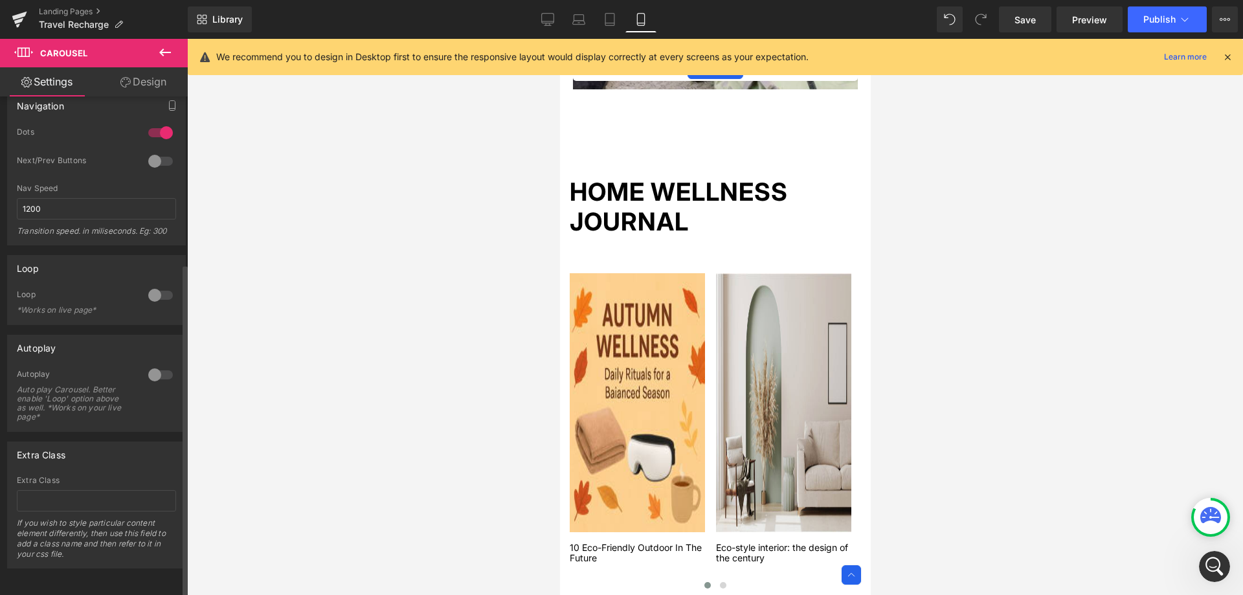
click at [157, 366] on div at bounding box center [160, 374] width 31 height 21
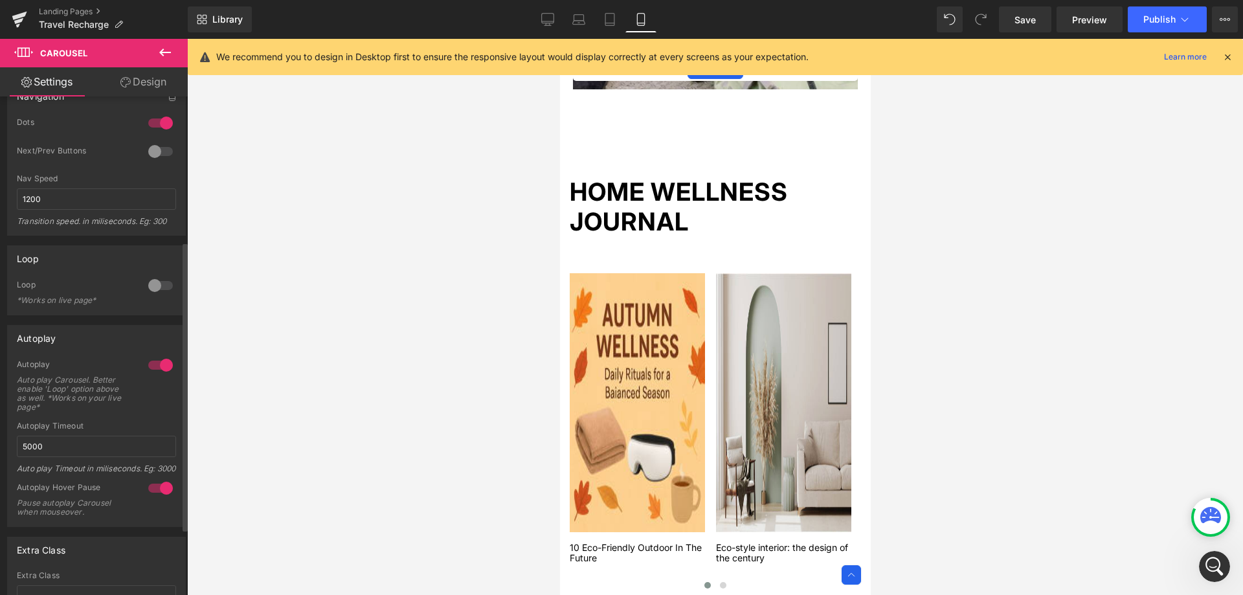
click at [157, 366] on div at bounding box center [160, 365] width 31 height 21
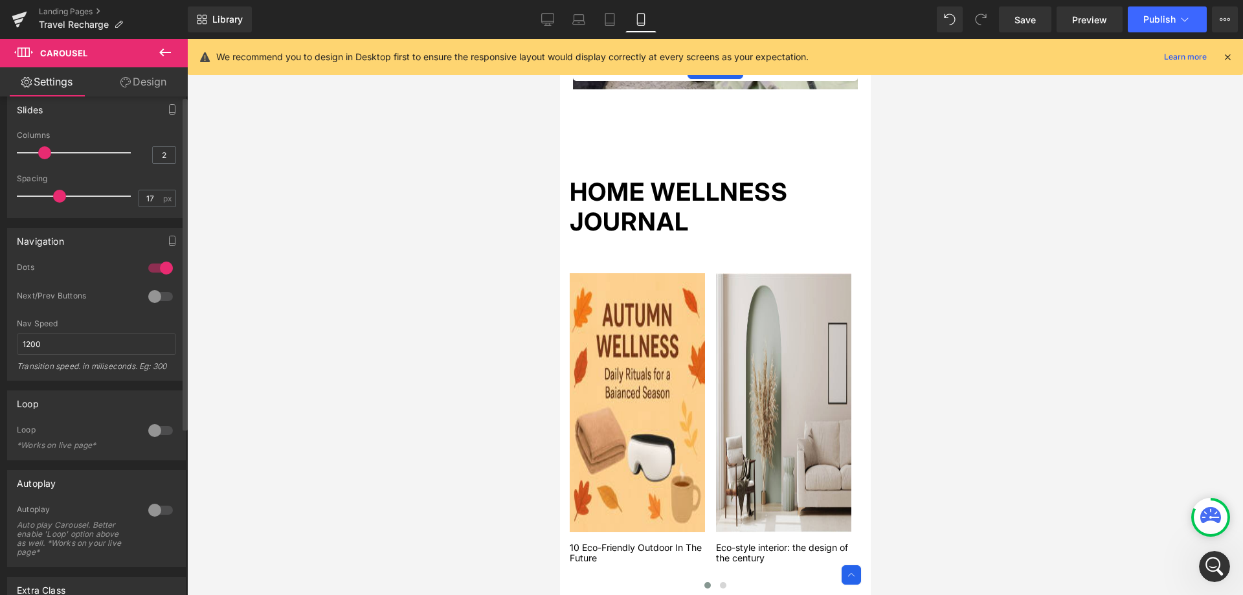
scroll to position [0, 0]
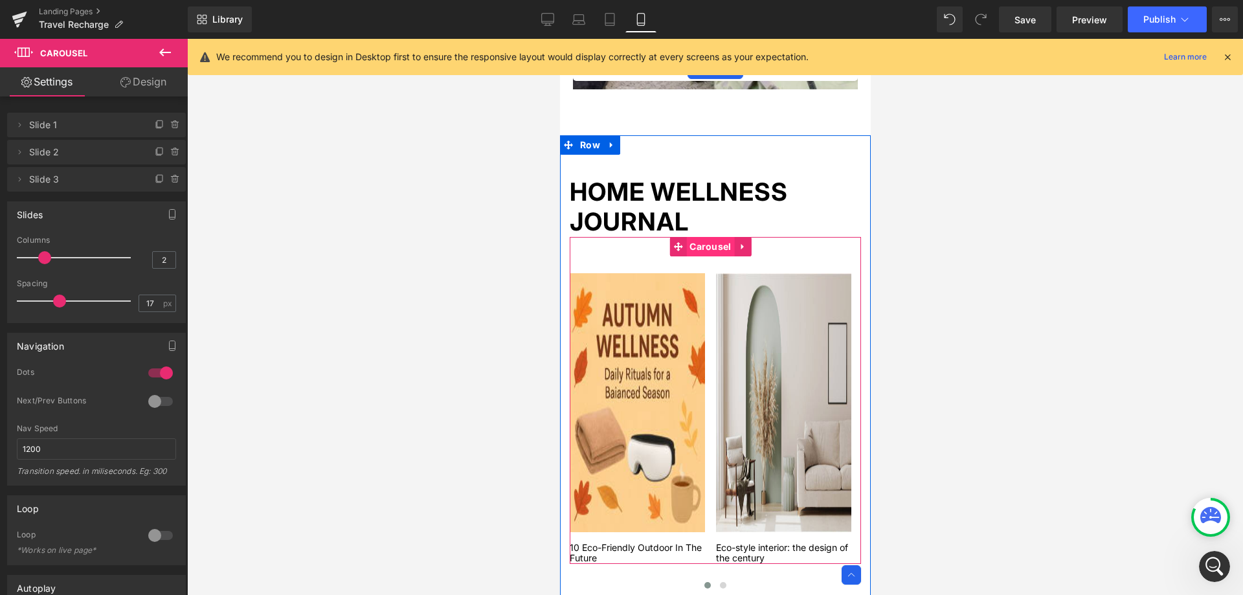
click at [713, 245] on span "Carousel" at bounding box center [709, 246] width 48 height 19
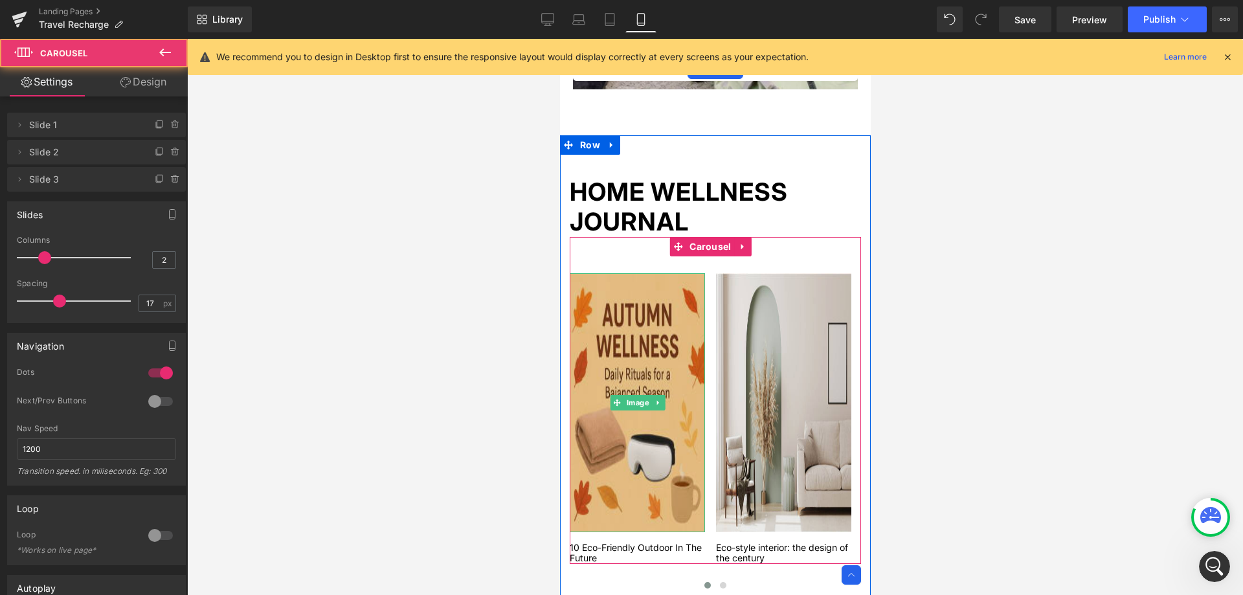
click at [683, 283] on img at bounding box center [636, 402] width 135 height 259
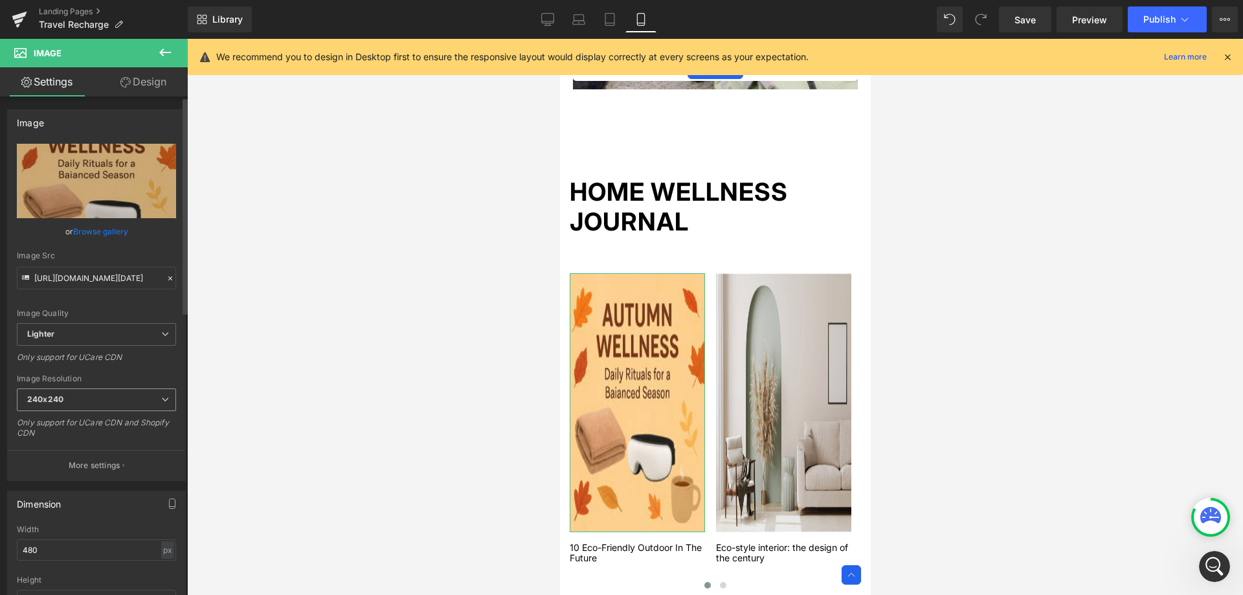
click at [115, 397] on span "240x240" at bounding box center [96, 399] width 159 height 23
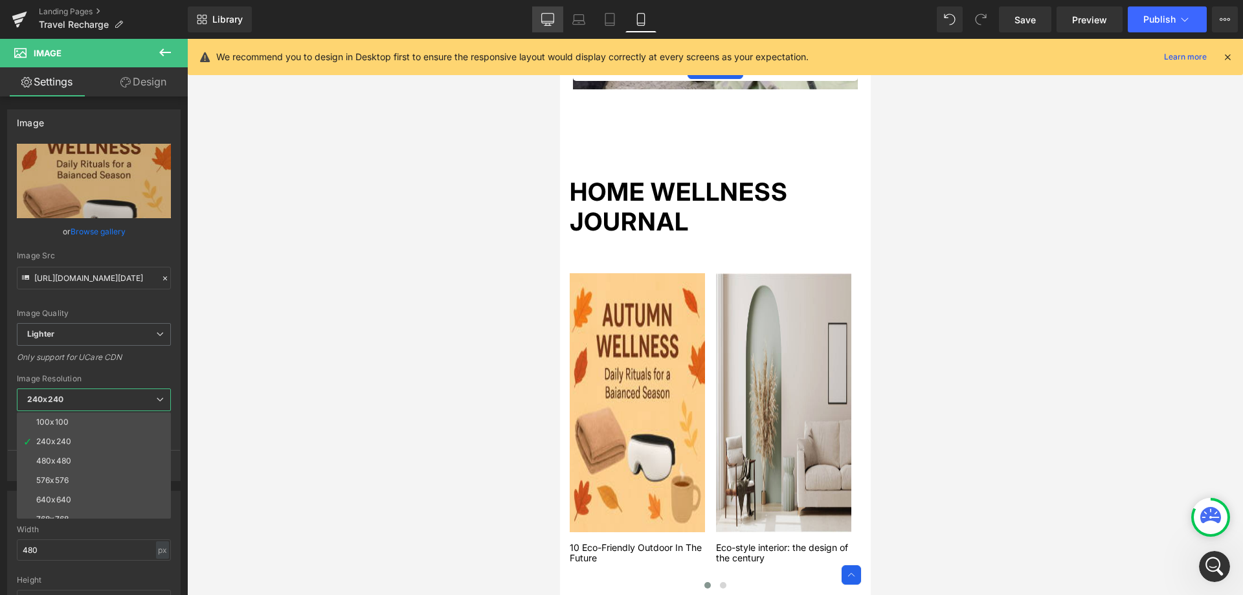
click at [549, 18] on icon at bounding box center [547, 19] width 13 height 13
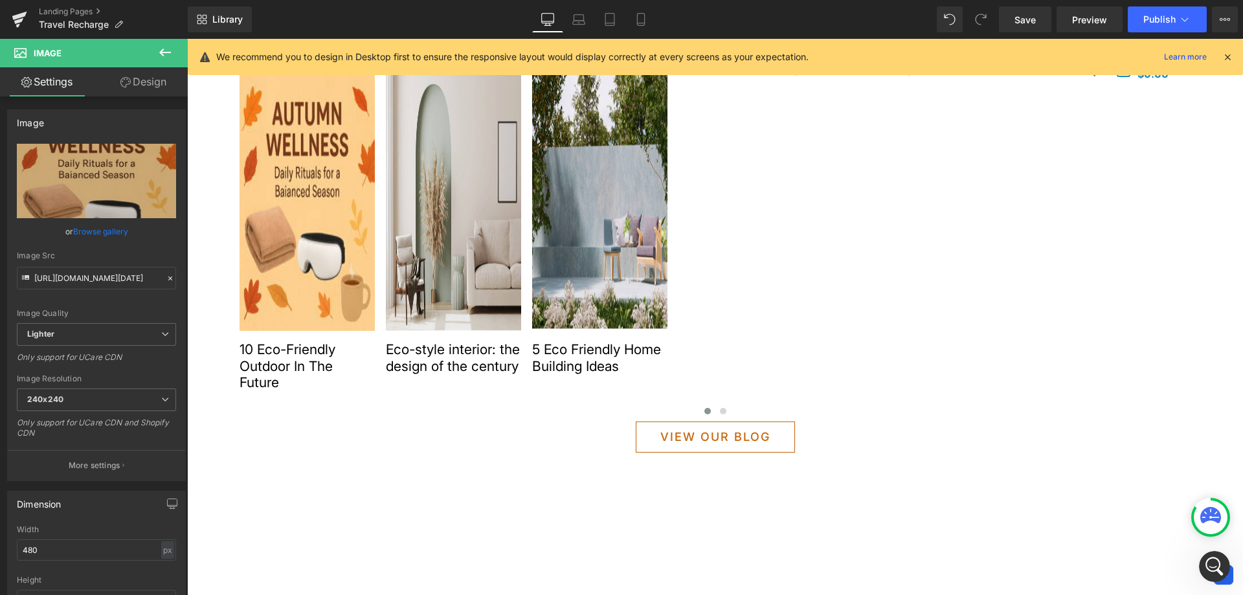
scroll to position [1064, 0]
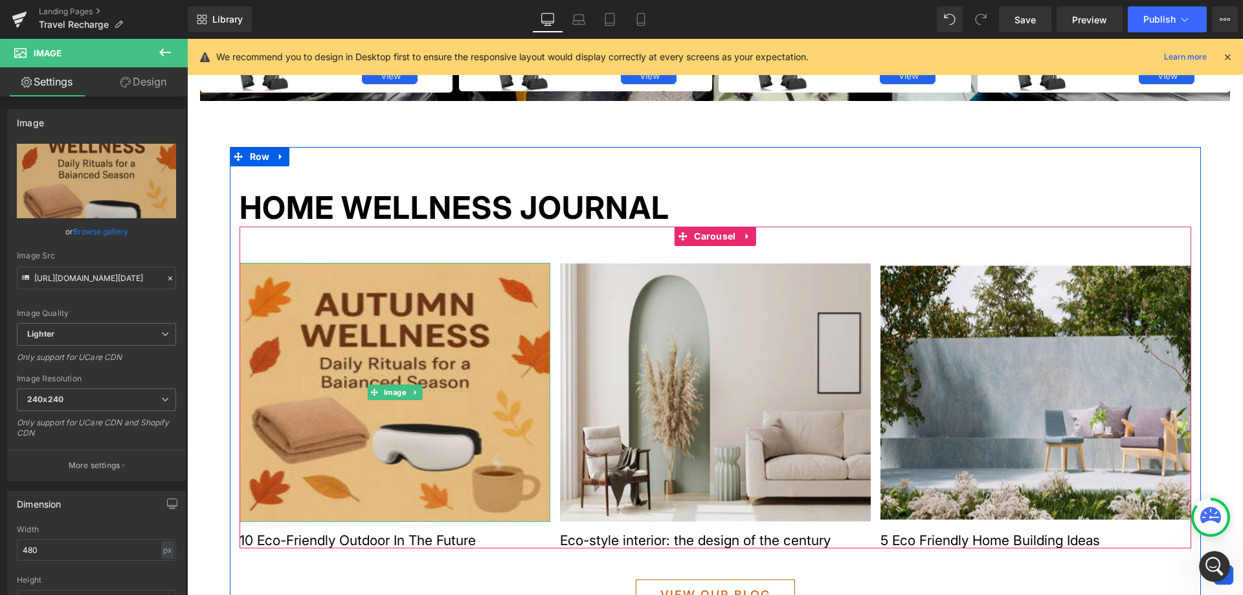
click at [470, 366] on img at bounding box center [394, 392] width 311 height 259
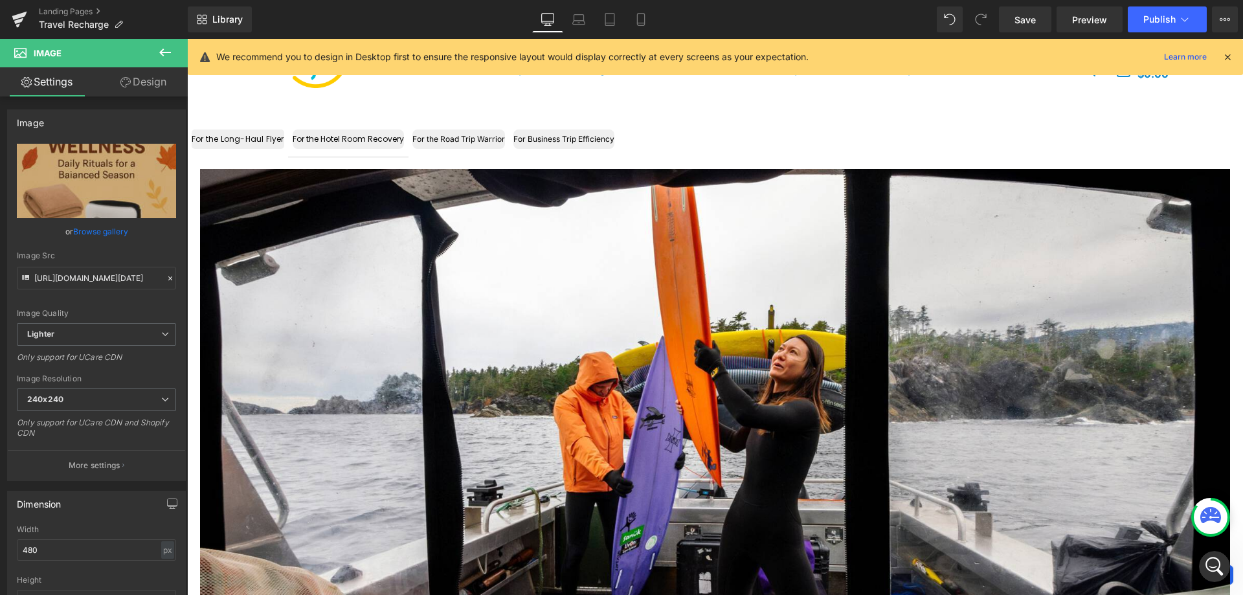
scroll to position [352, 0]
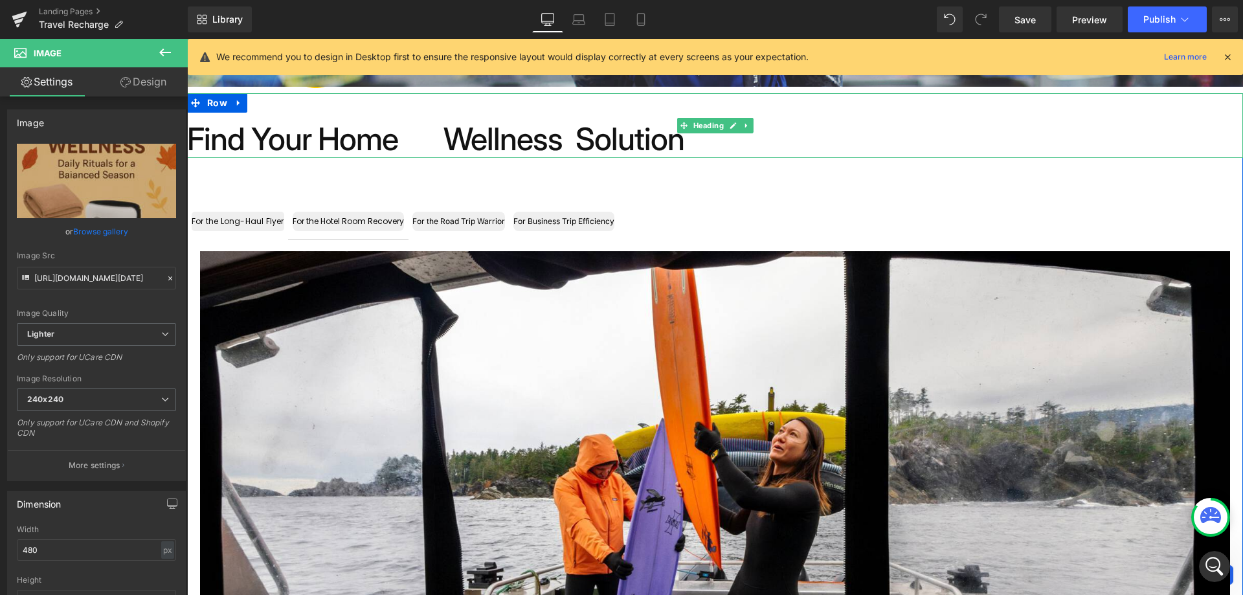
click at [475, 140] on h1 "Find Your Home Wellness Solution" at bounding box center [715, 139] width 1056 height 38
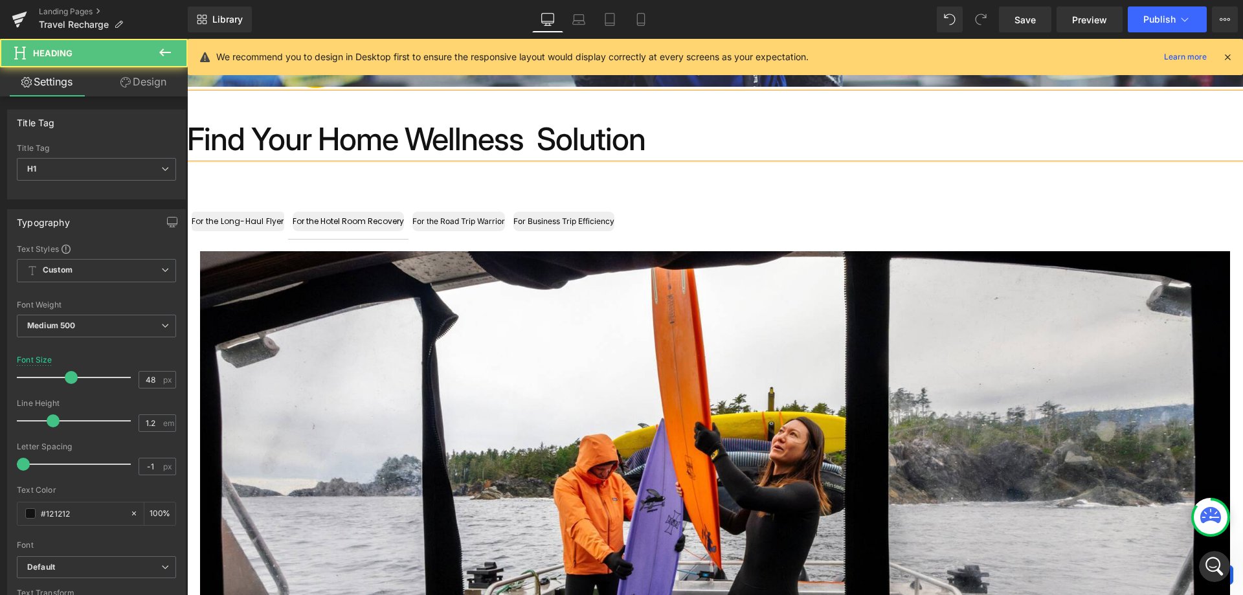
click at [577, 142] on h1 "Find Your Home Wellness Solution" at bounding box center [715, 139] width 1056 height 38
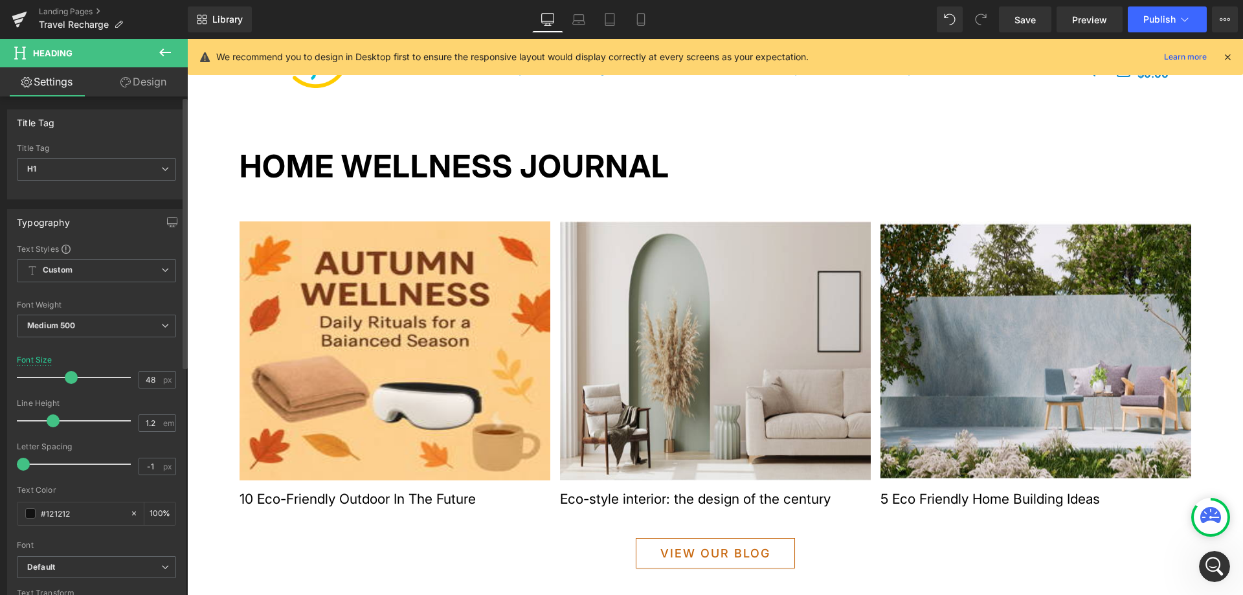
scroll to position [1129, 0]
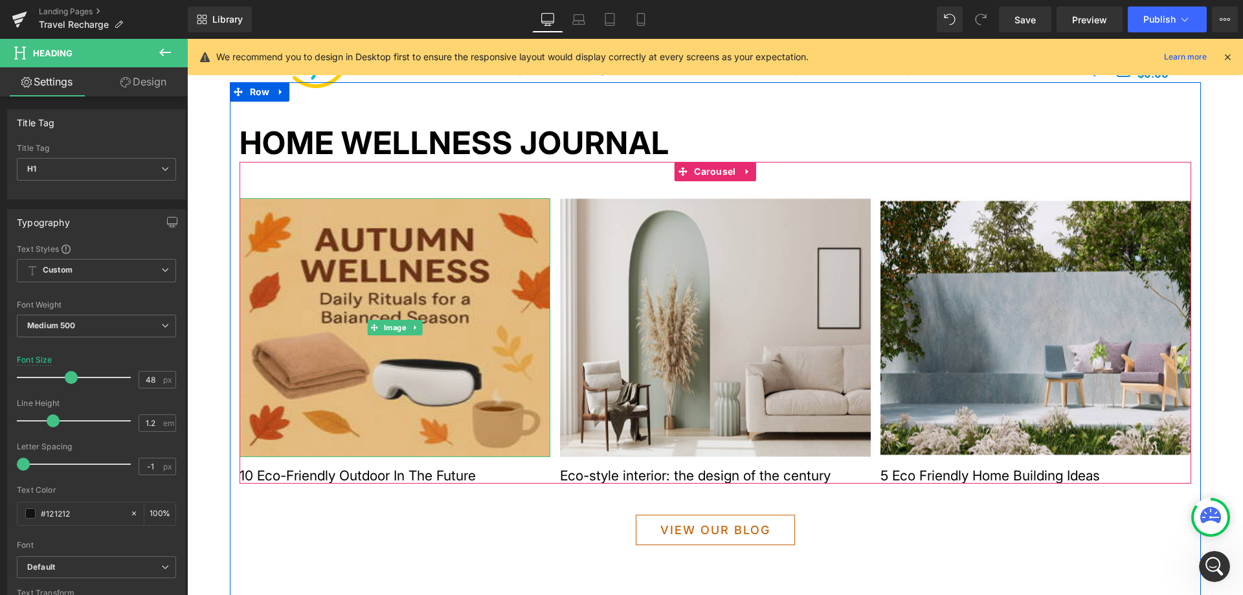
click at [366, 269] on img at bounding box center [394, 327] width 311 height 259
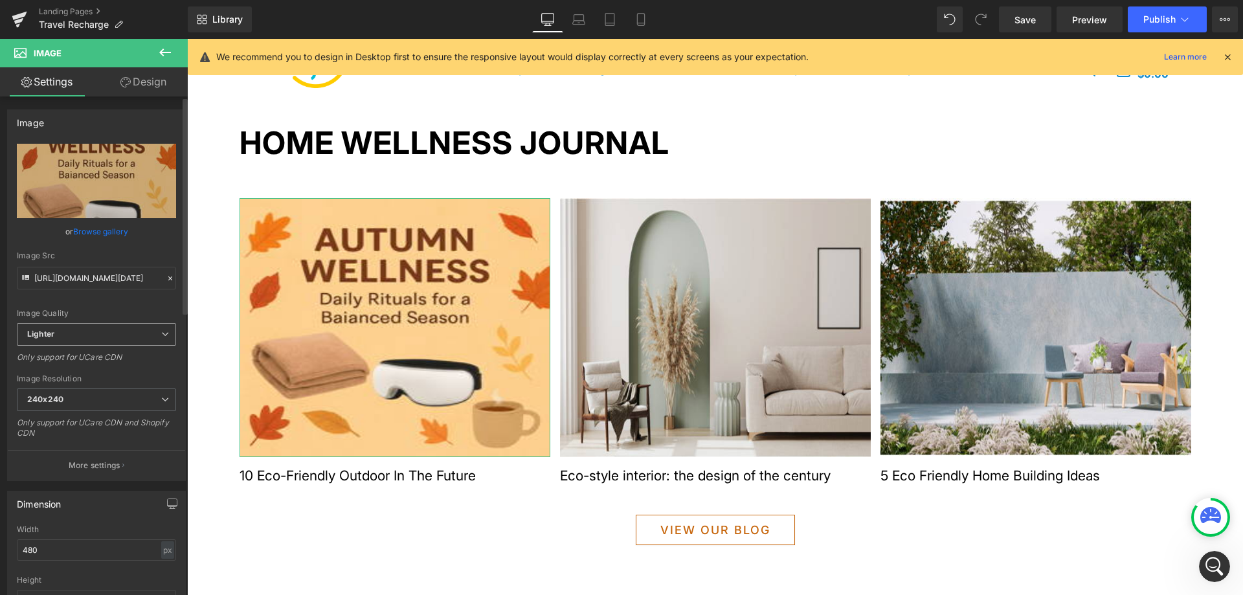
click at [109, 343] on span "Lighter" at bounding box center [96, 334] width 159 height 23
click at [105, 370] on li "Lightest" at bounding box center [94, 376] width 154 height 19
click at [133, 331] on span "Lightest" at bounding box center [96, 334] width 159 height 23
click at [118, 357] on li "Lighter" at bounding box center [94, 357] width 154 height 19
click at [116, 395] on span "240x240" at bounding box center [96, 399] width 159 height 23
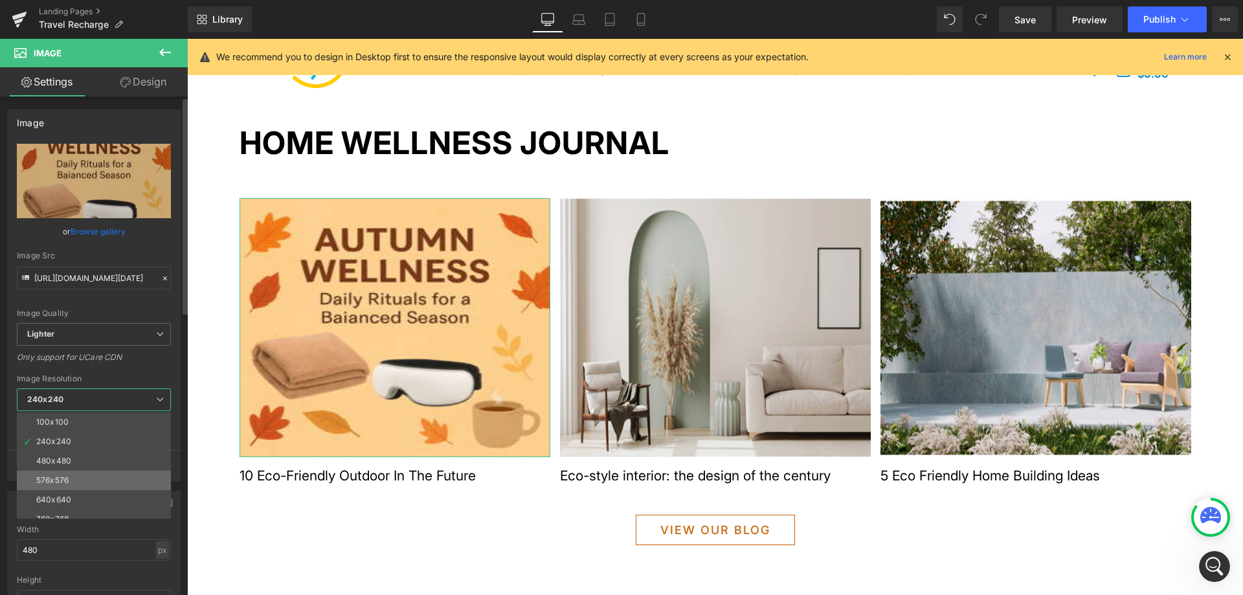
click at [98, 479] on li "576x576" at bounding box center [97, 480] width 160 height 19
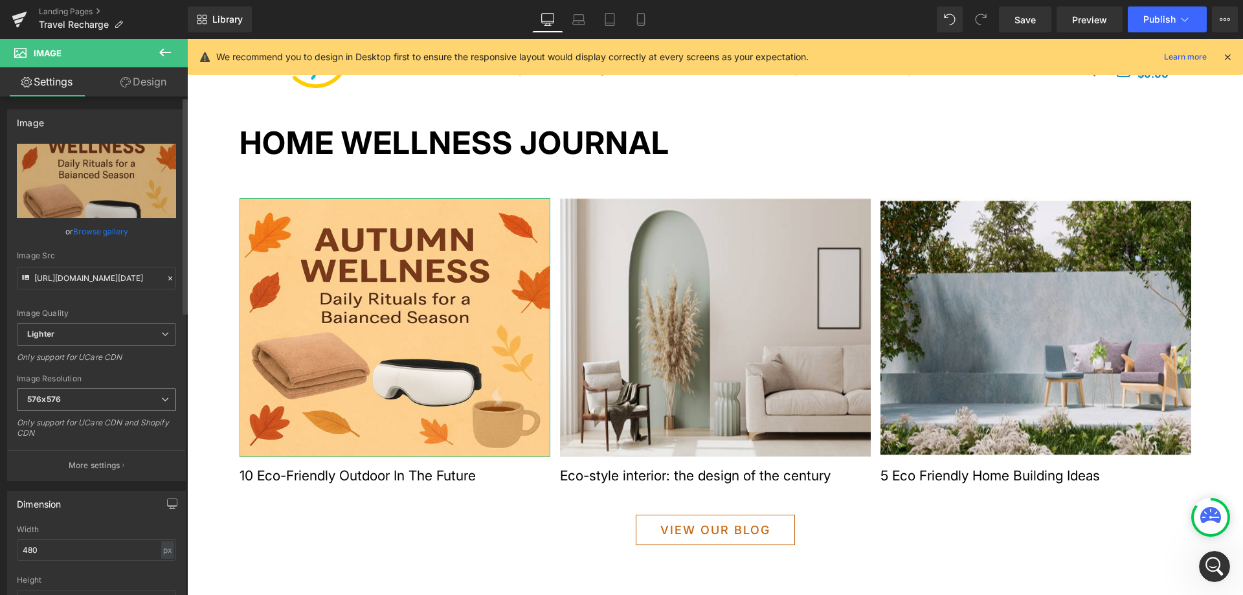
click at [133, 402] on span "576x576" at bounding box center [96, 399] width 159 height 23
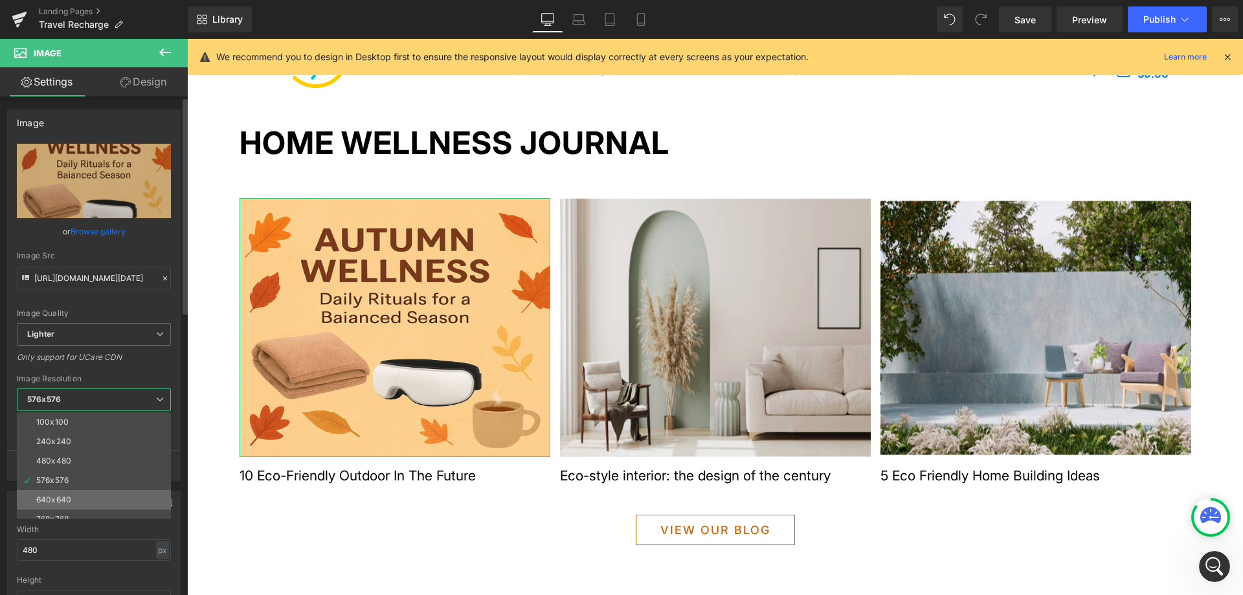
click at [100, 496] on li "640x640" at bounding box center [97, 499] width 160 height 19
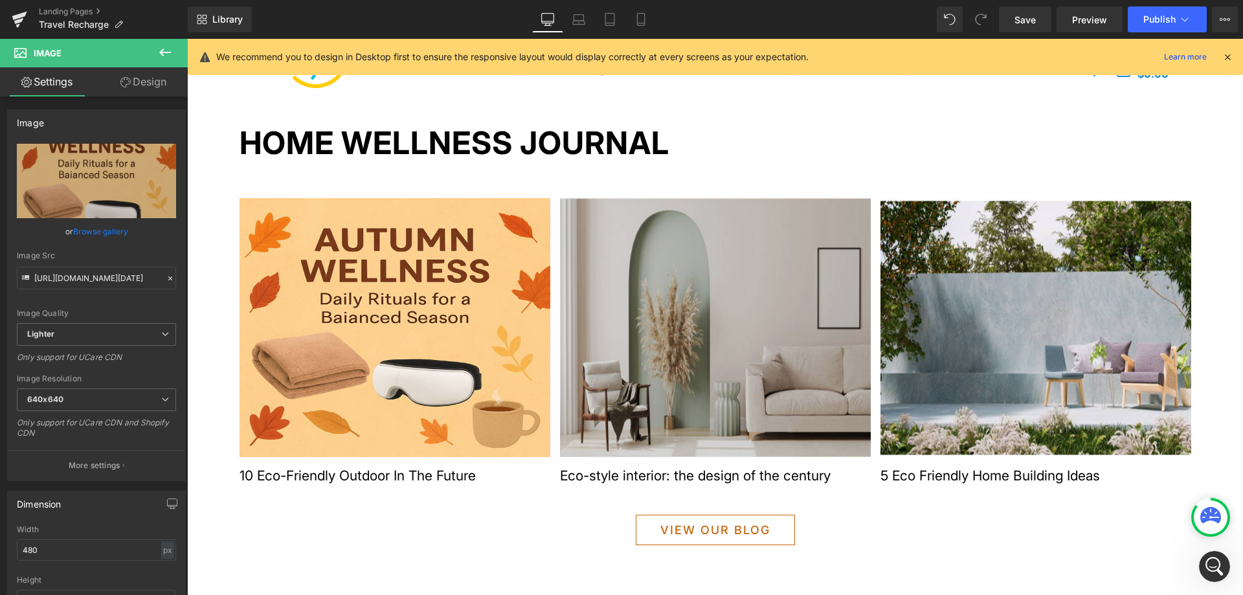
type input "[URL][DOMAIN_NAME][DATE]"
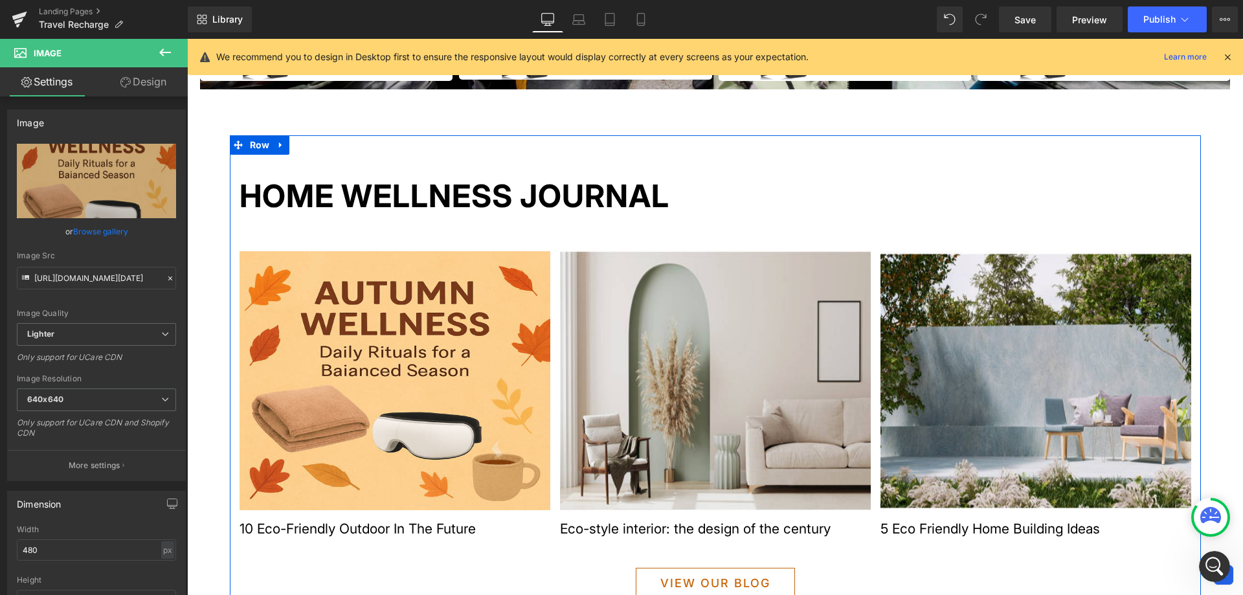
scroll to position [1064, 0]
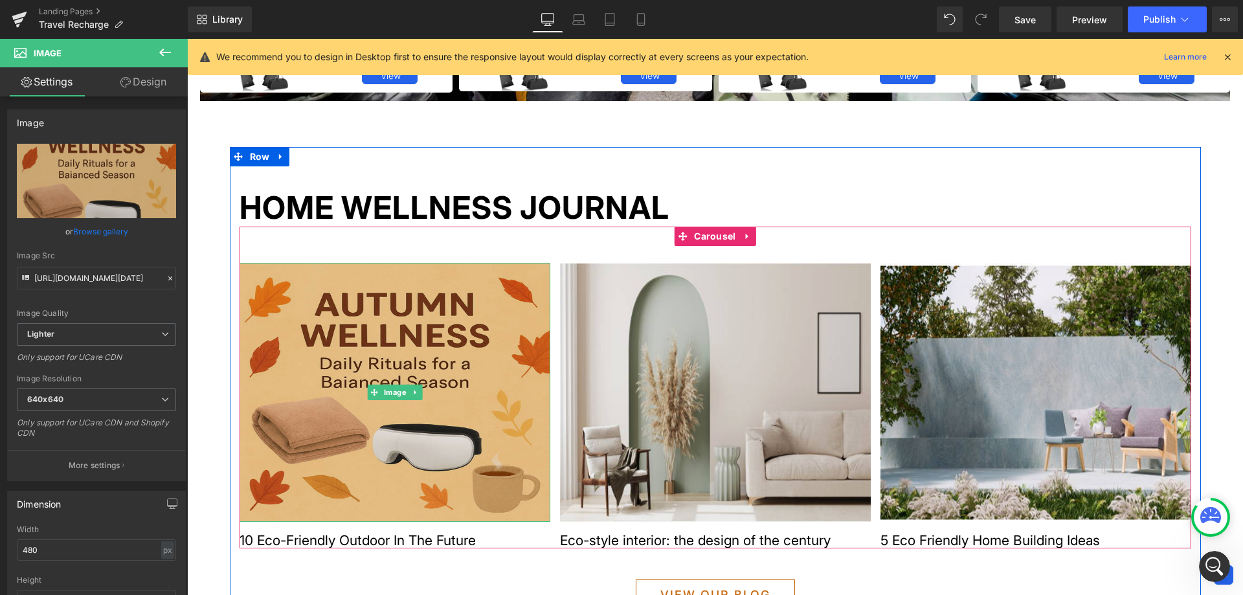
click at [404, 321] on img at bounding box center [394, 392] width 311 height 259
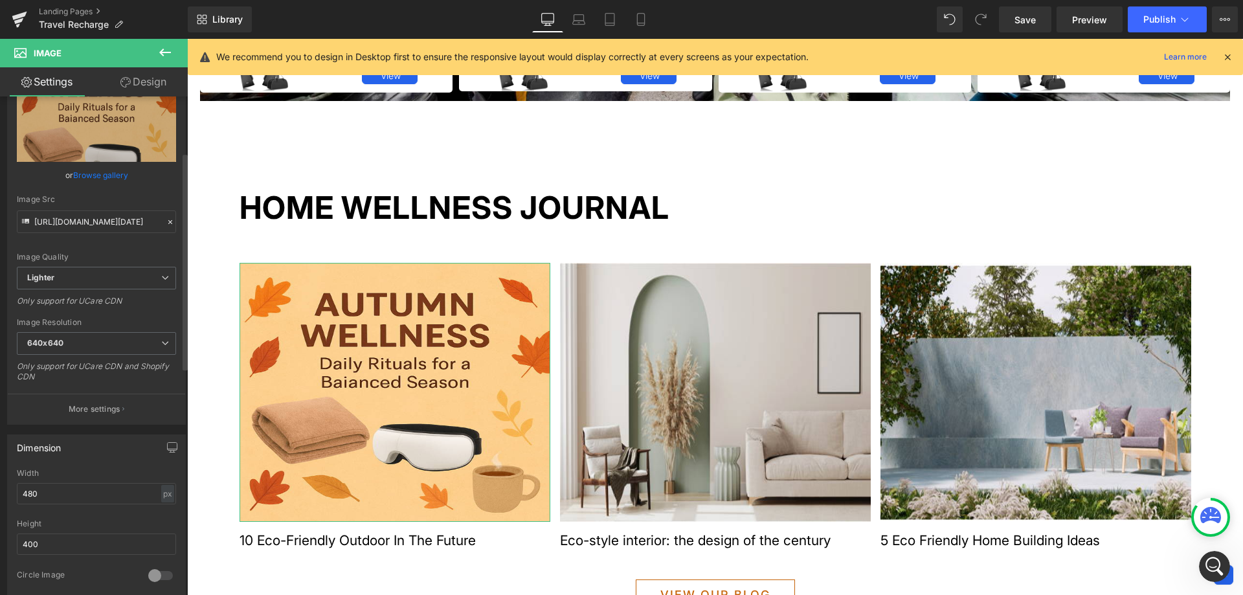
scroll to position [129, 0]
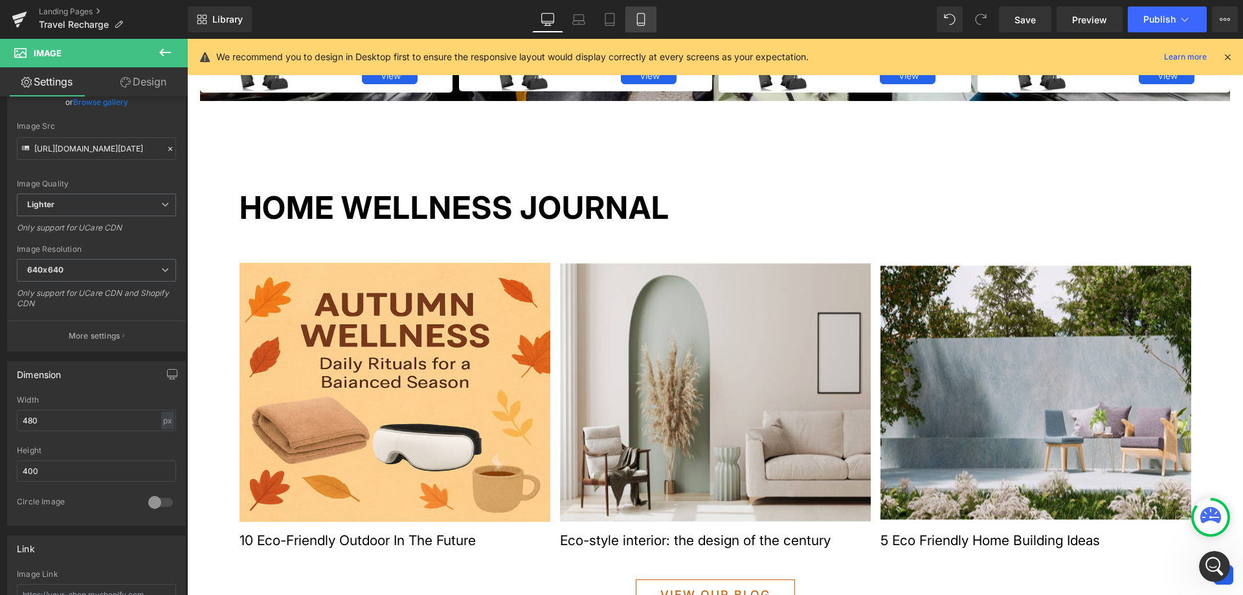
click at [639, 15] on icon at bounding box center [640, 19] width 13 height 13
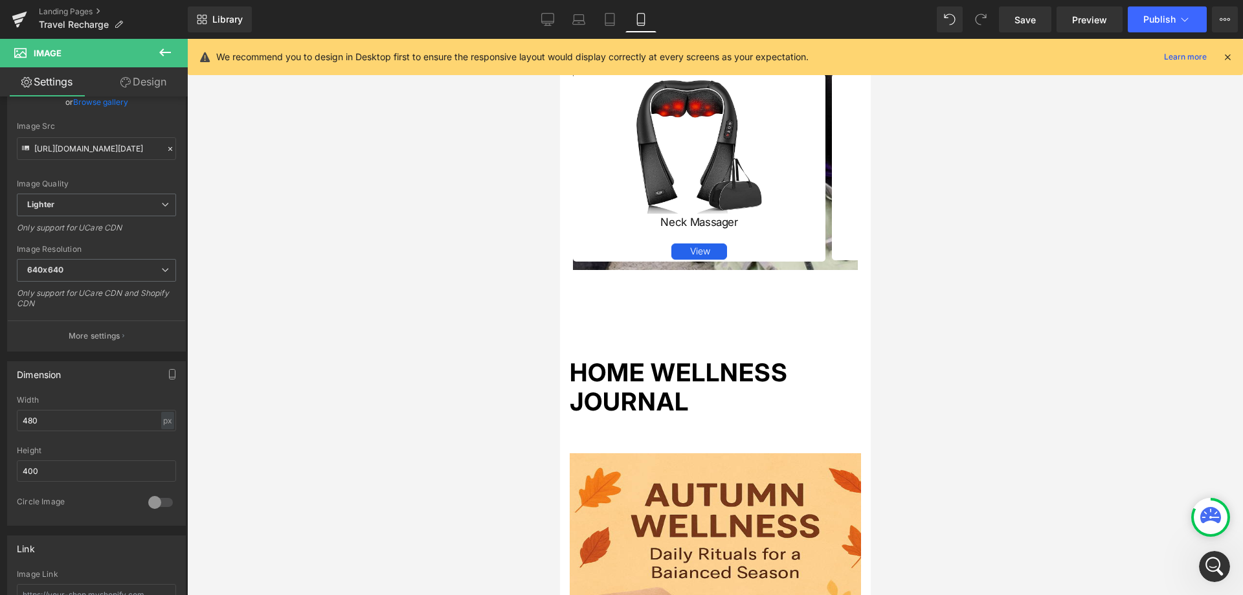
scroll to position [1254, 0]
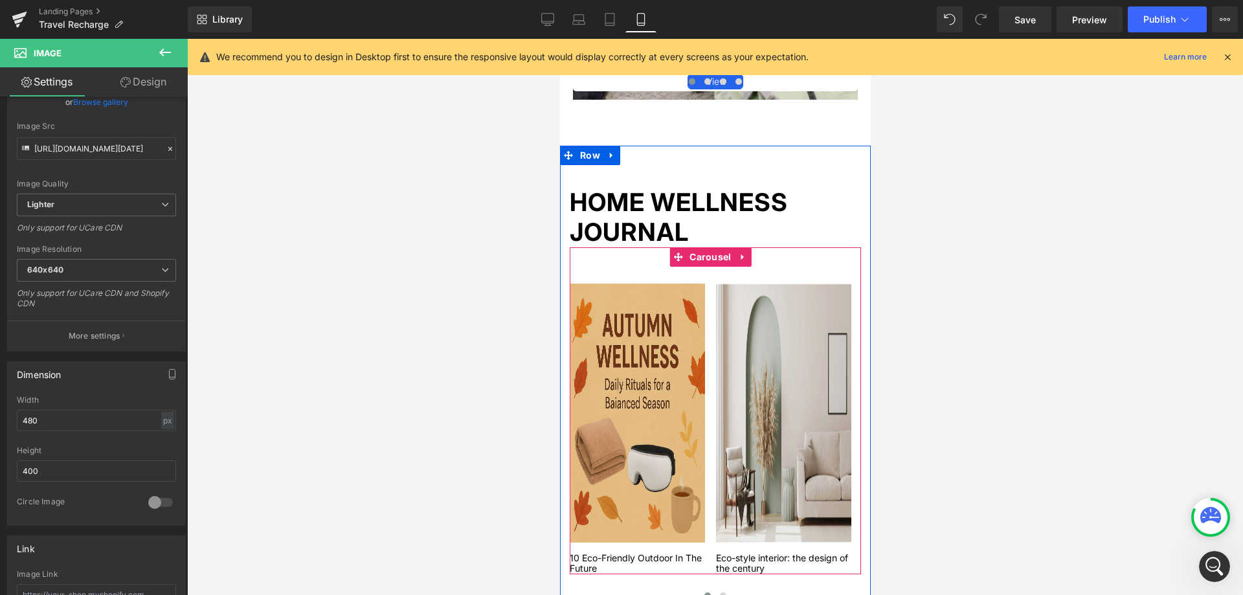
click at [664, 384] on img at bounding box center [636, 412] width 135 height 259
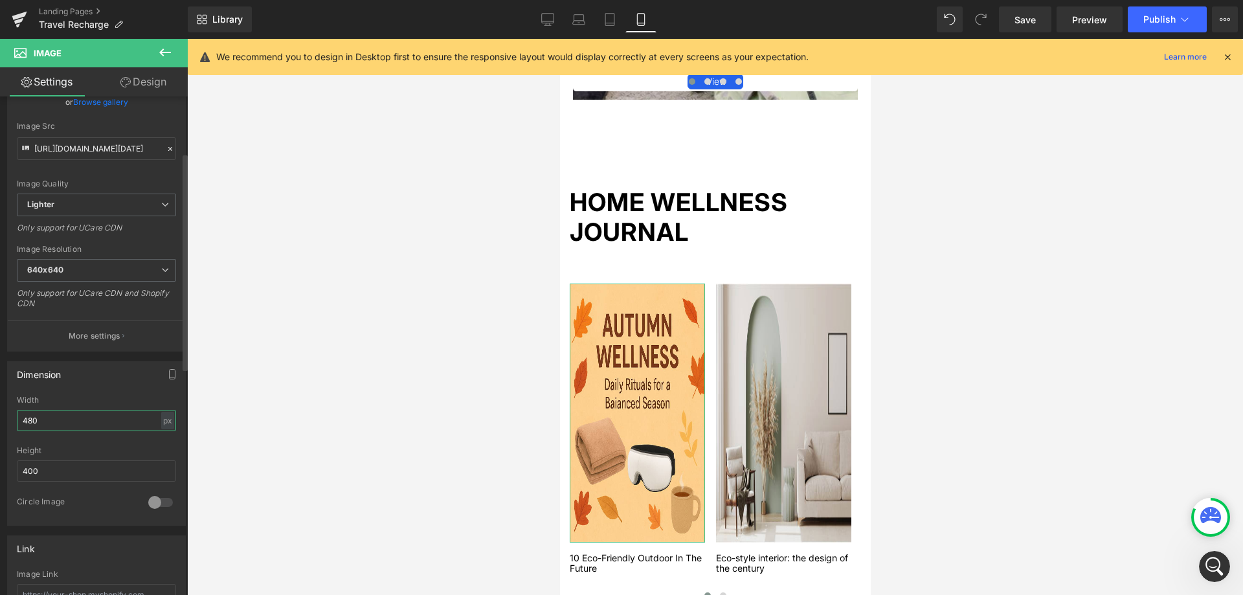
click at [80, 427] on input "480" at bounding box center [96, 420] width 159 height 21
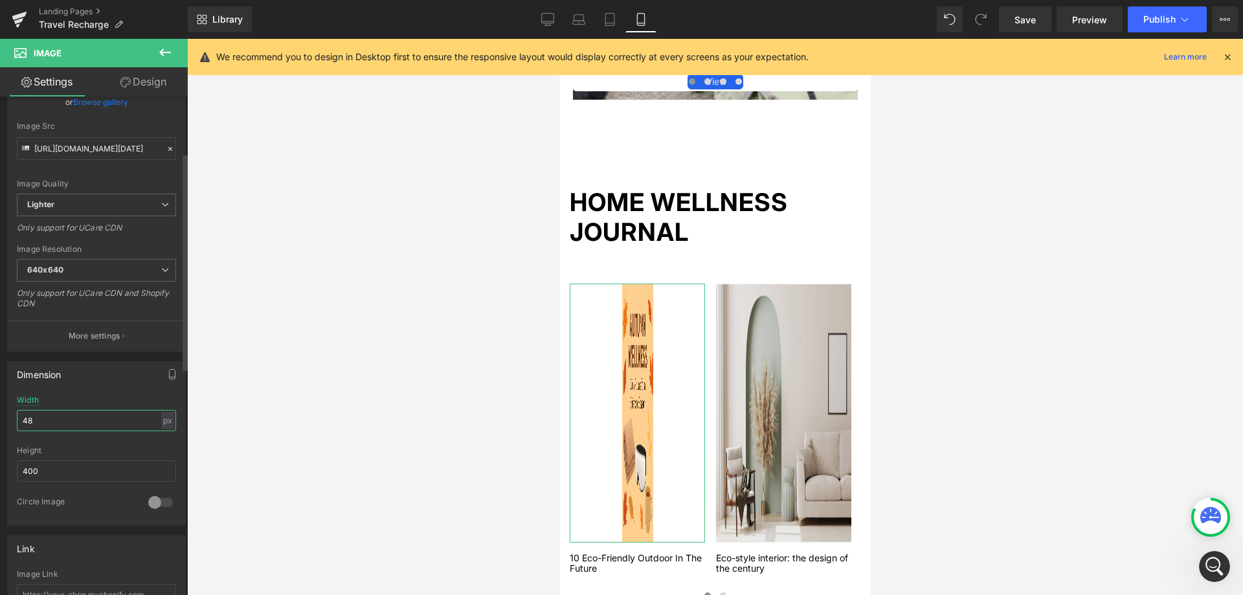
type input "4"
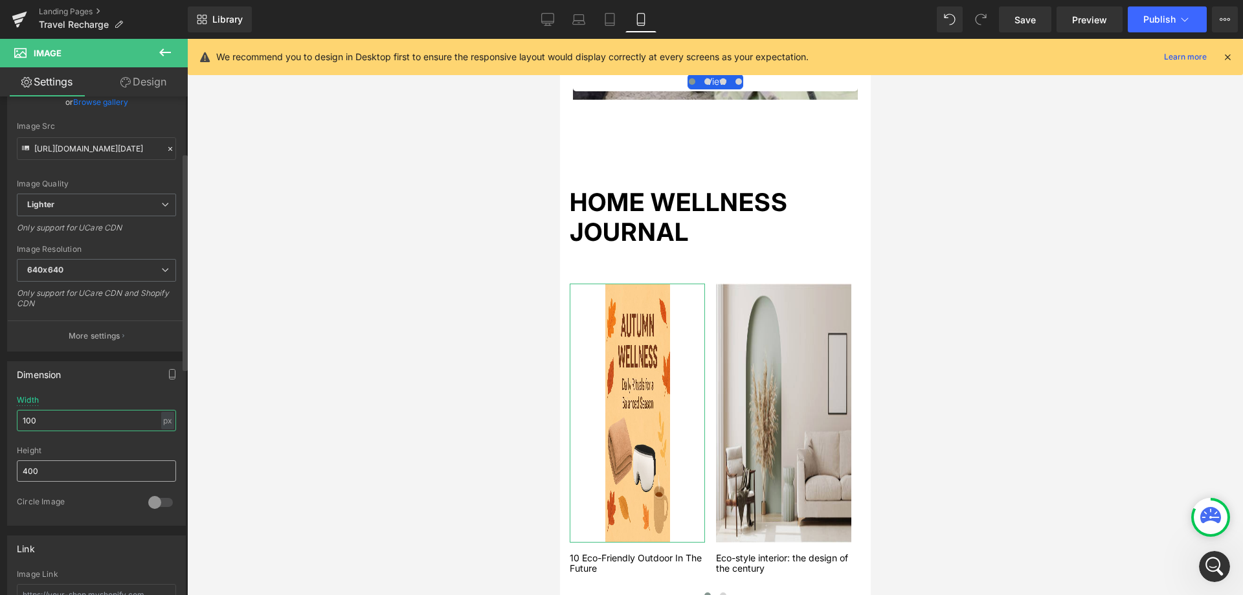
type input "100"
click at [98, 470] on input "400" at bounding box center [96, 470] width 159 height 21
type input "4"
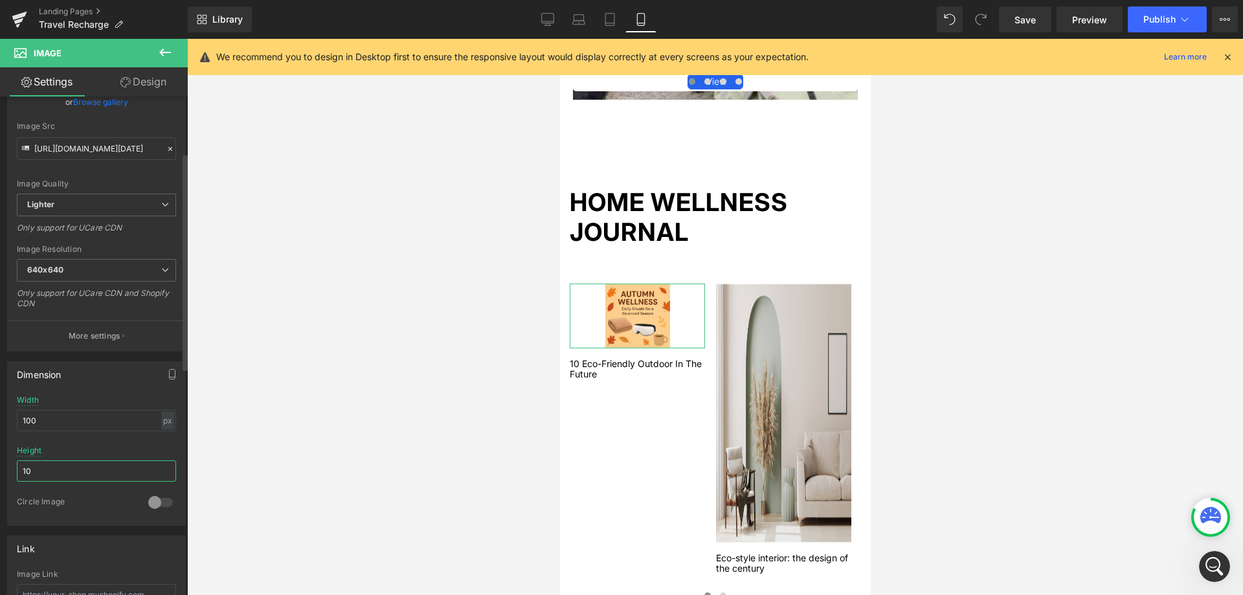
type input "1"
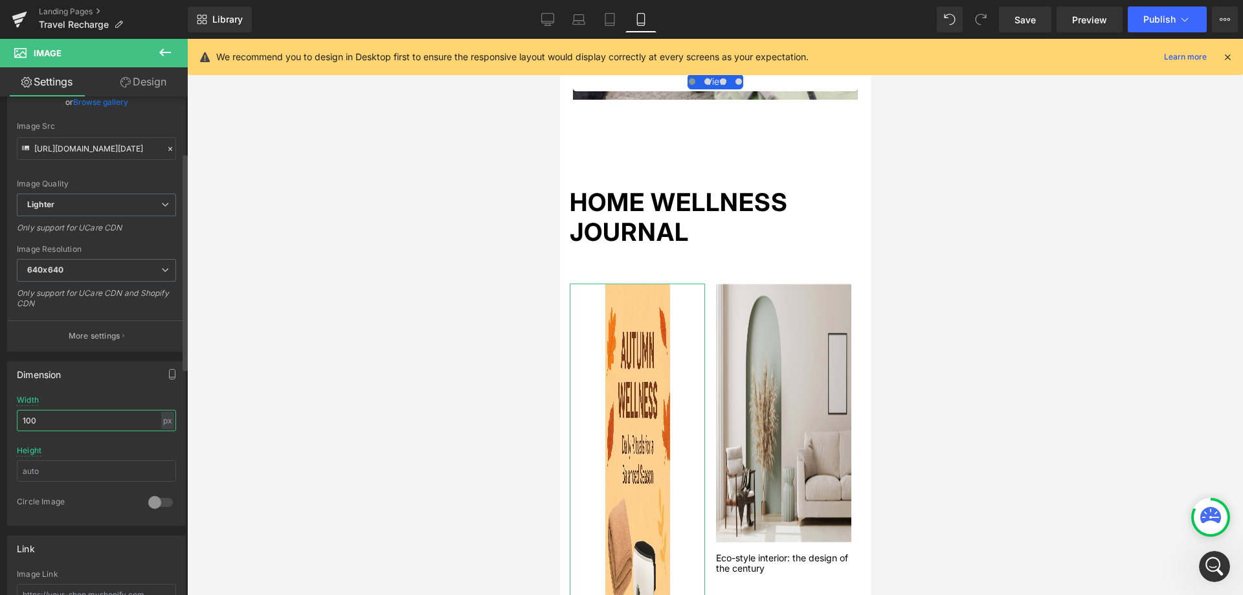
click at [84, 424] on input "100" at bounding box center [96, 420] width 159 height 21
click at [83, 424] on input "100" at bounding box center [96, 420] width 159 height 21
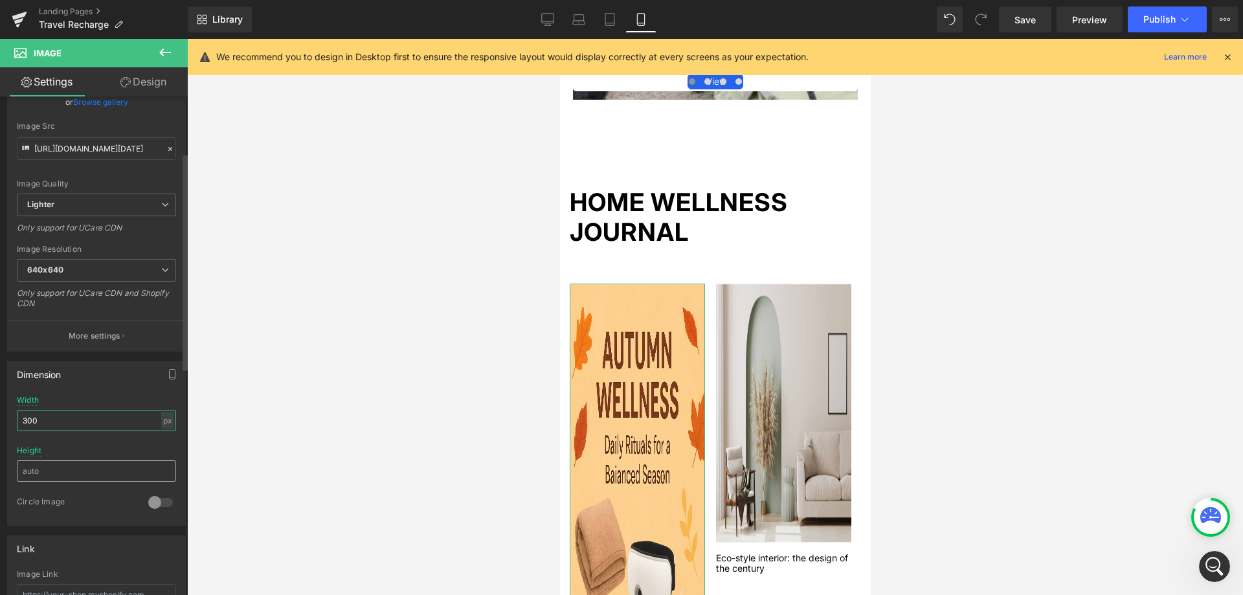
type input "300"
click at [50, 468] on input "text" at bounding box center [96, 470] width 159 height 21
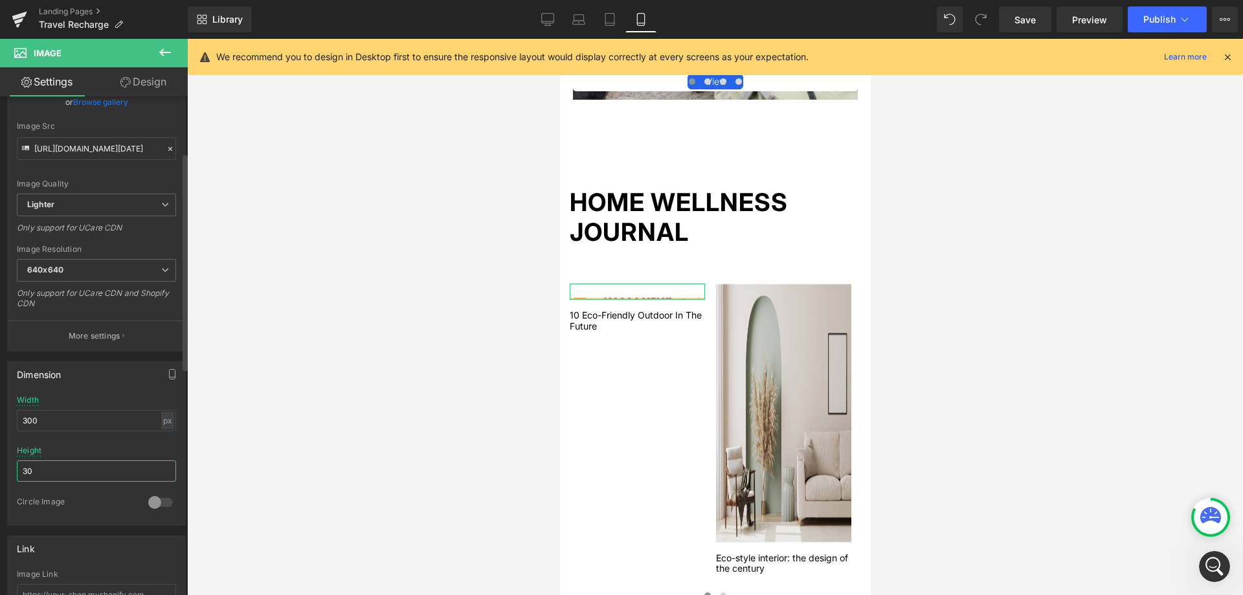
type input "300"
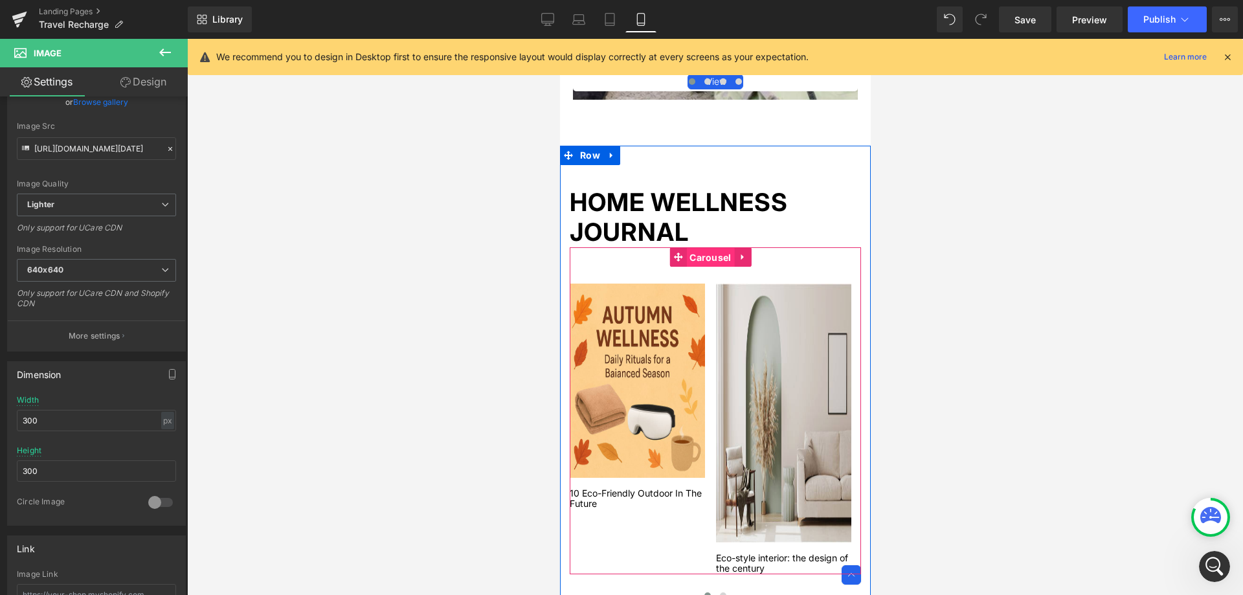
click at [695, 260] on span "Carousel" at bounding box center [709, 257] width 48 height 19
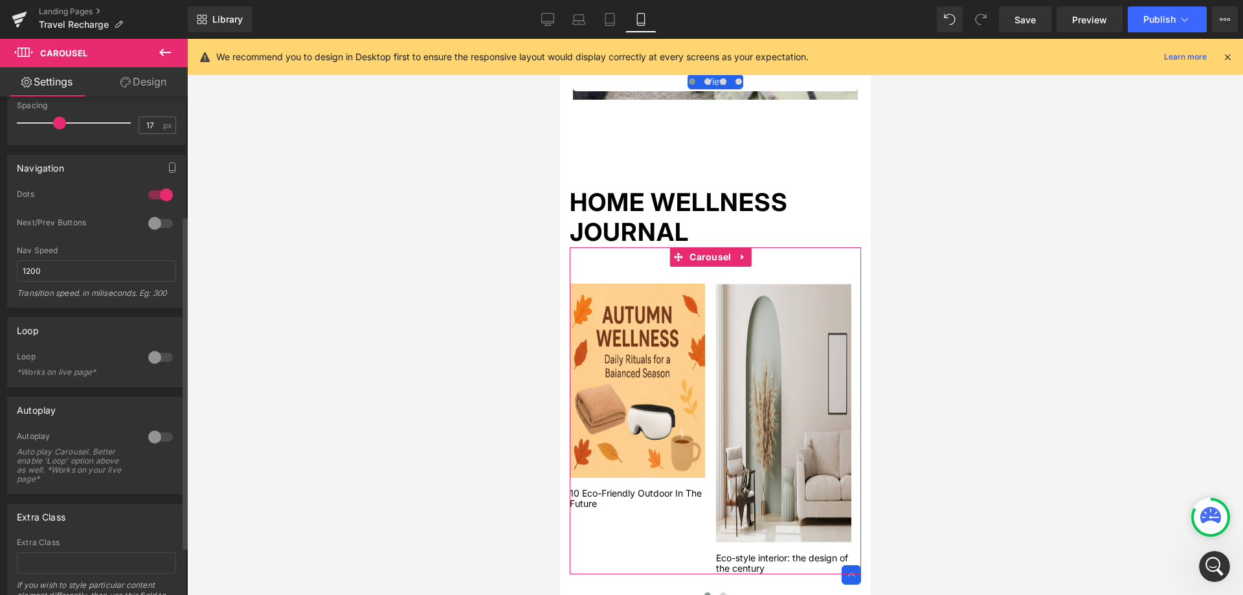
scroll to position [56, 0]
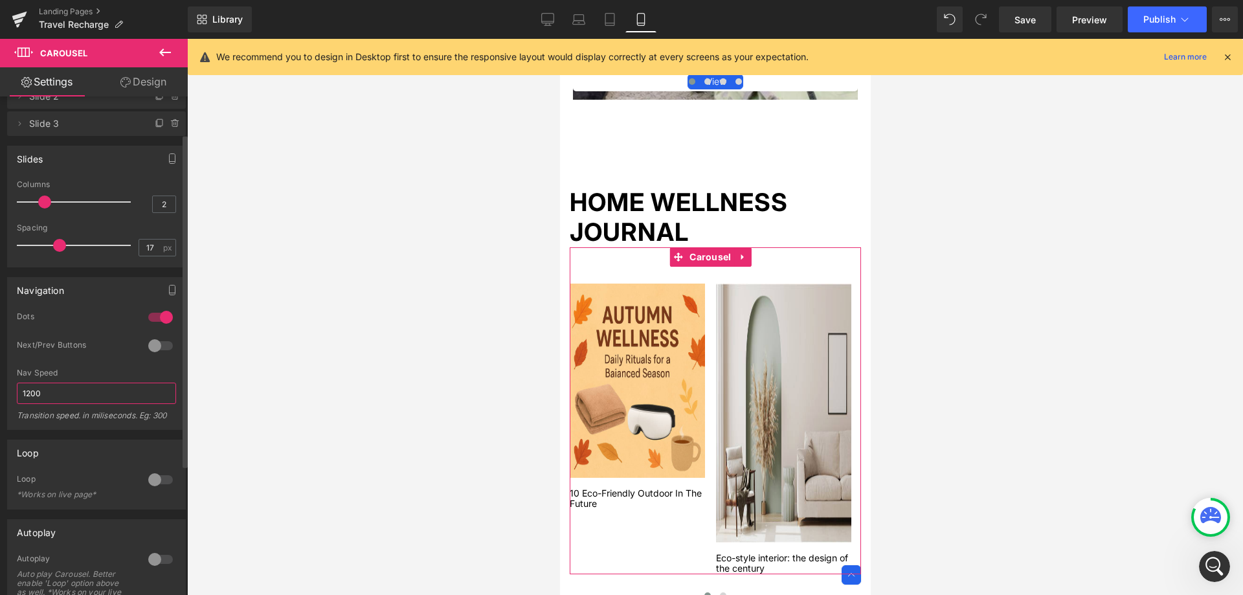
click at [93, 391] on input "1200" at bounding box center [96, 392] width 159 height 21
click at [94, 390] on input "1200" at bounding box center [96, 392] width 159 height 21
click at [94, 391] on input "1200" at bounding box center [96, 392] width 159 height 21
click at [94, 392] on input "1200" at bounding box center [96, 392] width 159 height 21
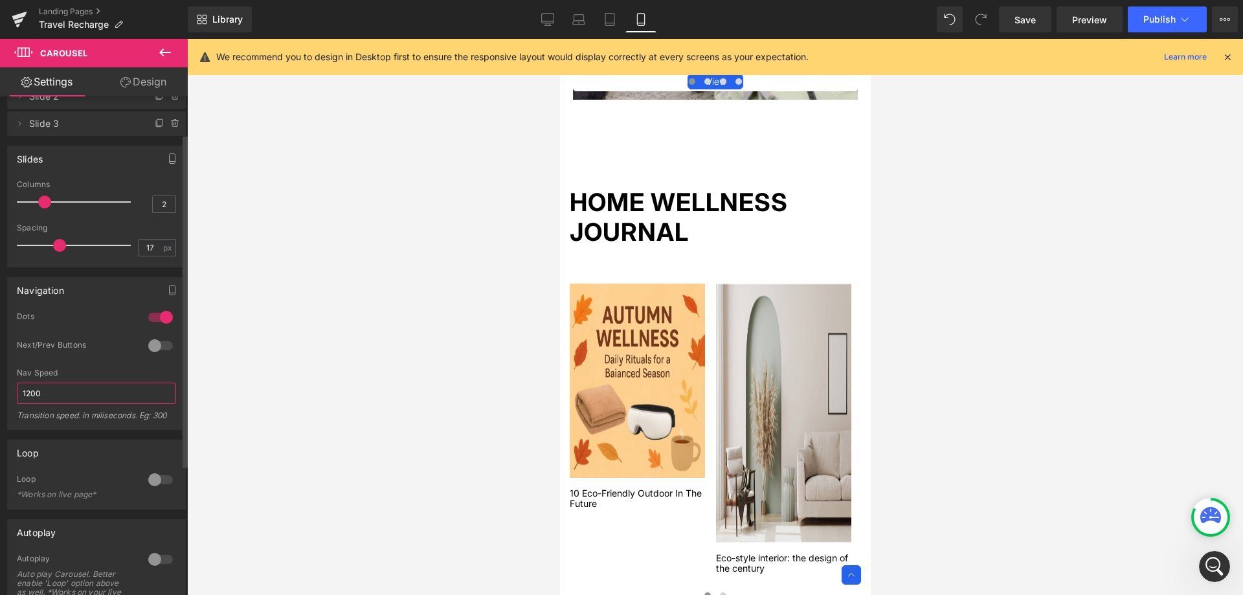
click at [94, 392] on input "1200" at bounding box center [96, 392] width 159 height 21
type input "3"
type input "1200"
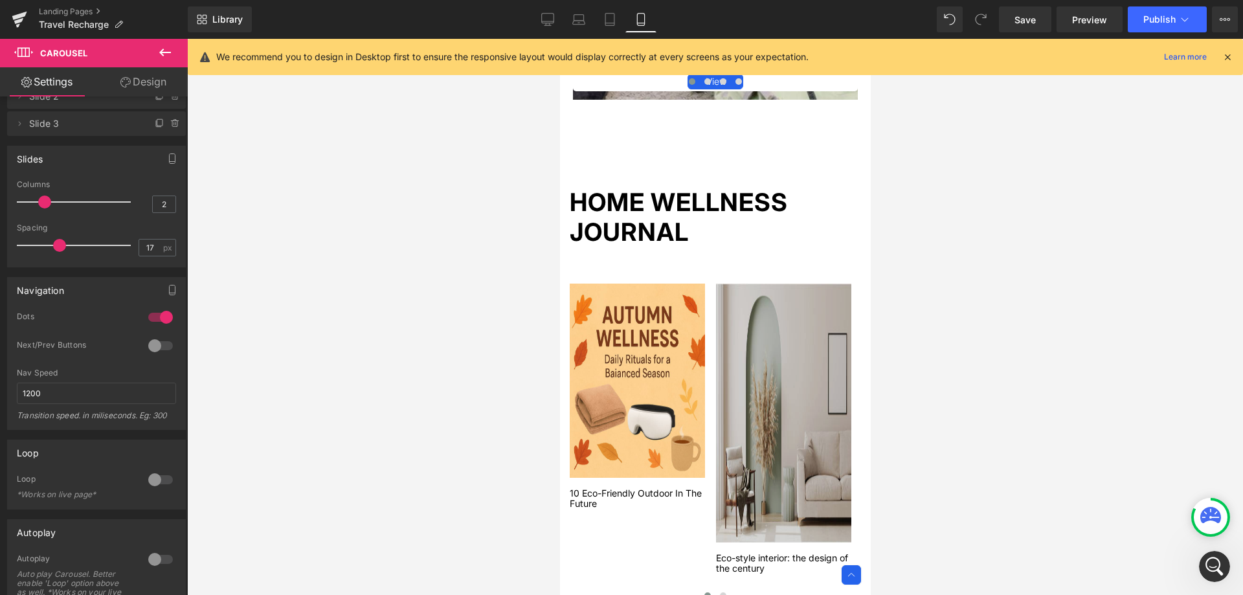
click at [769, 417] on div "Image" at bounding box center [782, 412] width 135 height 259
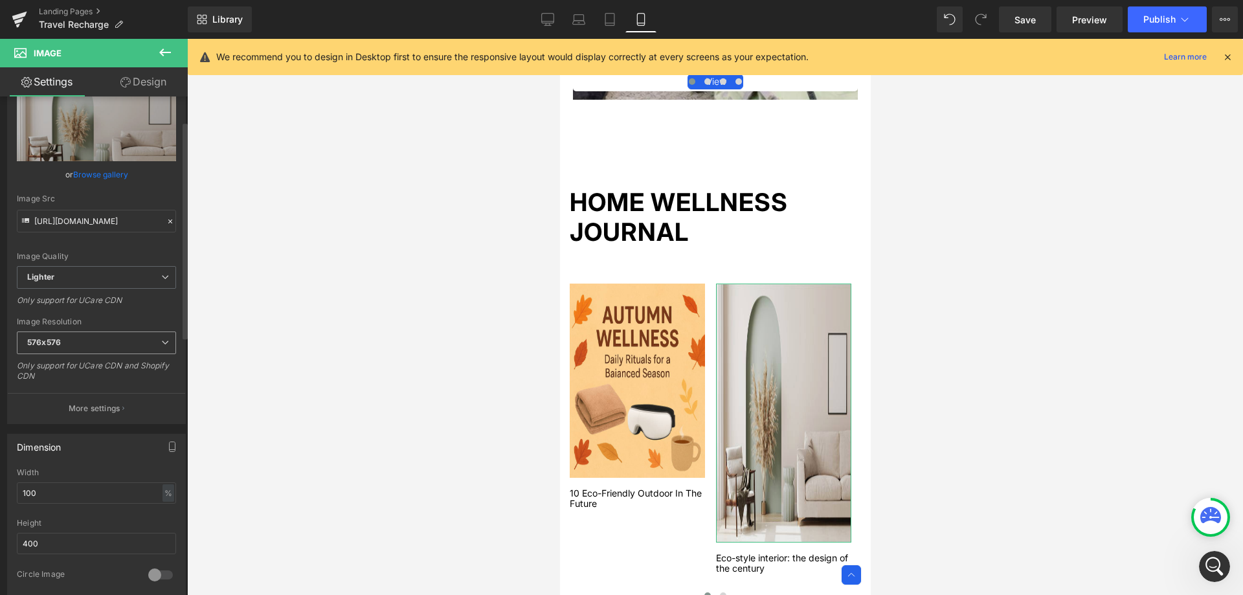
scroll to position [129, 0]
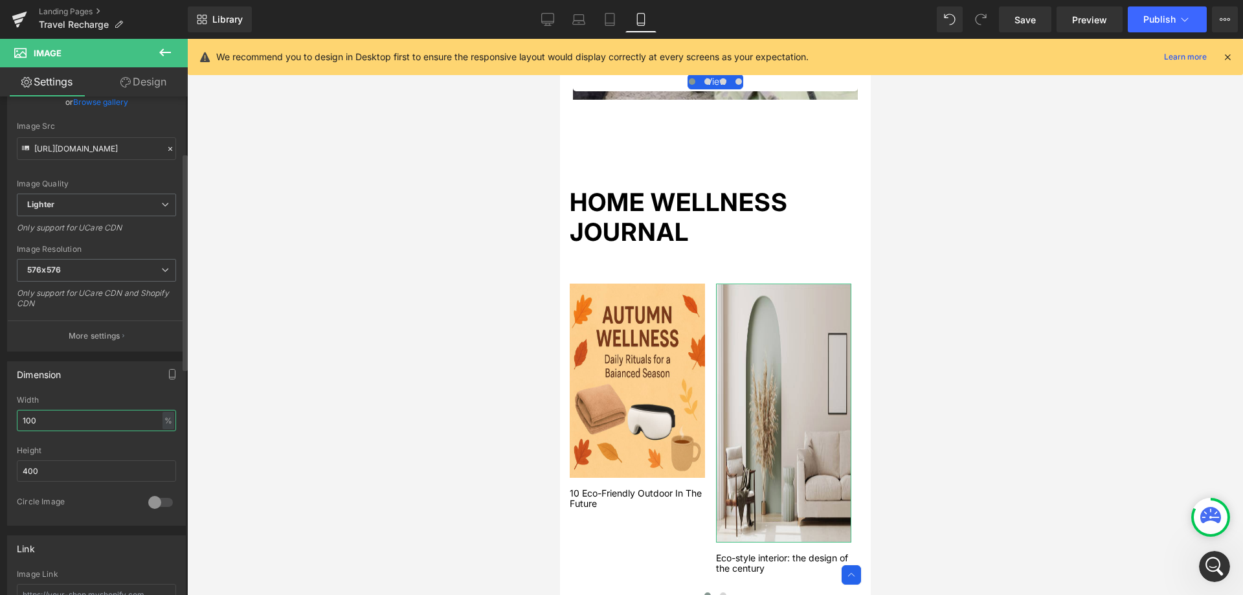
click at [88, 421] on input "100" at bounding box center [96, 420] width 159 height 21
click at [67, 465] on input "400" at bounding box center [96, 470] width 159 height 21
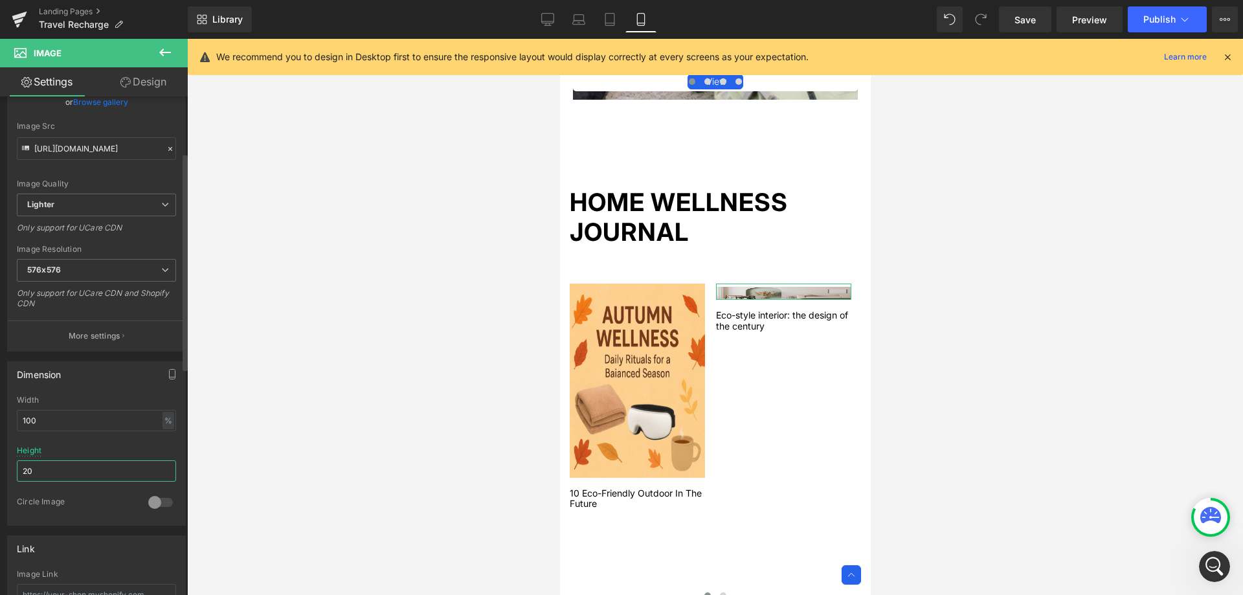
type input "2"
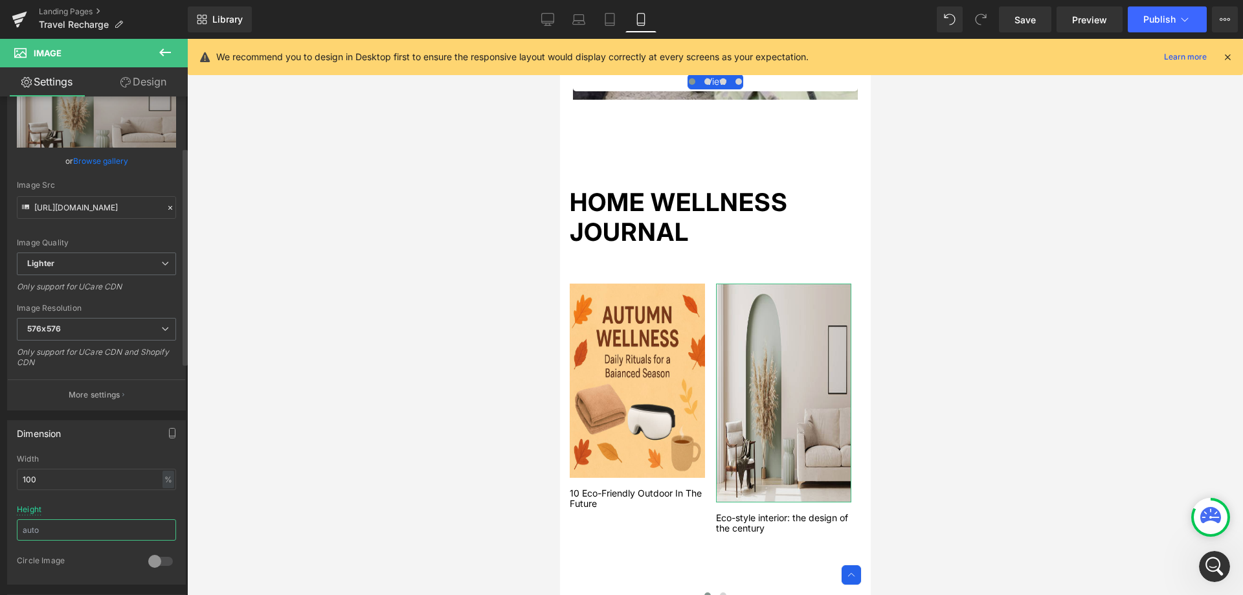
scroll to position [0, 0]
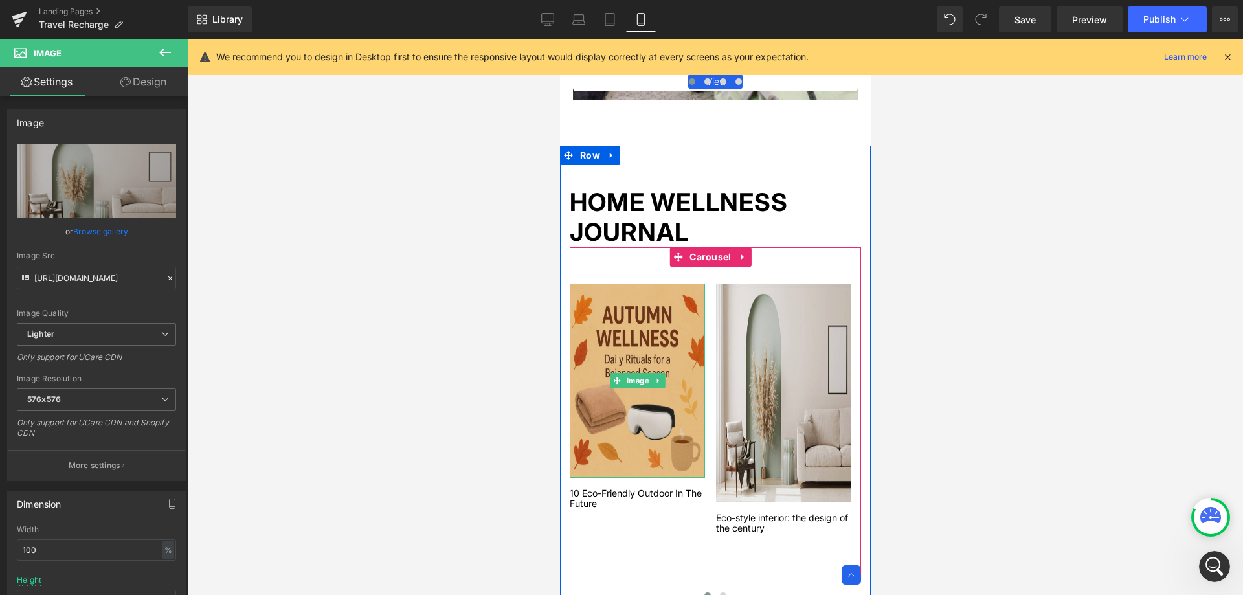
click at [644, 331] on img at bounding box center [636, 380] width 135 height 194
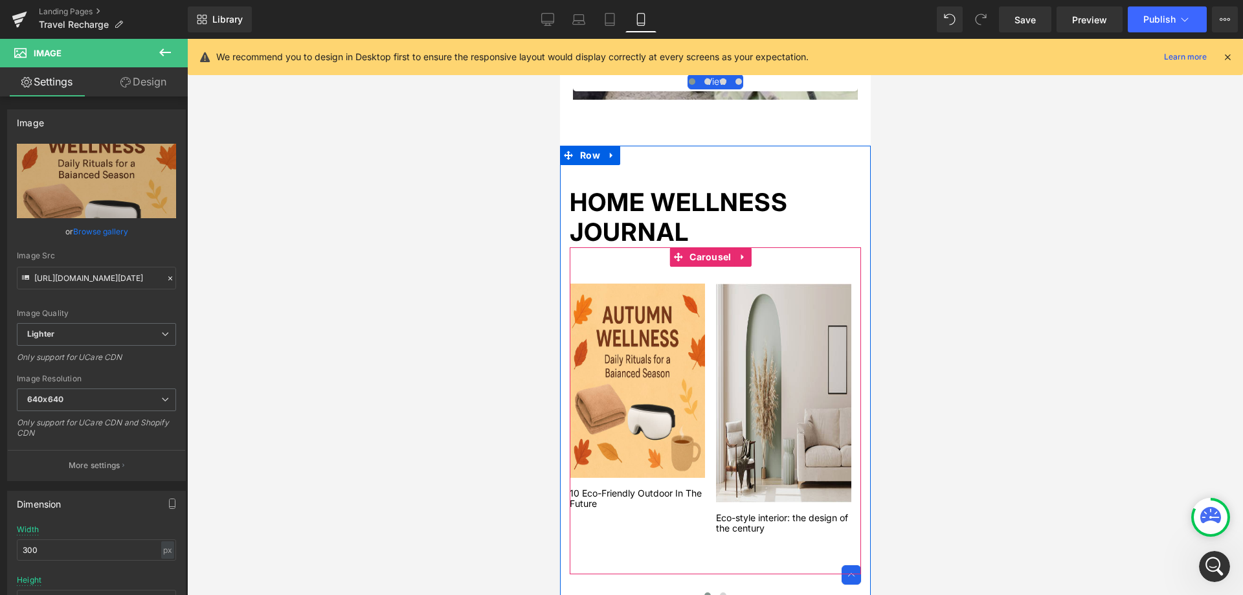
click at [674, 274] on div "Image 10 Eco-Friendly Outdoor In The Future Text Block Image Eco-style interior…" at bounding box center [714, 410] width 291 height 327
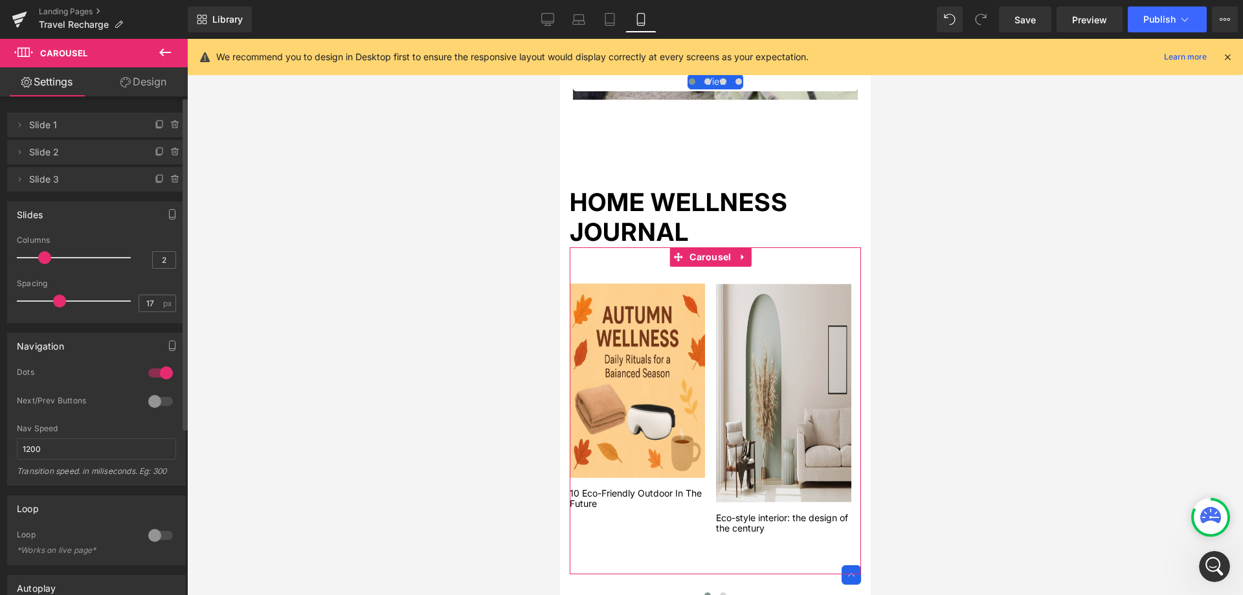
type input "1"
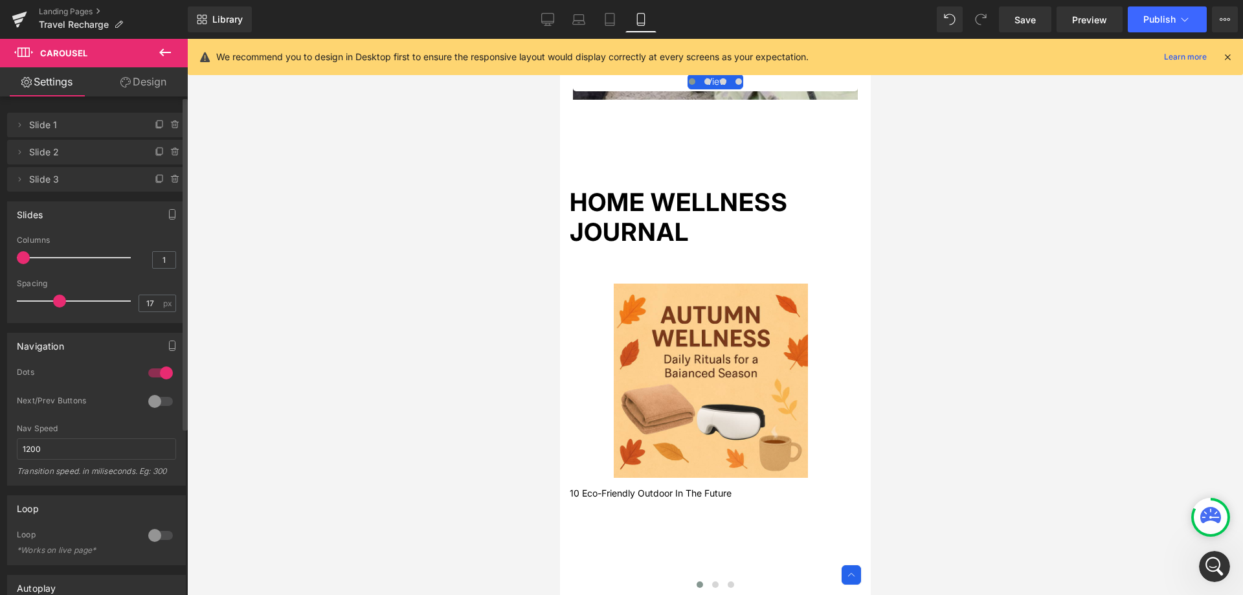
drag, startPoint x: 45, startPoint y: 258, endPoint x: 10, endPoint y: 258, distance: 34.9
click at [10, 258] on div "3 Columns 3 3 Columns 3 2 Columns 2 1 Columns 1 15px Spacing 15 px 15px Spacing…" at bounding box center [96, 279] width 177 height 87
drag, startPoint x: 58, startPoint y: 298, endPoint x: 36, endPoint y: 302, distance: 22.5
click at [36, 302] on span at bounding box center [36, 300] width 13 height 13
type input "3"
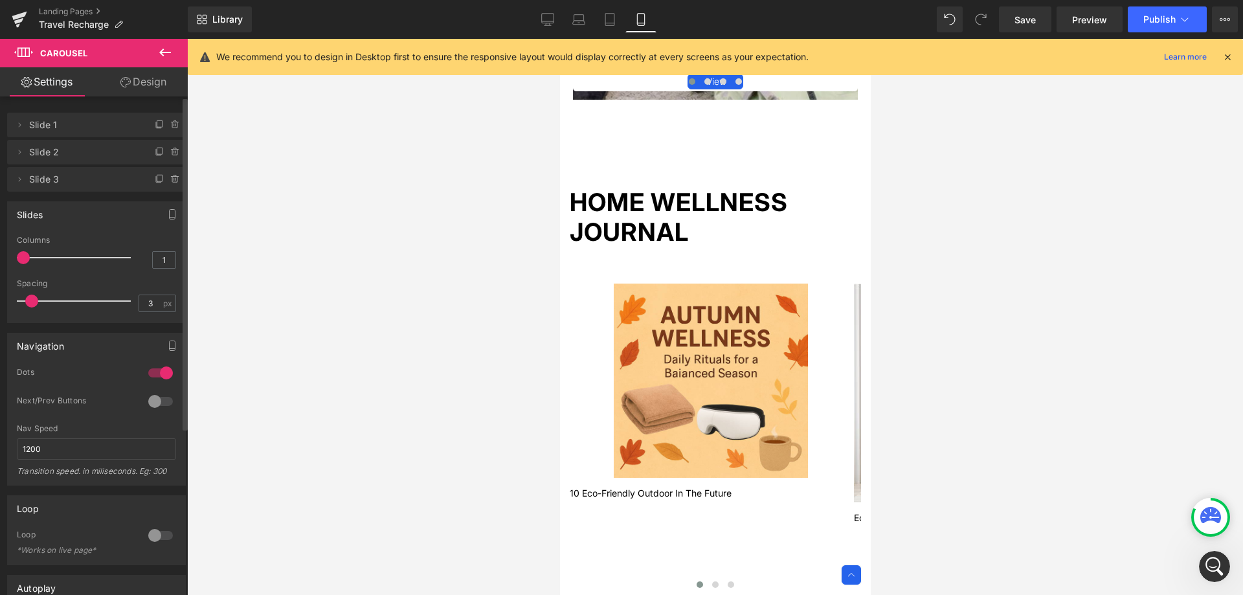
click at [30, 304] on span at bounding box center [31, 300] width 13 height 13
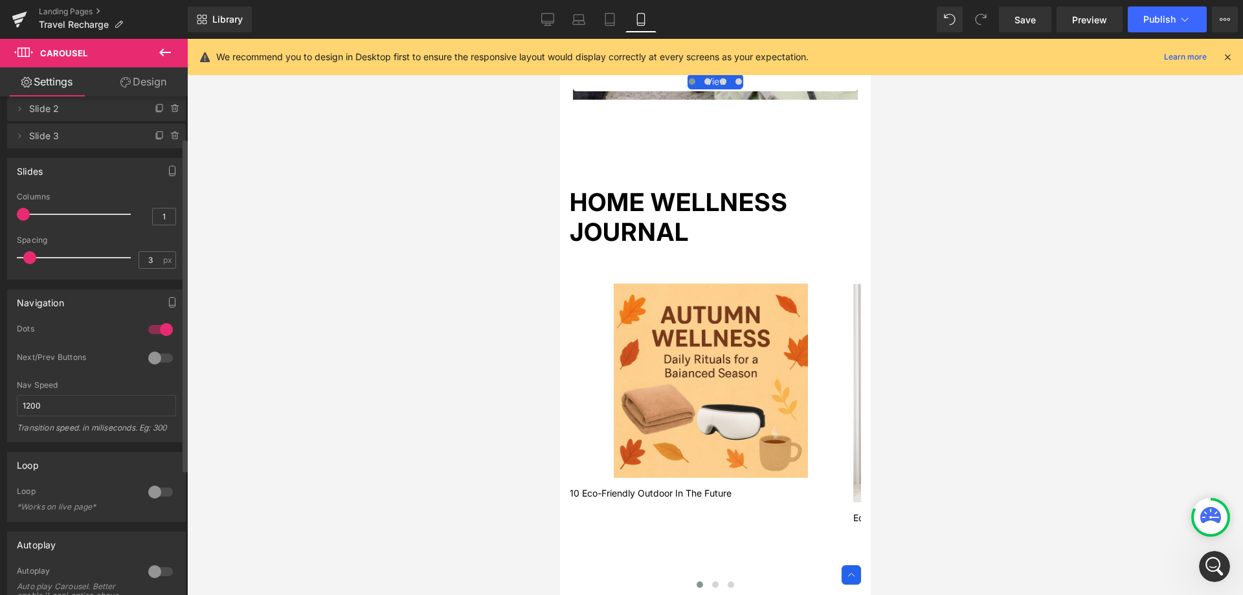
scroll to position [65, 0]
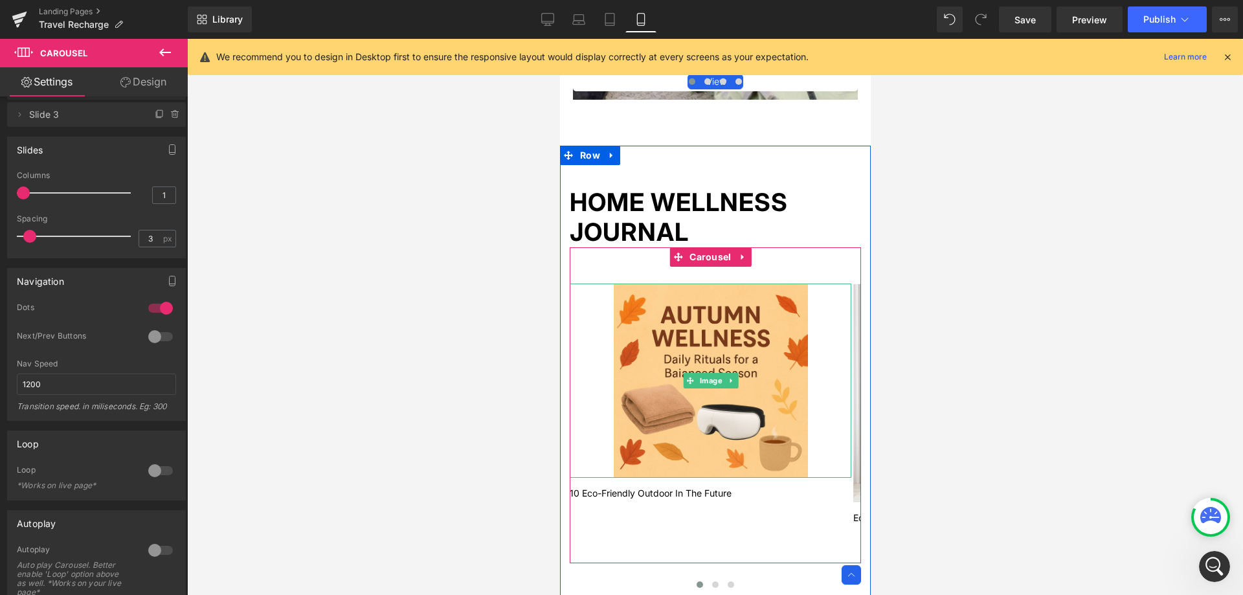
scroll to position [845, 0]
click at [839, 318] on div at bounding box center [710, 380] width 282 height 194
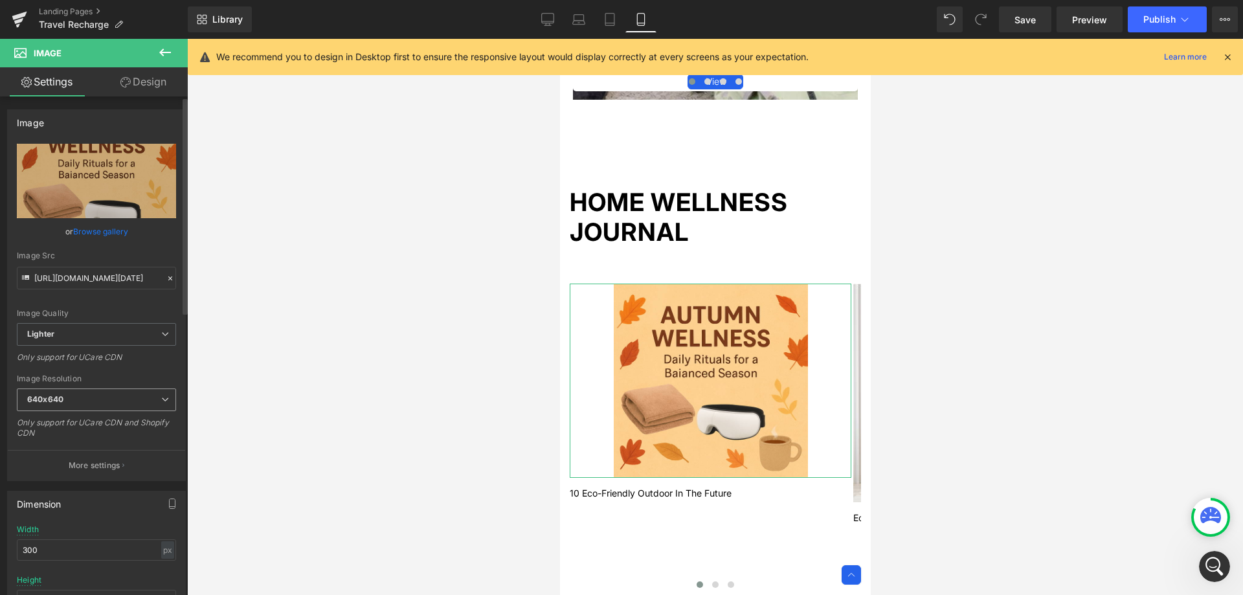
scroll to position [65, 0]
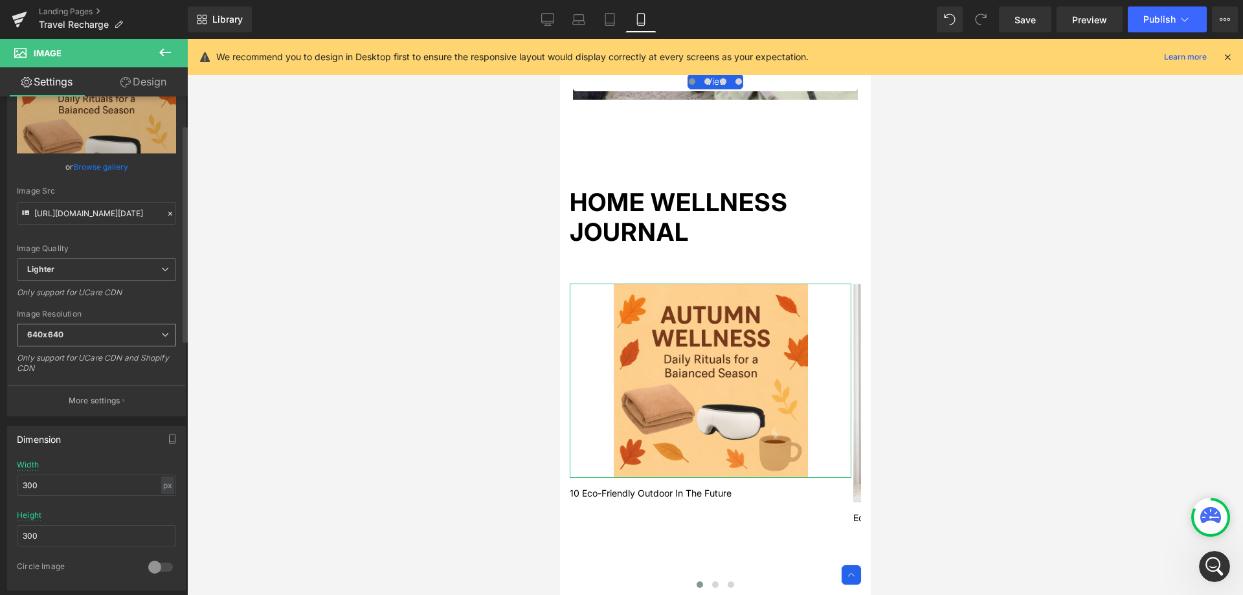
click at [141, 337] on span "640x640" at bounding box center [96, 335] width 159 height 23
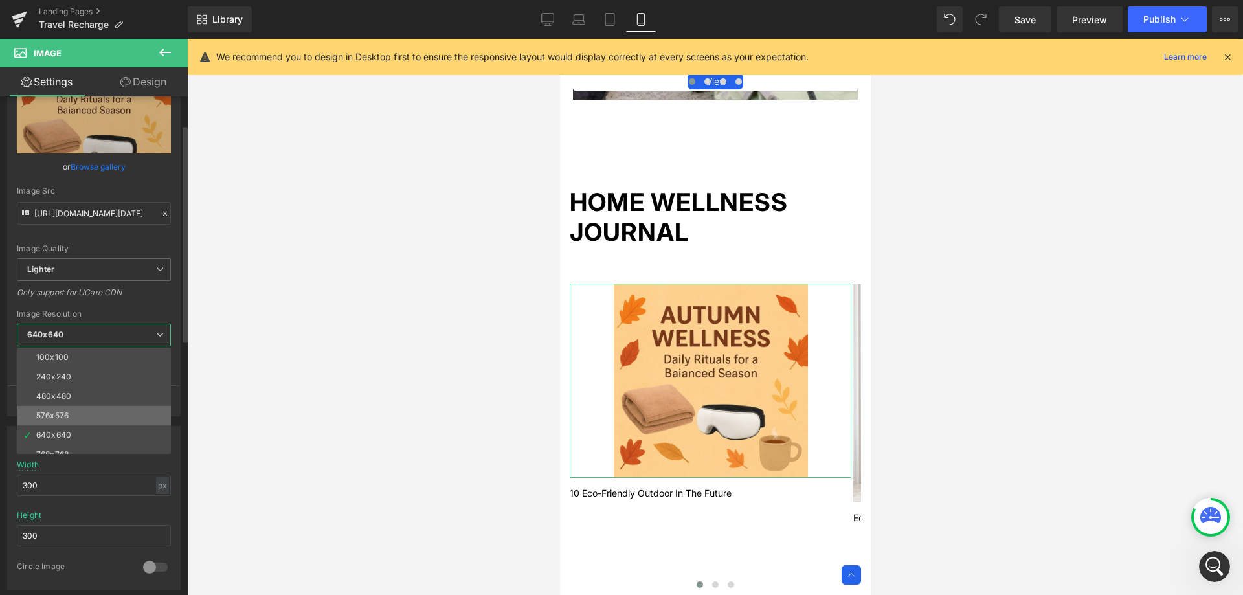
click at [95, 414] on li "576x576" at bounding box center [97, 415] width 160 height 19
type input "[URL][DOMAIN_NAME][DATE]"
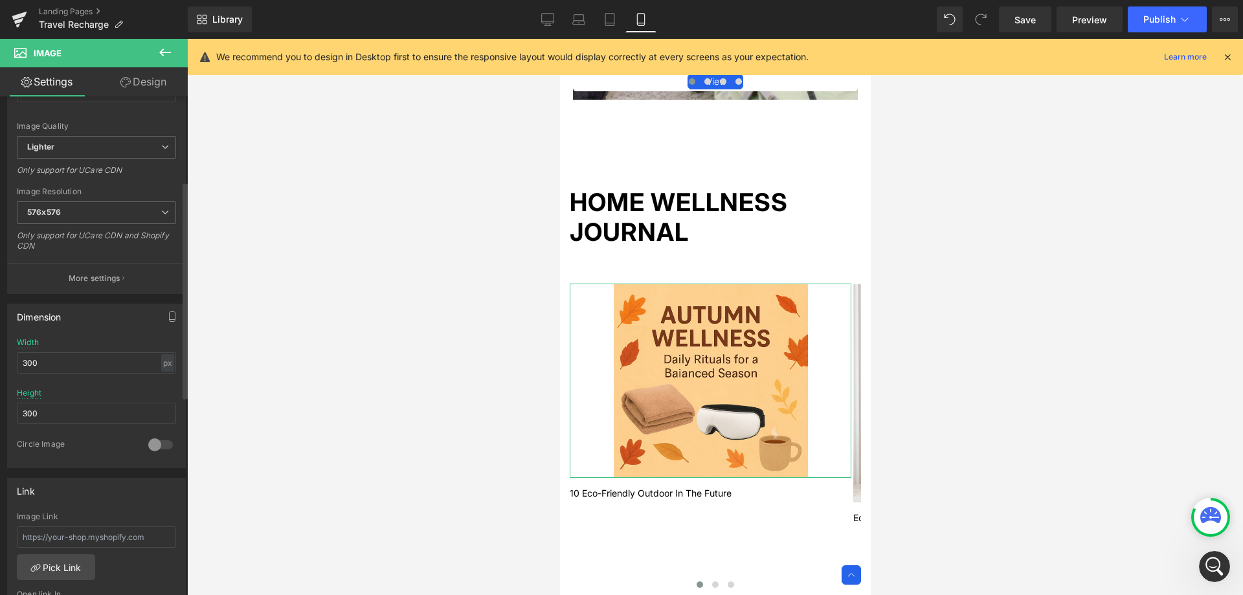
scroll to position [194, 0]
click at [80, 360] on input "300" at bounding box center [96, 355] width 159 height 21
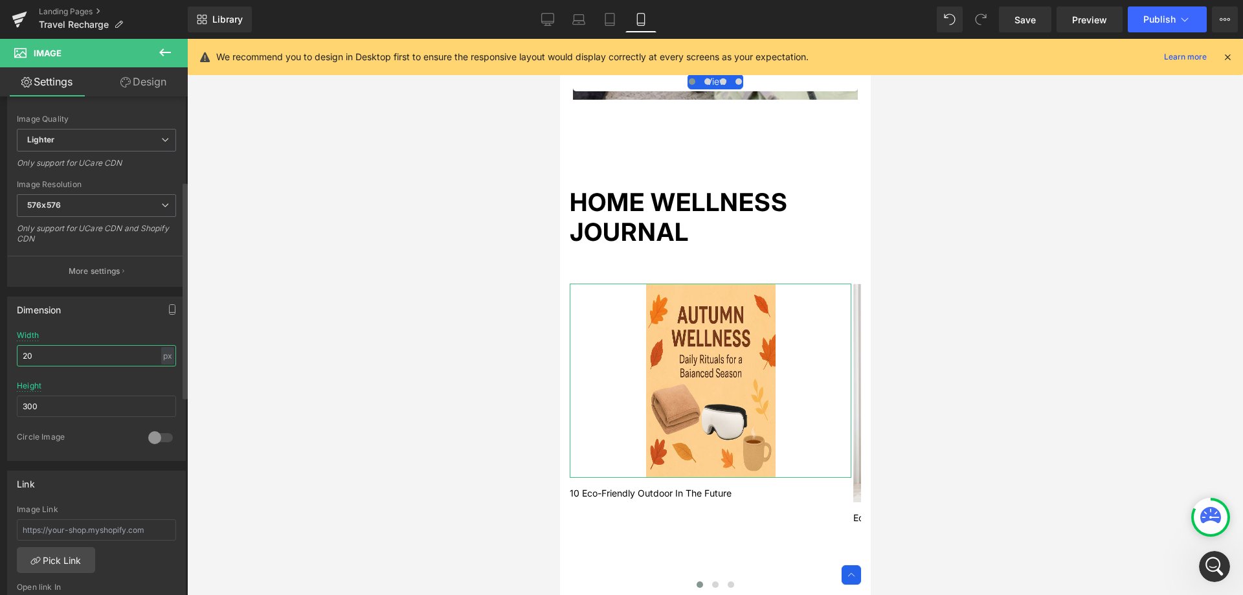
type input "2"
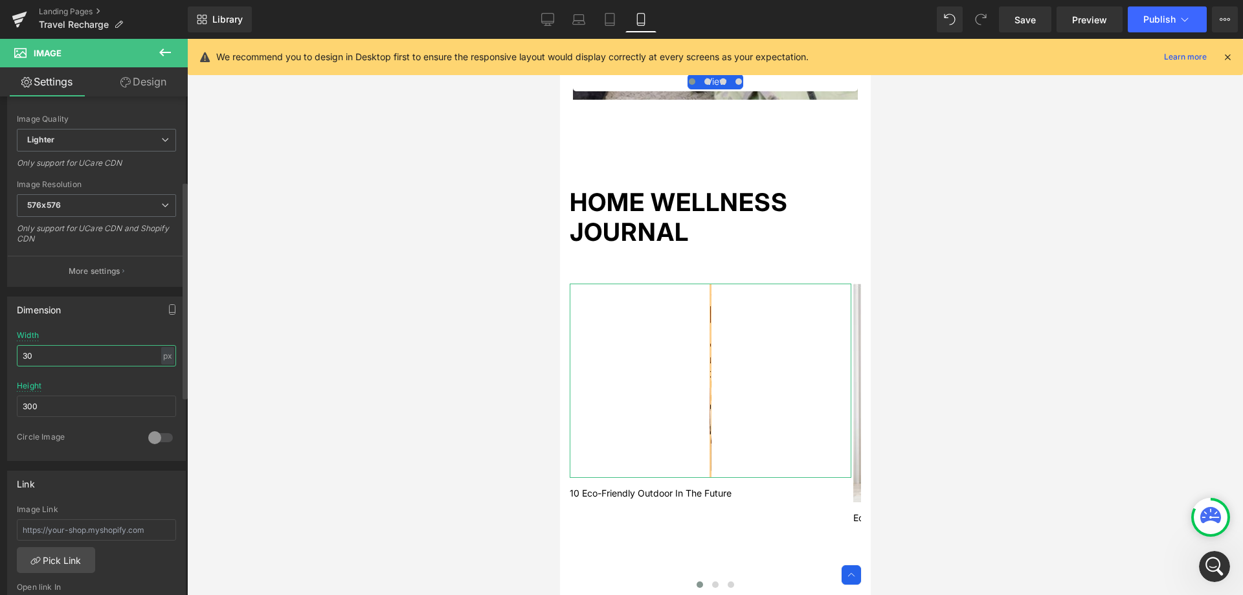
type input "300"
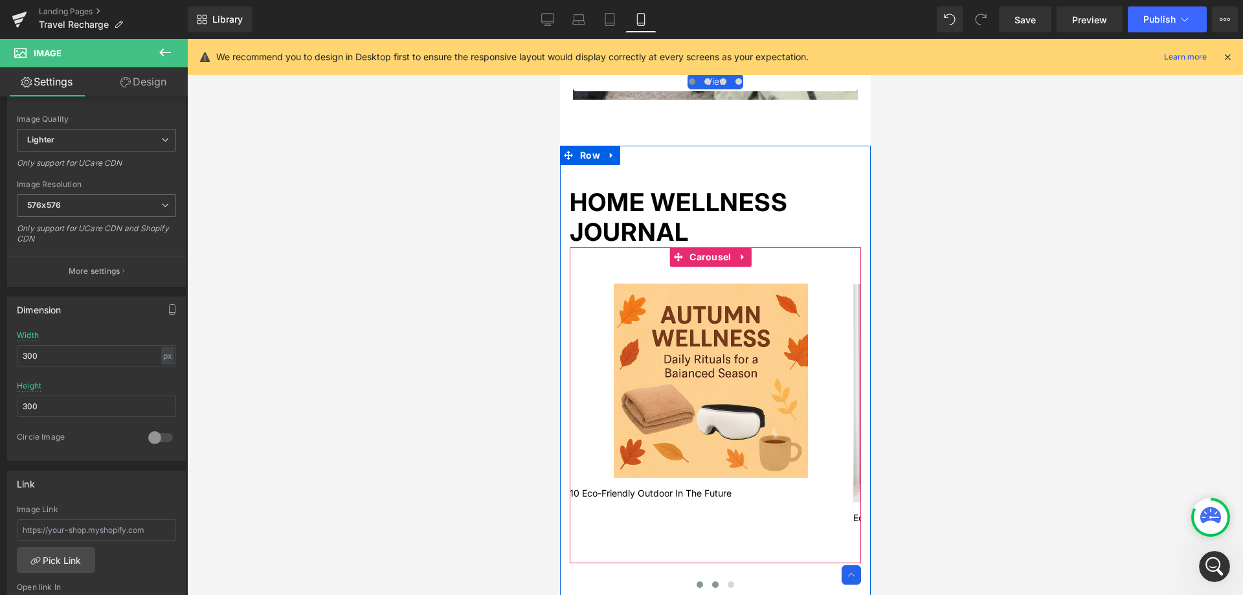
click at [707, 581] on button at bounding box center [715, 584] width 16 height 13
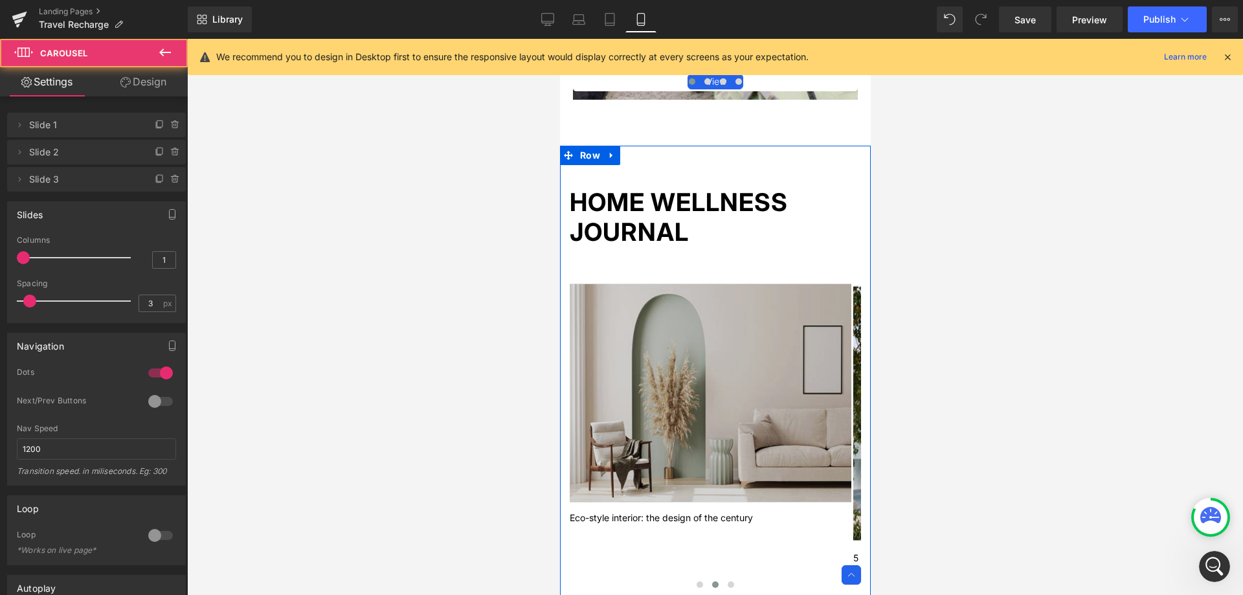
click at [713, 457] on img at bounding box center [710, 392] width 282 height 219
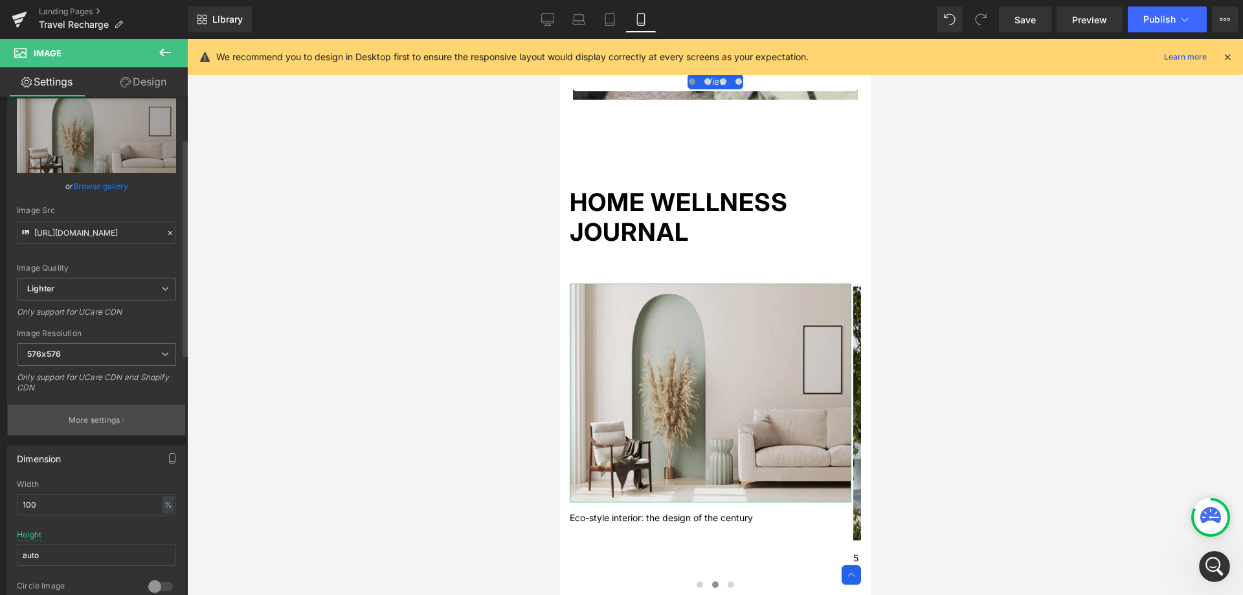
scroll to position [129, 0]
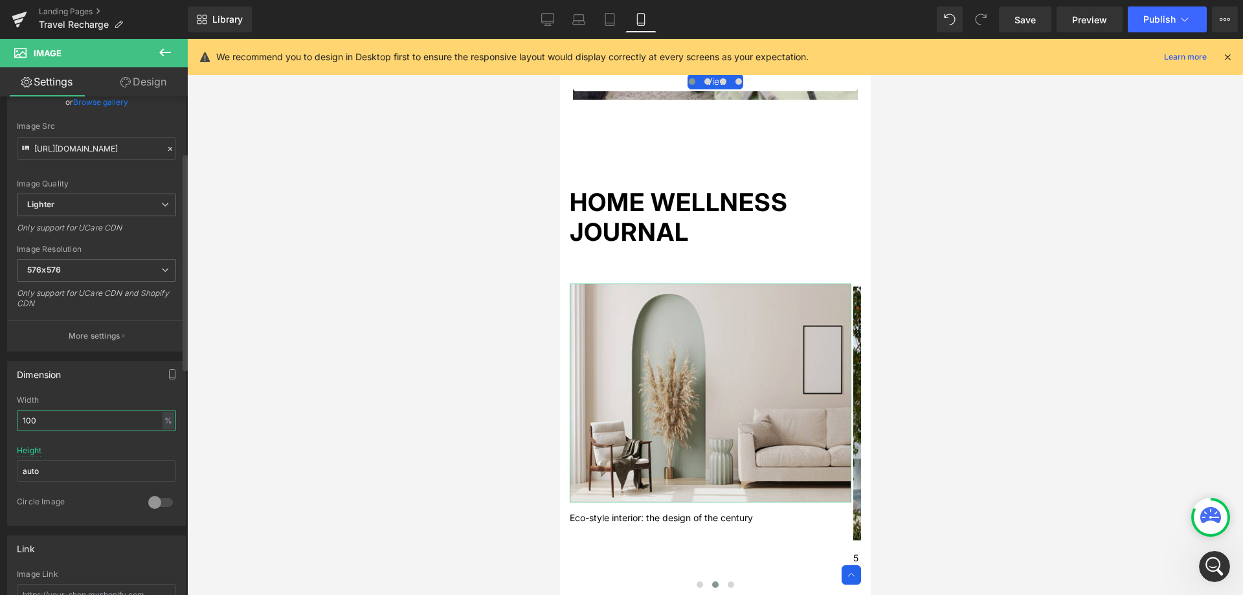
click at [85, 418] on input "100" at bounding box center [96, 420] width 159 height 21
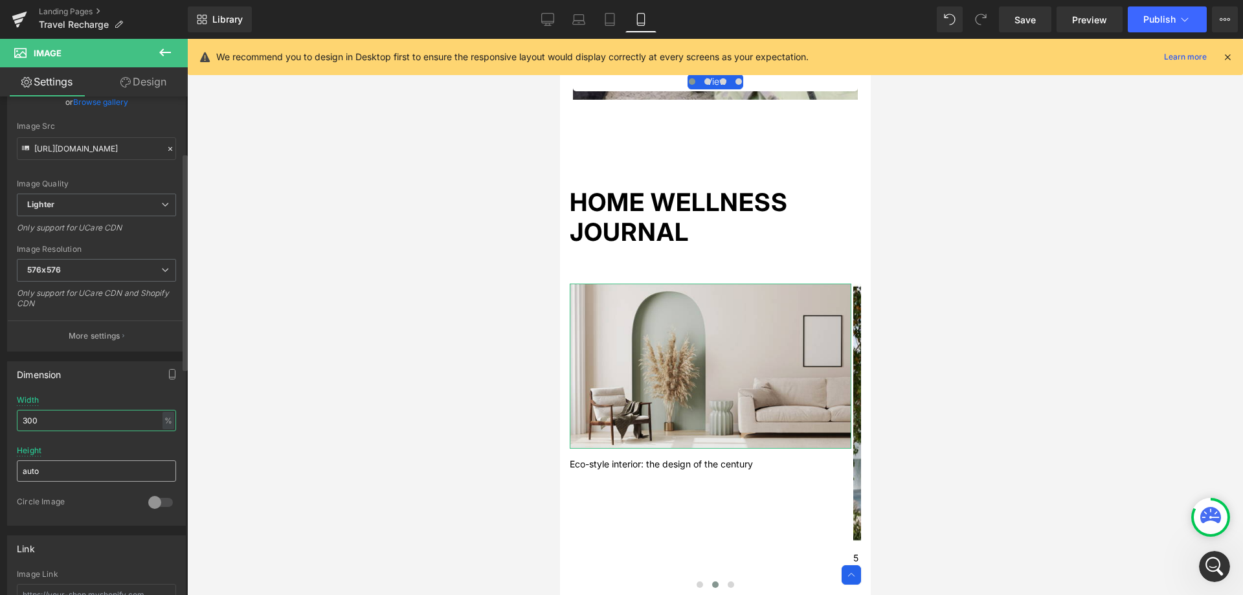
type input "300"
click at [50, 470] on input "auto" at bounding box center [96, 470] width 159 height 21
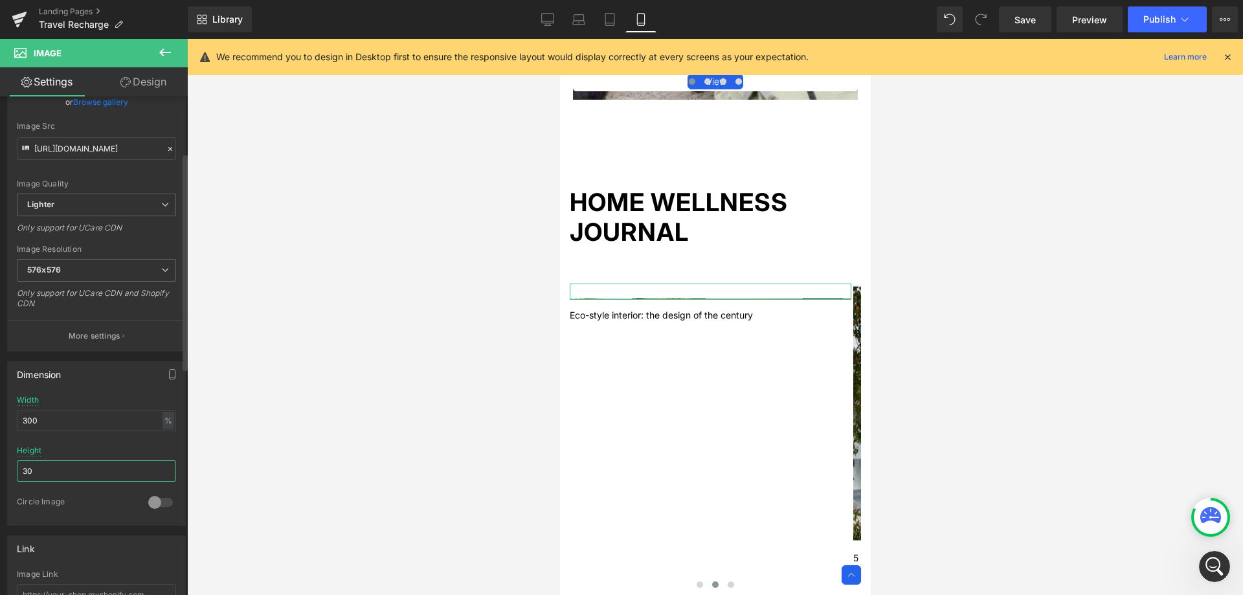
type input "300"
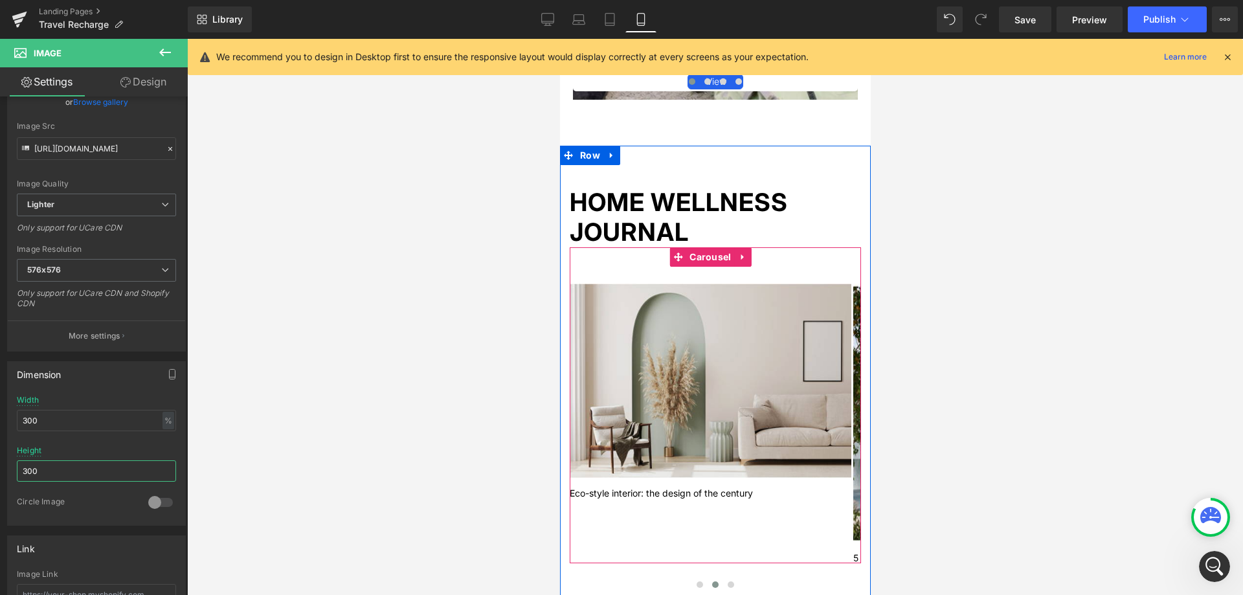
scroll to position [1319, 0]
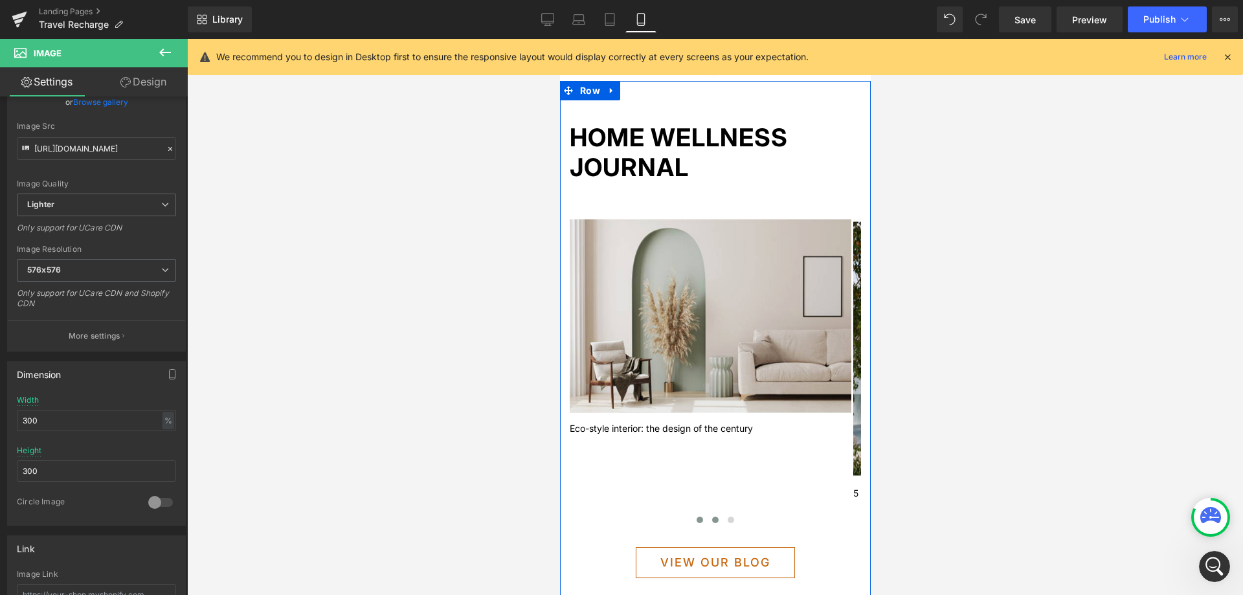
click at [696, 519] on span at bounding box center [699, 519] width 6 height 6
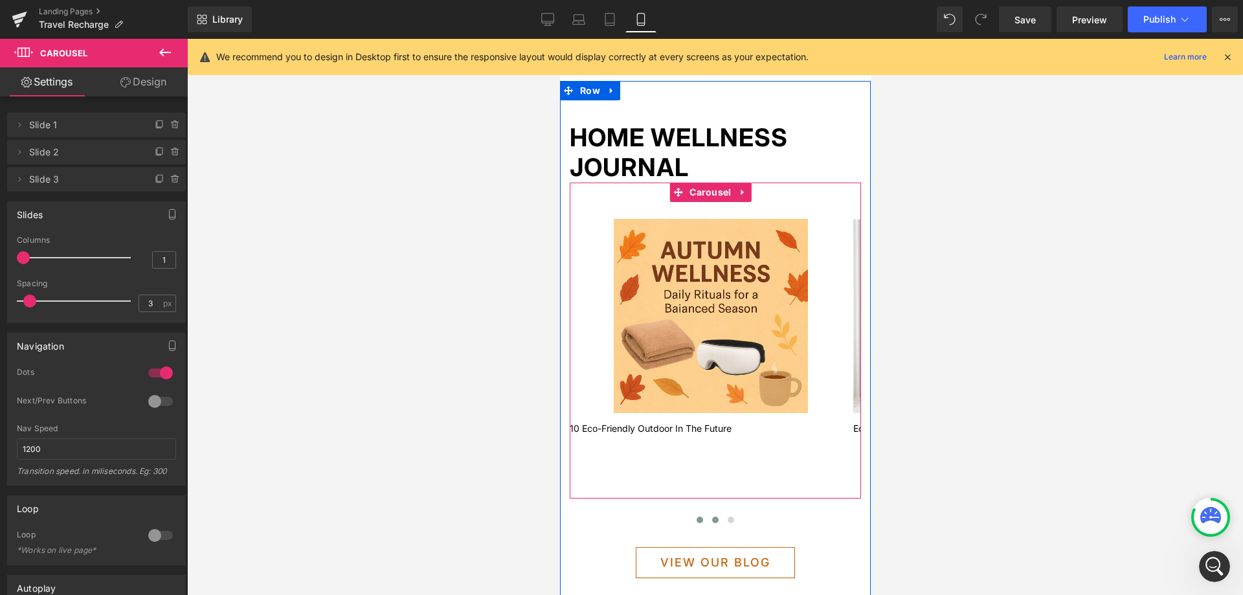
click at [715, 518] on button at bounding box center [715, 519] width 16 height 13
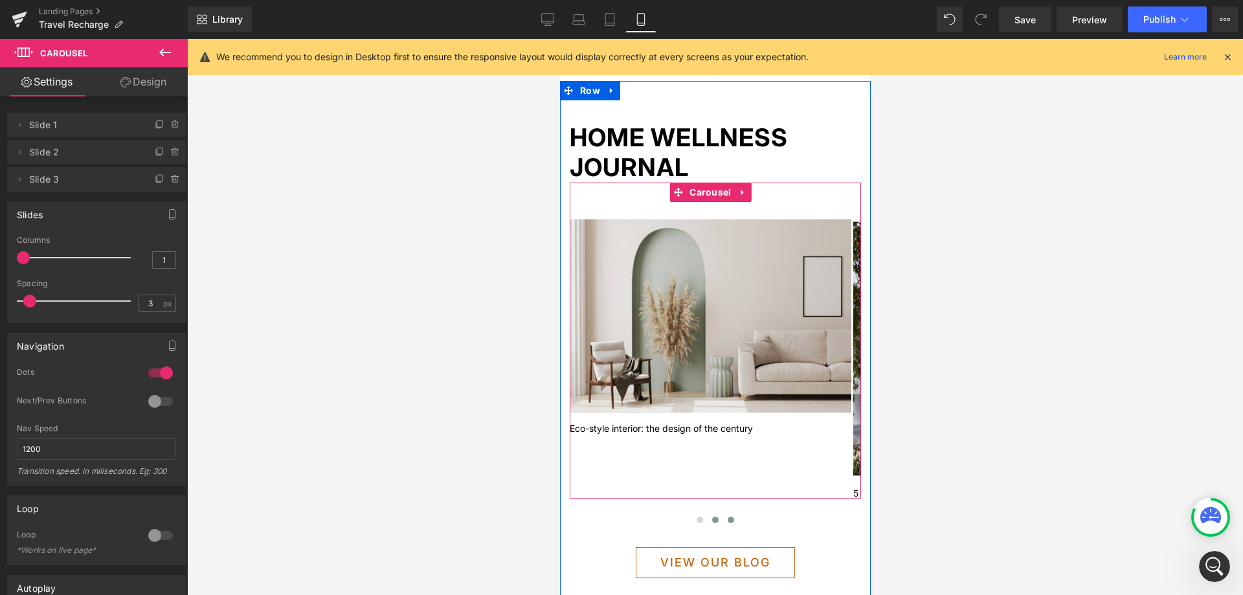
click at [729, 519] on button at bounding box center [730, 519] width 16 height 13
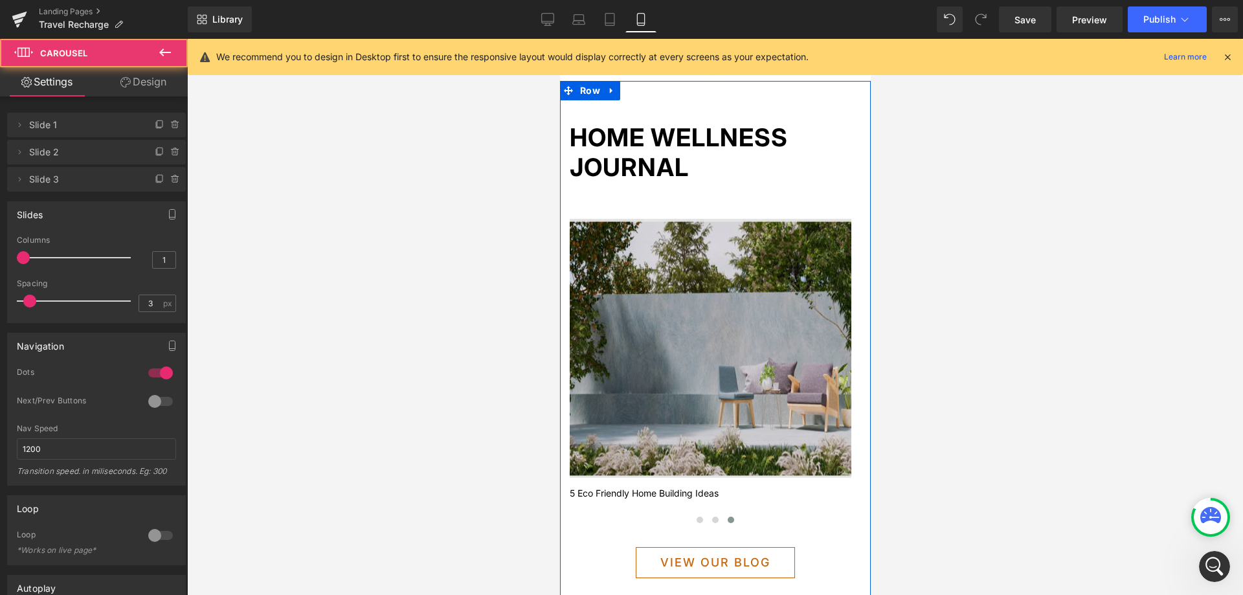
click at [740, 431] on img at bounding box center [710, 348] width 282 height 259
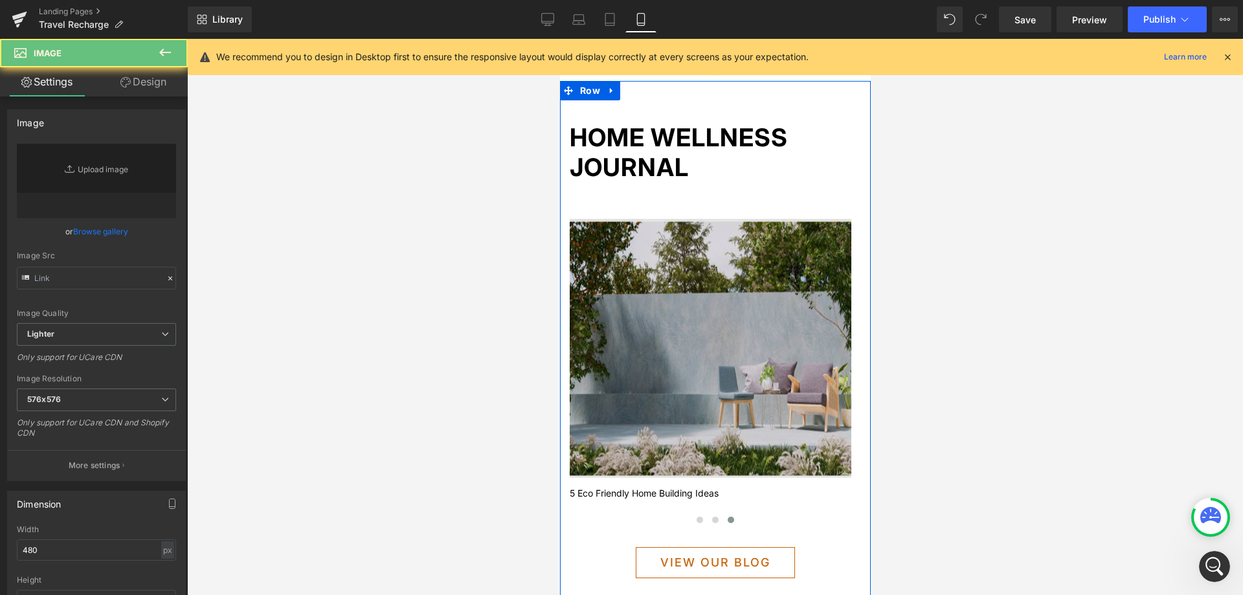
type input "https://ucarecdn.com/353eb4ab-a370-417c-87f3-9e180c7457ab/-/format/auto/-/previ…"
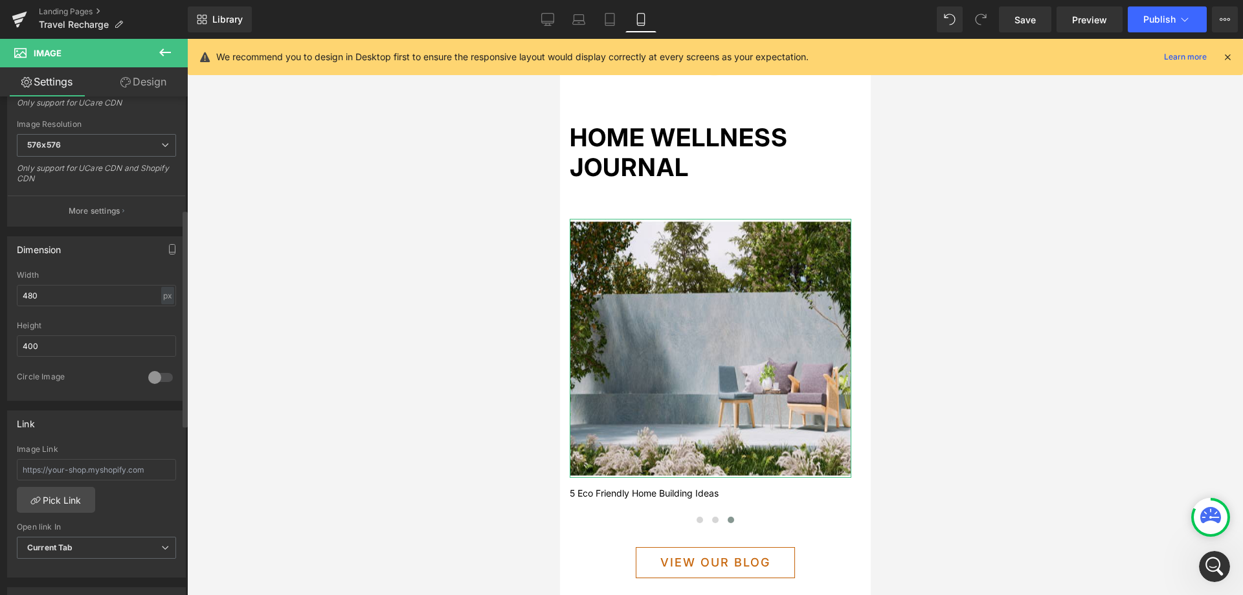
scroll to position [259, 0]
drag, startPoint x: 82, startPoint y: 293, endPoint x: 0, endPoint y: 293, distance: 81.5
click at [0, 293] on div "Dimension 480px Width 480 px % px 400px Height 400 0 Circle Image" at bounding box center [97, 309] width 194 height 174
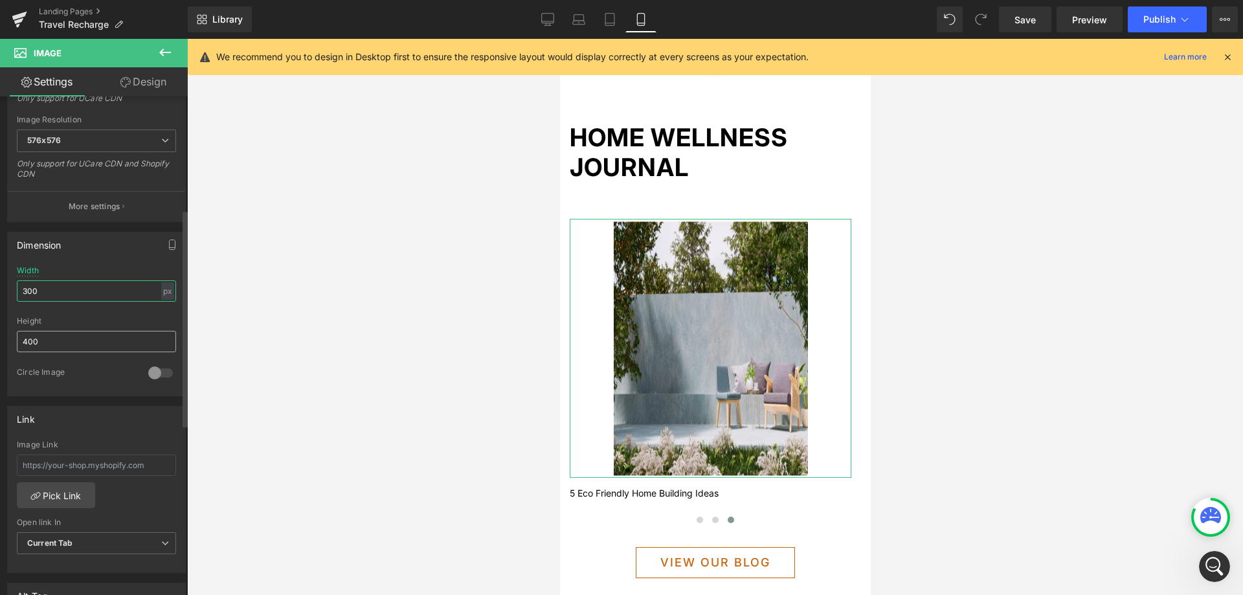
type input "300"
click at [83, 340] on input "400" at bounding box center [96, 341] width 159 height 21
type input "300"
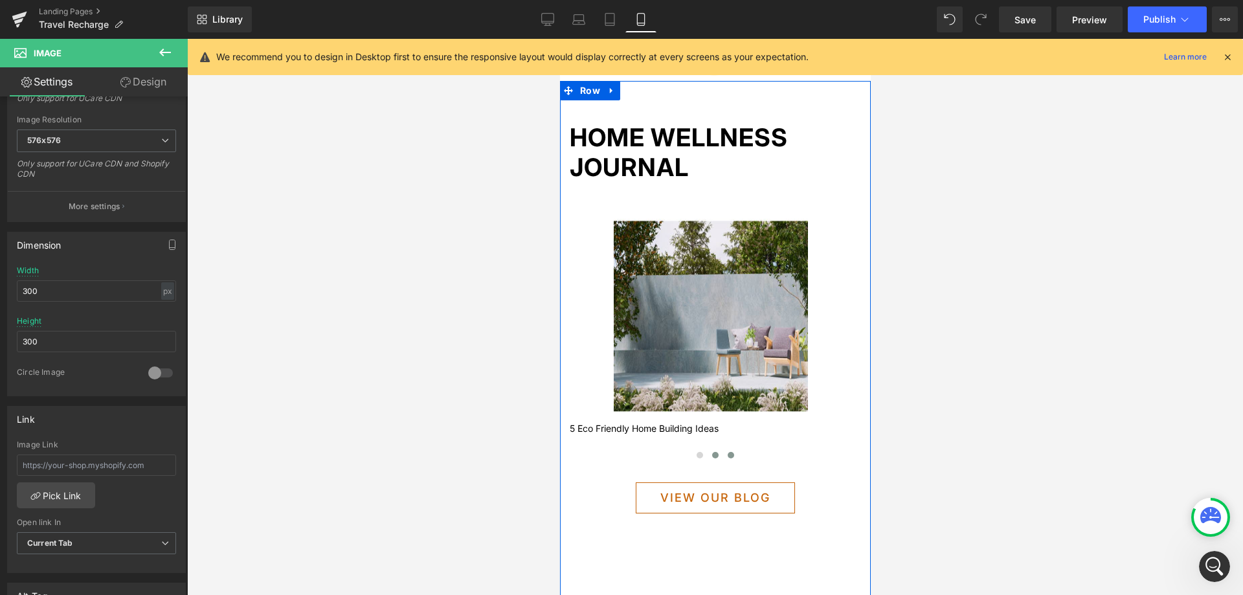
click at [707, 458] on button at bounding box center [715, 455] width 16 height 13
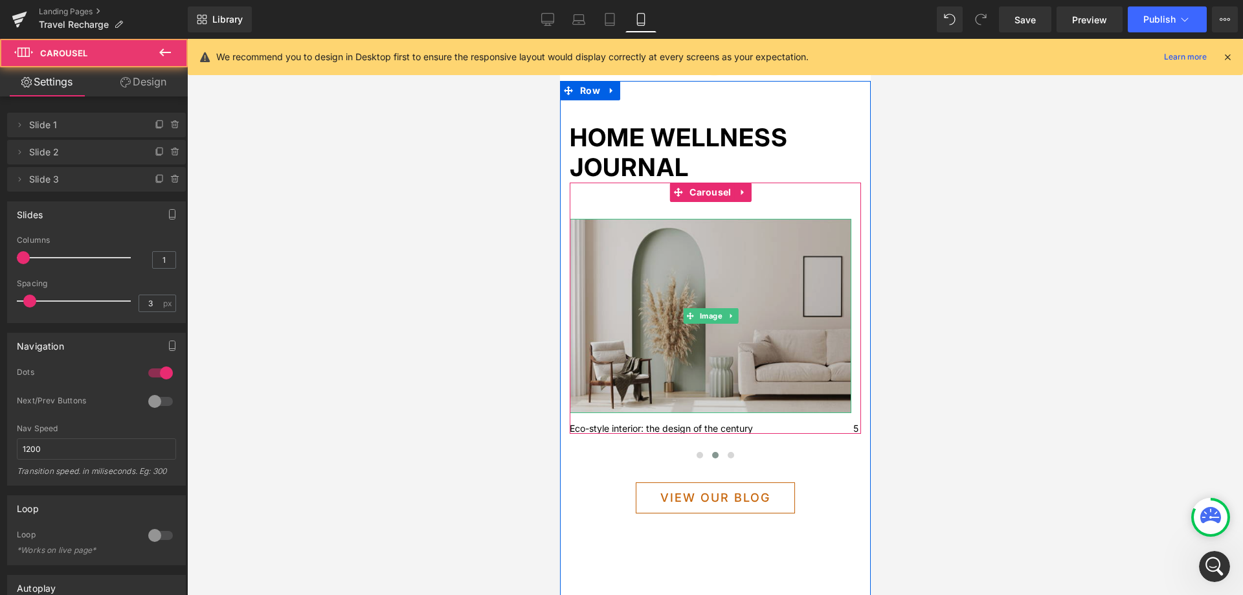
click at [751, 356] on img at bounding box center [710, 316] width 282 height 194
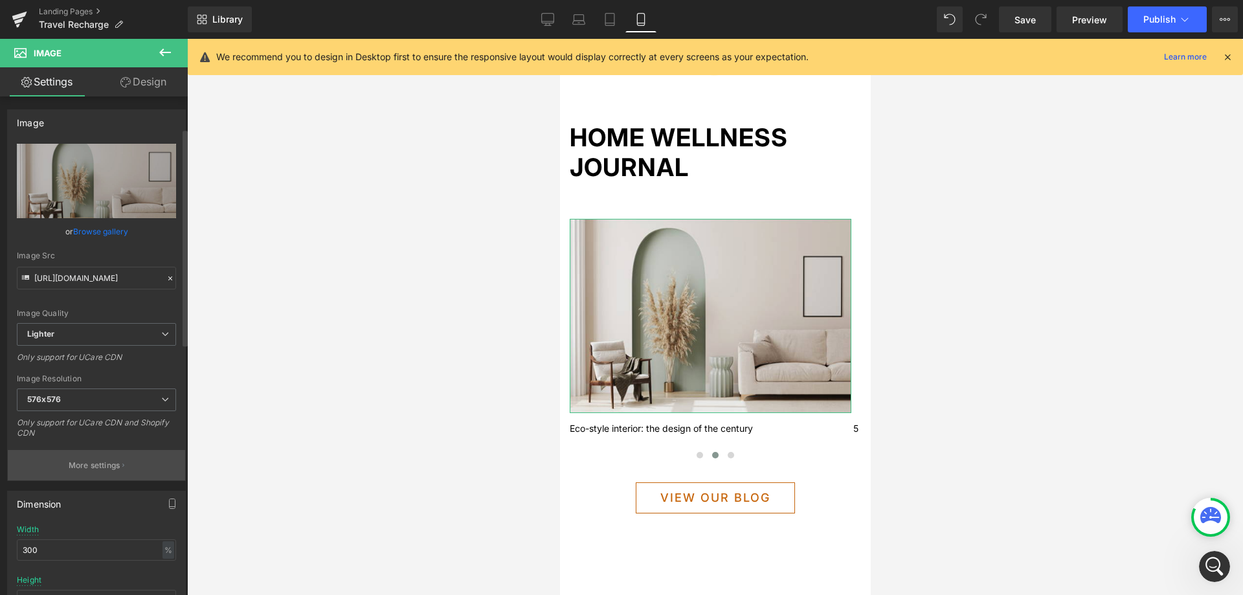
scroll to position [129, 0]
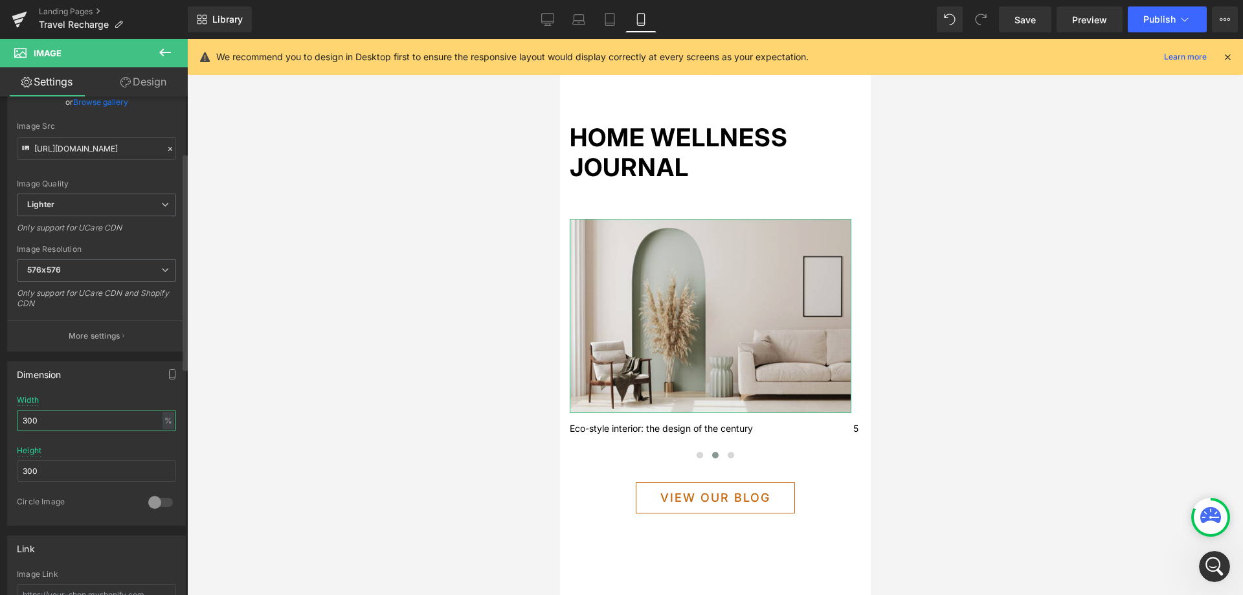
click at [81, 423] on input "300" at bounding box center [96, 420] width 159 height 21
drag, startPoint x: 80, startPoint y: 423, endPoint x: 25, endPoint y: 423, distance: 55.0
click at [25, 423] on input "300" at bounding box center [96, 420] width 159 height 21
click at [60, 421] on input "100" at bounding box center [96, 420] width 159 height 21
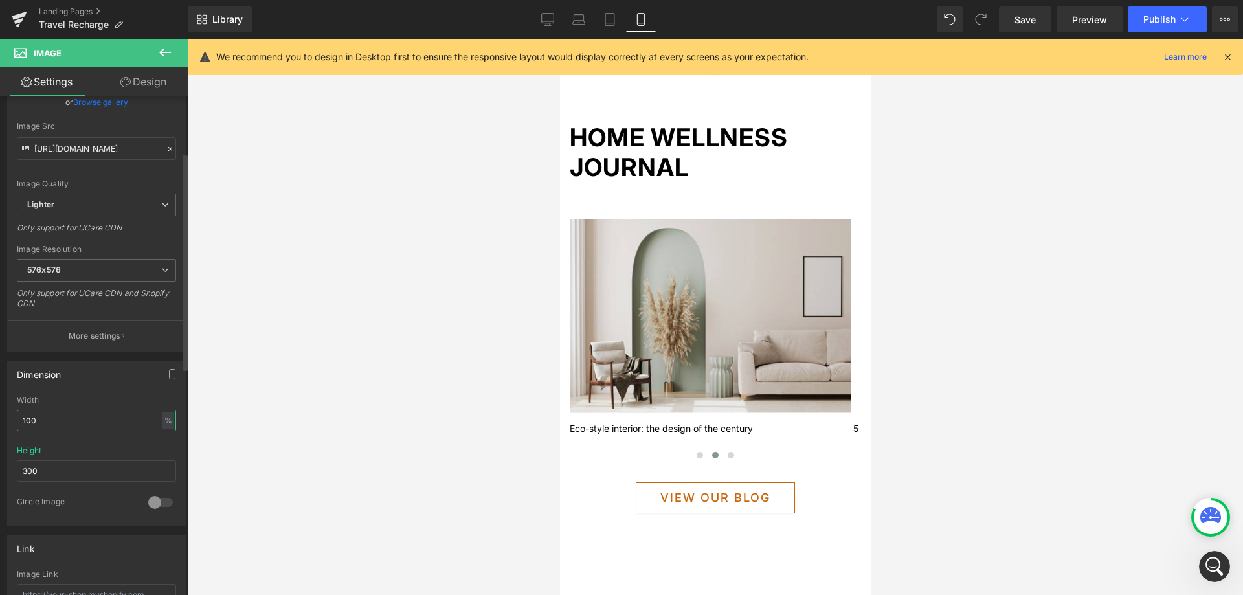
click at [60, 421] on input "100" at bounding box center [96, 420] width 159 height 21
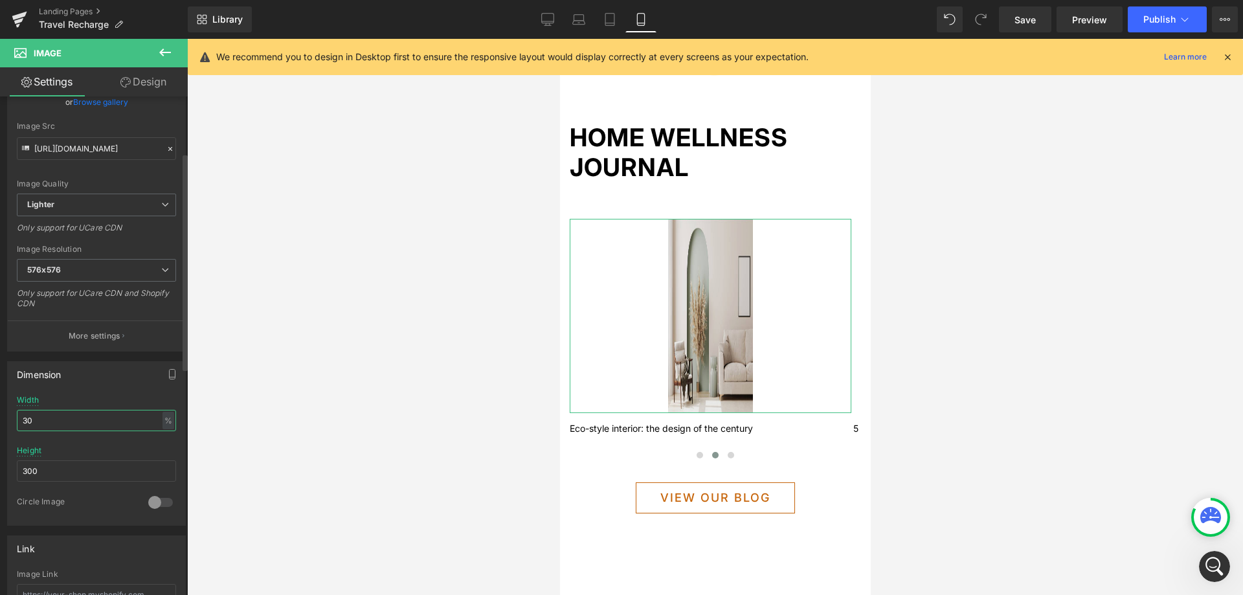
type input "3"
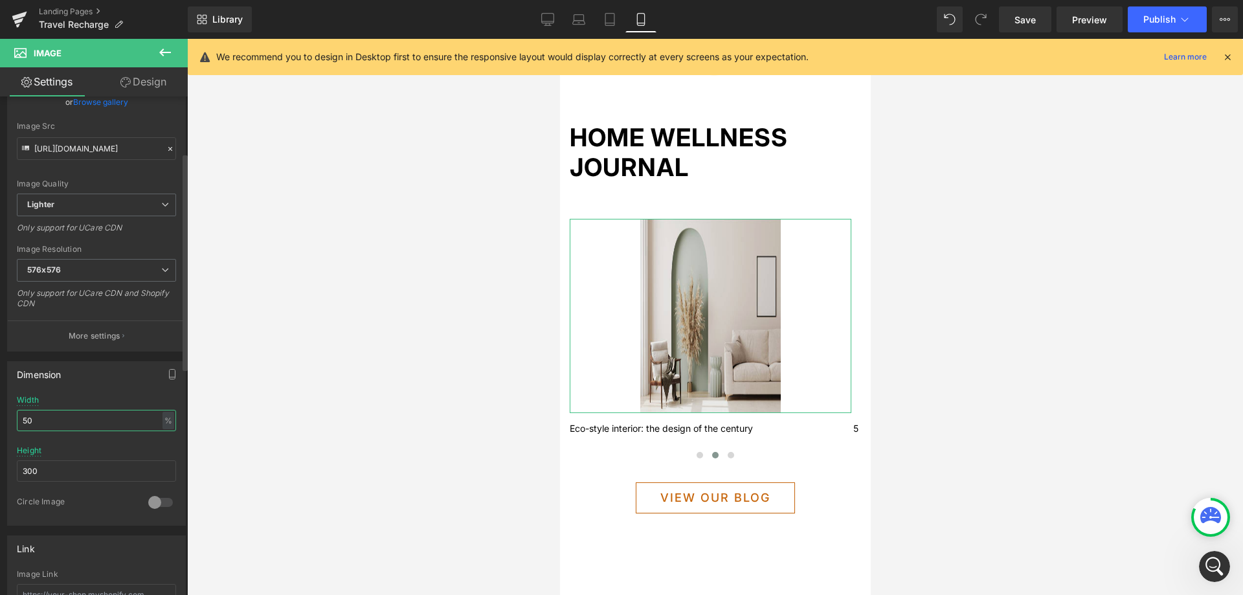
type input "5"
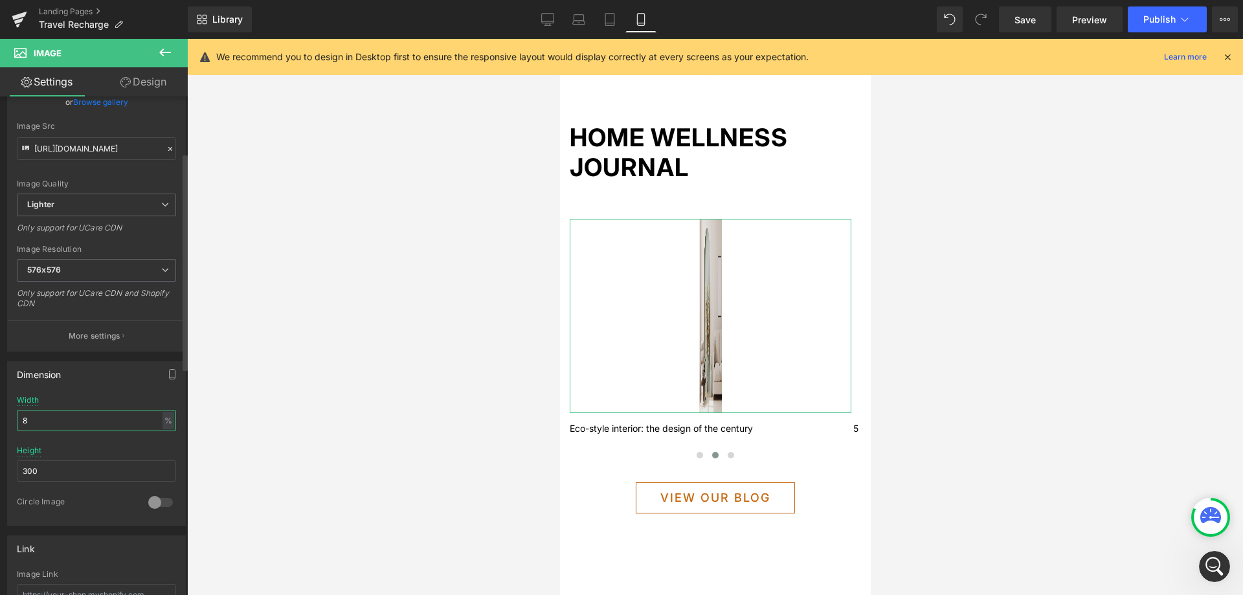
type input "80"
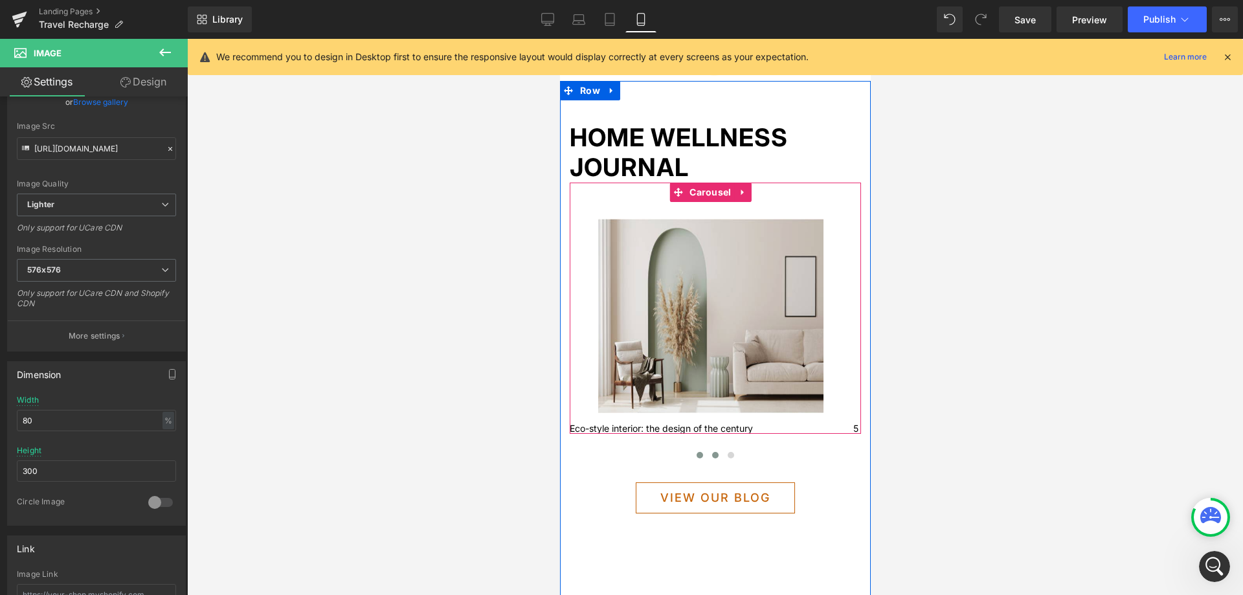
click at [697, 454] on button at bounding box center [699, 455] width 16 height 13
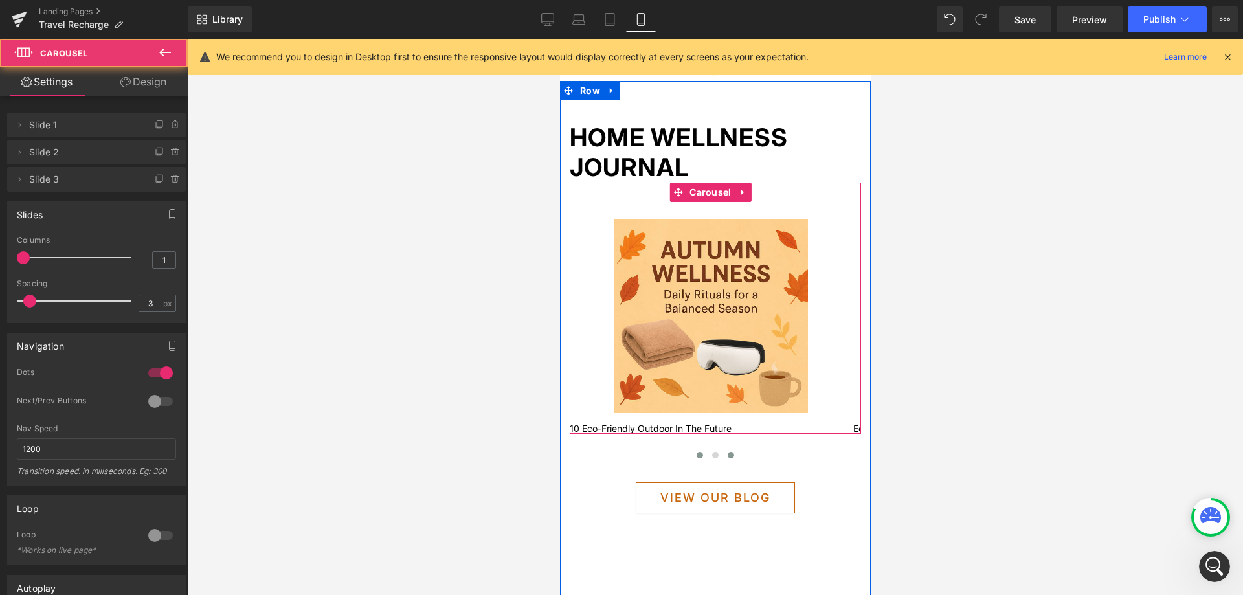
click at [723, 459] on button at bounding box center [730, 455] width 16 height 13
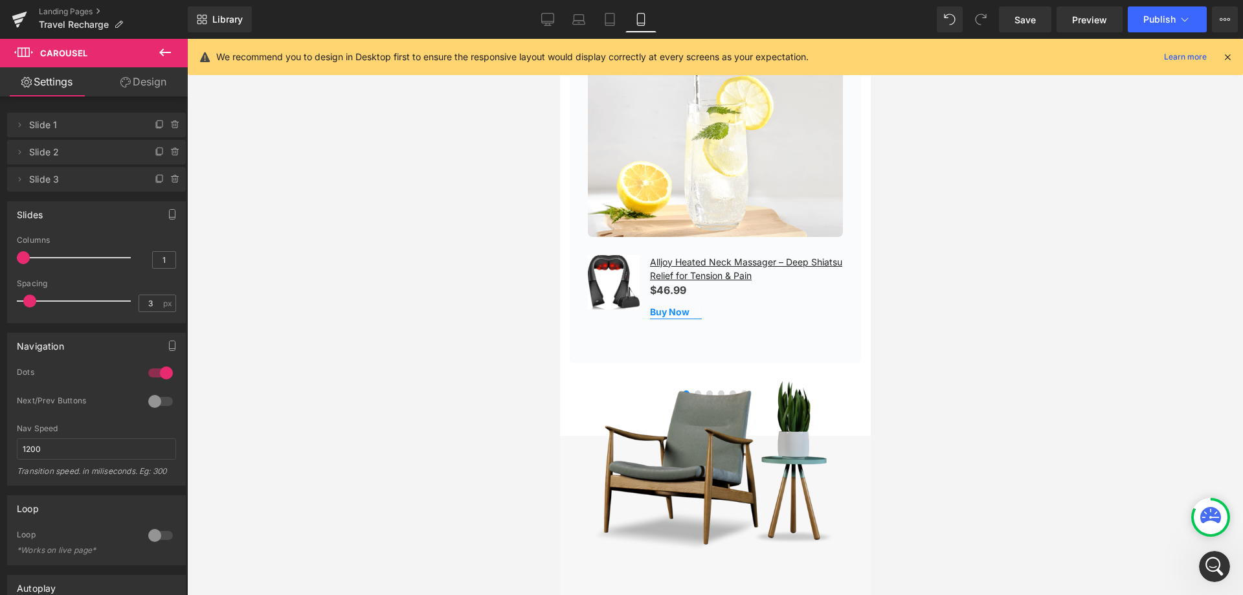
scroll to position [1966, 0]
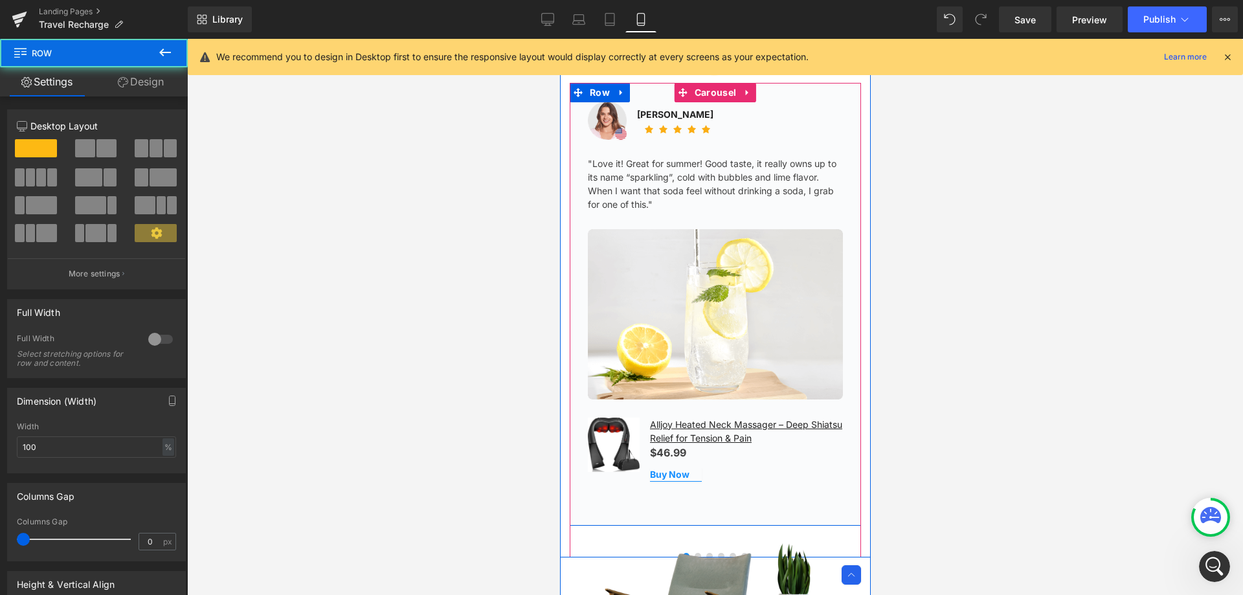
drag, startPoint x: 797, startPoint y: 220, endPoint x: 680, endPoint y: 225, distance: 117.9
click at [683, 224] on div "Image Rita Carroll Text Block Icon Icon Icon Icon Icon Icon List Hoz Icon List …" at bounding box center [714, 294] width 255 height 386
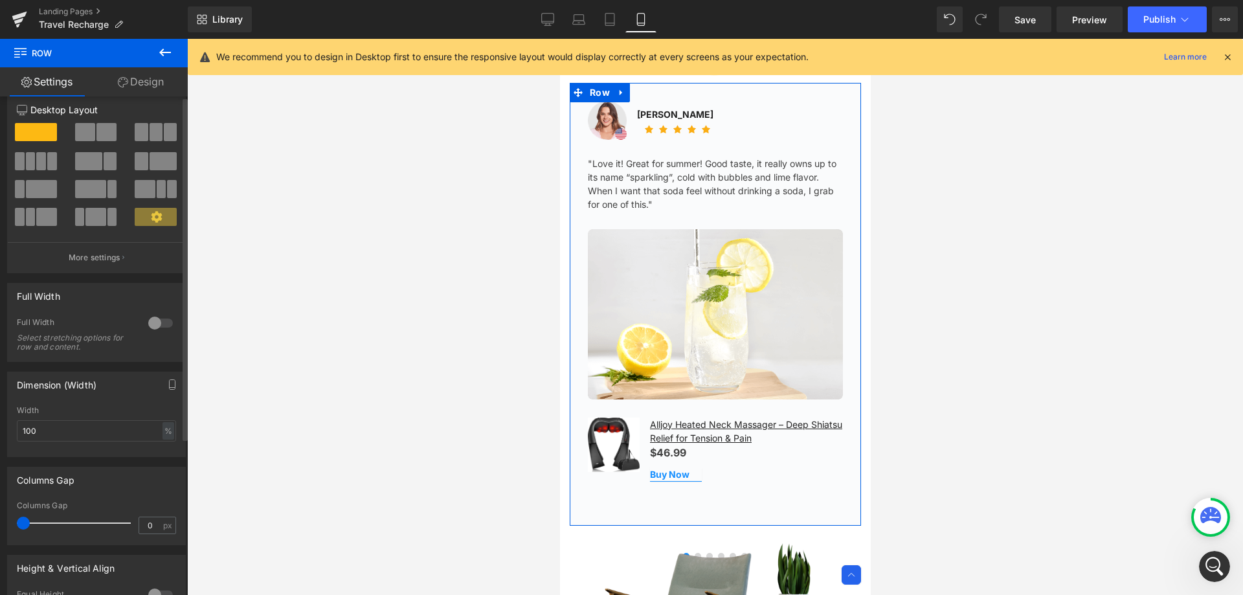
scroll to position [65, 0]
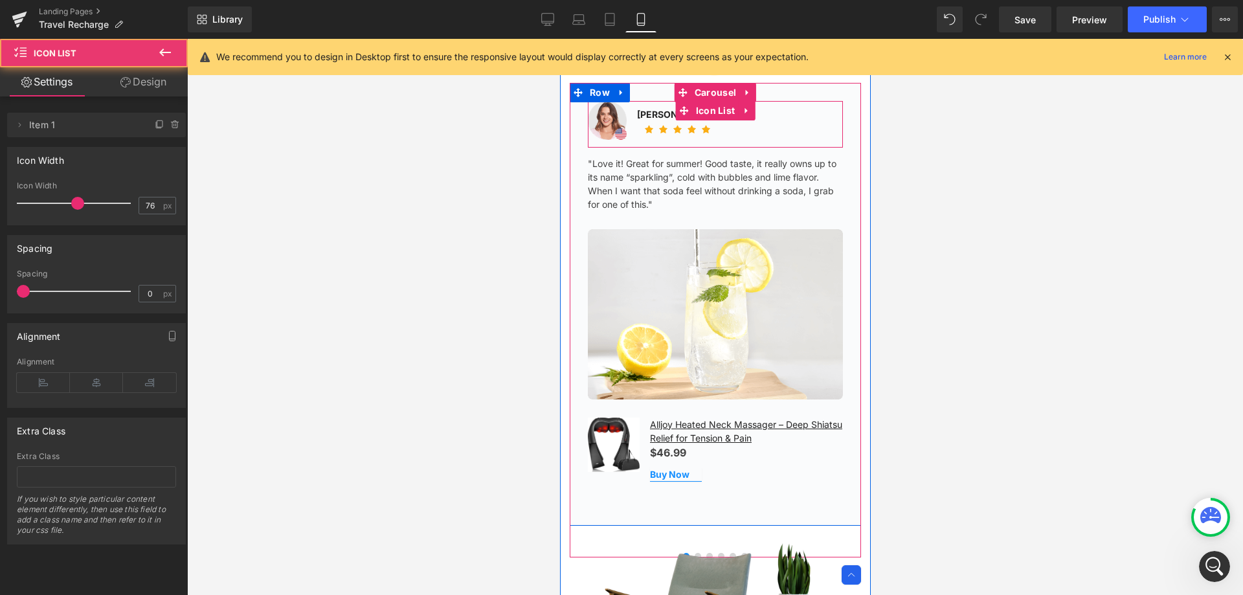
click at [784, 128] on div "Image Rita Carroll Text Block Icon Icon Icon Icon Icon Icon List Hoz" at bounding box center [714, 124] width 255 height 47
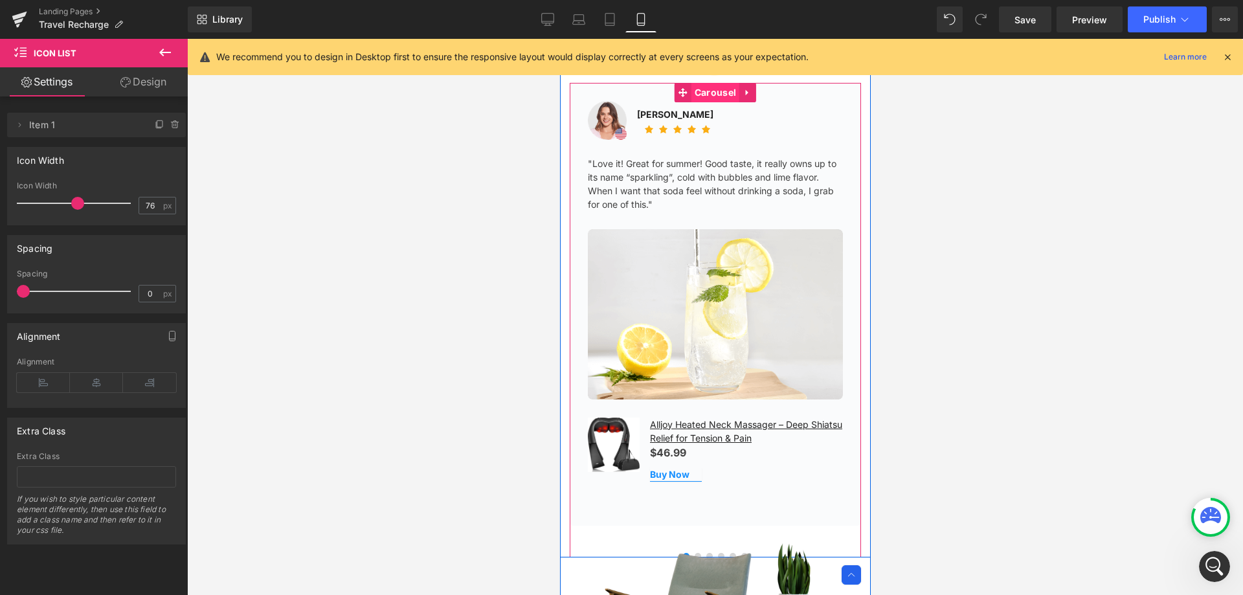
click at [699, 92] on span "Carousel" at bounding box center [715, 92] width 48 height 19
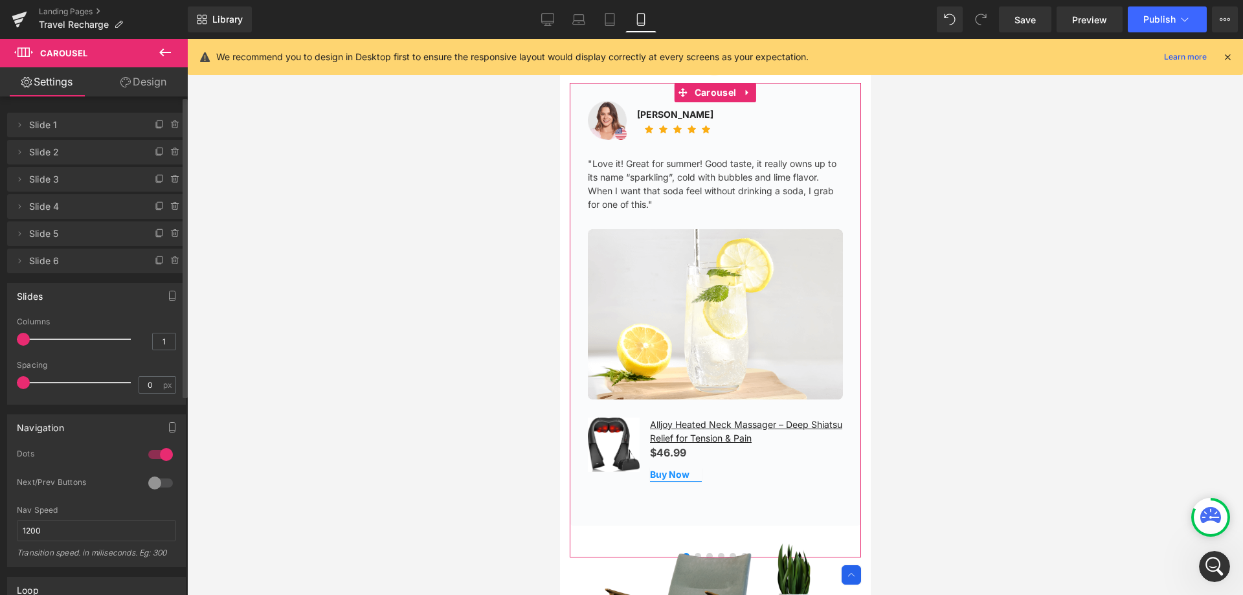
click at [157, 481] on div at bounding box center [160, 482] width 31 height 21
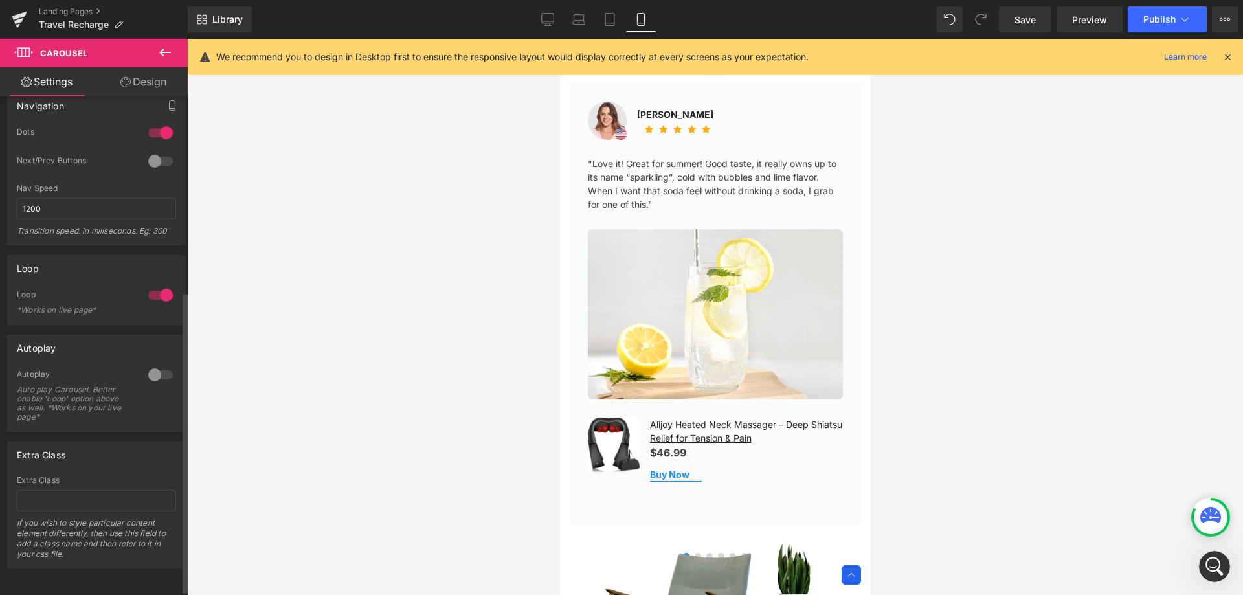
click at [158, 371] on div at bounding box center [160, 374] width 31 height 21
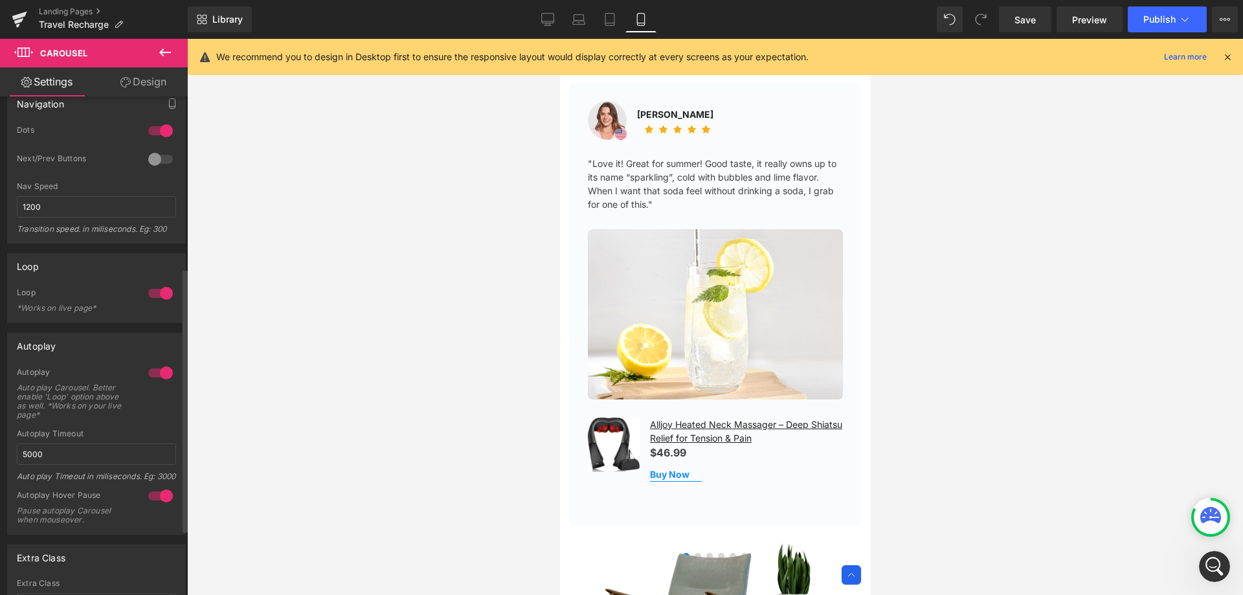
click at [155, 376] on div at bounding box center [160, 372] width 31 height 21
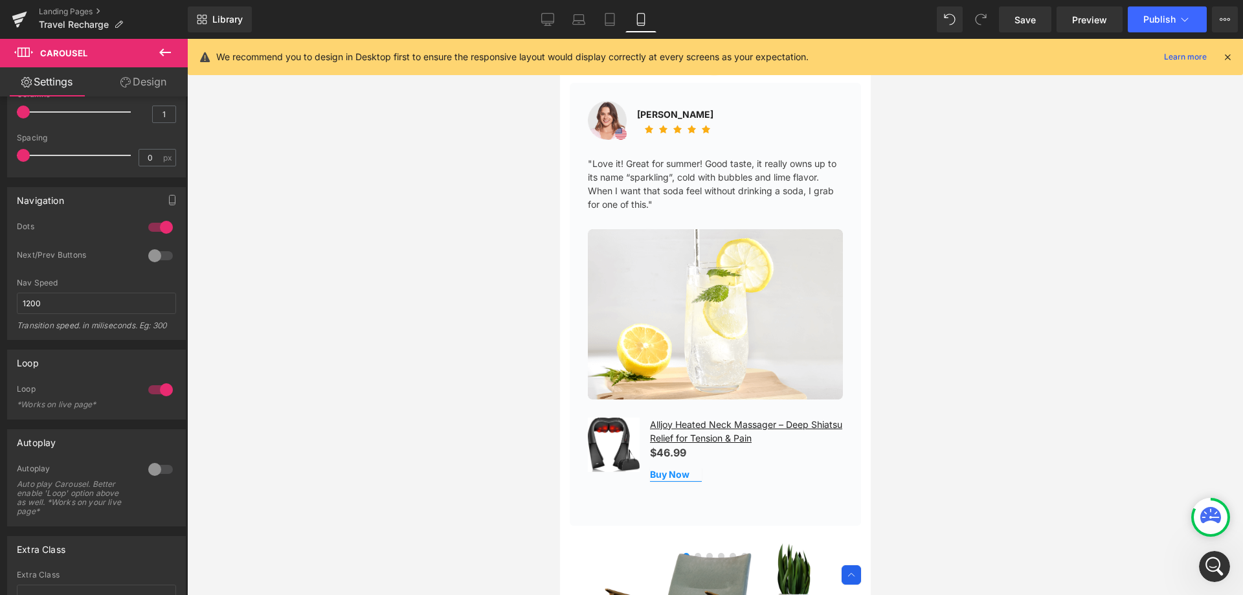
scroll to position [72, 0]
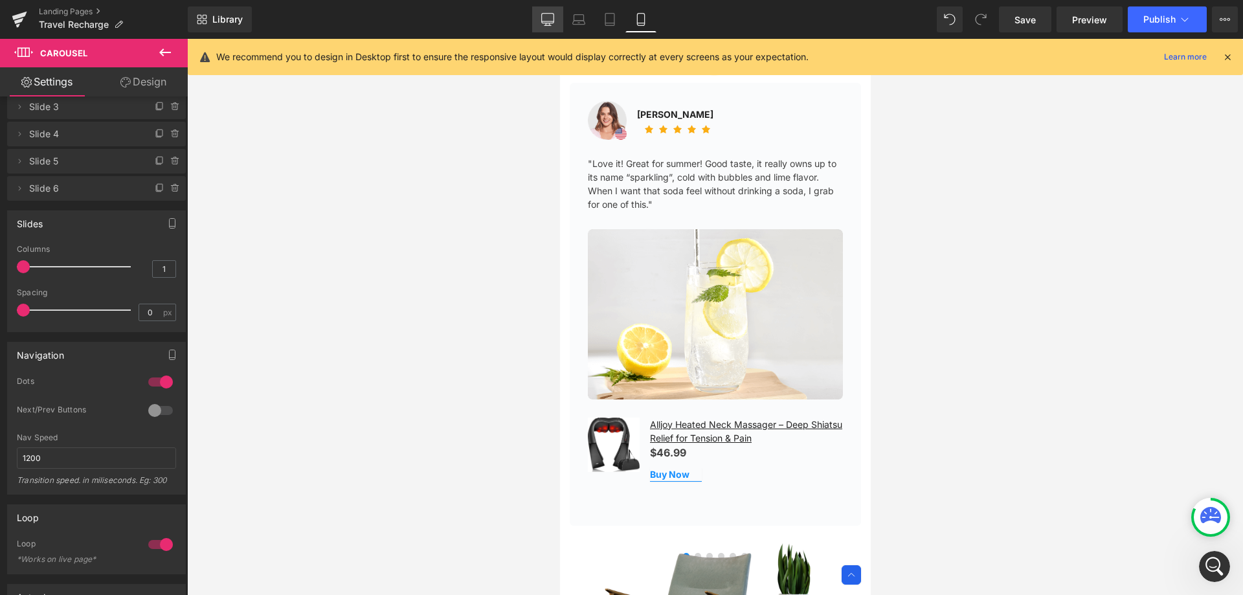
click at [549, 24] on icon at bounding box center [547, 19] width 13 height 13
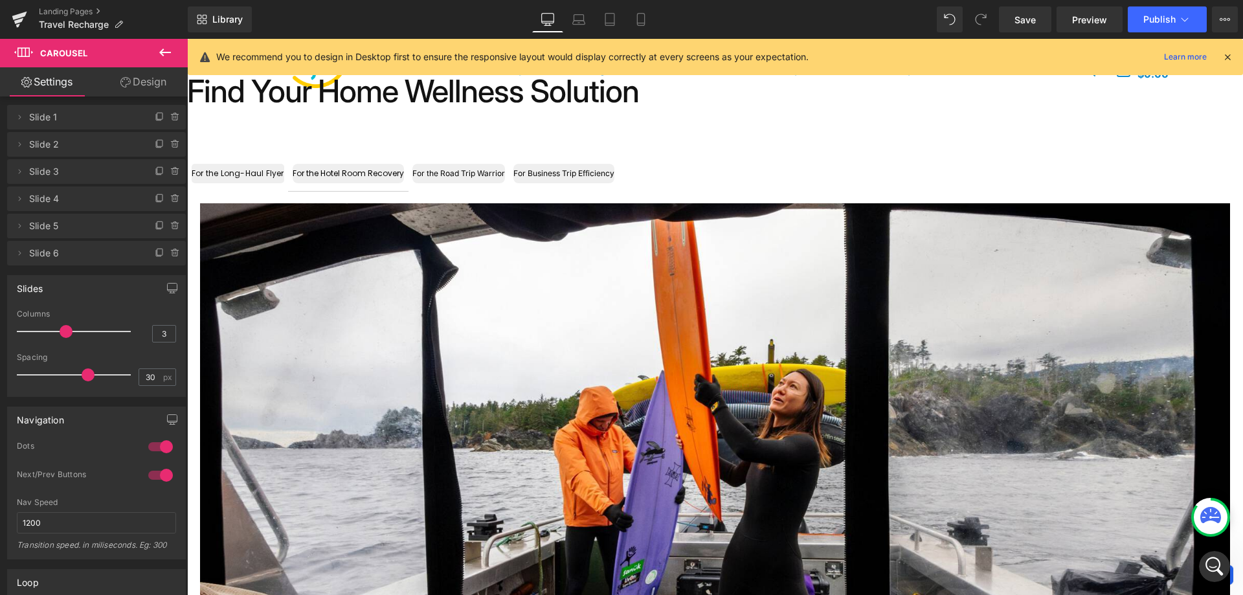
scroll to position [373, 0]
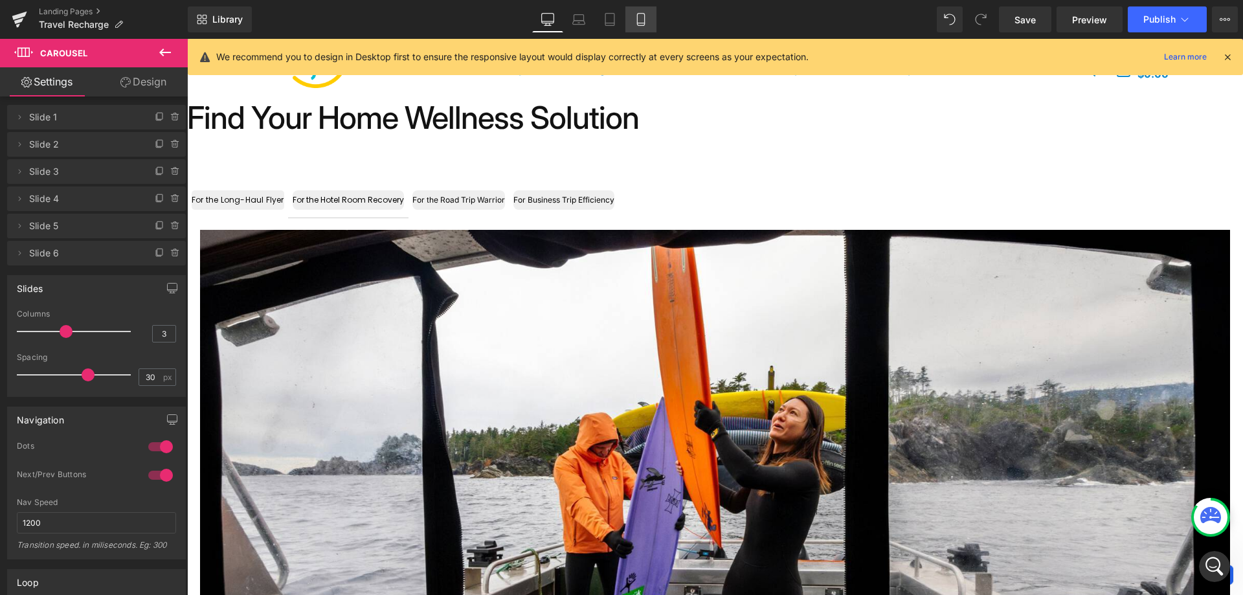
click at [641, 28] on link "Mobile" at bounding box center [640, 19] width 31 height 26
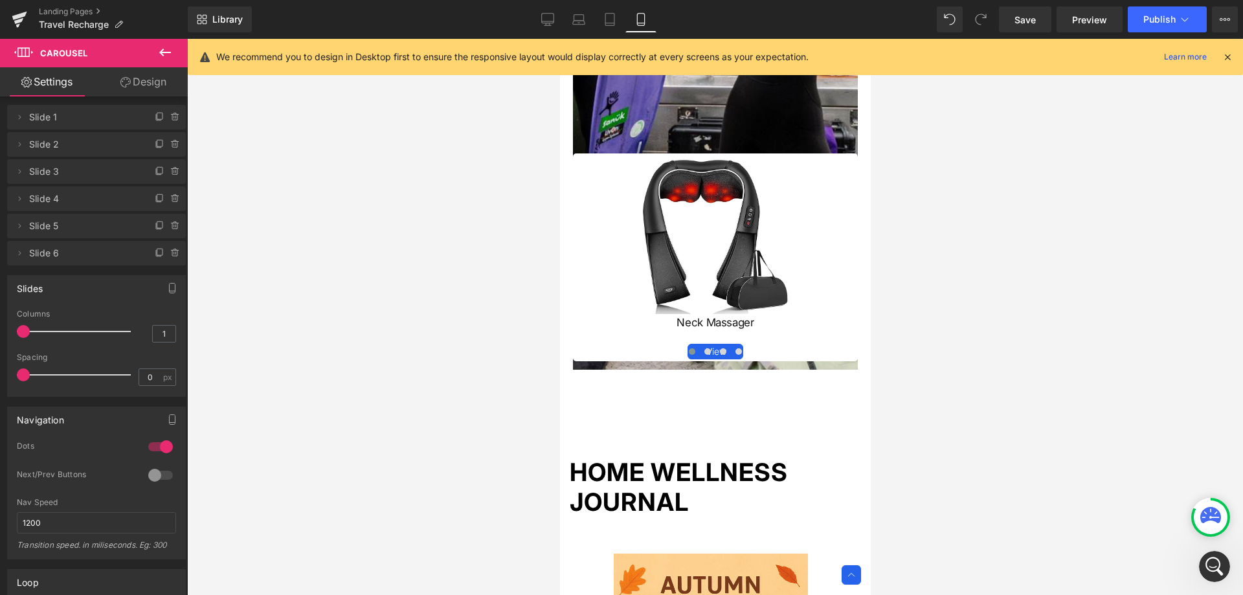
scroll to position [883, 0]
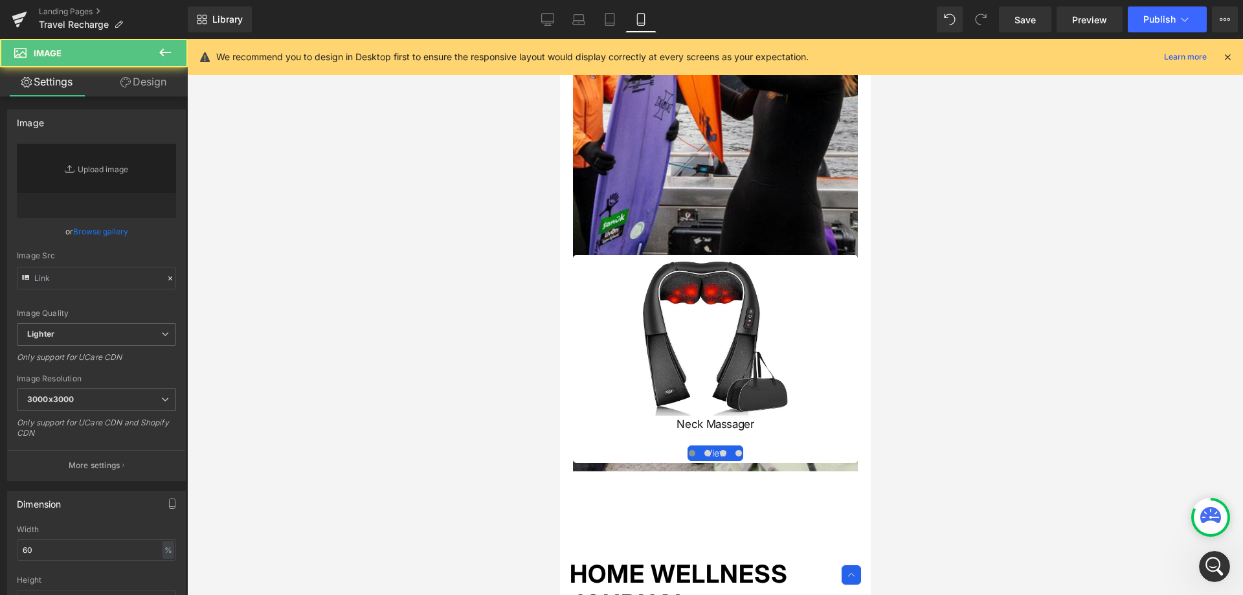
click at [792, 310] on div at bounding box center [714, 338] width 242 height 154
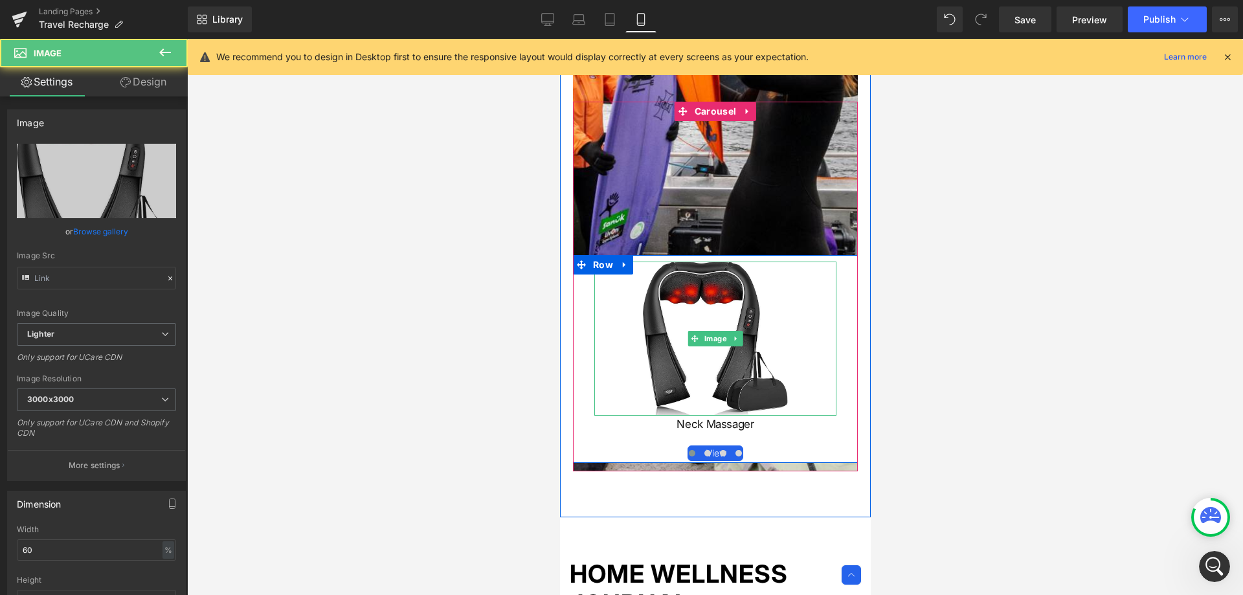
type input "[URL][DOMAIN_NAME]"
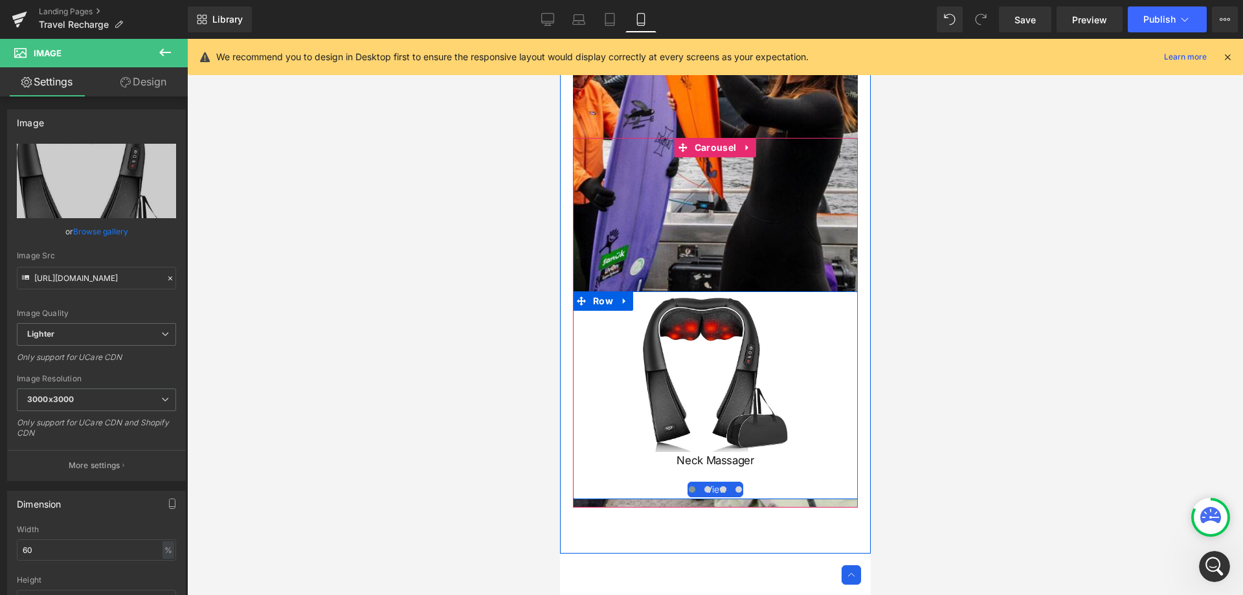
click at [844, 310] on div "Image" at bounding box center [714, 375] width 285 height 154
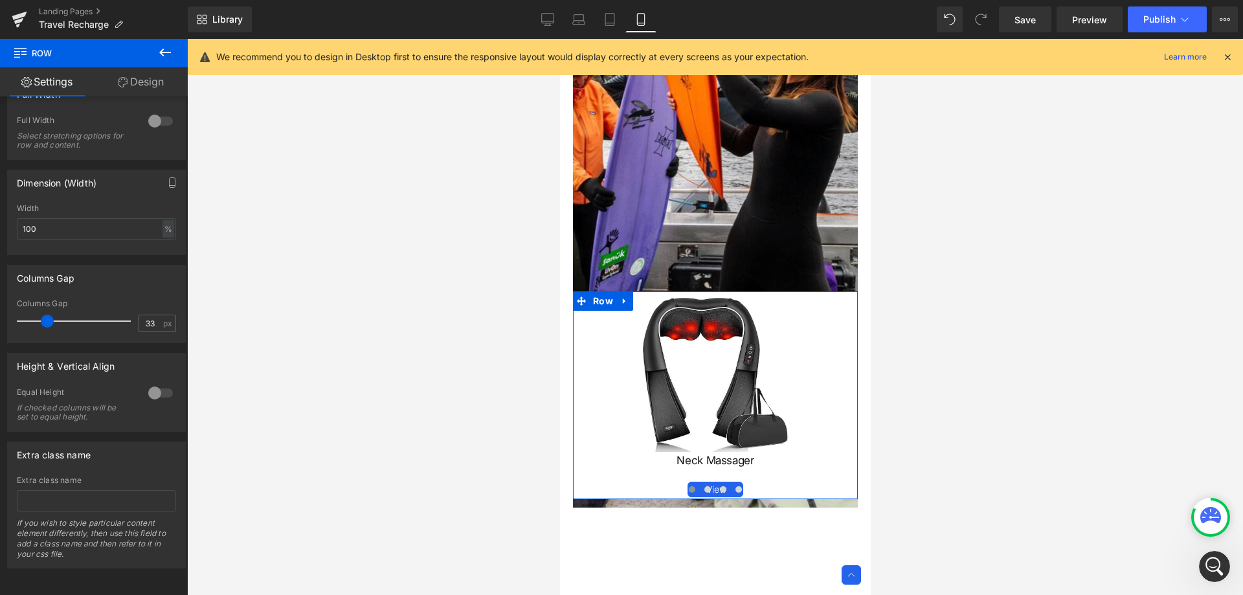
scroll to position [49, 0]
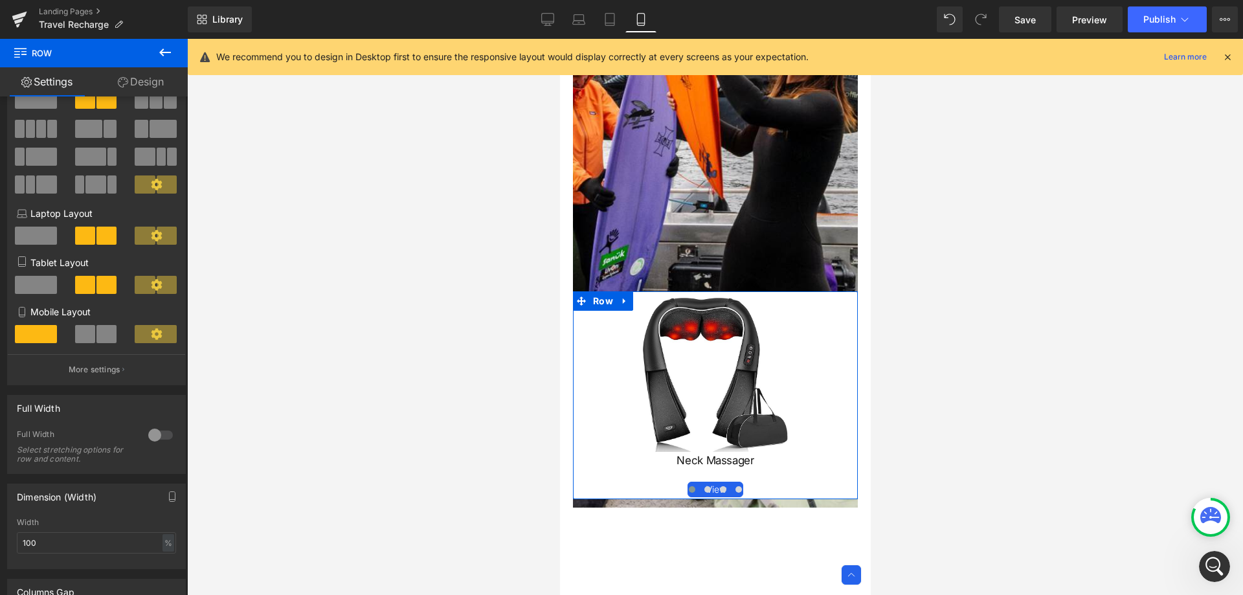
click at [139, 81] on link "Design" at bounding box center [141, 81] width 94 height 29
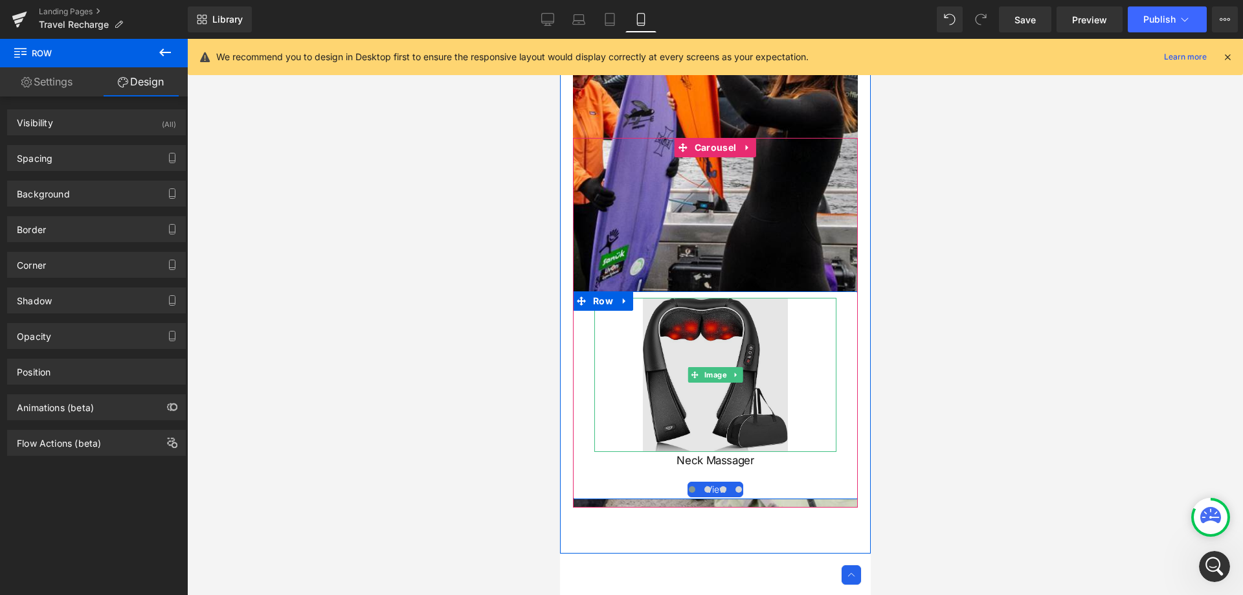
click at [665, 344] on img at bounding box center [714, 375] width 145 height 154
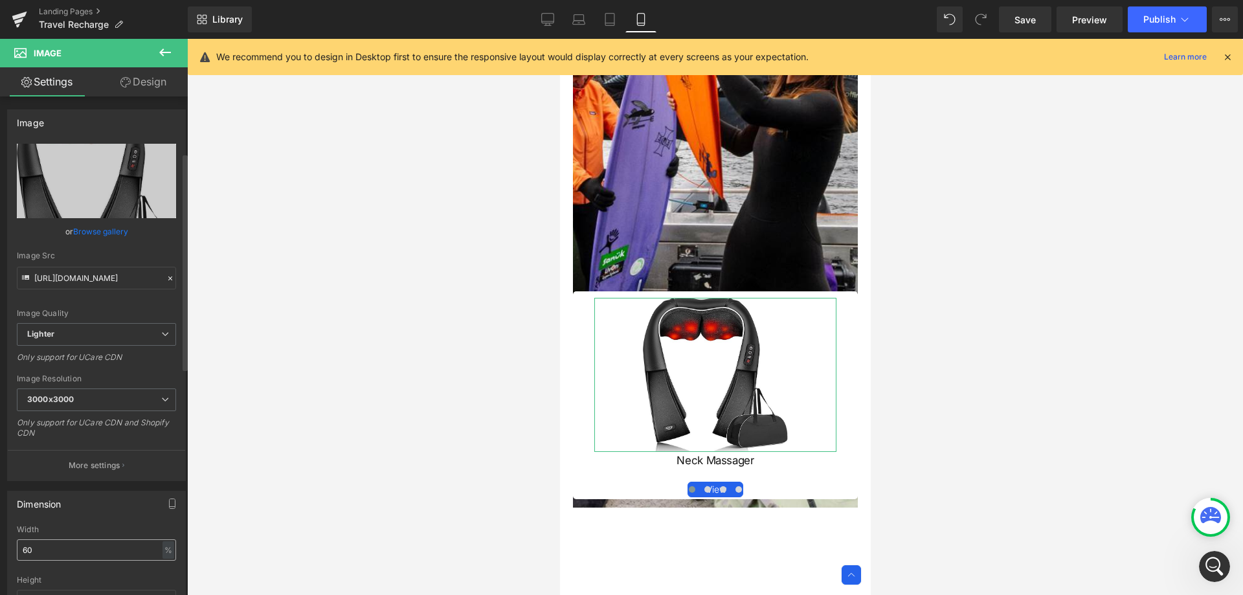
scroll to position [129, 0]
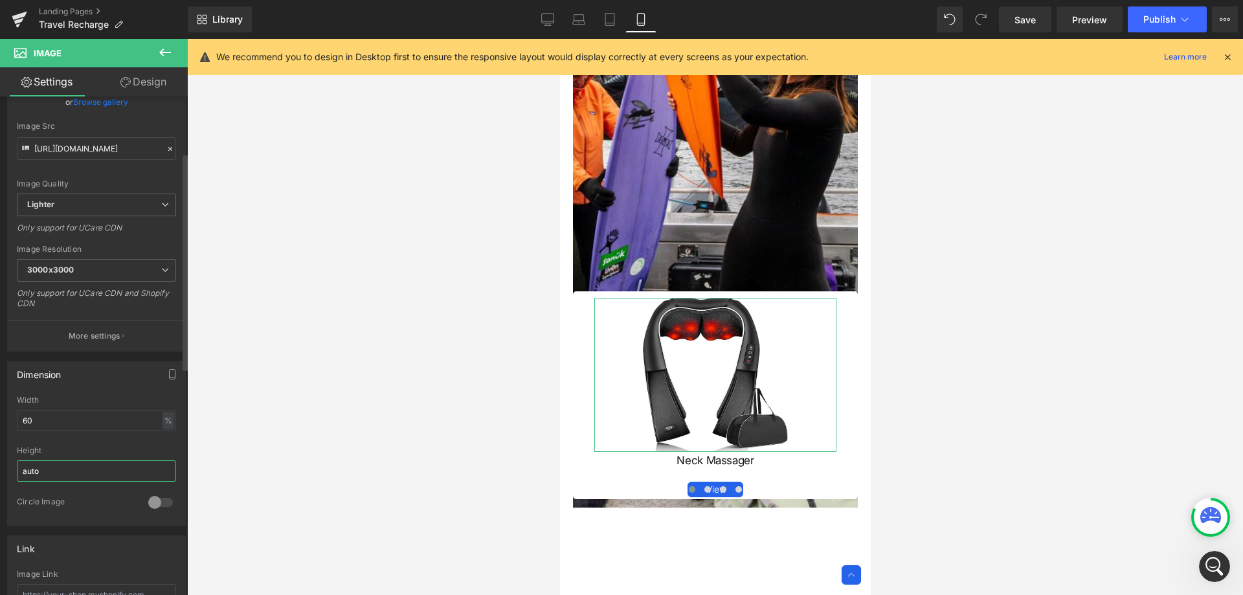
click at [62, 463] on input "auto" at bounding box center [96, 470] width 159 height 21
type input "a"
type input "60"
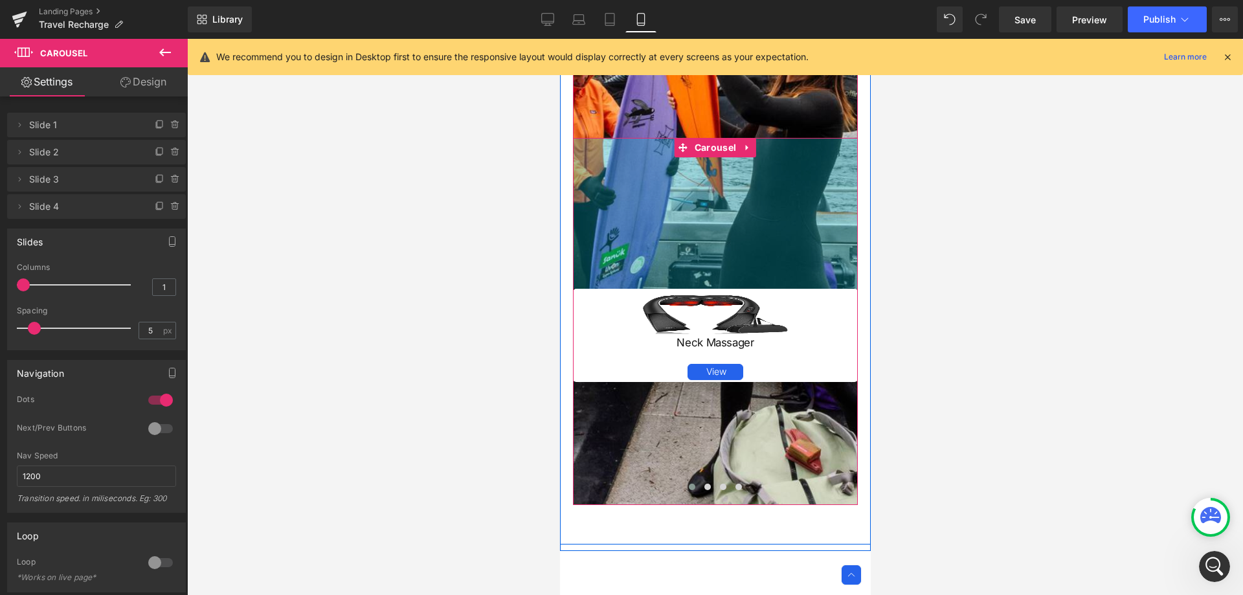
drag, startPoint x: 662, startPoint y: 137, endPoint x: 670, endPoint y: 135, distance: 8.8
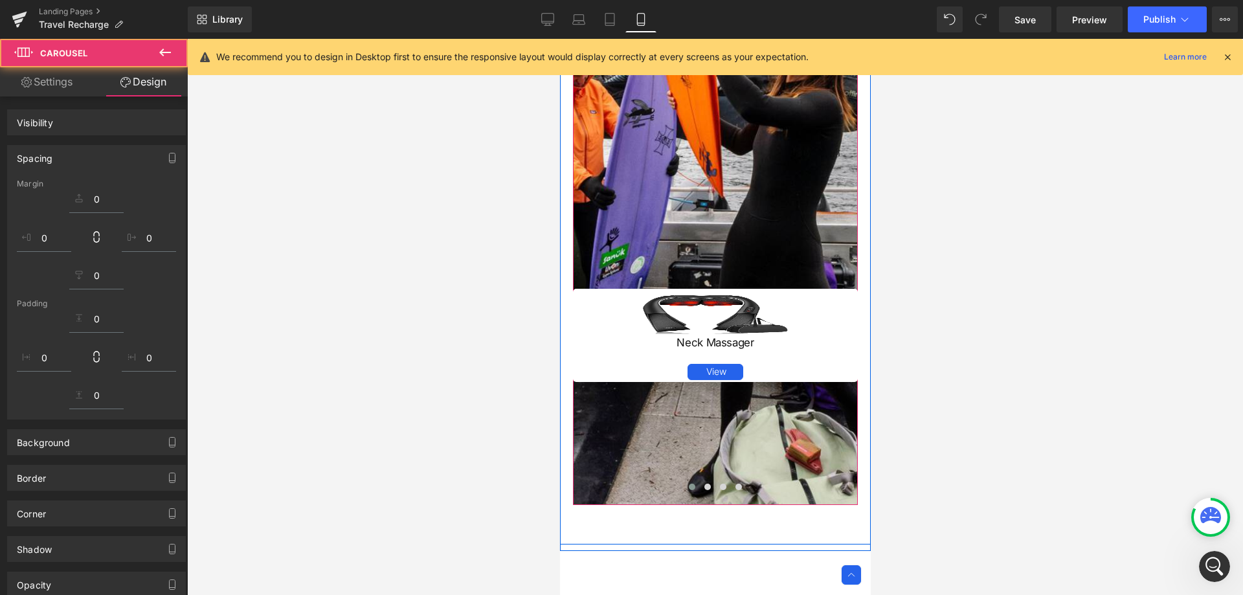
click at [748, 414] on div "Image Neck Massager Heading View Button Row Image Neck Massager Heading View Bu…" at bounding box center [1148, 393] width 1152 height 208
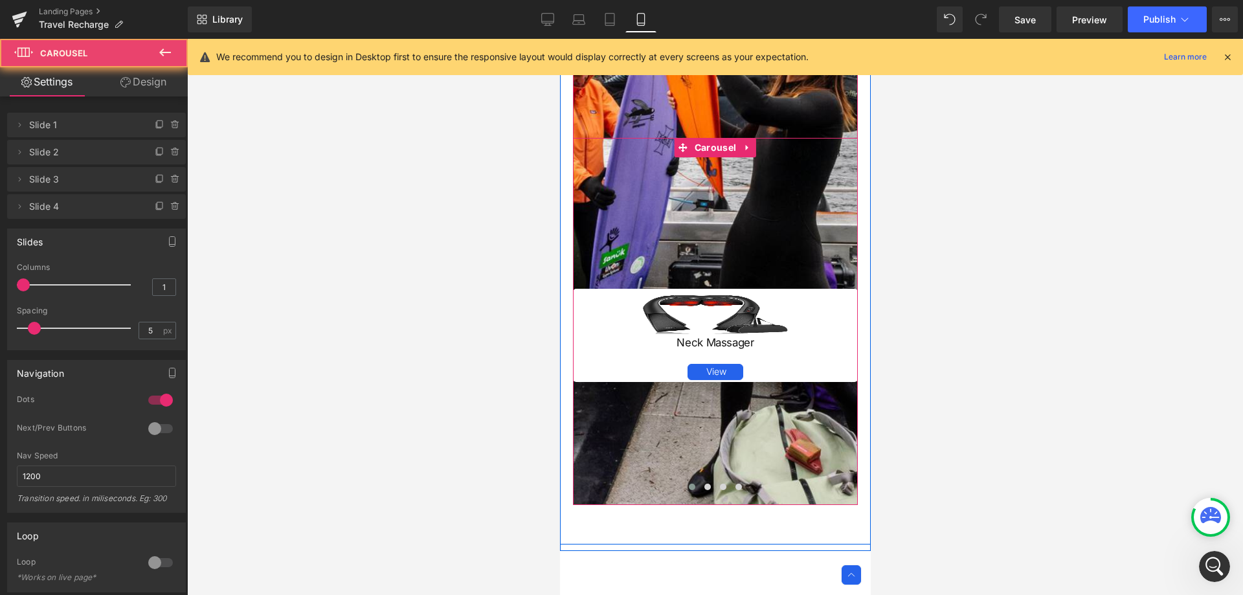
click at [641, 409] on div "Image Neck Massager Heading View Button Row Image Neck Massager Heading View Bu…" at bounding box center [1148, 393] width 1152 height 208
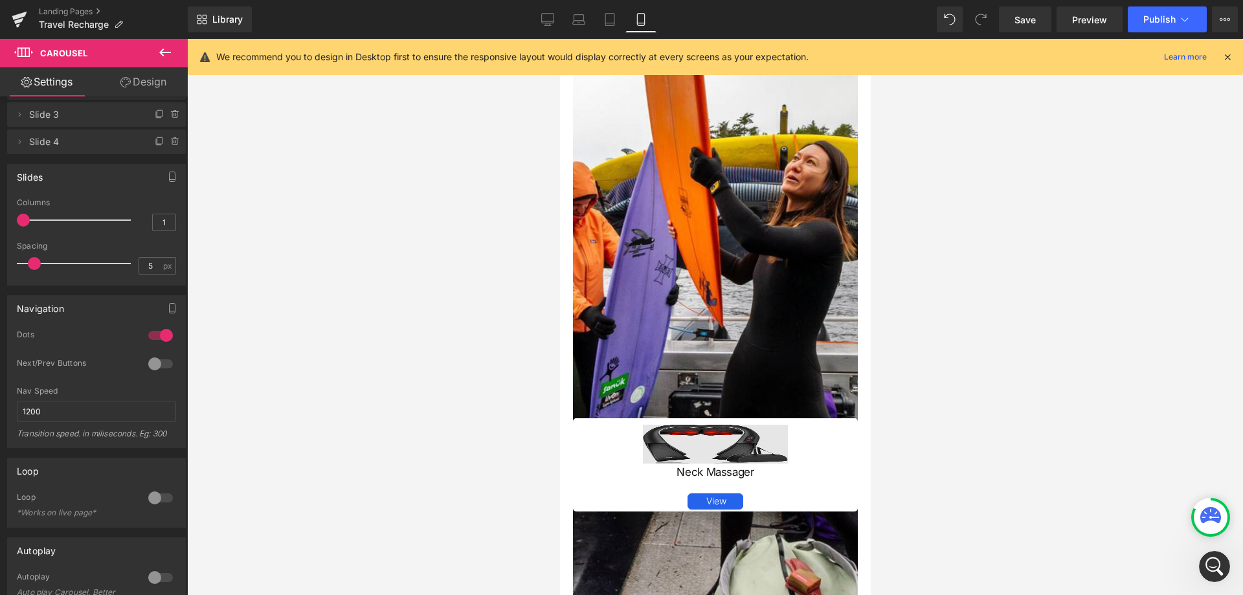
scroll to position [782, 0]
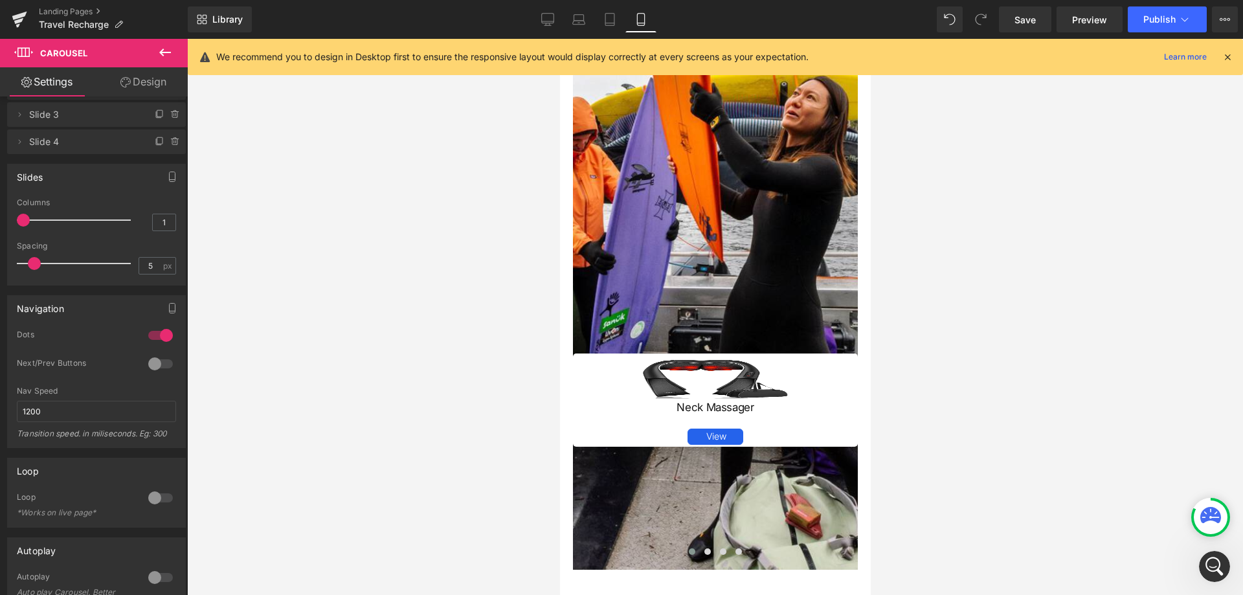
click at [613, 416] on div "Neck Massager" at bounding box center [714, 413] width 261 height 48
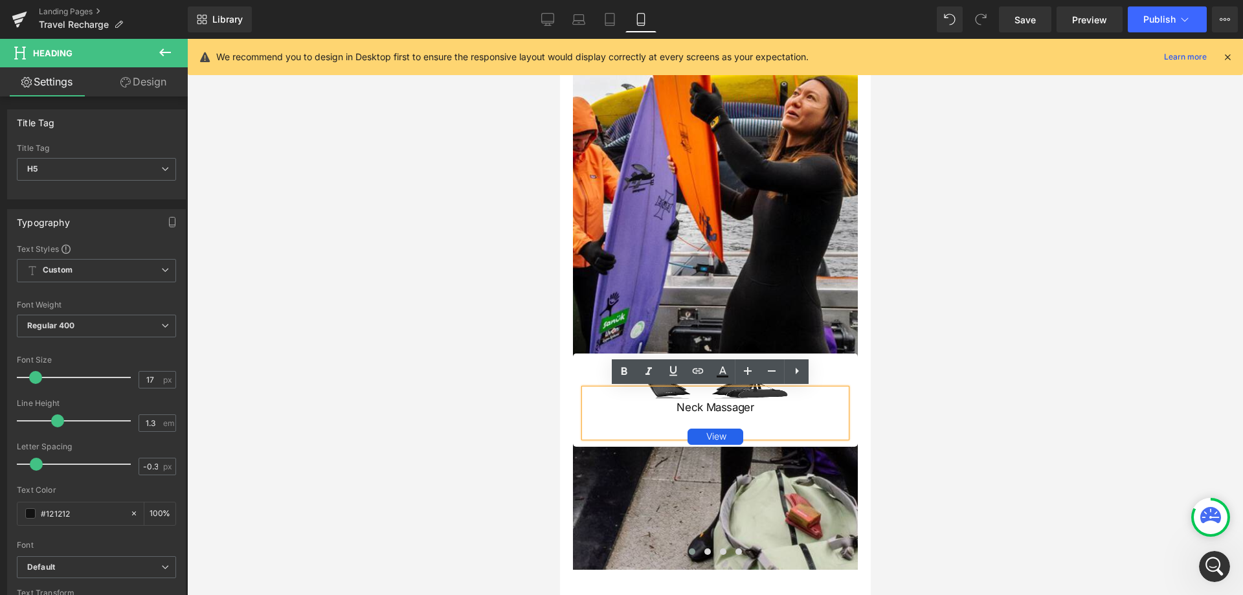
click at [593, 377] on div at bounding box center [714, 379] width 242 height 39
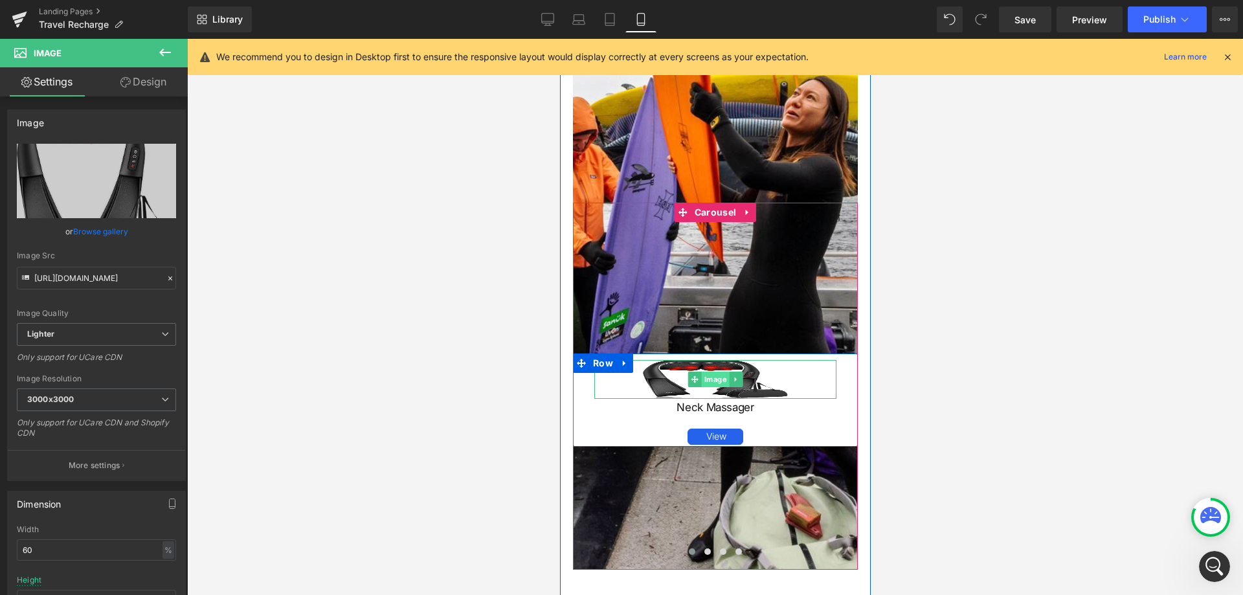
click at [711, 373] on span "Image" at bounding box center [715, 379] width 28 height 16
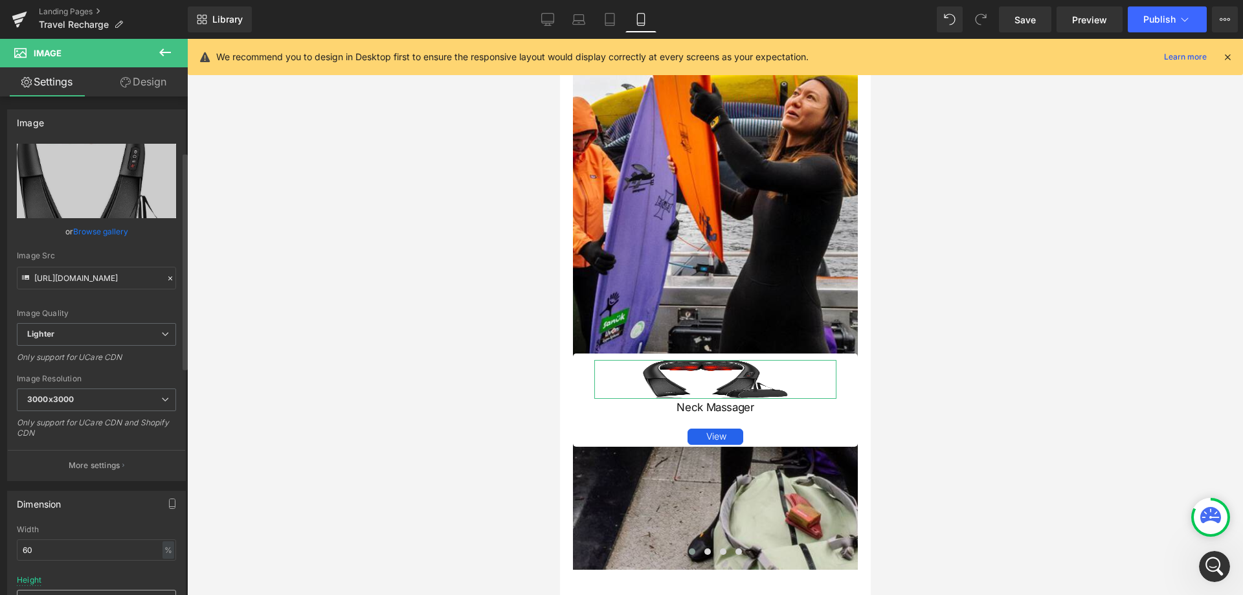
scroll to position [129, 0]
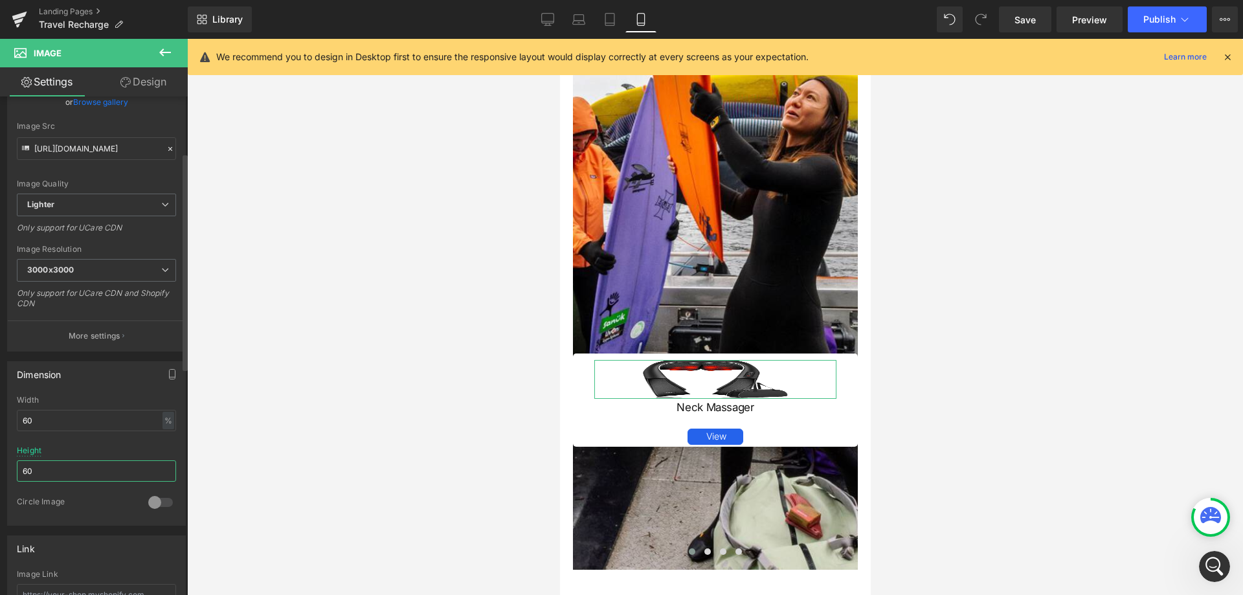
drag, startPoint x: 66, startPoint y: 475, endPoint x: 31, endPoint y: 466, distance: 36.1
click at [31, 466] on input "60" at bounding box center [96, 470] width 159 height 21
type input "6"
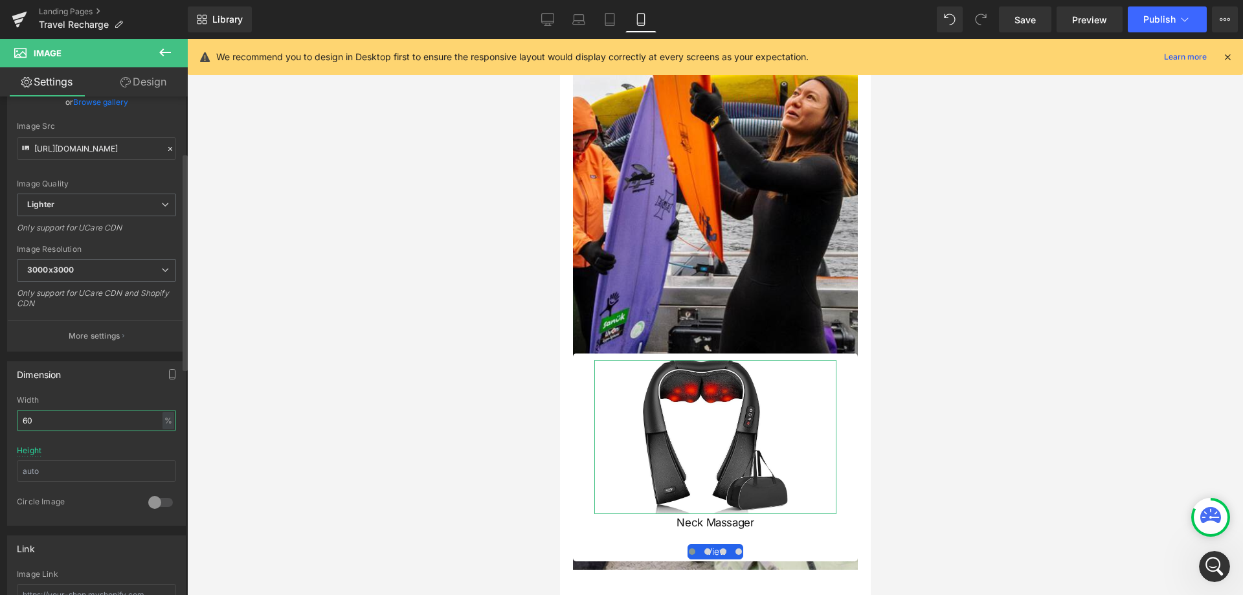
click at [71, 417] on input "60" at bounding box center [96, 420] width 159 height 21
type input "6"
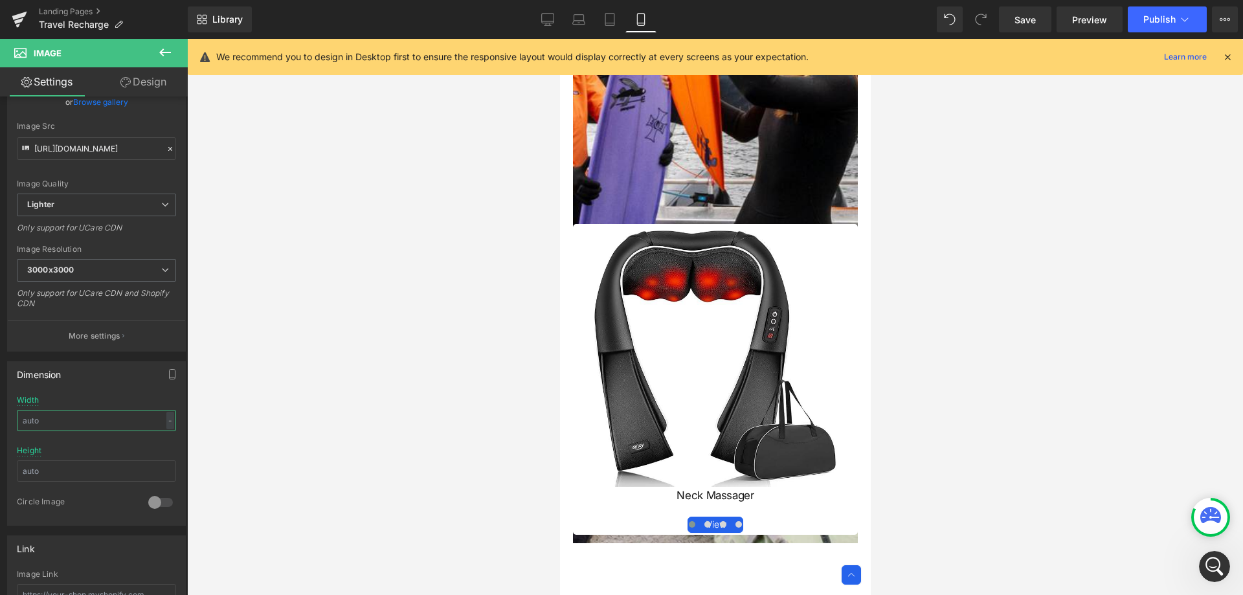
scroll to position [847, 0]
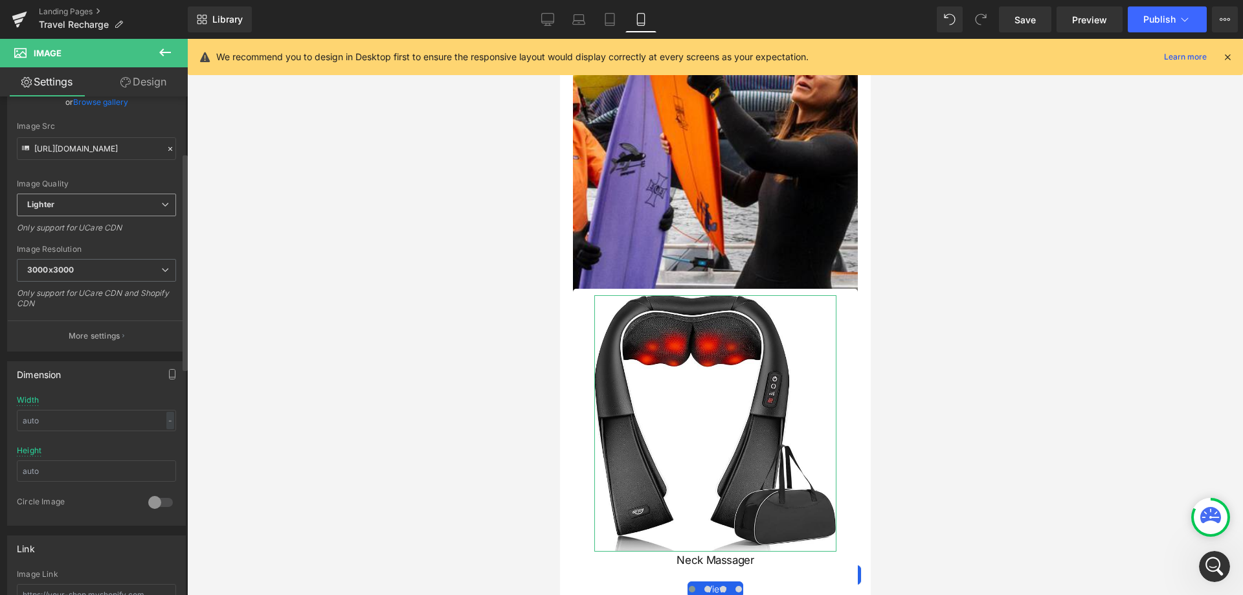
click at [127, 198] on span "Lighter" at bounding box center [96, 205] width 159 height 23
click at [127, 198] on span "Lighter" at bounding box center [94, 205] width 154 height 23
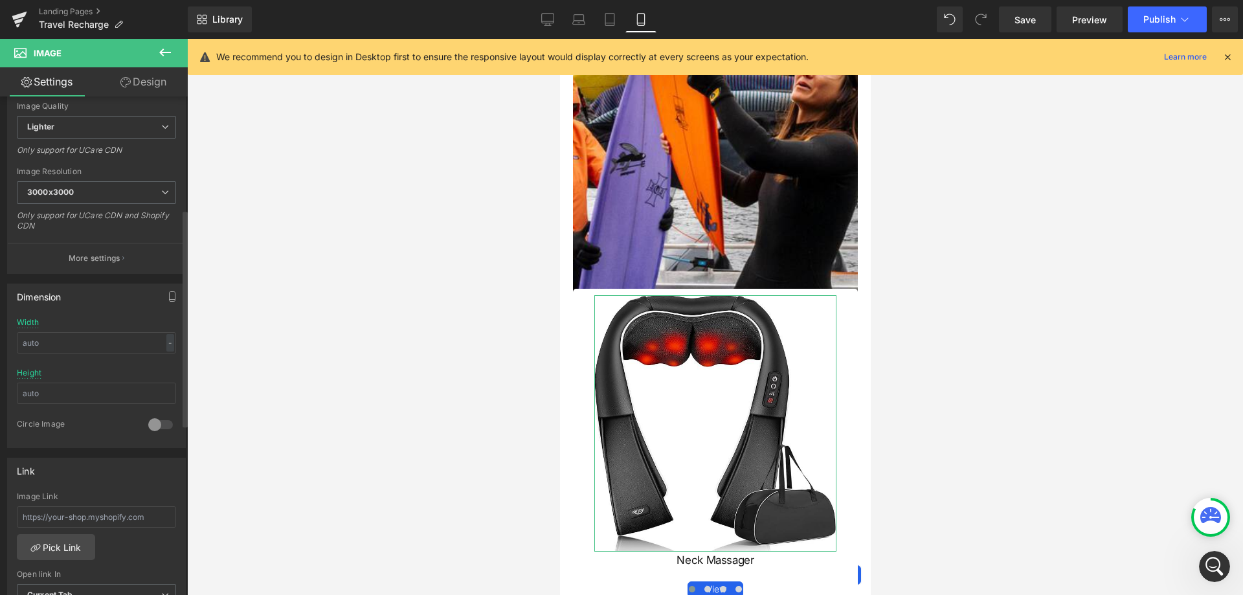
scroll to position [259, 0]
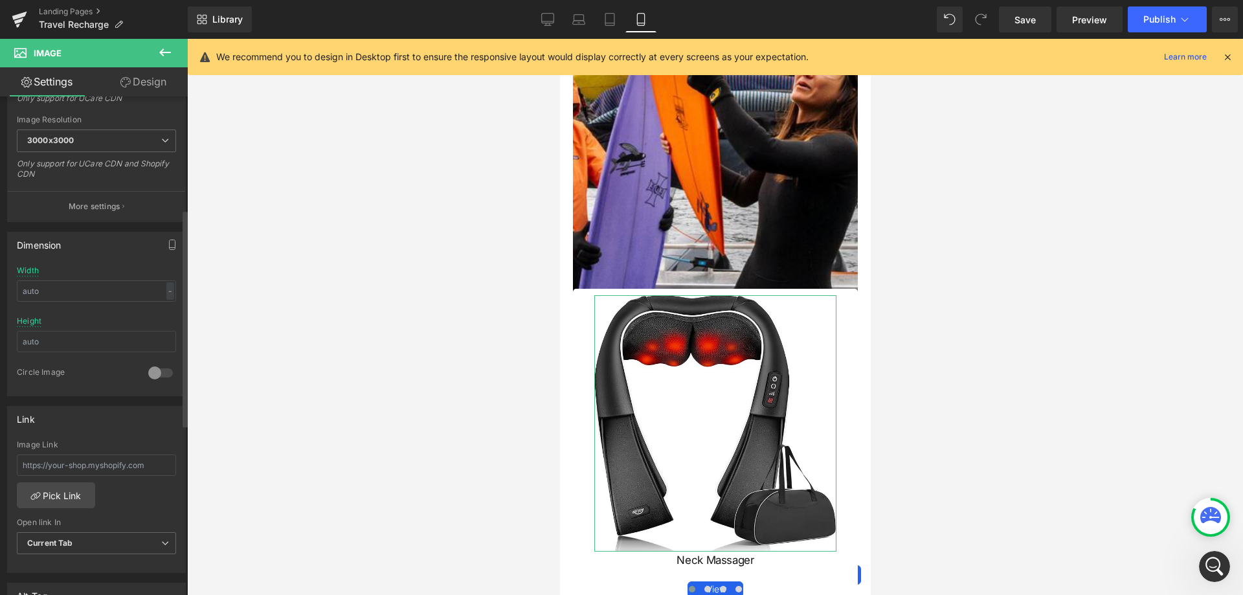
click at [159, 370] on div at bounding box center [160, 372] width 31 height 21
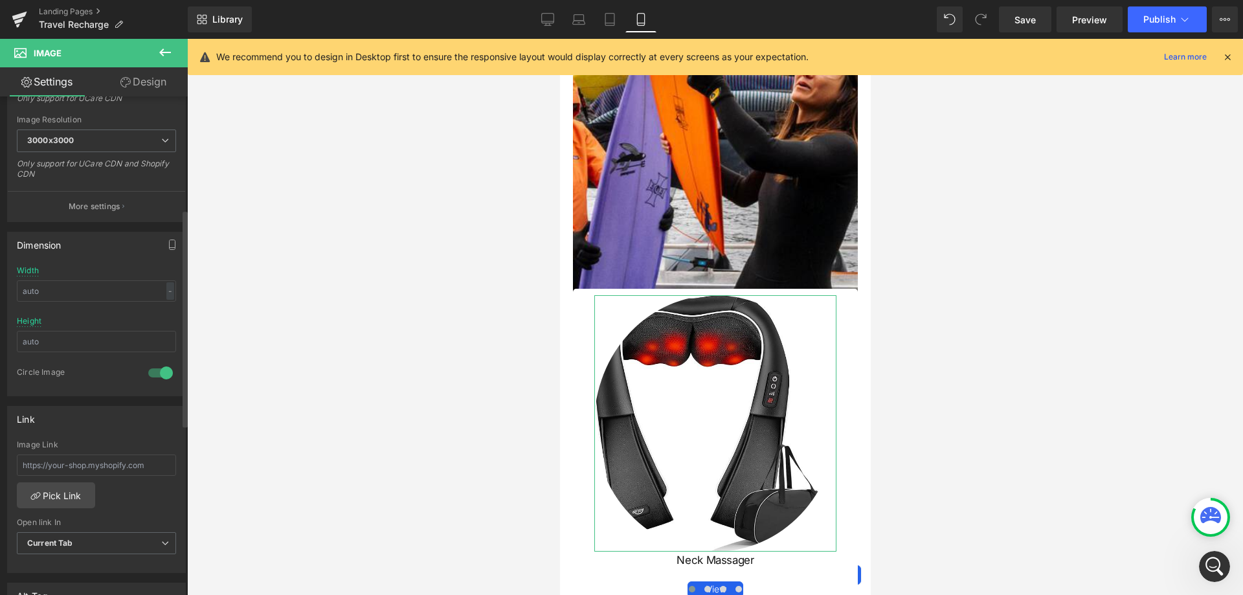
click at [159, 370] on div at bounding box center [160, 372] width 31 height 21
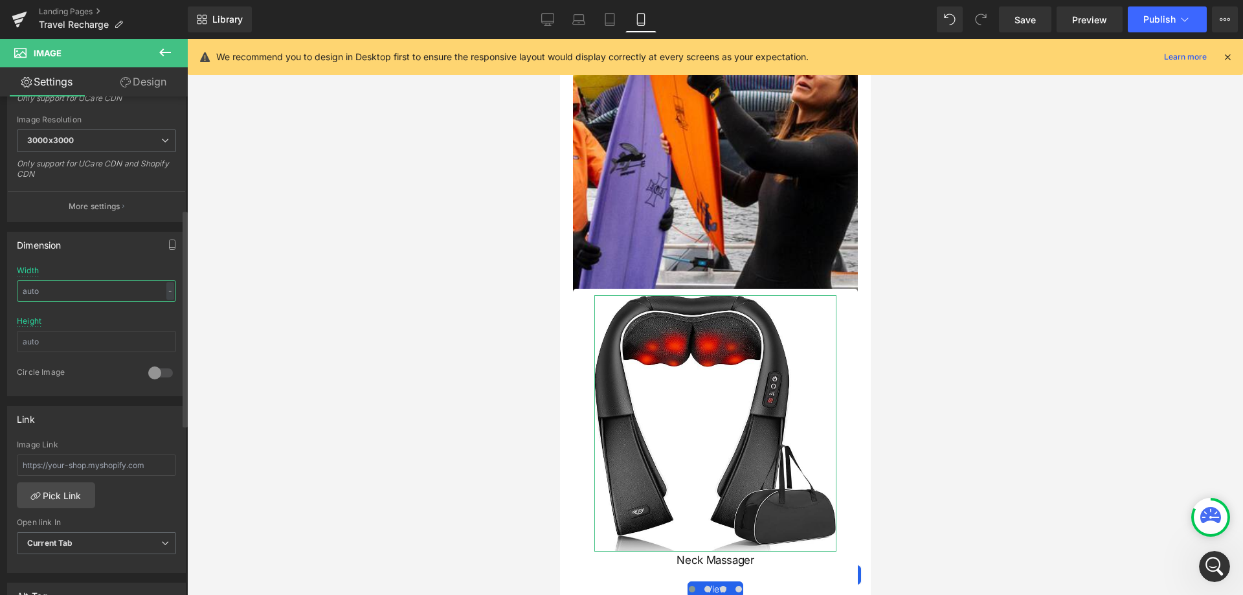
click at [91, 296] on input "text" at bounding box center [96, 290] width 159 height 21
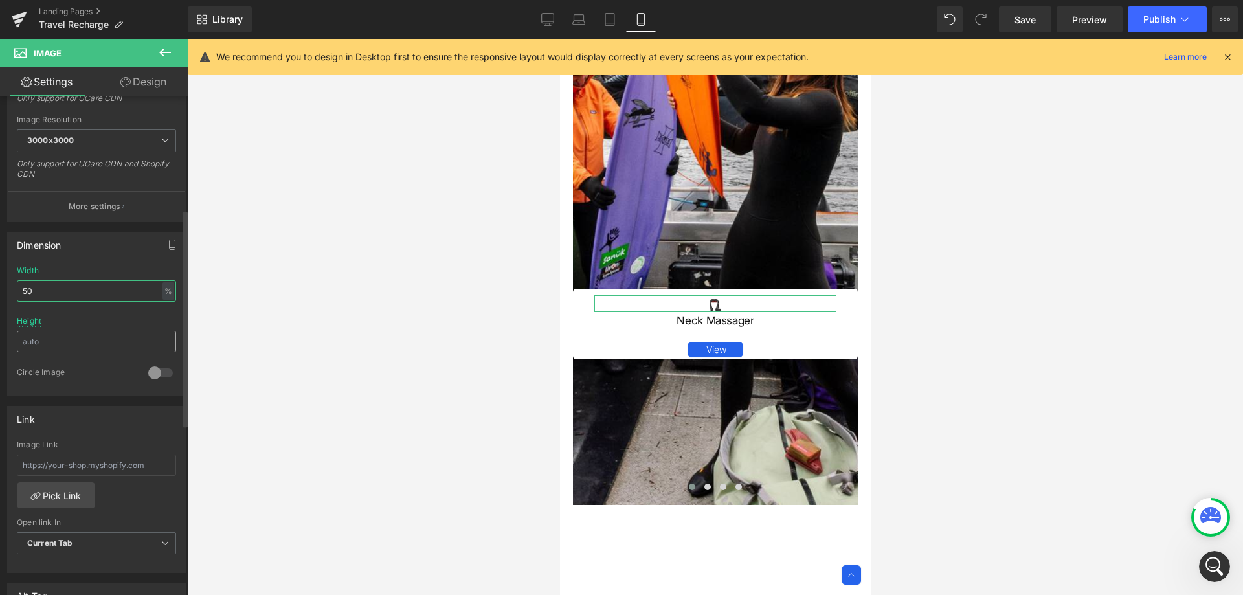
type input "50"
click at [94, 344] on input "text" at bounding box center [96, 341] width 159 height 21
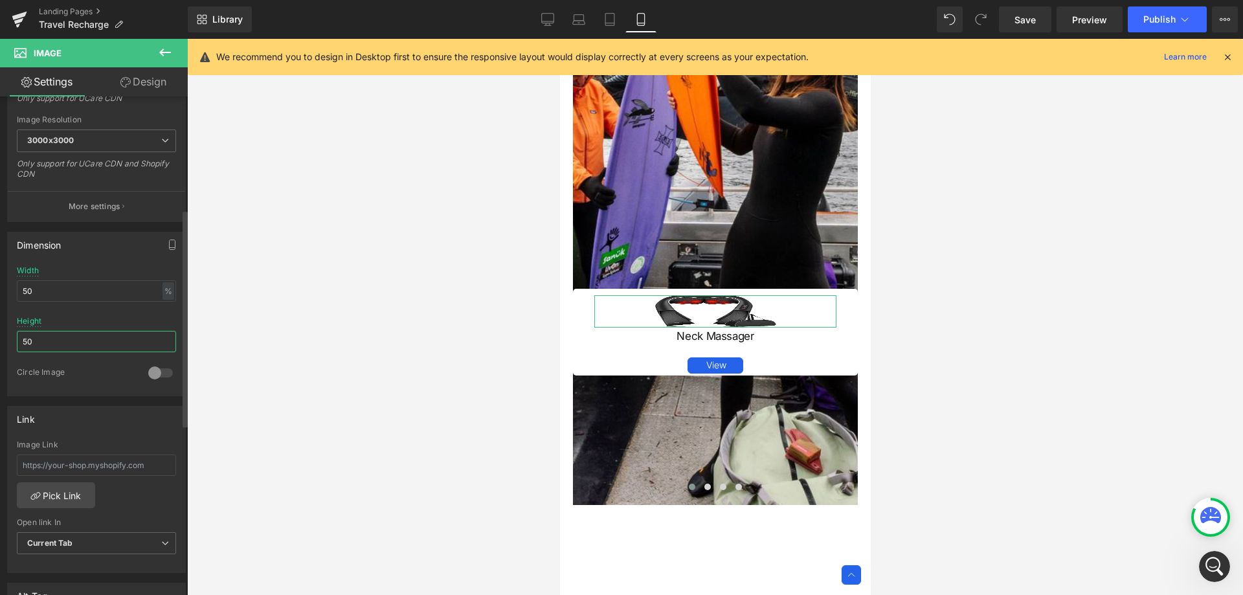
type input "5"
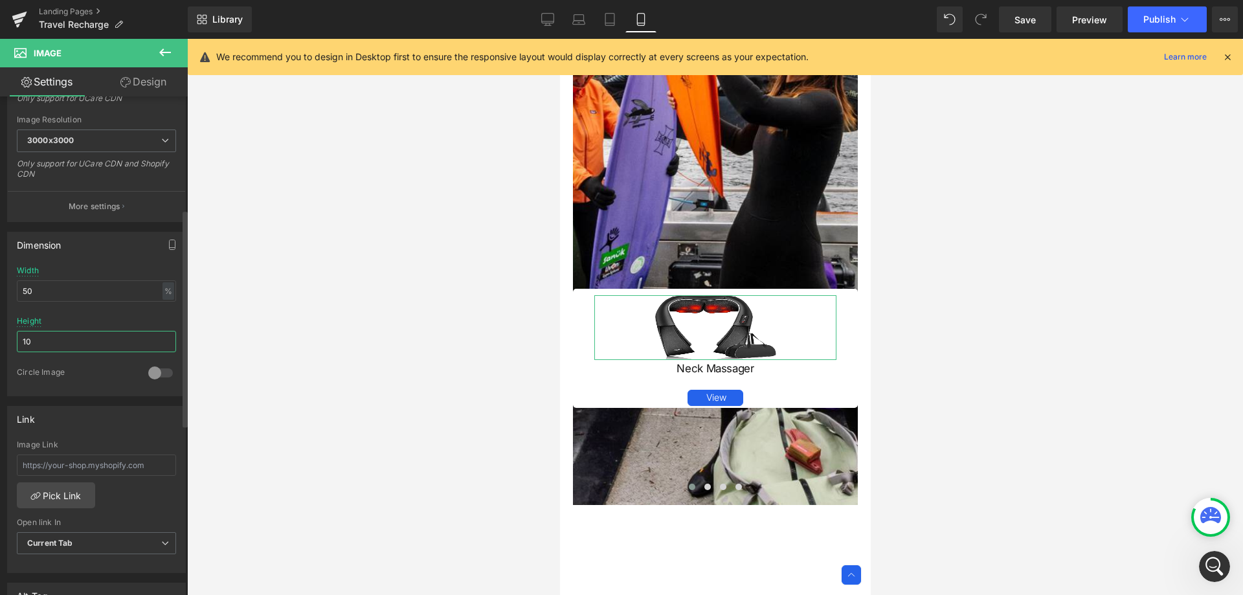
type input "1"
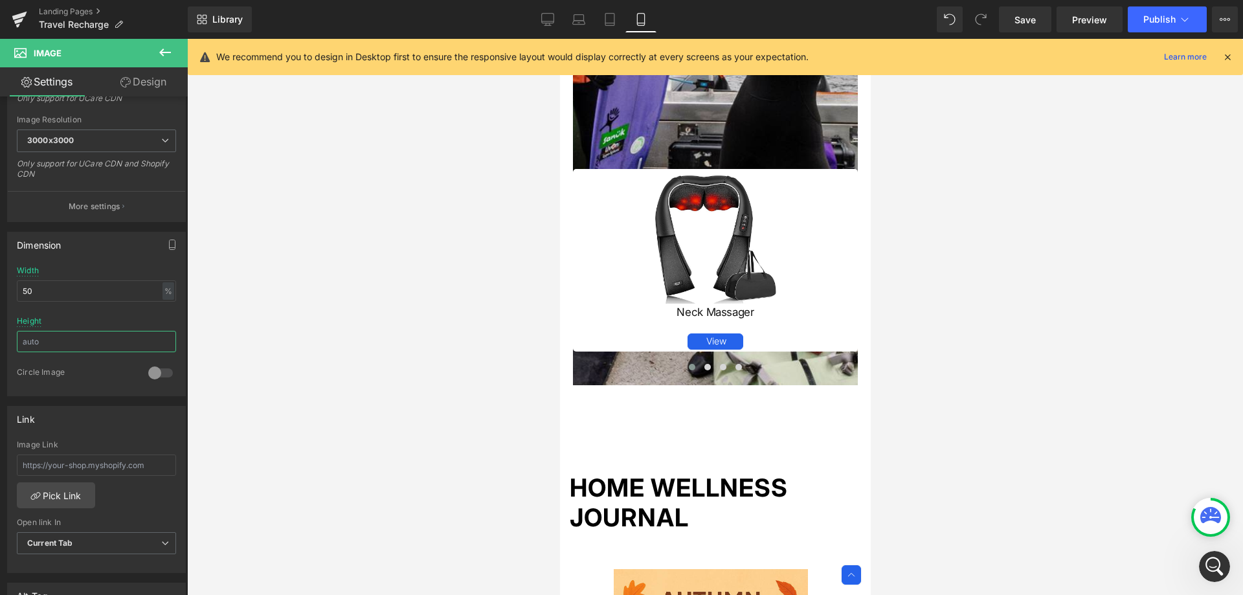
scroll to position [847, 0]
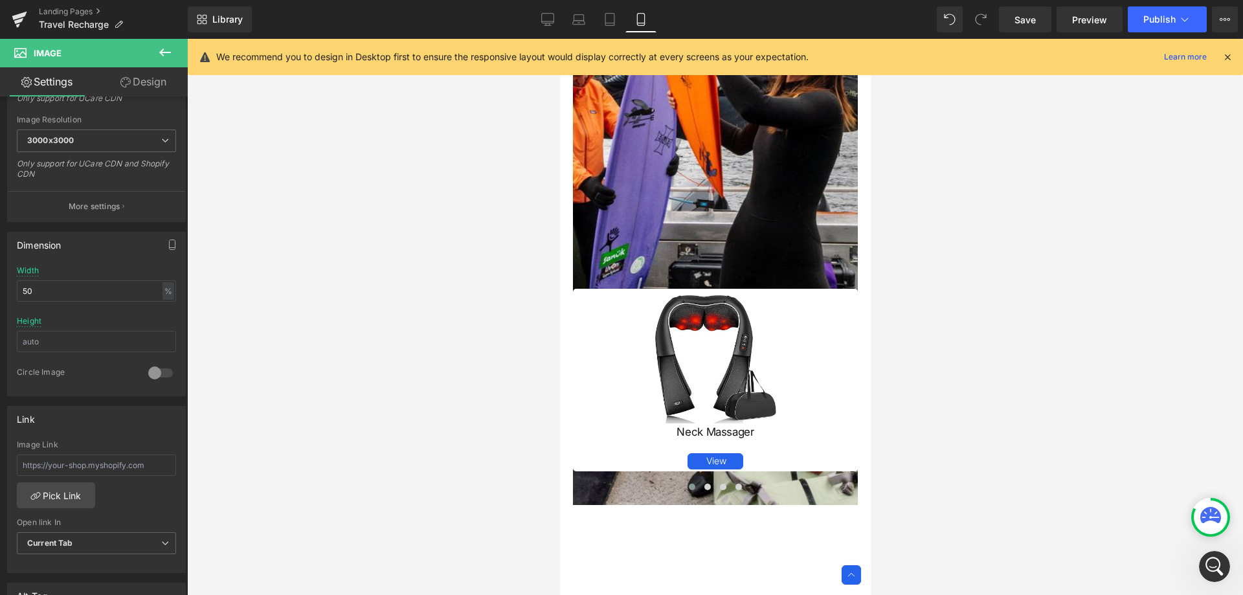
click at [742, 313] on div at bounding box center [714, 152] width 285 height 707
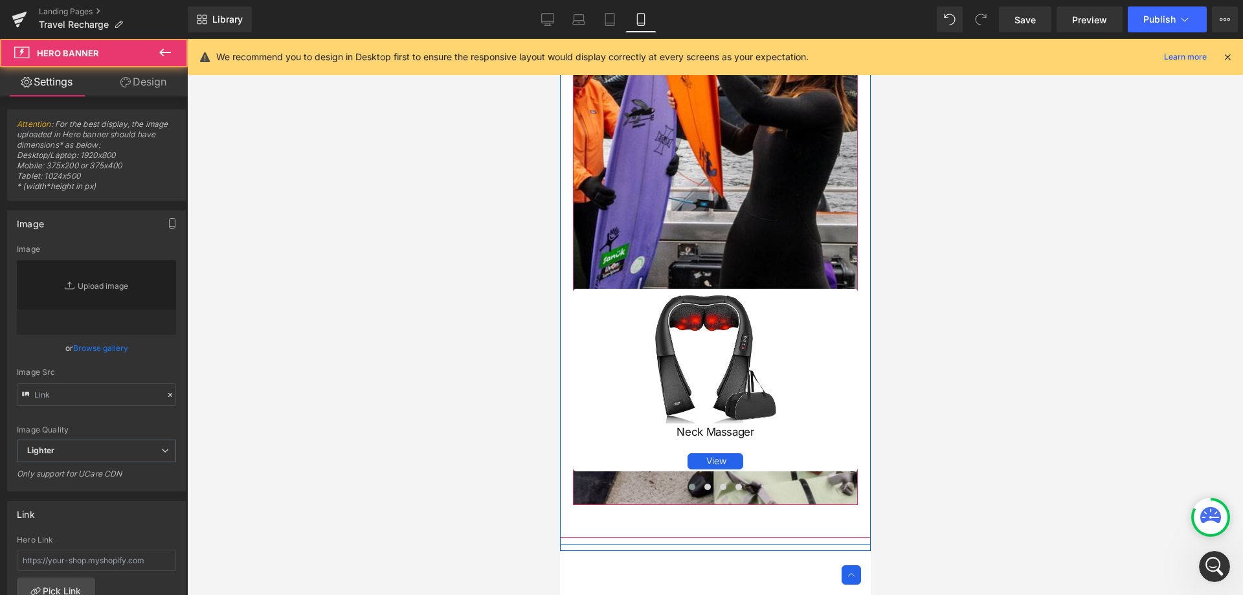
type input "[URL][DOMAIN_NAME]"
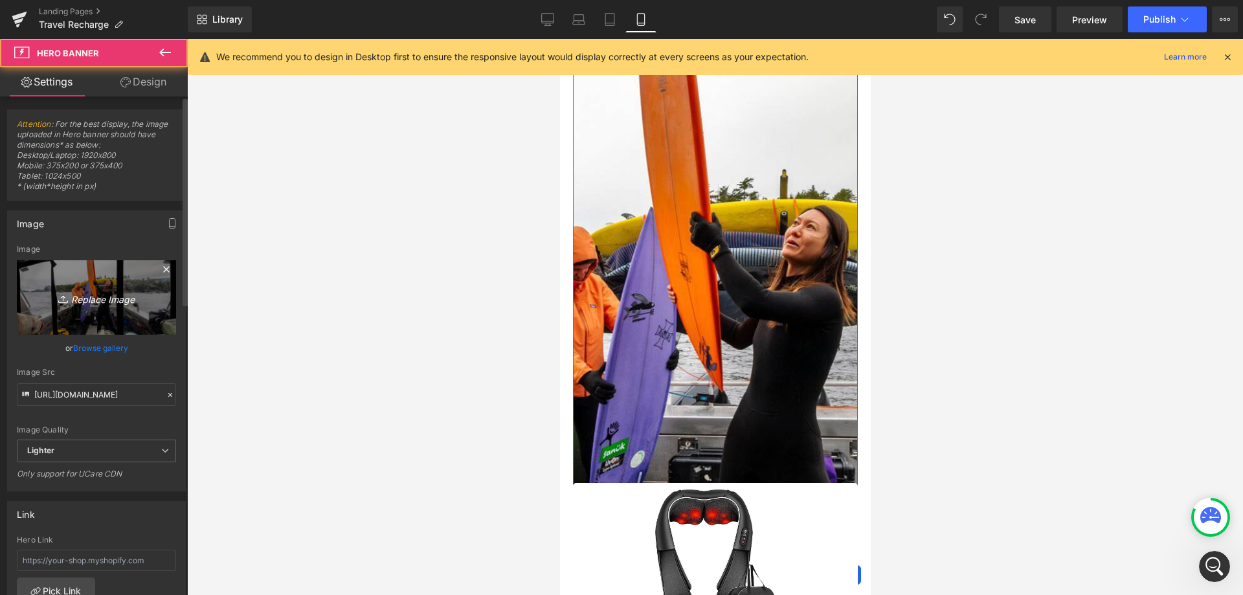
click at [105, 294] on icon "Replace Image" at bounding box center [97, 297] width 104 height 16
type input "C:\fakepath\760e9b50f118c59aa02ab9396677059.png"
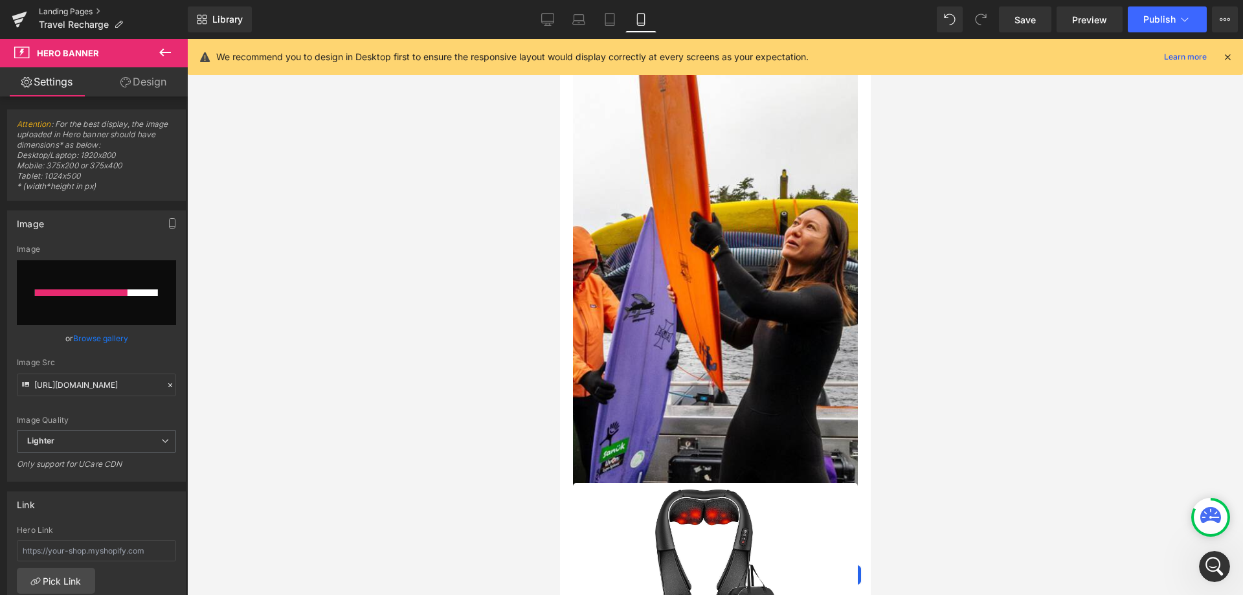
type input "https://ucarecdn.com/e75e3b69-2aae-4ab4-b62f-ffc1c2f3d71e/-/format/auto/-/previ…"
